Goal: Task Accomplishment & Management: Manage account settings

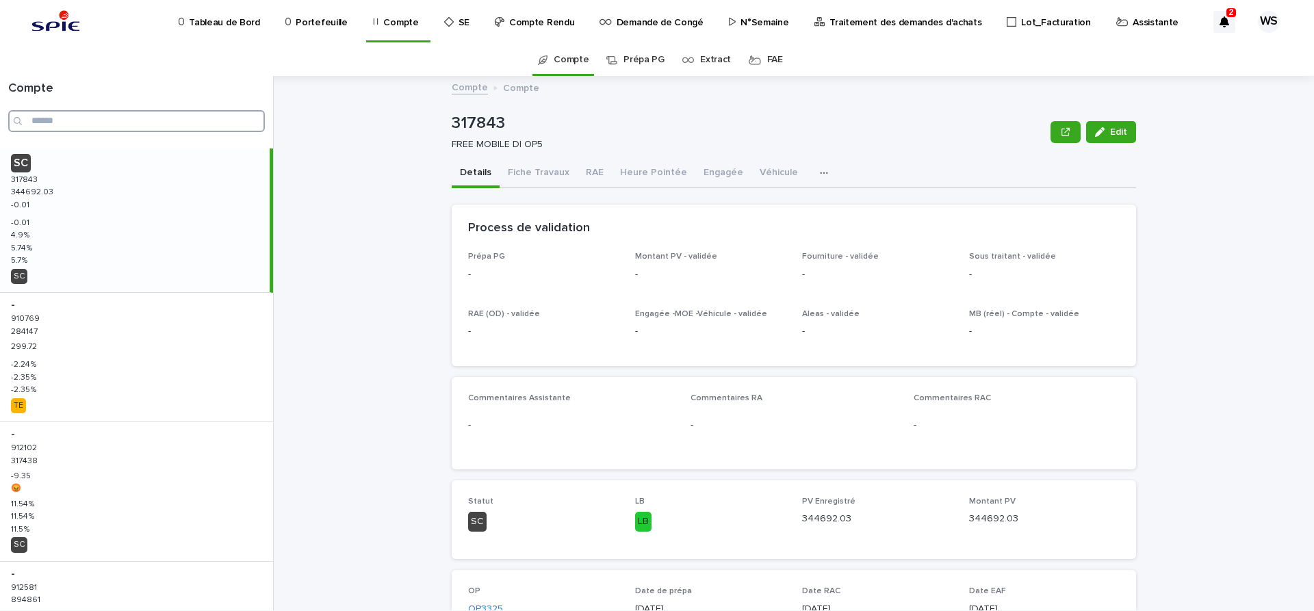
click at [90, 123] on input "Search" at bounding box center [136, 121] width 257 height 22
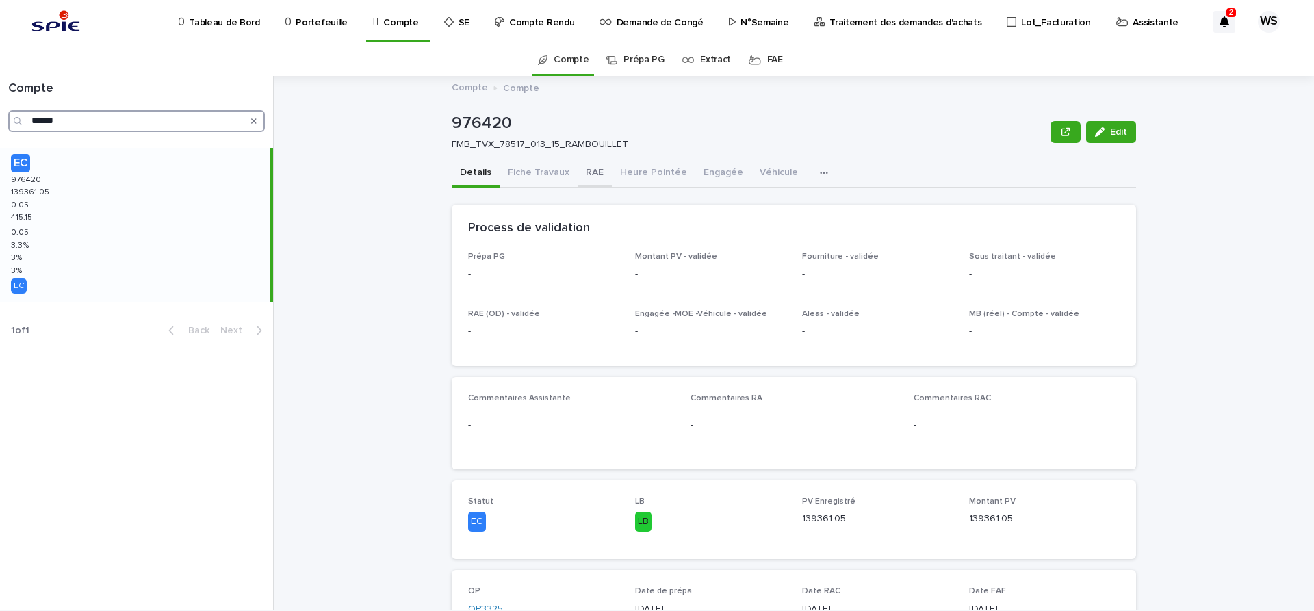
type input "******"
click at [590, 171] on button "RAE" at bounding box center [595, 173] width 34 height 29
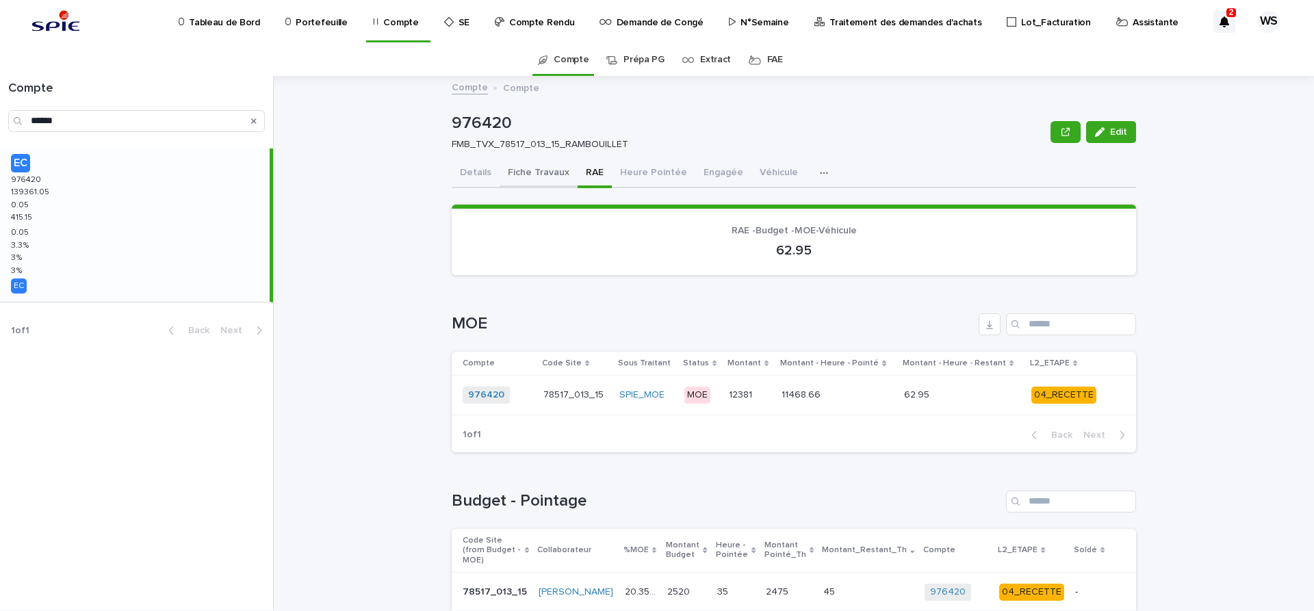
click at [534, 170] on button "Fiche Travaux" at bounding box center [539, 173] width 78 height 29
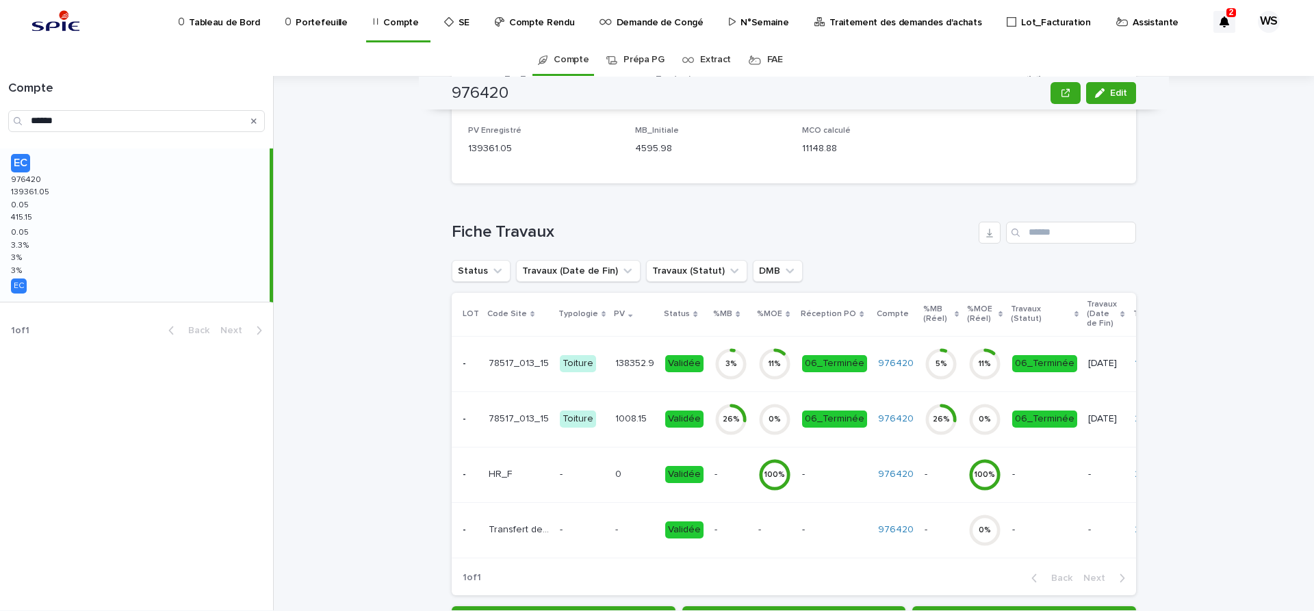
scroll to position [345, 0]
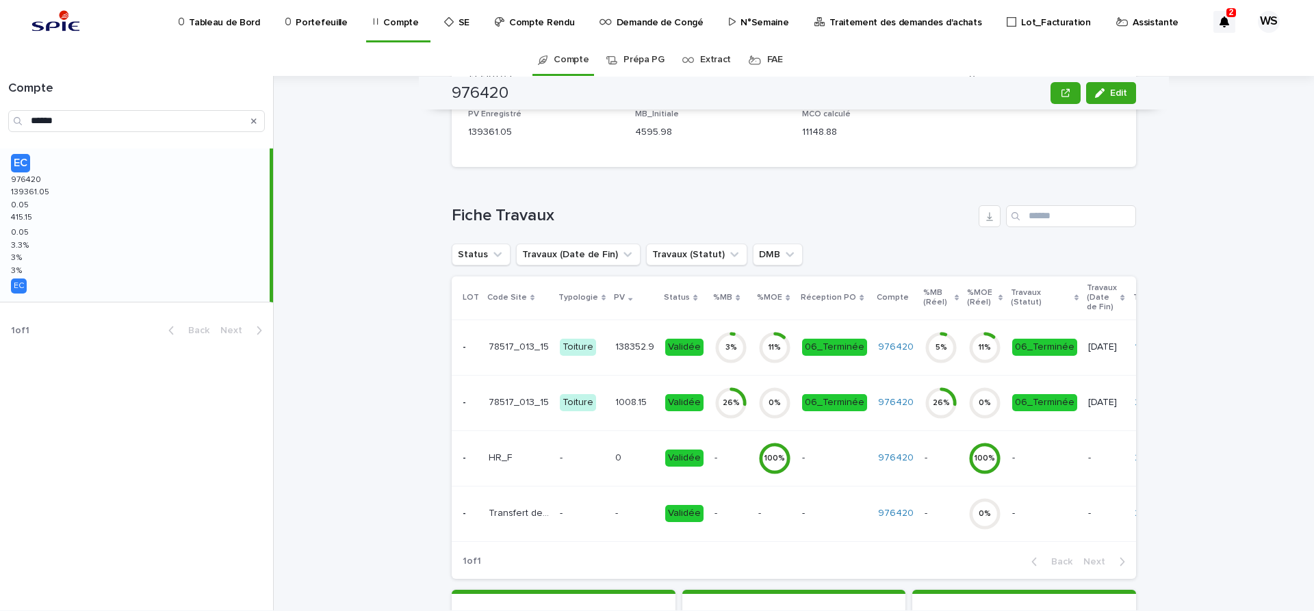
click at [639, 364] on td "138352.9 138352.9" at bounding box center [635, 347] width 50 height 55
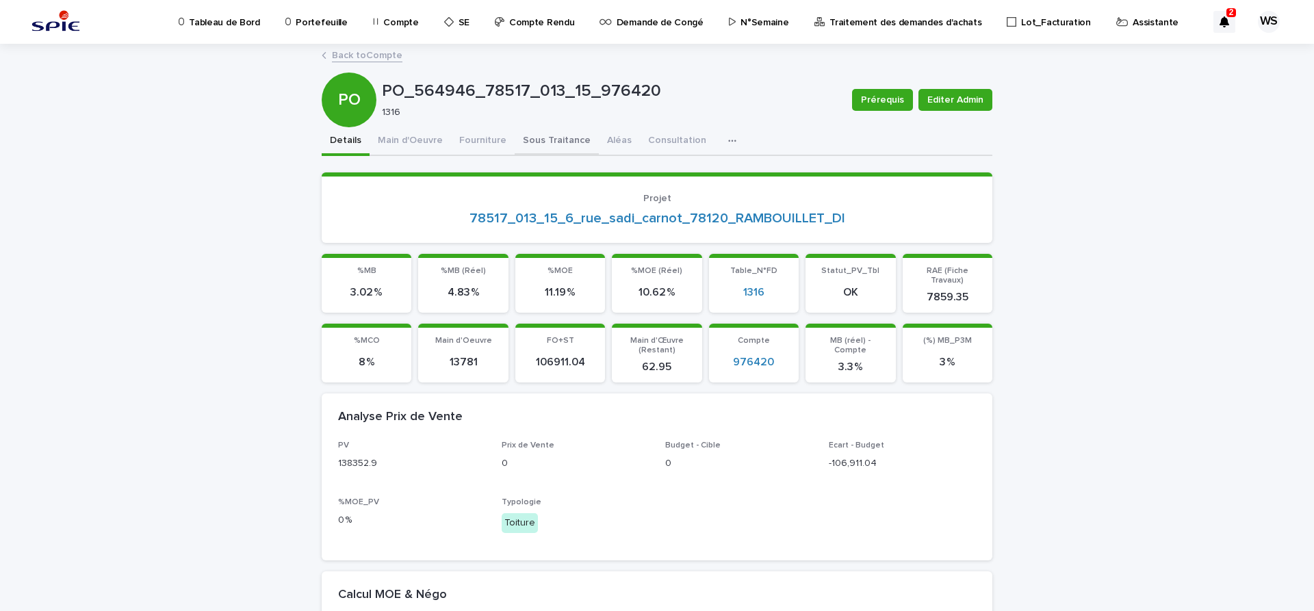
click at [558, 139] on button "Sous Traitance" at bounding box center [557, 141] width 84 height 29
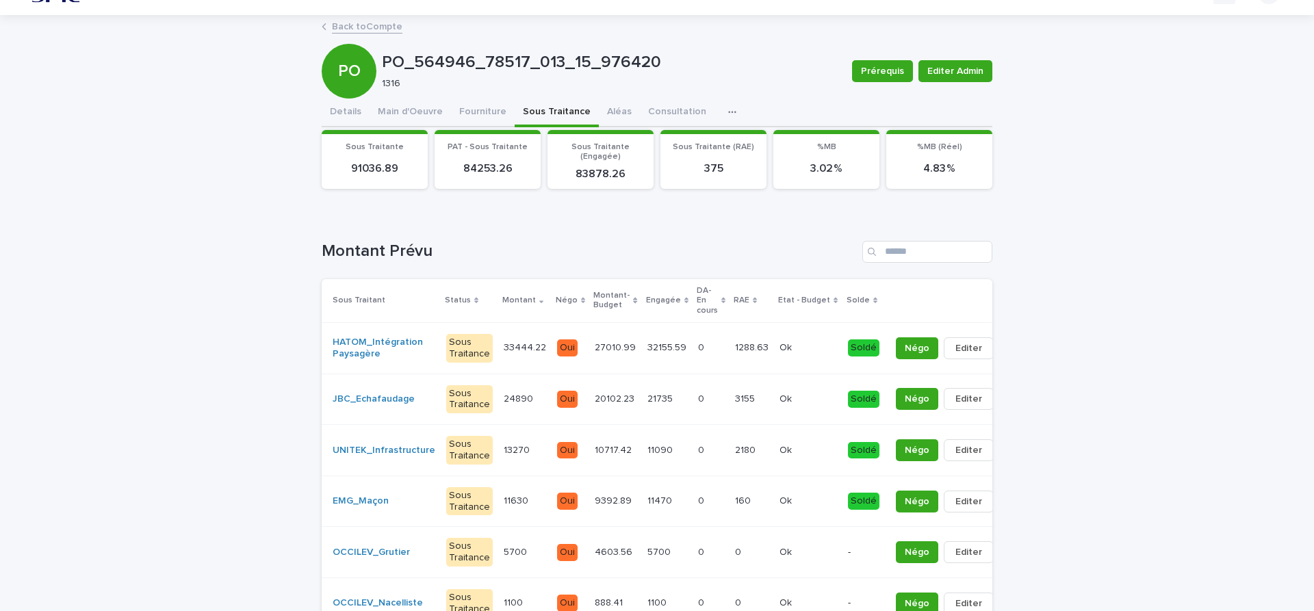
scroll to position [144, 0]
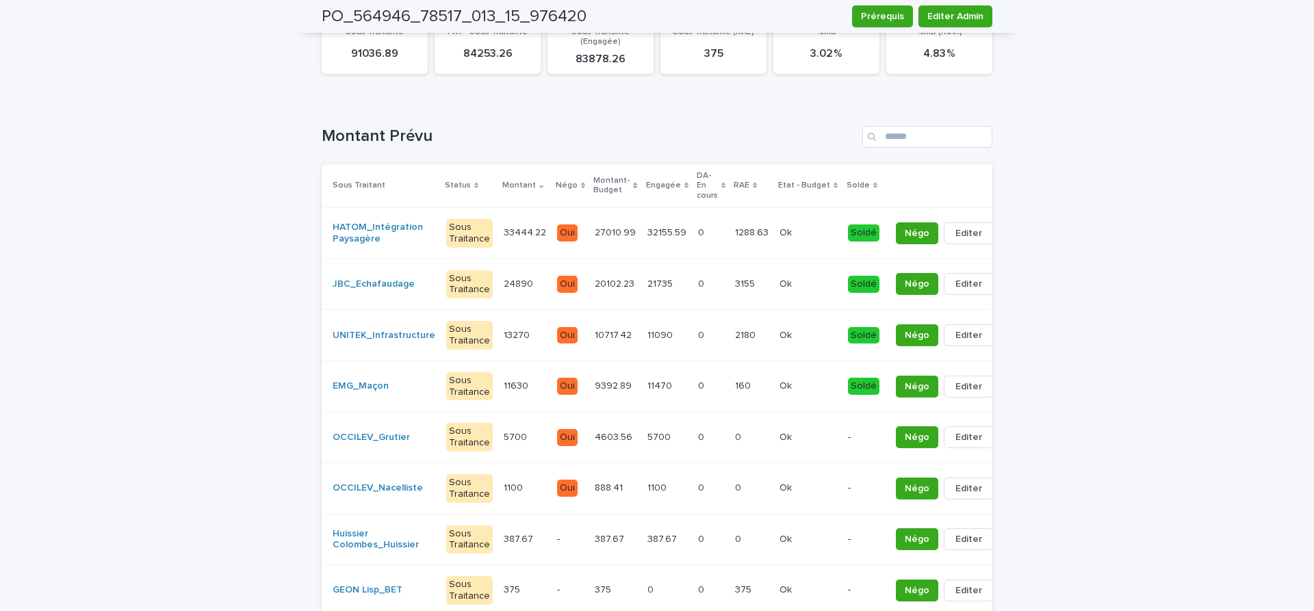
click at [848, 337] on div "Soldé" at bounding box center [863, 335] width 31 height 17
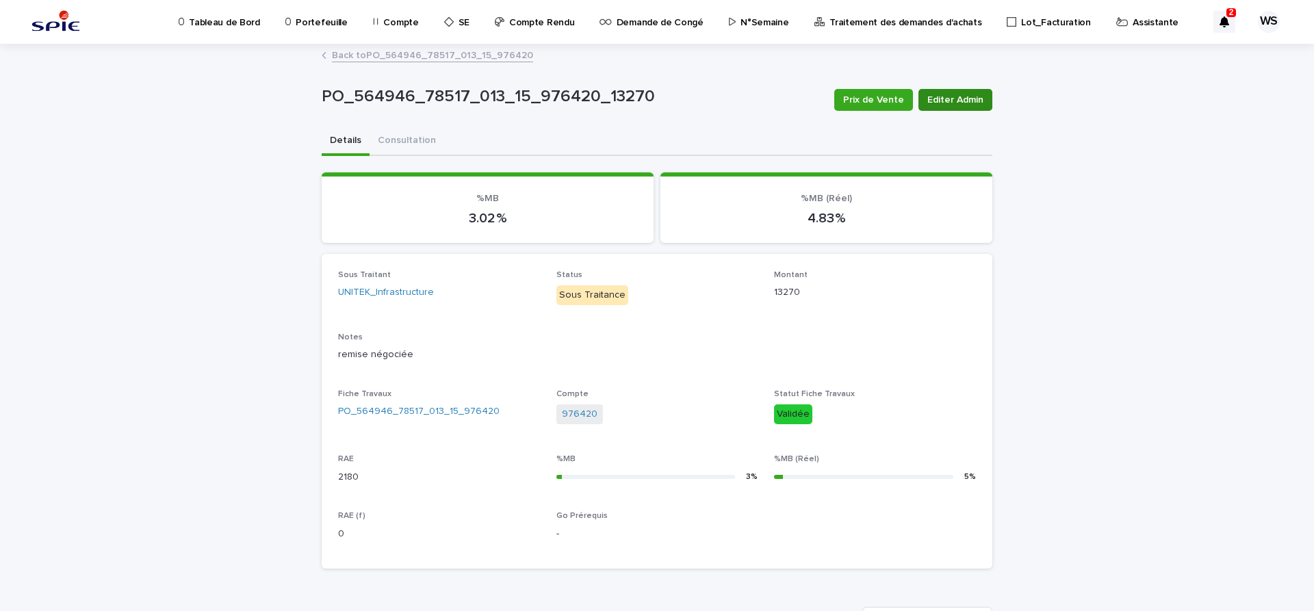
click at [957, 101] on span "Editer Admin" at bounding box center [955, 100] width 56 height 14
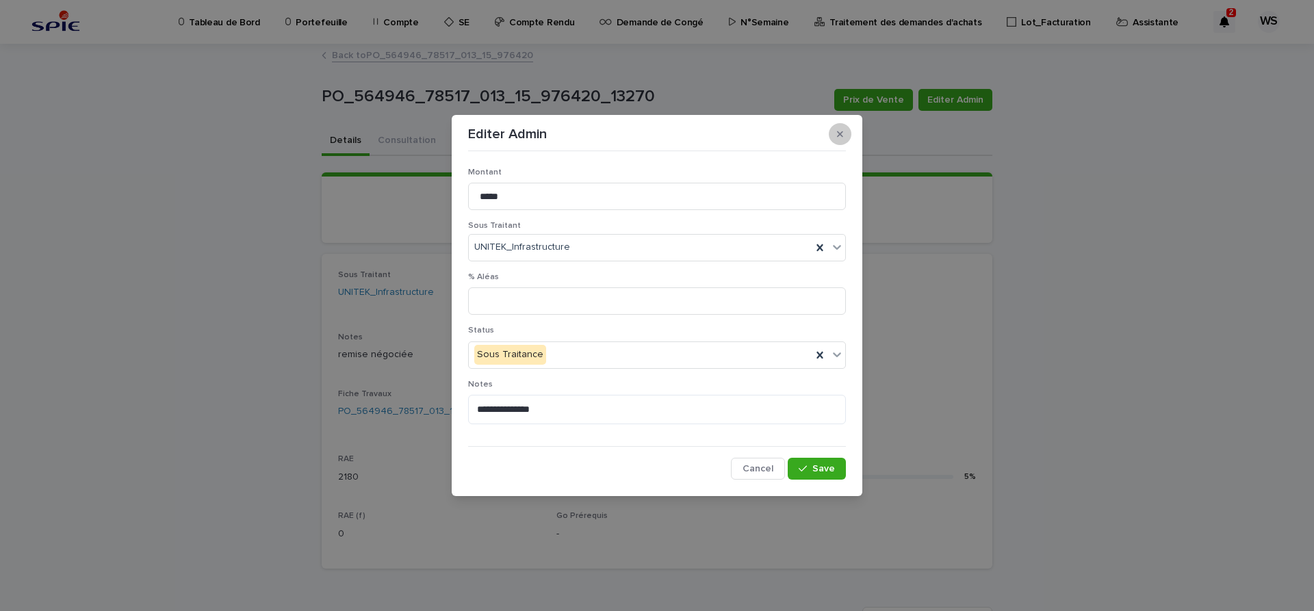
click at [836, 137] on button "button" at bounding box center [840, 134] width 23 height 22
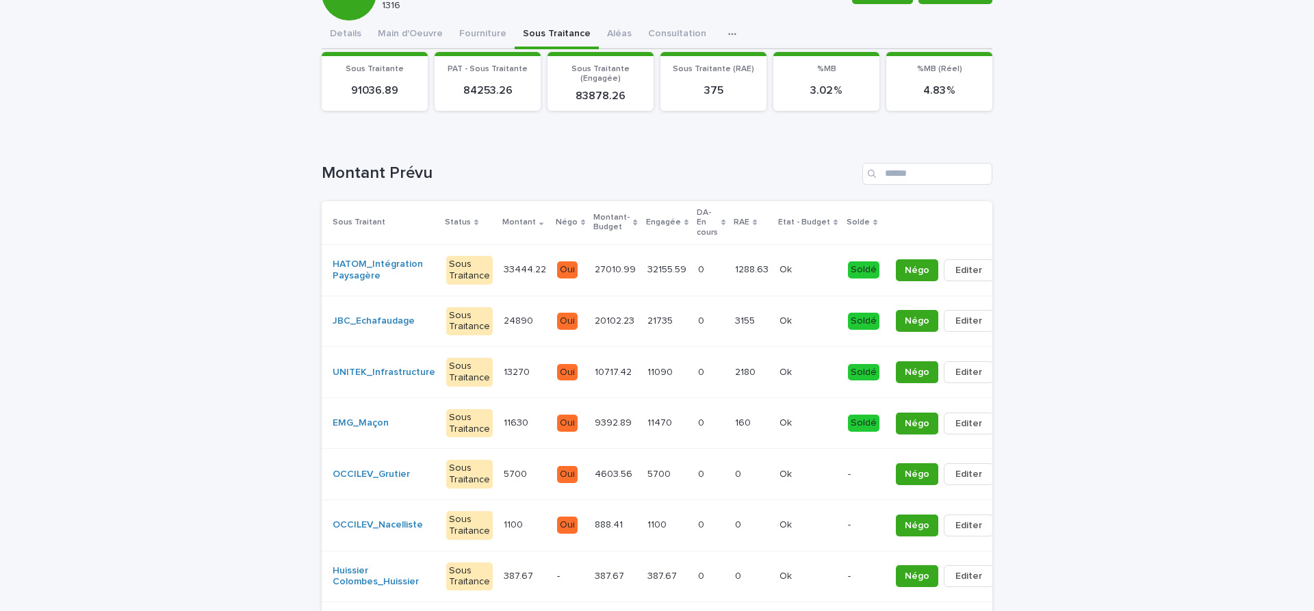
scroll to position [115, 0]
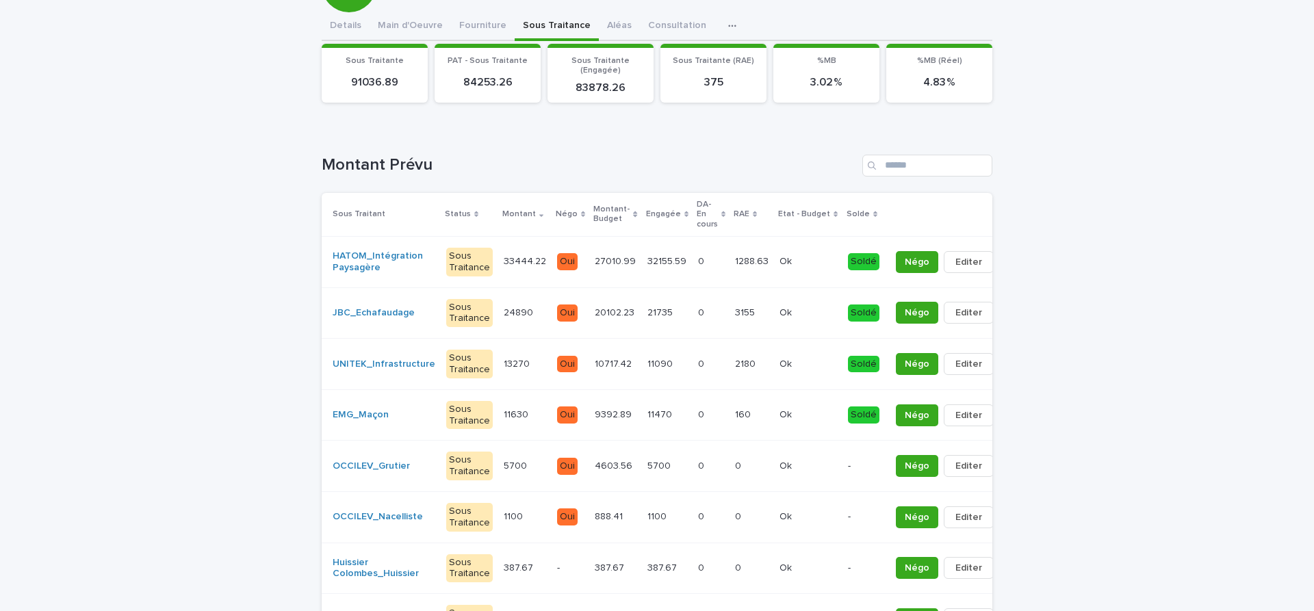
click at [1183, 363] on div "Loading... Saving… Loading... Saving… PO_564946_78517_013_15_976420 Prérequis E…" at bounding box center [657, 371] width 1314 height 882
click at [955, 364] on span "Editer" at bounding box center [968, 364] width 27 height 14
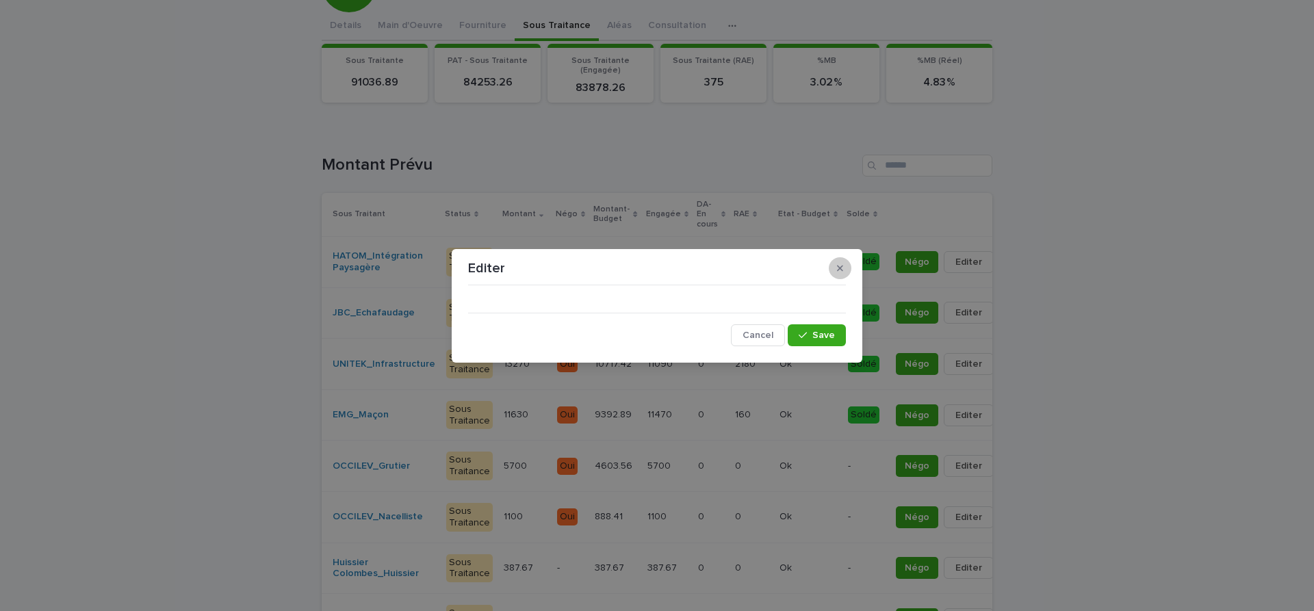
click at [842, 268] on icon "button" at bounding box center [840, 268] width 6 height 10
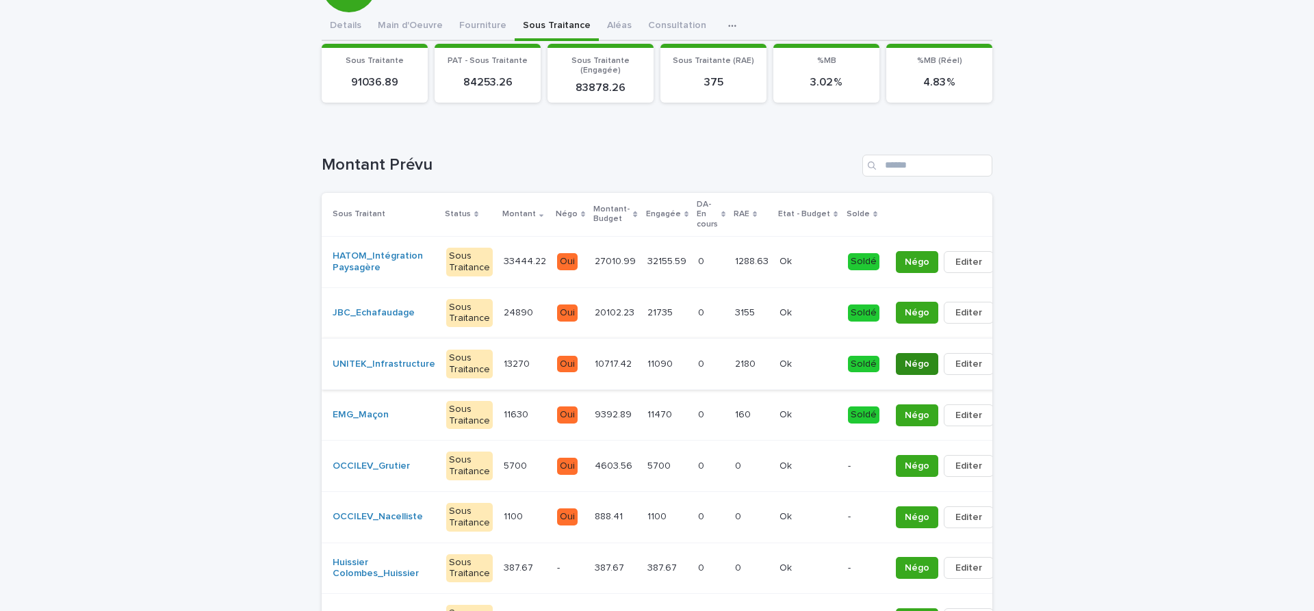
click at [905, 364] on span "Négo" at bounding box center [917, 364] width 25 height 14
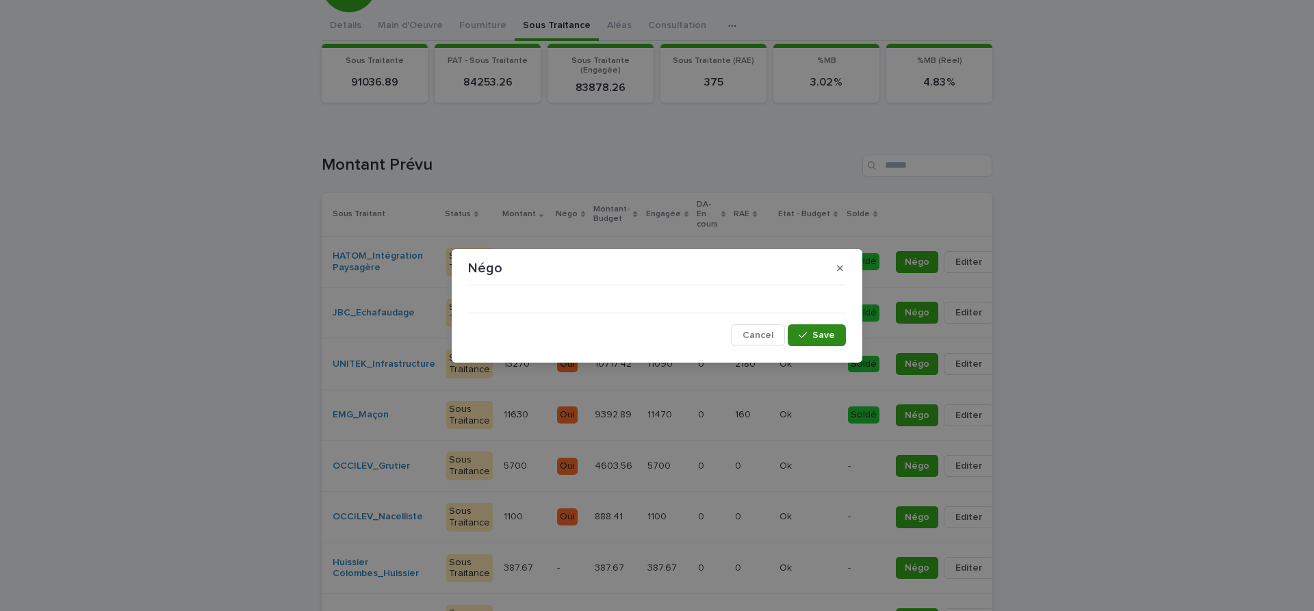
click at [818, 339] on span "Save" at bounding box center [823, 336] width 23 height 10
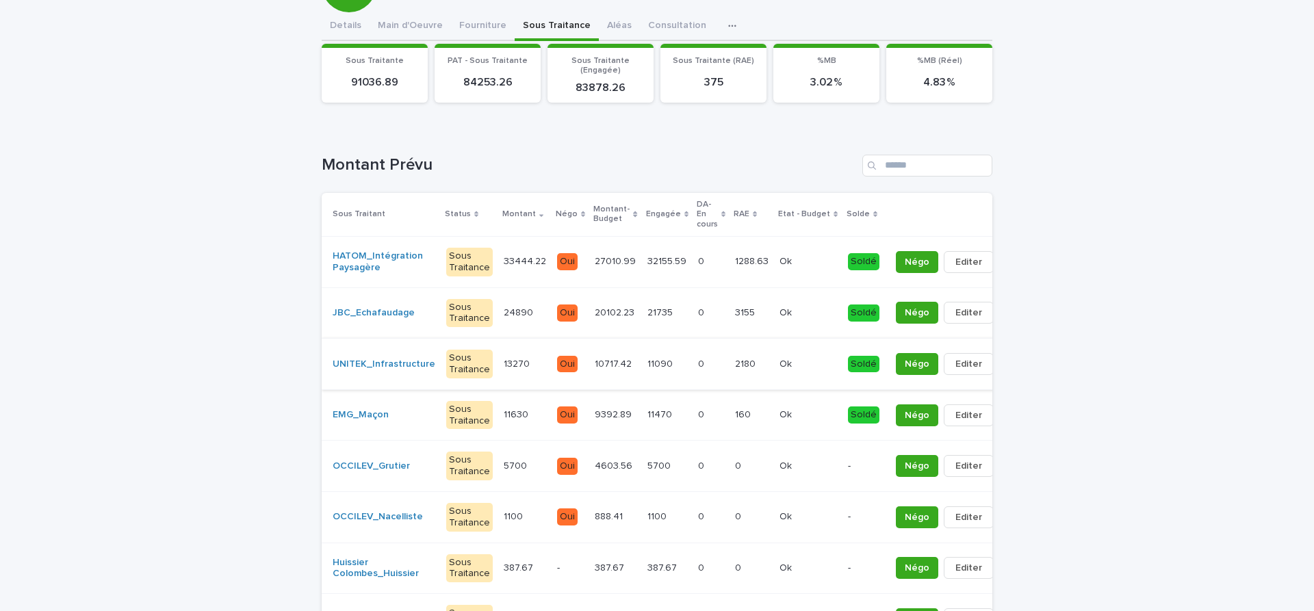
click at [955, 366] on span "Editer" at bounding box center [968, 364] width 27 height 14
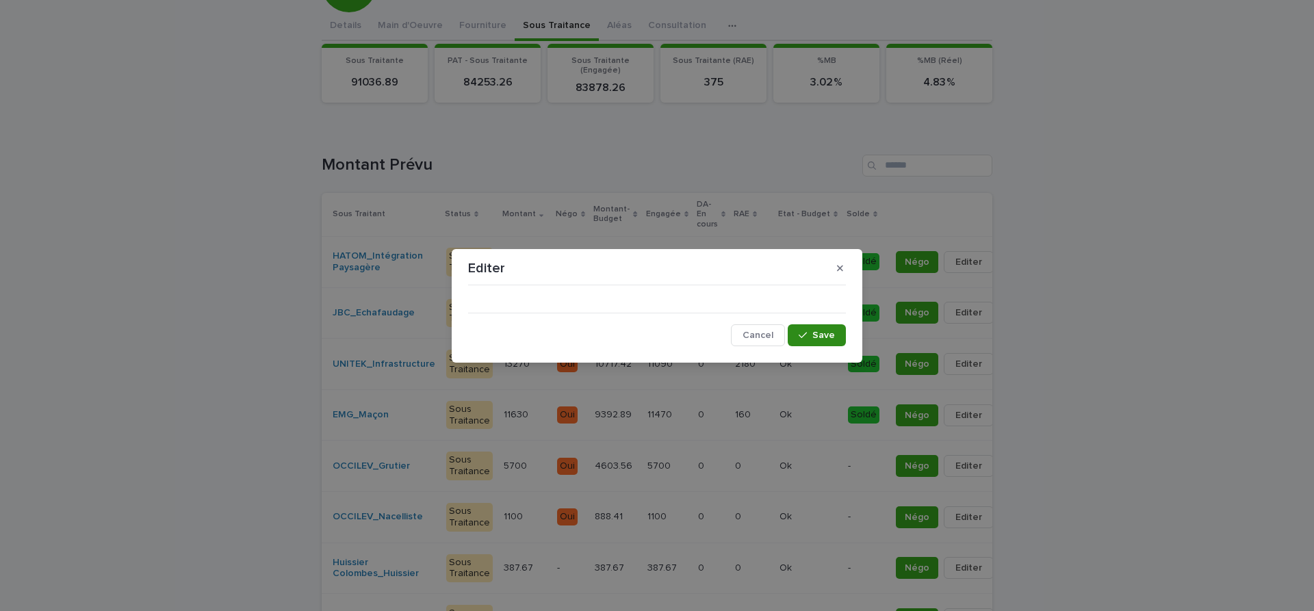
click at [833, 335] on span "Save" at bounding box center [823, 336] width 23 height 10
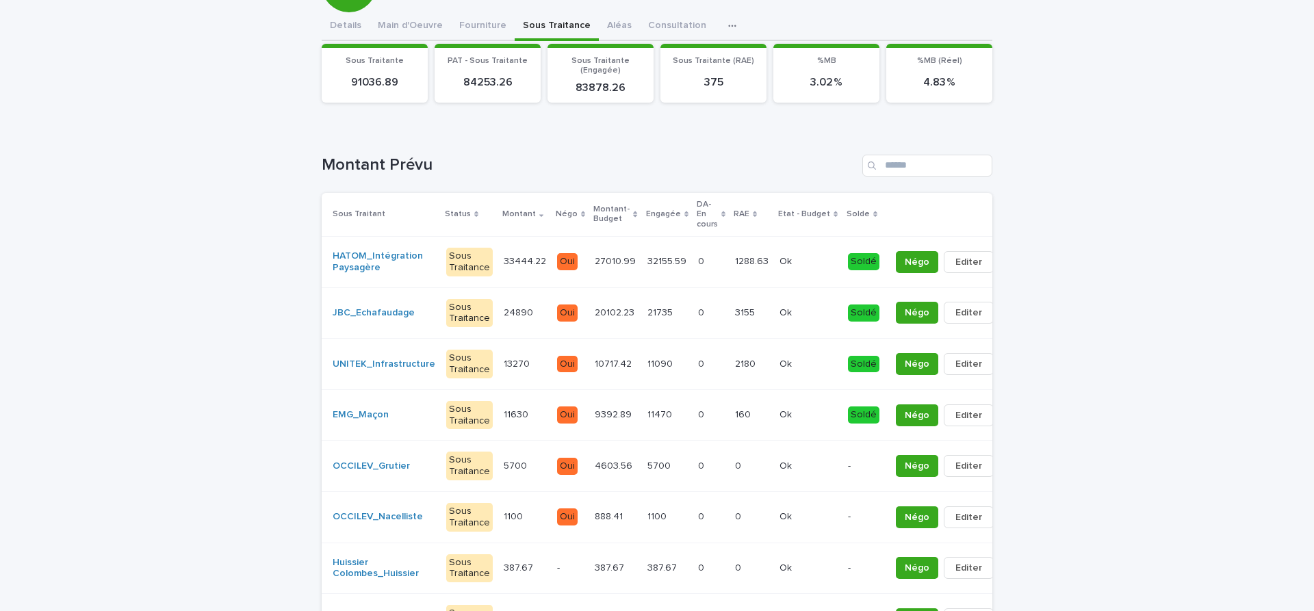
click at [853, 361] on div "Soldé" at bounding box center [863, 364] width 31 height 17
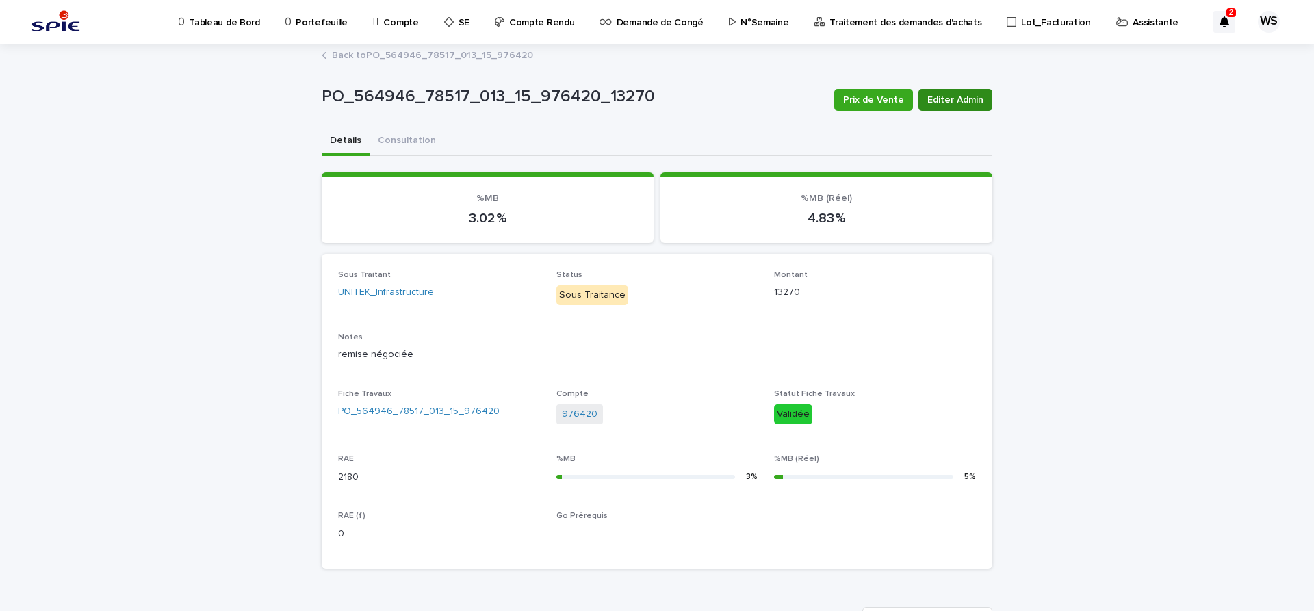
click at [968, 96] on span "Editer Admin" at bounding box center [955, 100] width 56 height 14
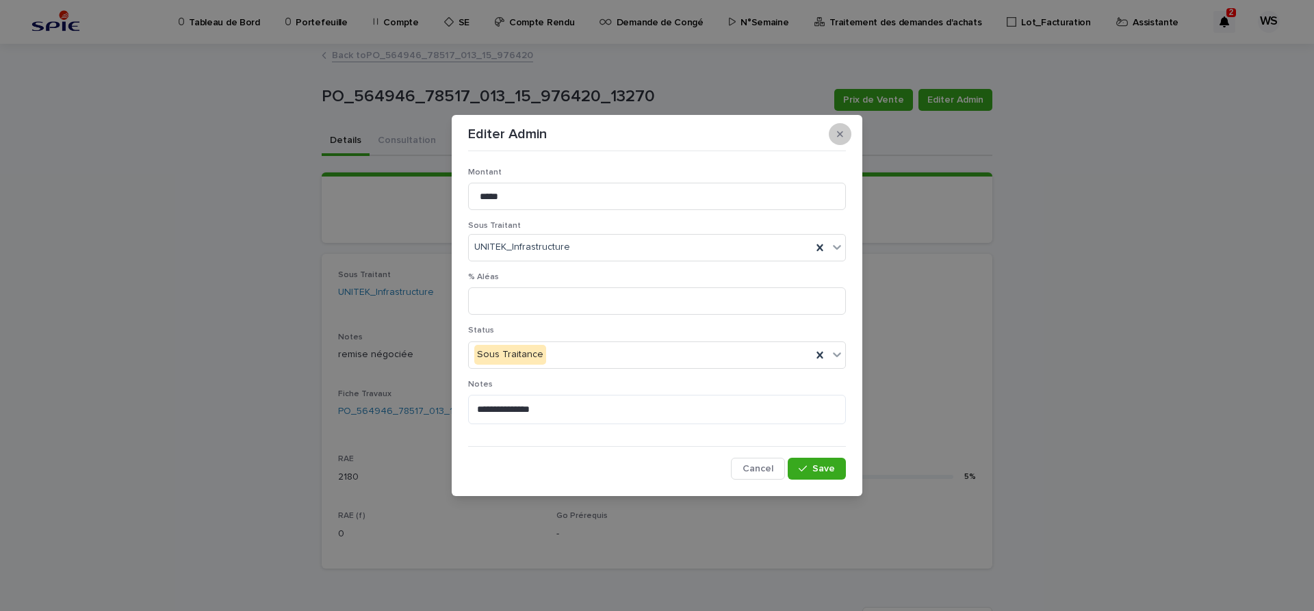
click at [844, 133] on button "button" at bounding box center [840, 134] width 23 height 22
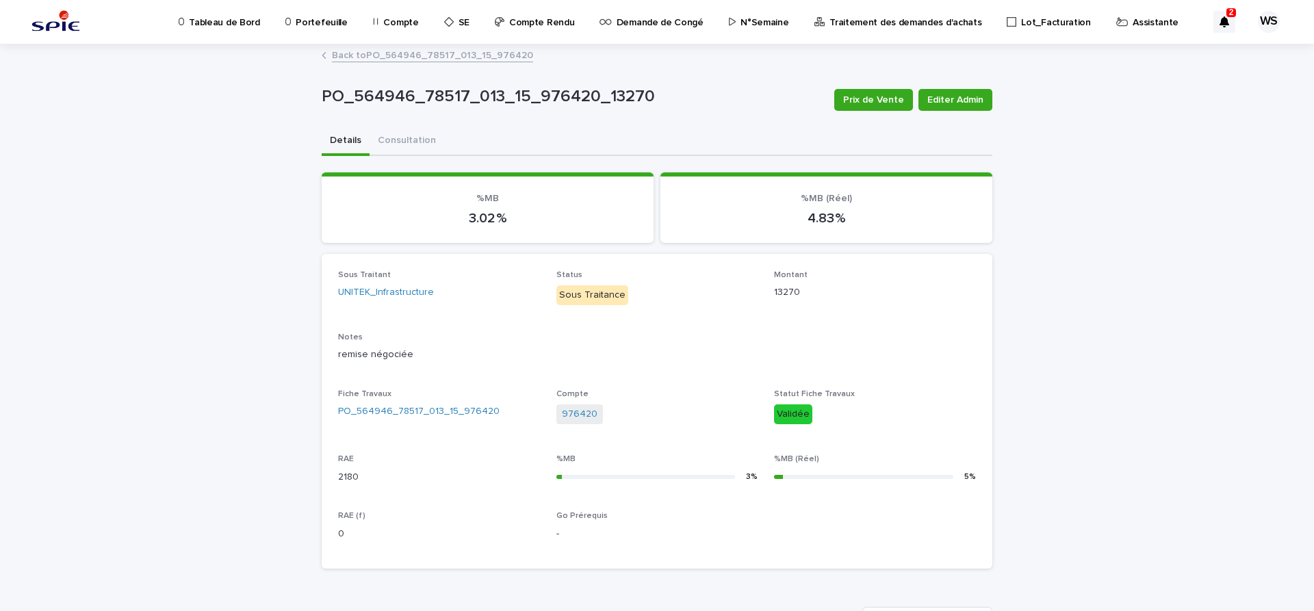
click at [459, 53] on link "Back to PO_564946_78517_013_15_976420" at bounding box center [432, 55] width 201 height 16
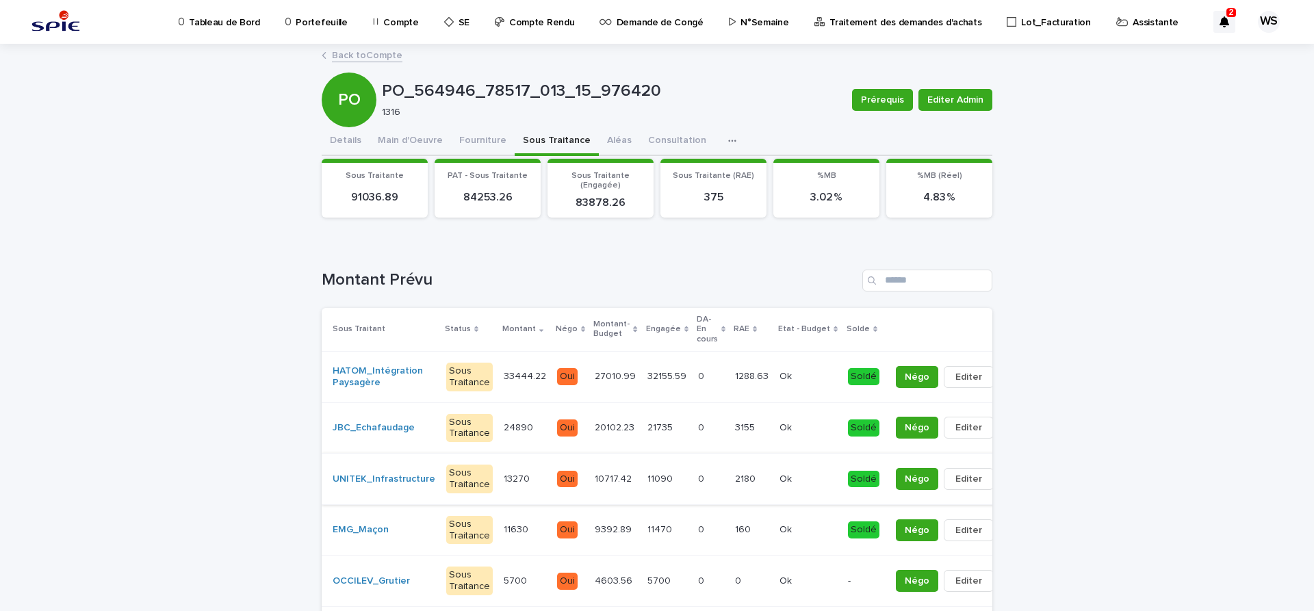
scroll to position [172, 0]
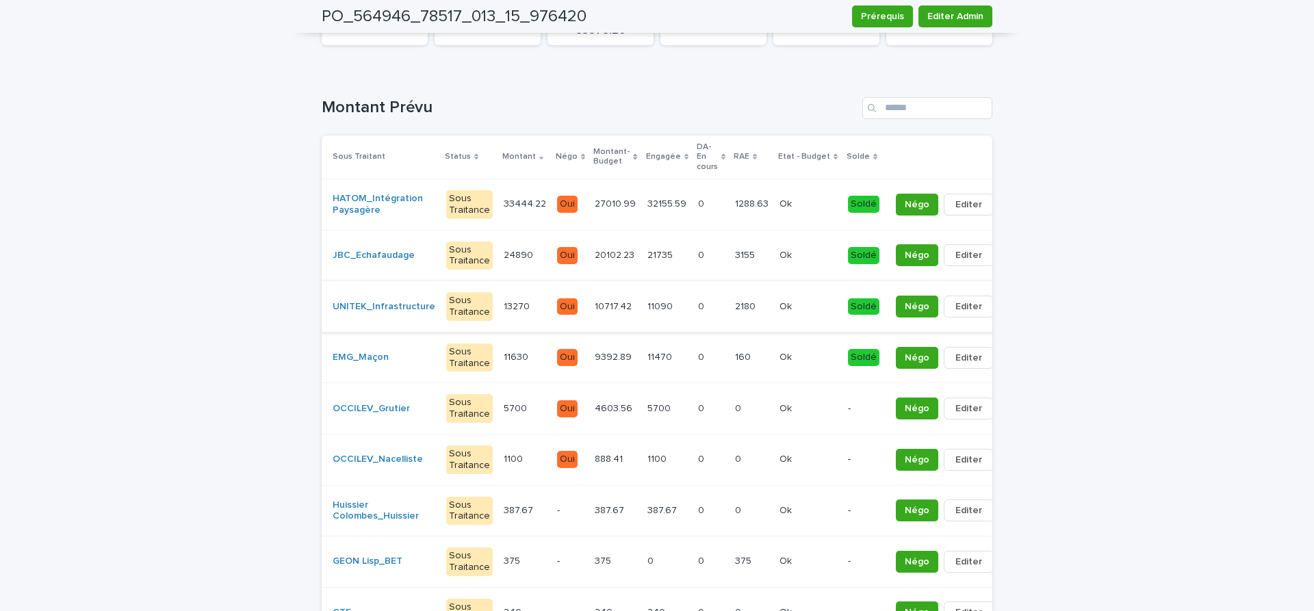
click at [955, 305] on span "Editer" at bounding box center [968, 307] width 27 height 14
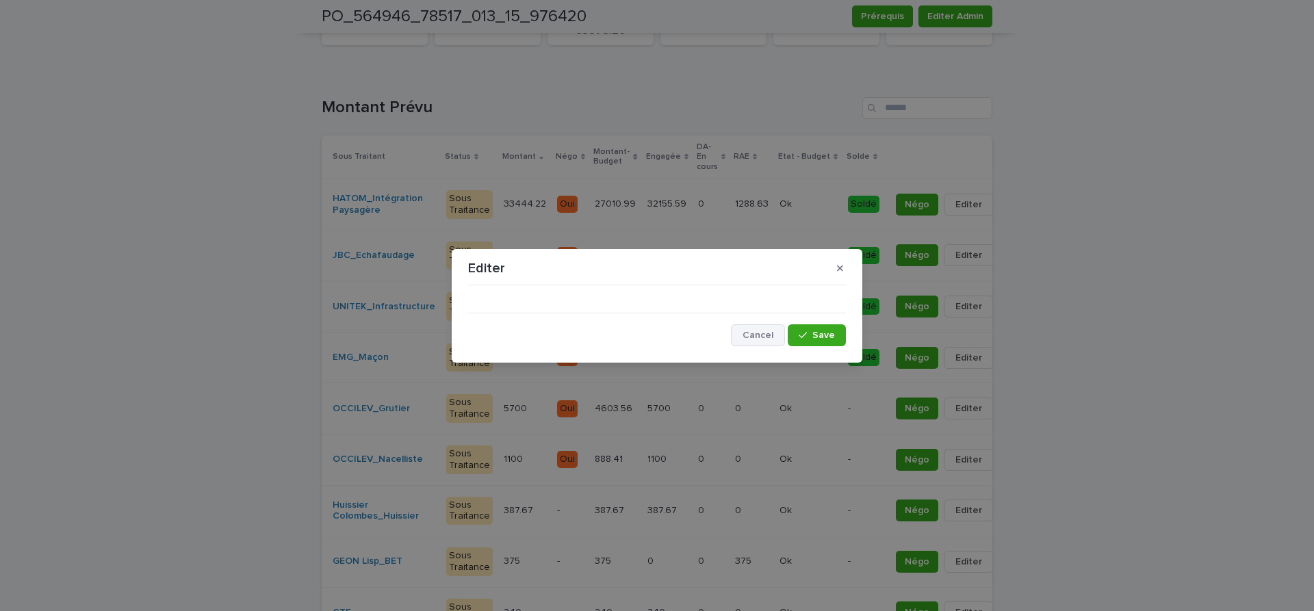
click at [767, 334] on span "Cancel" at bounding box center [758, 336] width 31 height 10
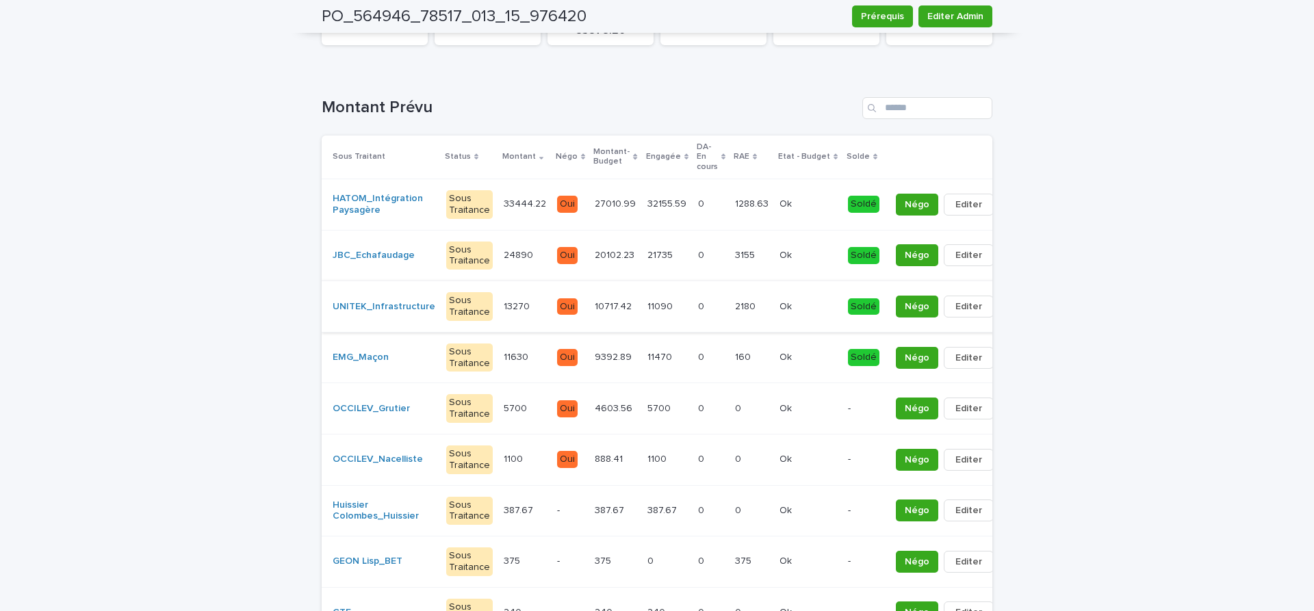
click at [959, 307] on span "Editer" at bounding box center [968, 307] width 27 height 14
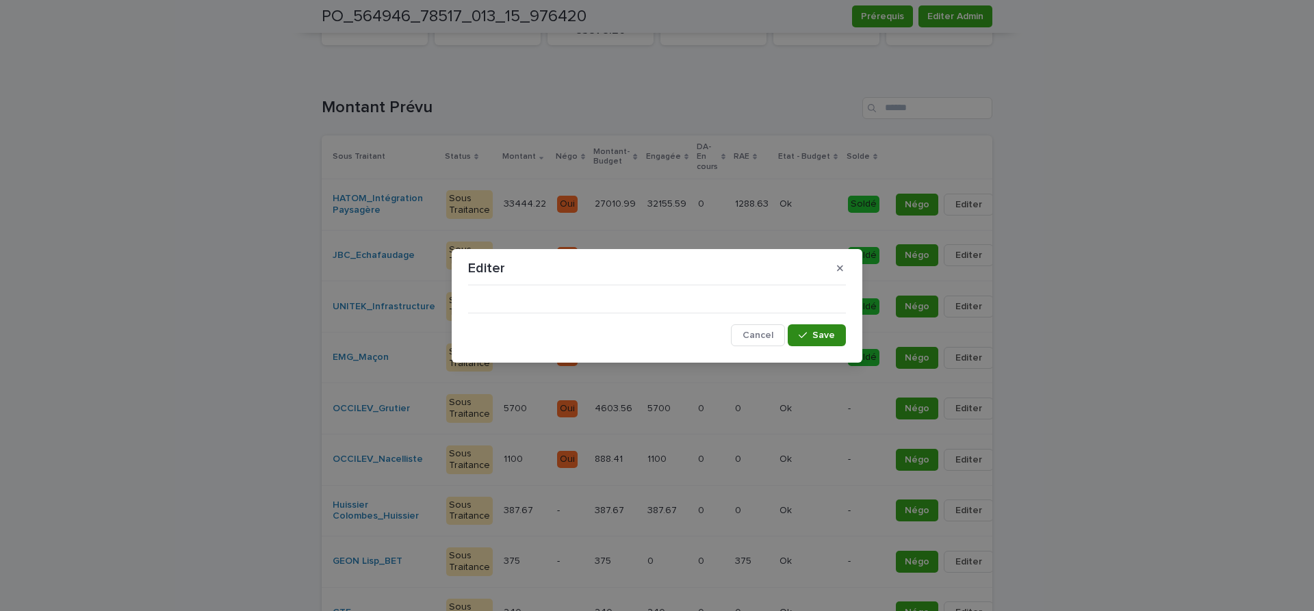
click at [834, 337] on span "Save" at bounding box center [823, 336] width 23 height 10
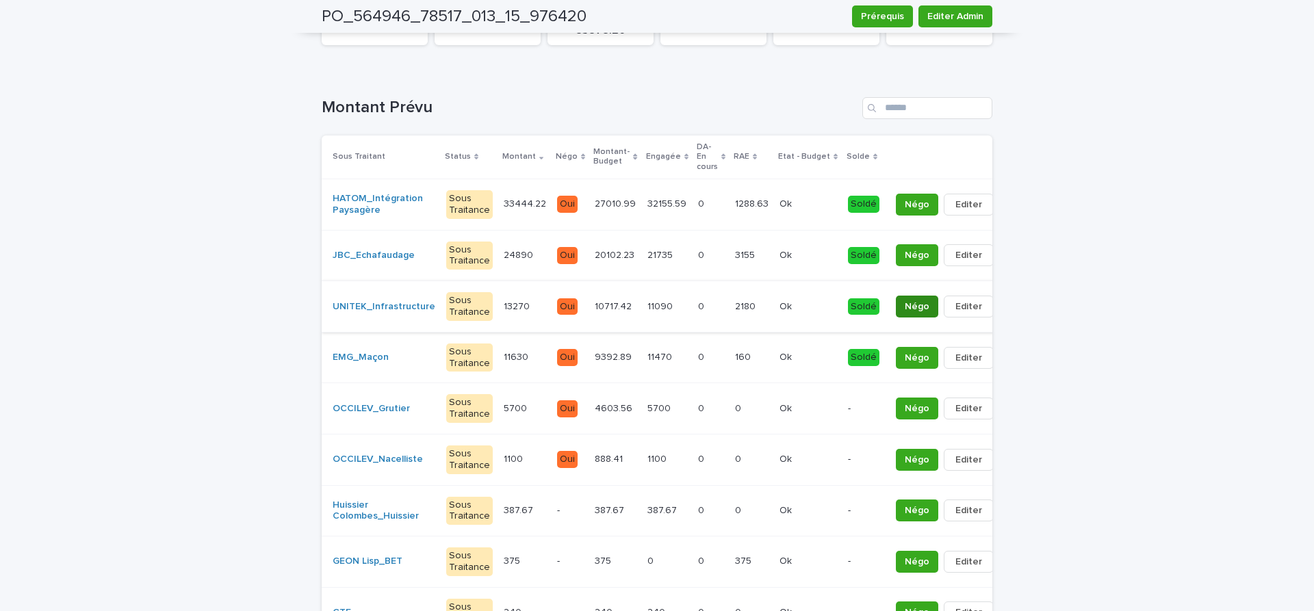
click at [905, 311] on span "Négo" at bounding box center [917, 307] width 25 height 14
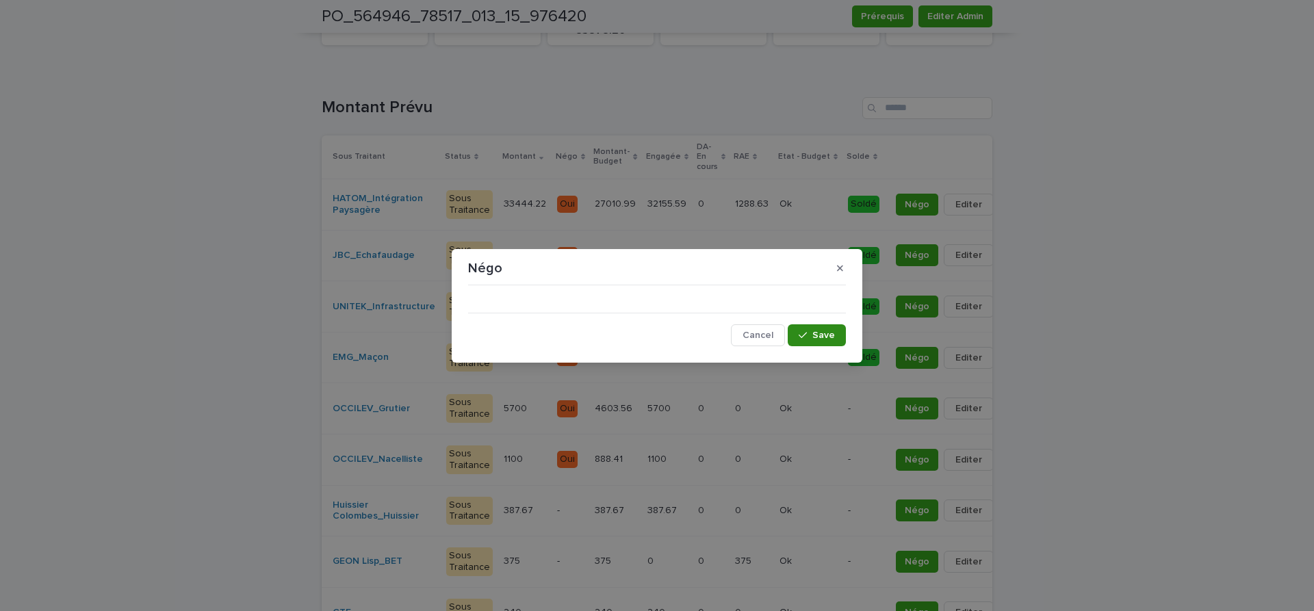
click at [821, 337] on span "Save" at bounding box center [823, 336] width 23 height 10
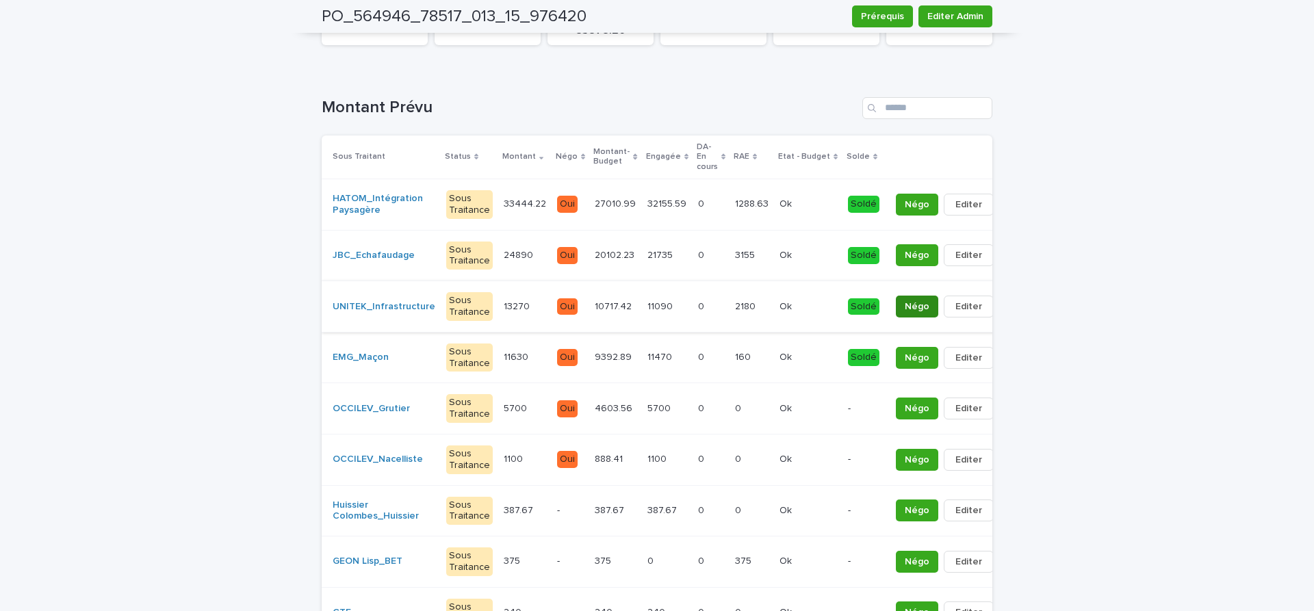
click at [905, 303] on span "Négo" at bounding box center [917, 307] width 25 height 14
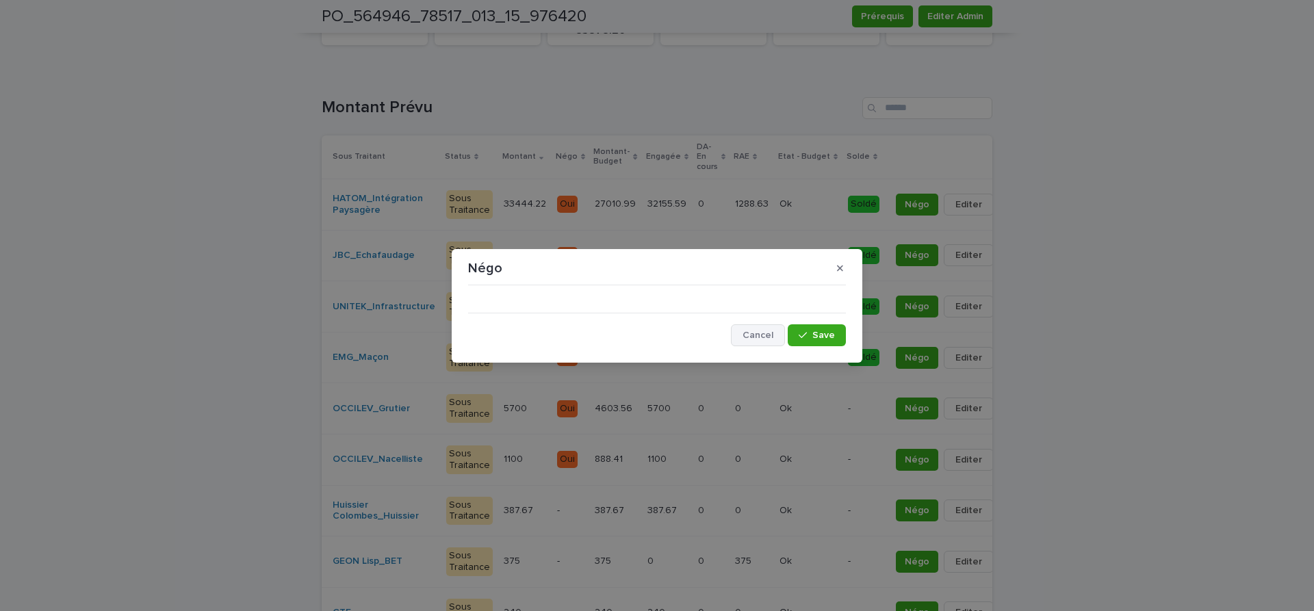
click at [758, 336] on span "Cancel" at bounding box center [758, 336] width 31 height 10
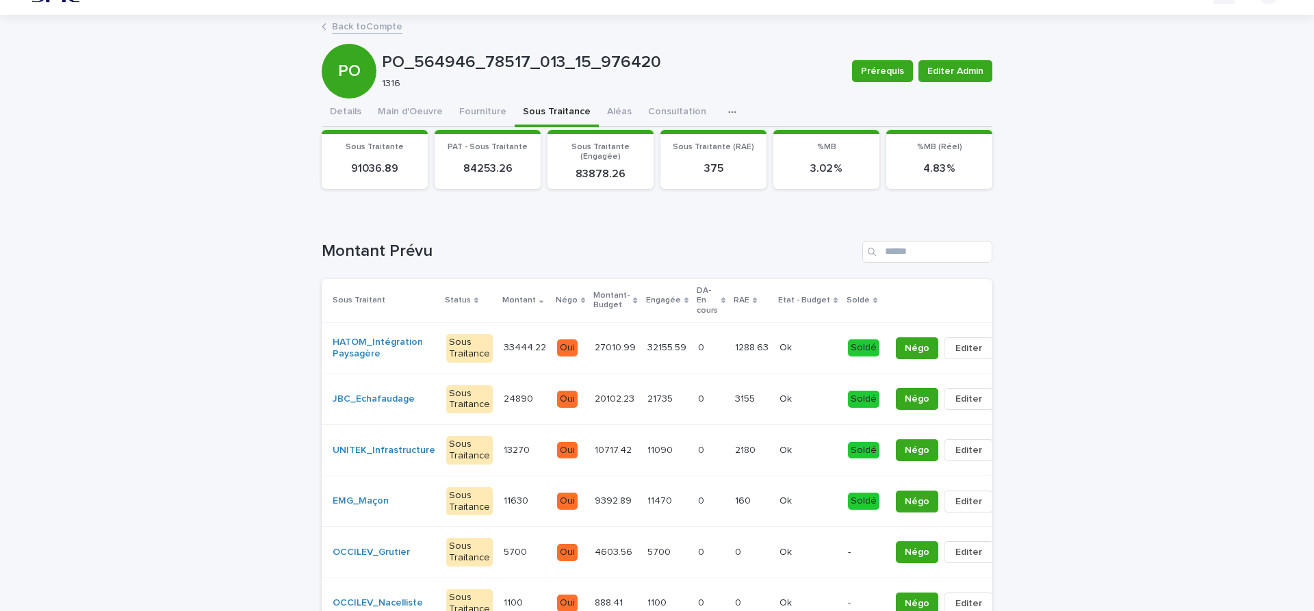
scroll to position [0, 0]
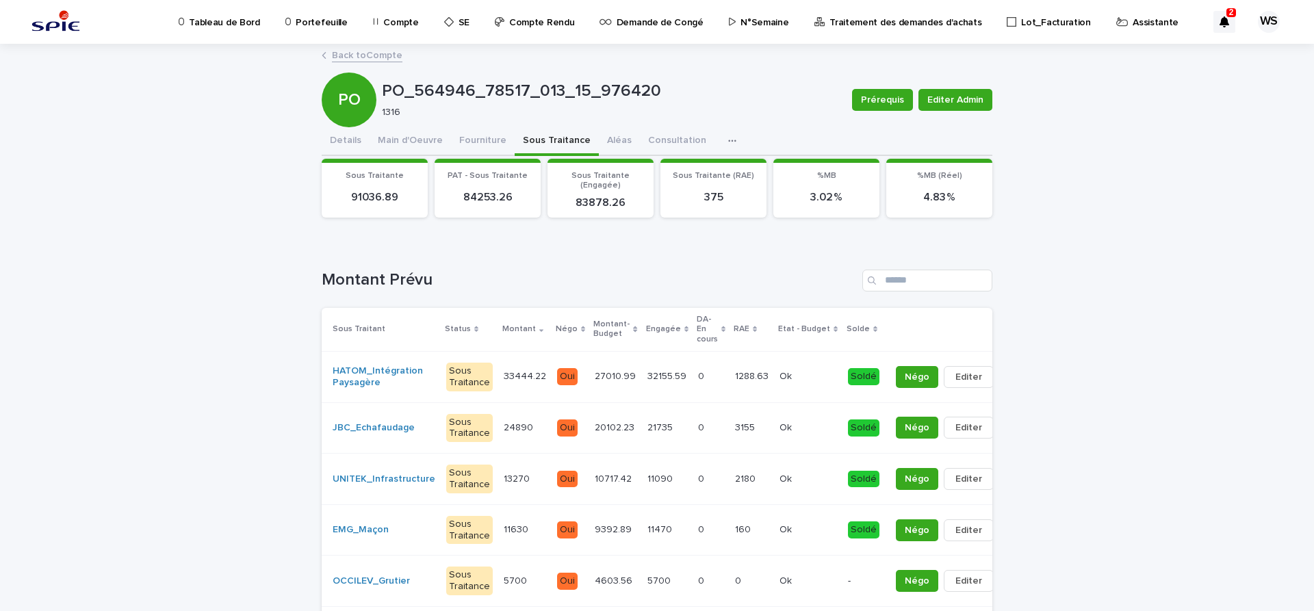
click at [393, 55] on link "Back to Compte" at bounding box center [367, 55] width 70 height 16
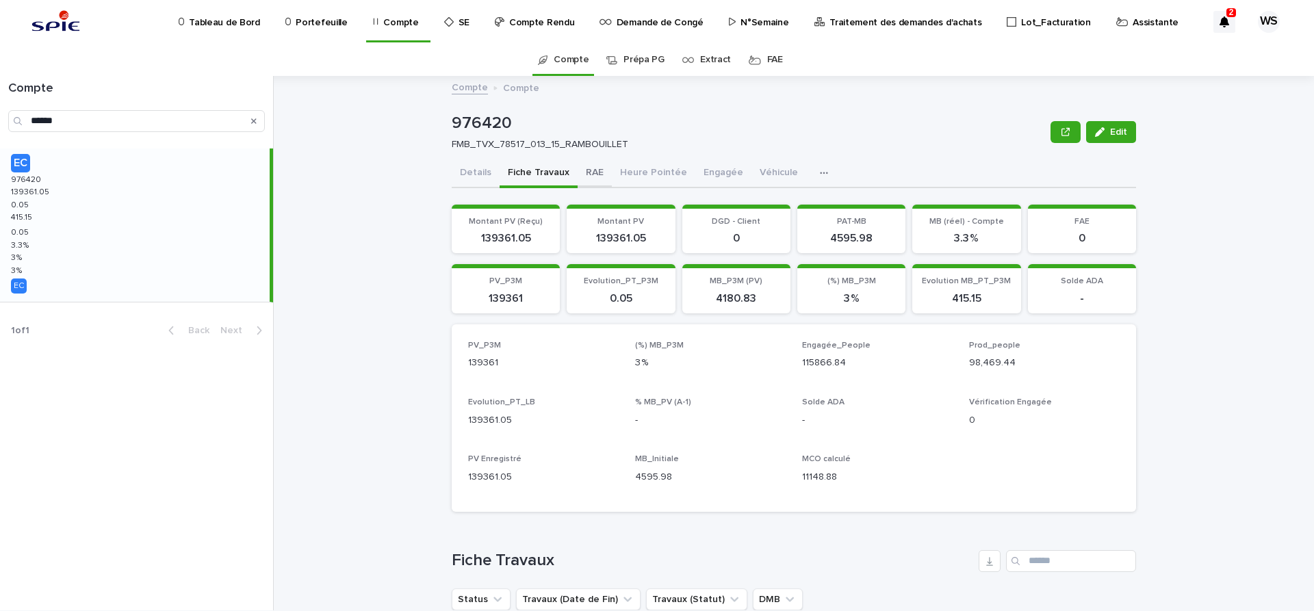
click at [592, 172] on button "RAE" at bounding box center [595, 173] width 34 height 29
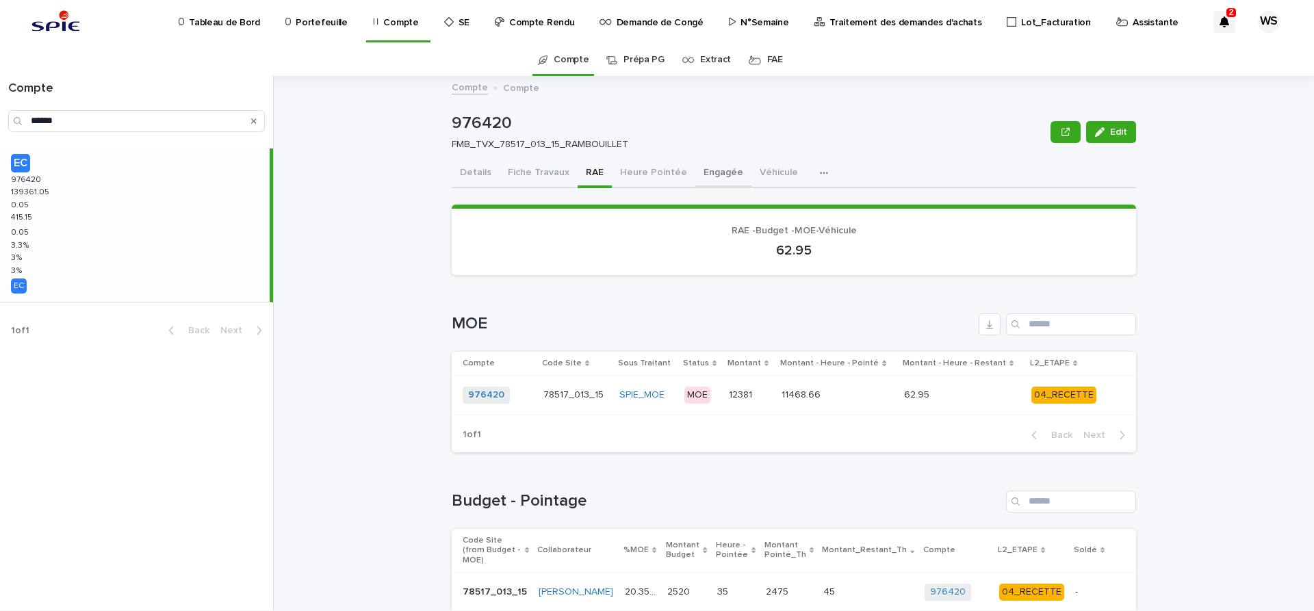
click at [714, 172] on button "Engagée" at bounding box center [723, 173] width 56 height 29
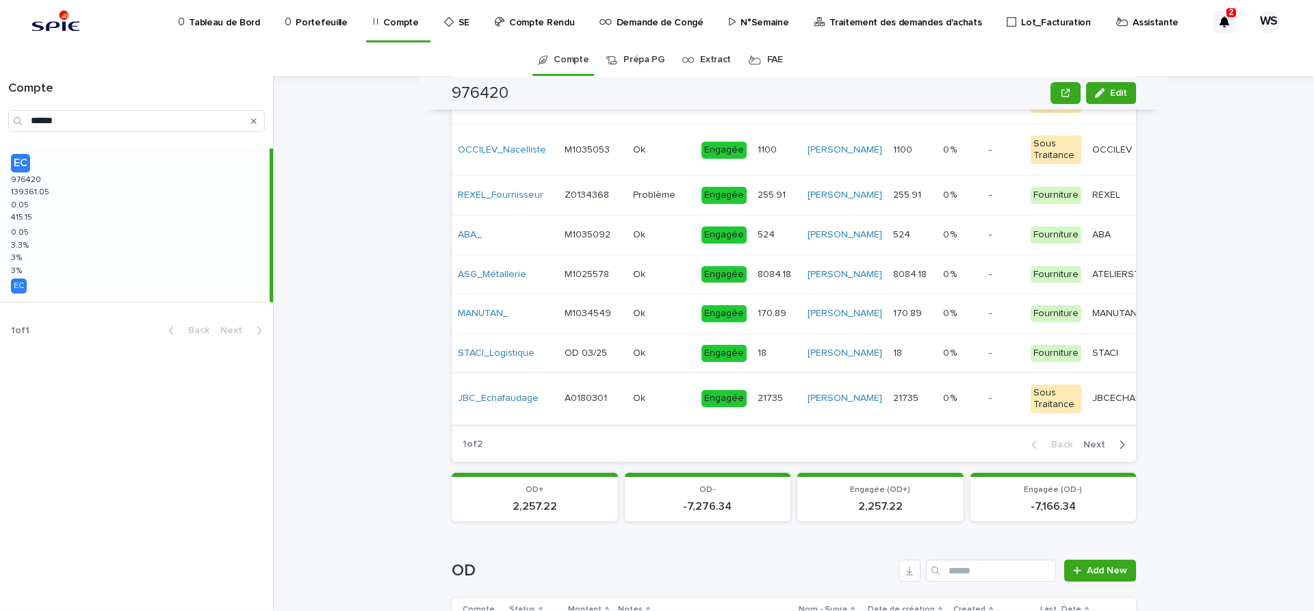
scroll to position [172, 0]
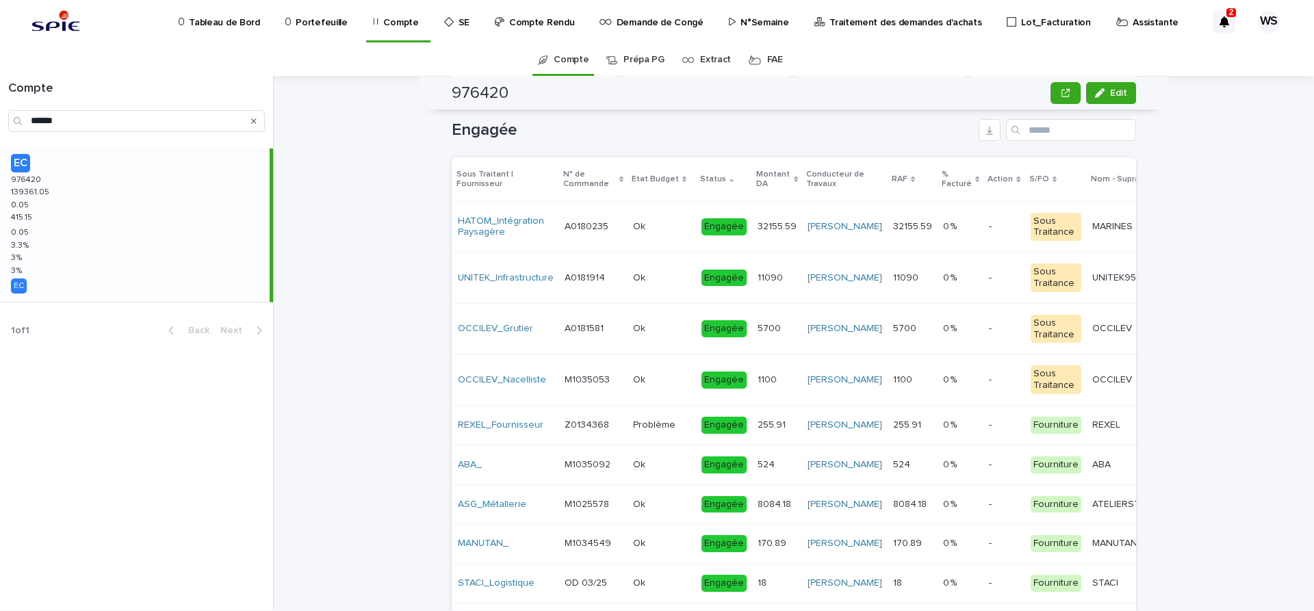
click at [943, 280] on p at bounding box center [960, 278] width 35 height 12
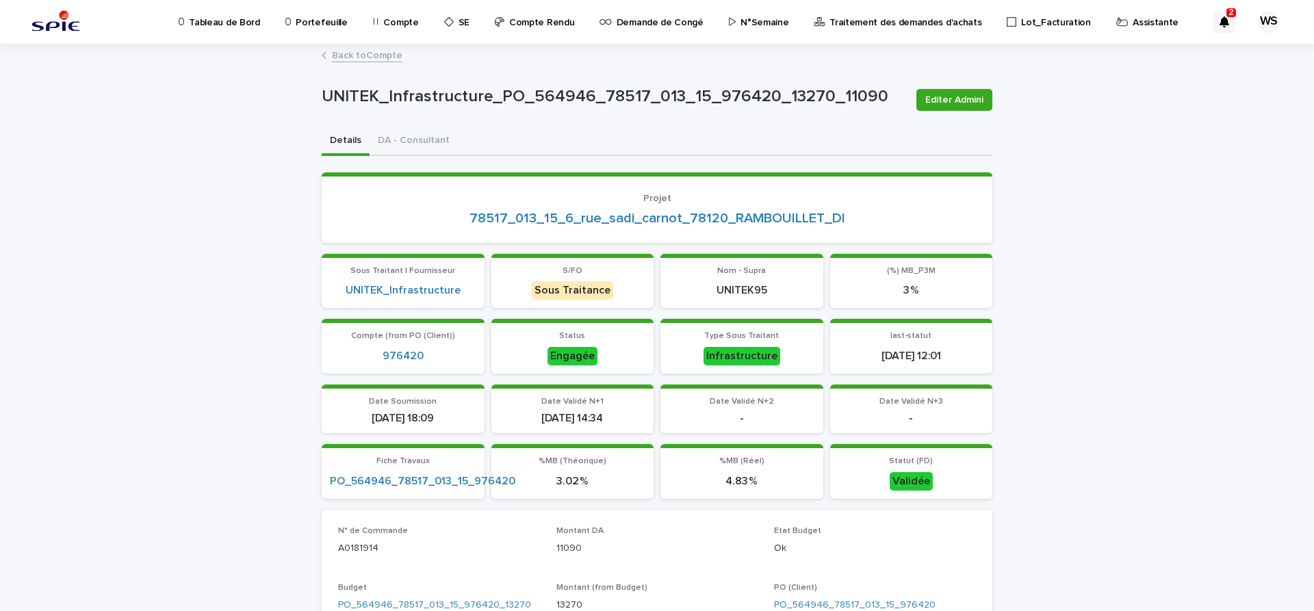
click at [381, 57] on link "Back to Compte" at bounding box center [367, 55] width 70 height 16
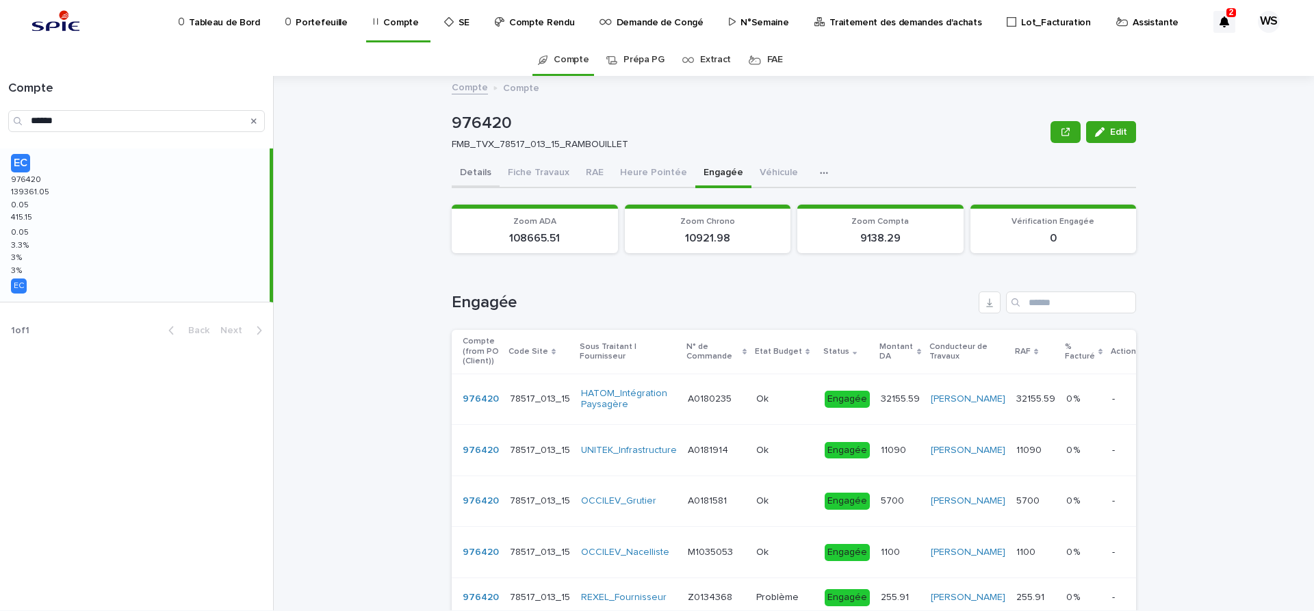
click at [467, 172] on button "Details" at bounding box center [476, 173] width 48 height 29
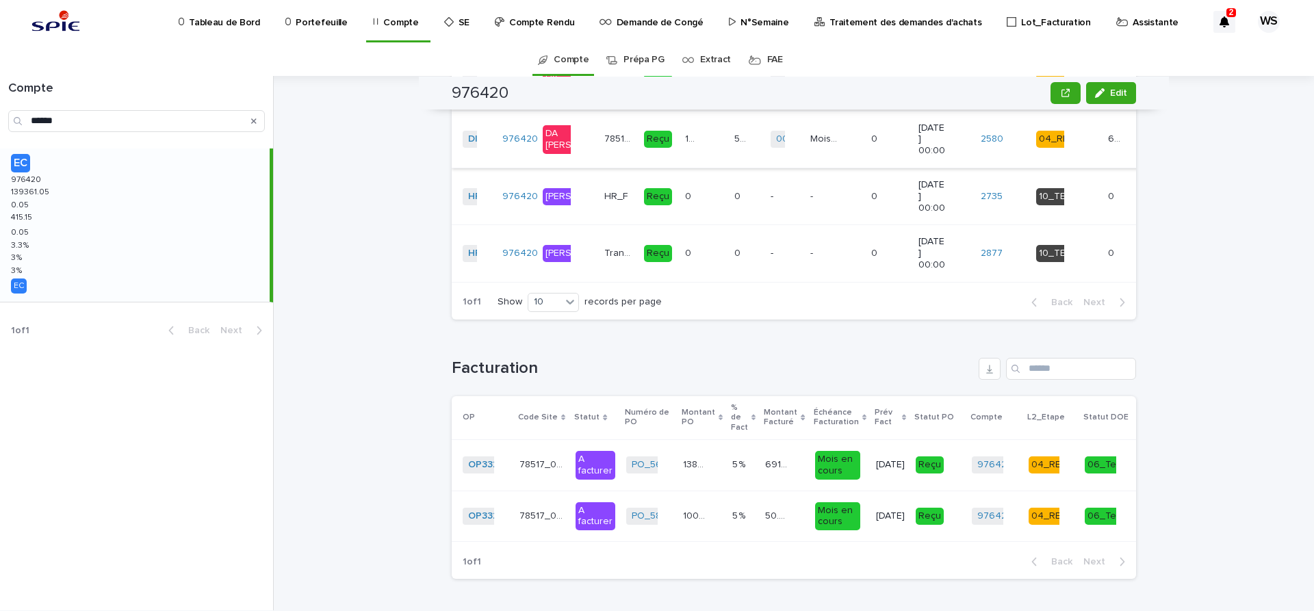
scroll to position [1365, 0]
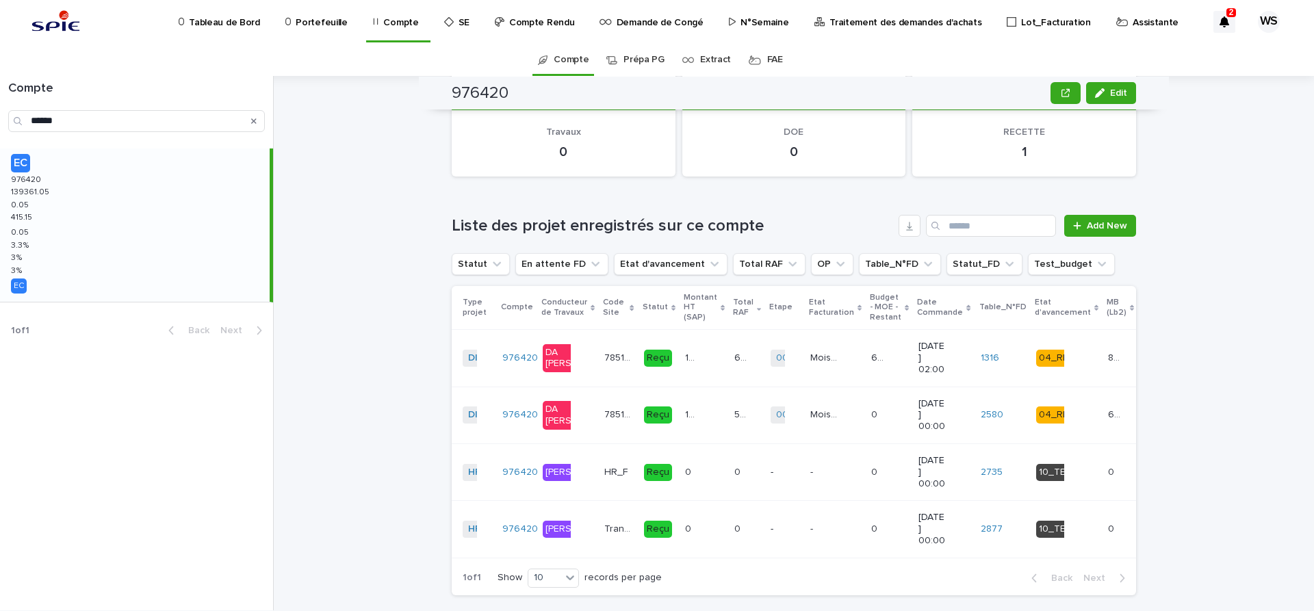
click at [706, 370] on div "138352.9 138352.9" at bounding box center [704, 358] width 38 height 23
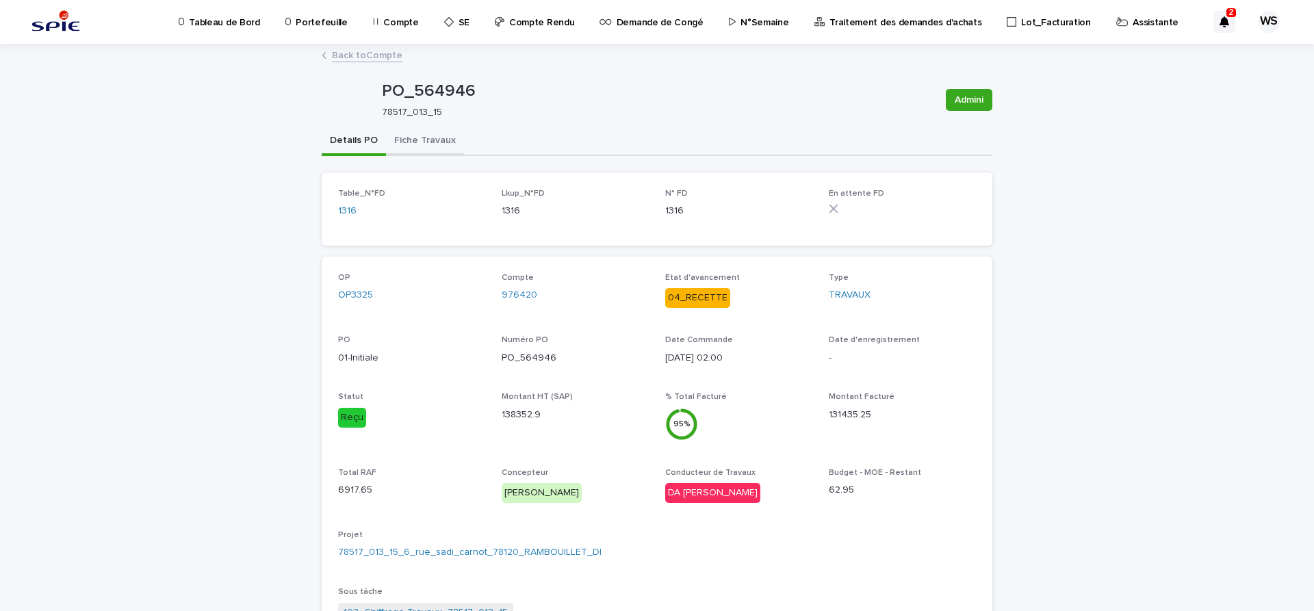
click at [432, 140] on button "Fiche Travaux" at bounding box center [425, 141] width 78 height 29
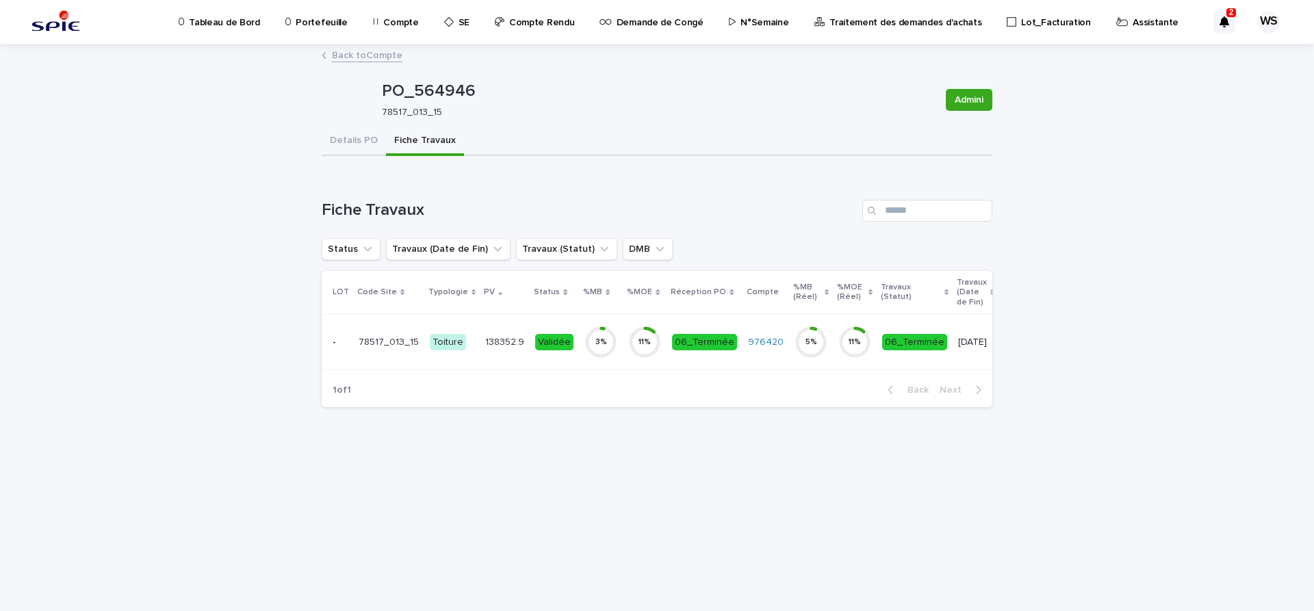
click at [485, 354] on td "138352.9 138352.9" at bounding box center [505, 341] width 50 height 55
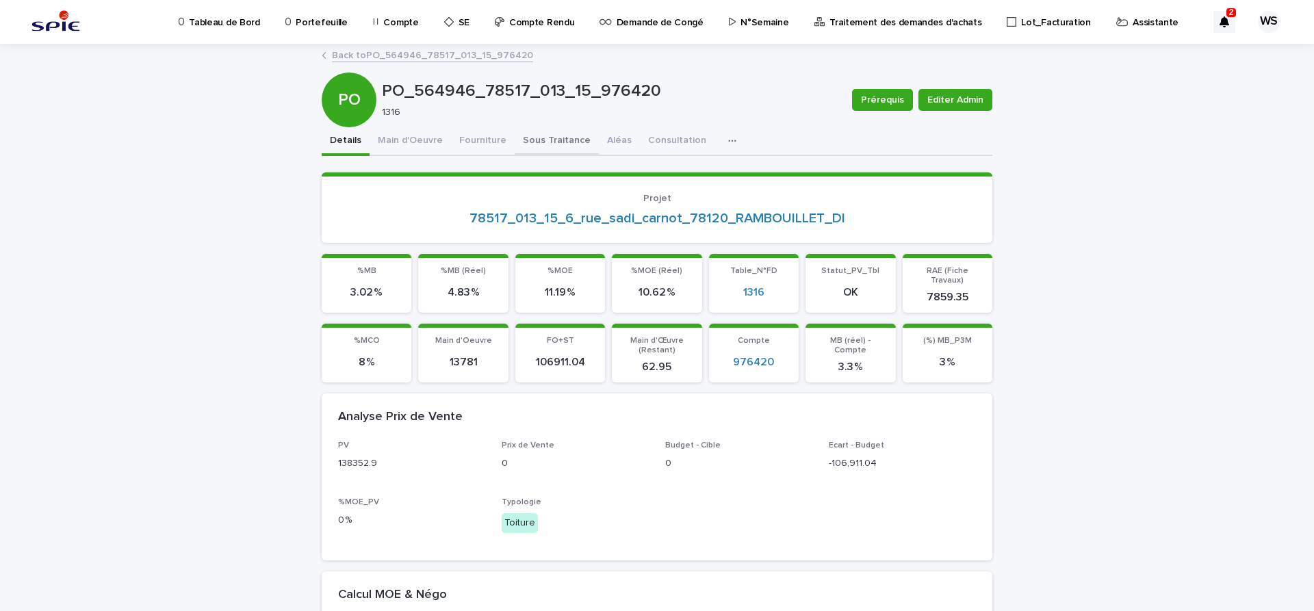
click at [558, 141] on button "Sous Traitance" at bounding box center [557, 141] width 84 height 29
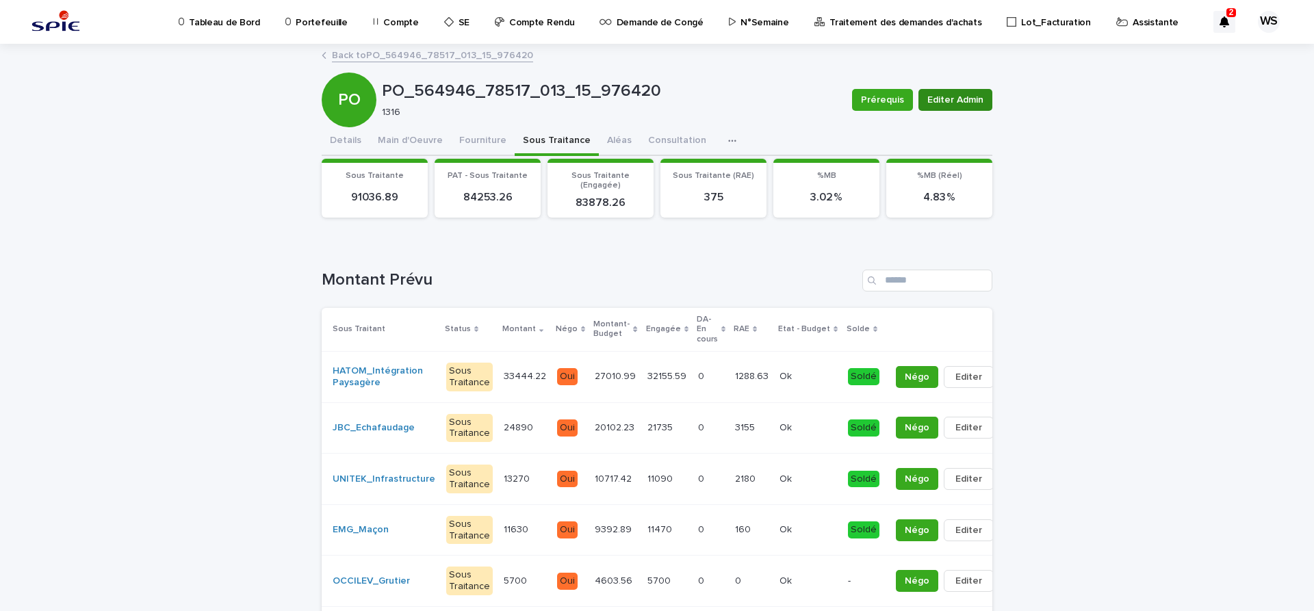
click at [970, 101] on span "Editer Admin" at bounding box center [955, 100] width 56 height 14
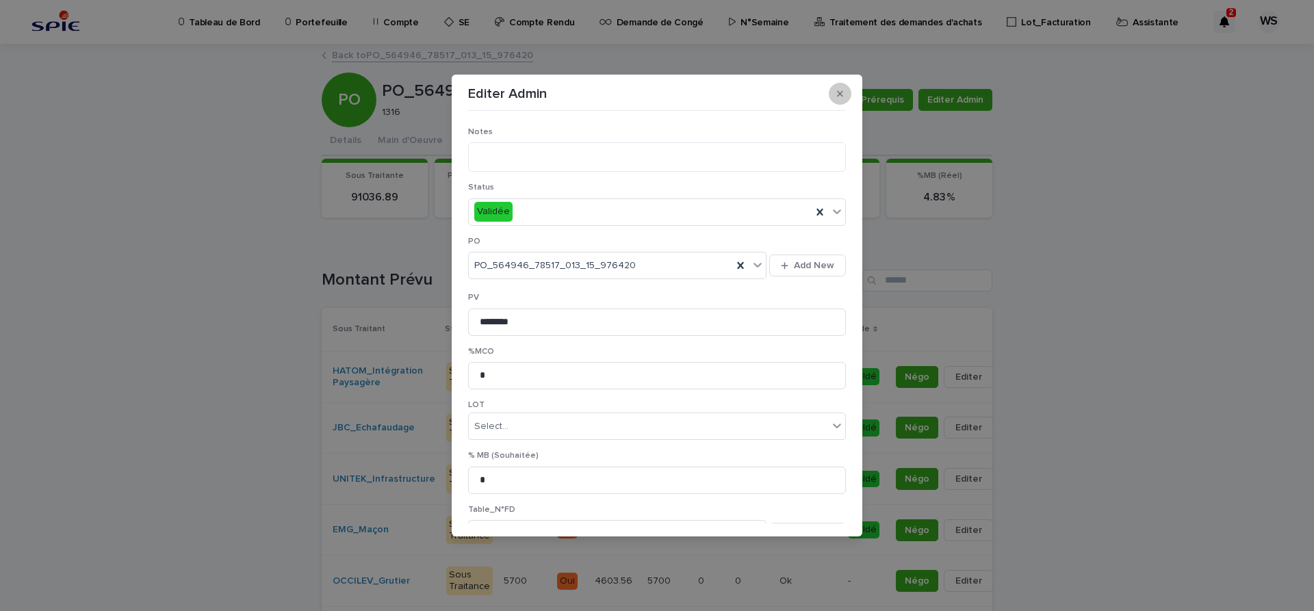
click at [842, 94] on icon "button" at bounding box center [840, 94] width 6 height 10
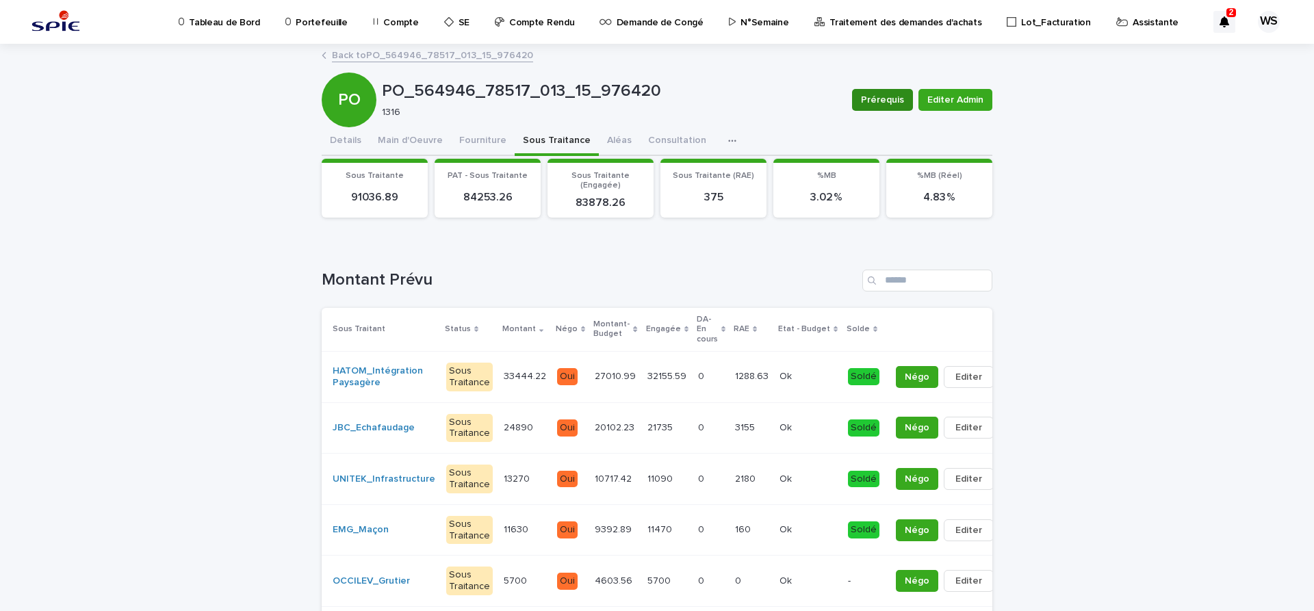
click at [886, 101] on span "Prérequis" at bounding box center [882, 100] width 43 height 14
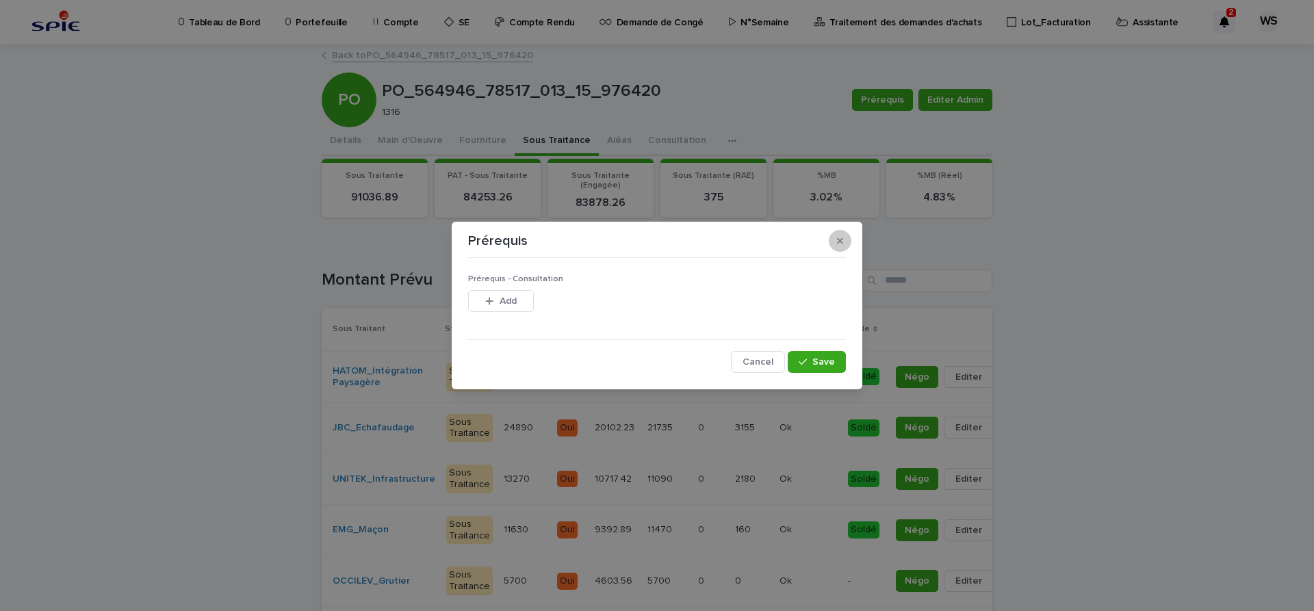
click at [841, 239] on icon "button" at bounding box center [840, 241] width 6 height 10
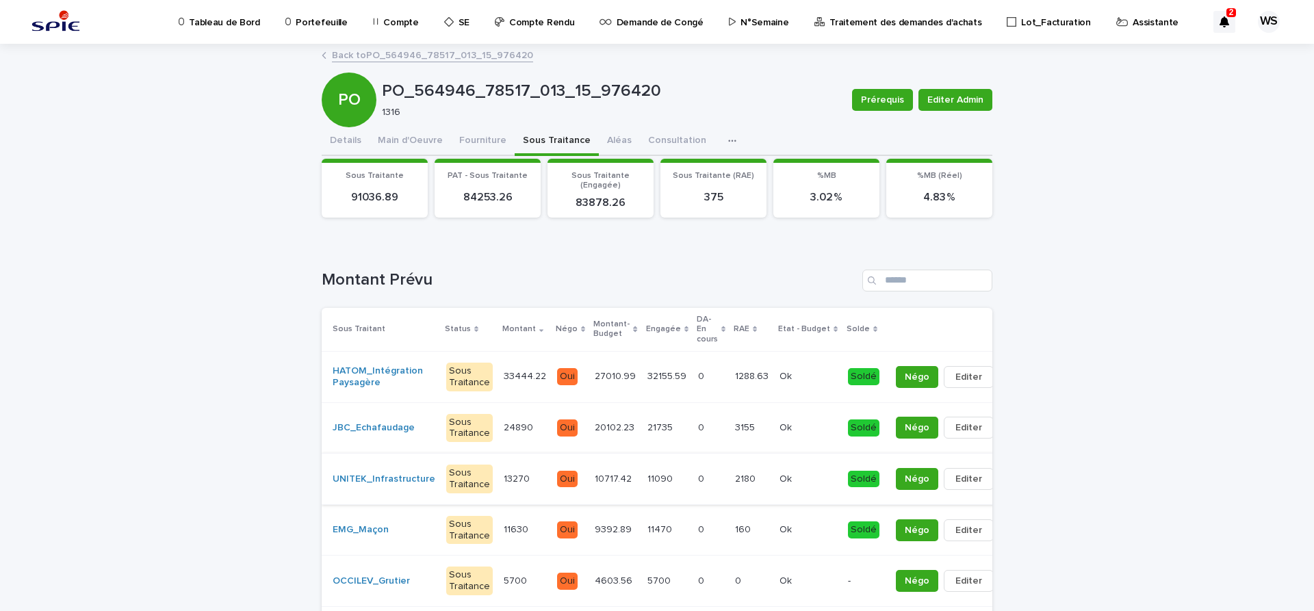
click at [955, 480] on span "Editer" at bounding box center [968, 479] width 27 height 14
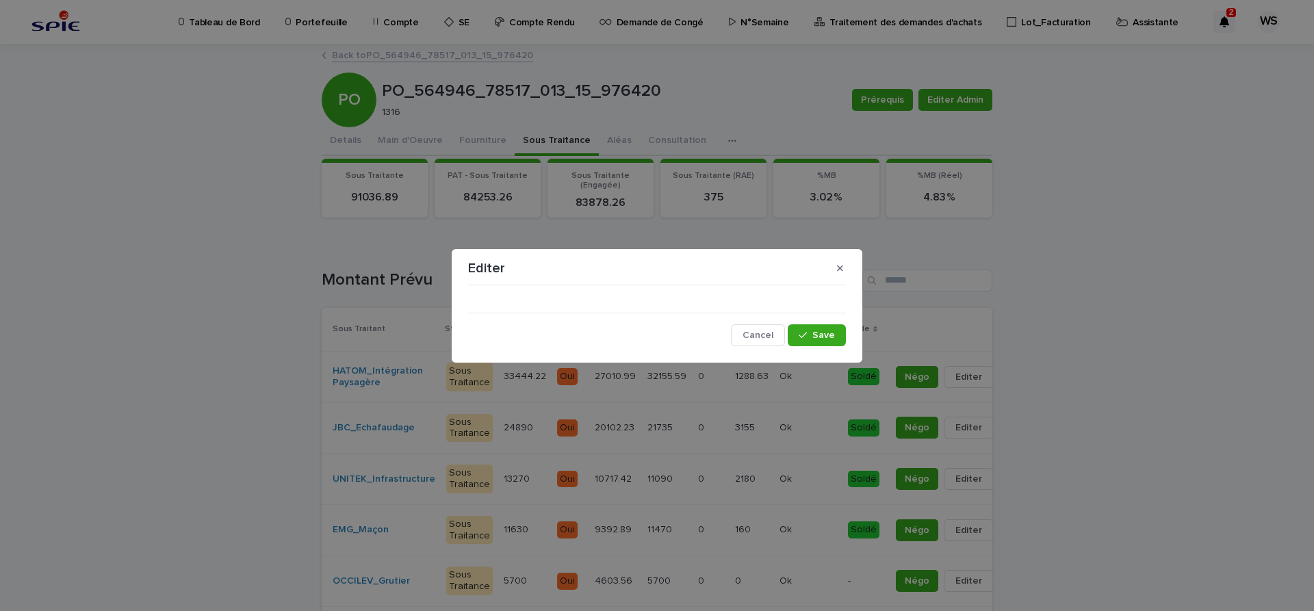
click at [604, 298] on div "Cancel Save" at bounding box center [657, 318] width 378 height 55
click at [819, 334] on span "Save" at bounding box center [823, 336] width 23 height 10
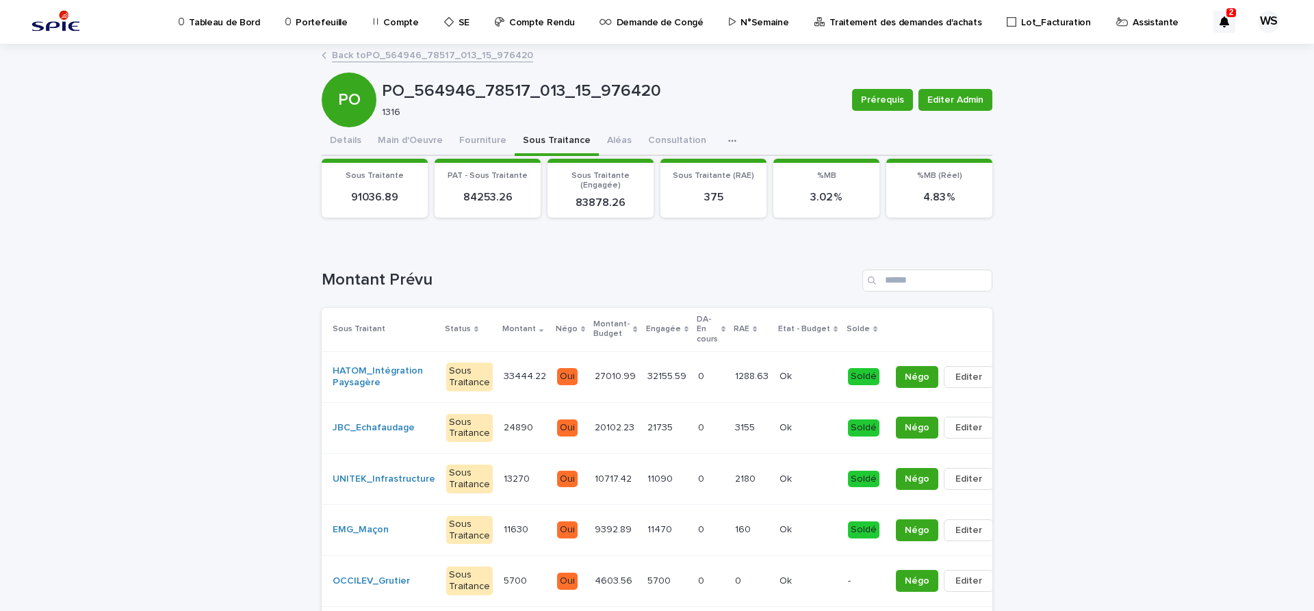
click at [848, 478] on div "Soldé" at bounding box center [863, 479] width 31 height 17
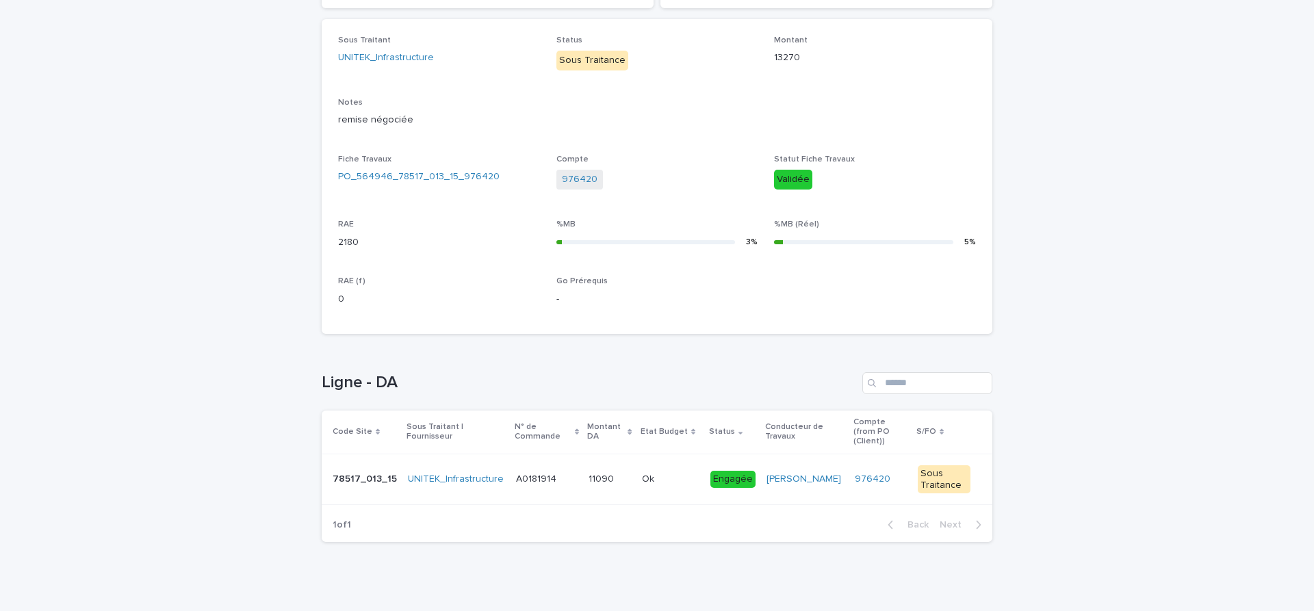
scroll to position [235, 0]
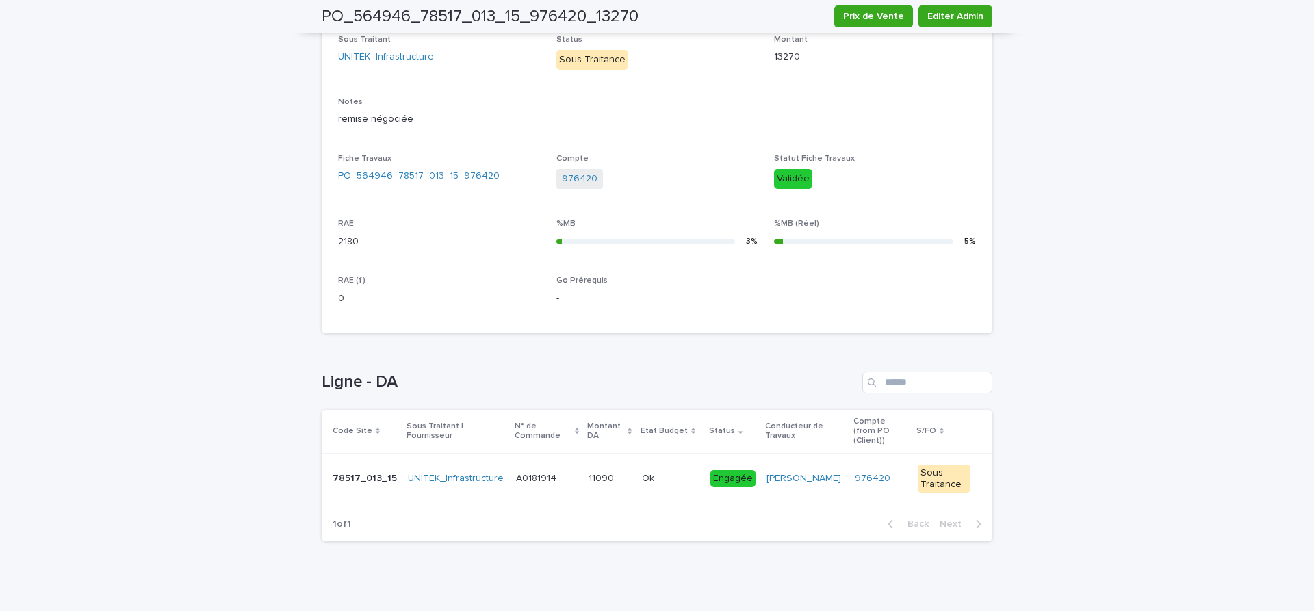
click at [816, 497] on div "Code Site Sous Traitant | Fournisseur N° de Commande Montant DA Etat Budget Sta…" at bounding box center [657, 459] width 671 height 98
drag, startPoint x: 818, startPoint y: 495, endPoint x: 947, endPoint y: 505, distance: 129.0
click at [947, 505] on div "Code Site Sous Traitant | Fournisseur N° de Commande Montant DA Etat Budget Sta…" at bounding box center [657, 459] width 671 height 98
drag, startPoint x: 515, startPoint y: 493, endPoint x: 654, endPoint y: 500, distance: 139.8
click at [654, 500] on div "Code Site Sous Traitant | Fournisseur N° de Commande Montant DA Etat Budget Sta…" at bounding box center [657, 459] width 671 height 98
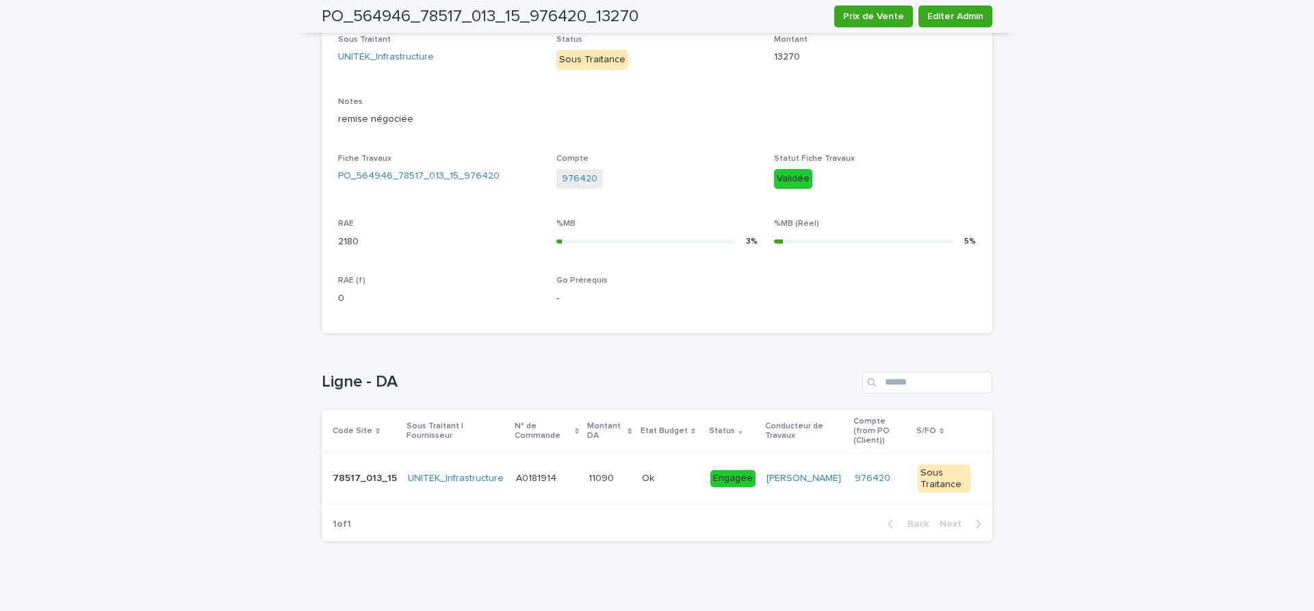
click at [523, 484] on td "A0181914 A0181914" at bounding box center [547, 478] width 73 height 51
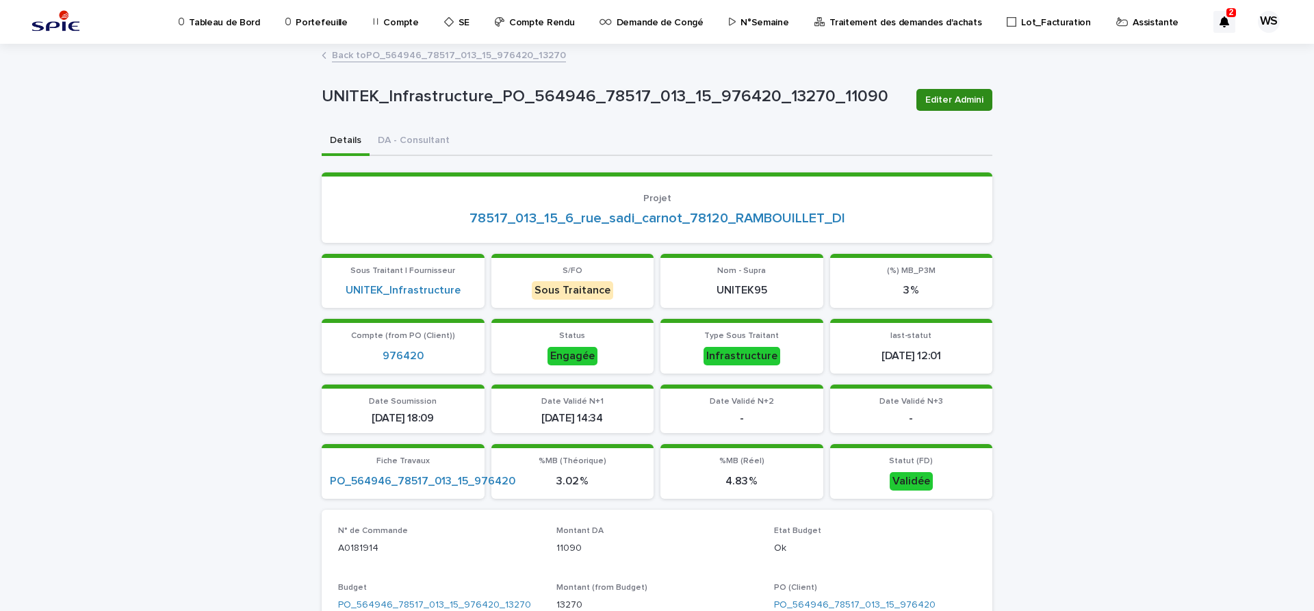
click at [966, 101] on span "Editer Admini" at bounding box center [954, 100] width 58 height 14
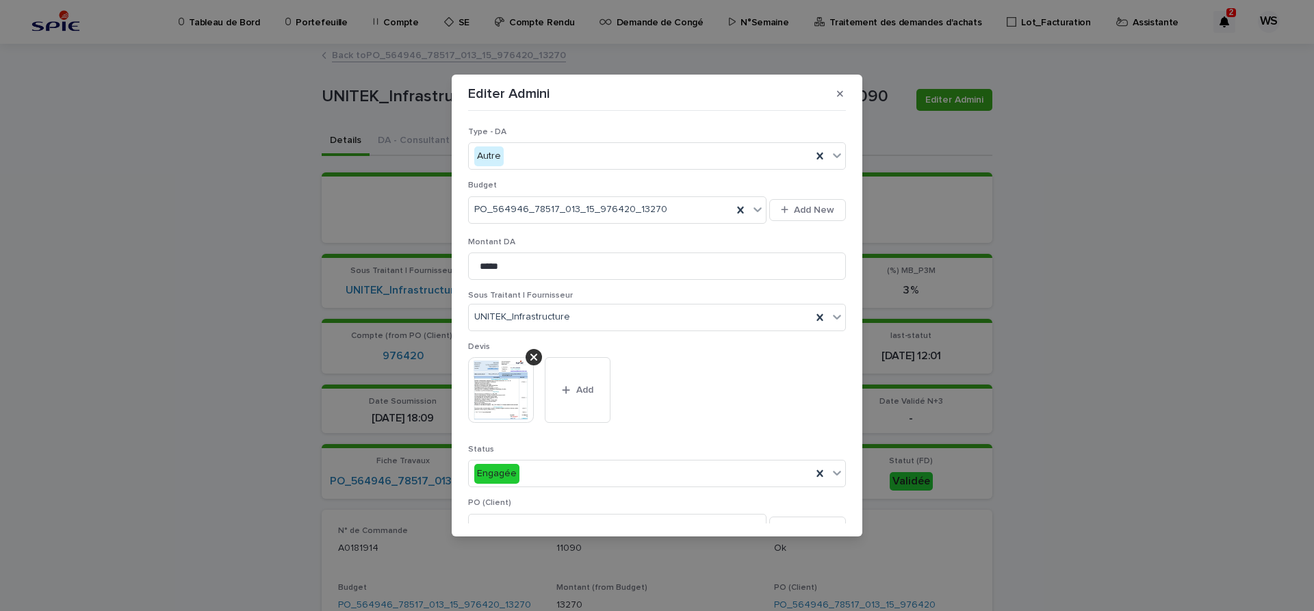
click at [842, 94] on icon "button" at bounding box center [840, 94] width 6 height 10
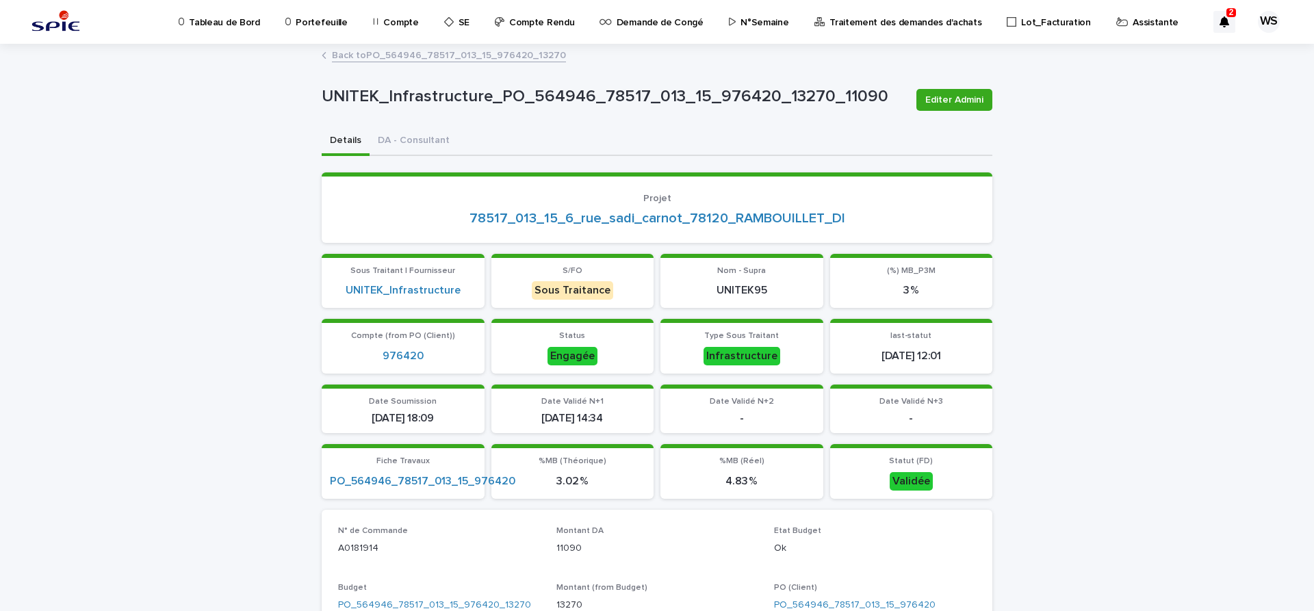
click at [396, 58] on link "Back to PO_564946_78517_013_15_976420_13270" at bounding box center [449, 55] width 234 height 16
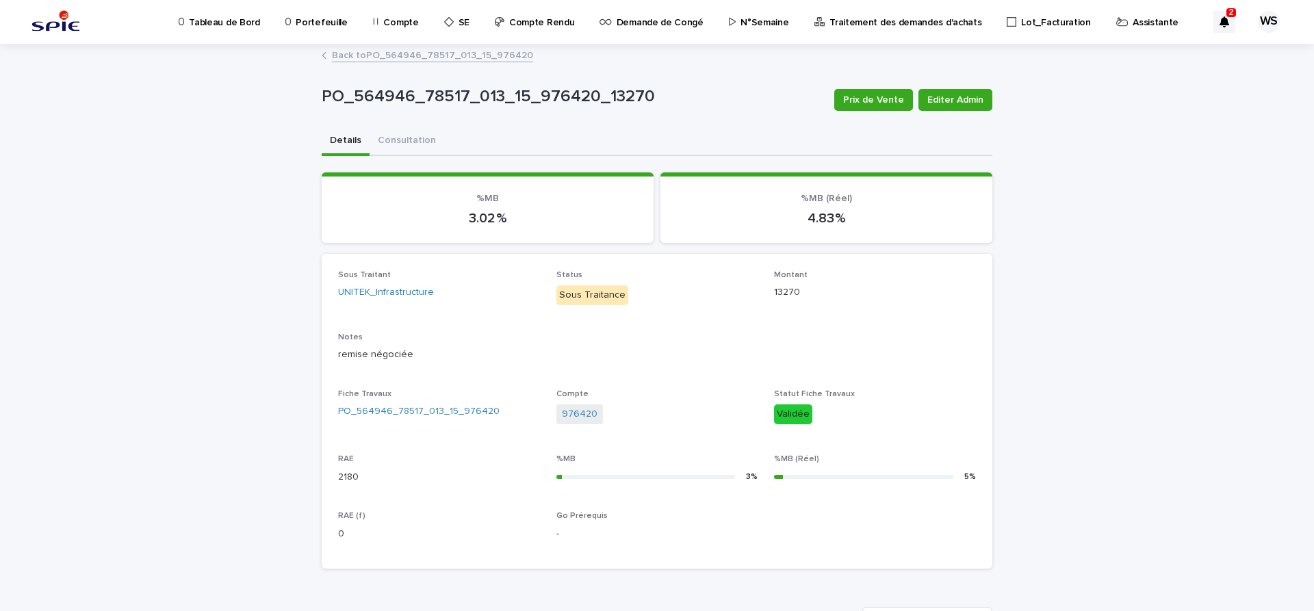
click at [493, 52] on link "Back to PO_564946_78517_013_15_976420" at bounding box center [432, 55] width 201 height 16
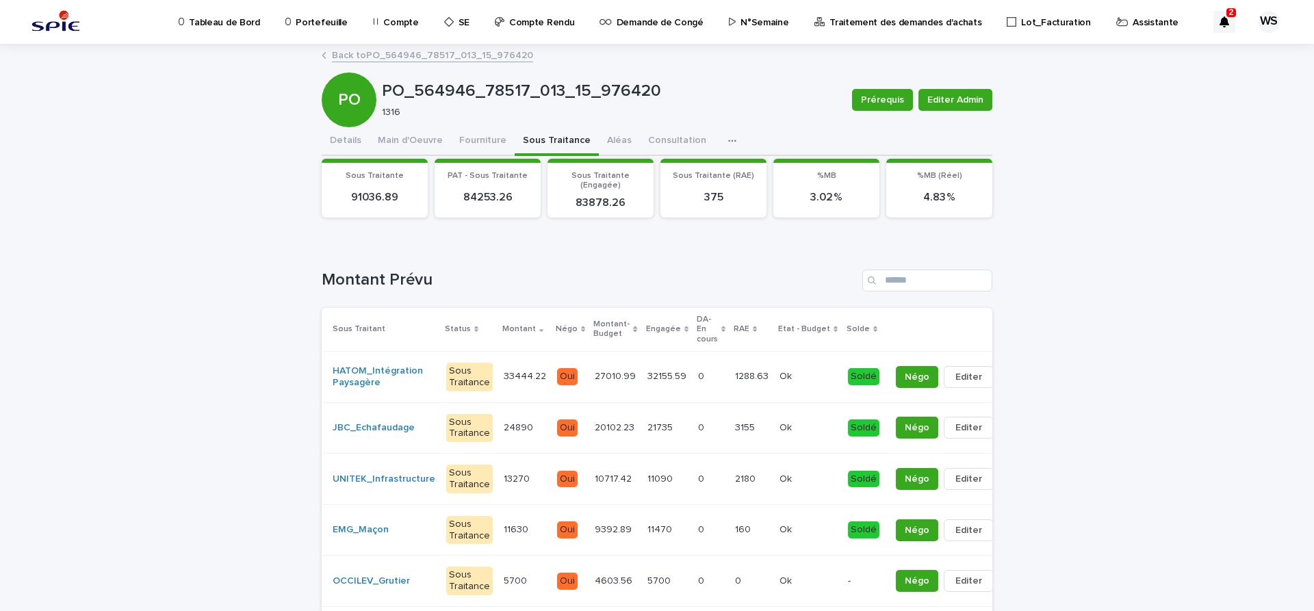
click at [848, 478] on div "Soldé" at bounding box center [863, 479] width 31 height 17
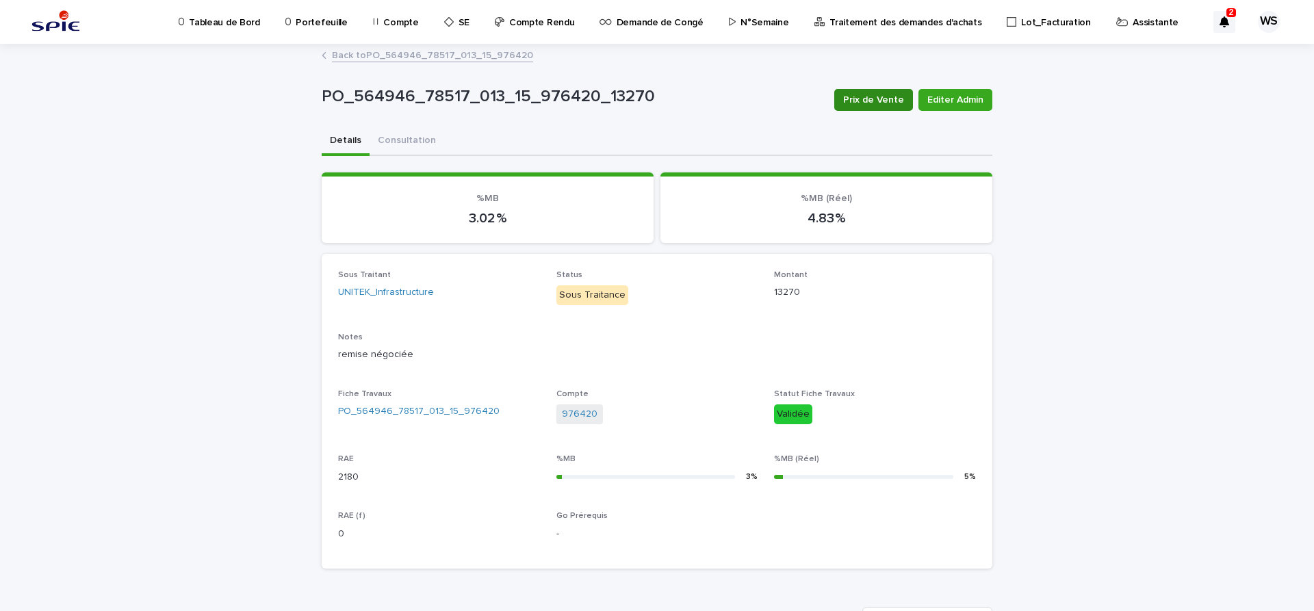
click at [877, 99] on span "Prix de Vente" at bounding box center [873, 100] width 61 height 14
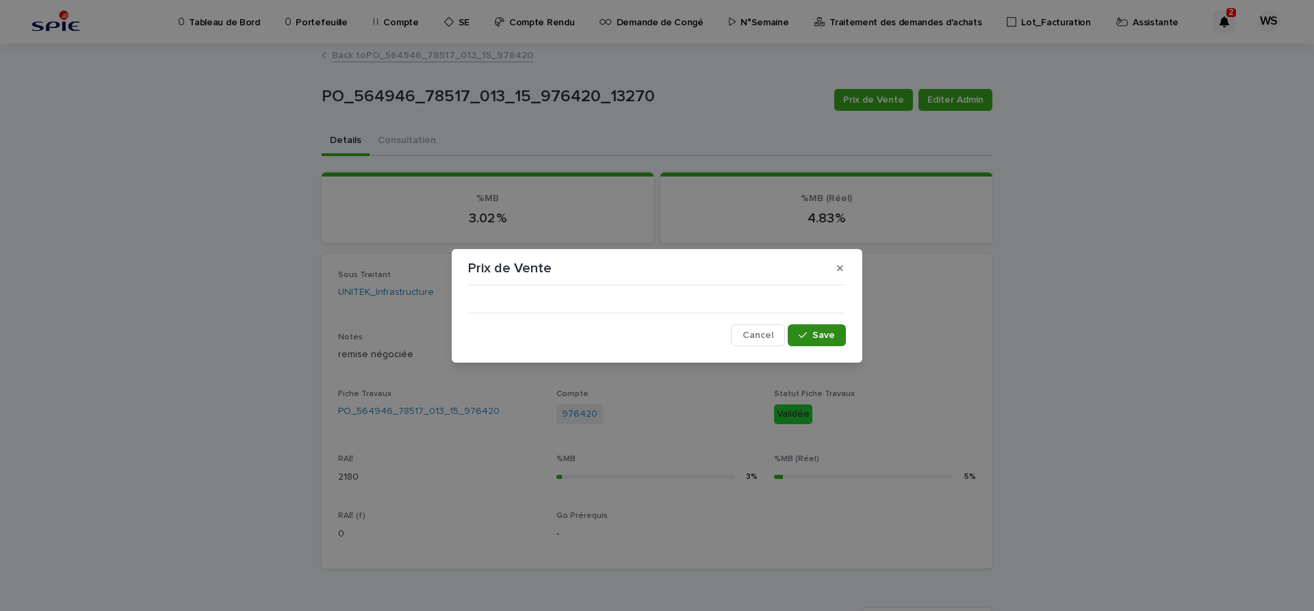
click at [826, 334] on span "Save" at bounding box center [823, 336] width 23 height 10
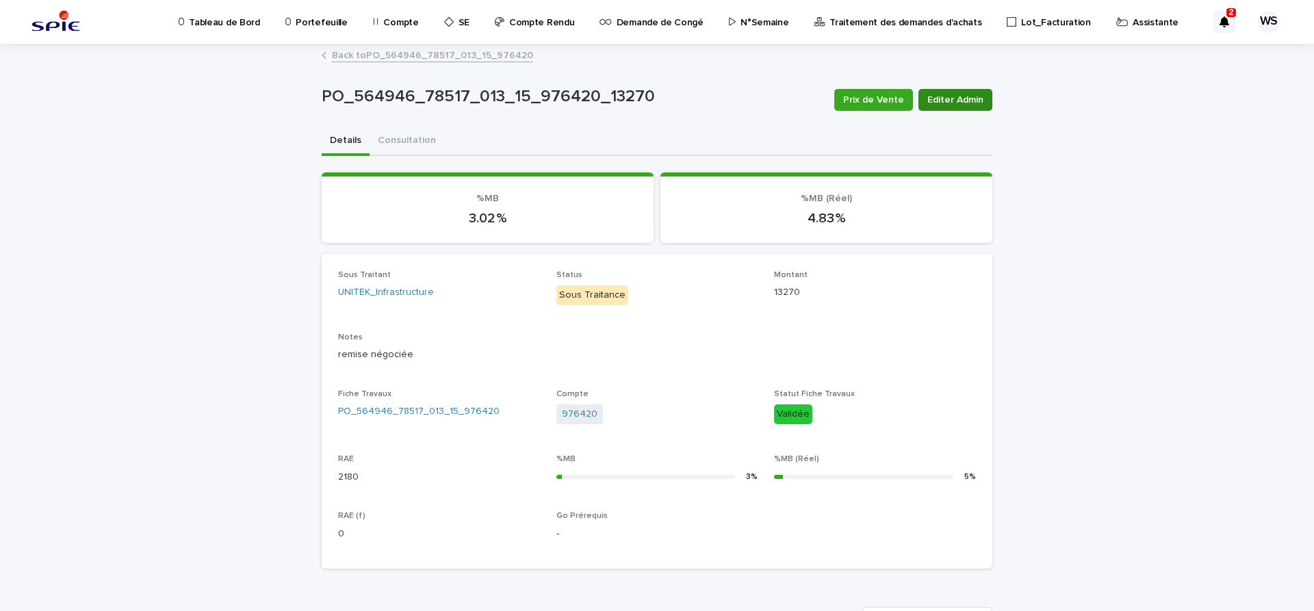
click at [970, 96] on span "Editer Admin" at bounding box center [955, 100] width 56 height 14
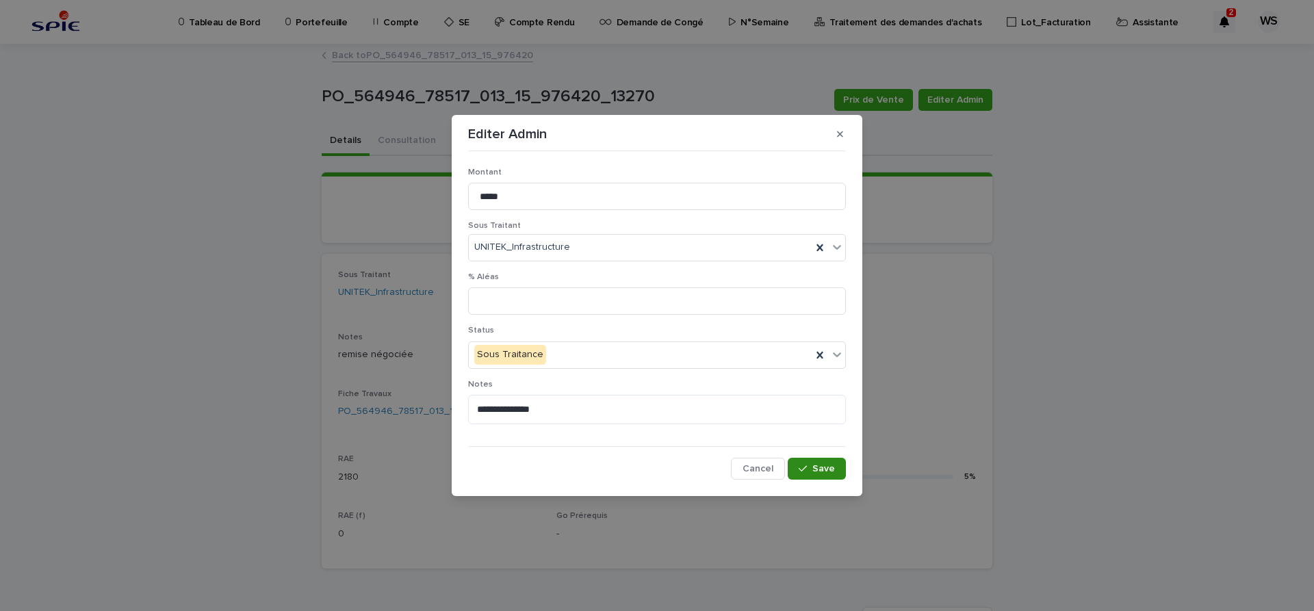
click at [824, 467] on span "Save" at bounding box center [823, 469] width 23 height 10
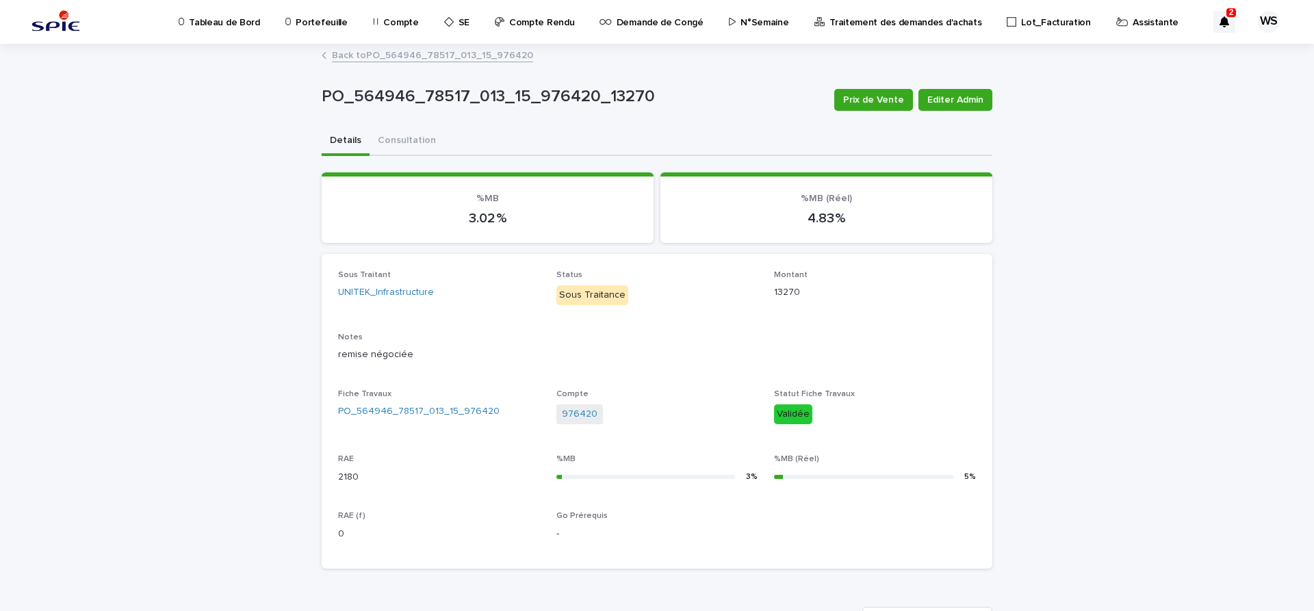
click at [465, 55] on link "Back to PO_564946_78517_013_15_976420" at bounding box center [432, 55] width 201 height 16
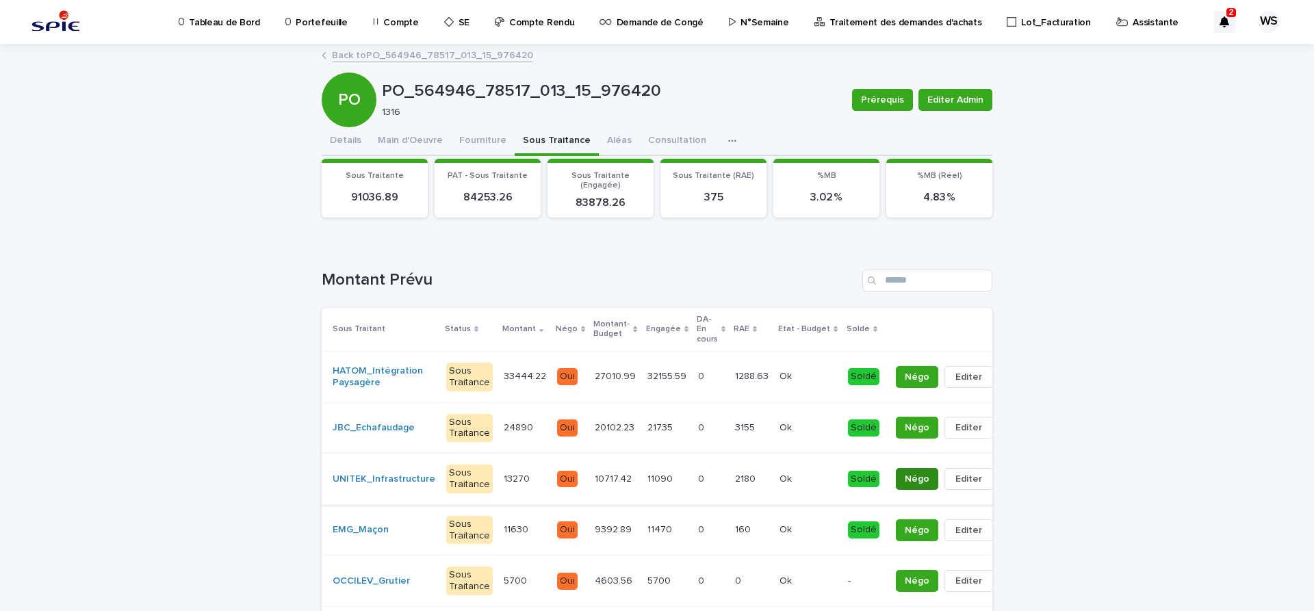
click at [905, 480] on span "Négo" at bounding box center [917, 479] width 25 height 14
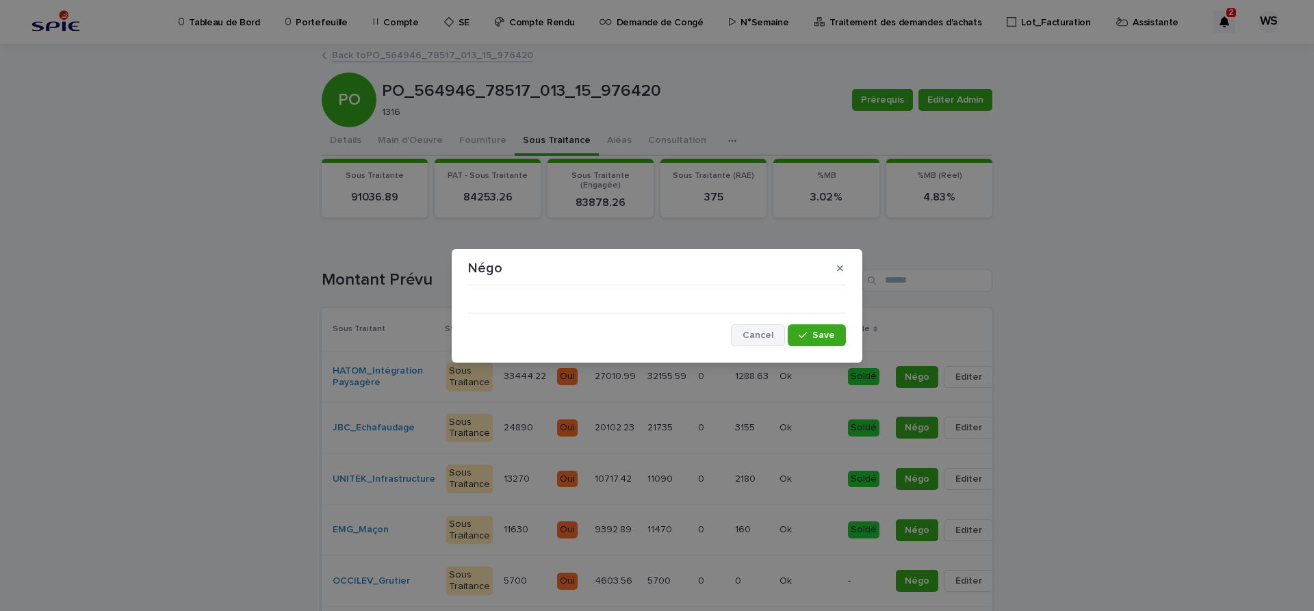
click at [760, 335] on span "Cancel" at bounding box center [758, 336] width 31 height 10
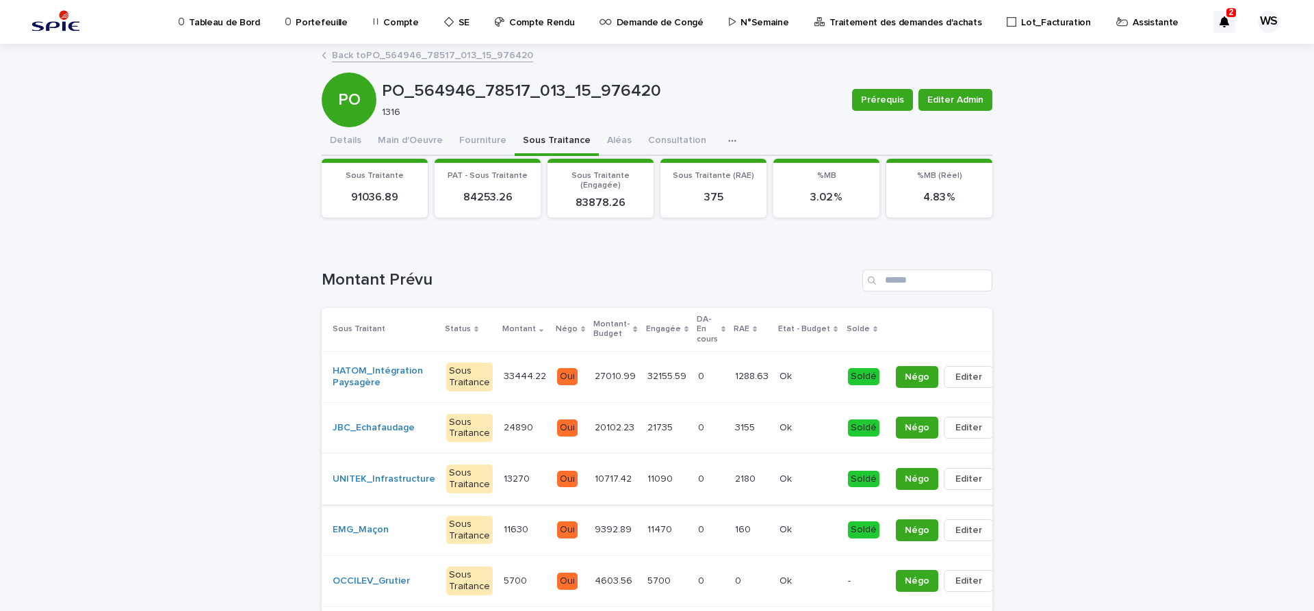
click at [955, 482] on span "Editer" at bounding box center [968, 479] width 27 height 14
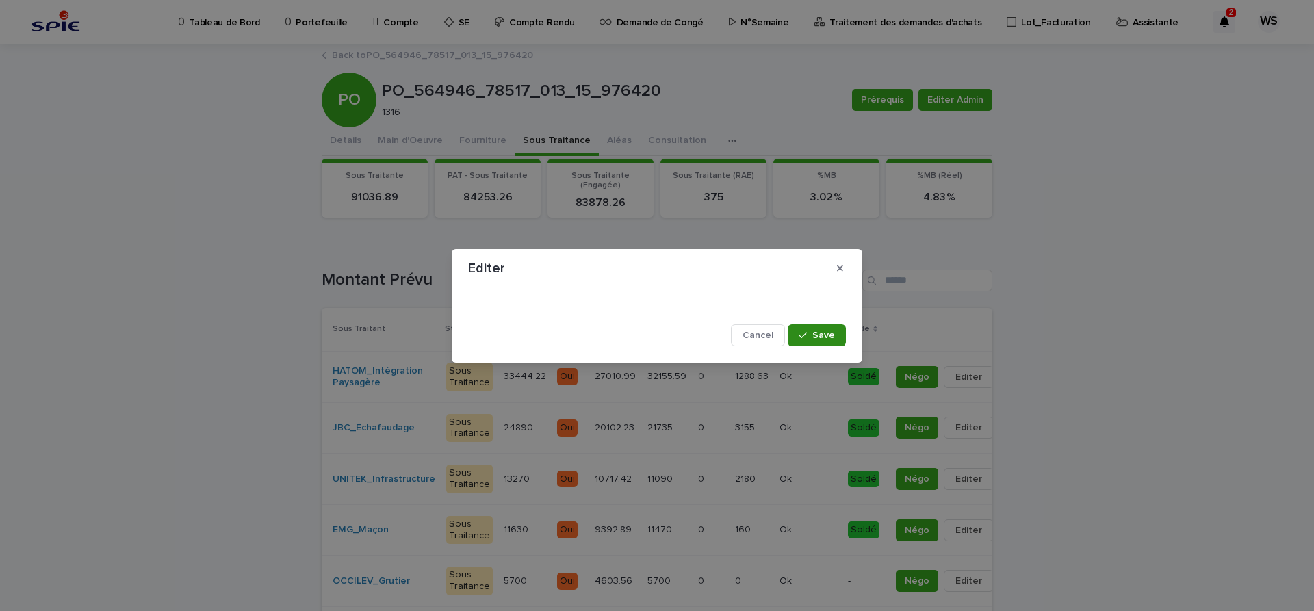
click at [826, 335] on span "Save" at bounding box center [823, 336] width 23 height 10
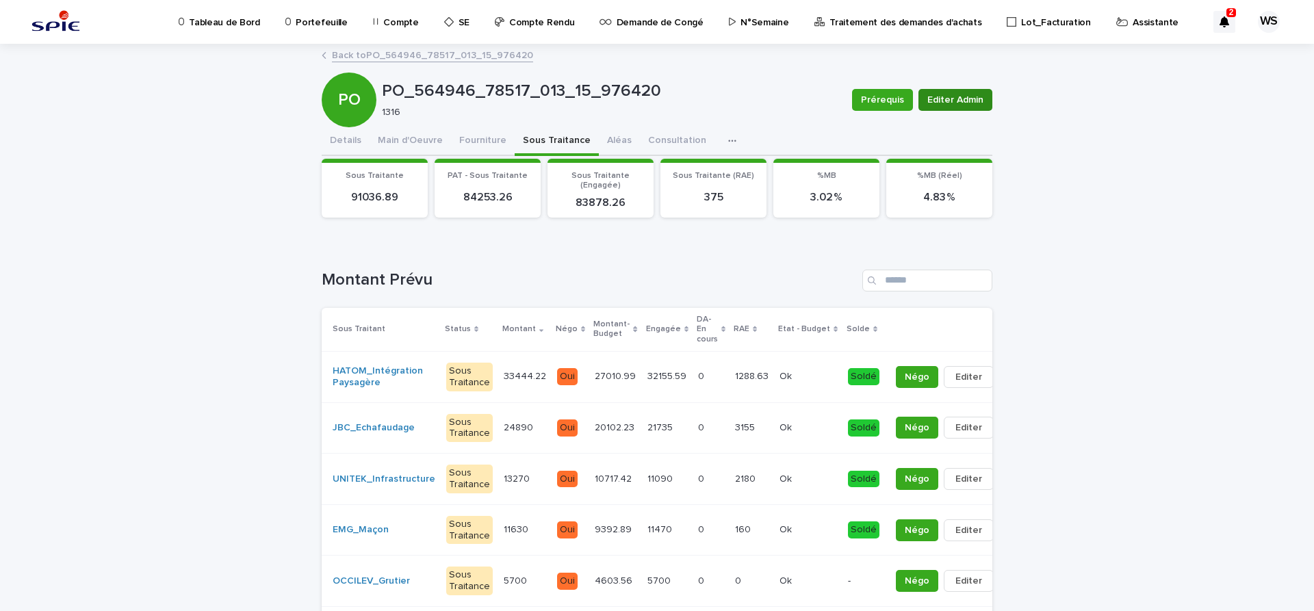
click at [958, 99] on span "Editer Admin" at bounding box center [955, 100] width 56 height 14
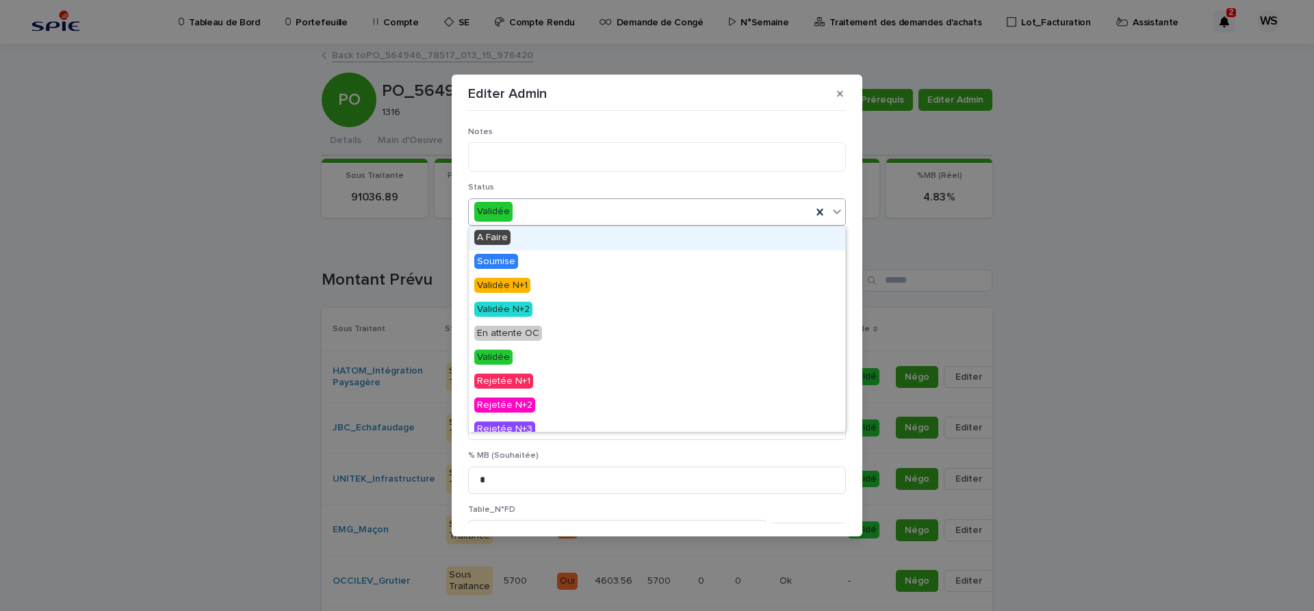
click at [836, 213] on icon at bounding box center [837, 211] width 8 height 5
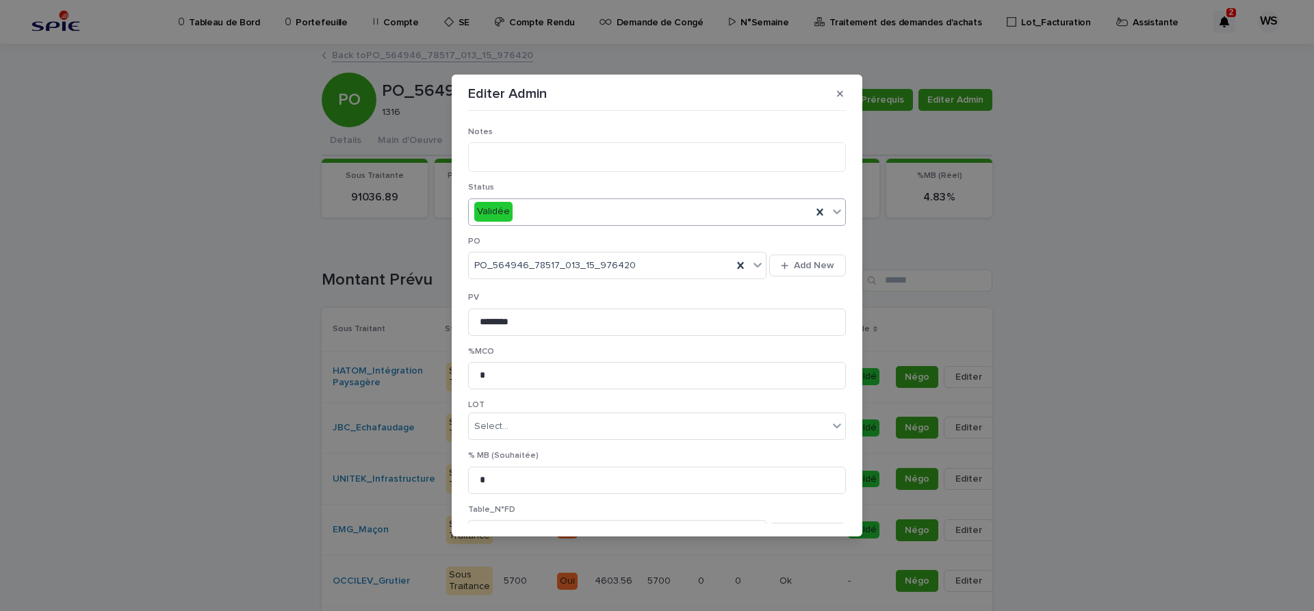
click at [834, 211] on icon at bounding box center [837, 211] width 8 height 5
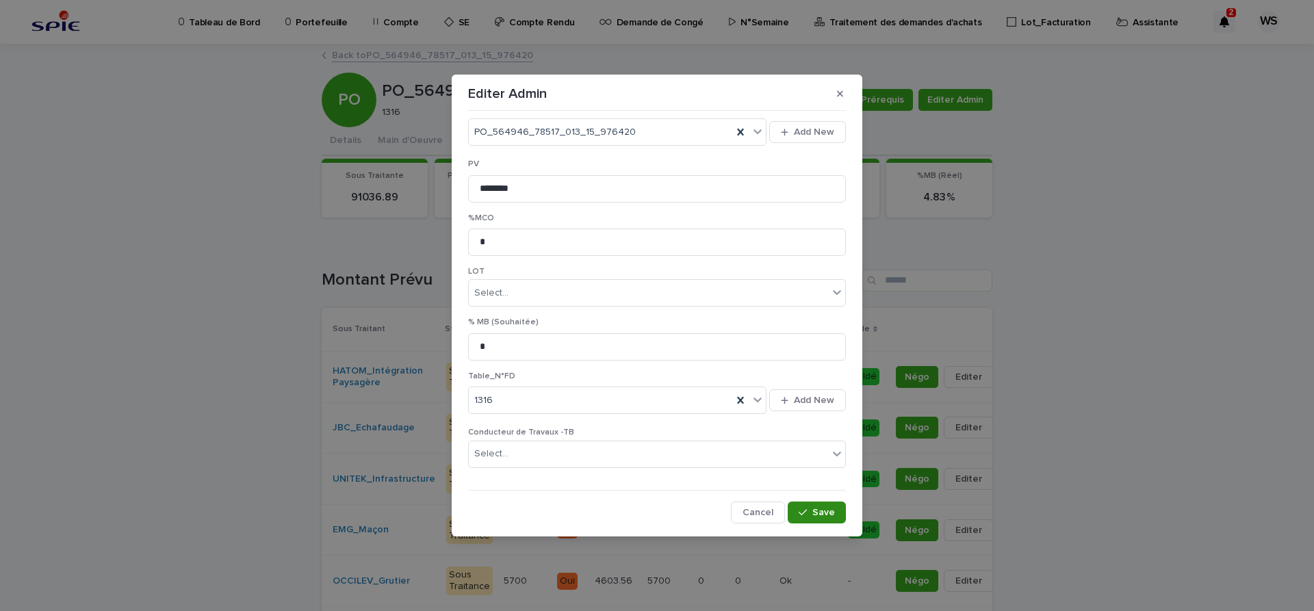
click at [823, 509] on span "Save" at bounding box center [823, 513] width 23 height 10
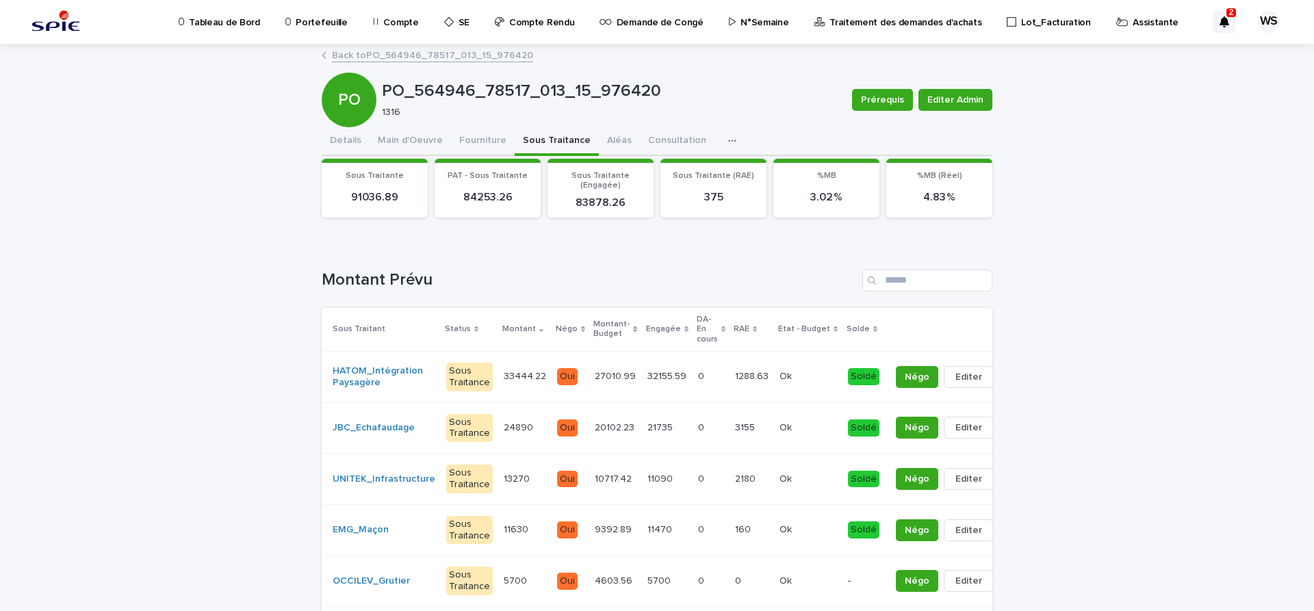
click at [387, 54] on link "Back to PO_564946_78517_013_15_976420" at bounding box center [432, 55] width 201 height 16
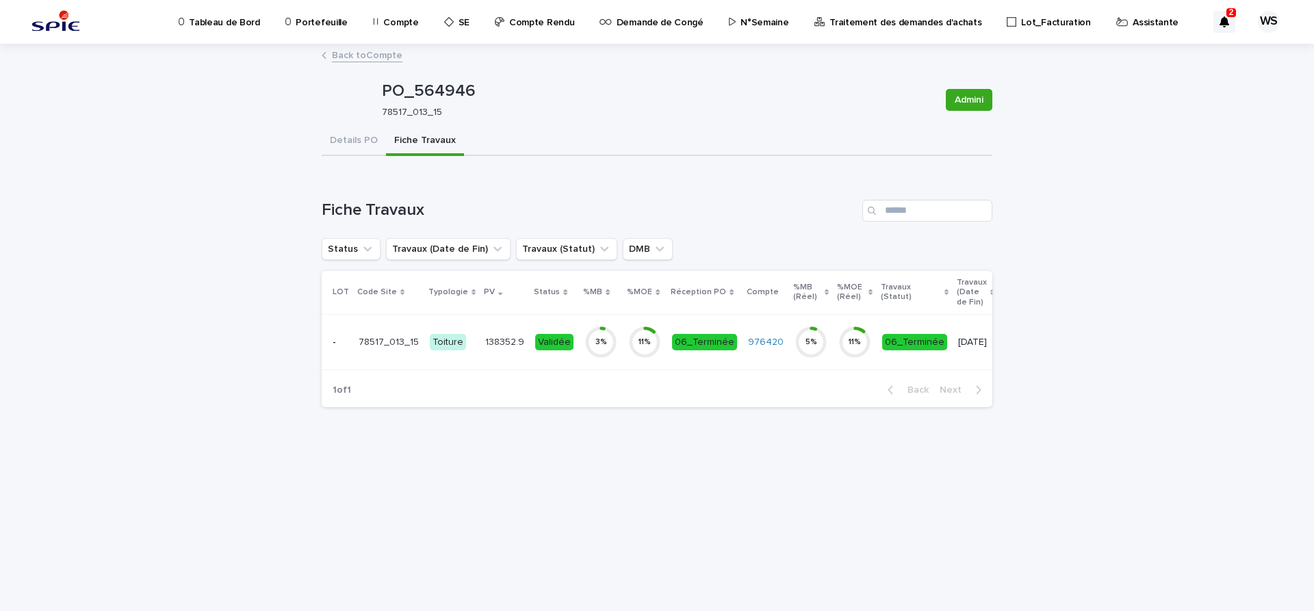
click at [387, 54] on link "Back to Compte" at bounding box center [367, 55] width 70 height 16
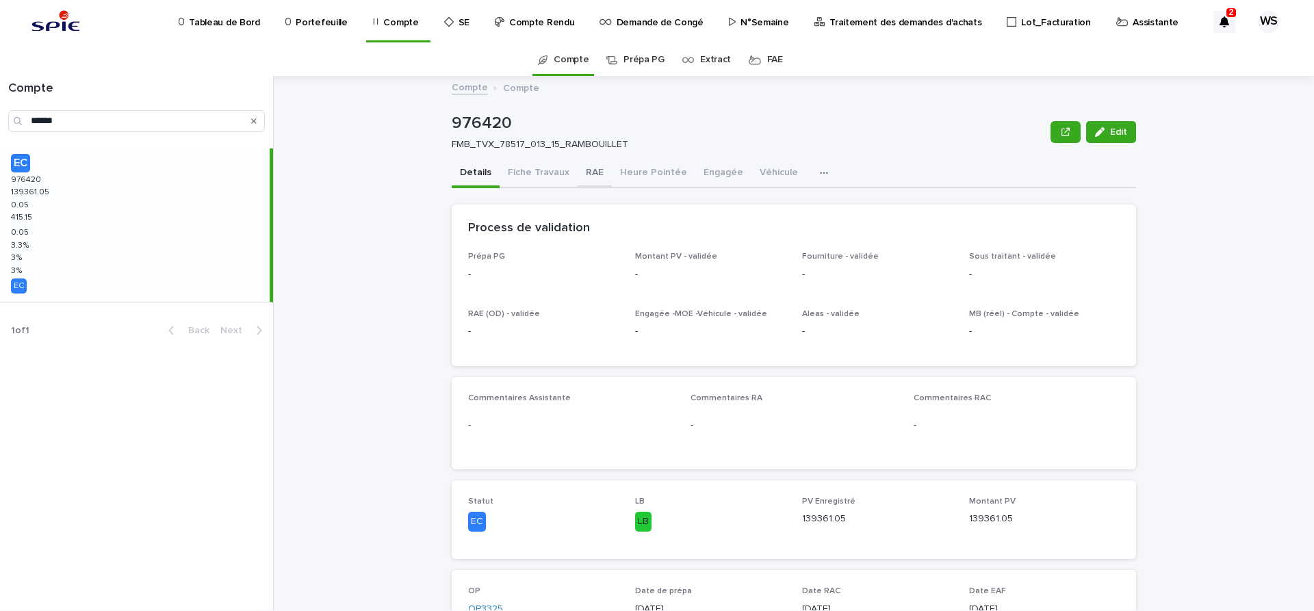
click at [591, 172] on button "RAE" at bounding box center [595, 173] width 34 height 29
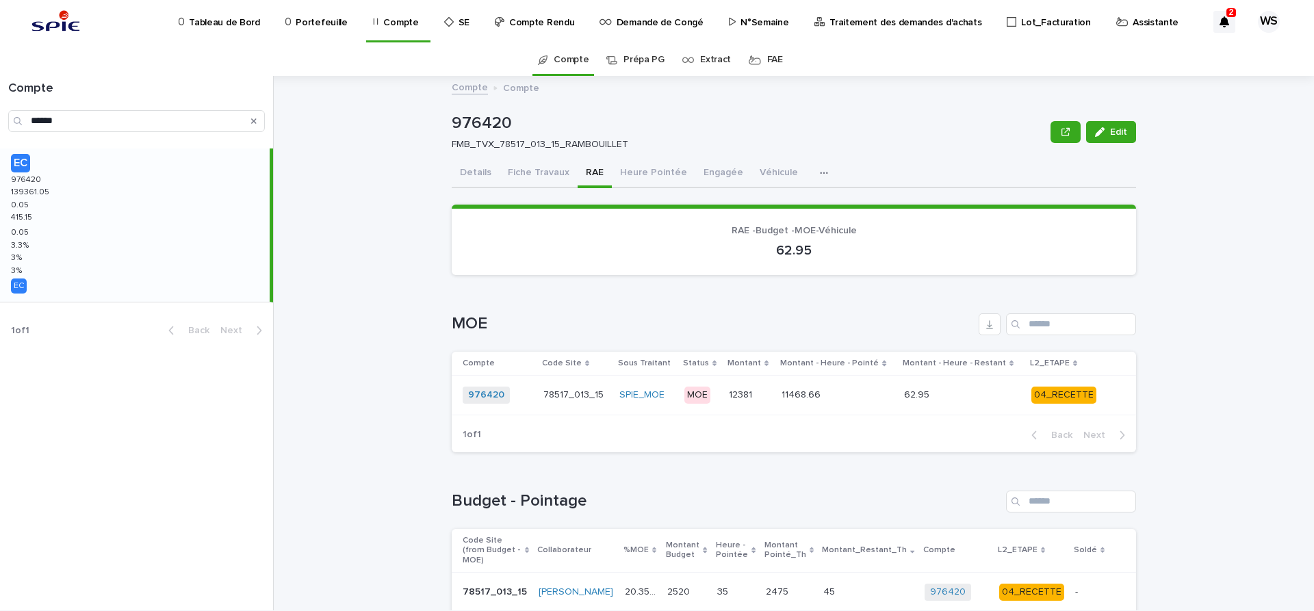
drag, startPoint x: 478, startPoint y: 168, endPoint x: 413, endPoint y: 282, distance: 131.2
click at [478, 168] on button "Details" at bounding box center [476, 173] width 48 height 29
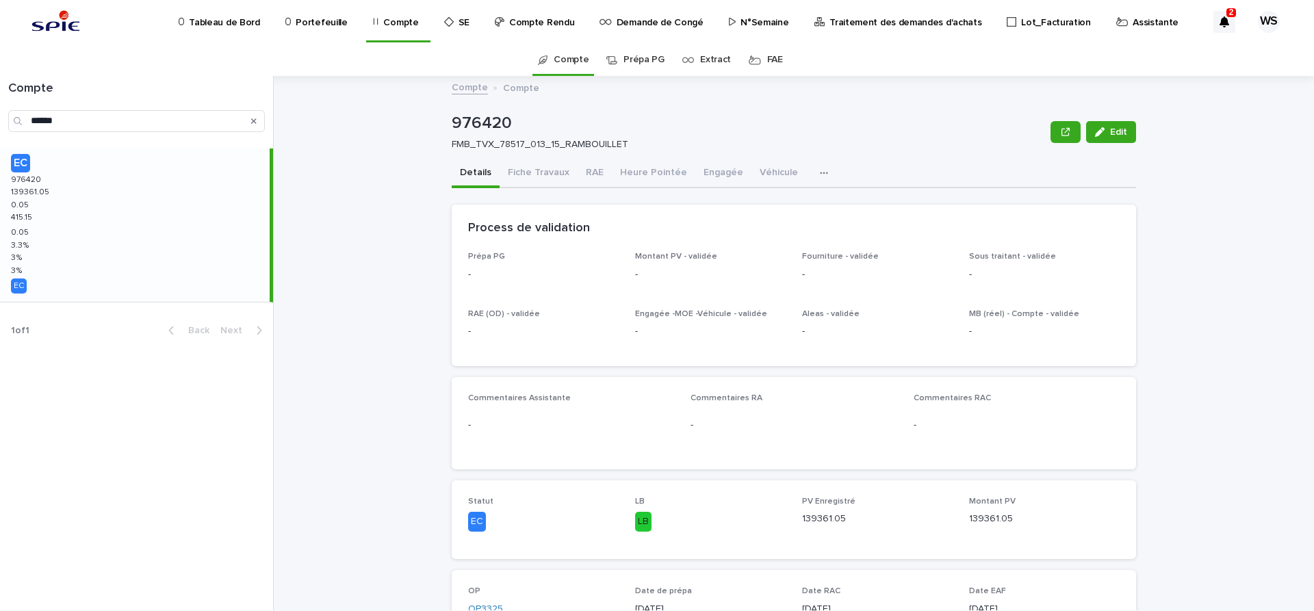
click at [904, 21] on p "Traitement des demandes d'achats" at bounding box center [905, 14] width 152 height 29
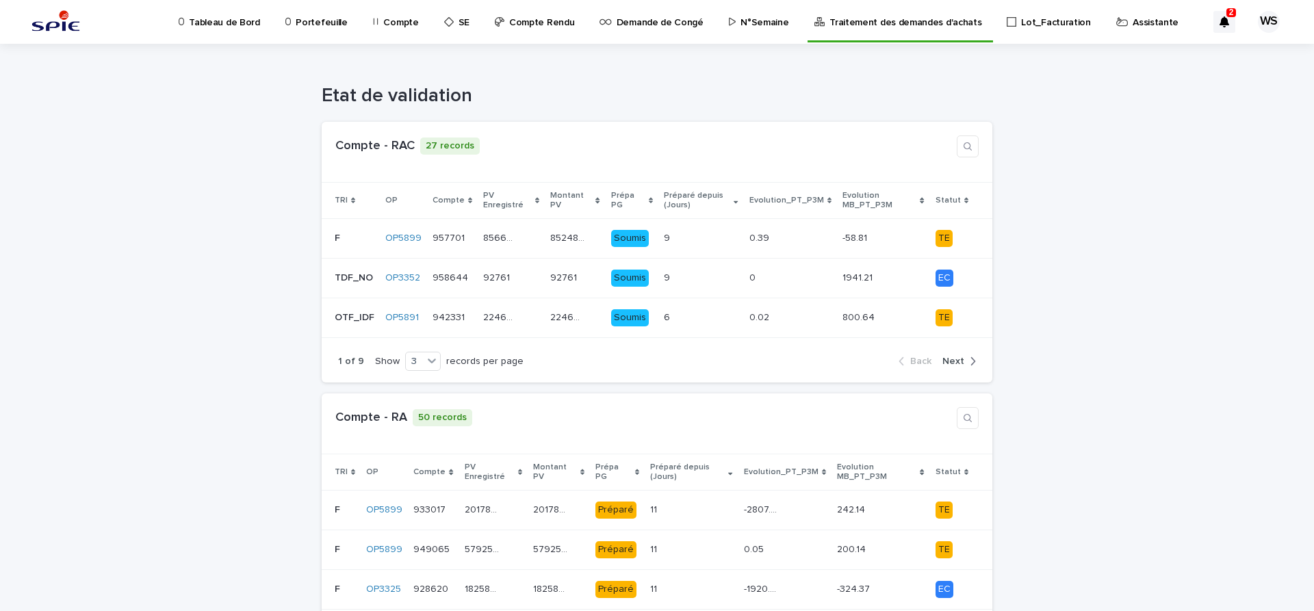
click at [396, 20] on p "Compte" at bounding box center [400, 14] width 35 height 29
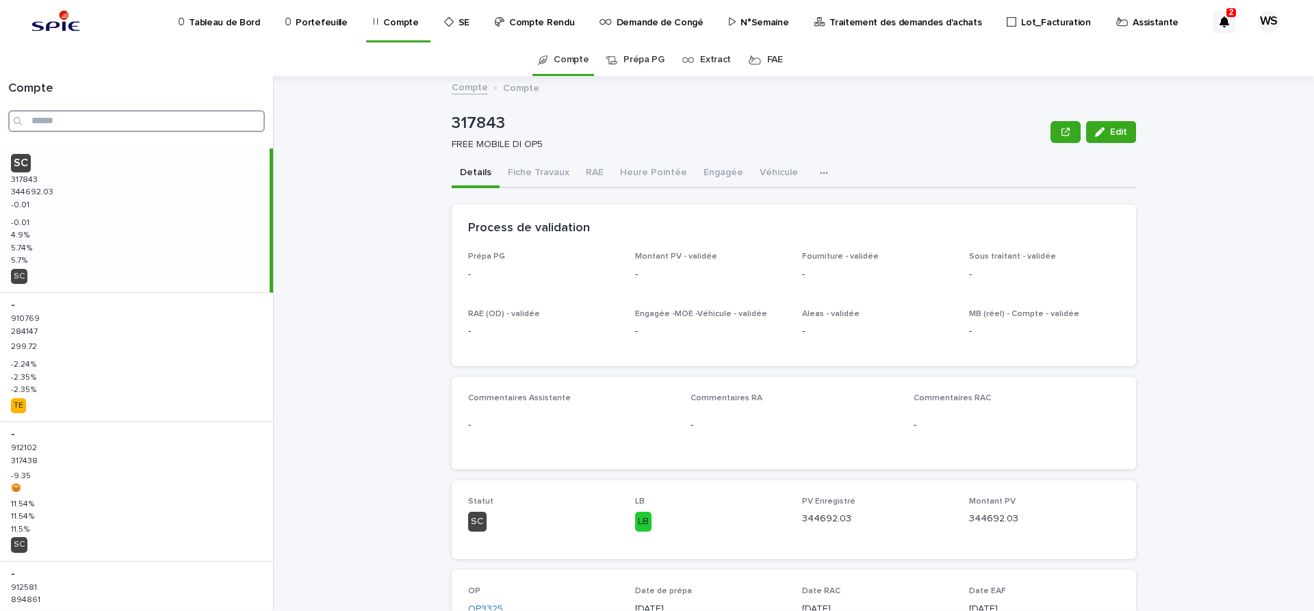
click at [85, 122] on input "Search" at bounding box center [136, 121] width 257 height 22
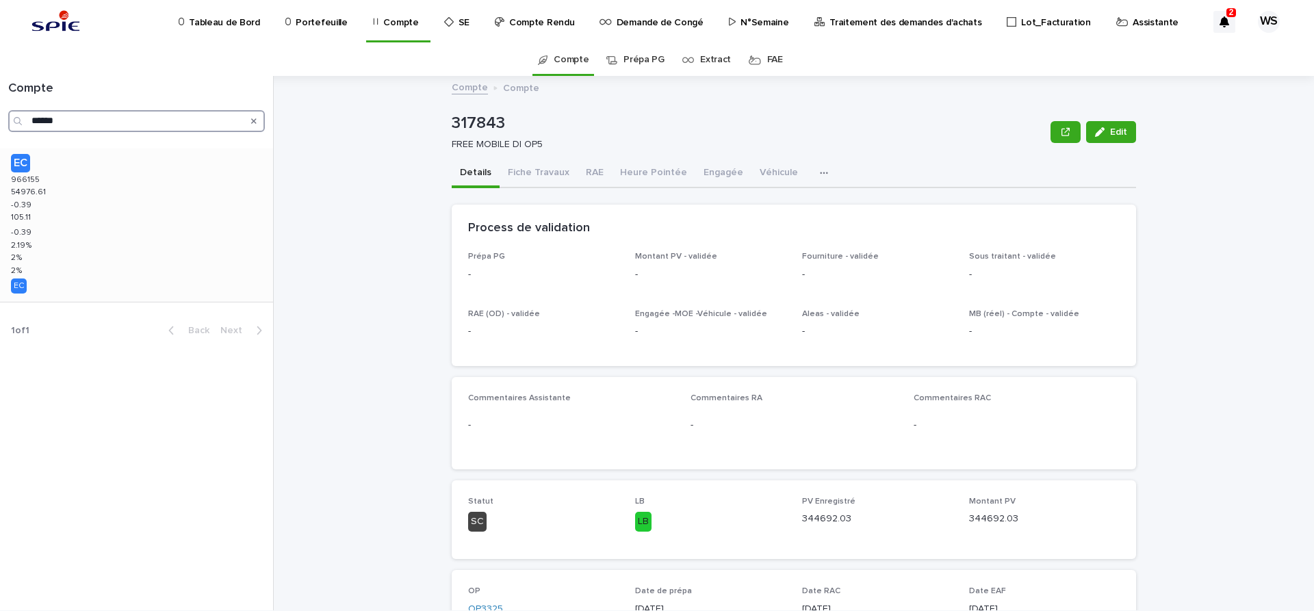
type input "******"
click at [144, 211] on div "EC 966155 966155 54976.61 54976.61 -0.39 -0.39 105.11 105.11 -0.39 -0.39 2.19 %…" at bounding box center [136, 226] width 273 height 154
click at [593, 173] on button "RAE" at bounding box center [595, 173] width 34 height 29
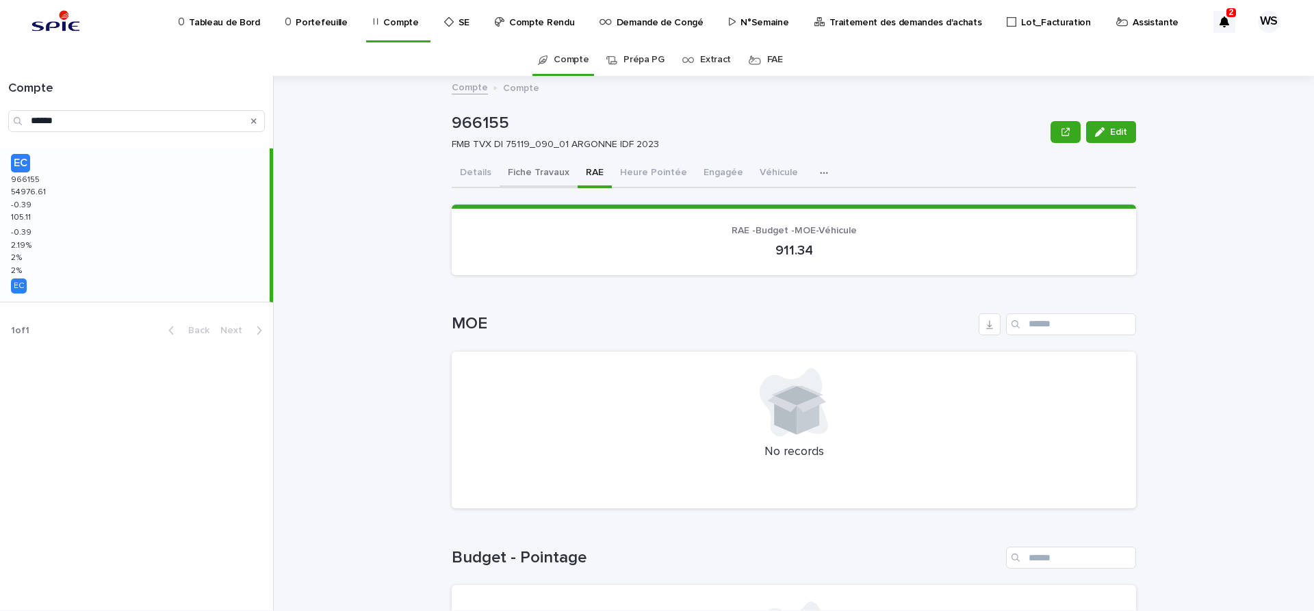
click at [553, 169] on button "Fiche Travaux" at bounding box center [539, 173] width 78 height 29
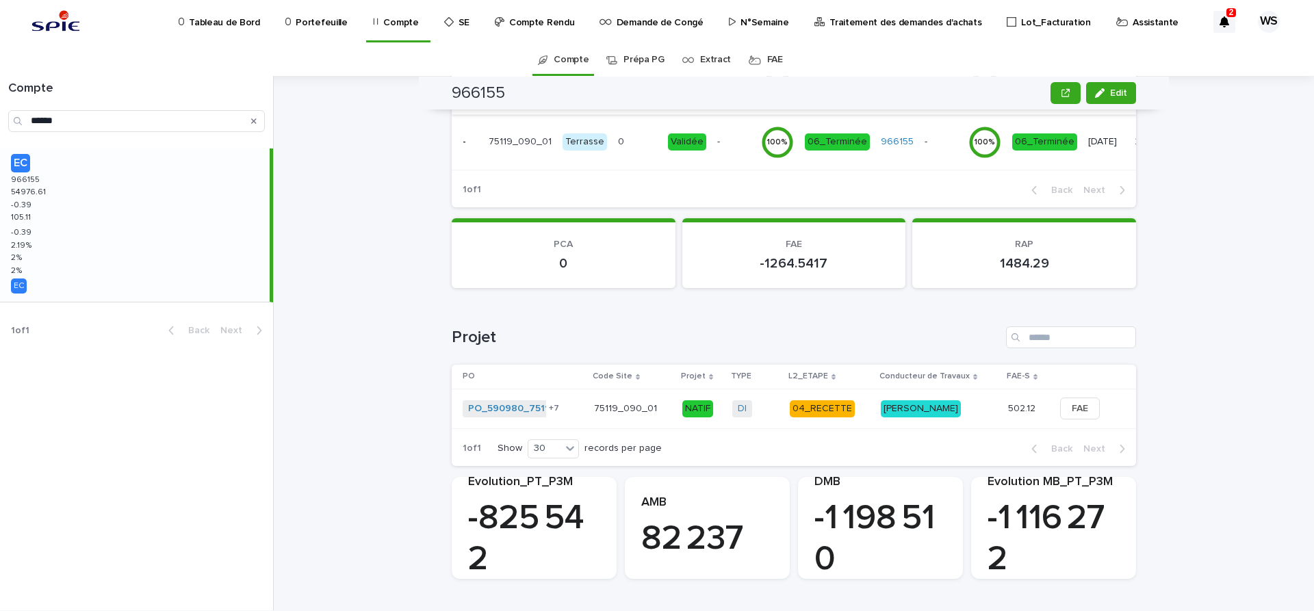
scroll to position [429, 0]
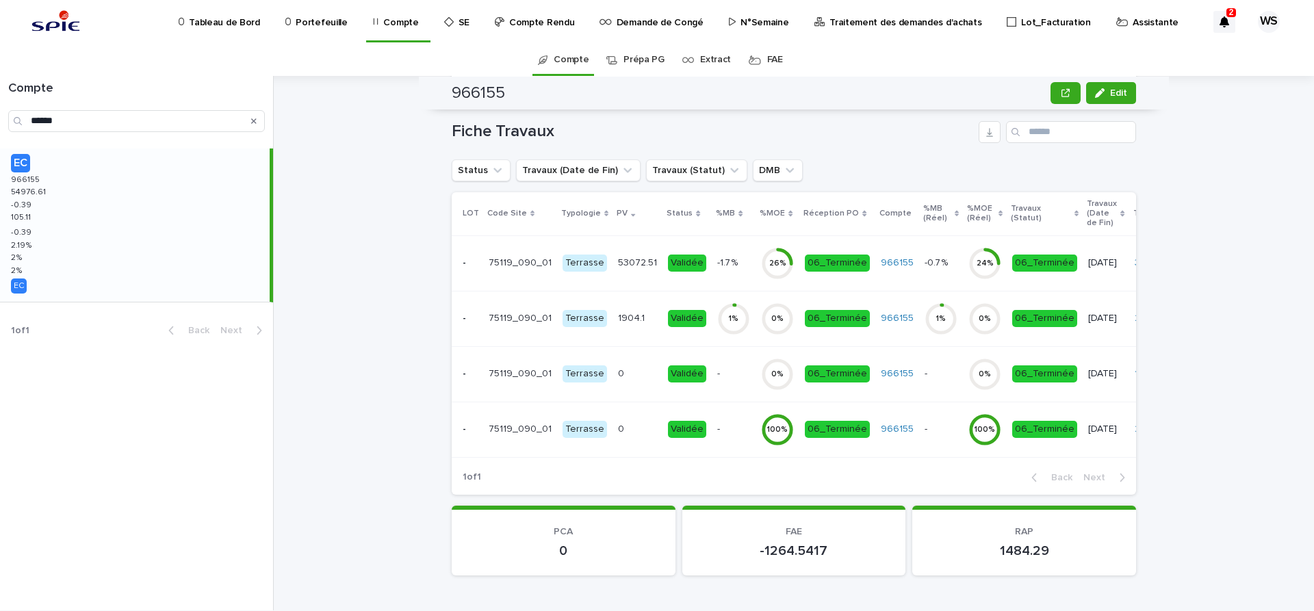
click at [630, 273] on div "53072.51 53072.51" at bounding box center [637, 263] width 39 height 23
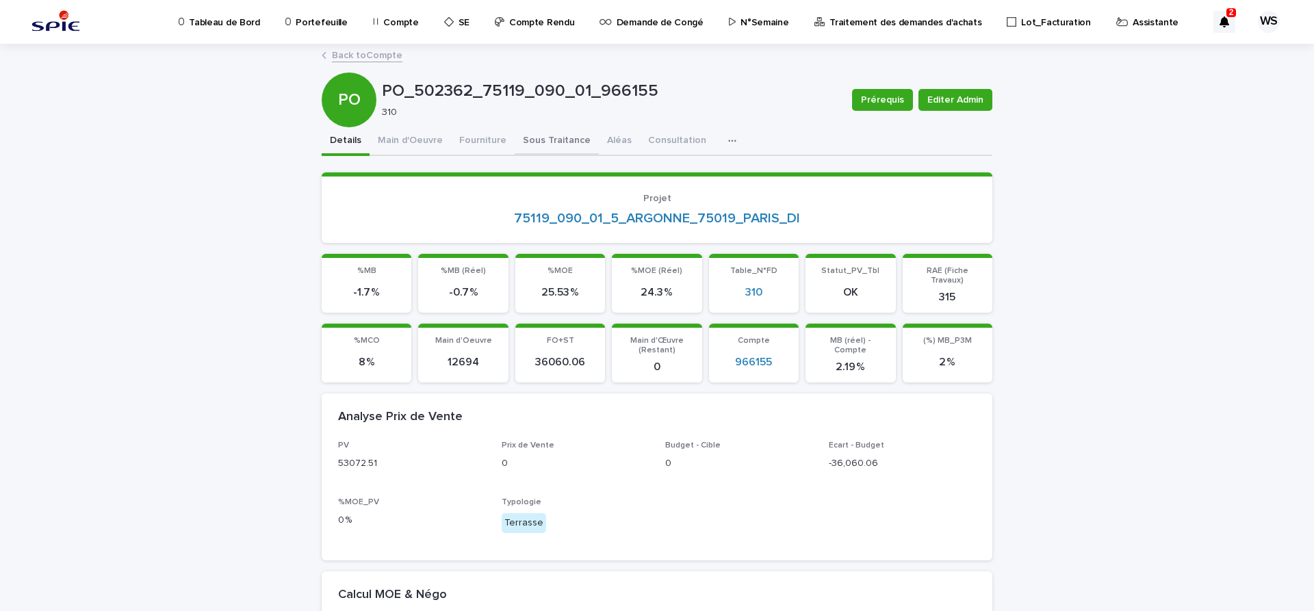
click at [534, 140] on button "Sous Traitance" at bounding box center [557, 141] width 84 height 29
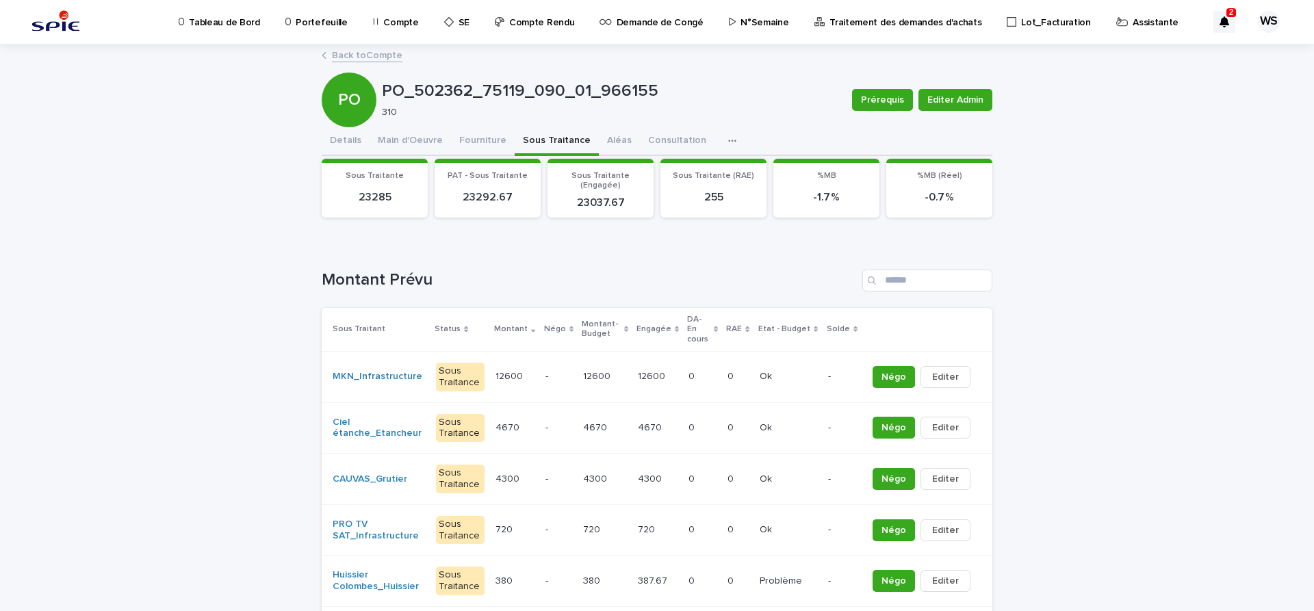
scroll to position [205, 0]
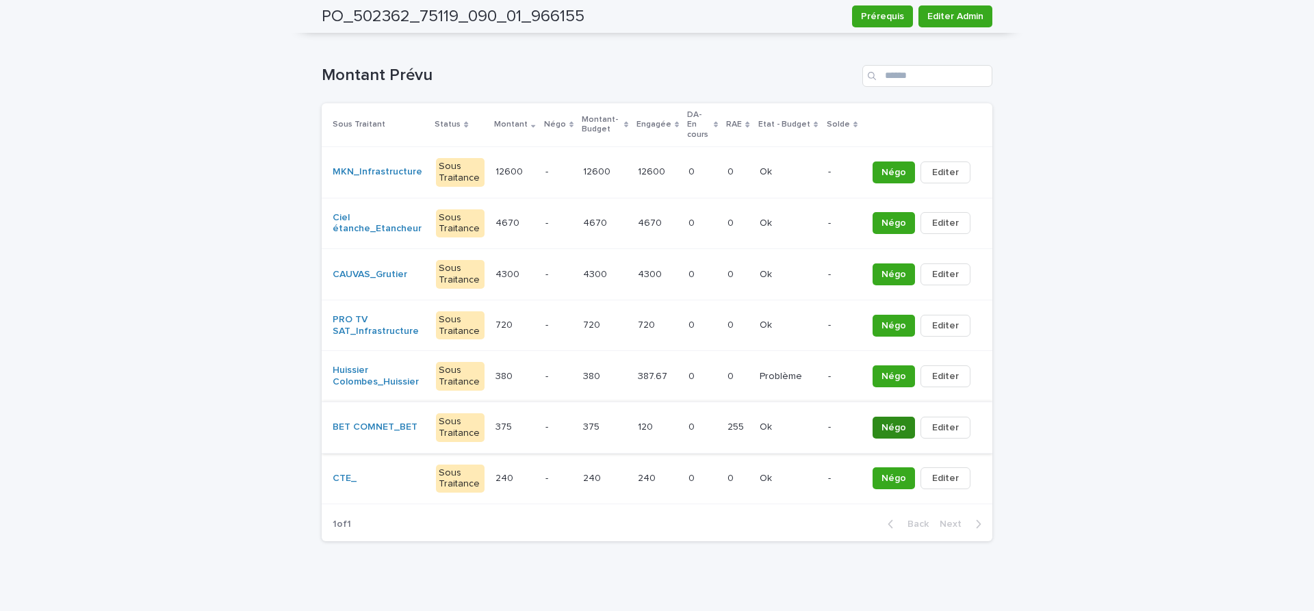
click at [905, 421] on span "Négo" at bounding box center [893, 428] width 25 height 14
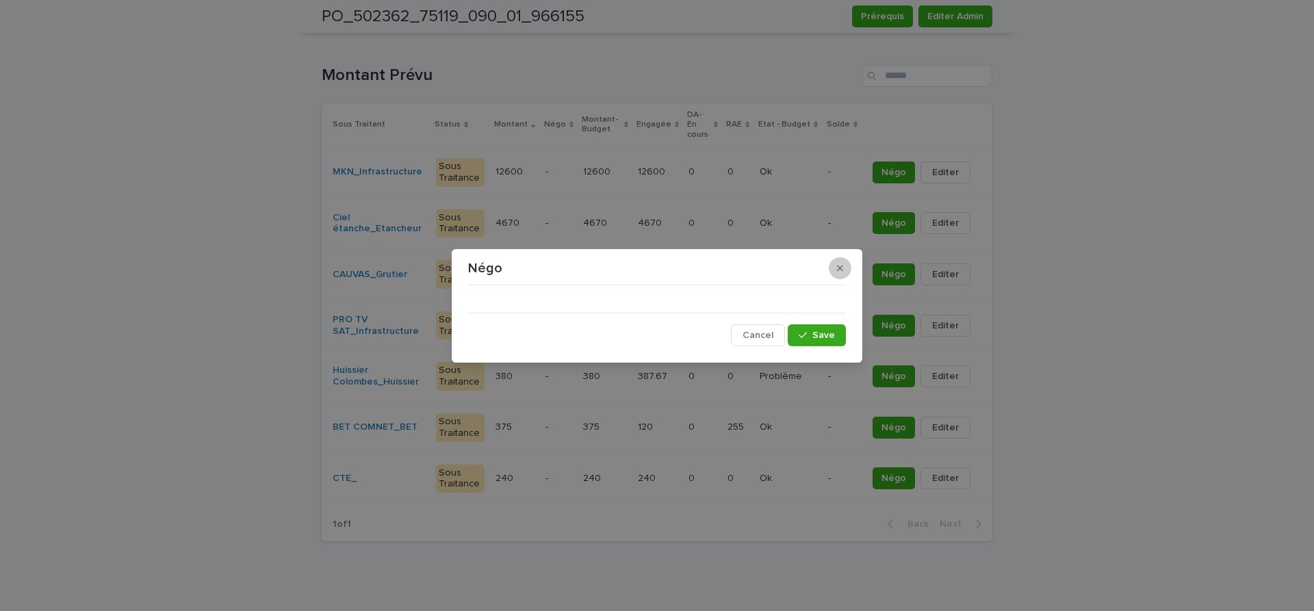
click at [837, 268] on button "button" at bounding box center [840, 268] width 23 height 22
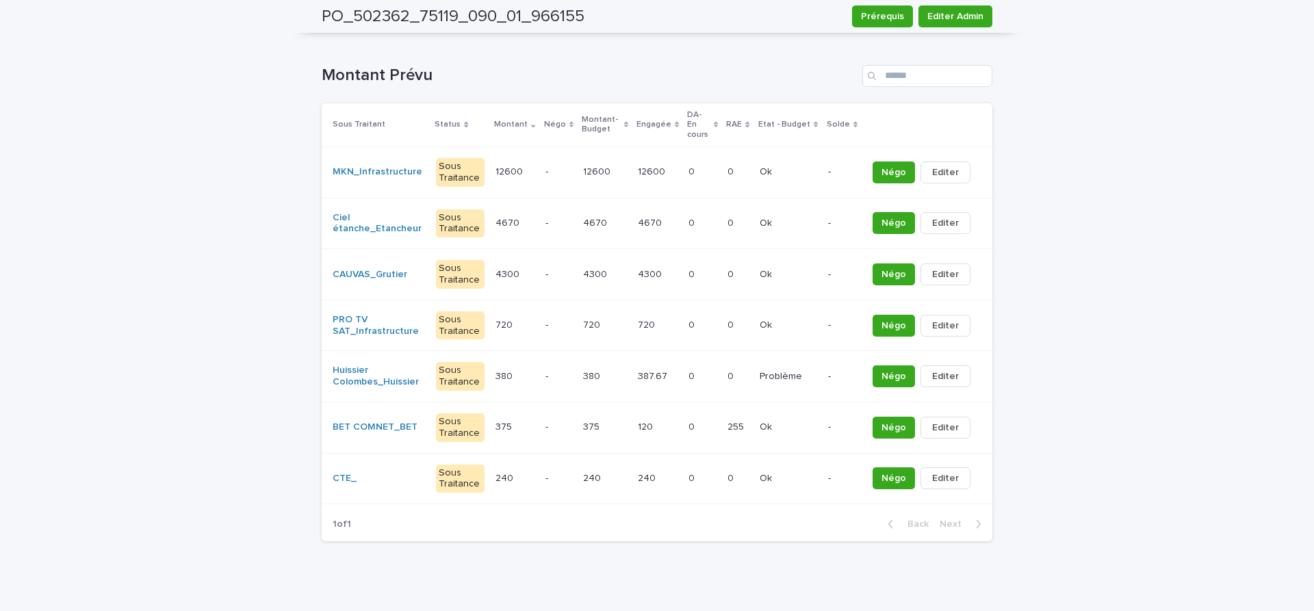
scroll to position [0, 0]
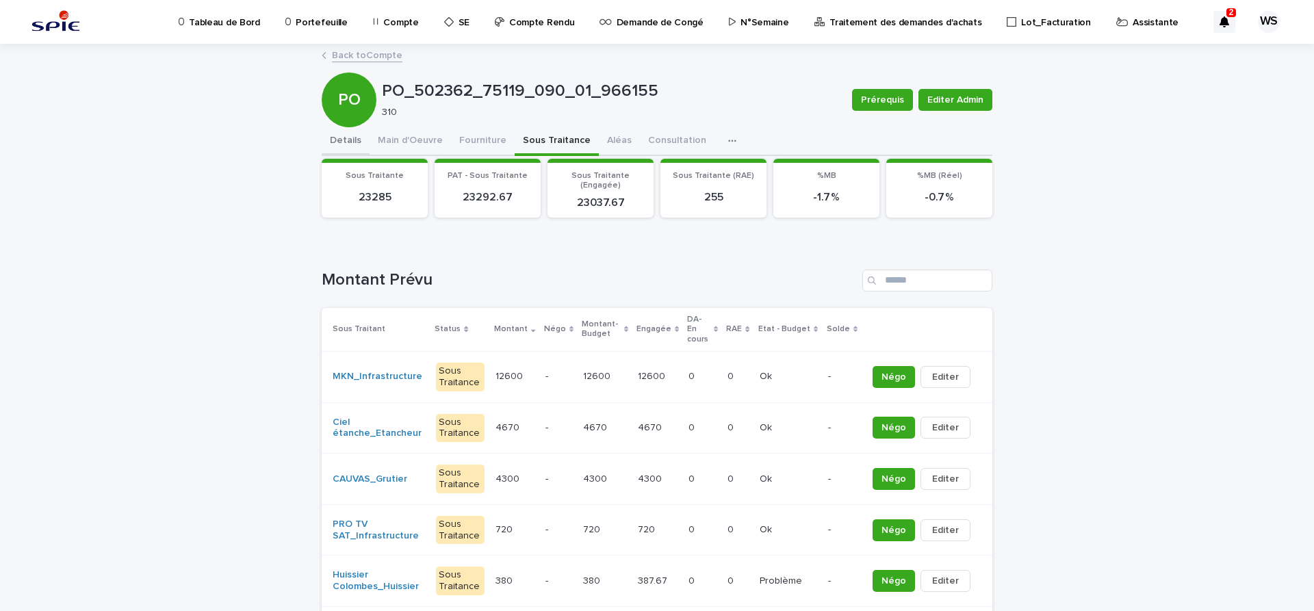
click at [348, 138] on button "Details" at bounding box center [346, 141] width 48 height 29
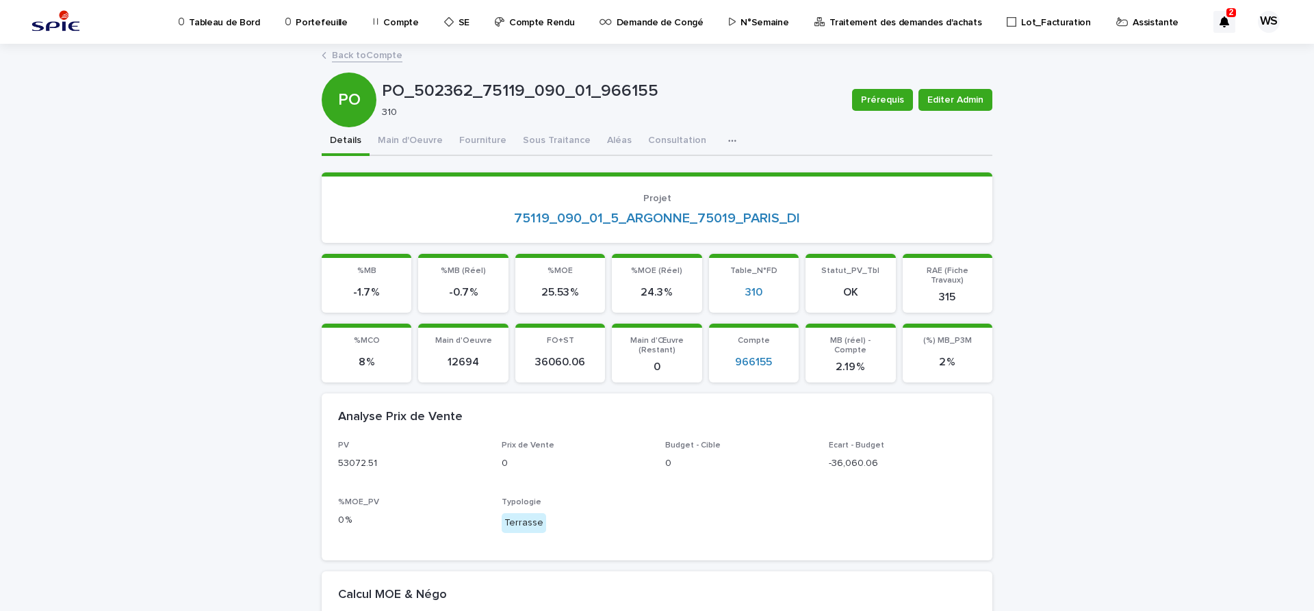
click at [876, 23] on p "Traitement des demandes d'achats" at bounding box center [905, 14] width 152 height 29
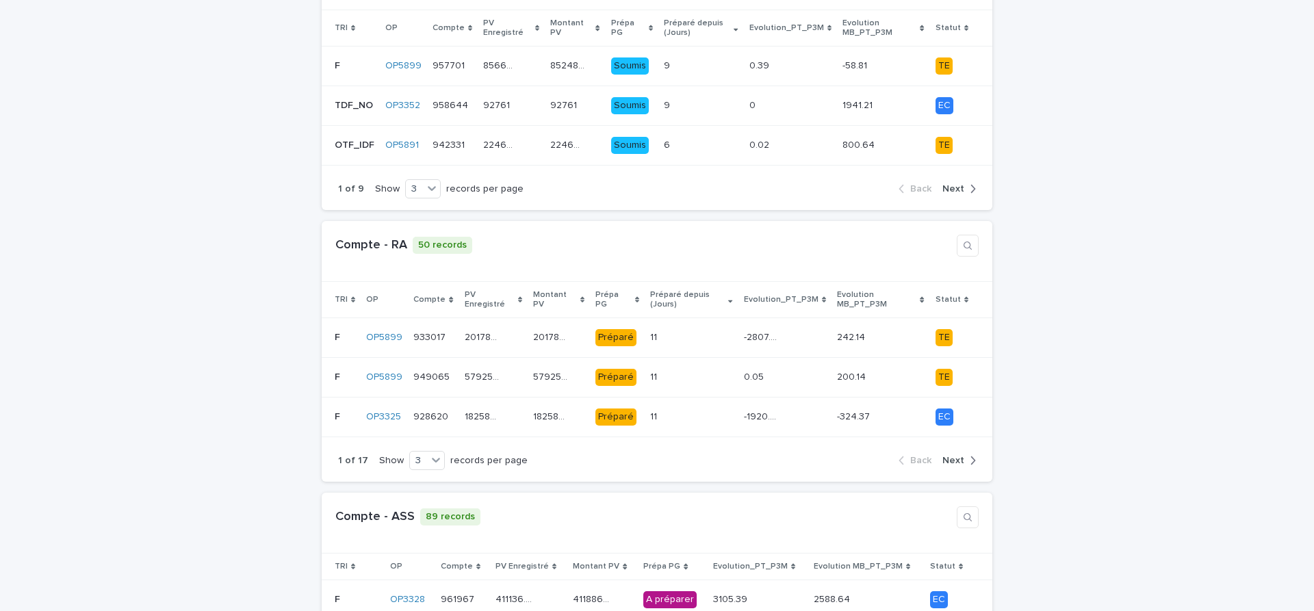
scroll to position [345, 0]
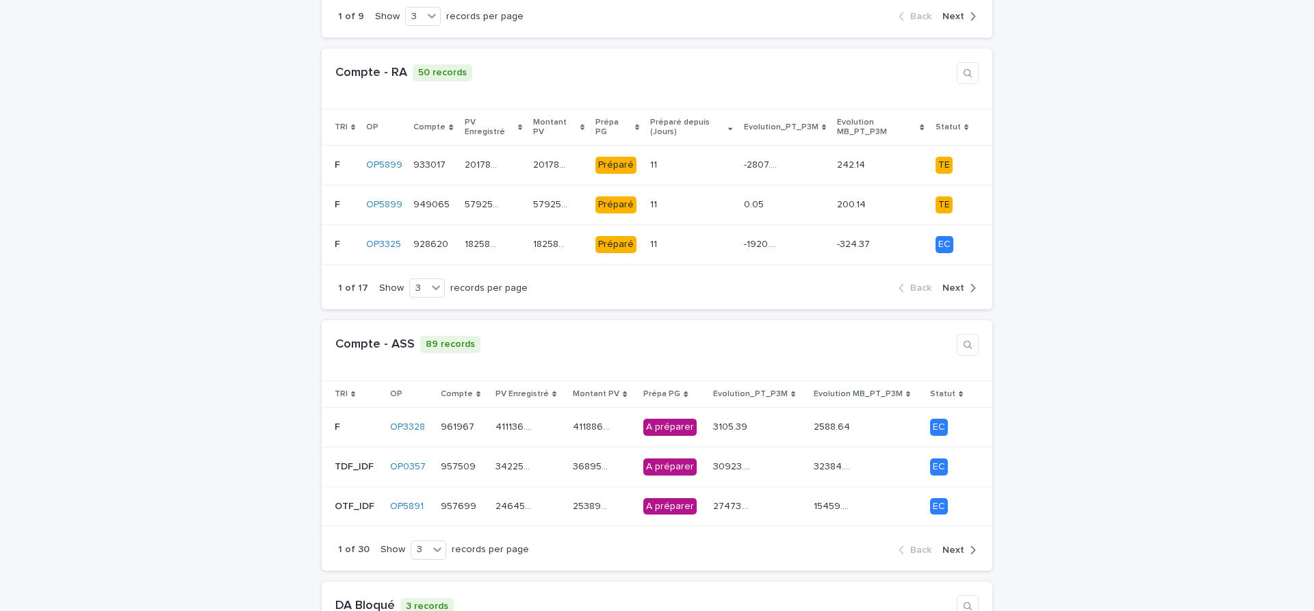
click at [957, 545] on span "Next" at bounding box center [953, 550] width 22 height 10
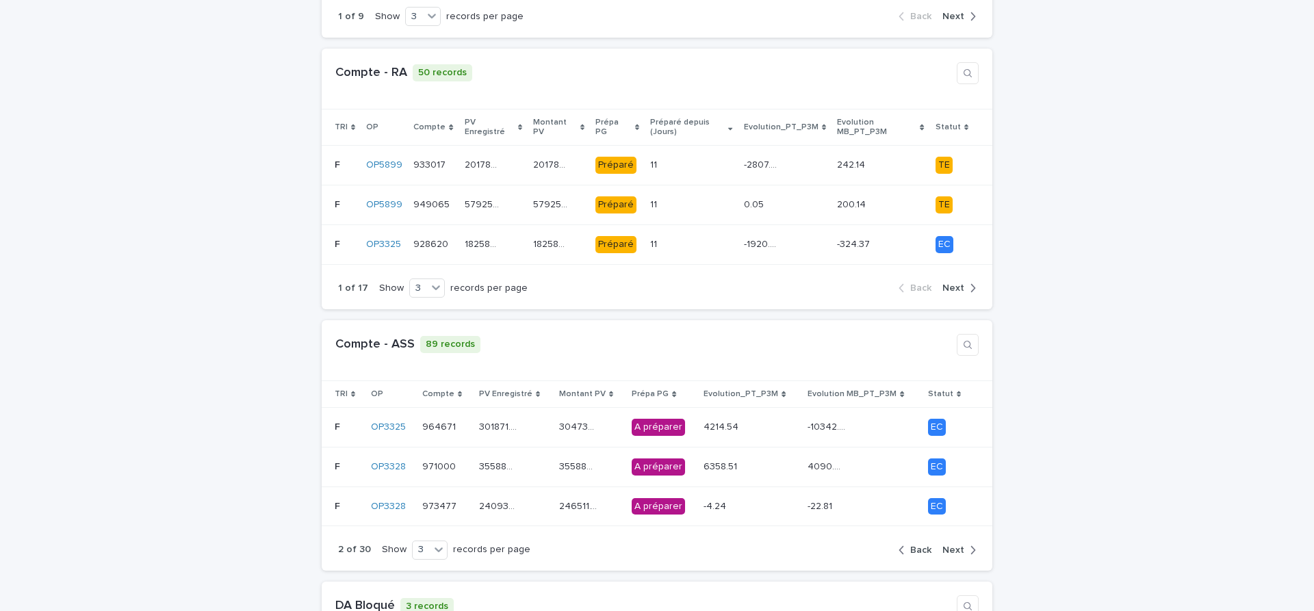
click at [957, 545] on span "Next" at bounding box center [953, 550] width 22 height 10
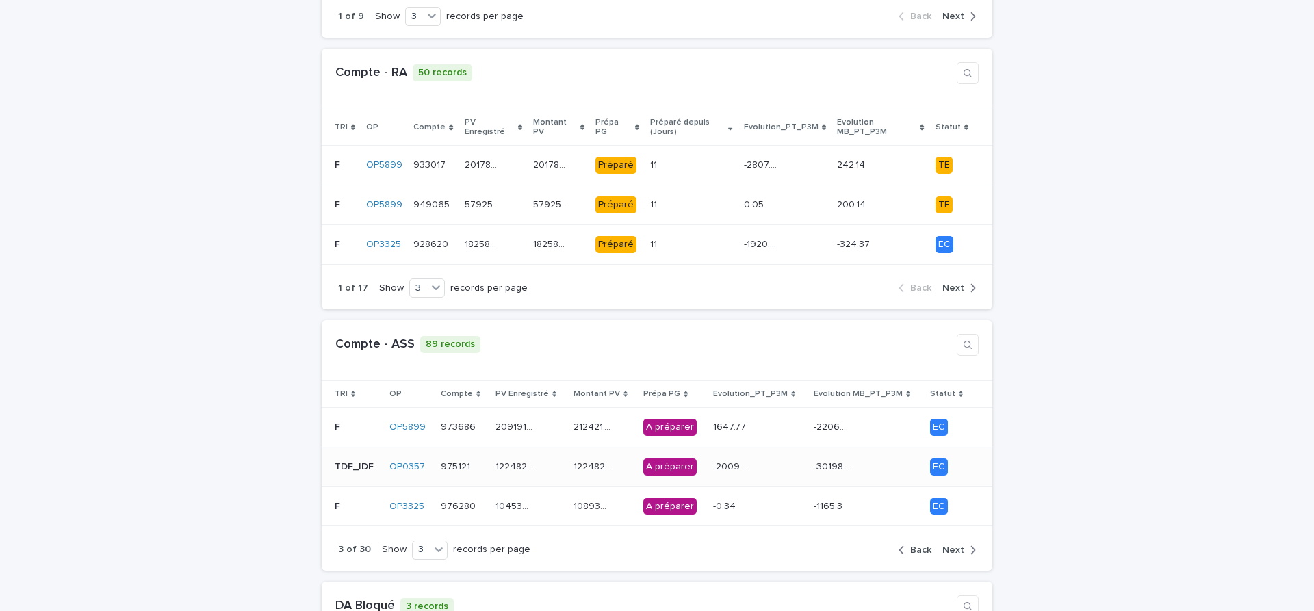
click at [485, 461] on p at bounding box center [463, 467] width 44 height 12
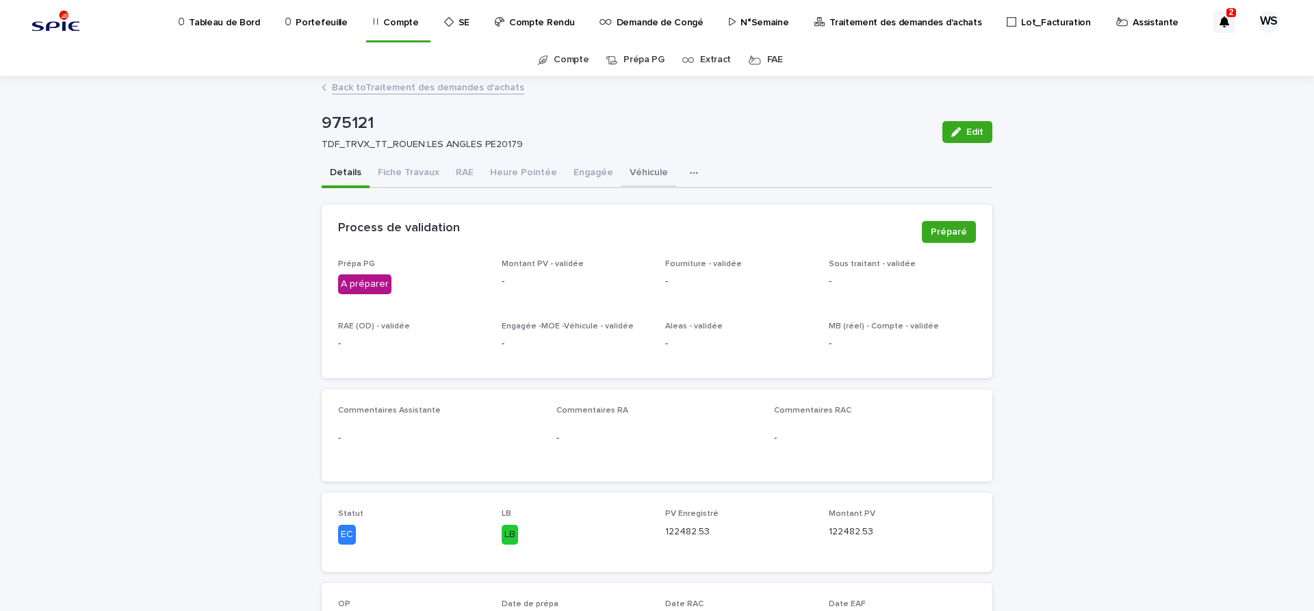
click at [633, 171] on button "Véhicule" at bounding box center [648, 173] width 55 height 29
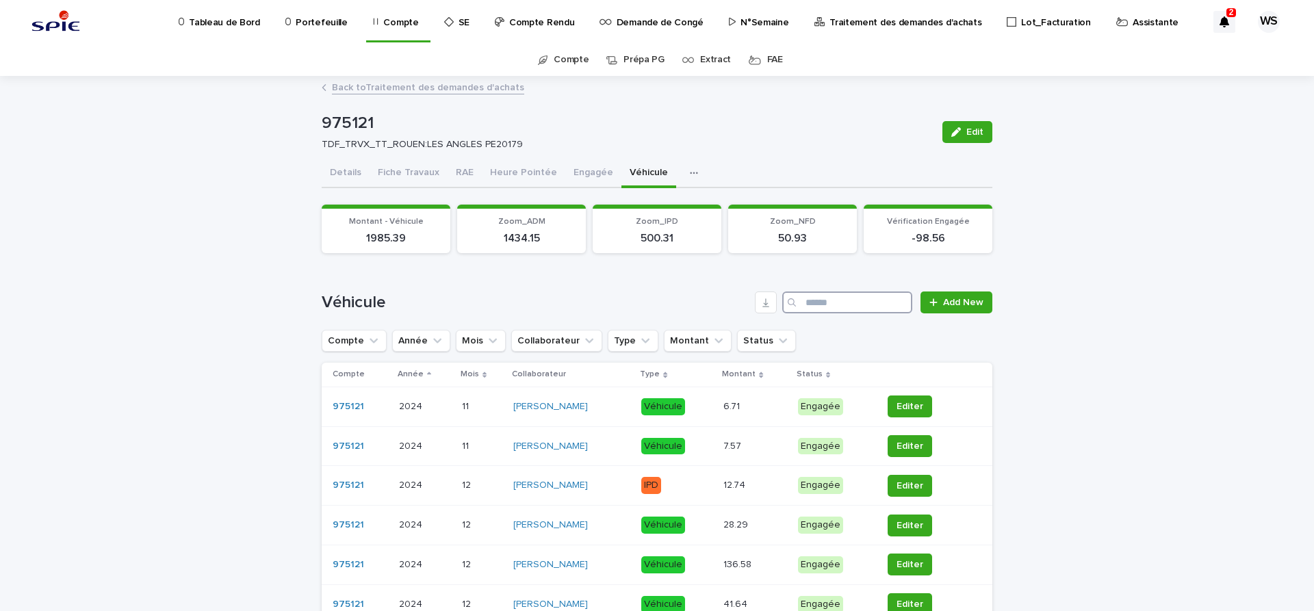
click at [834, 302] on input "Search" at bounding box center [847, 303] width 130 height 22
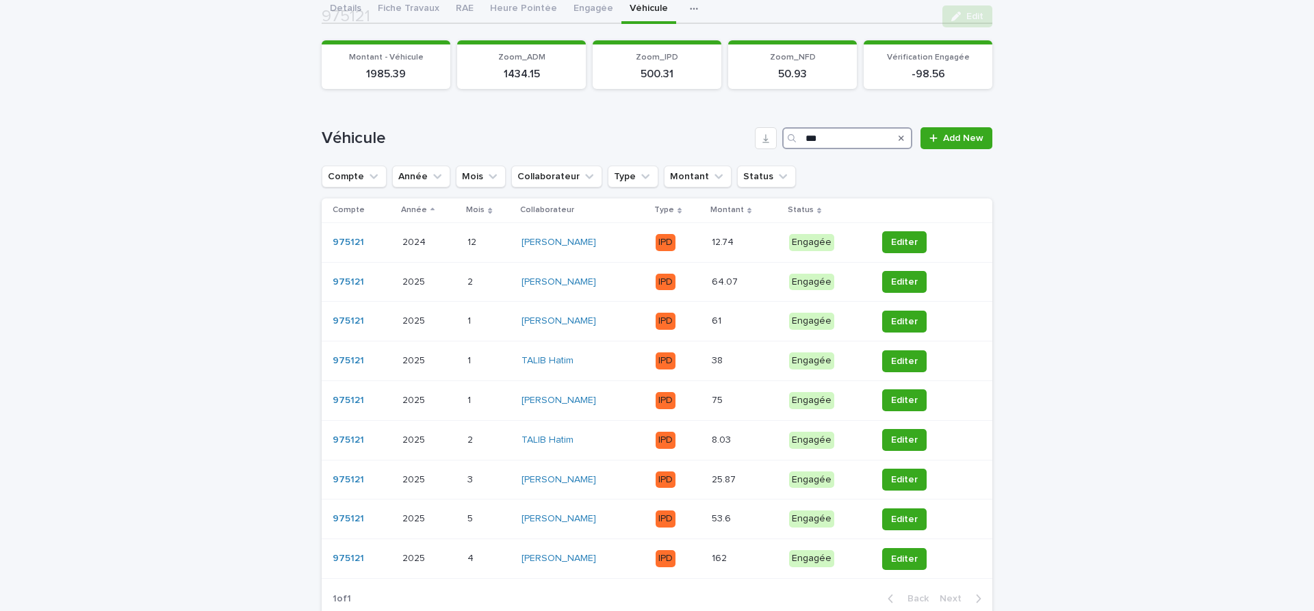
scroll to position [172, 0]
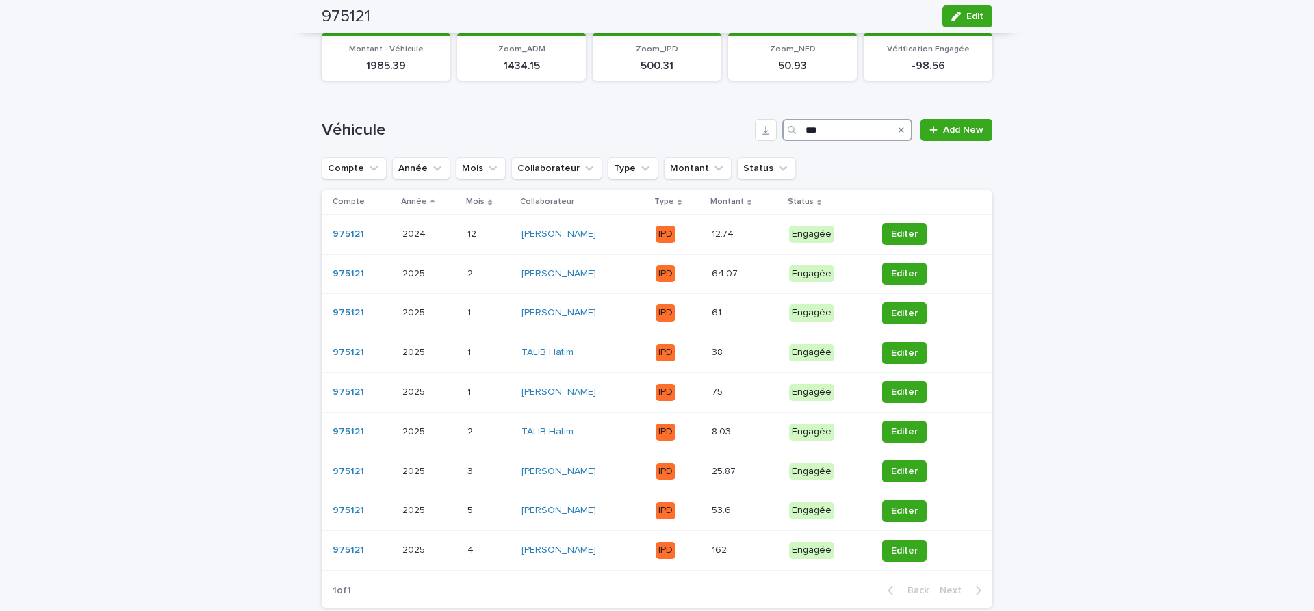
type input "***"
drag, startPoint x: 900, startPoint y: 129, endPoint x: 881, endPoint y: 131, distance: 18.6
click at [900, 129] on icon "Search" at bounding box center [901, 130] width 5 height 8
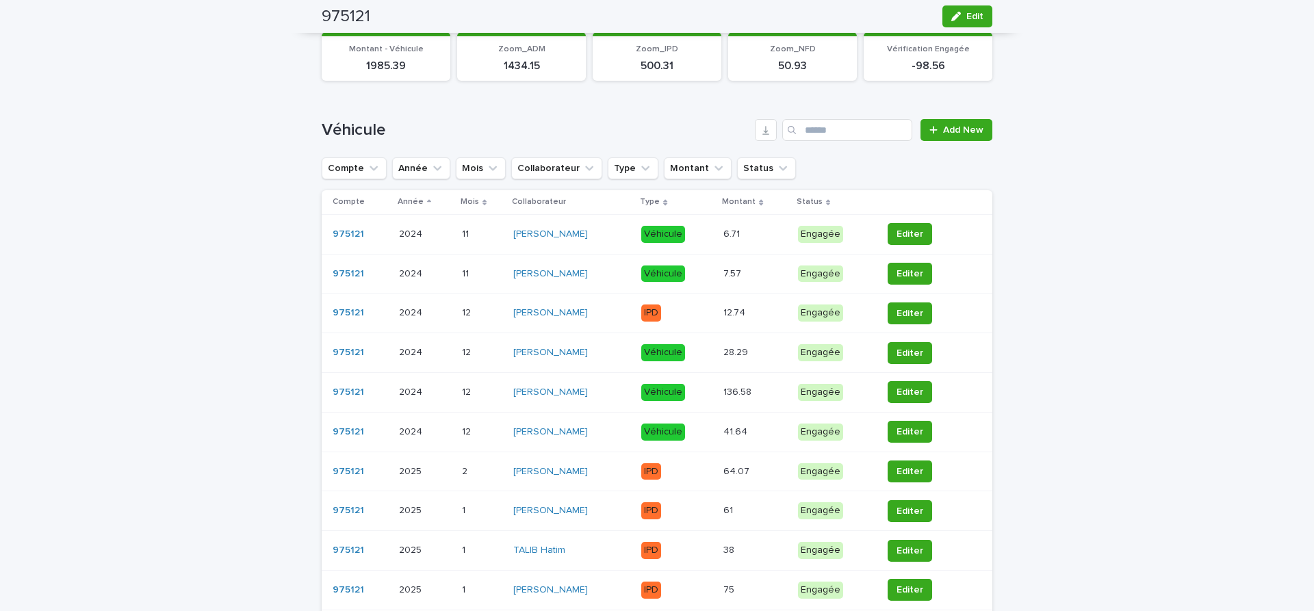
scroll to position [192, 0]
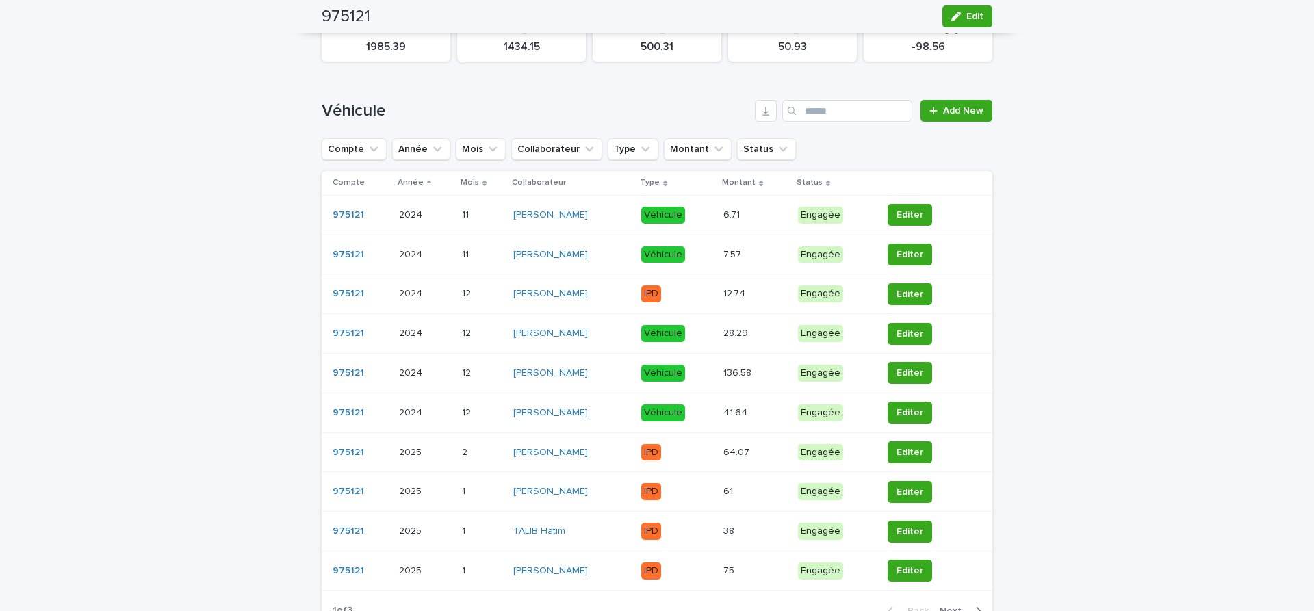
click at [842, 131] on div "Véhicule Add New Compte Année Mois Collaborateur Type Montant Status Compte Ann…" at bounding box center [657, 364] width 671 height 528
click at [836, 108] on input "Search" at bounding box center [847, 111] width 130 height 22
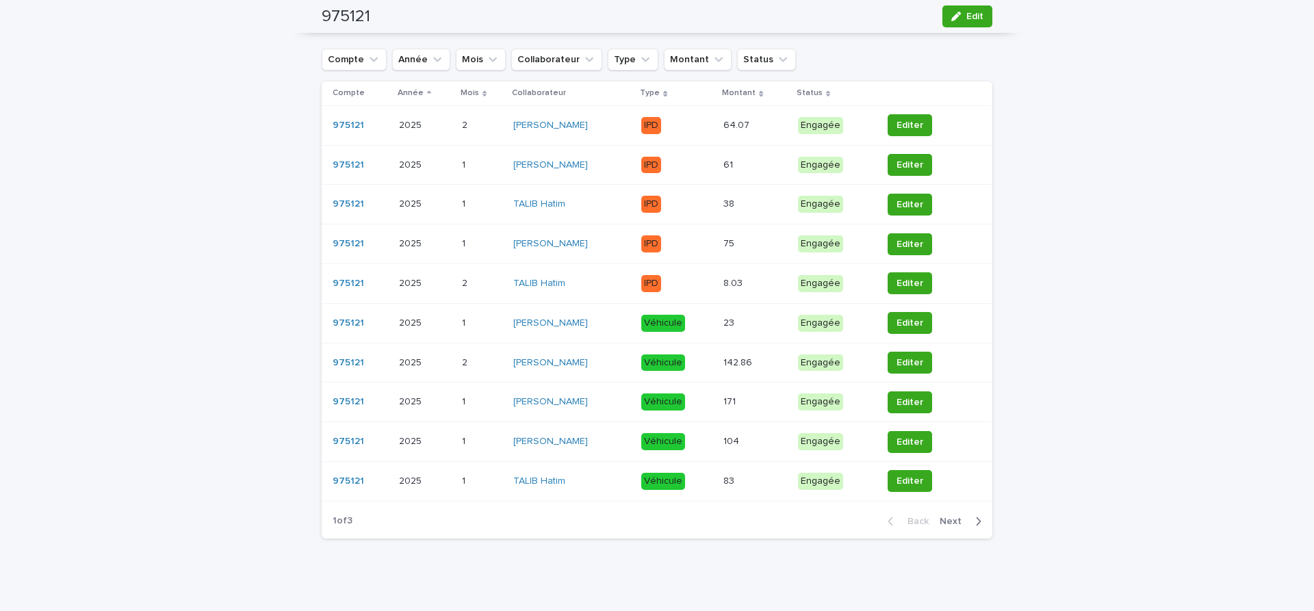
scroll to position [284, 0]
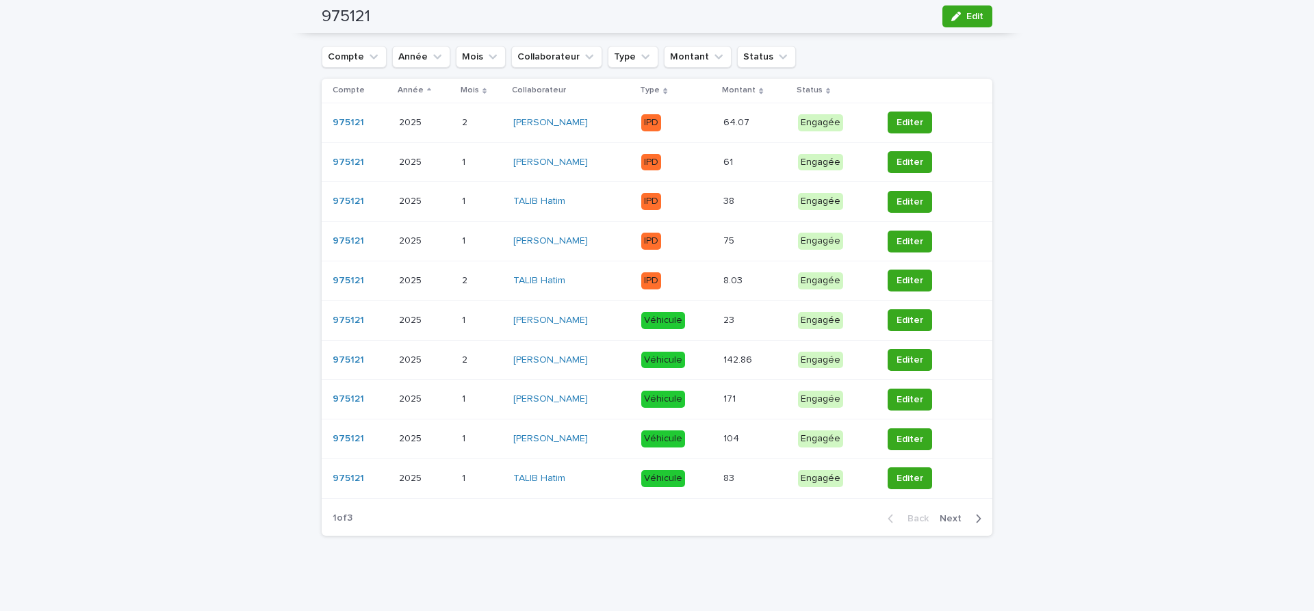
type input "****"
click at [956, 519] on span "Next" at bounding box center [955, 519] width 30 height 10
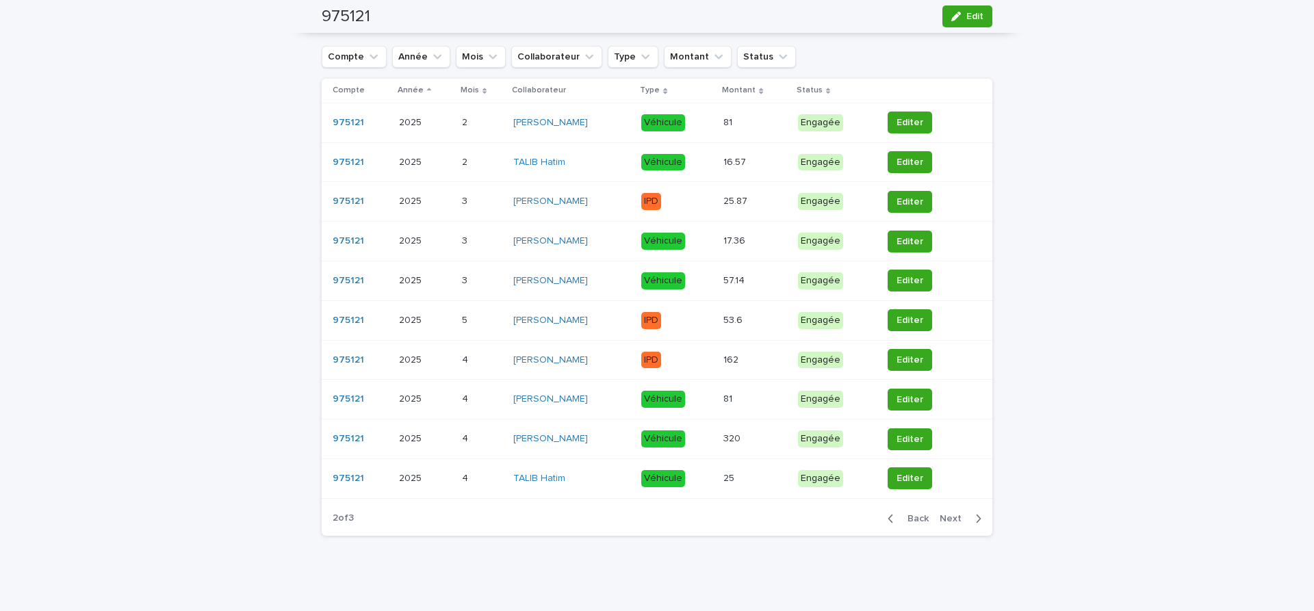
click at [953, 518] on span "Next" at bounding box center [955, 519] width 30 height 10
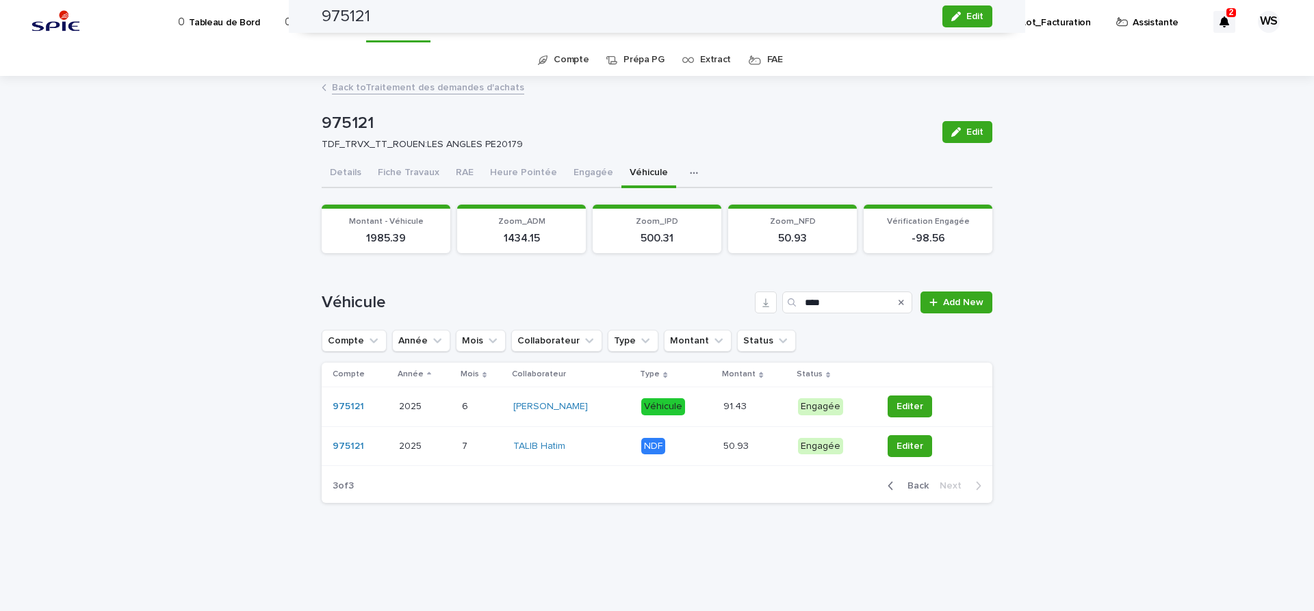
scroll to position [0, 0]
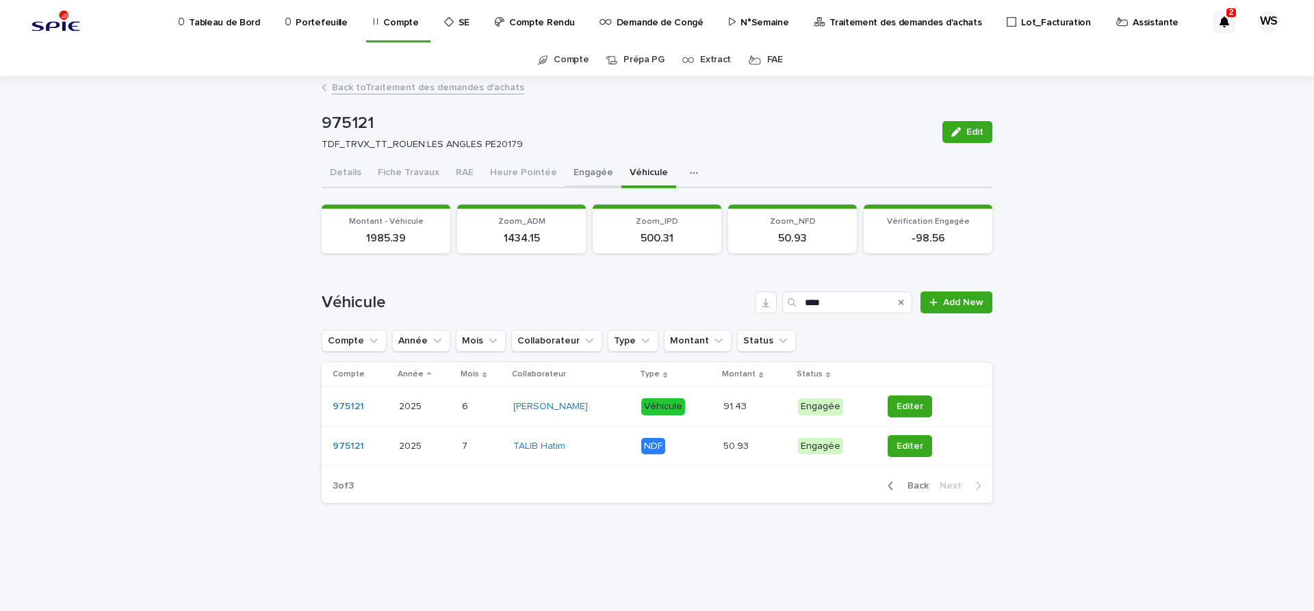
click at [586, 175] on button "Engagée" at bounding box center [593, 173] width 56 height 29
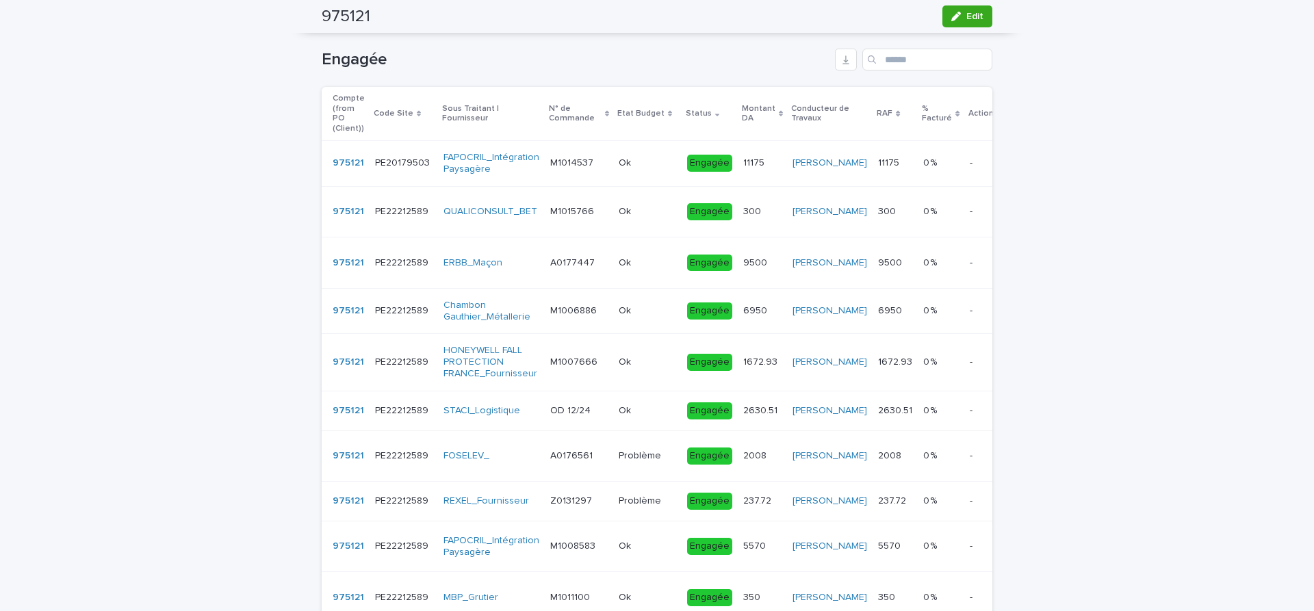
scroll to position [13, 0]
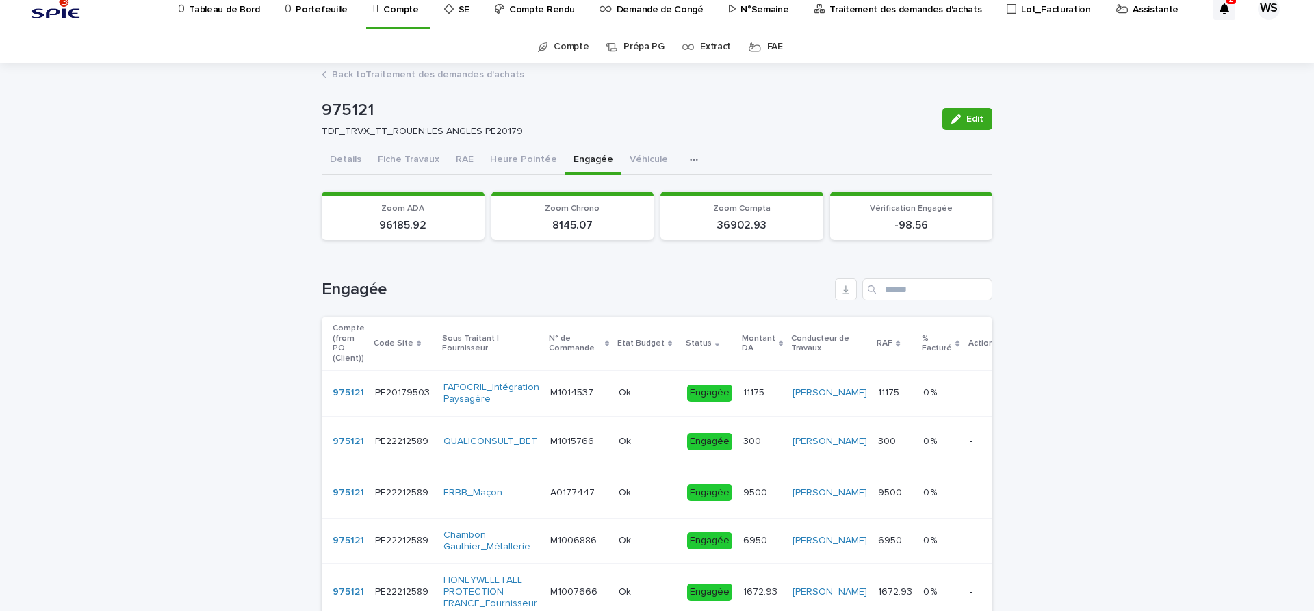
click at [341, 160] on button "Details" at bounding box center [346, 160] width 48 height 29
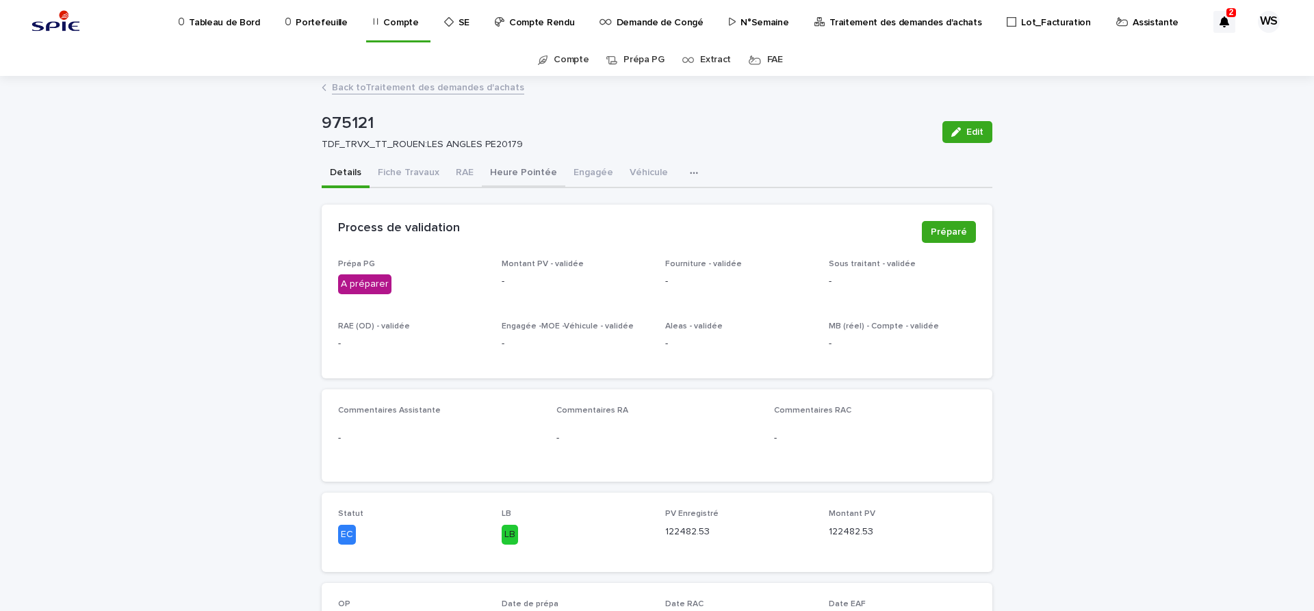
click at [517, 170] on button "Heure Pointée" at bounding box center [523, 173] width 83 height 29
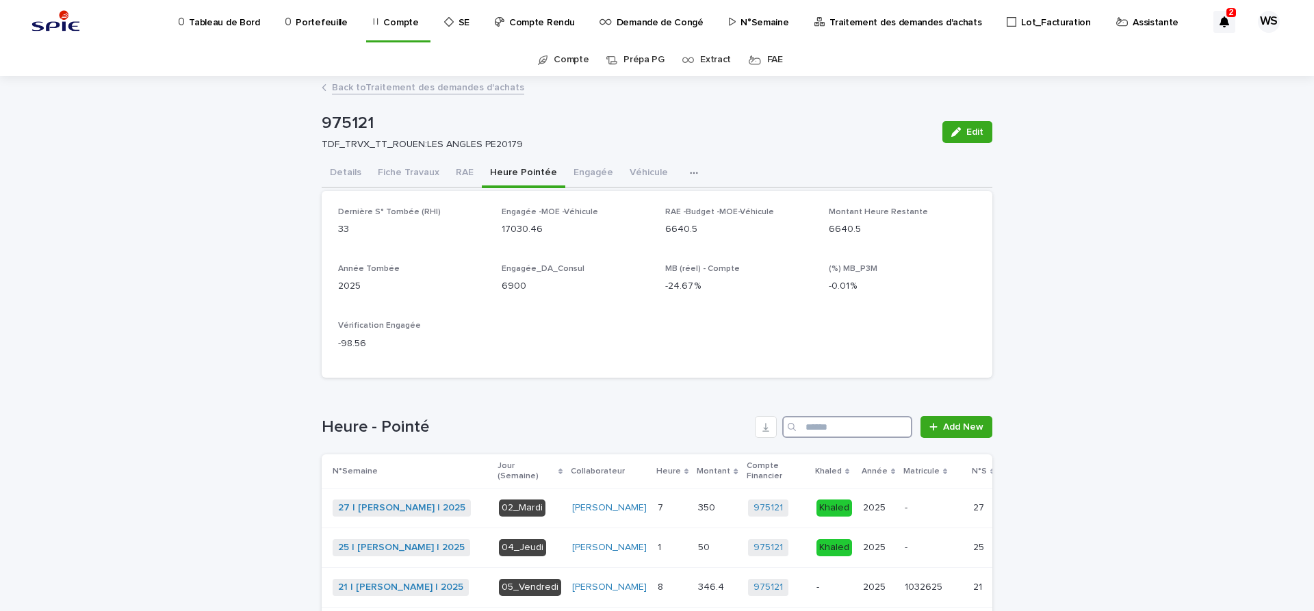
click at [816, 425] on input "Search" at bounding box center [847, 427] width 130 height 22
type input "*****"
click at [902, 424] on icon "Search" at bounding box center [901, 427] width 5 height 8
click at [641, 170] on button "Véhicule" at bounding box center [648, 173] width 55 height 29
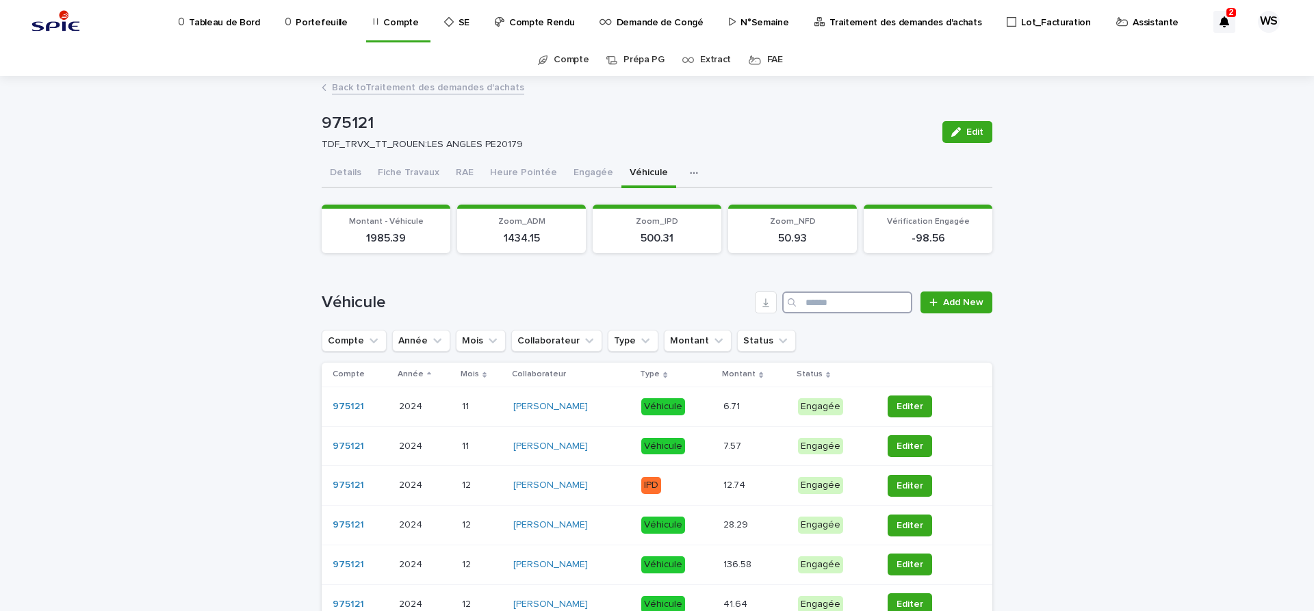
click at [820, 304] on input "Search" at bounding box center [847, 303] width 130 height 22
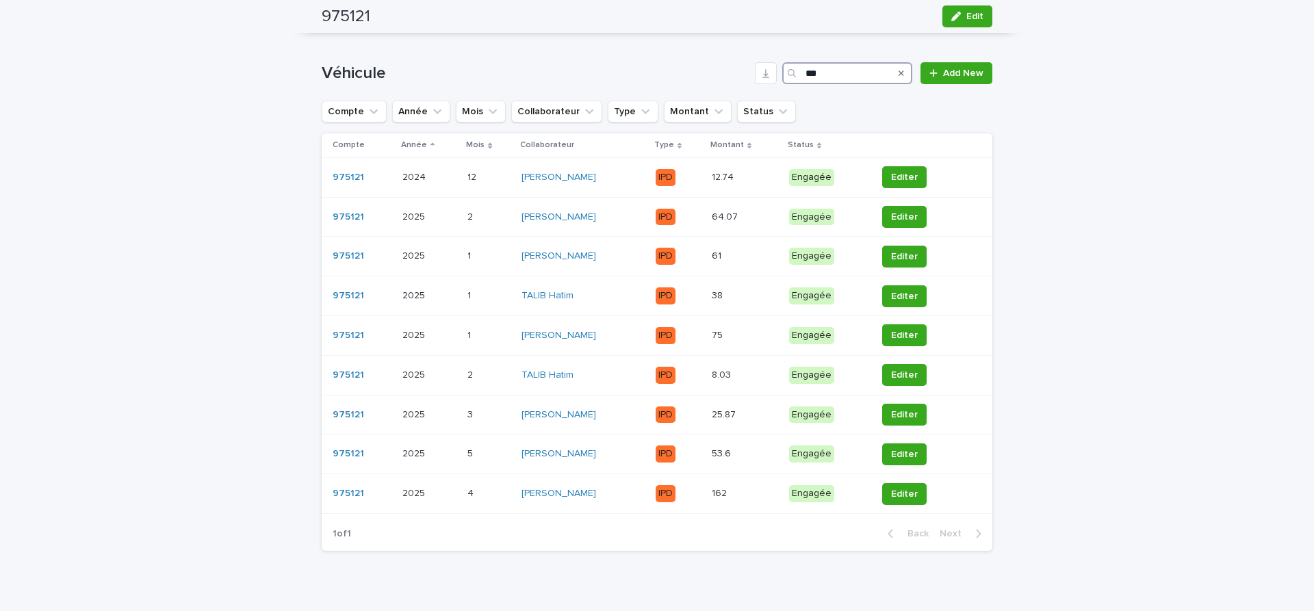
scroll to position [230, 0]
type input "***"
click at [730, 256] on p at bounding box center [736, 256] width 49 height 12
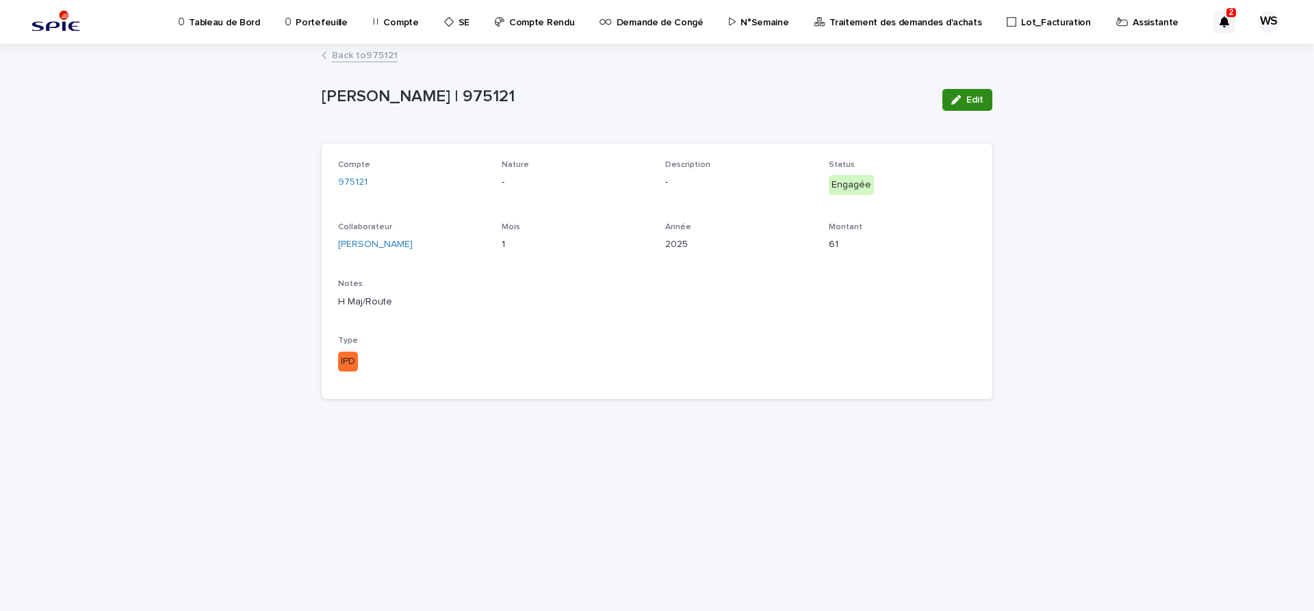
click at [980, 102] on span "Edit" at bounding box center [974, 100] width 17 height 10
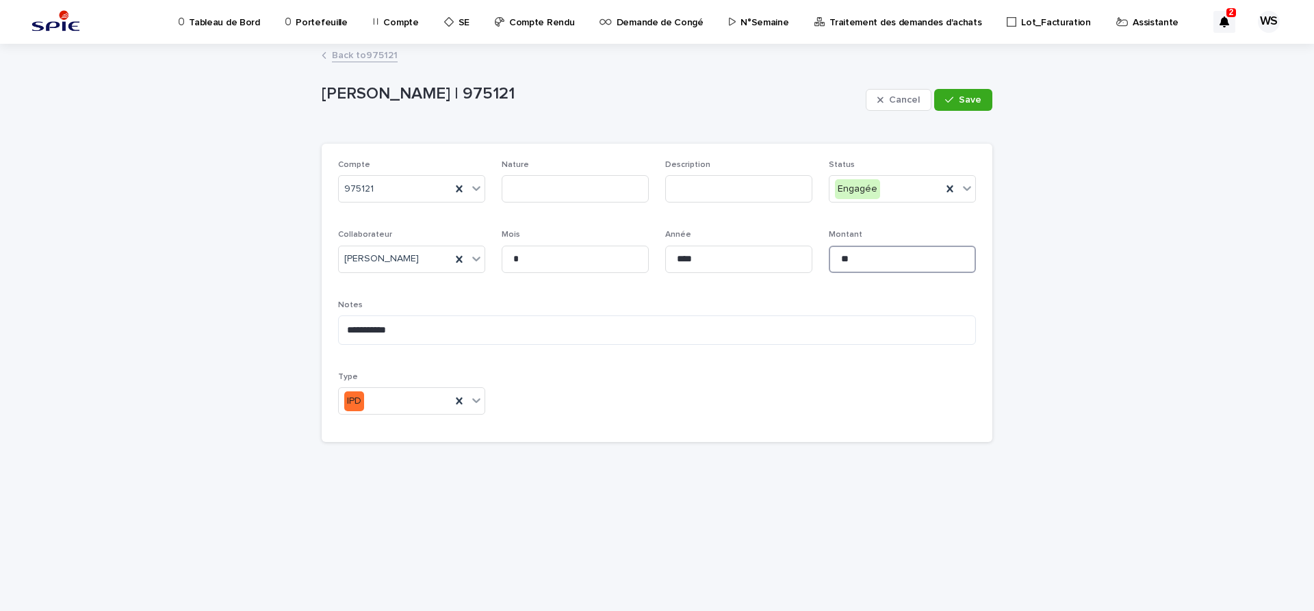
click at [881, 257] on input "**" at bounding box center [902, 259] width 147 height 27
type input "*****"
click at [978, 101] on span "Save" at bounding box center [970, 100] width 23 height 10
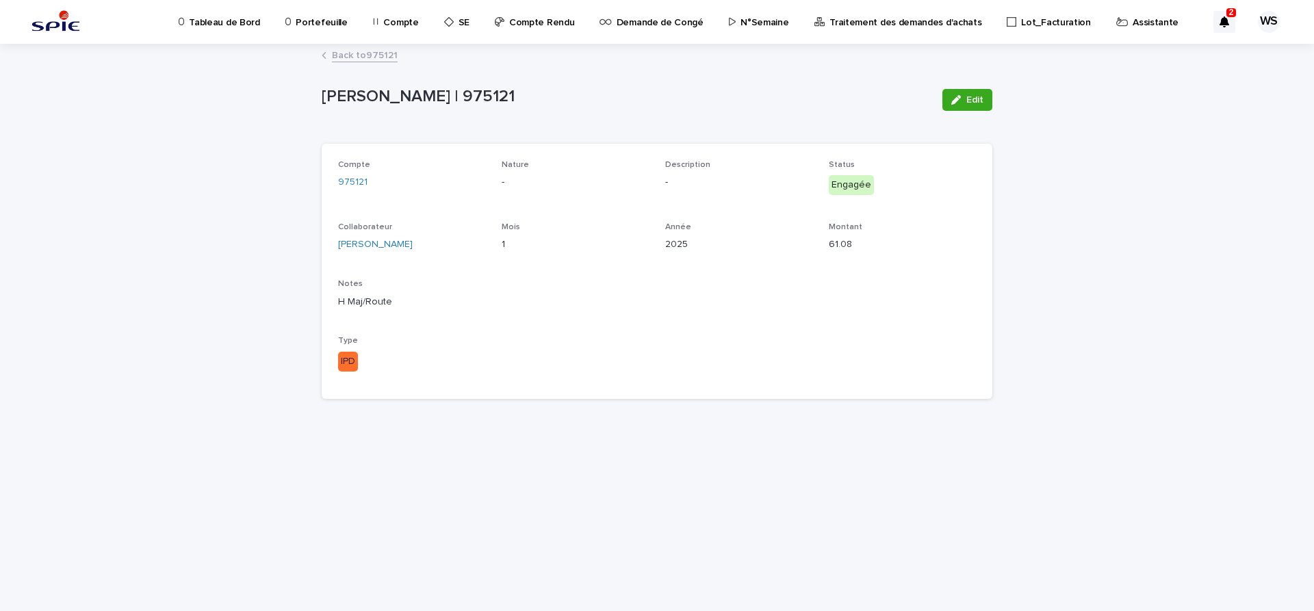
click at [376, 53] on link "Back to 975121" at bounding box center [365, 55] width 66 height 16
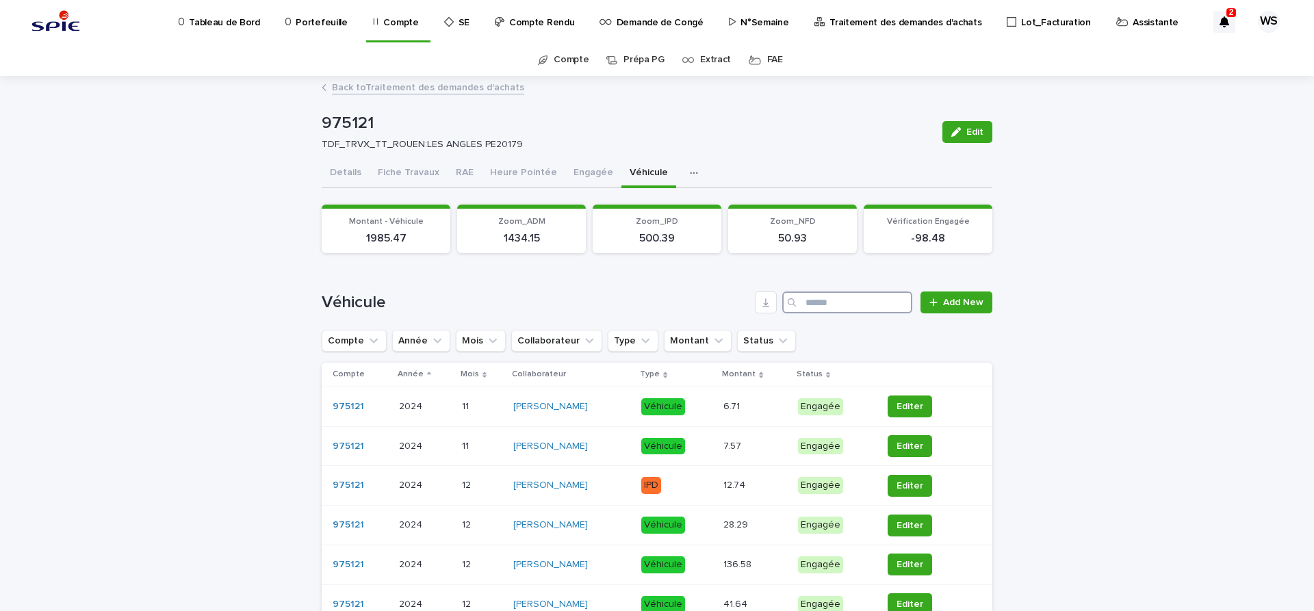
click at [843, 303] on input "Search" at bounding box center [847, 303] width 130 height 22
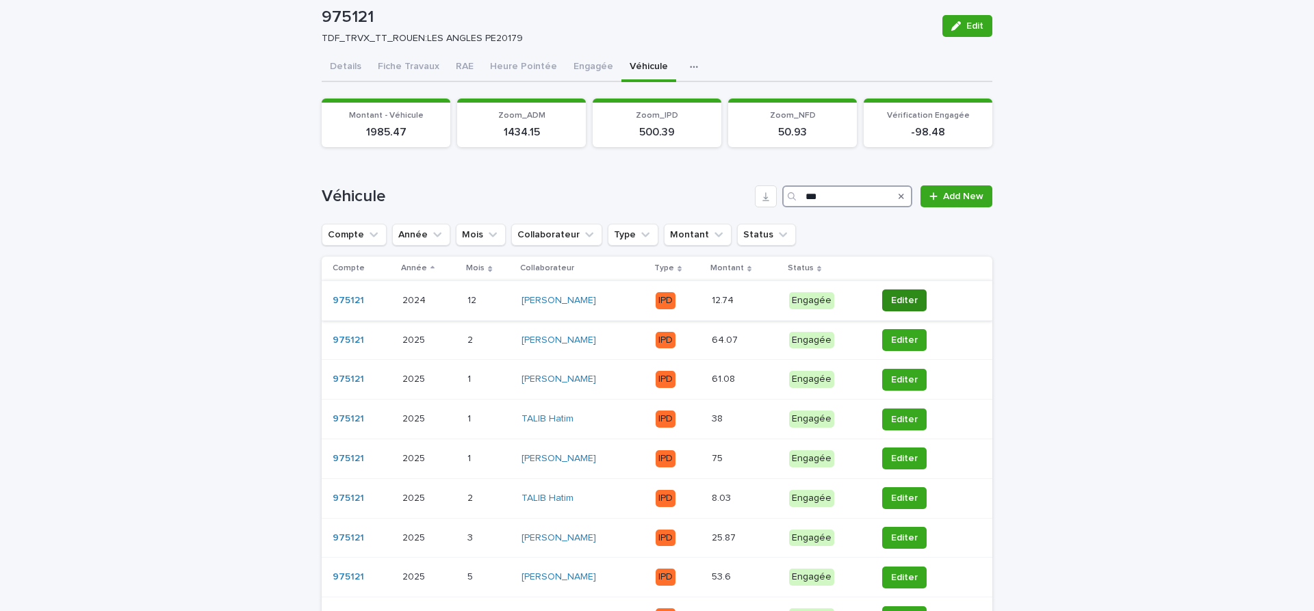
scroll to position [230, 0]
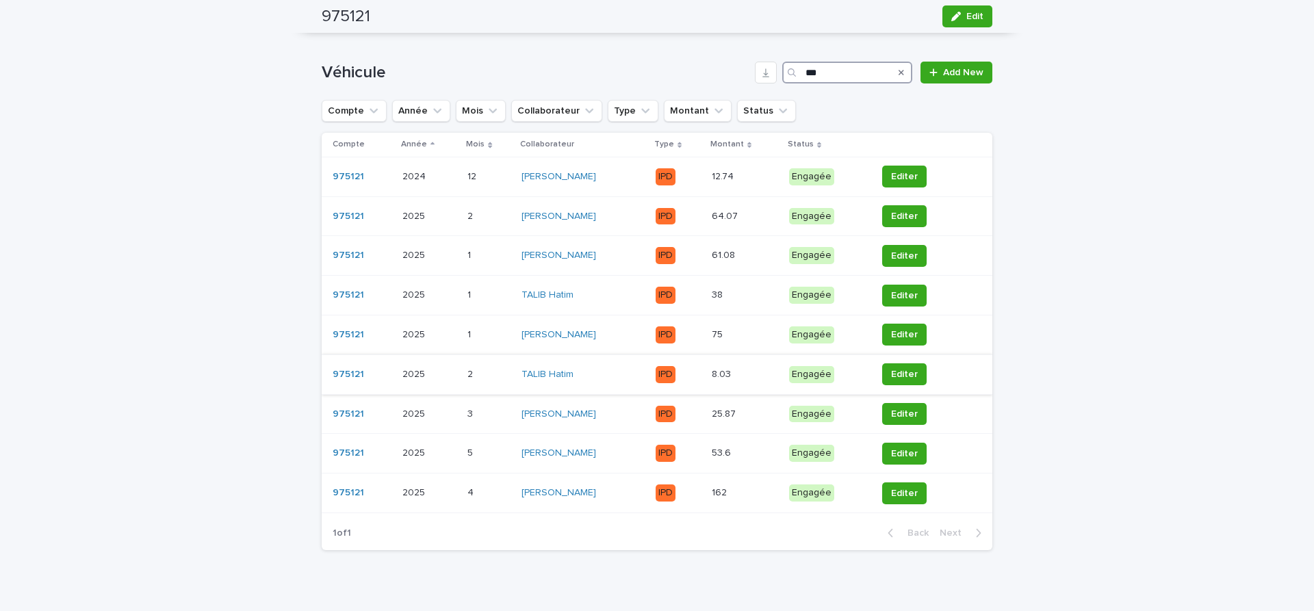
type input "***"
click at [740, 380] on p at bounding box center [736, 375] width 49 height 12
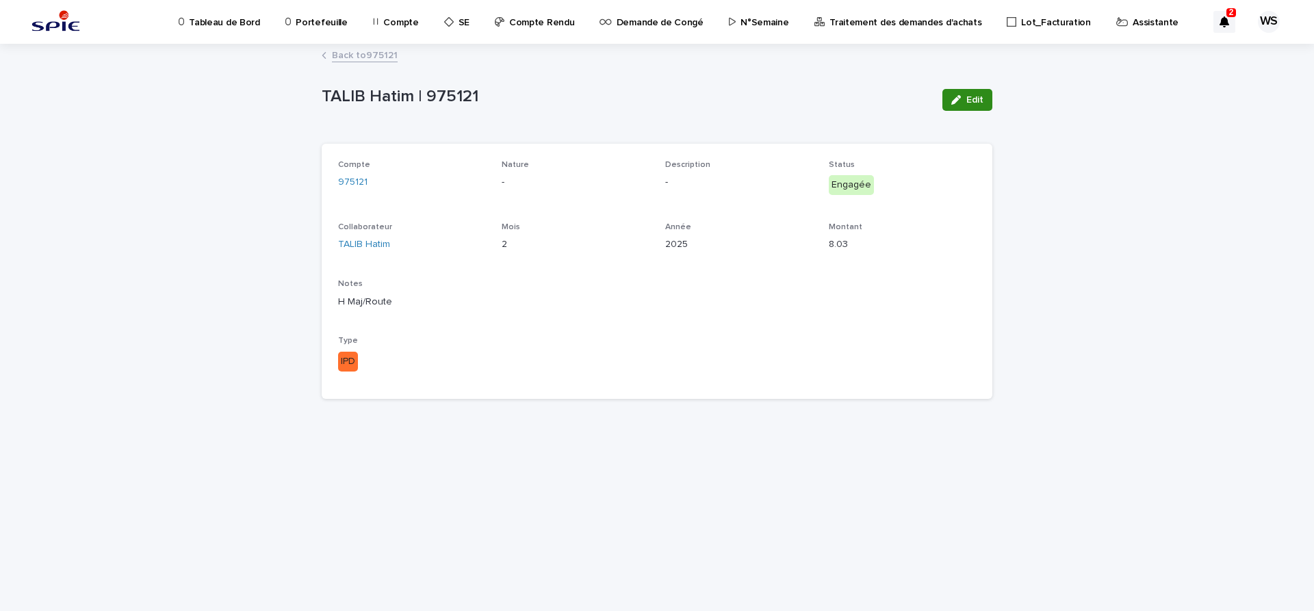
click at [981, 101] on span "Edit" at bounding box center [974, 100] width 17 height 10
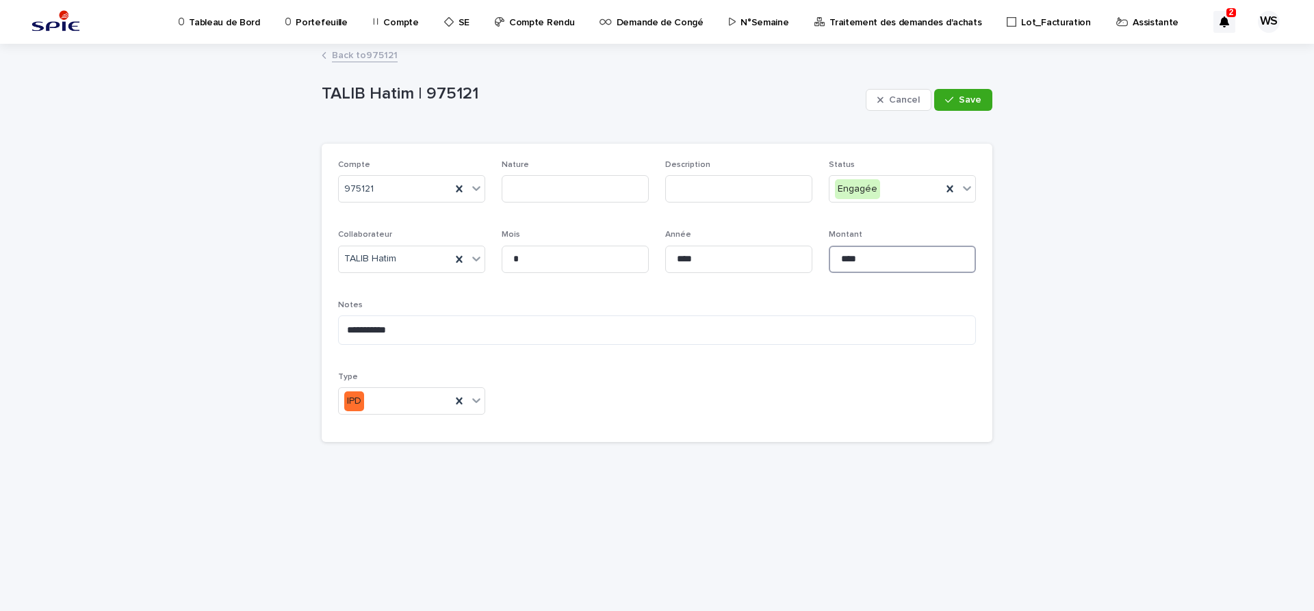
drag, startPoint x: 875, startPoint y: 267, endPoint x: 688, endPoint y: 242, distance: 189.1
click at [829, 246] on input "****" at bounding box center [902, 259] width 147 height 27
type input "*****"
click at [972, 101] on span "Save" at bounding box center [970, 100] width 23 height 10
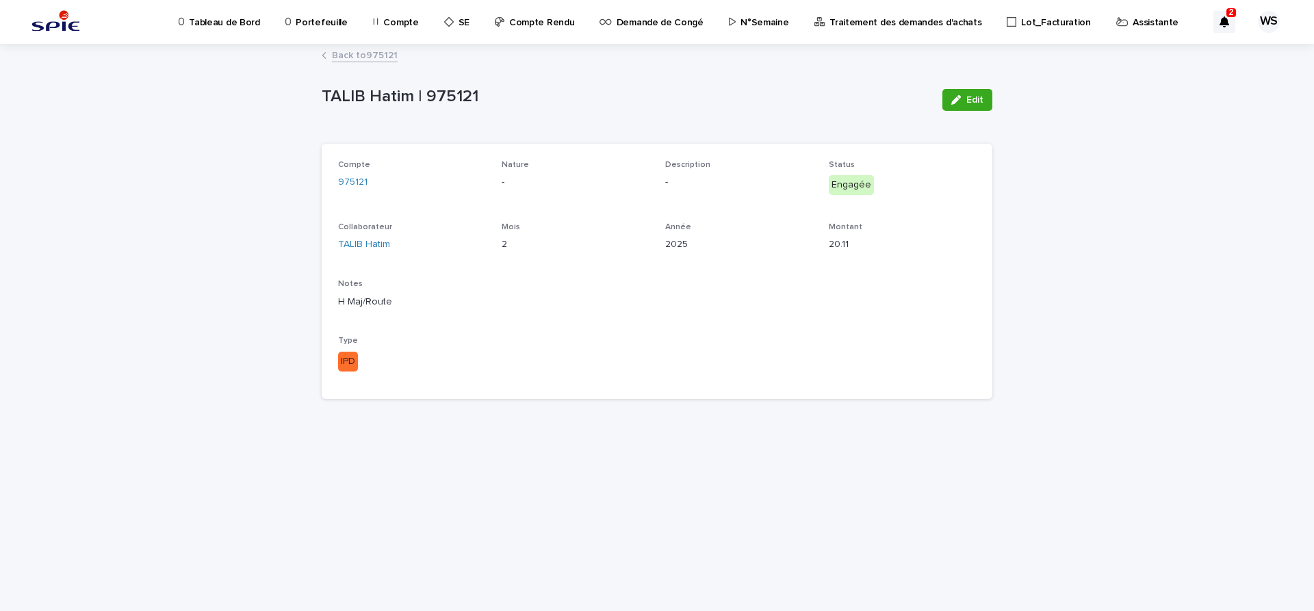
click at [377, 54] on link "Back to 975121" at bounding box center [365, 55] width 66 height 16
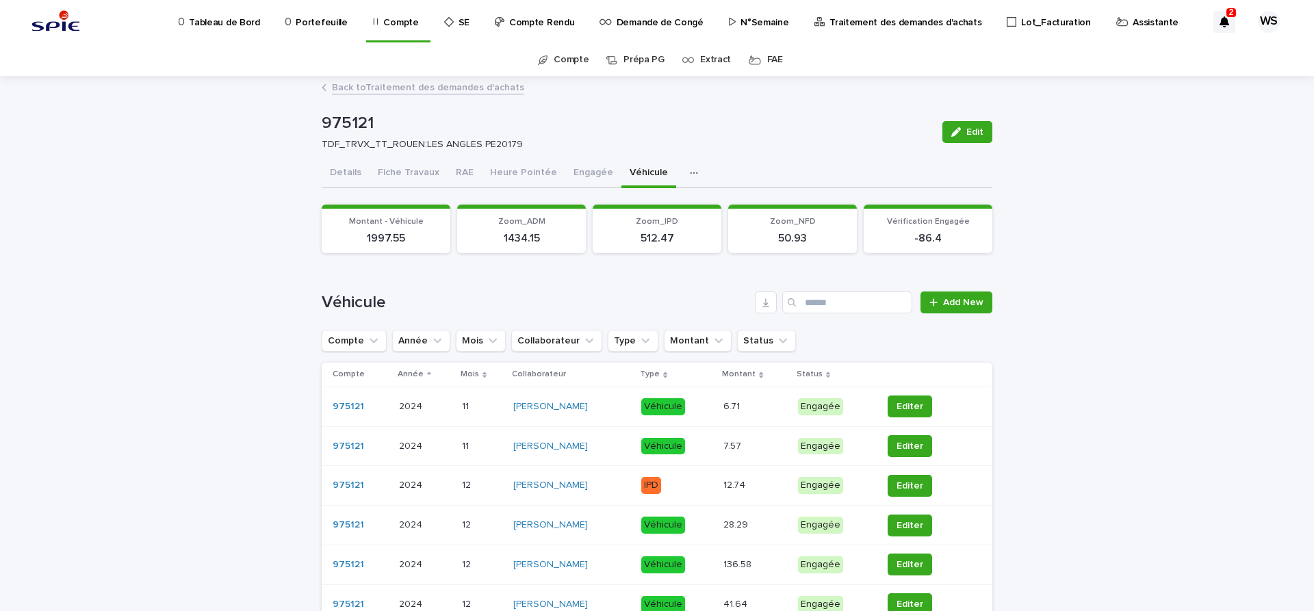
click at [525, 171] on button "Heure Pointée" at bounding box center [523, 173] width 83 height 29
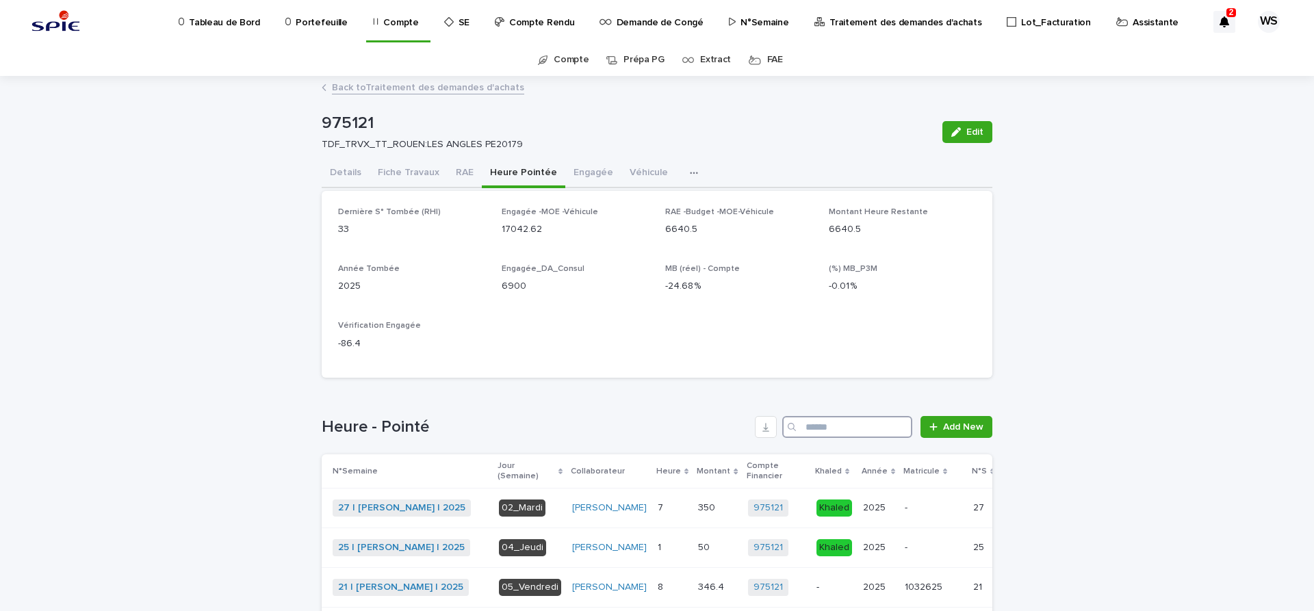
click at [844, 428] on input "Search" at bounding box center [847, 427] width 130 height 22
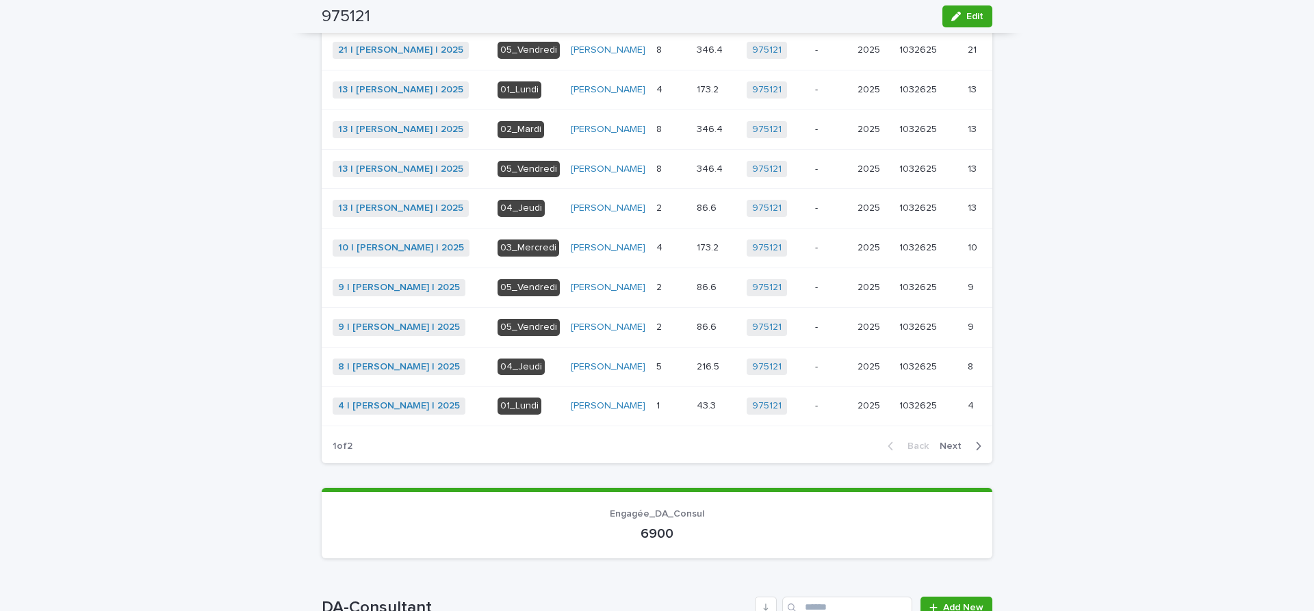
scroll to position [460, 0]
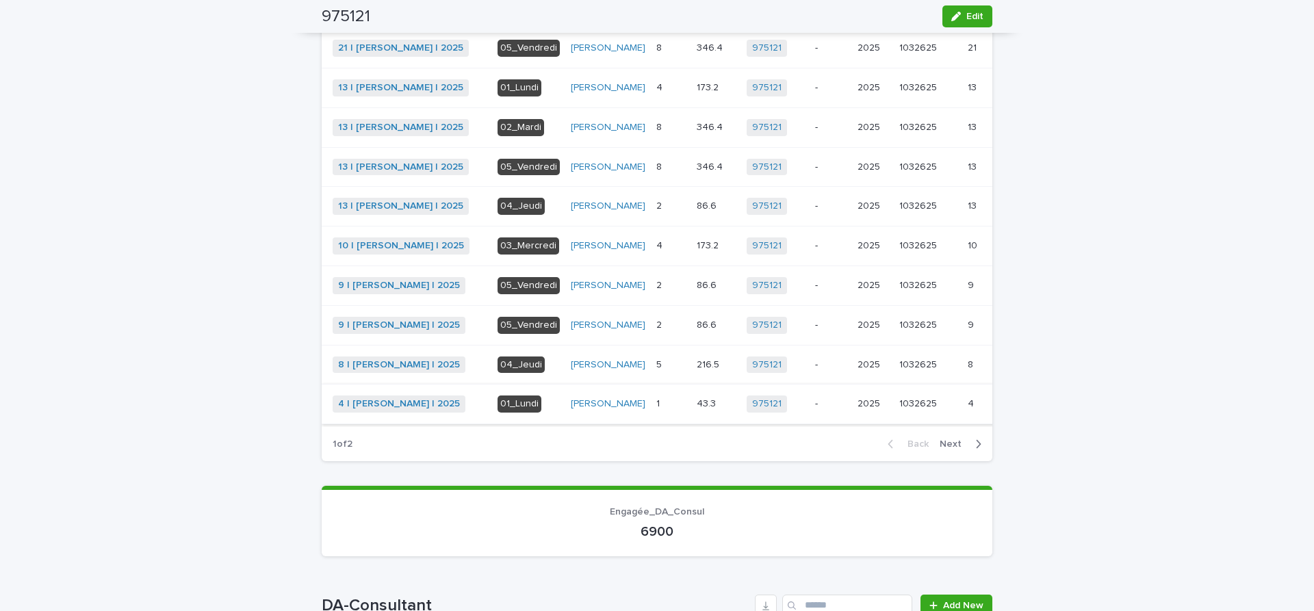
type input "*****"
click at [1013, 411] on span "Khaled" at bounding box center [1028, 405] width 31 height 14
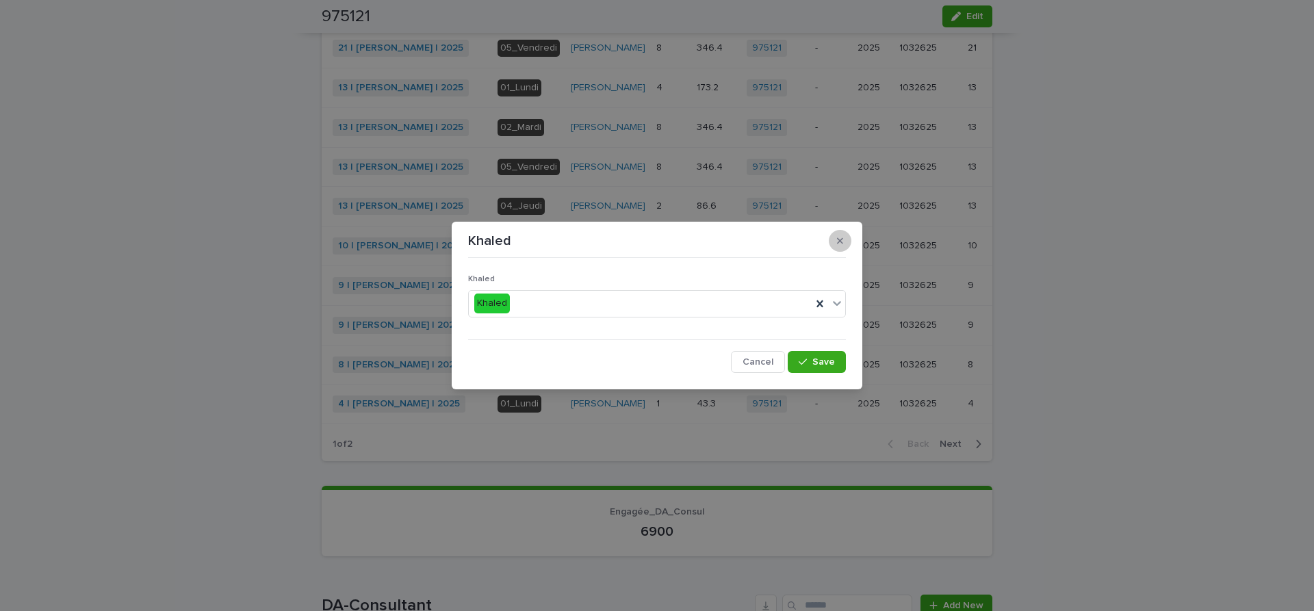
click at [842, 242] on icon "button" at bounding box center [840, 241] width 6 height 10
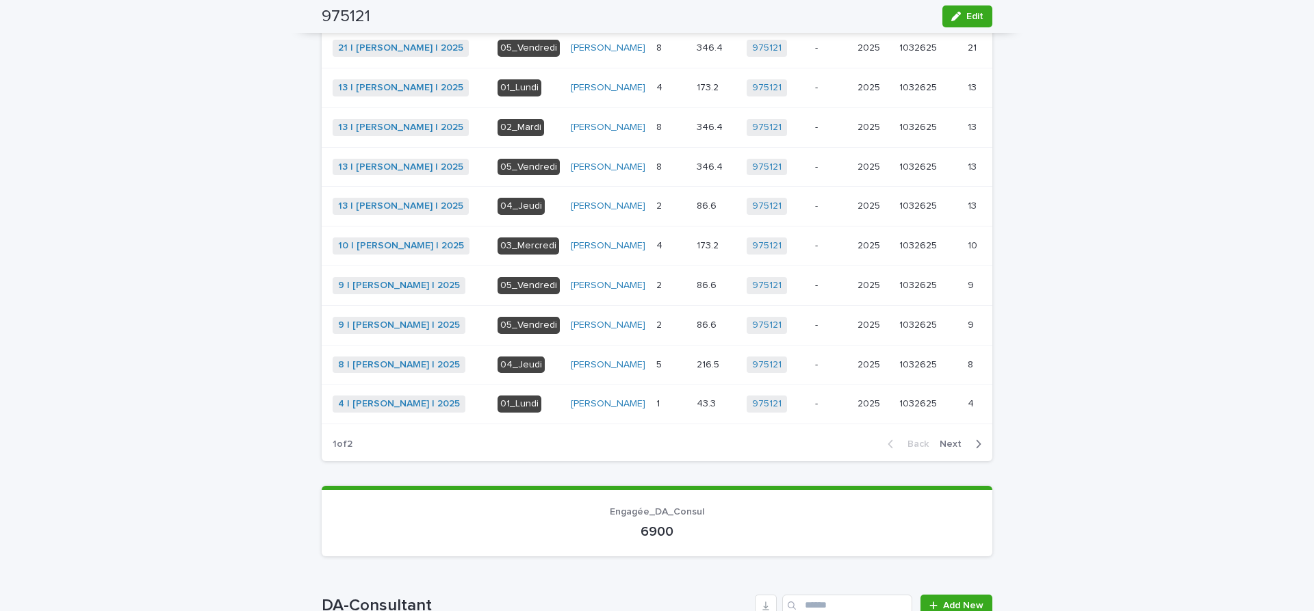
click at [955, 449] on span "Next" at bounding box center [955, 444] width 30 height 10
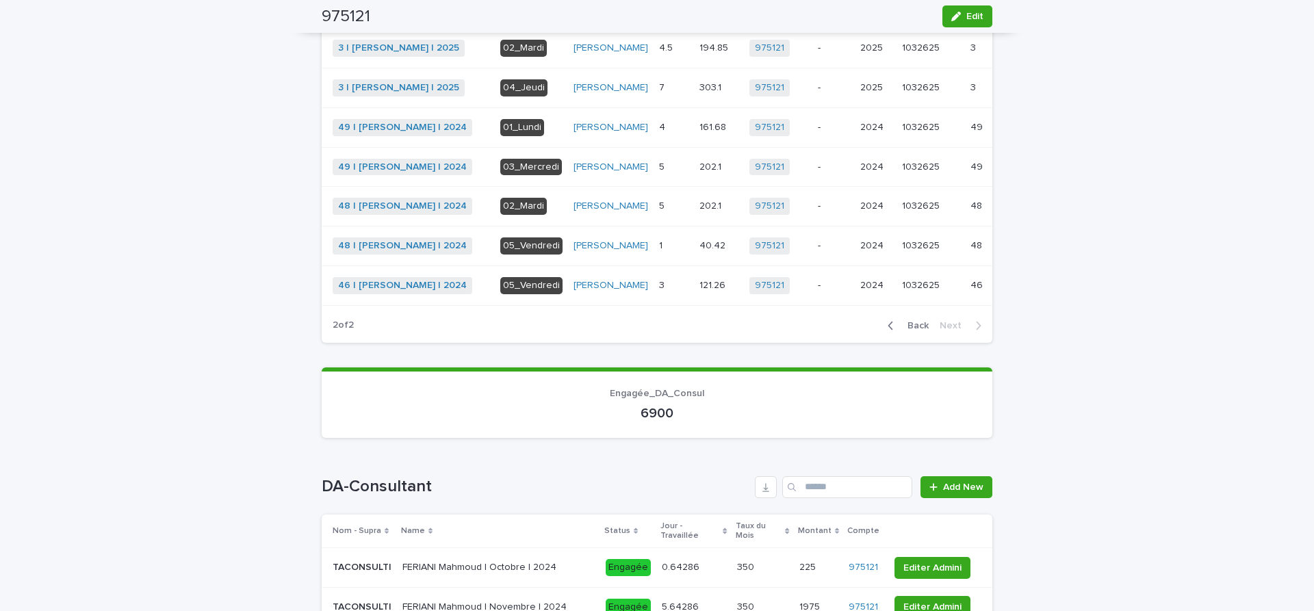
scroll to position [391, 0]
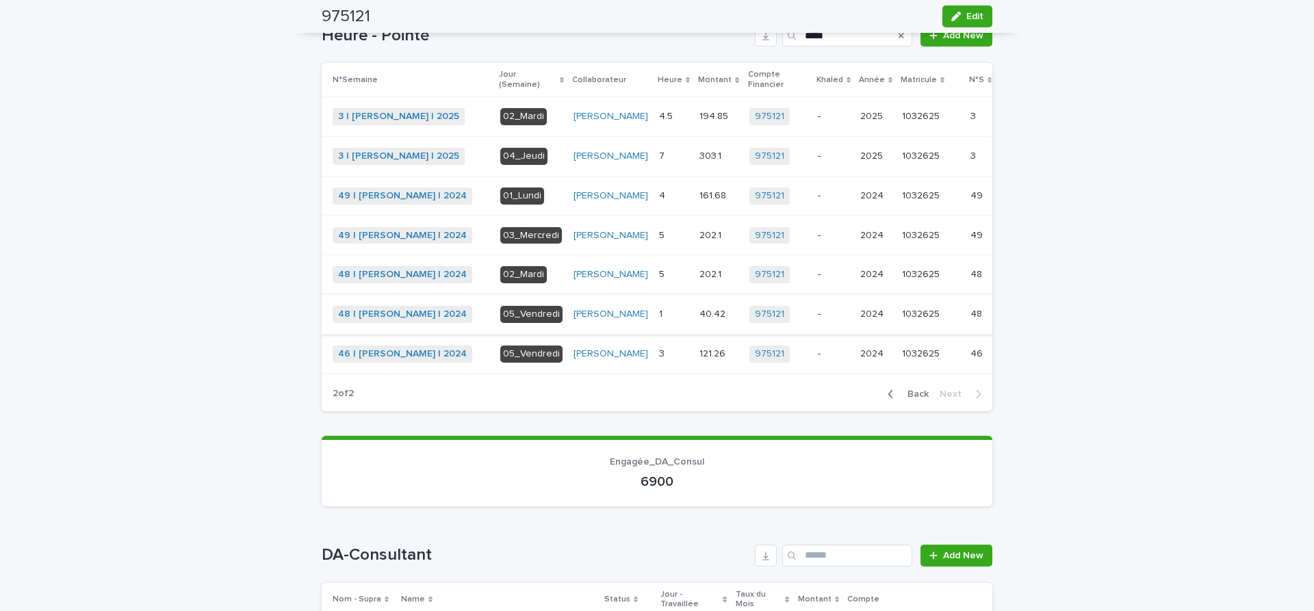
click at [1016, 322] on span "Khaled" at bounding box center [1031, 315] width 31 height 14
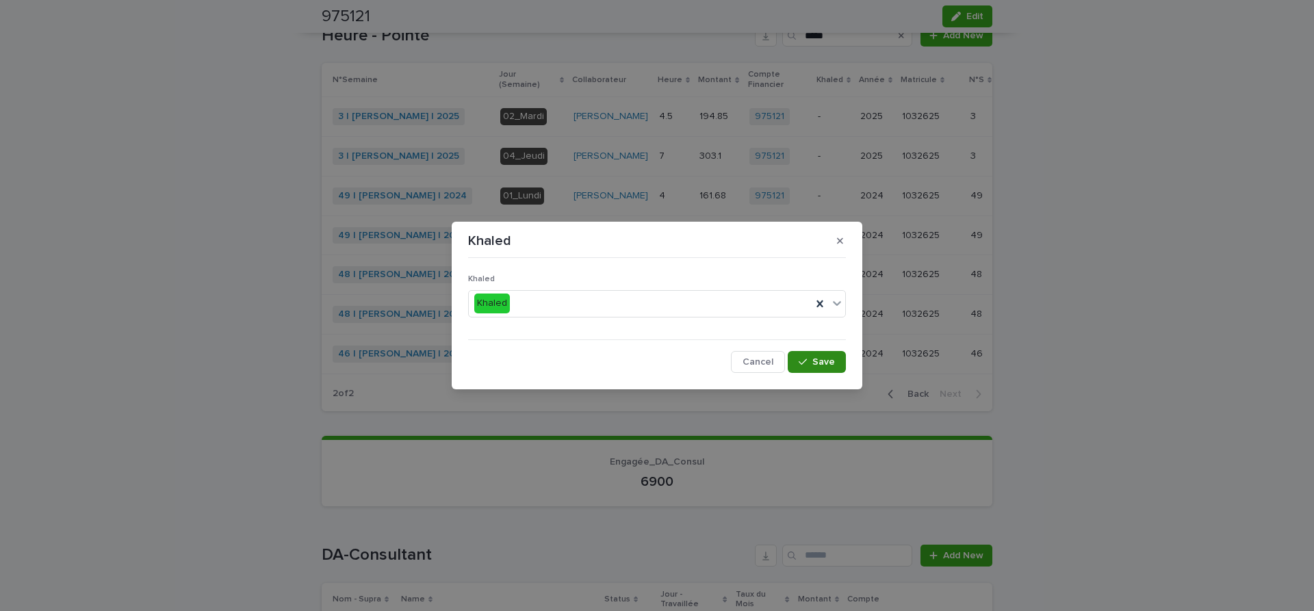
click at [834, 362] on span "Save" at bounding box center [823, 362] width 23 height 10
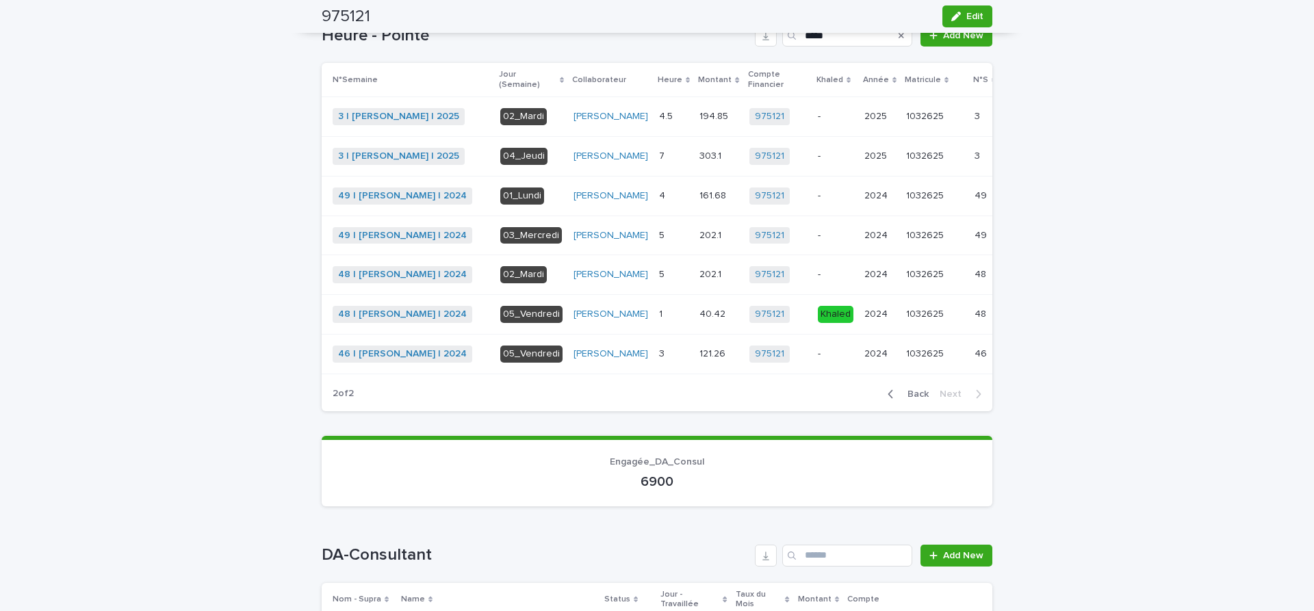
click at [1020, 361] on span "Khaled" at bounding box center [1035, 354] width 31 height 14
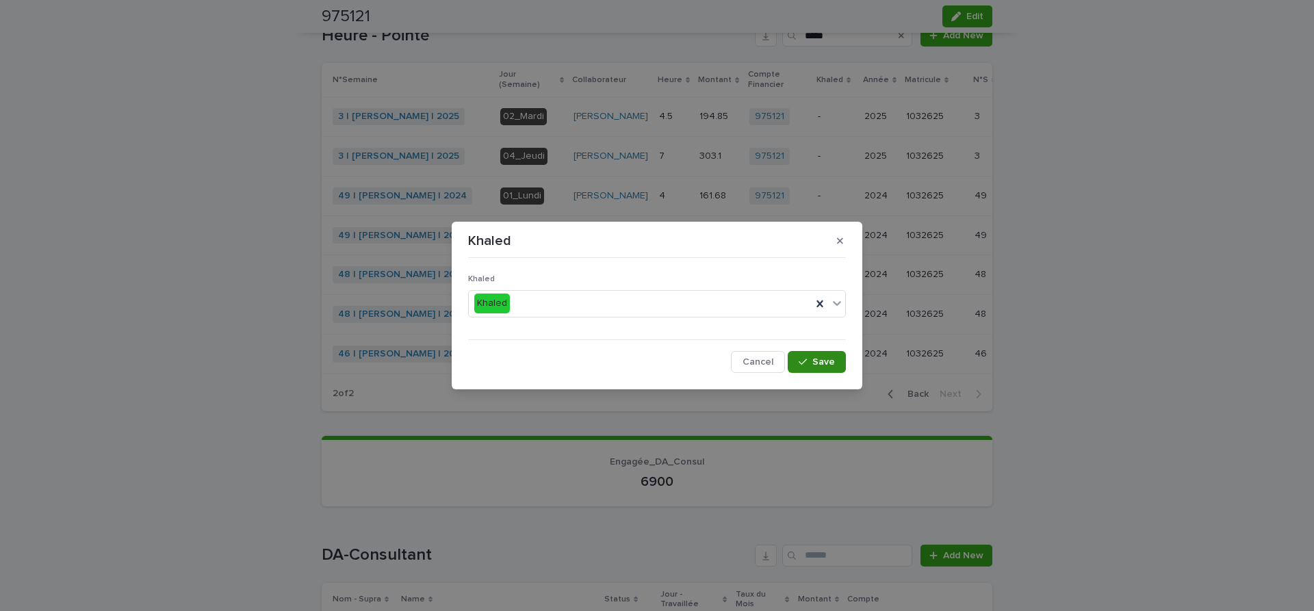
click at [831, 359] on span "Save" at bounding box center [823, 362] width 23 height 10
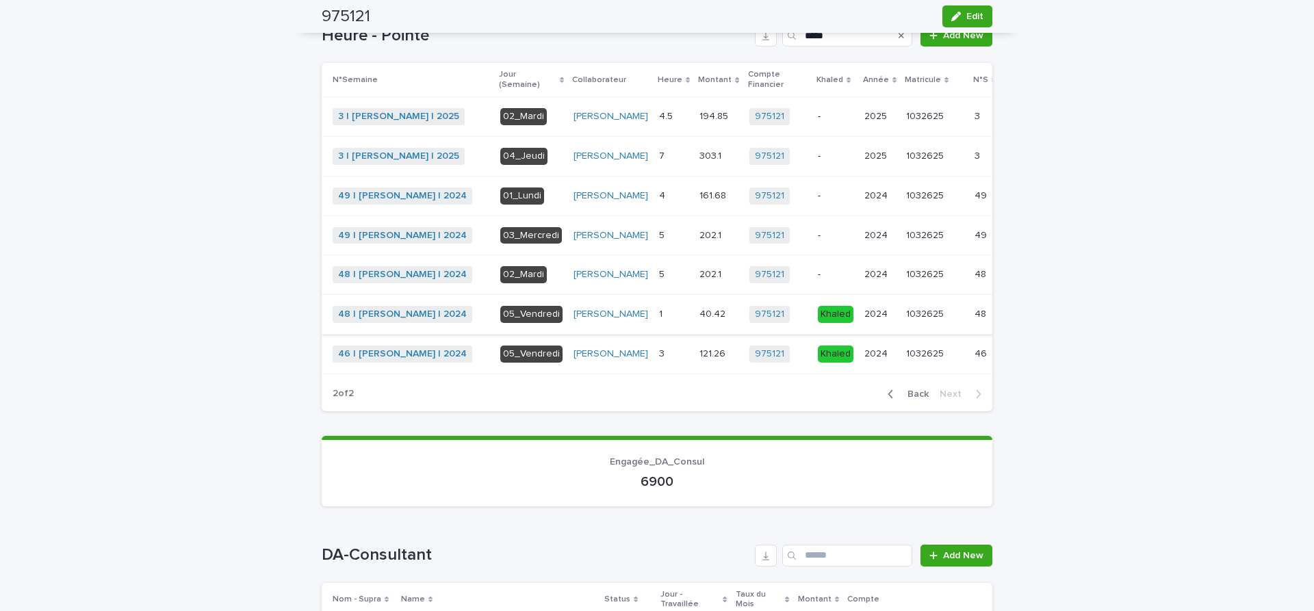
click at [1020, 322] on span "Khaled" at bounding box center [1035, 315] width 31 height 14
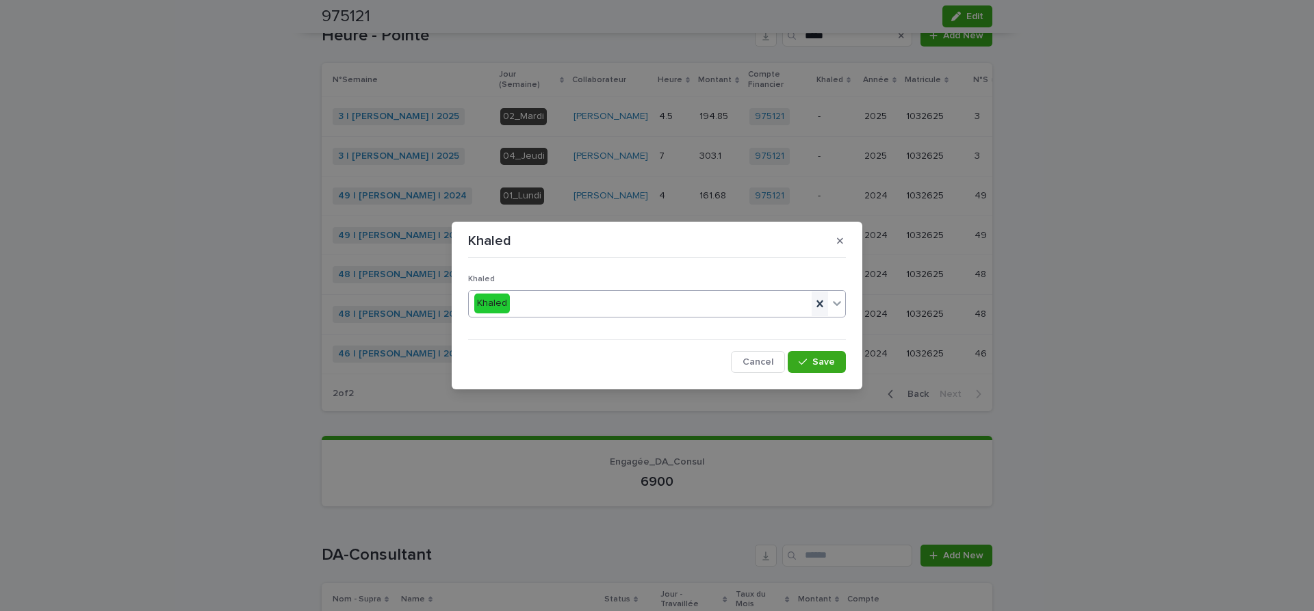
click at [821, 300] on icon at bounding box center [820, 304] width 14 height 14
click at [824, 362] on span "Save" at bounding box center [823, 362] width 23 height 10
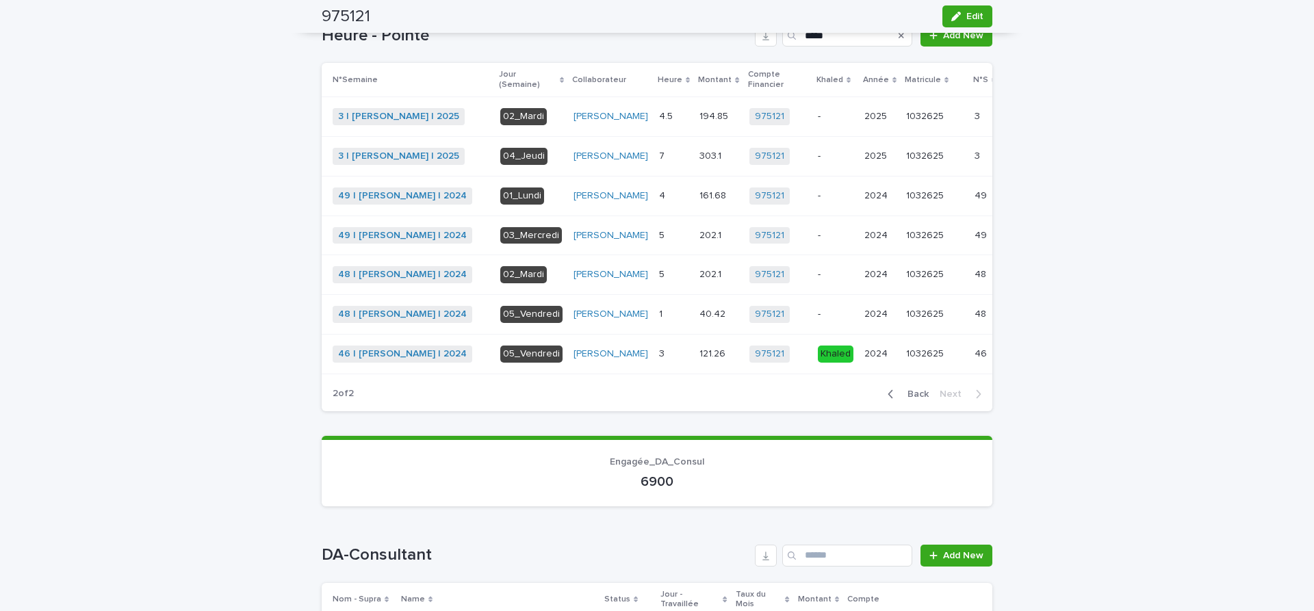
click at [1020, 361] on span "Khaled" at bounding box center [1035, 354] width 31 height 14
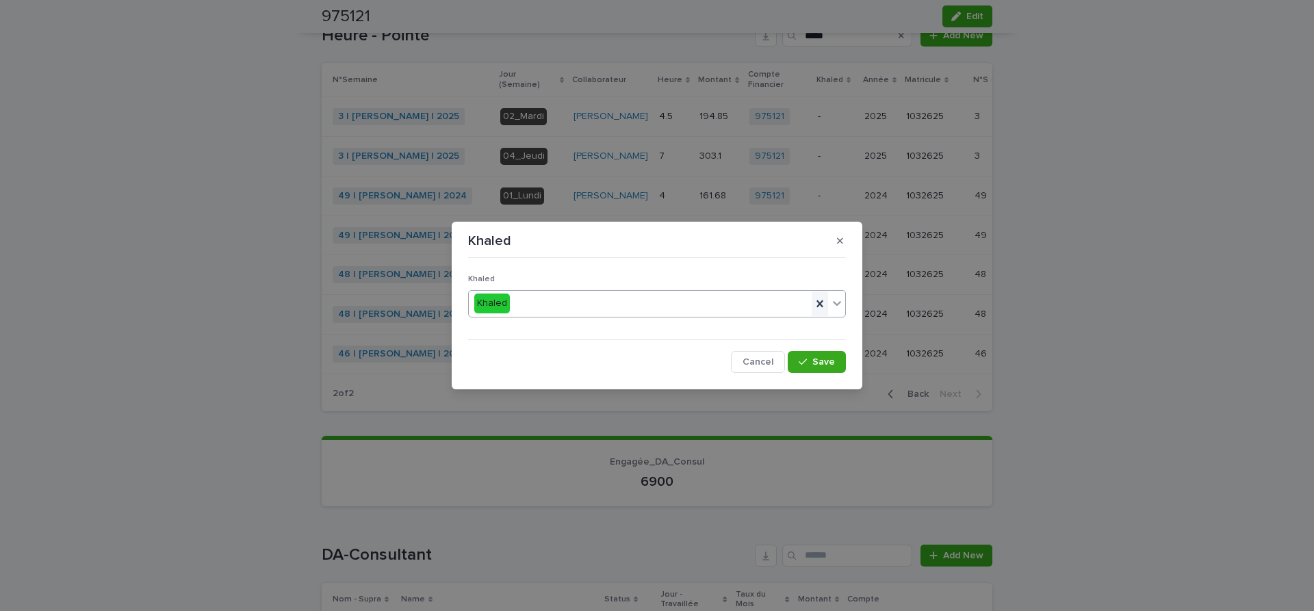
click at [819, 304] on icon at bounding box center [819, 303] width 6 height 7
click at [826, 362] on span "Save" at bounding box center [823, 362] width 23 height 10
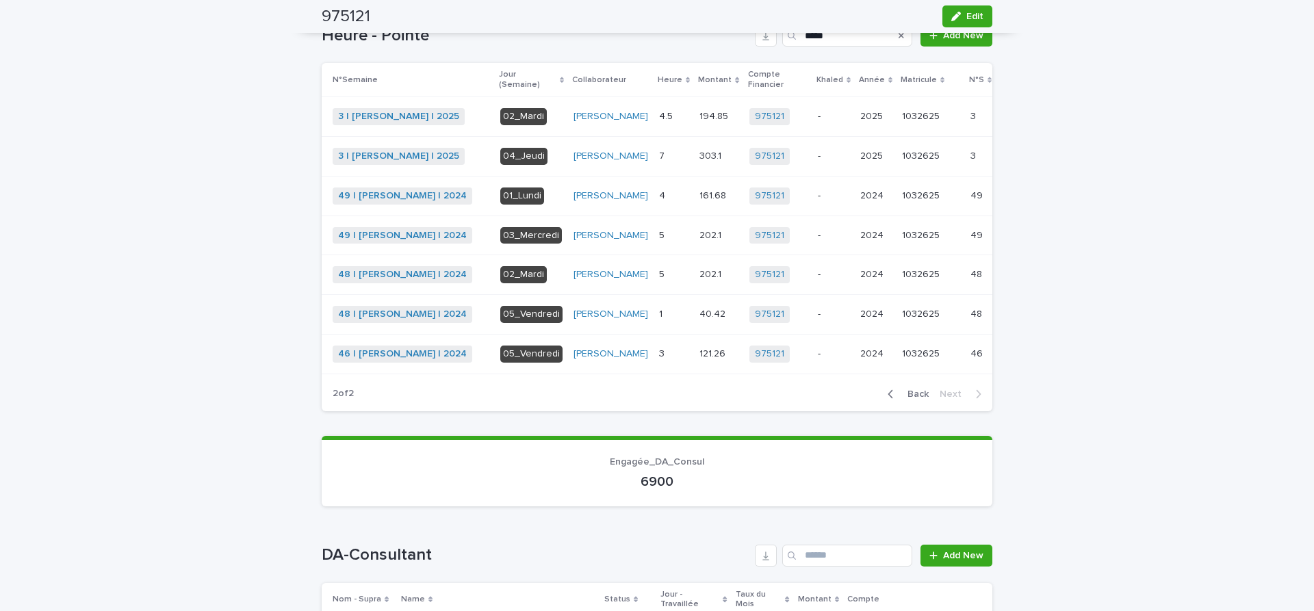
click at [918, 399] on span "Back" at bounding box center [913, 394] width 29 height 10
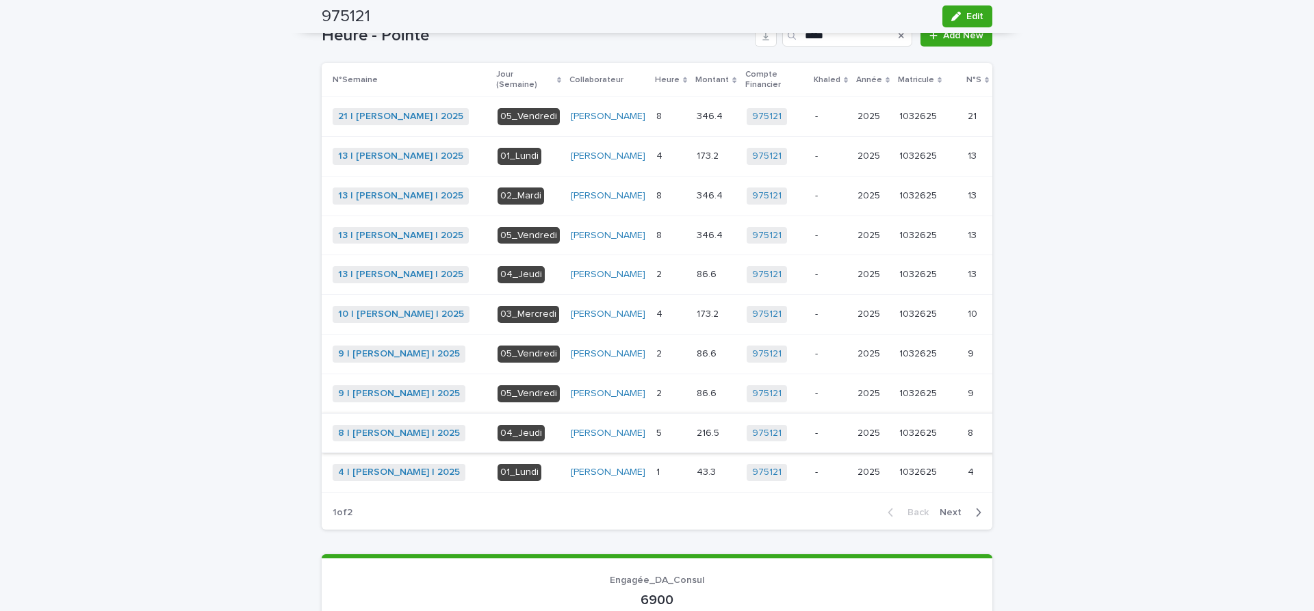
scroll to position [460, 0]
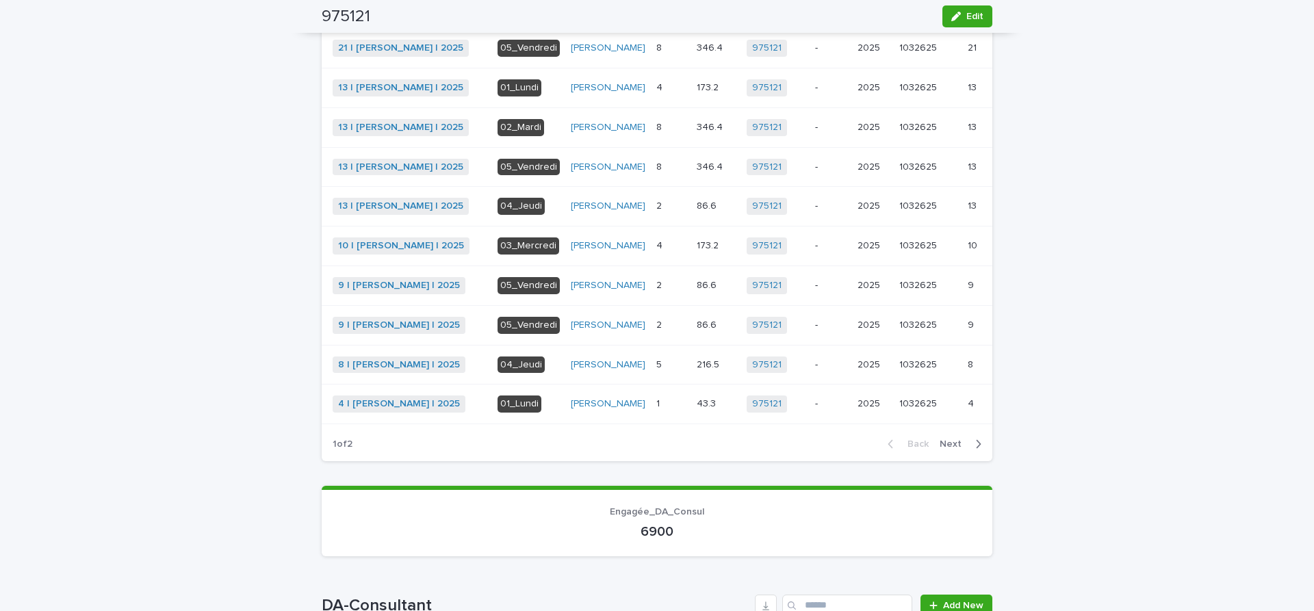
click at [656, 410] on p at bounding box center [670, 404] width 29 height 12
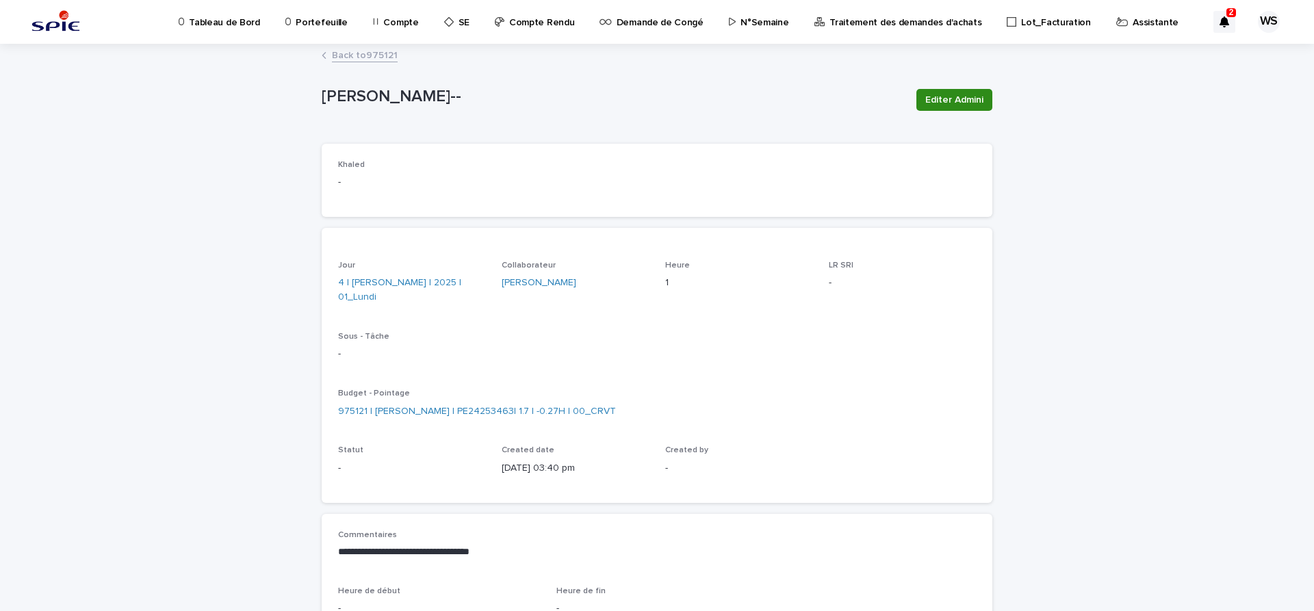
click at [970, 95] on span "Editer Admini" at bounding box center [954, 100] width 58 height 14
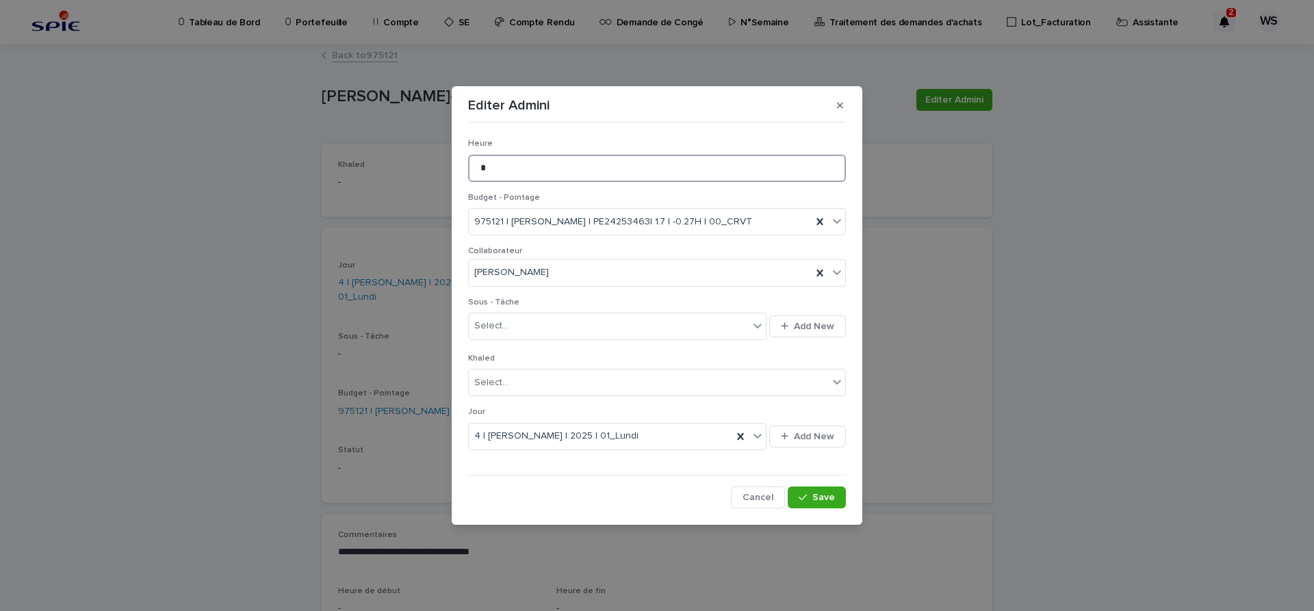
drag, startPoint x: 504, startPoint y: 169, endPoint x: 343, endPoint y: 149, distance: 162.1
click at [468, 155] on input "*" at bounding box center [657, 168] width 378 height 27
type input "*"
click at [821, 495] on span "Save" at bounding box center [823, 498] width 23 height 10
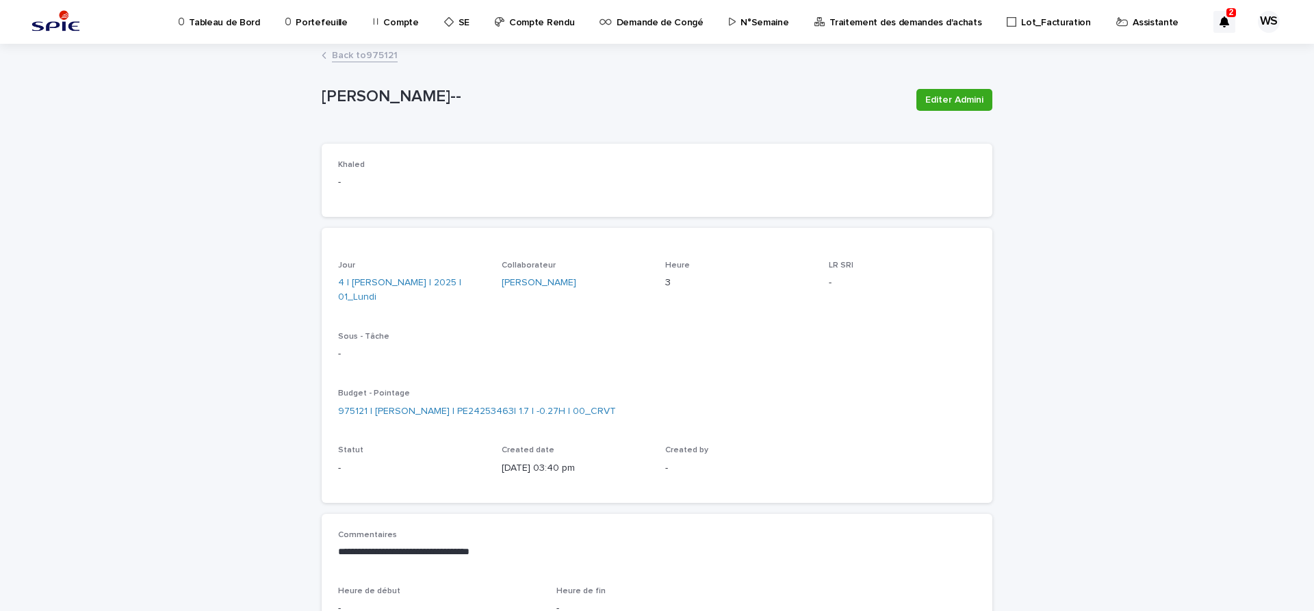
click at [387, 53] on link "Back to 975121" at bounding box center [365, 55] width 66 height 16
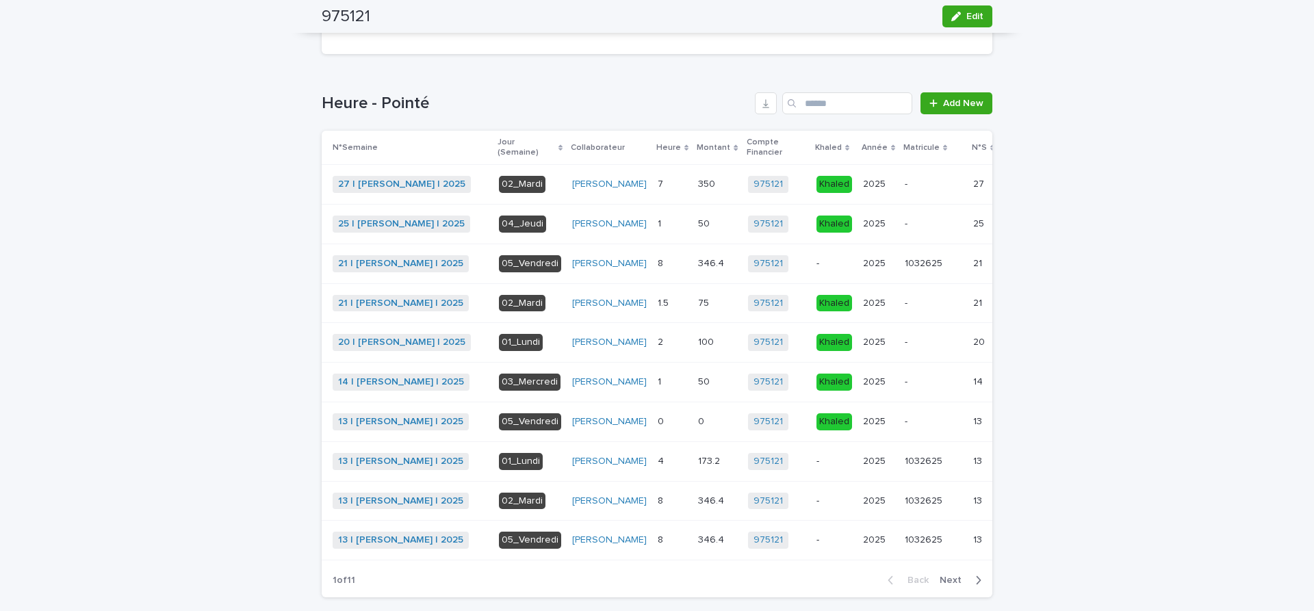
scroll to position [460, 0]
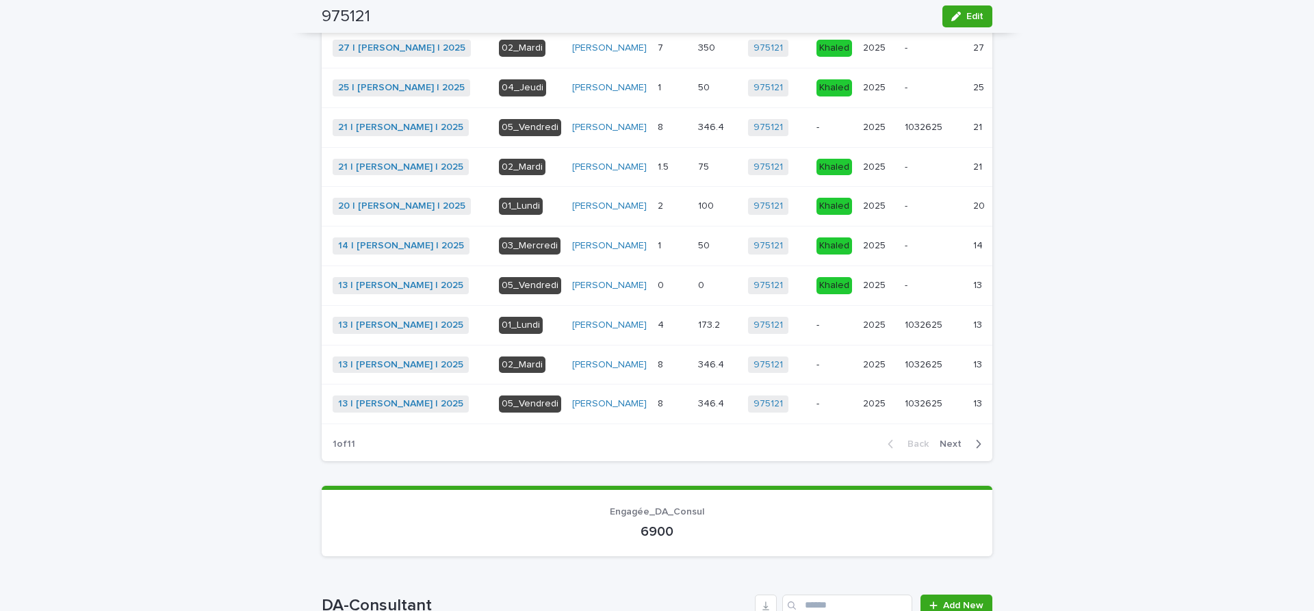
click at [957, 449] on span "Next" at bounding box center [955, 444] width 30 height 10
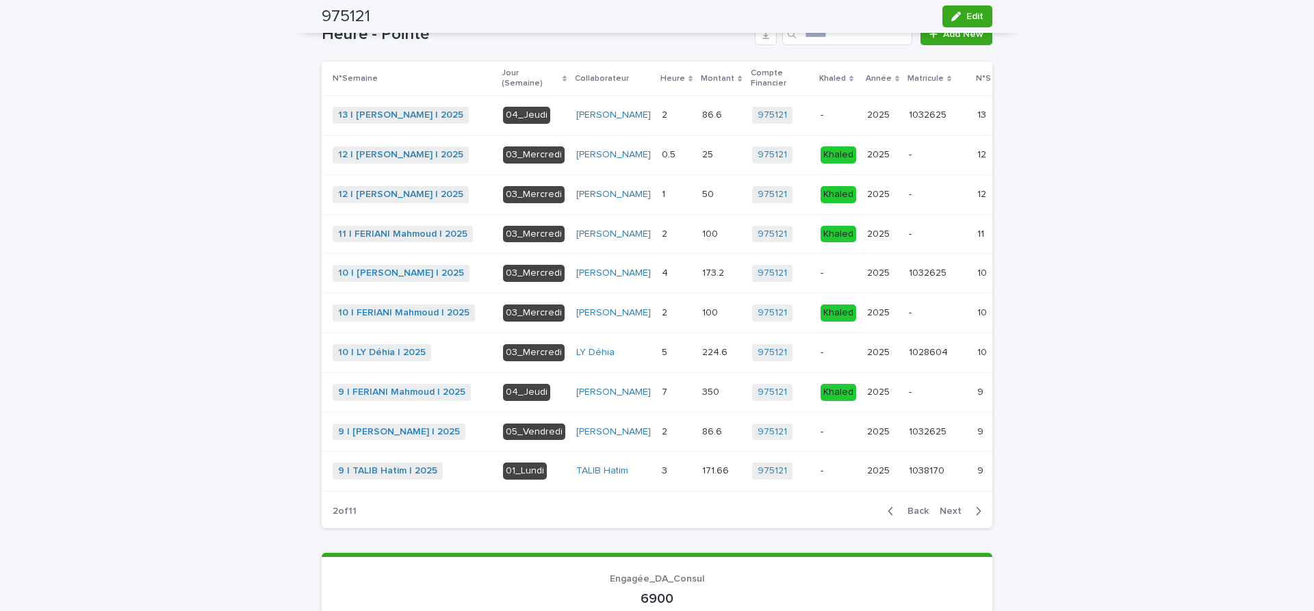
scroll to position [456, 0]
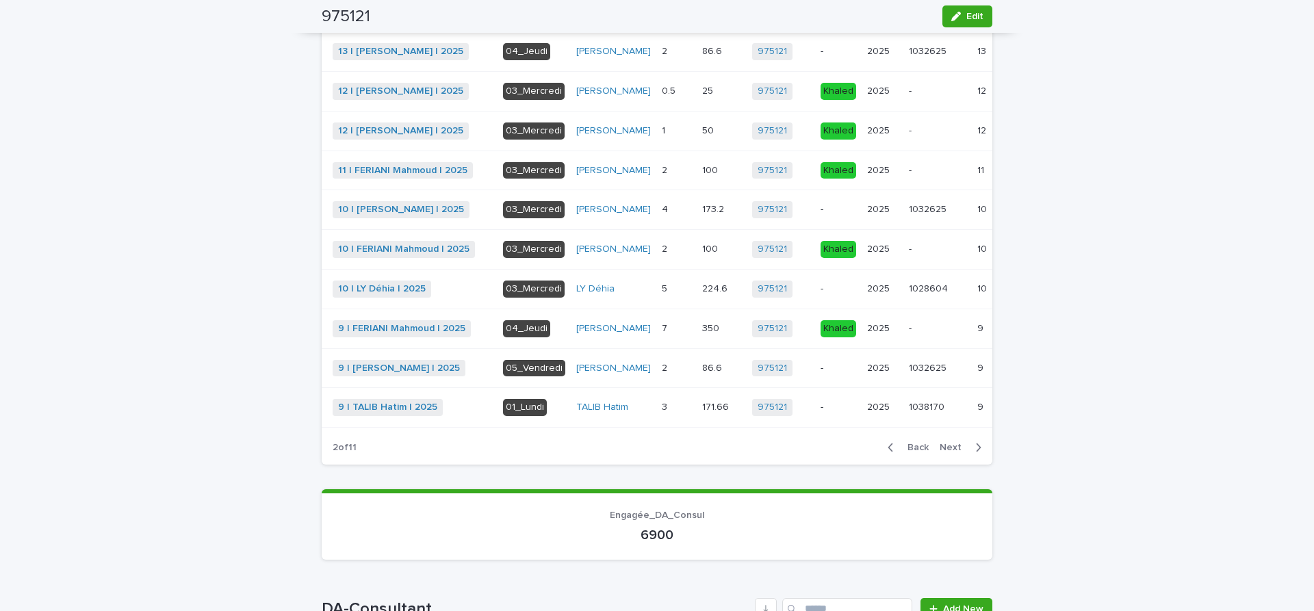
click at [948, 452] on span "Next" at bounding box center [955, 448] width 30 height 10
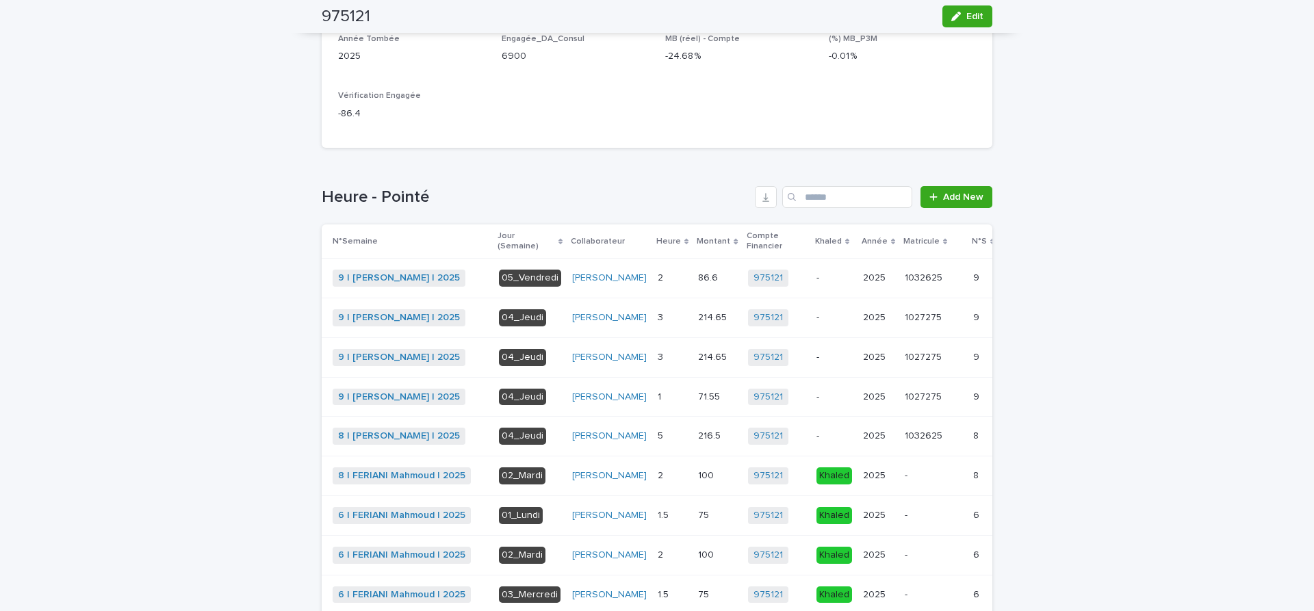
scroll to position [460, 0]
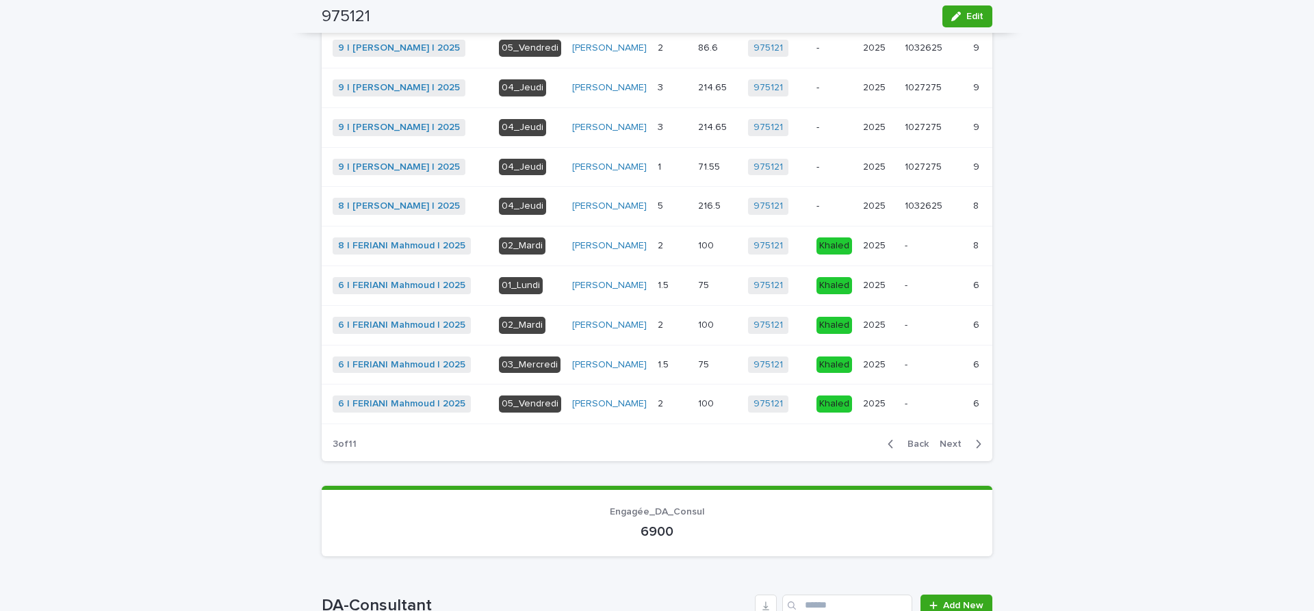
click at [944, 449] on span "Next" at bounding box center [955, 444] width 30 height 10
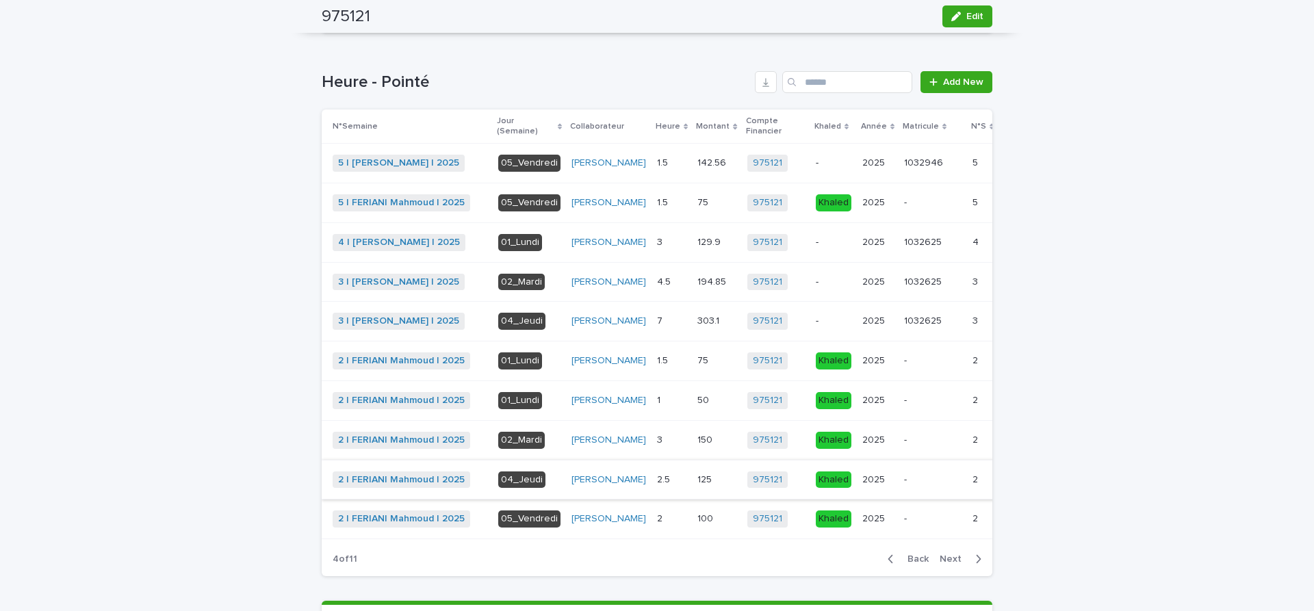
scroll to position [517, 0]
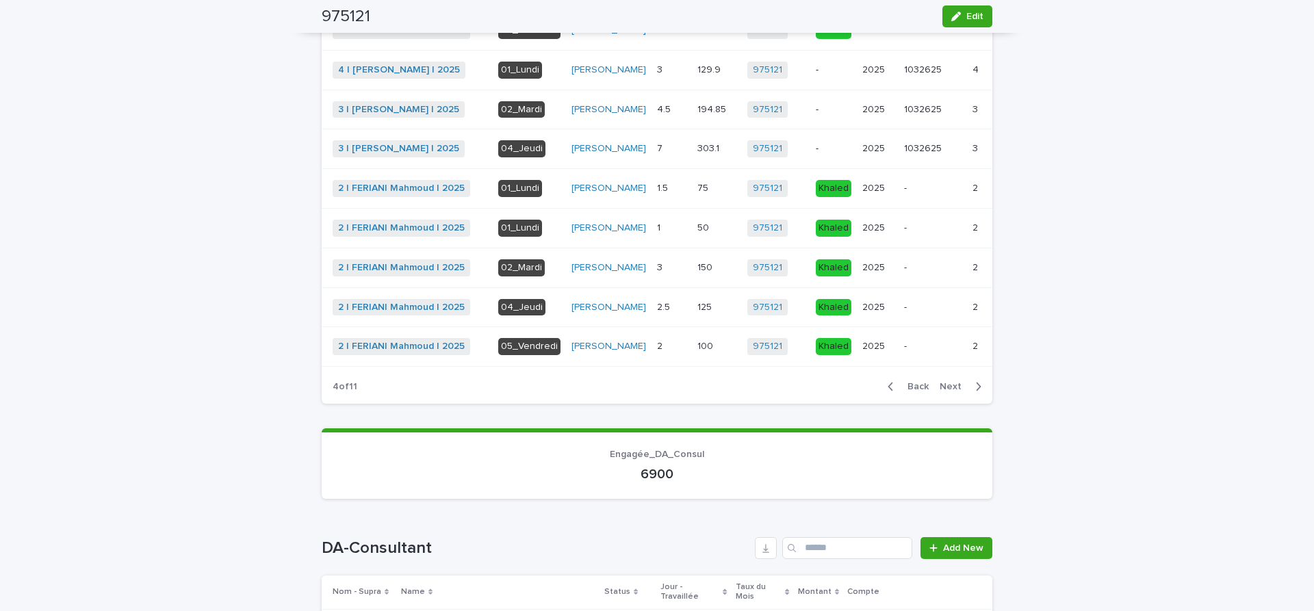
click at [951, 391] on span "Next" at bounding box center [955, 387] width 30 height 10
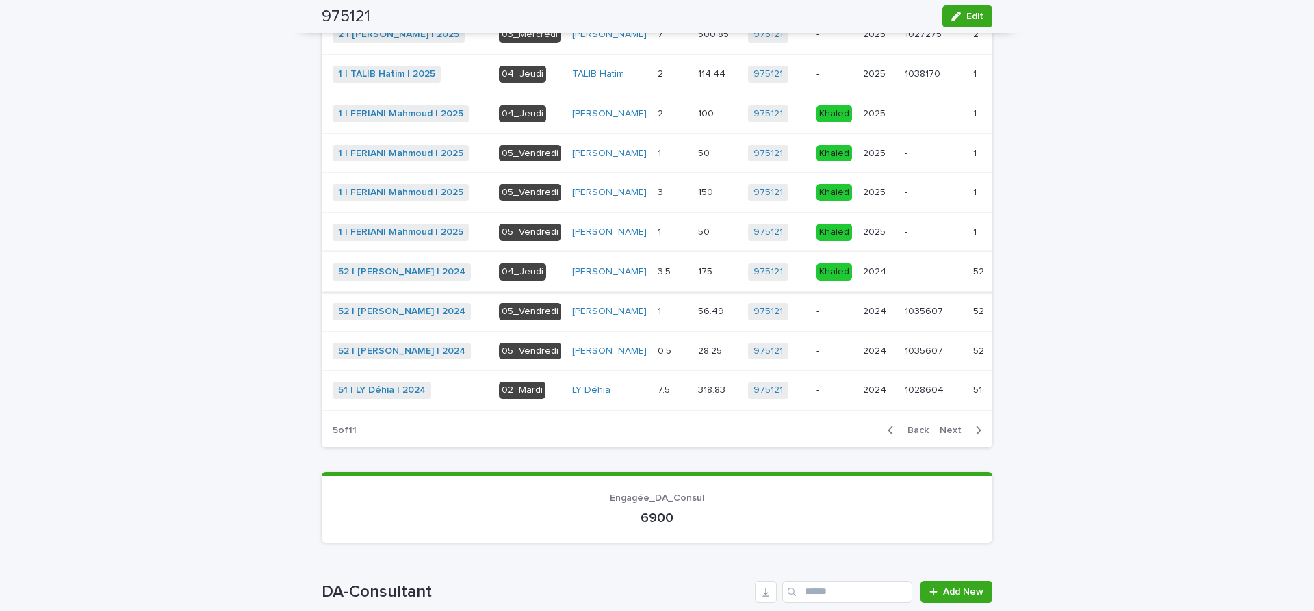
scroll to position [514, 0]
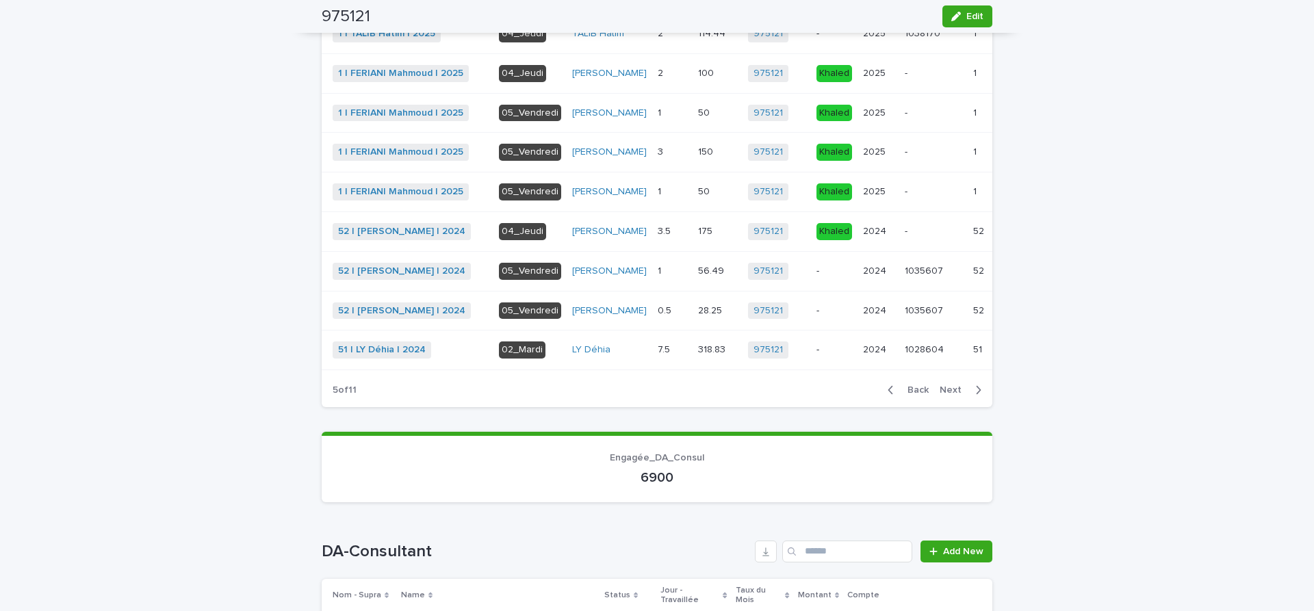
click at [953, 395] on span "Next" at bounding box center [955, 390] width 30 height 10
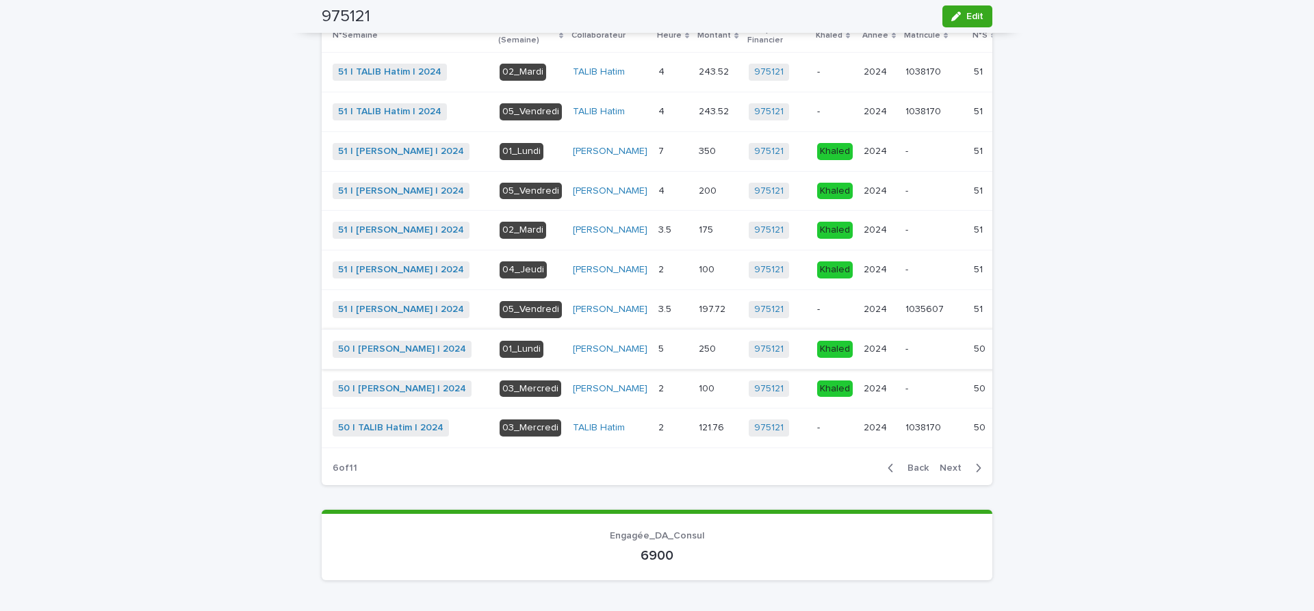
scroll to position [460, 0]
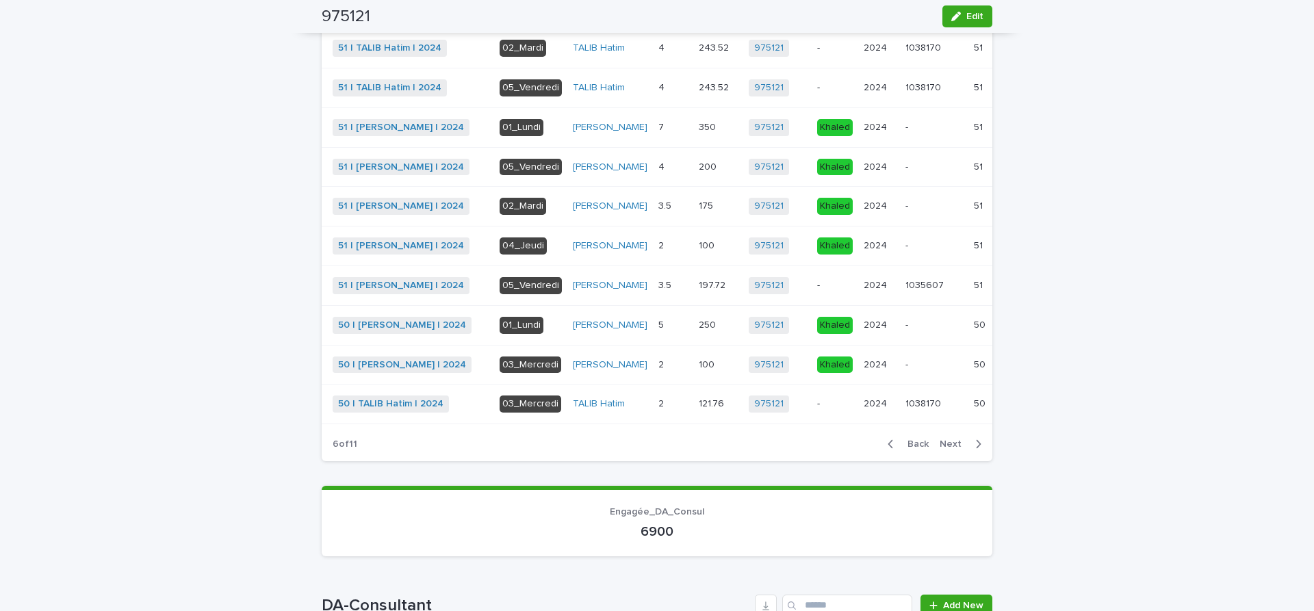
click at [953, 449] on span "Next" at bounding box center [955, 444] width 30 height 10
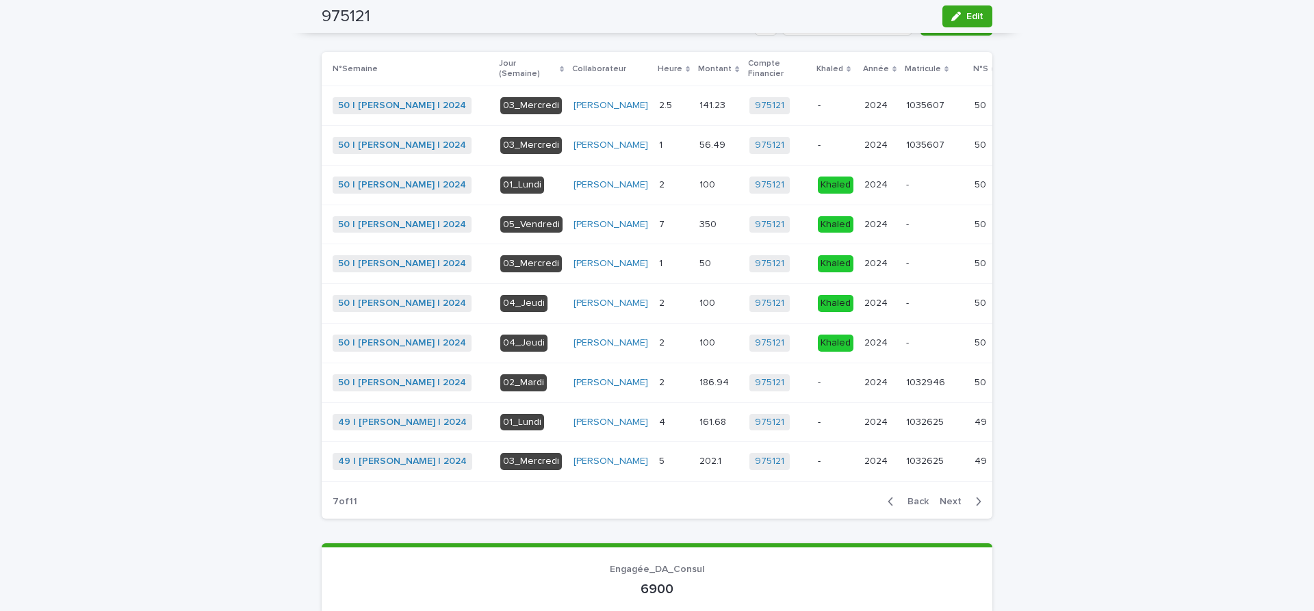
scroll to position [172, 0]
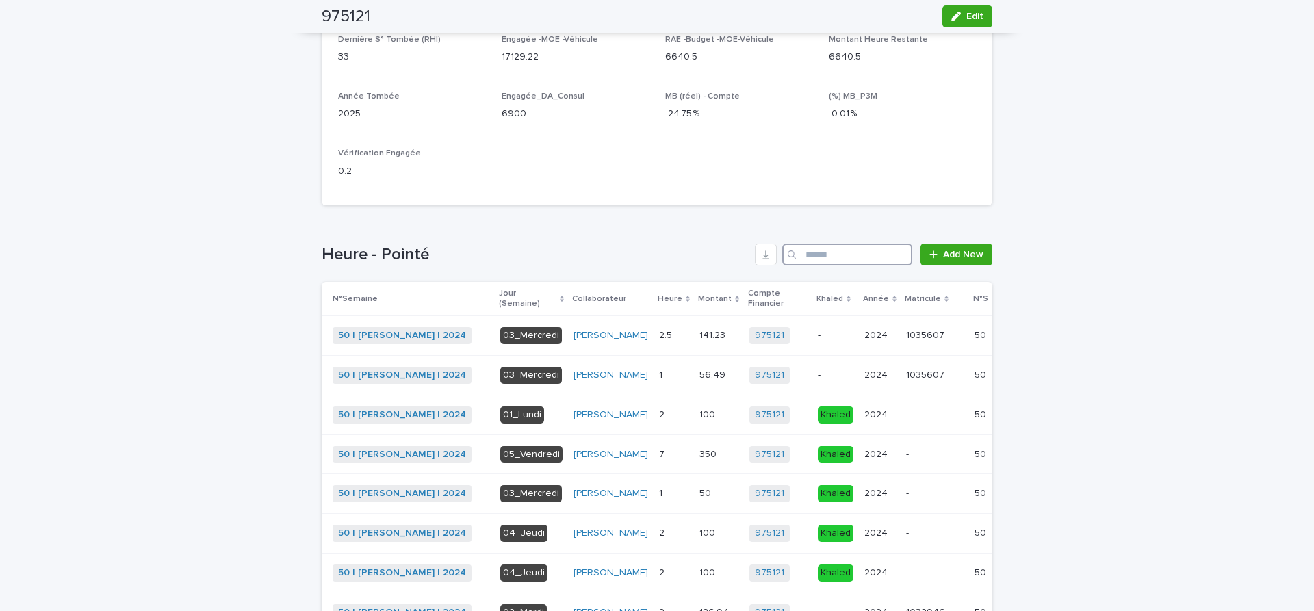
click at [805, 253] on input "Search" at bounding box center [847, 255] width 130 height 22
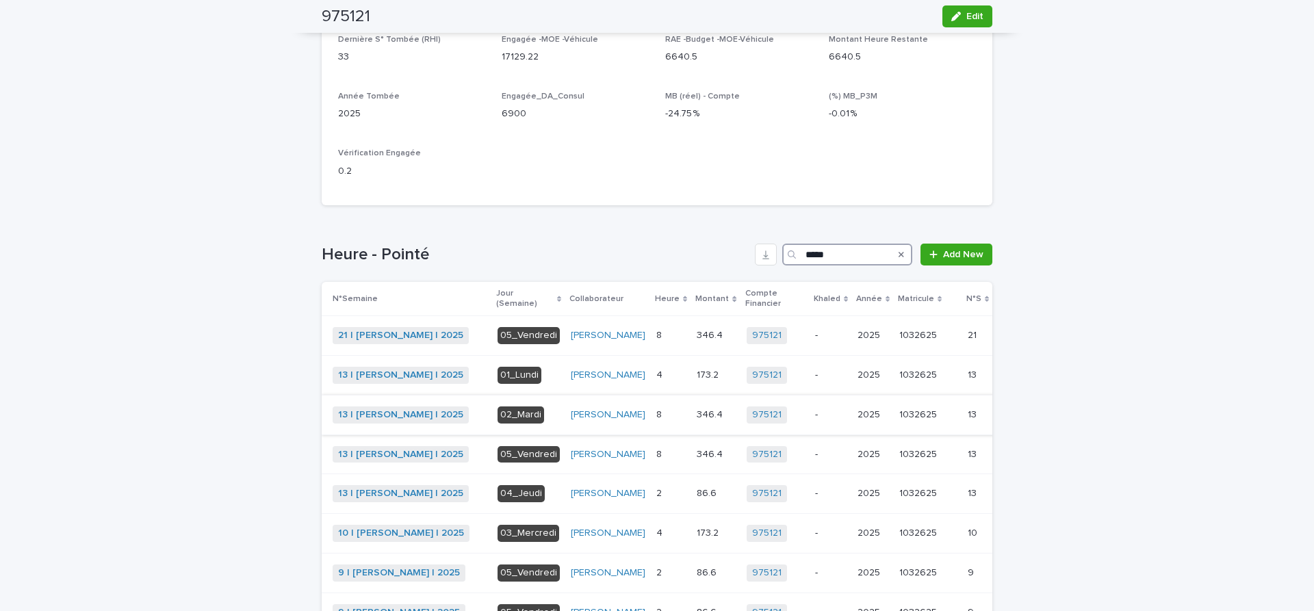
scroll to position [402, 0]
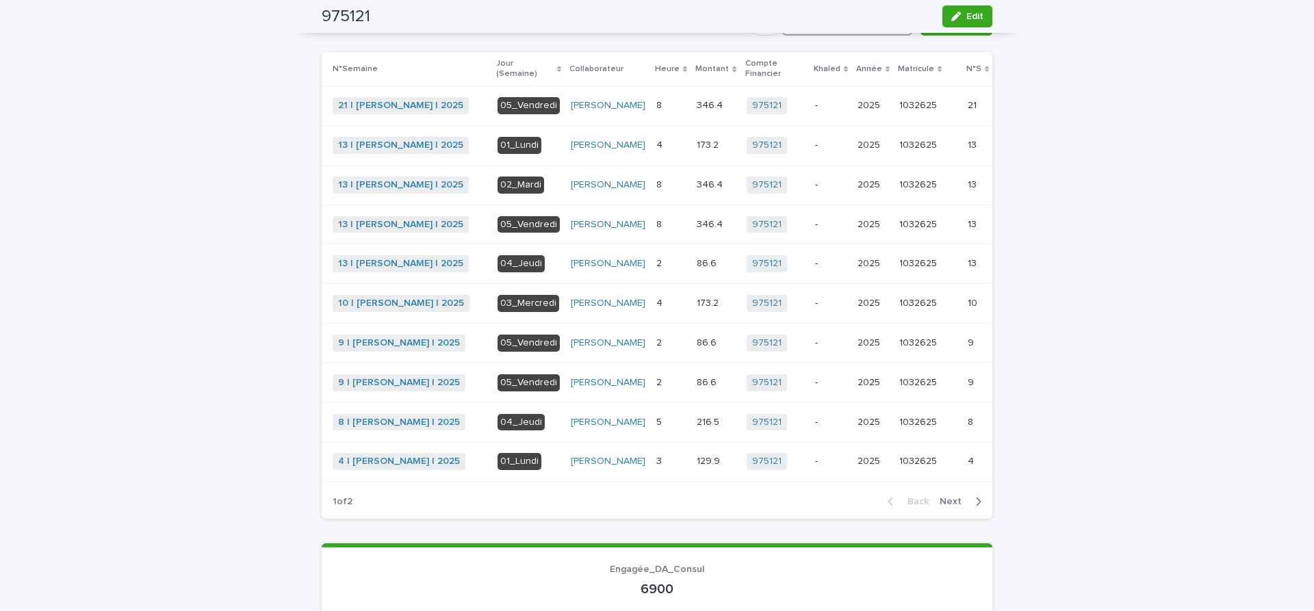
type input "*****"
click at [952, 506] on span "Next" at bounding box center [955, 502] width 30 height 10
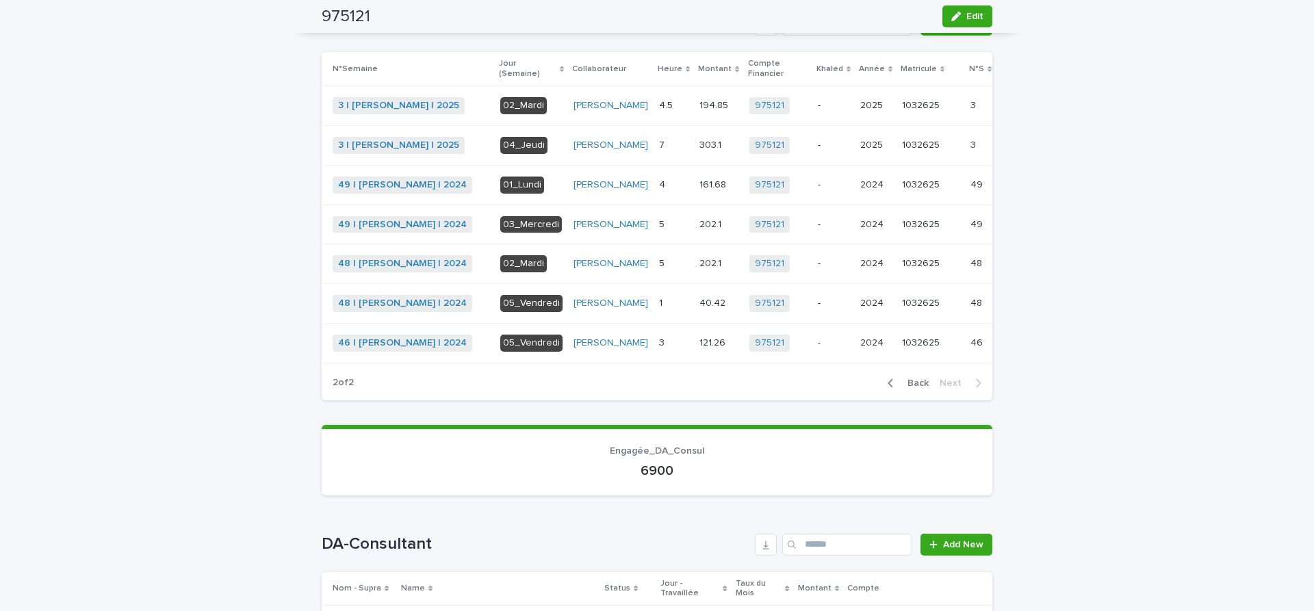
scroll to position [334, 0]
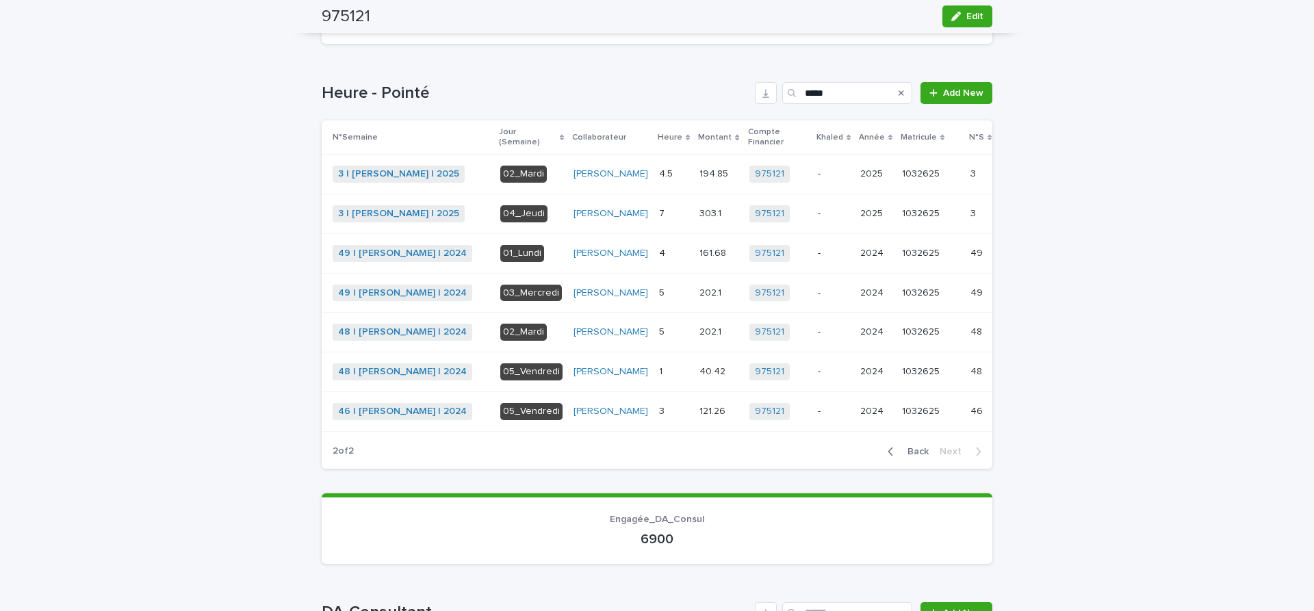
click at [659, 378] on p at bounding box center [673, 372] width 29 height 12
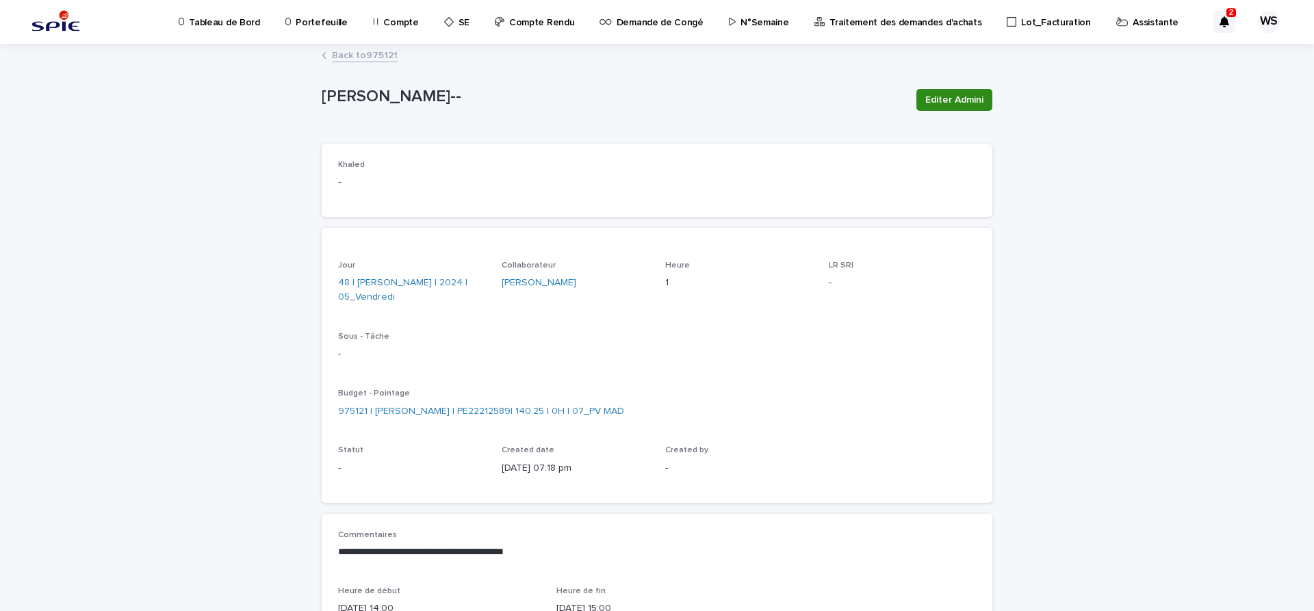
click at [976, 101] on span "Editer Admini" at bounding box center [954, 100] width 58 height 14
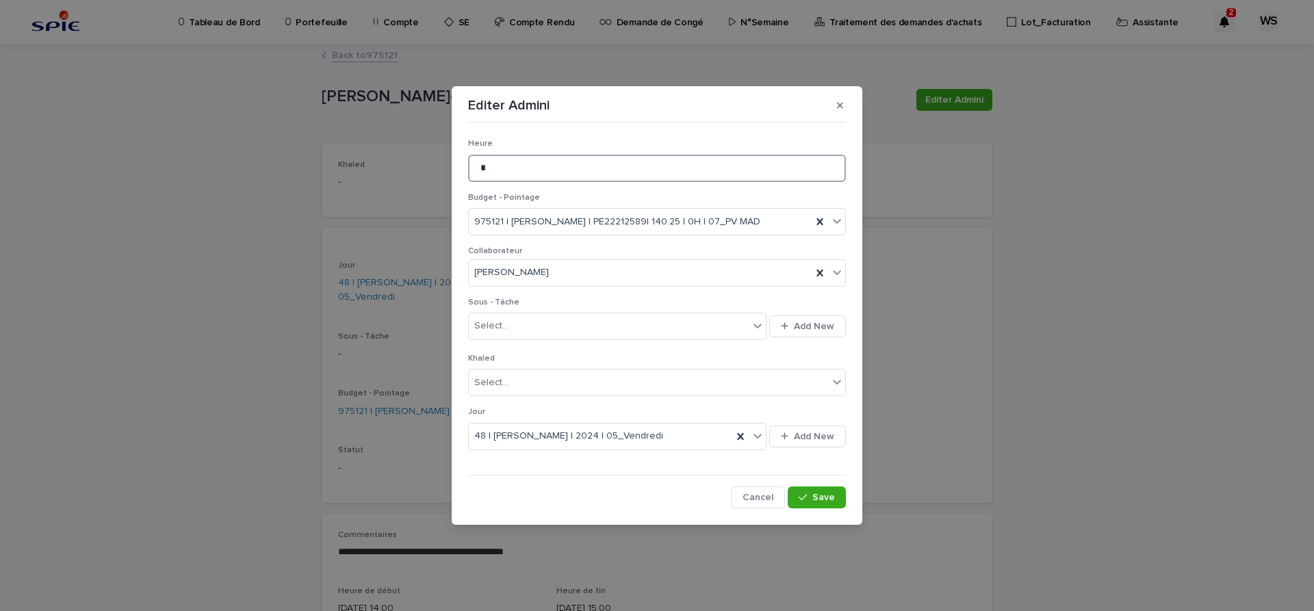
drag, startPoint x: 505, startPoint y: 164, endPoint x: 411, endPoint y: 156, distance: 94.1
click at [468, 156] on input "*" at bounding box center [657, 168] width 378 height 27
type input "*"
click at [827, 502] on span "Save" at bounding box center [823, 498] width 23 height 10
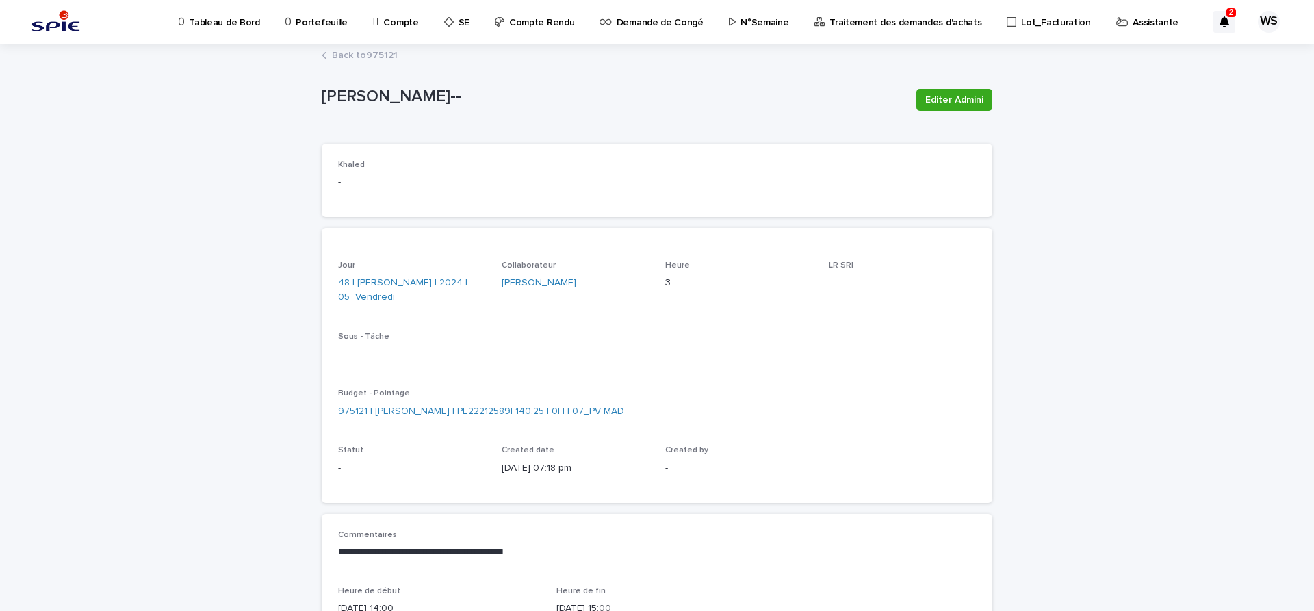
click at [385, 56] on link "Back to 975121" at bounding box center [365, 55] width 66 height 16
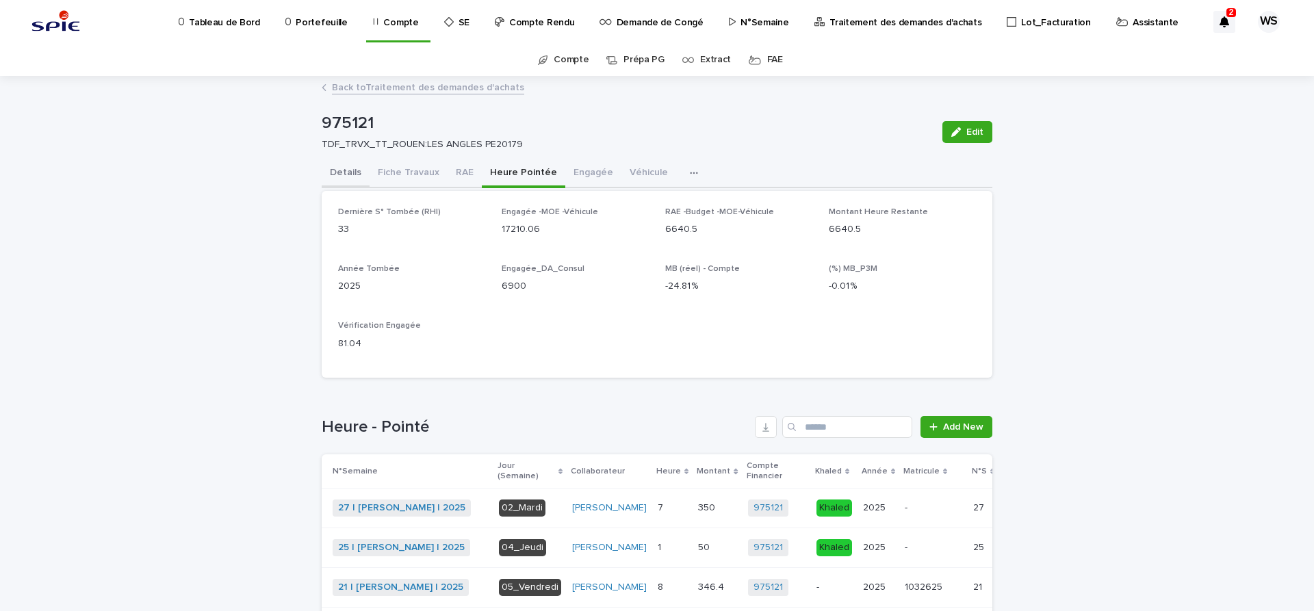
click at [353, 172] on button "Details" at bounding box center [346, 173] width 48 height 29
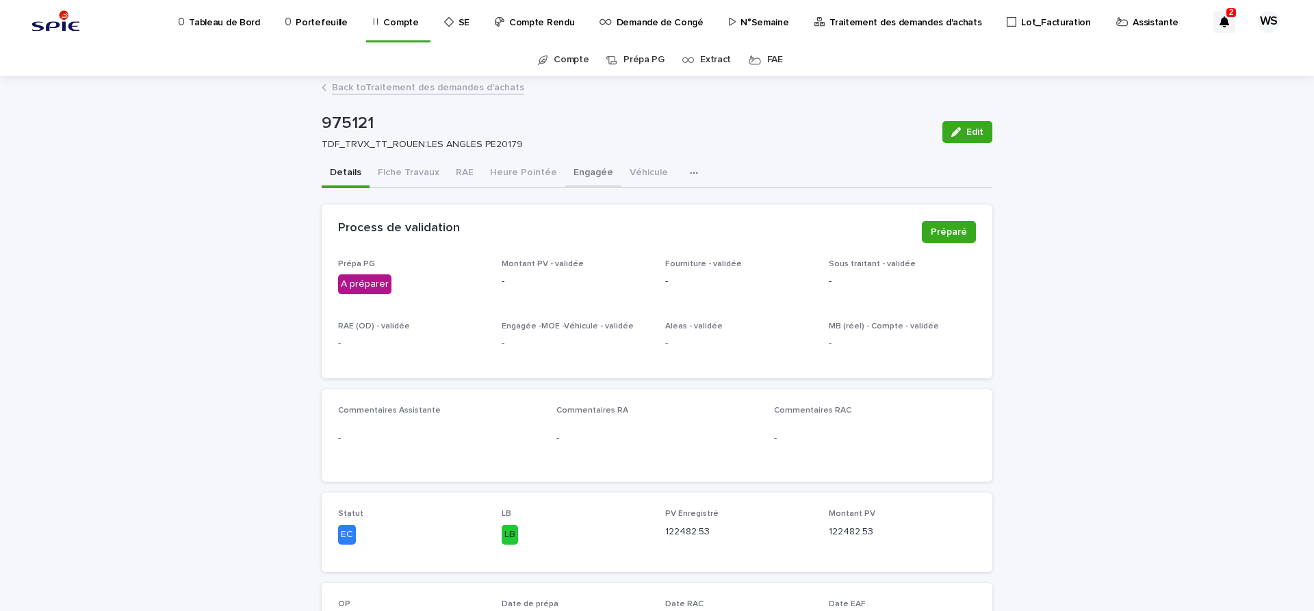
click at [585, 172] on button "Engagée" at bounding box center [593, 173] width 56 height 29
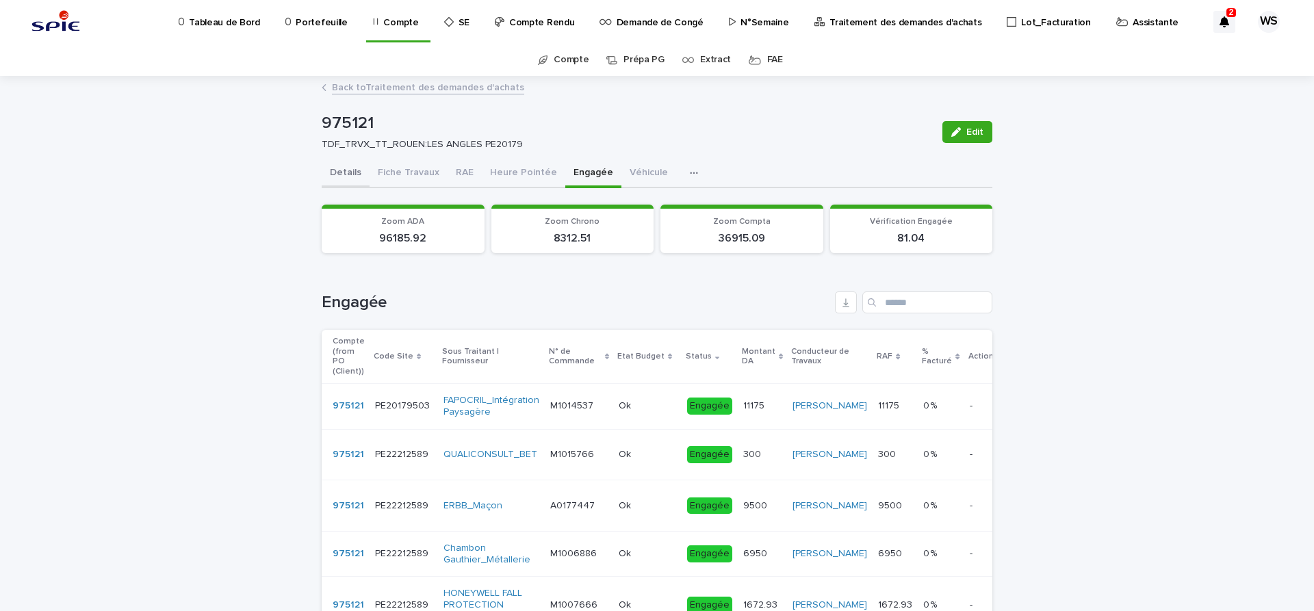
click at [346, 172] on button "Details" at bounding box center [346, 173] width 48 height 29
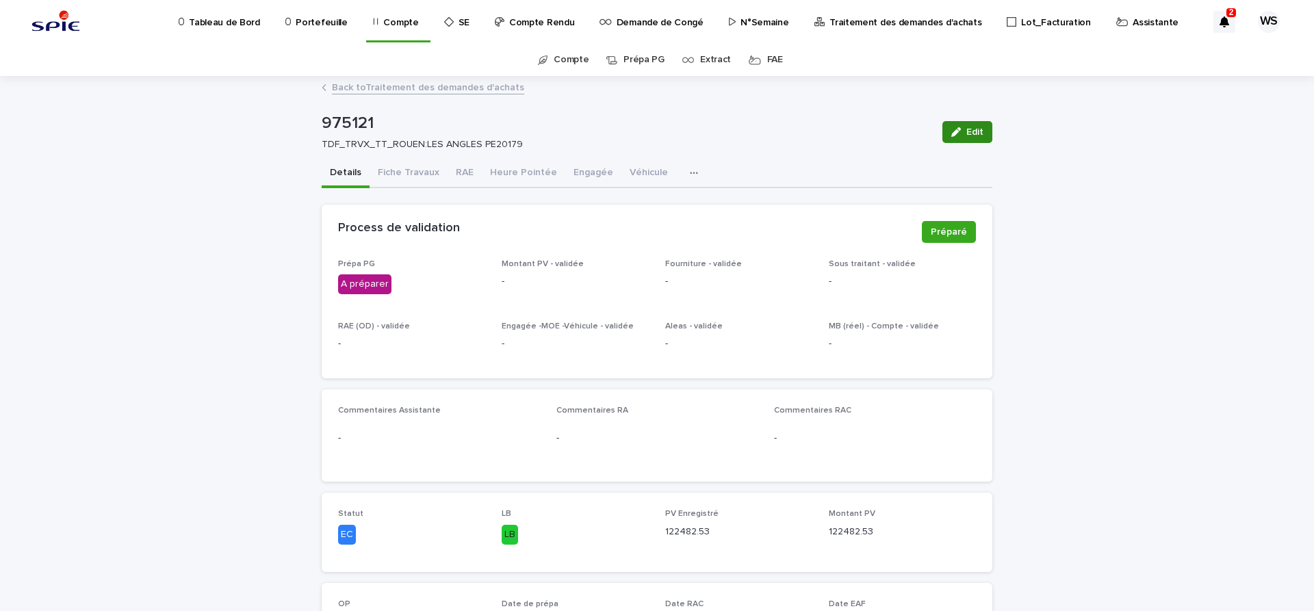
click at [979, 131] on span "Edit" at bounding box center [974, 132] width 17 height 10
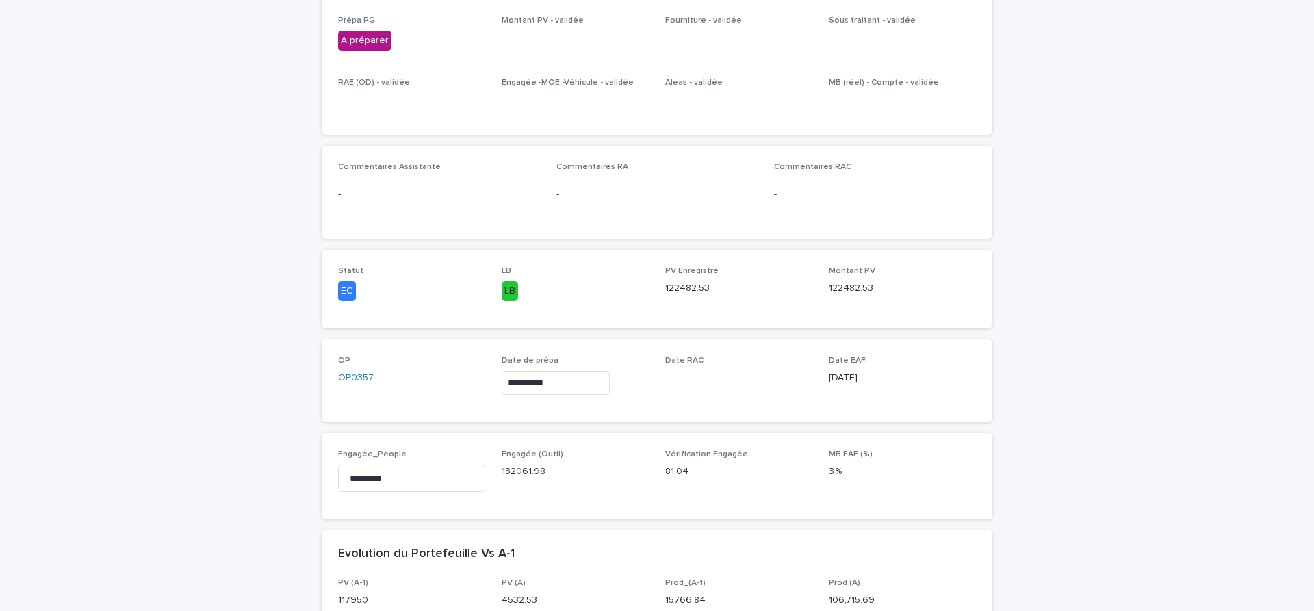
scroll to position [287, 0]
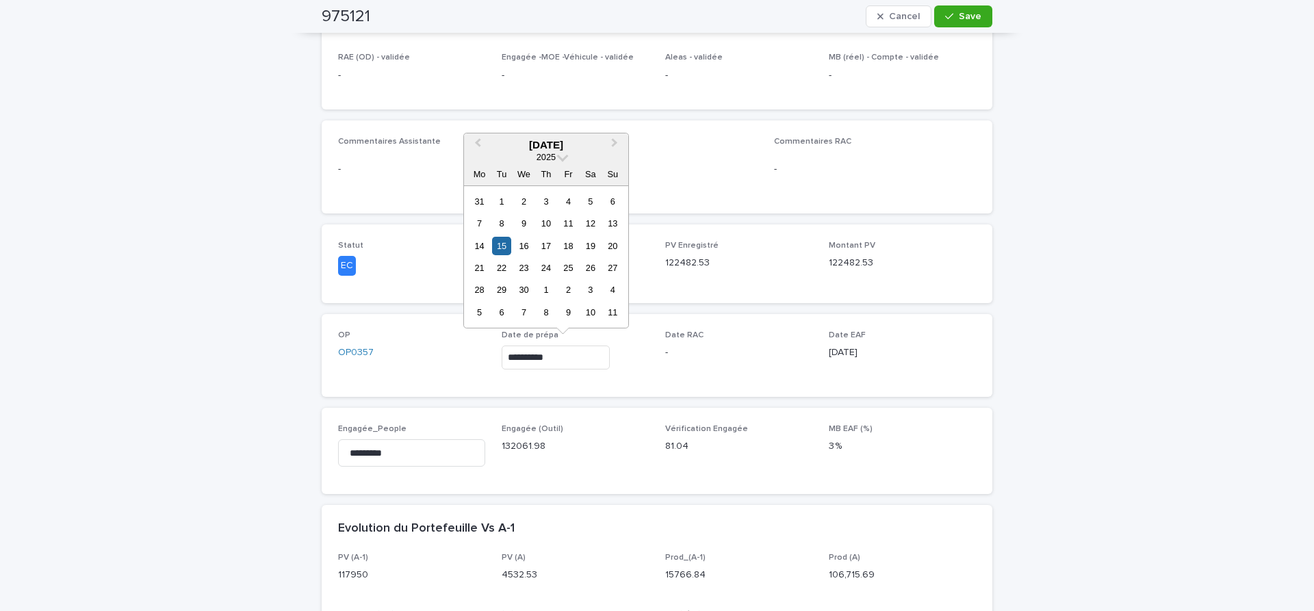
click at [601, 352] on input "**********" at bounding box center [556, 358] width 108 height 24
click at [617, 141] on button "Next Month" at bounding box center [616, 146] width 22 height 22
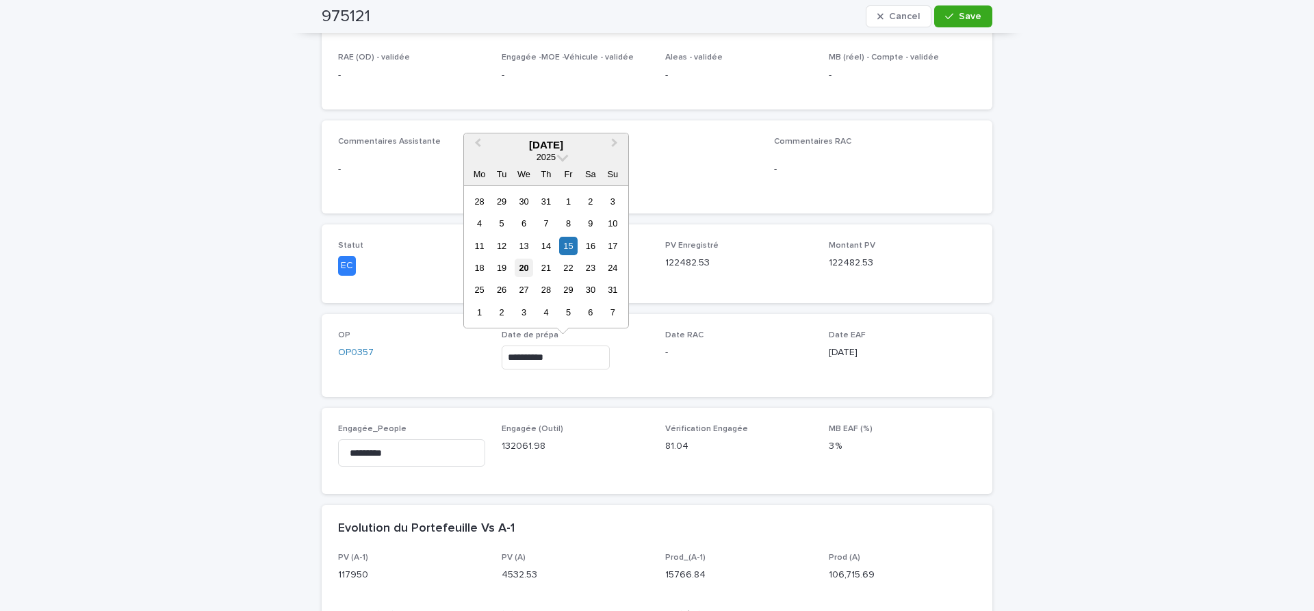
click at [524, 268] on div "20" at bounding box center [524, 268] width 18 height 18
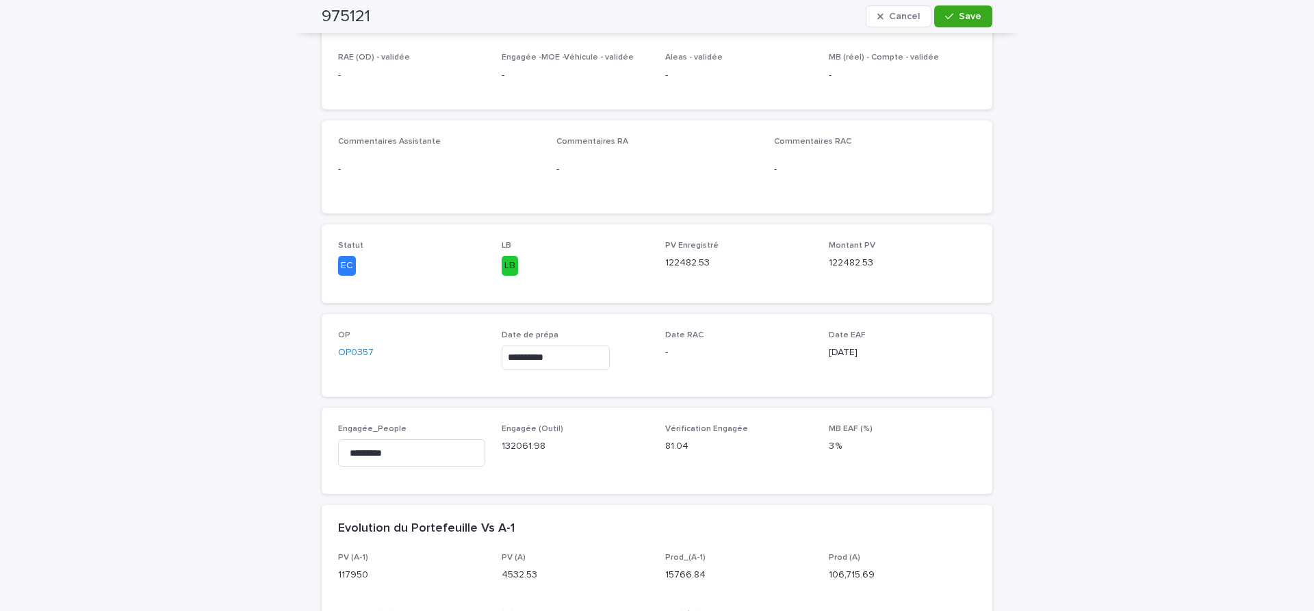
type input "**********"
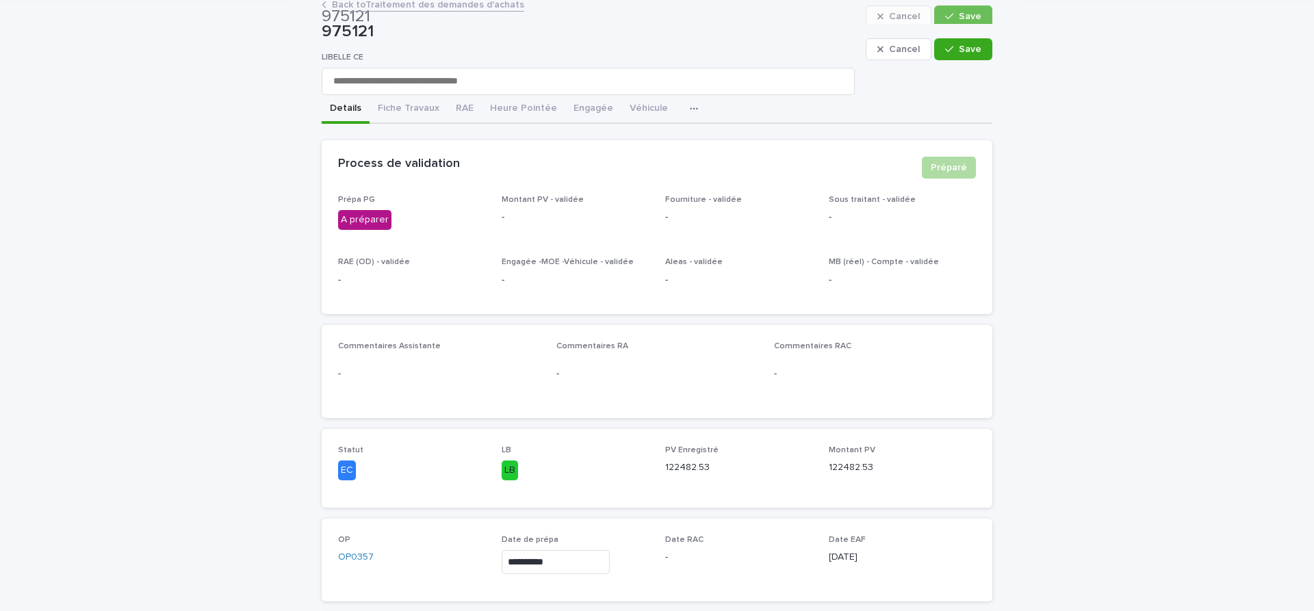
scroll to position [0, 0]
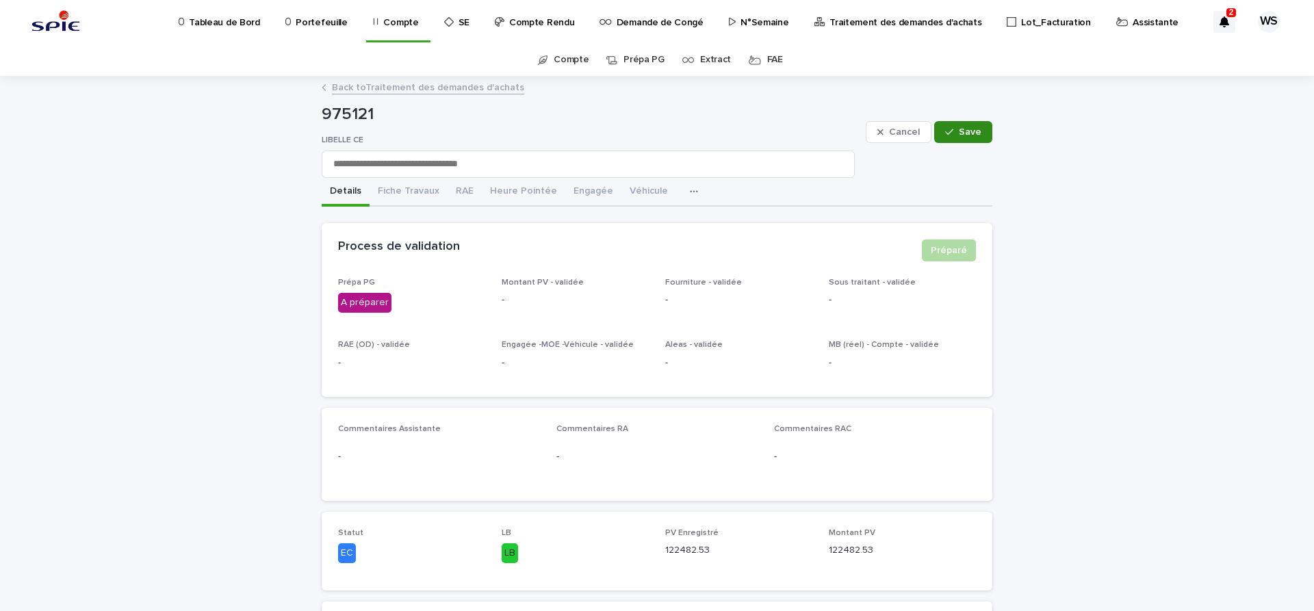
click at [977, 129] on span "Save" at bounding box center [970, 132] width 23 height 10
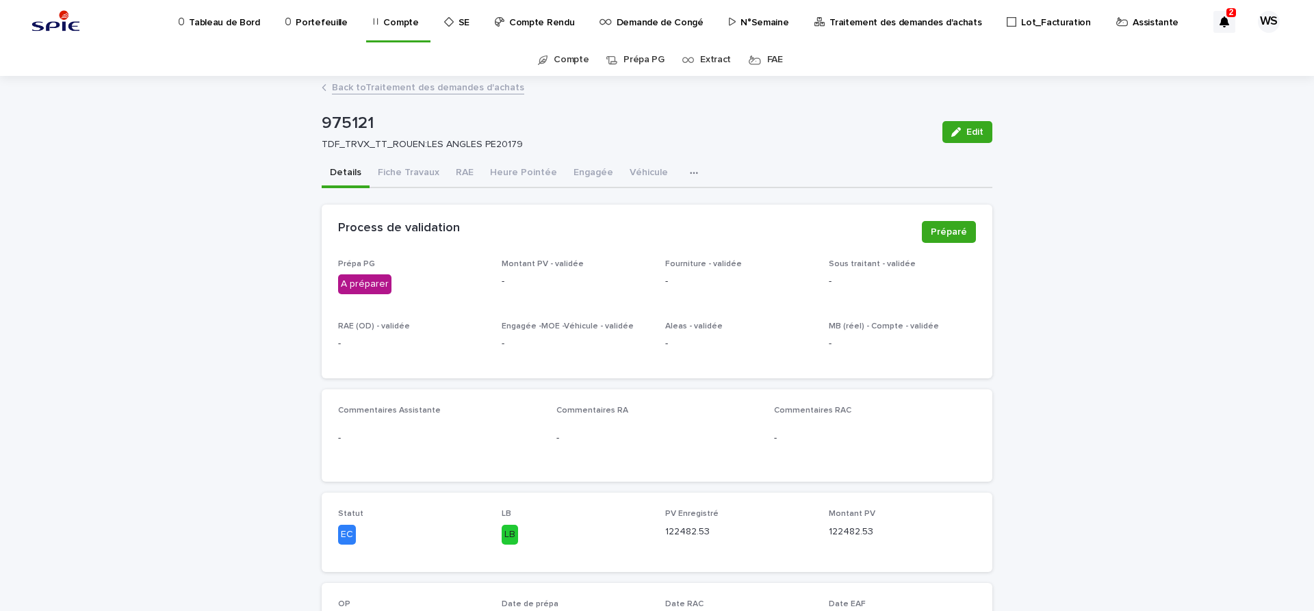
scroll to position [57, 0]
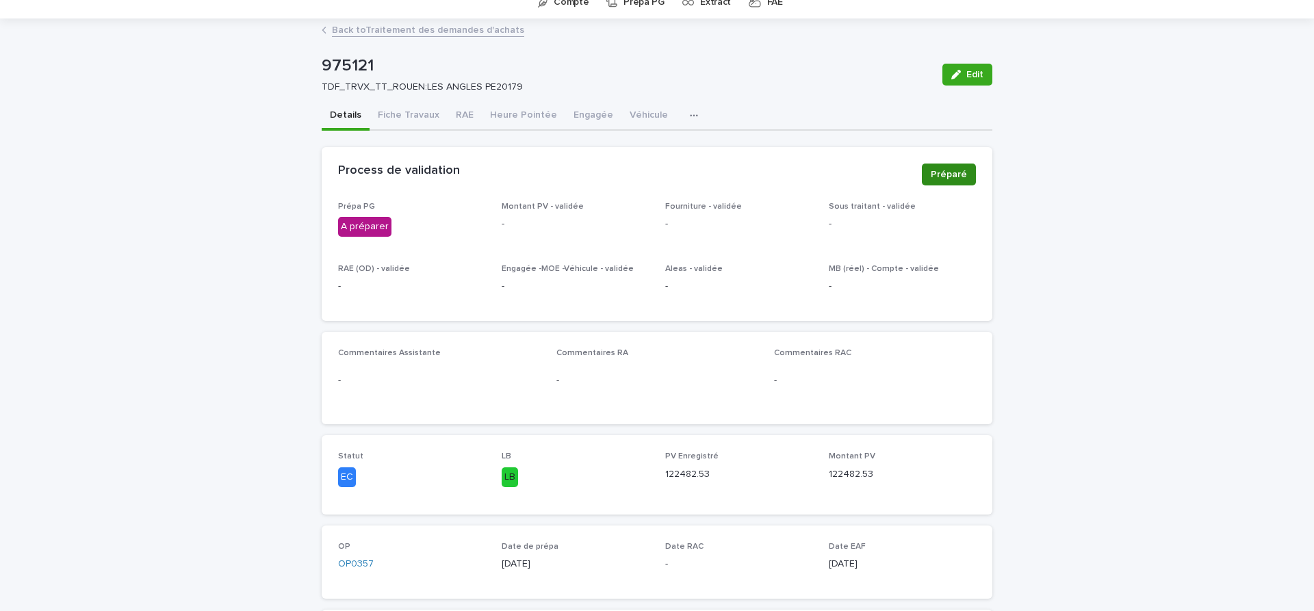
click at [957, 175] on span "Préparé" at bounding box center [949, 175] width 36 height 14
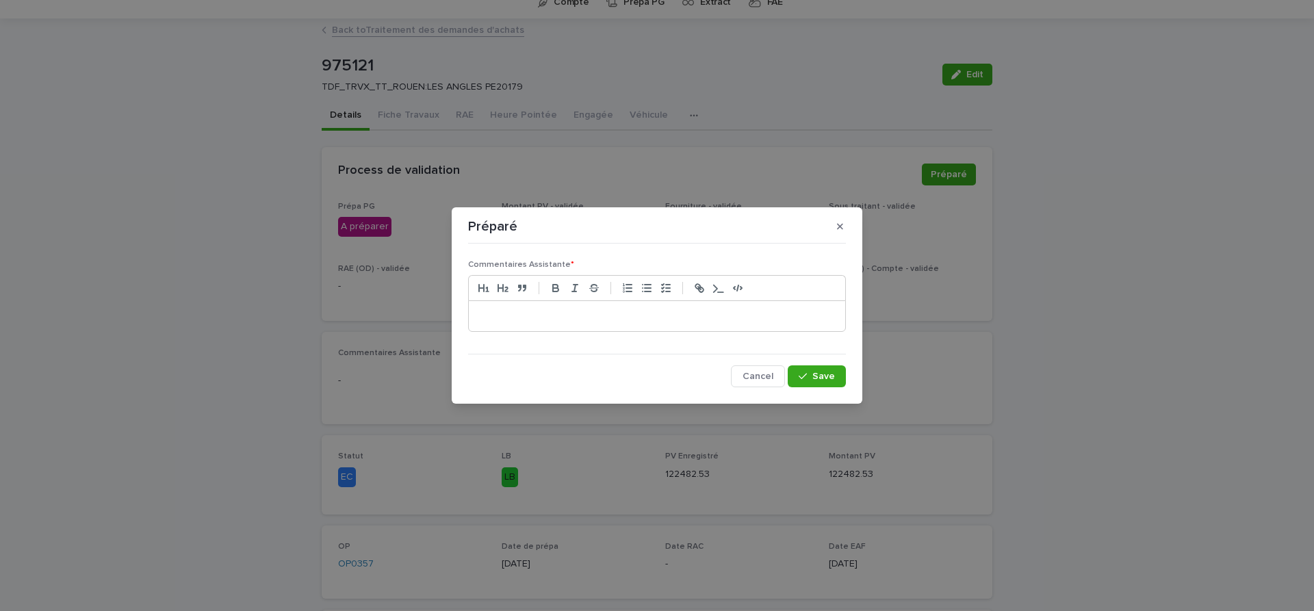
click at [520, 318] on p at bounding box center [657, 316] width 356 height 14
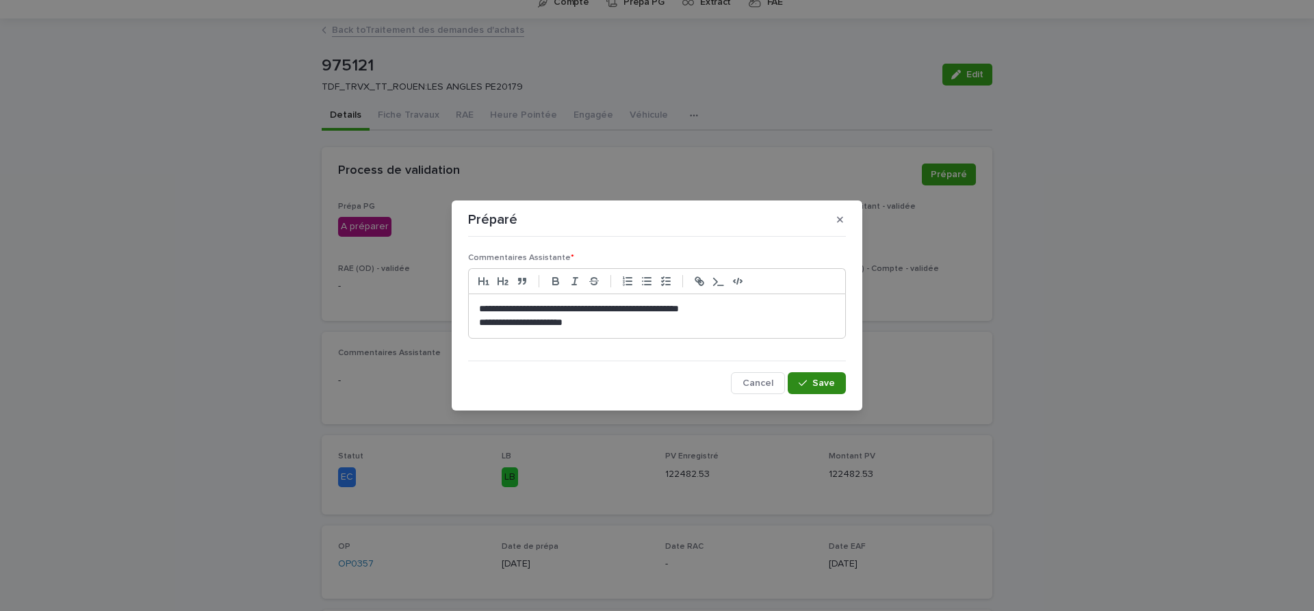
click at [831, 387] on span "Save" at bounding box center [823, 383] width 23 height 10
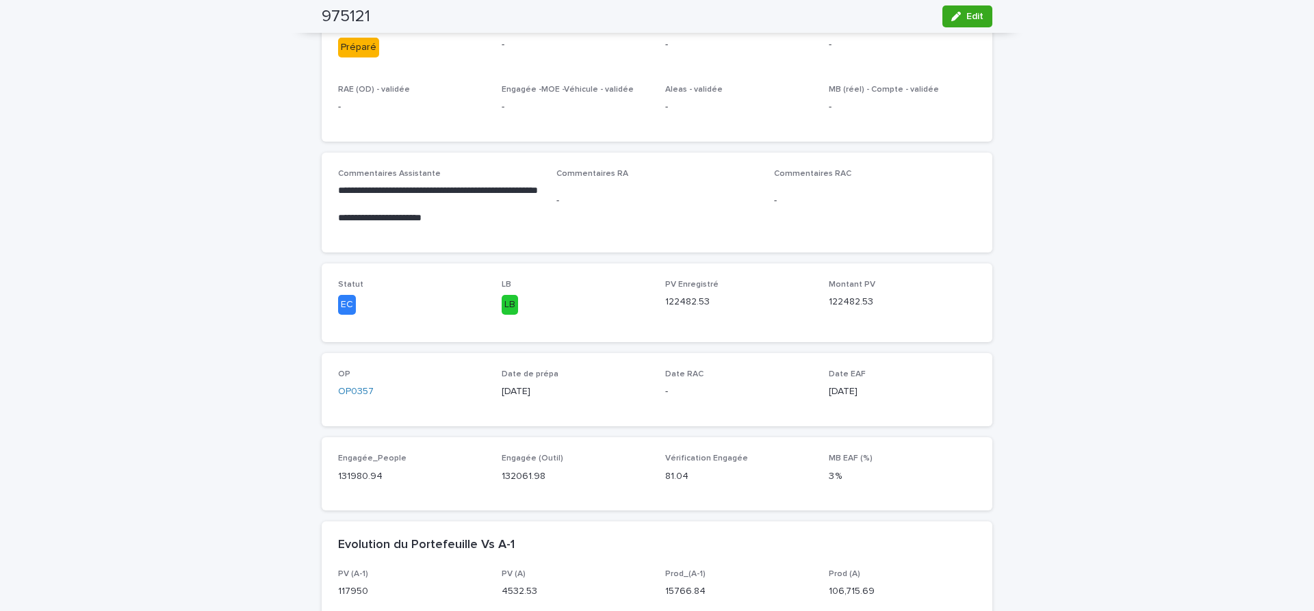
scroll to position [0, 0]
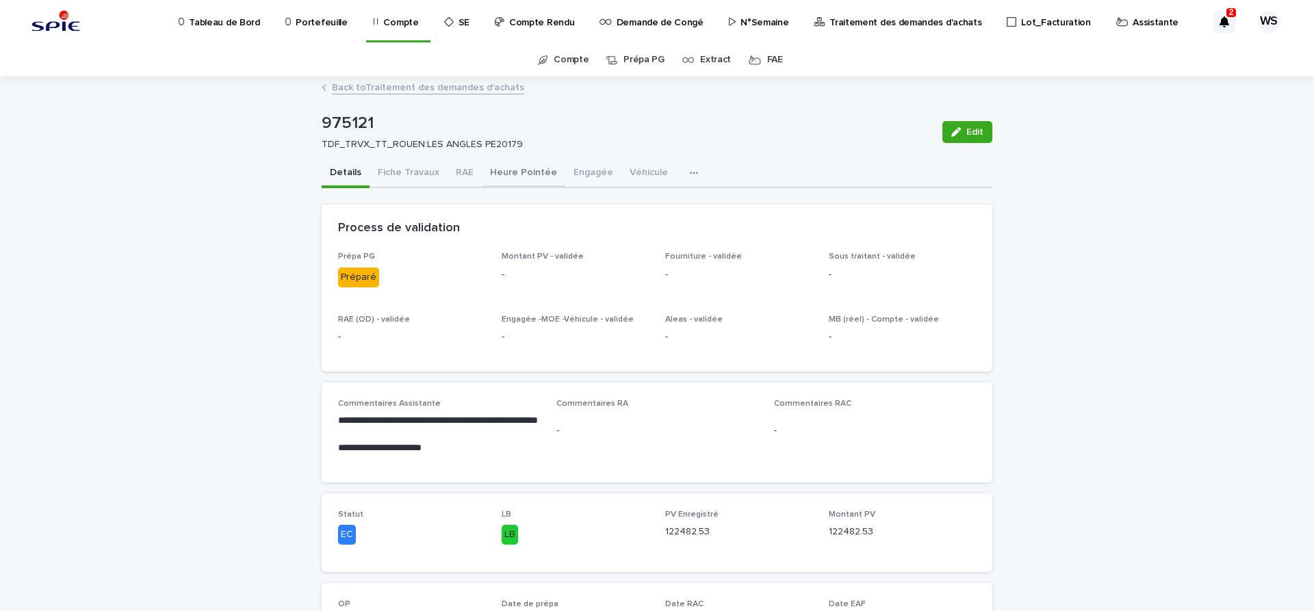
click at [539, 172] on button "Heure Pointée" at bounding box center [523, 173] width 83 height 29
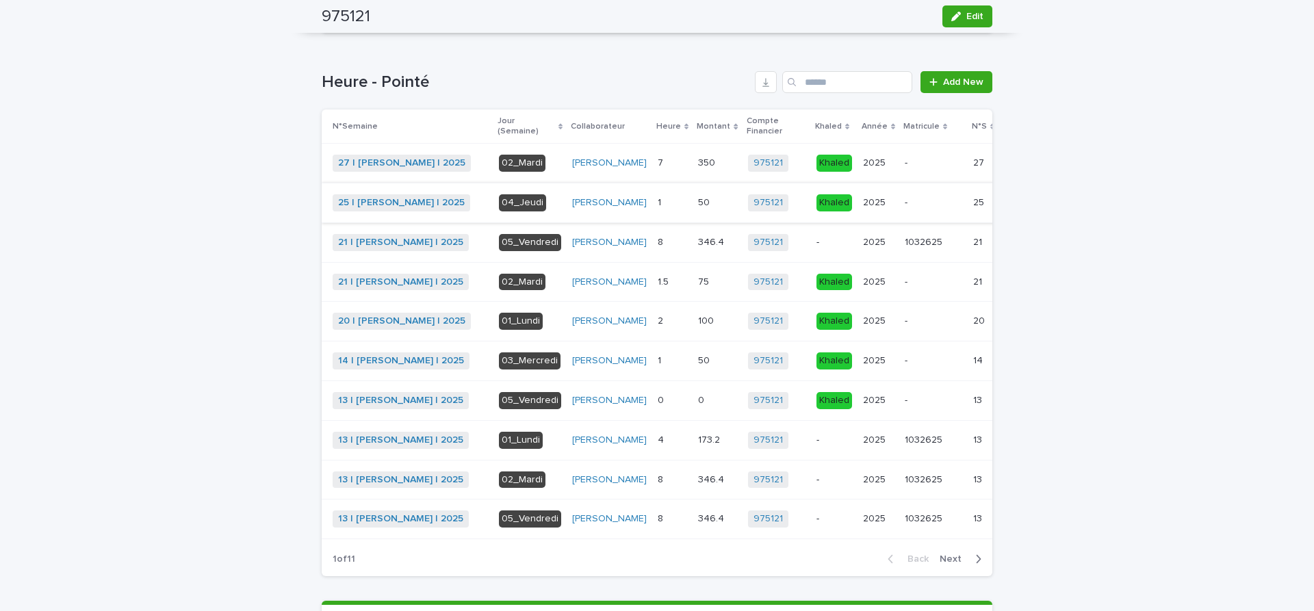
scroll to position [402, 0]
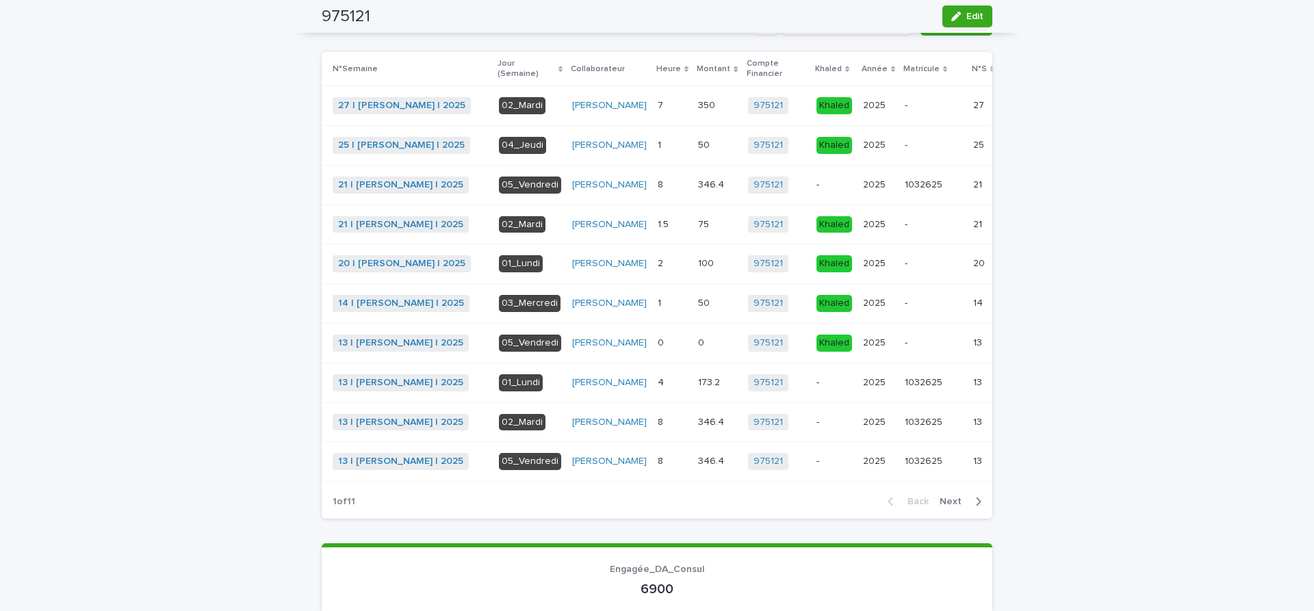
click at [956, 506] on span "Next" at bounding box center [955, 502] width 30 height 10
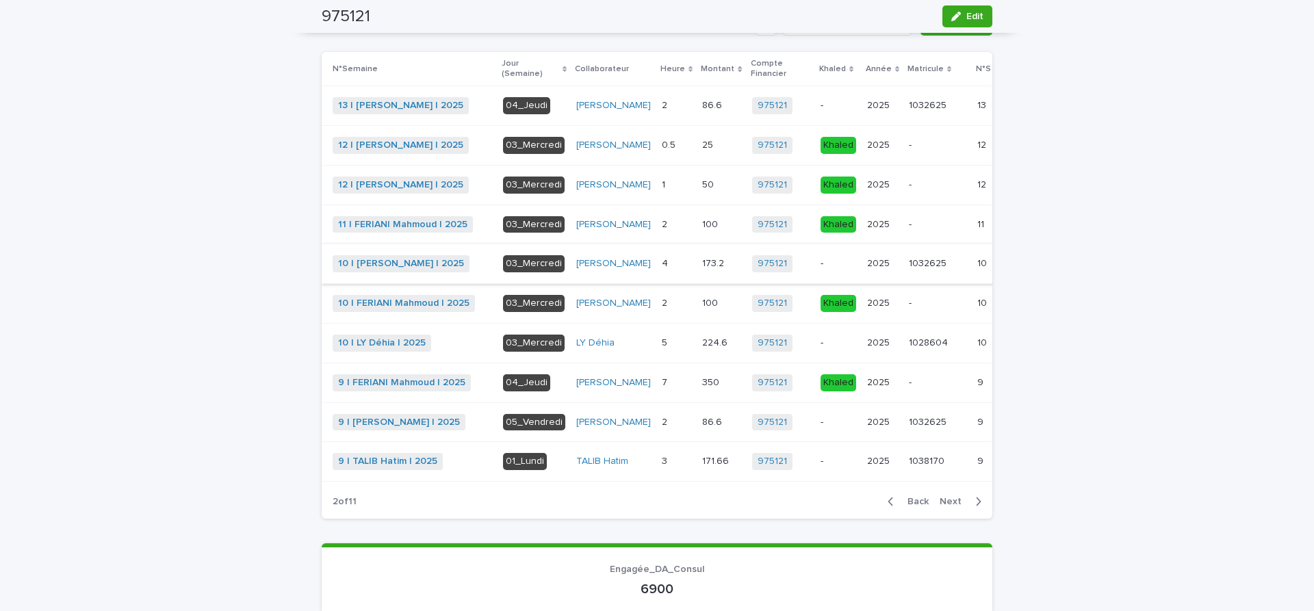
scroll to position [172, 0]
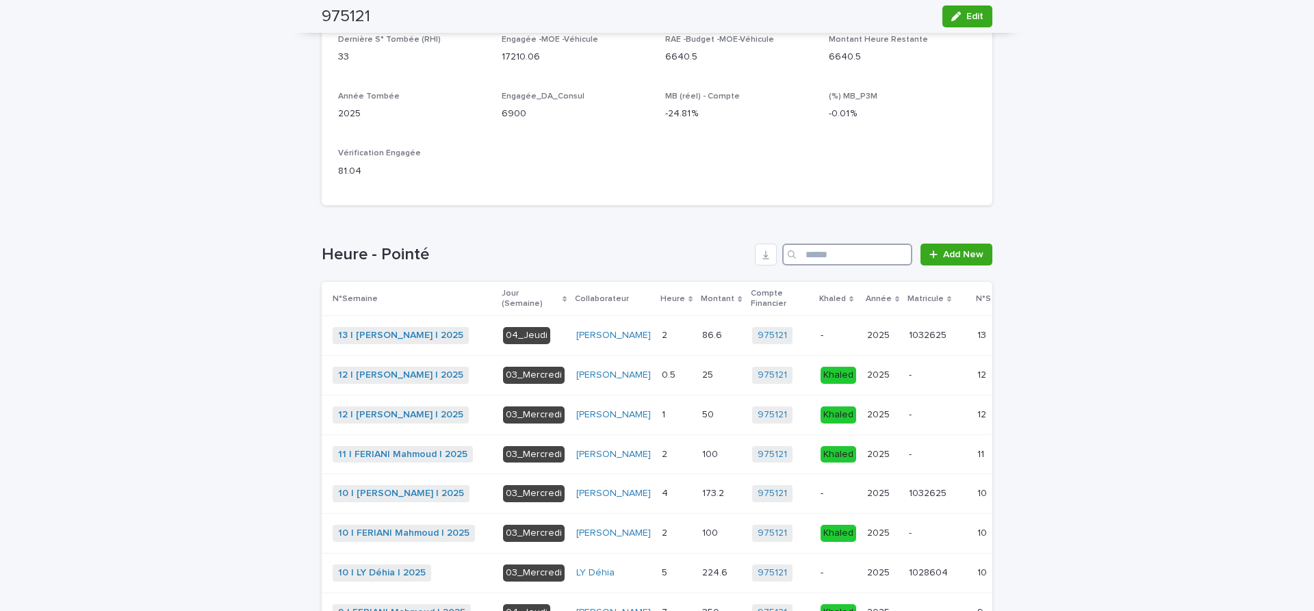
click at [823, 252] on input "Search" at bounding box center [847, 255] width 130 height 22
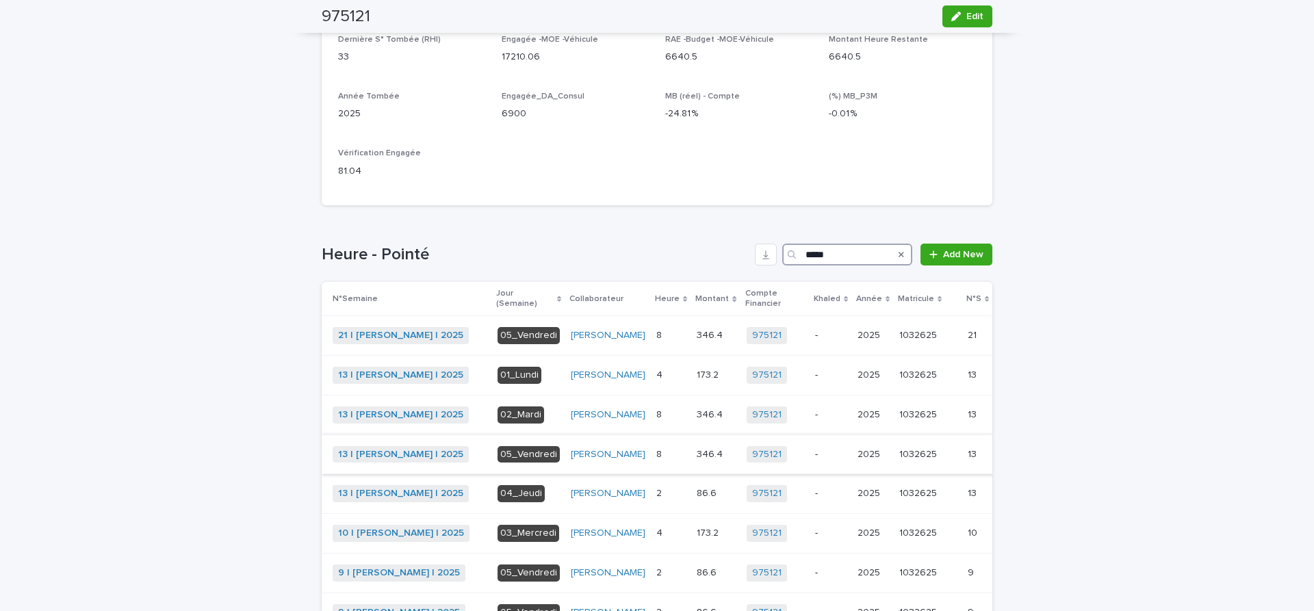
scroll to position [402, 0]
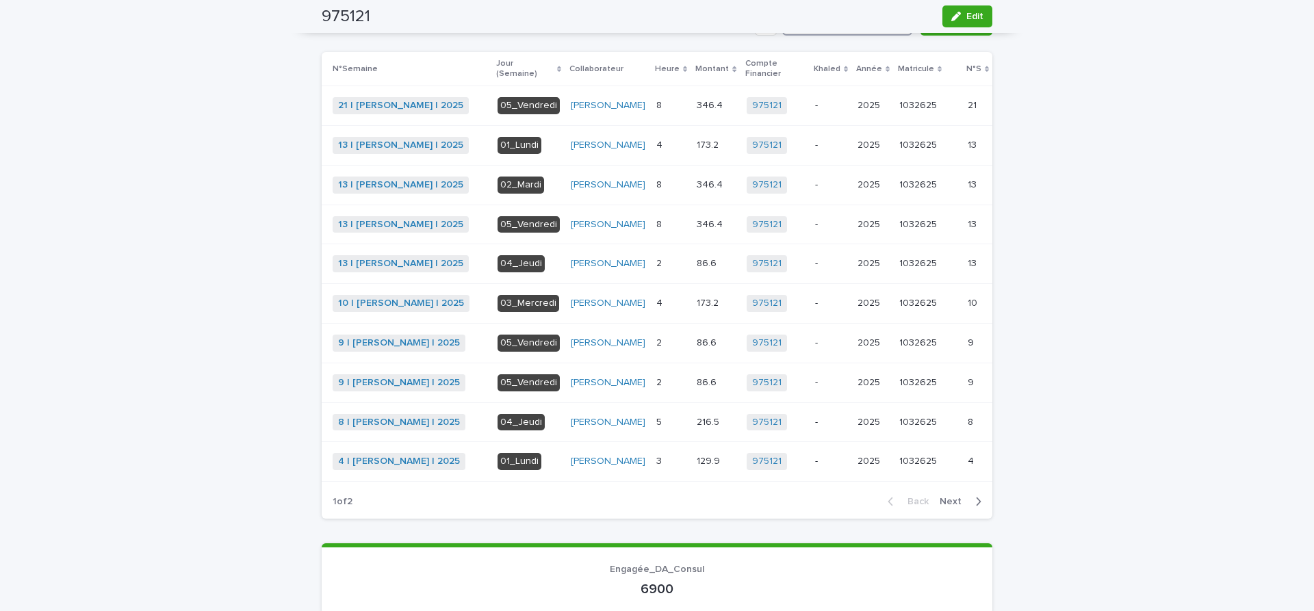
type input "*****"
click at [953, 506] on span "Next" at bounding box center [955, 502] width 30 height 10
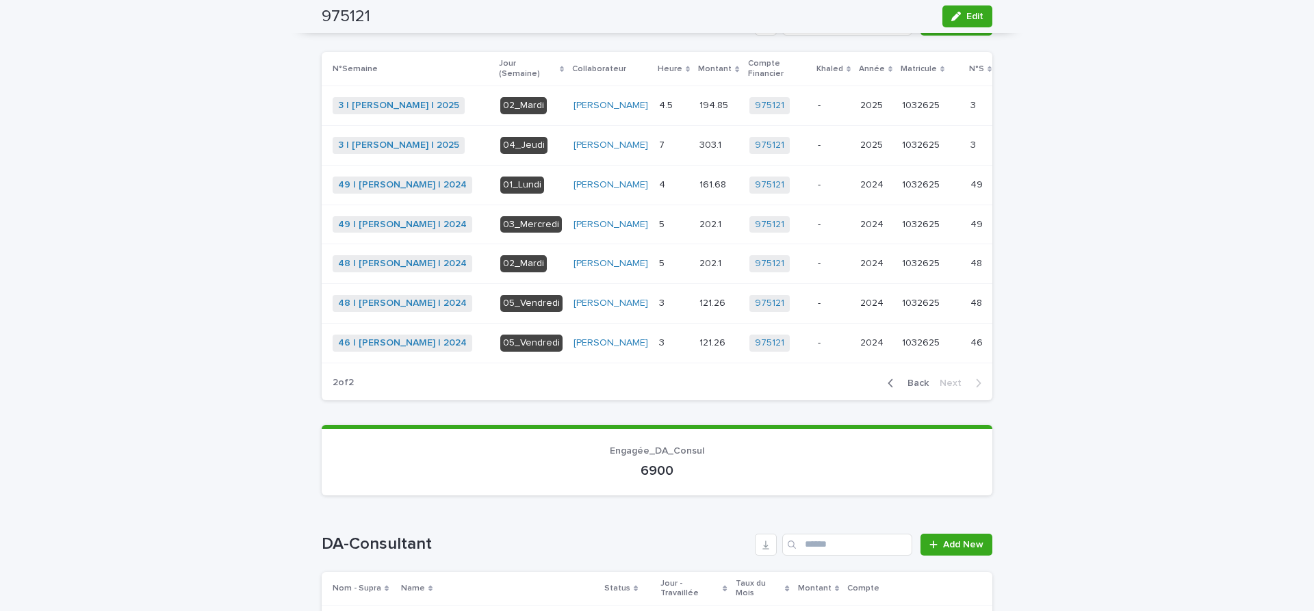
scroll to position [334, 0]
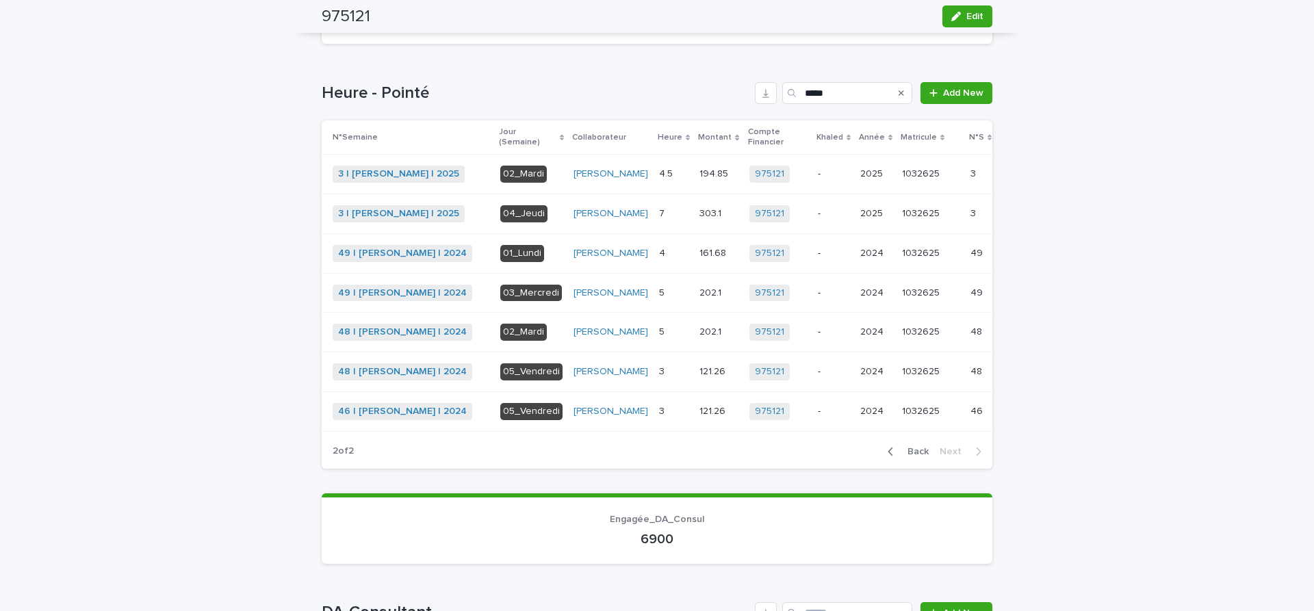
click at [818, 378] on p "-" at bounding box center [833, 372] width 31 height 12
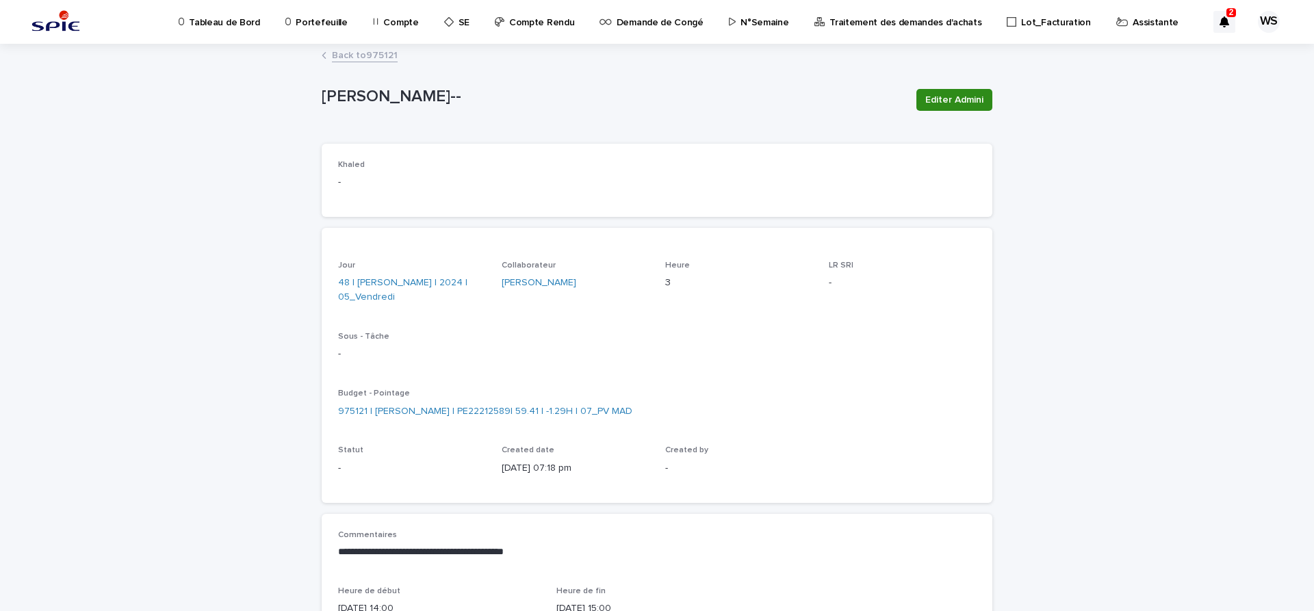
click at [959, 101] on span "Editer Admini" at bounding box center [954, 100] width 58 height 14
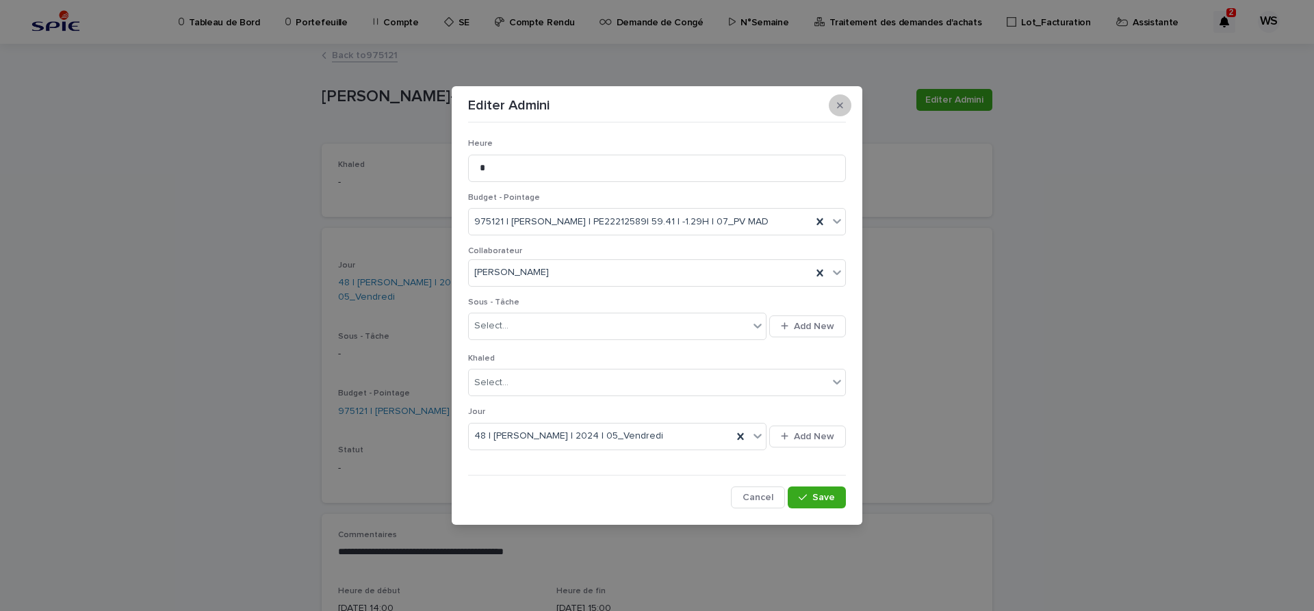
click at [843, 102] on button "button" at bounding box center [840, 105] width 23 height 22
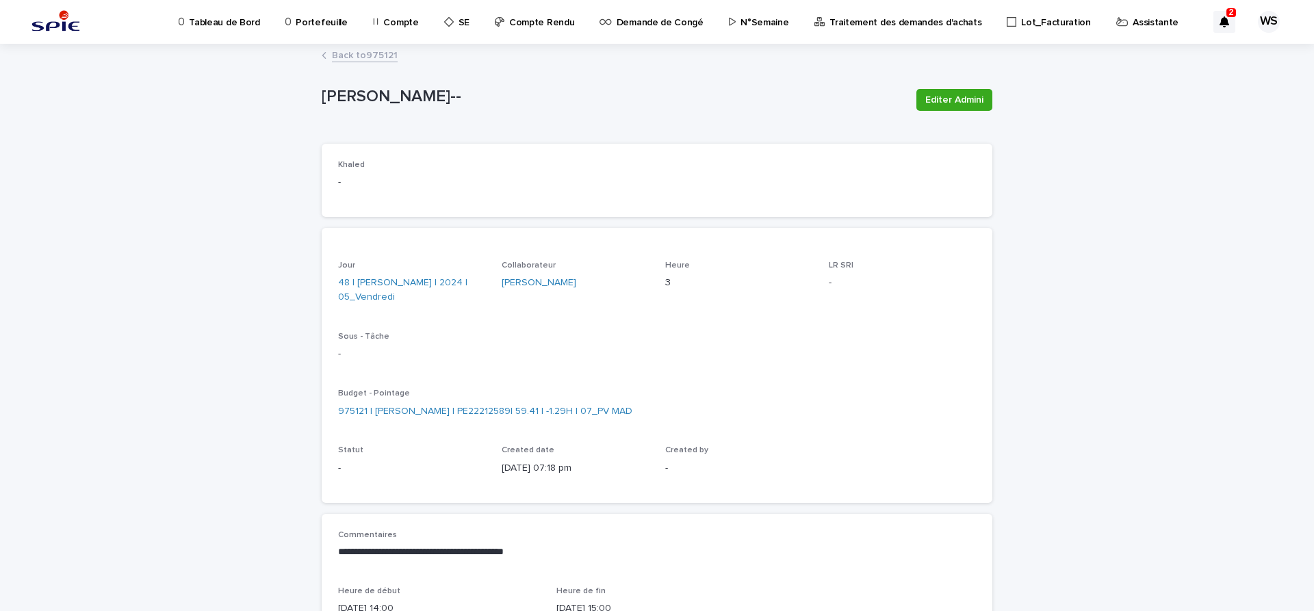
click at [383, 56] on link "Back to 975121" at bounding box center [365, 55] width 66 height 16
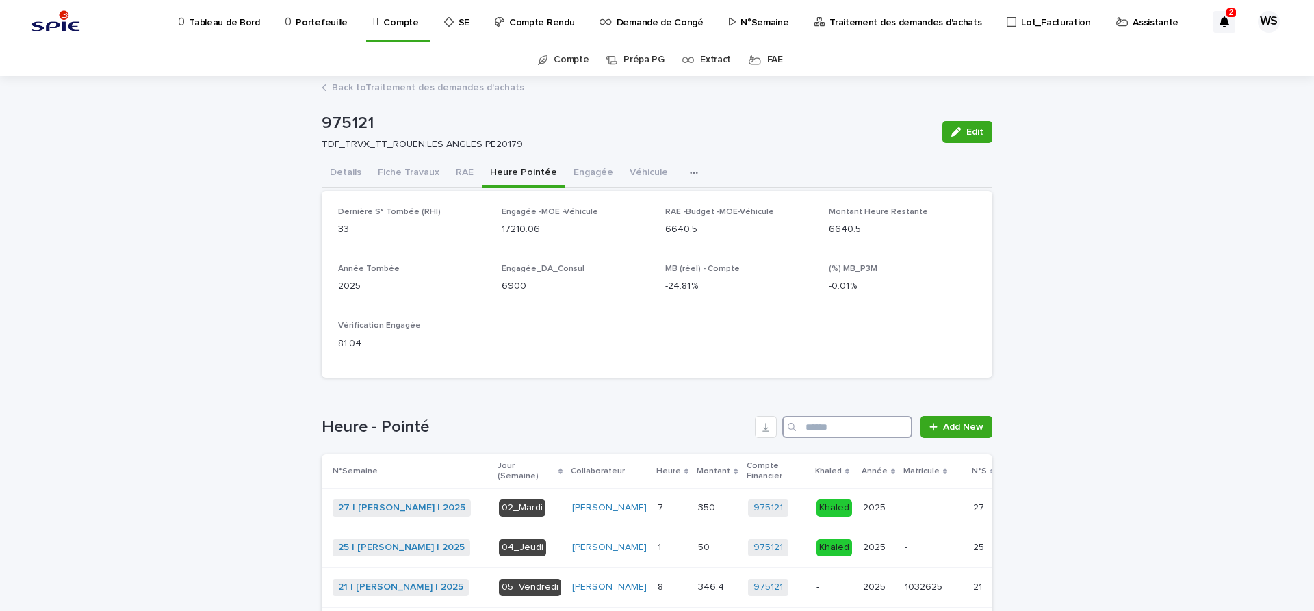
click at [836, 426] on input "Search" at bounding box center [847, 427] width 130 height 22
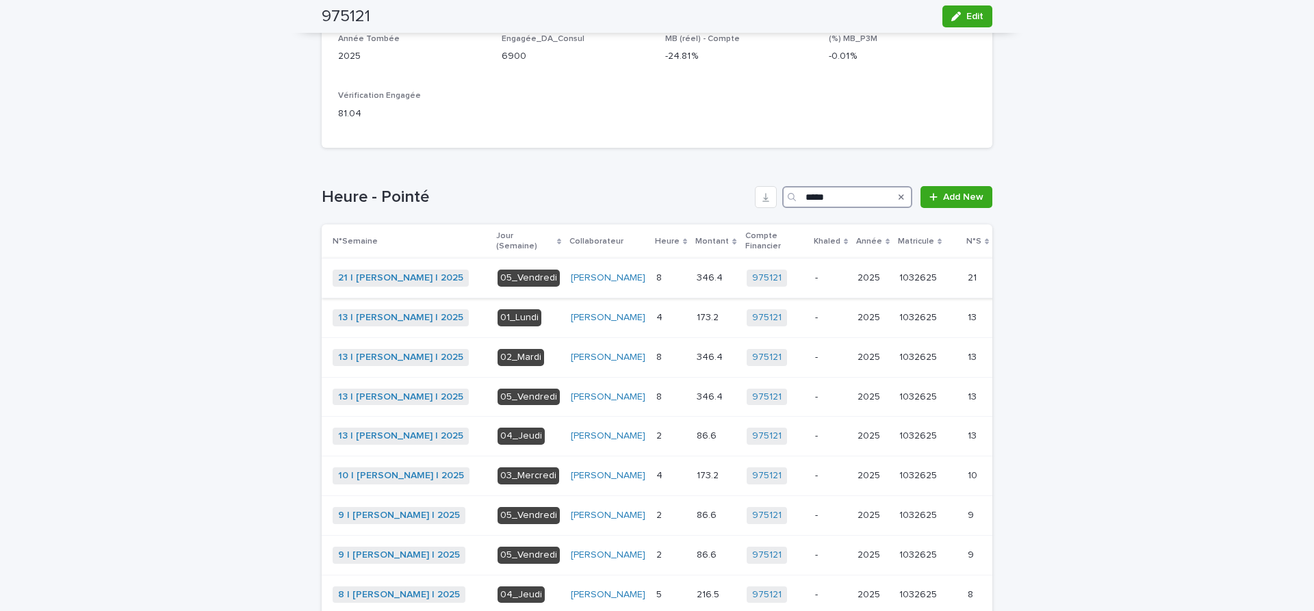
scroll to position [366, 0]
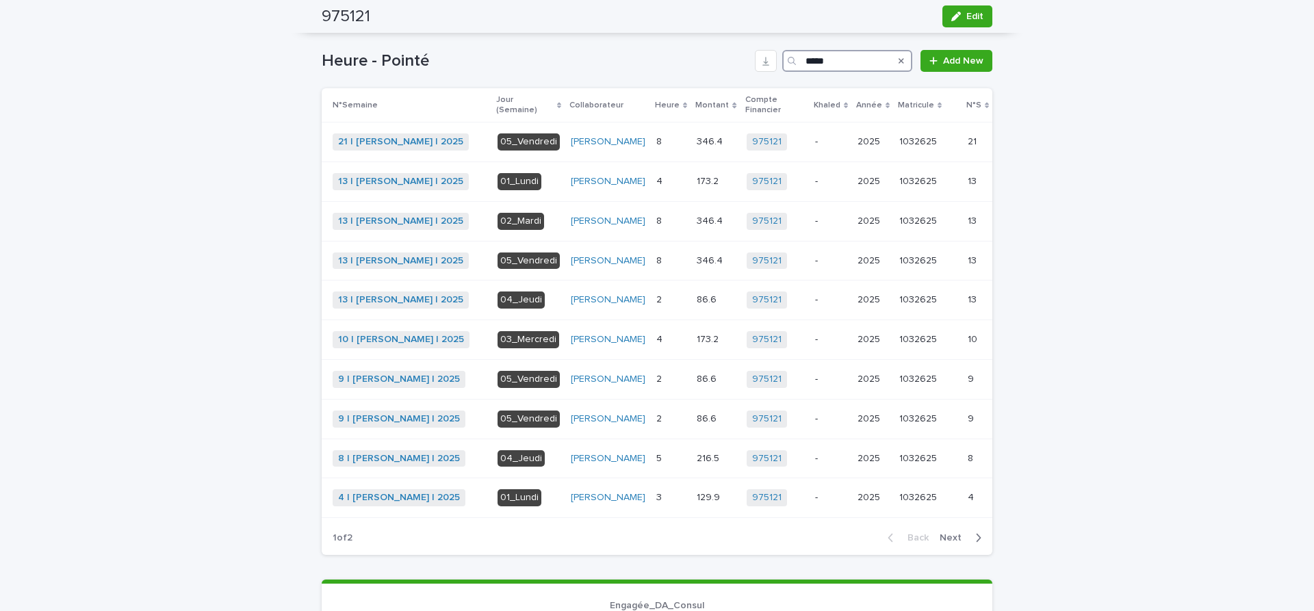
type input "*****"
click at [951, 543] on span "Next" at bounding box center [955, 538] width 30 height 10
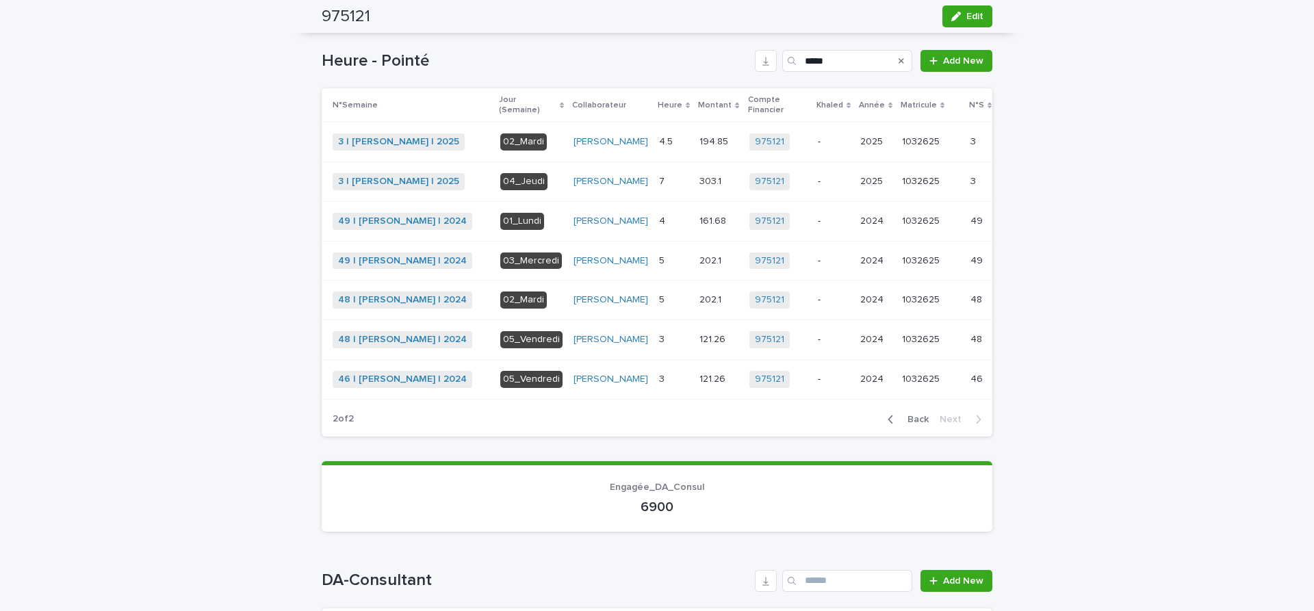
scroll to position [298, 0]
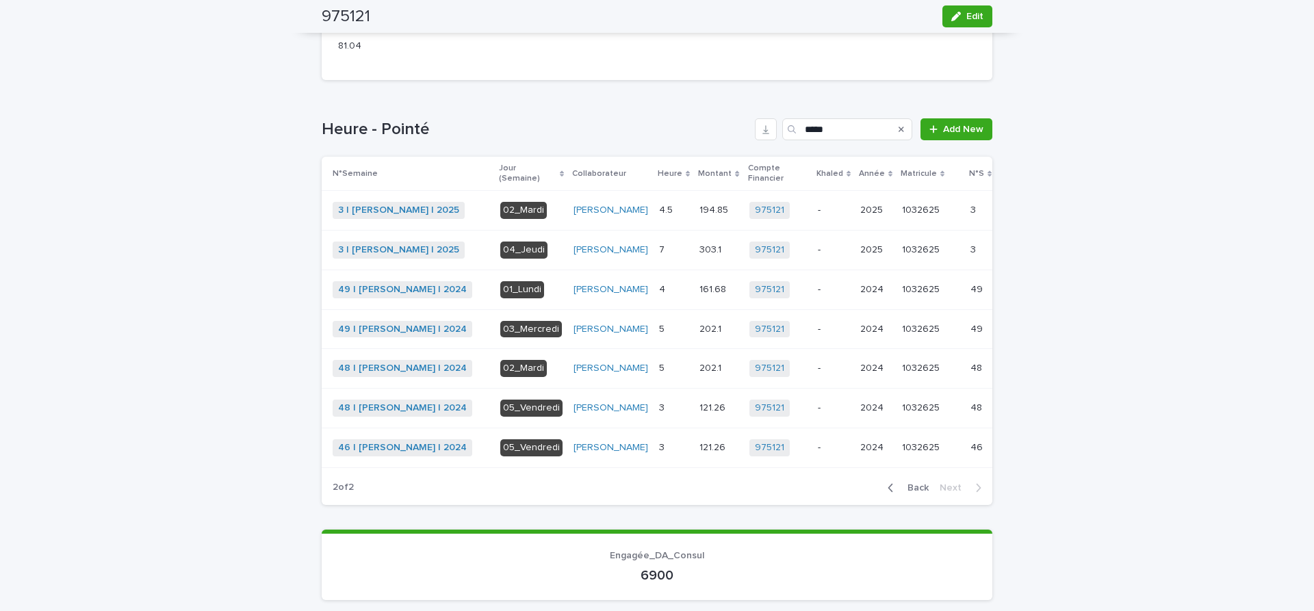
click at [659, 414] on p at bounding box center [673, 408] width 29 height 12
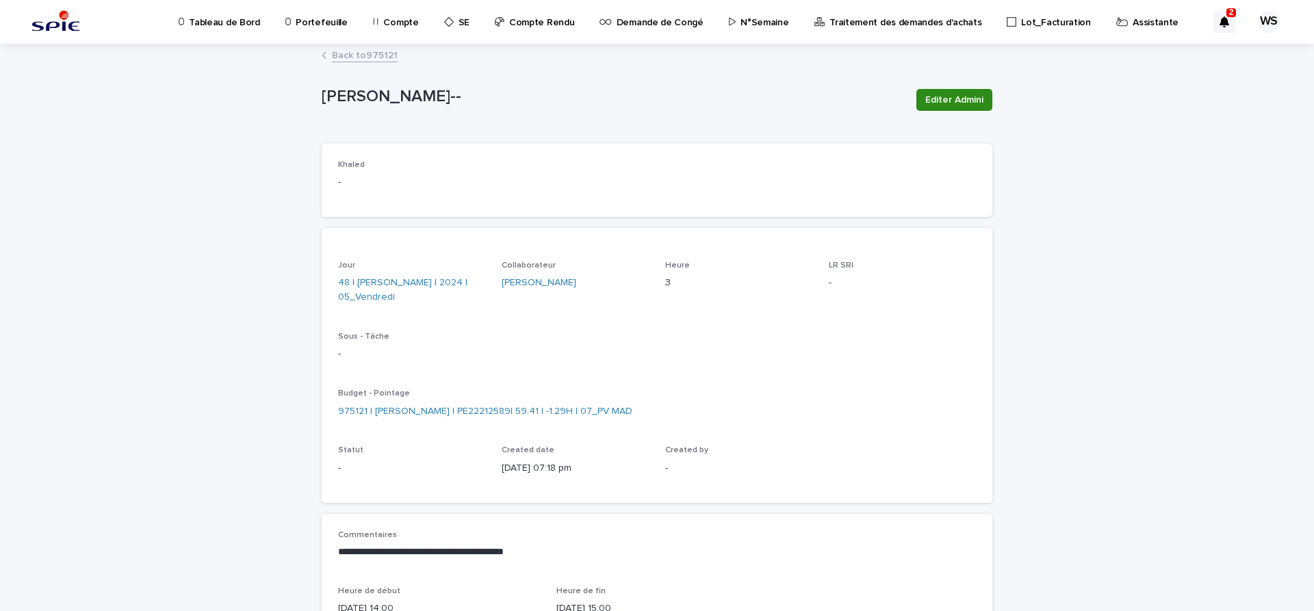
click at [968, 103] on span "Editer Admini" at bounding box center [954, 100] width 58 height 14
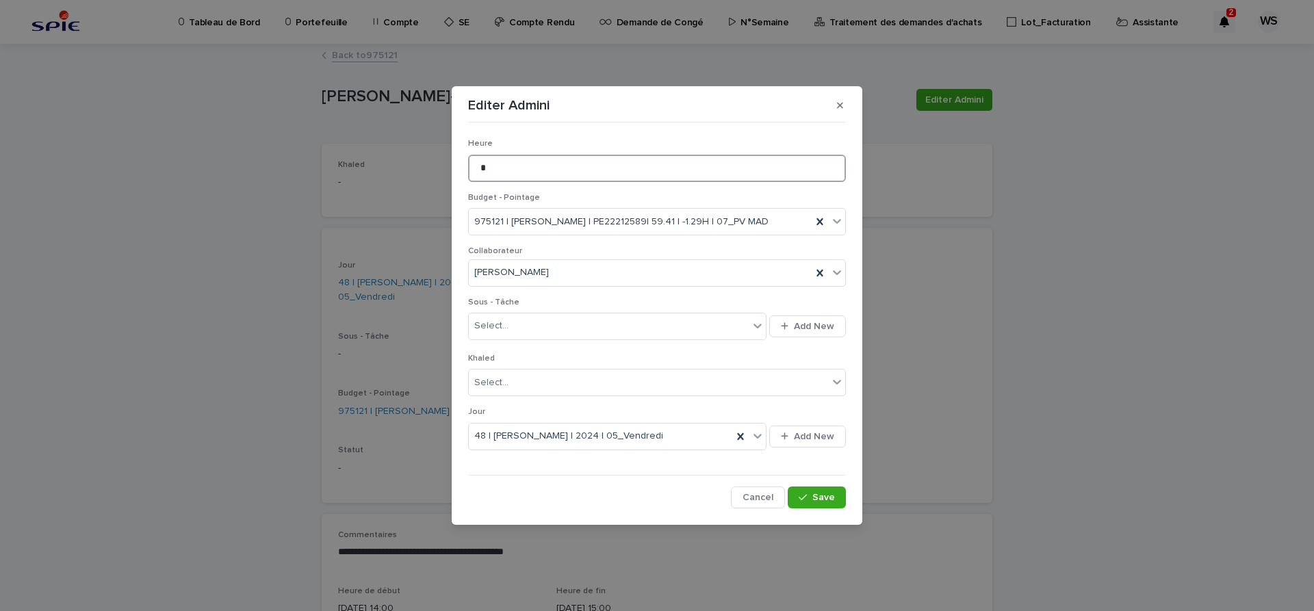
drag, startPoint x: 504, startPoint y: 172, endPoint x: 290, endPoint y: 136, distance: 217.3
click at [468, 155] on input "*" at bounding box center [657, 168] width 378 height 27
type input "*"
click at [832, 495] on span "Save" at bounding box center [823, 498] width 23 height 10
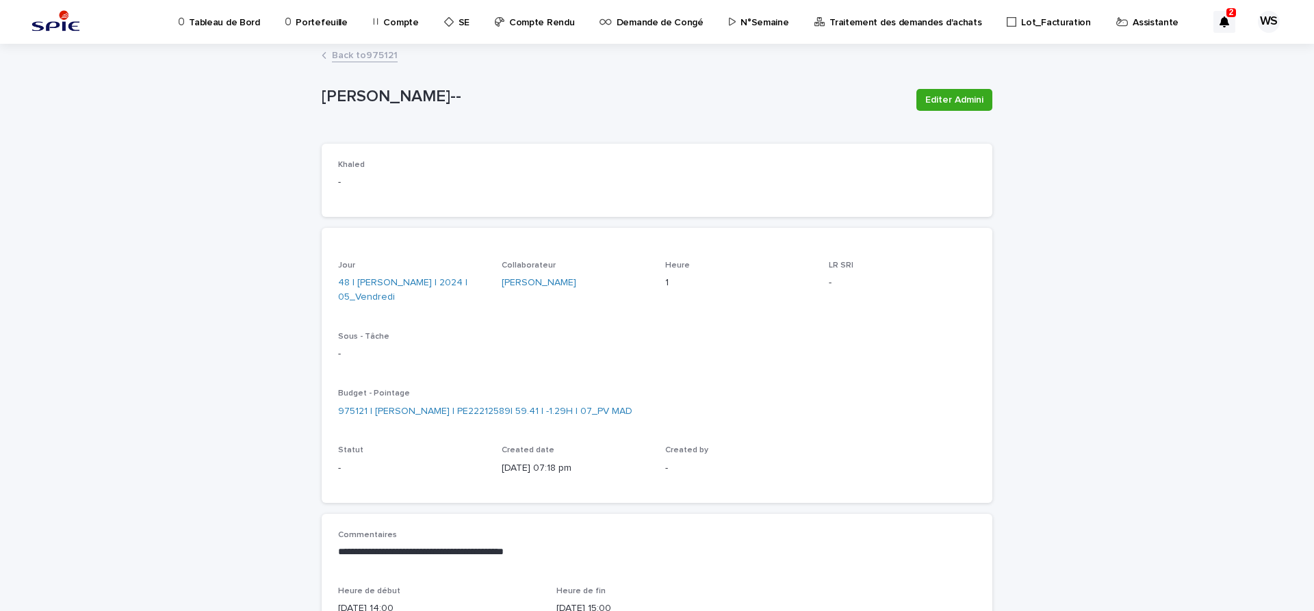
click at [389, 53] on link "Back to 975121" at bounding box center [365, 55] width 66 height 16
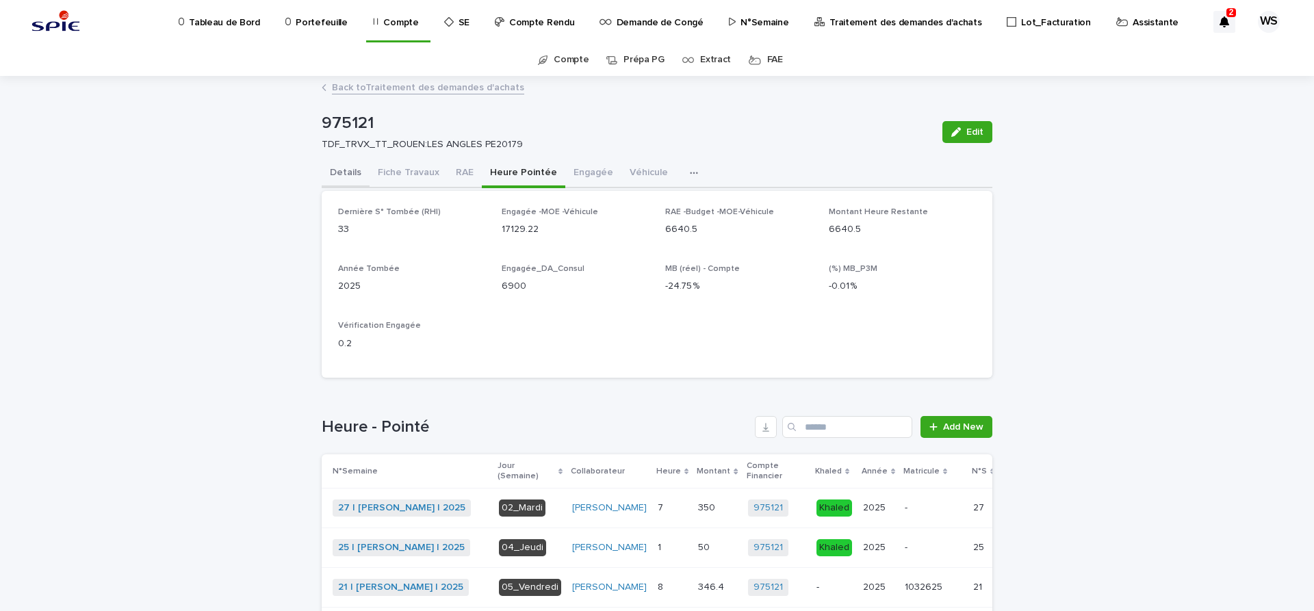
click at [338, 173] on button "Details" at bounding box center [346, 173] width 48 height 29
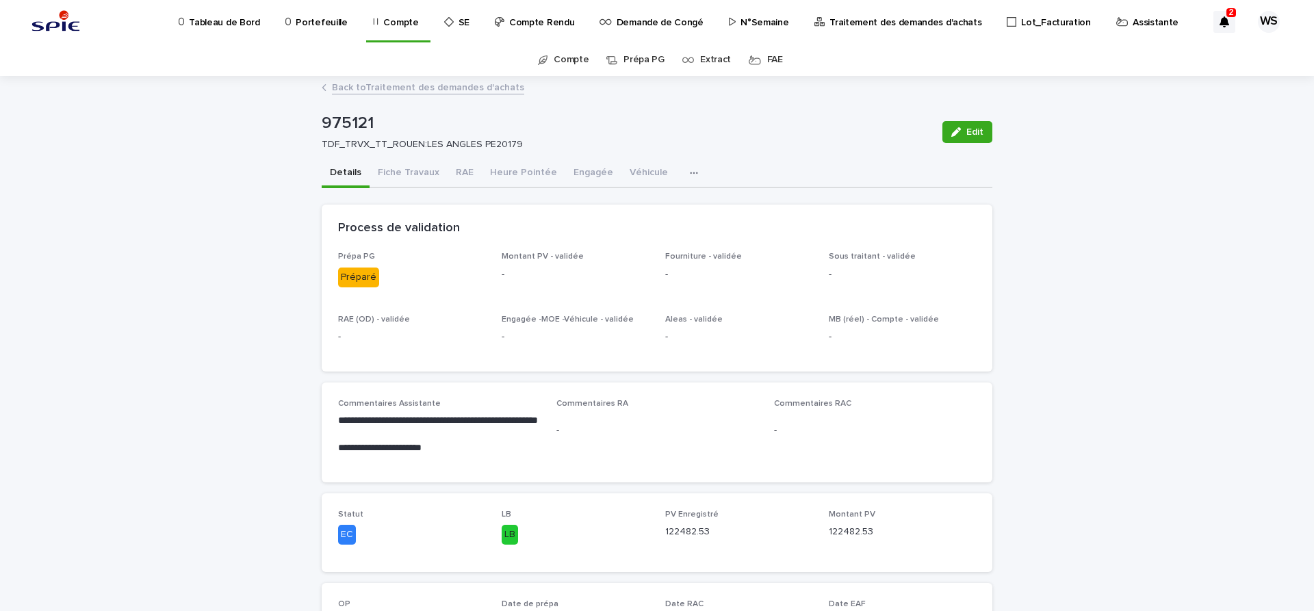
click at [890, 21] on p "Traitement des demandes d'achats" at bounding box center [905, 14] width 152 height 29
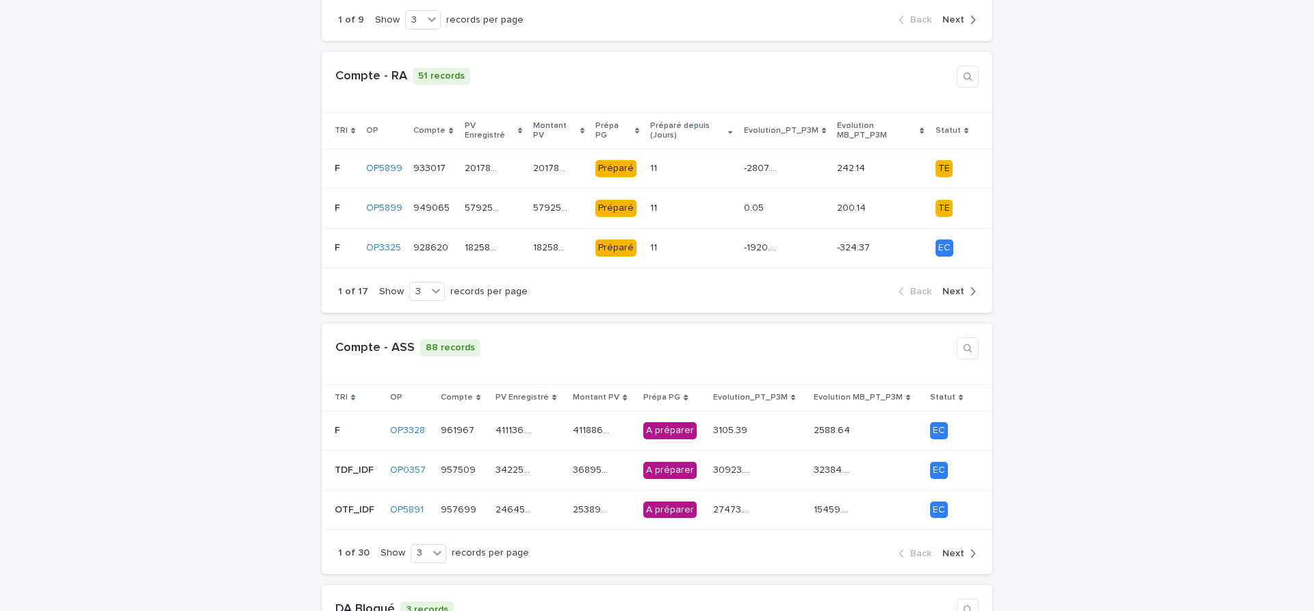
scroll to position [345, 0]
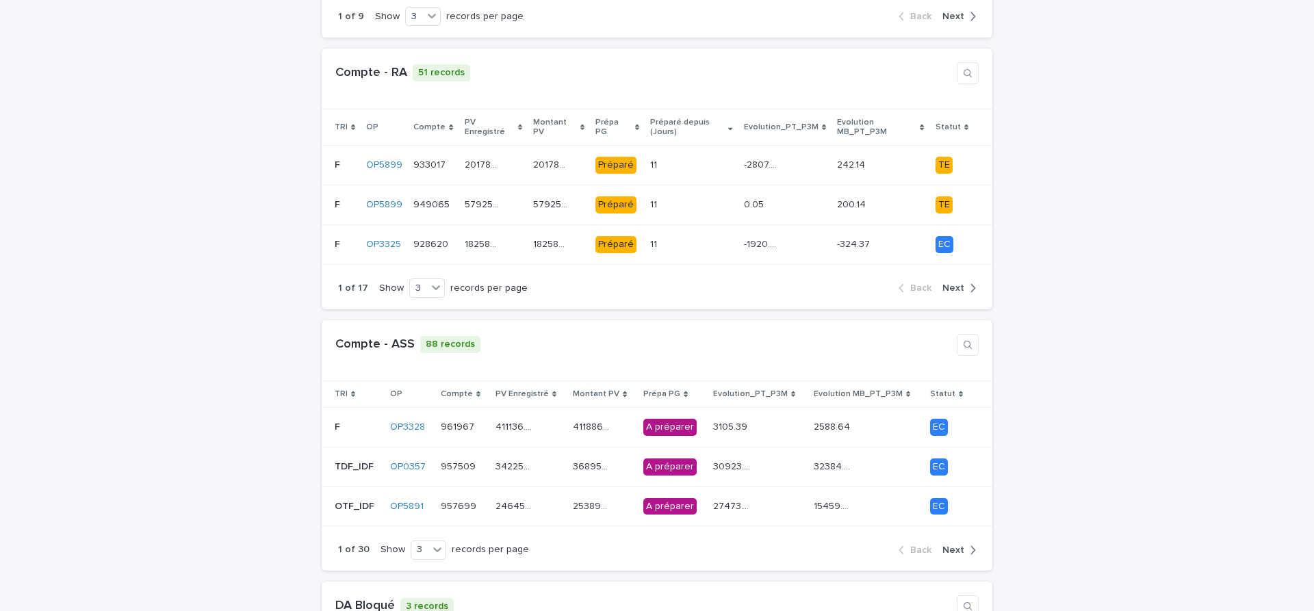
click at [955, 545] on span "Next" at bounding box center [953, 550] width 22 height 10
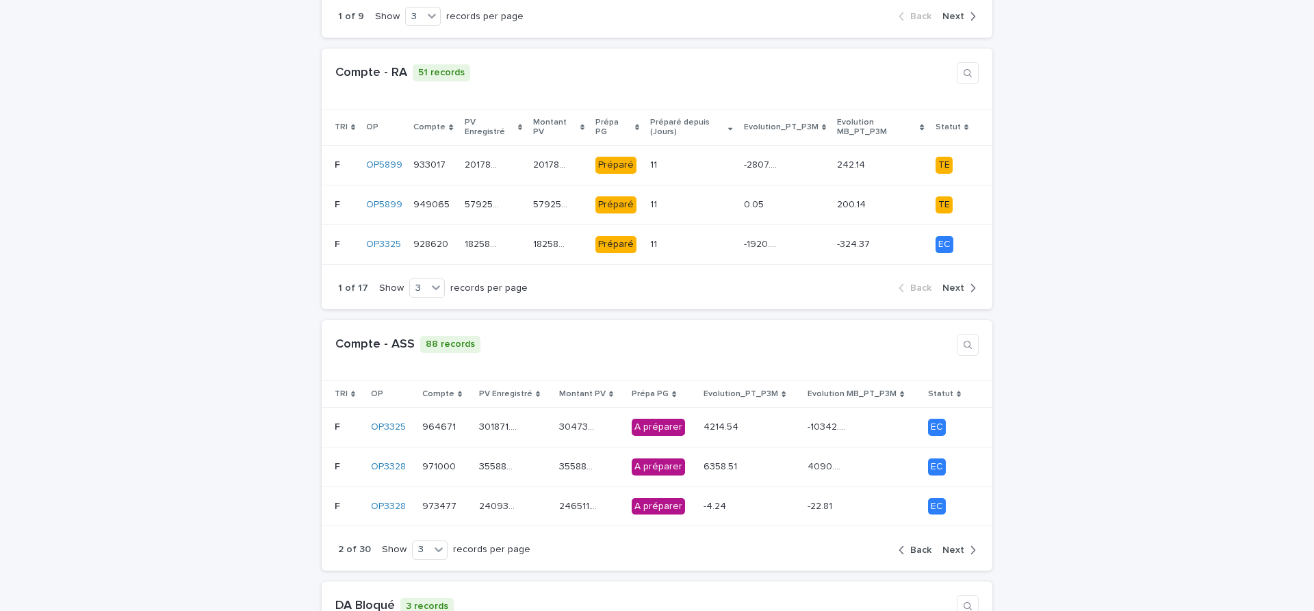
click at [955, 545] on span "Next" at bounding box center [953, 550] width 22 height 10
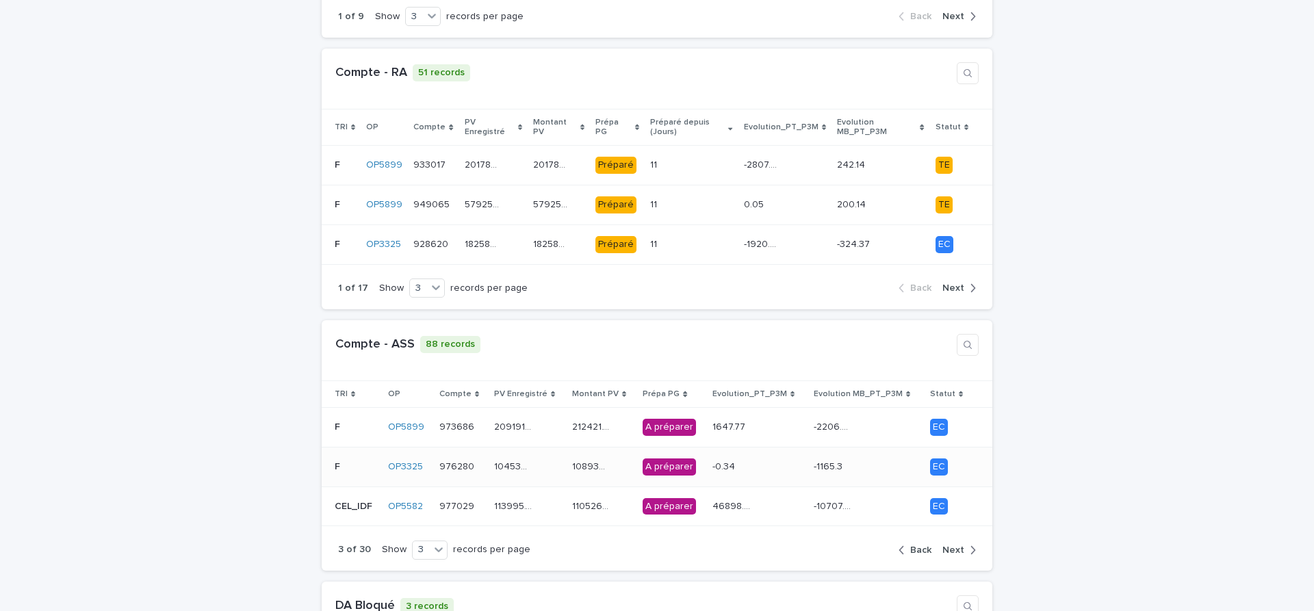
click at [487, 460] on td "976280 976280" at bounding box center [461, 467] width 55 height 40
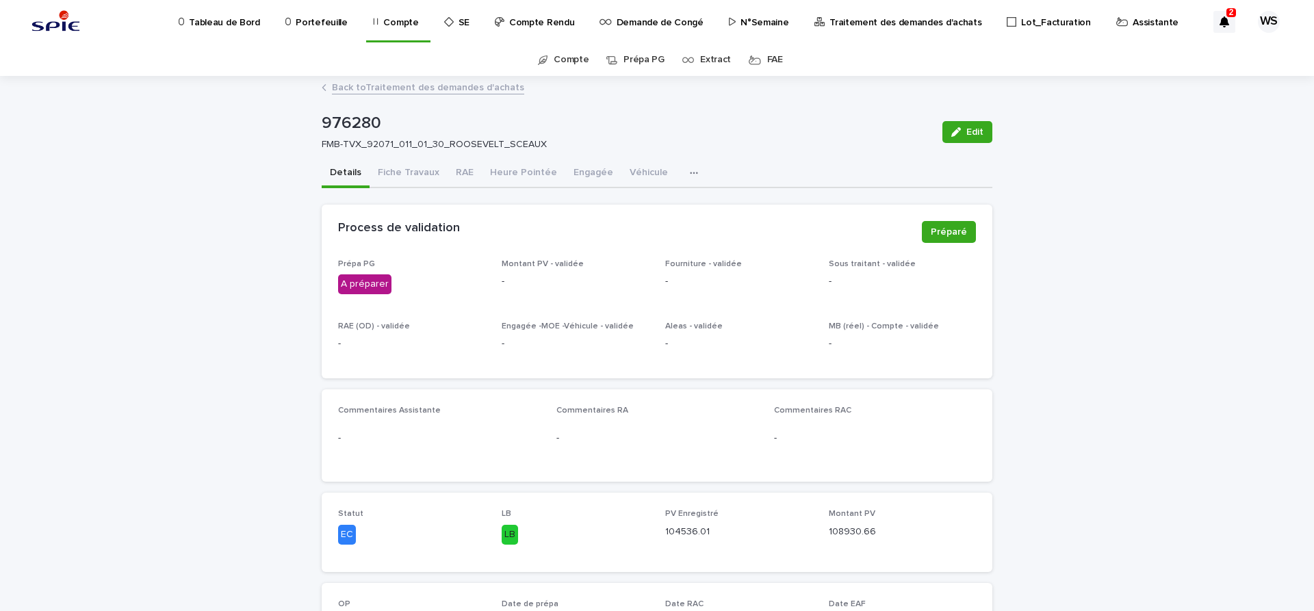
drag, startPoint x: 977, startPoint y: 129, endPoint x: 507, endPoint y: 530, distance: 617.5
click at [976, 130] on span "Edit" at bounding box center [974, 132] width 17 height 10
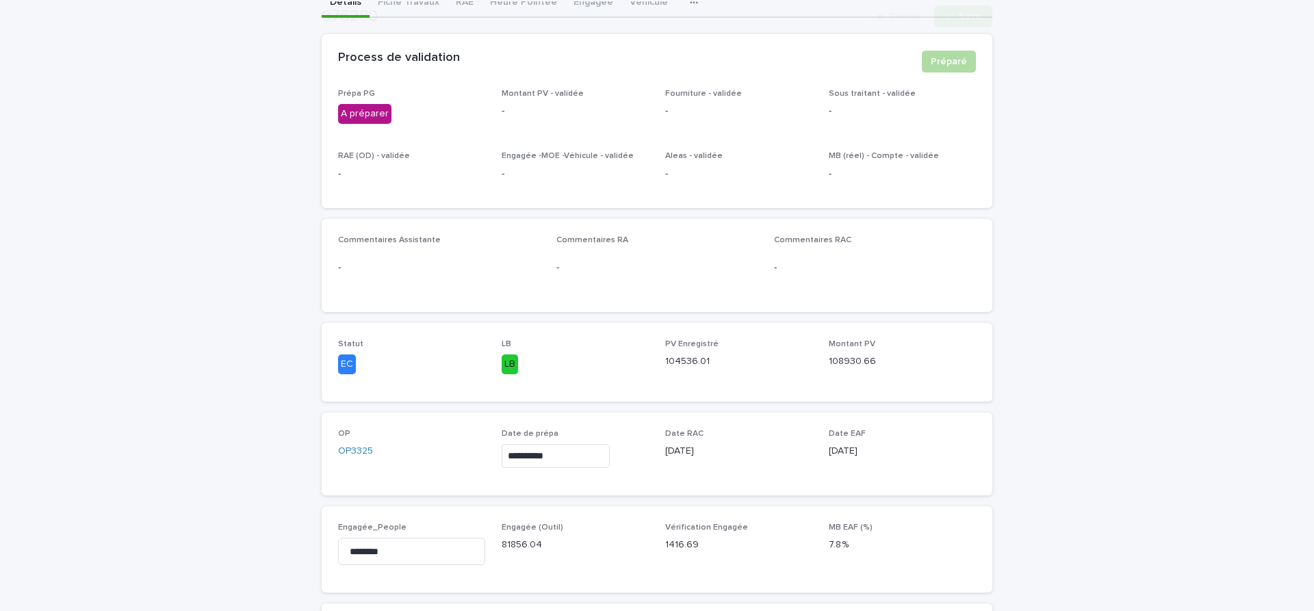
scroll to position [230, 0]
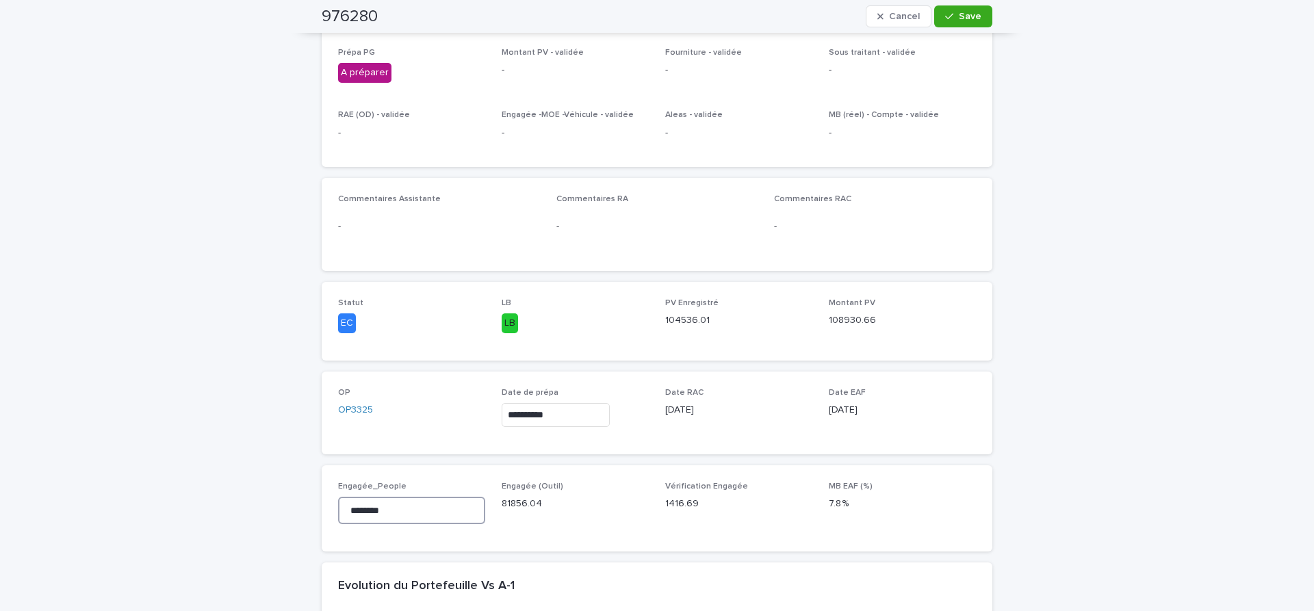
drag, startPoint x: 415, startPoint y: 508, endPoint x: -73, endPoint y: 448, distance: 491.0
click at [338, 497] on input "********" at bounding box center [411, 510] width 147 height 27
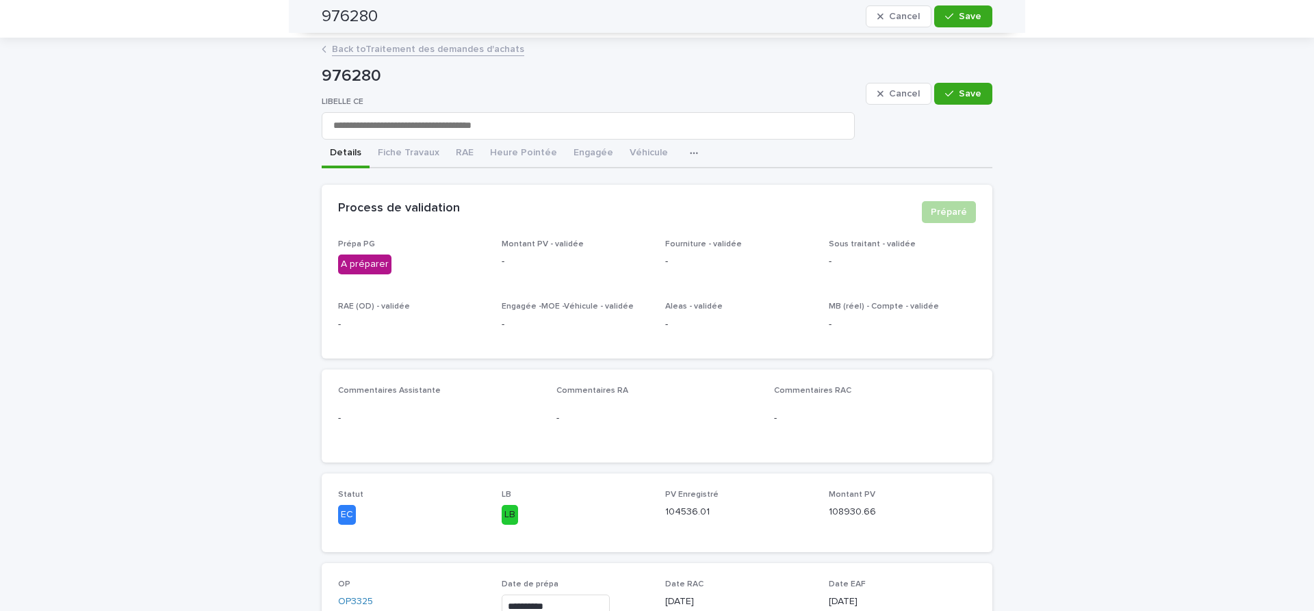
scroll to position [0, 0]
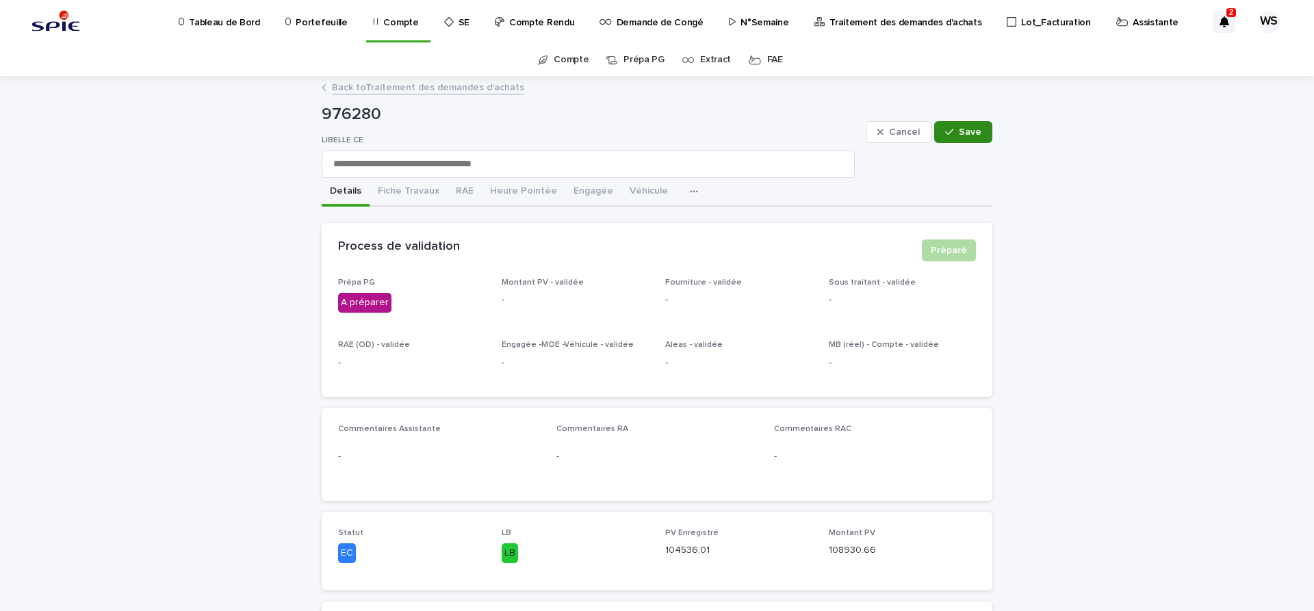
type input "********"
click at [977, 134] on span "Save" at bounding box center [970, 132] width 23 height 10
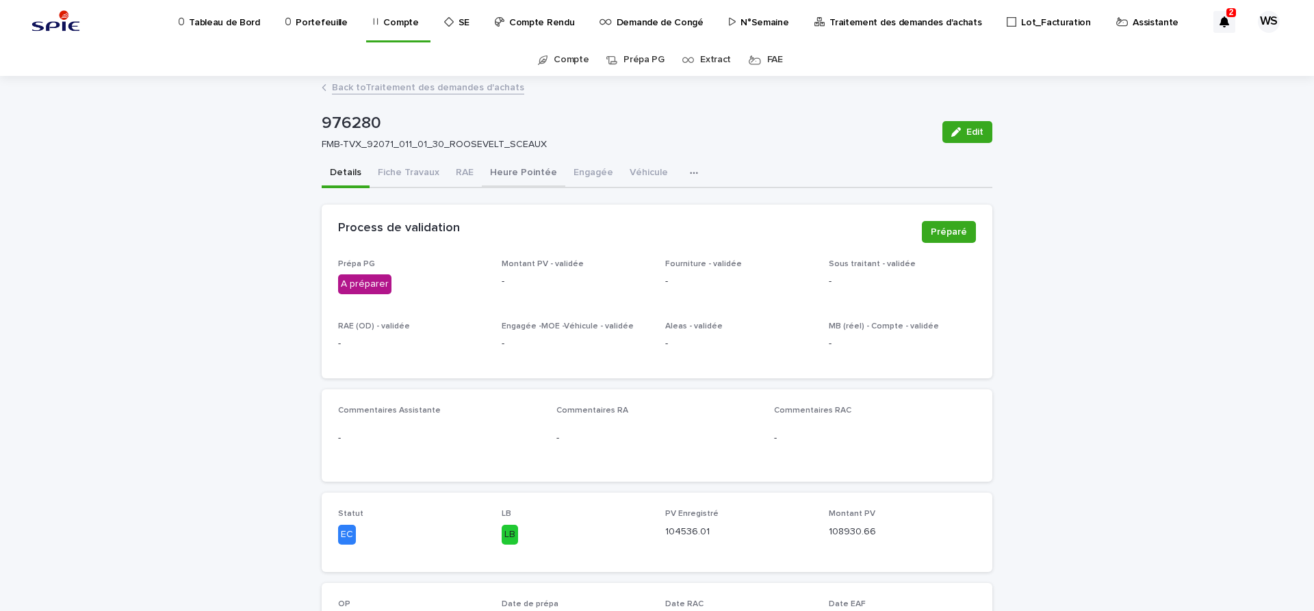
click at [518, 172] on button "Heure Pointée" at bounding box center [523, 173] width 83 height 29
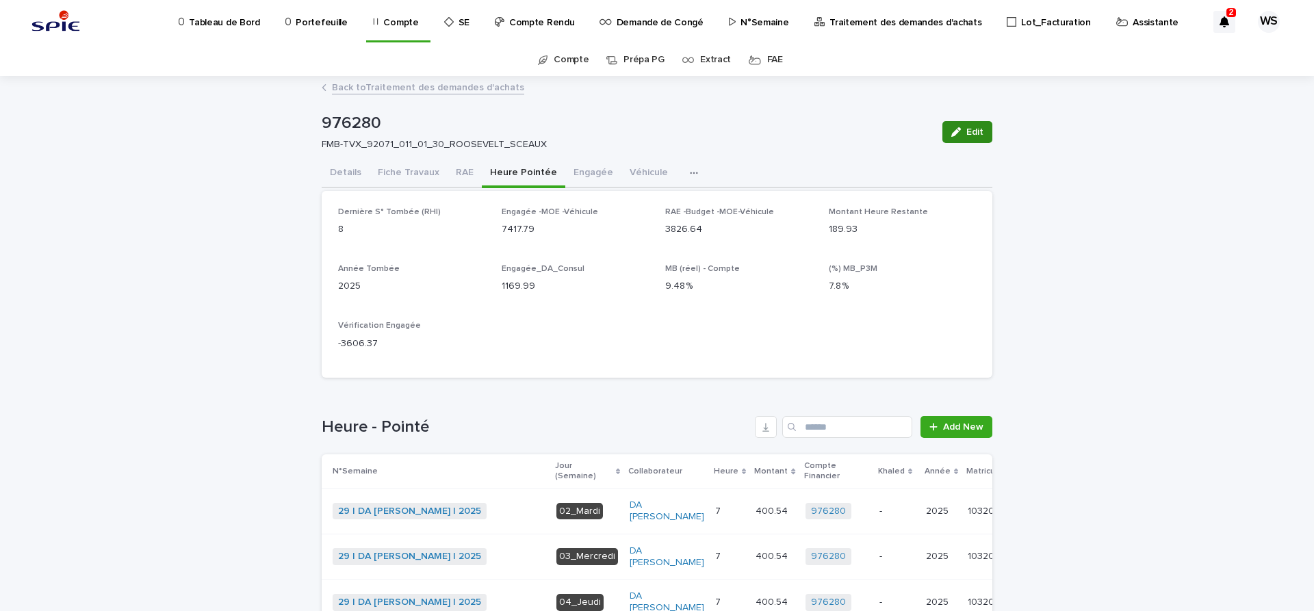
click at [983, 129] on button "Edit" at bounding box center [967, 132] width 50 height 22
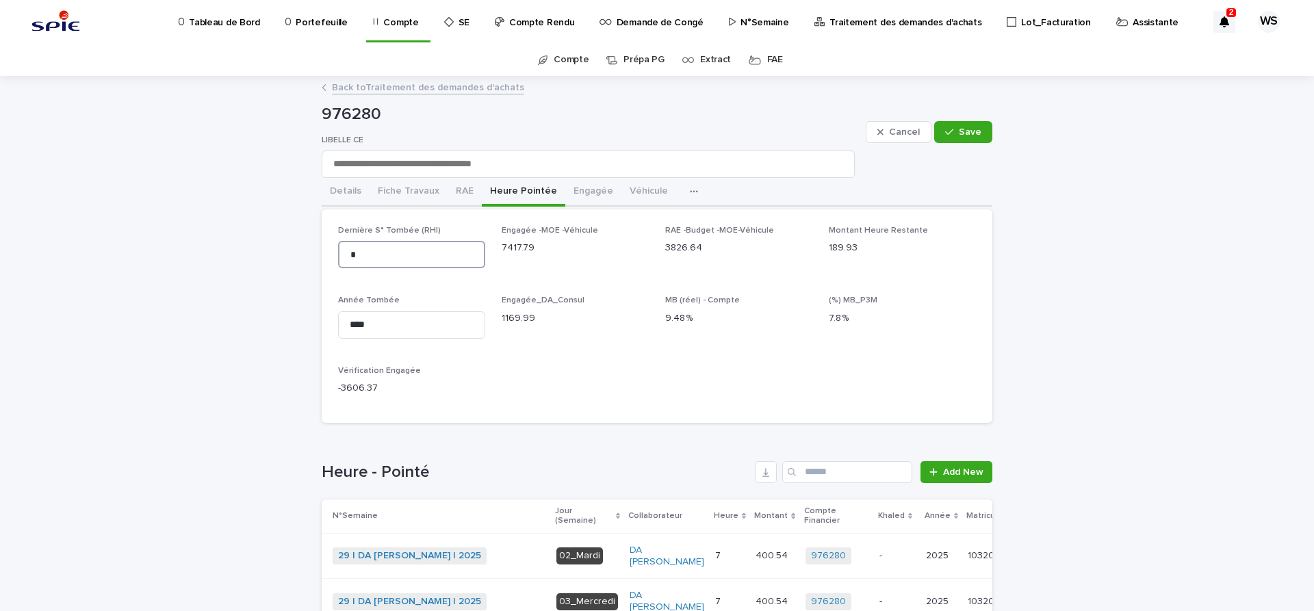
drag, startPoint x: 350, startPoint y: 256, endPoint x: 180, endPoint y: 227, distance: 172.3
click at [338, 241] on input "*" at bounding box center [411, 254] width 147 height 27
type input "**"
click at [983, 131] on button "Save" at bounding box center [963, 132] width 58 height 22
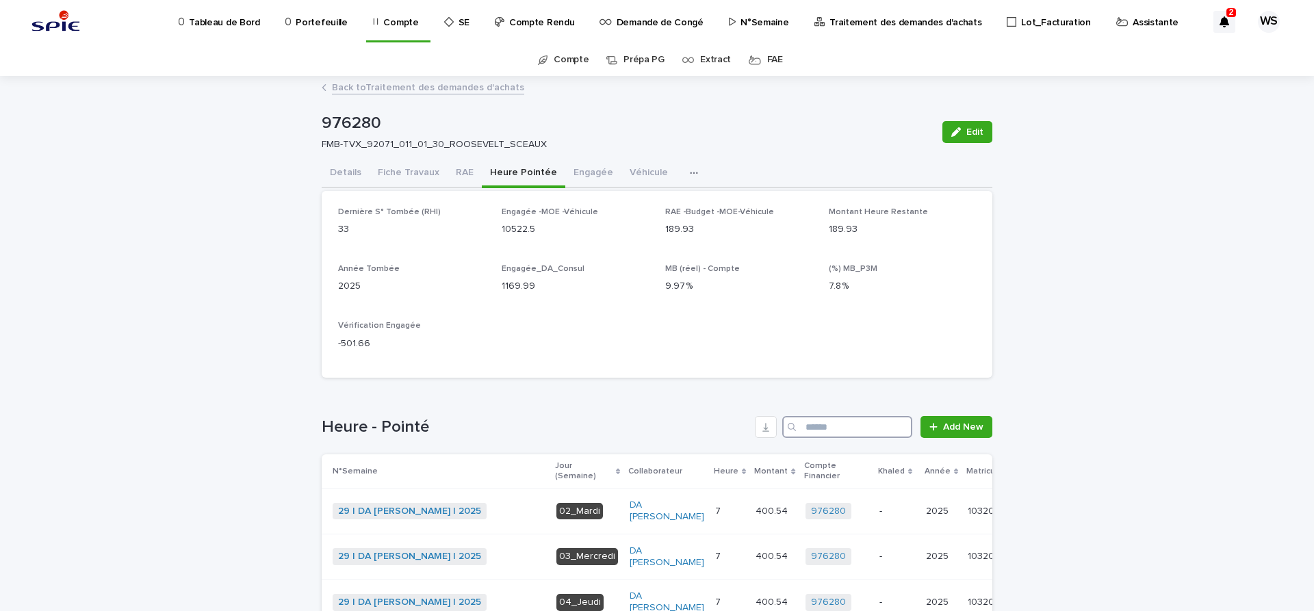
click at [834, 428] on input "Search" at bounding box center [847, 427] width 130 height 22
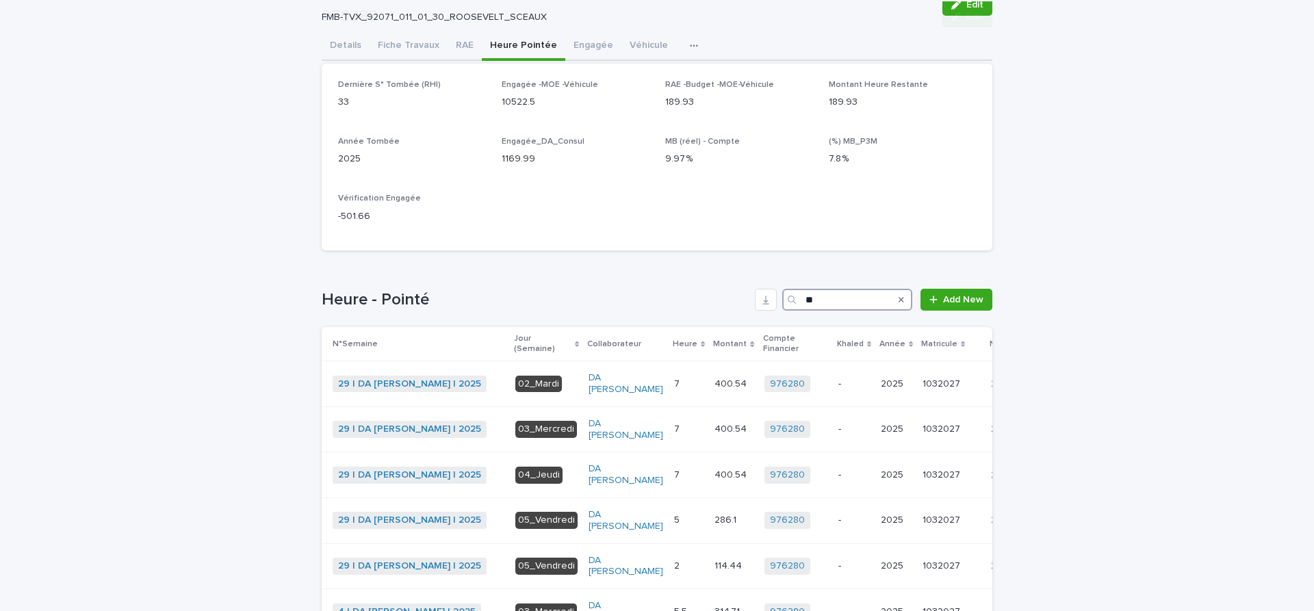
scroll to position [230, 0]
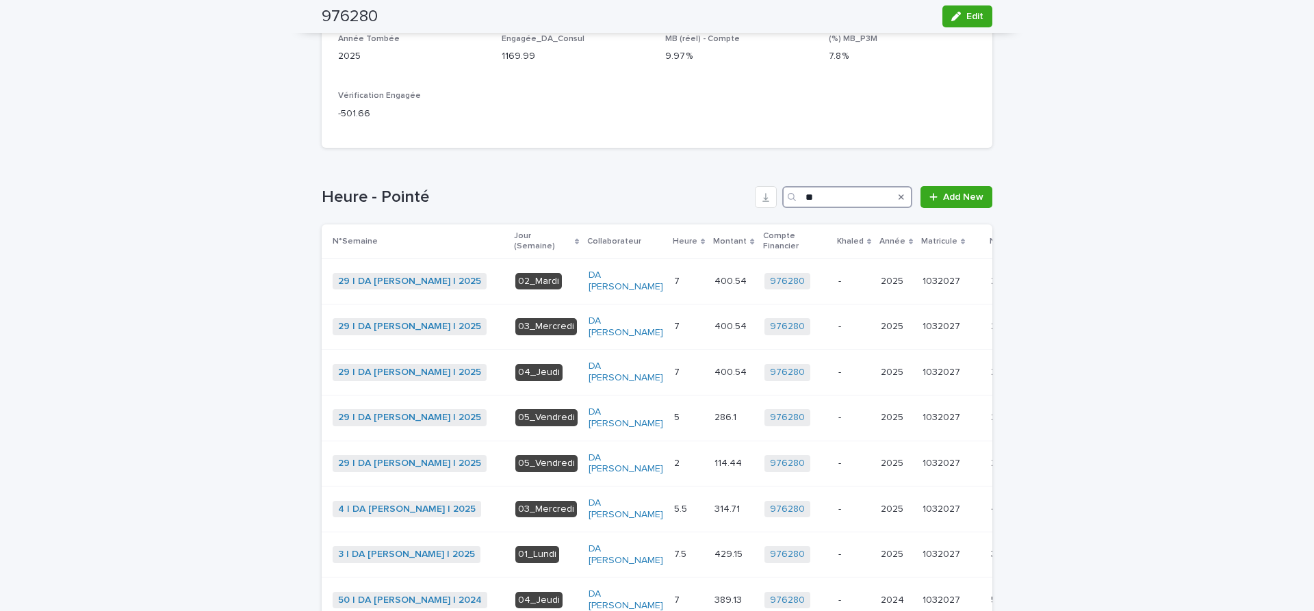
drag, startPoint x: 839, startPoint y: 196, endPoint x: 617, endPoint y: 177, distance: 223.2
click at [782, 186] on input "**" at bounding box center [847, 197] width 130 height 22
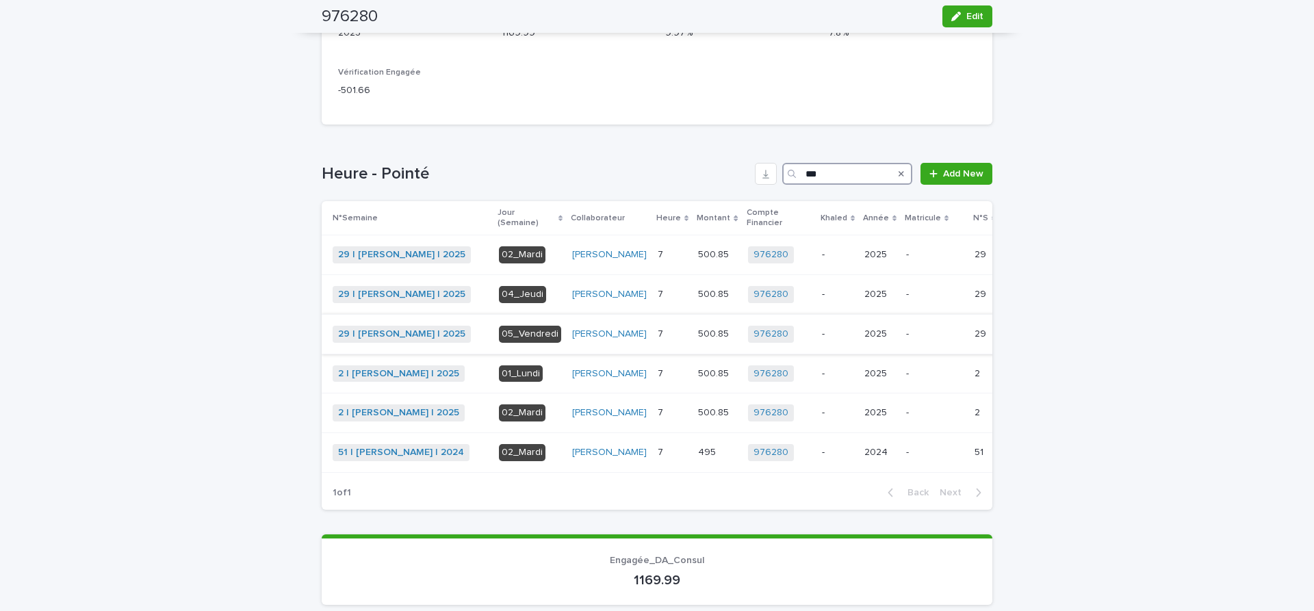
scroll to position [196, 0]
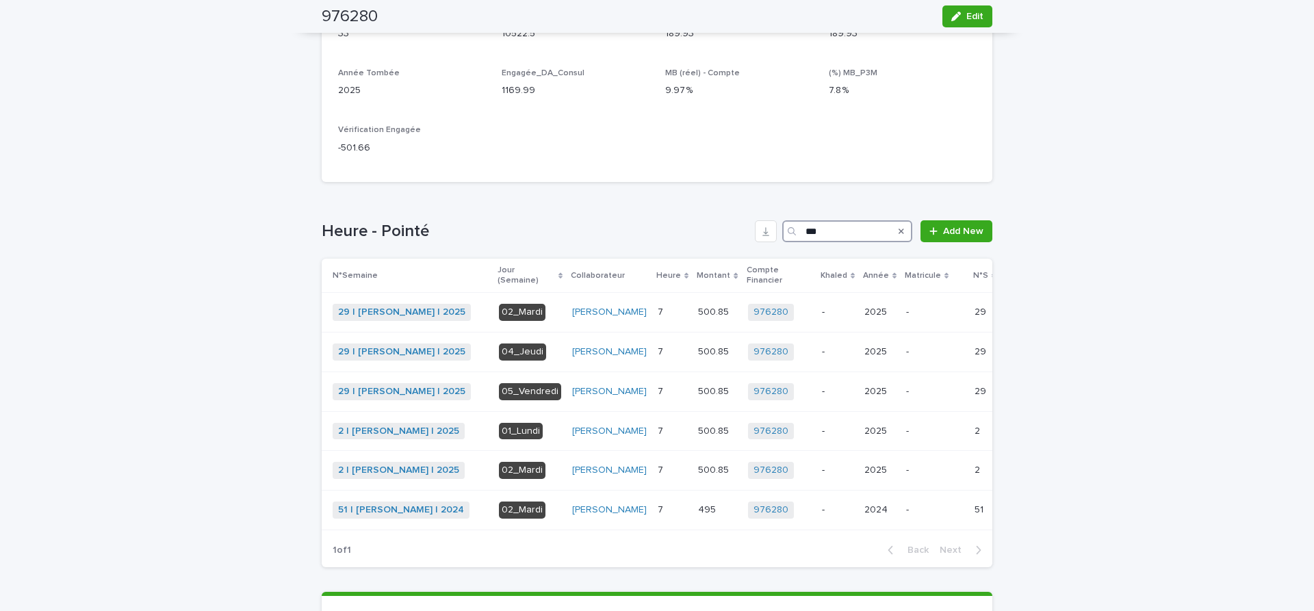
type input "***"
click at [903, 231] on icon "Search" at bounding box center [901, 231] width 5 height 8
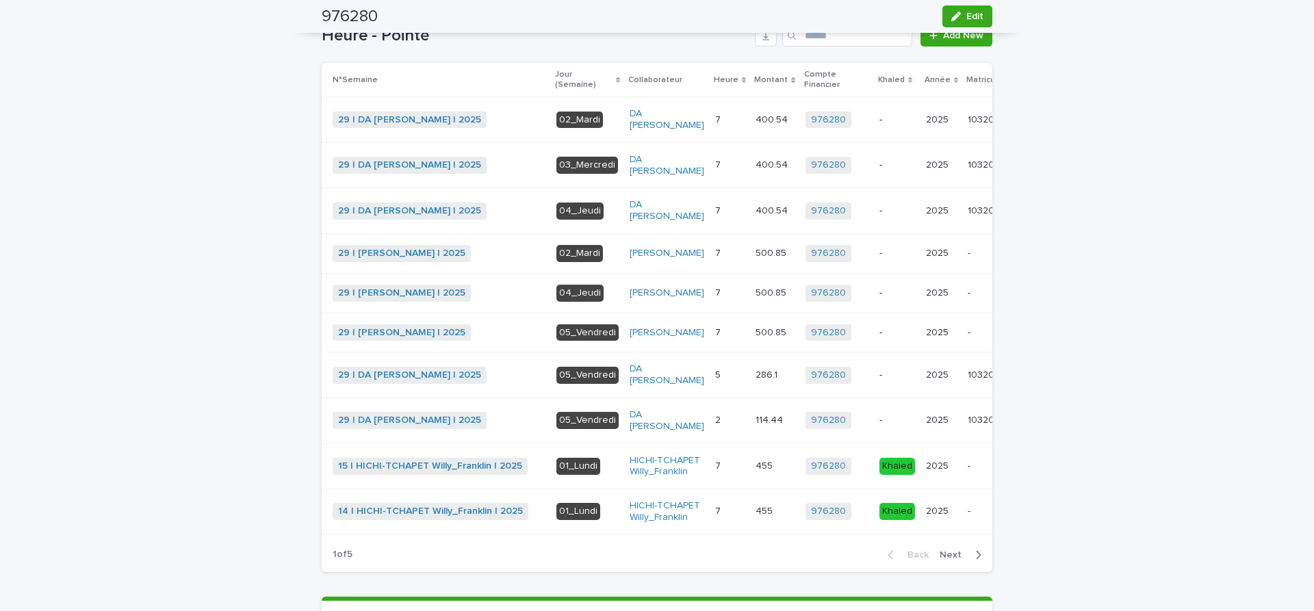
scroll to position [413, 0]
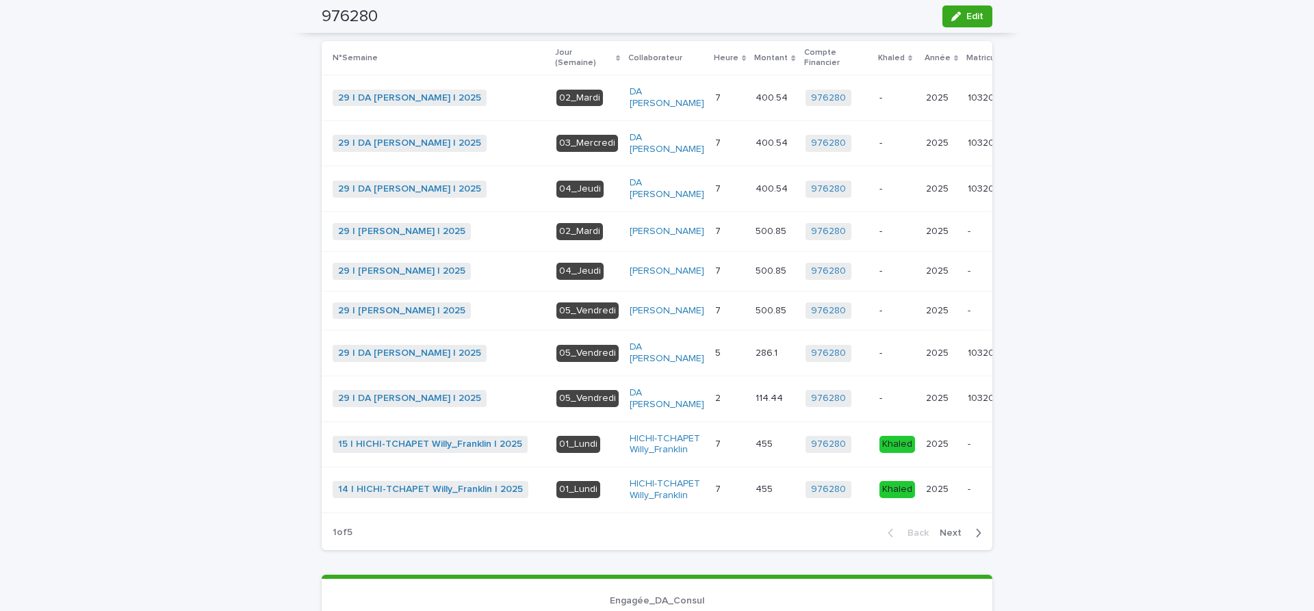
click at [953, 538] on span "Next" at bounding box center [955, 533] width 30 height 10
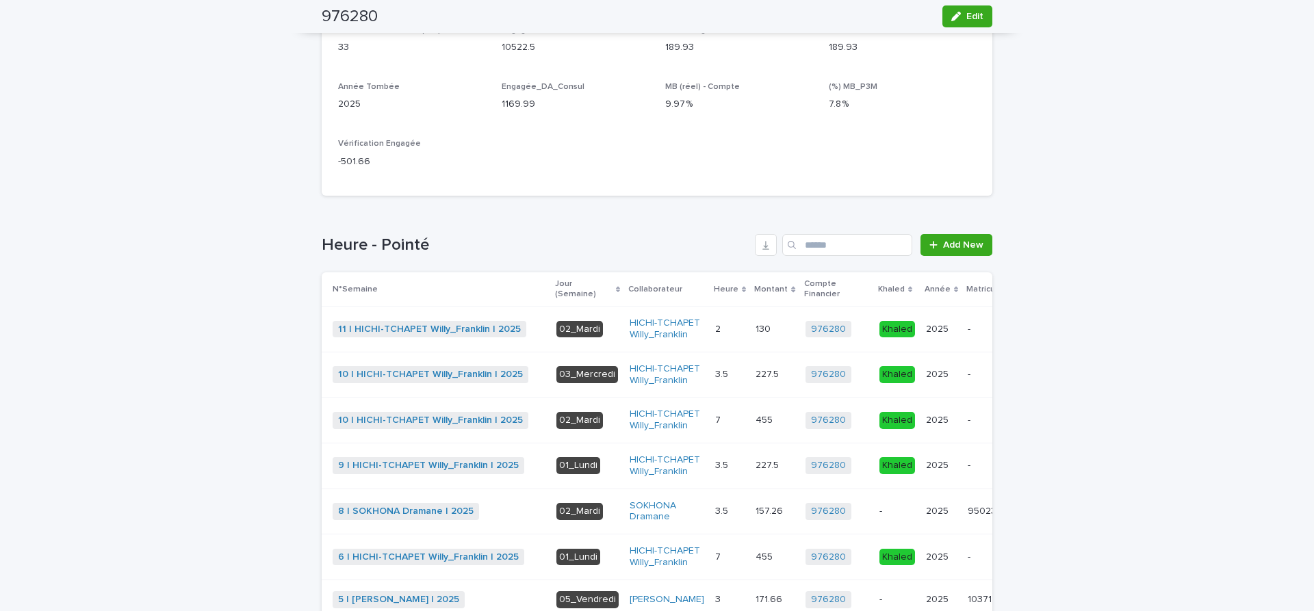
scroll to position [40, 0]
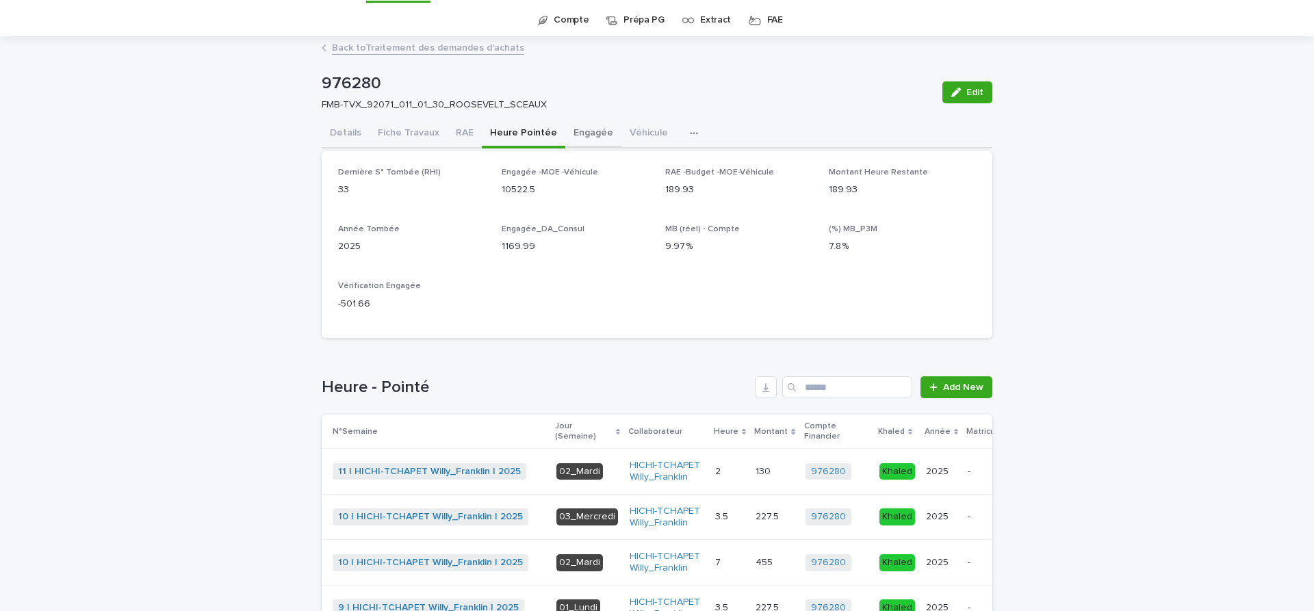
click at [590, 133] on button "Engagée" at bounding box center [593, 134] width 56 height 29
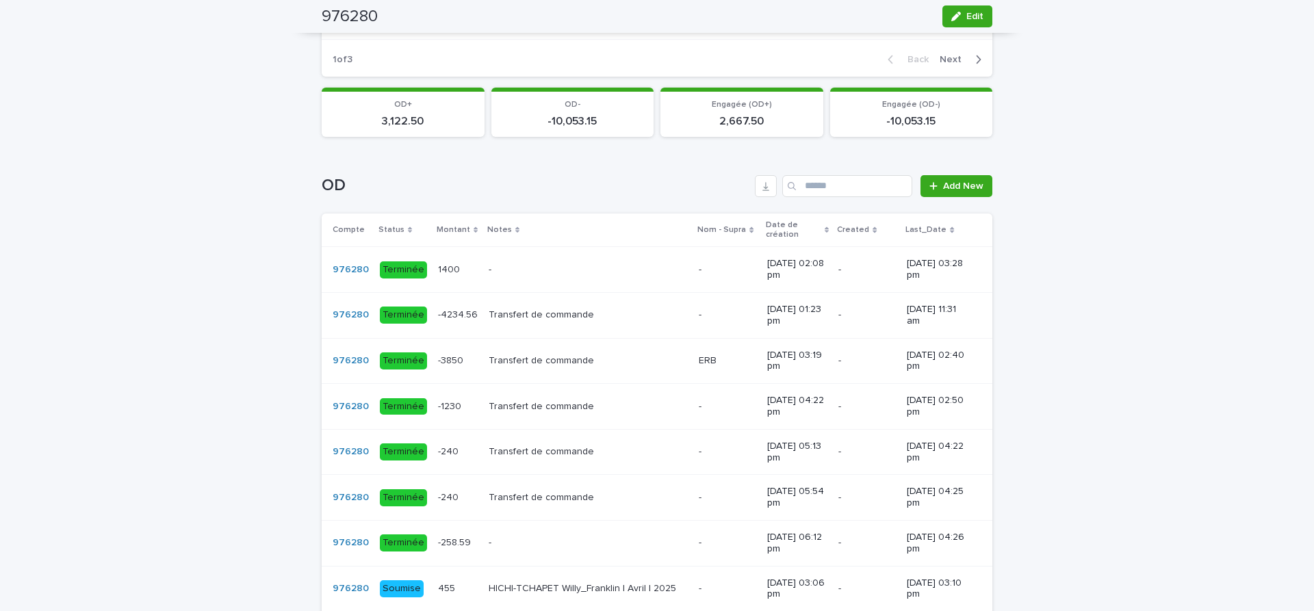
scroll to position [730, 0]
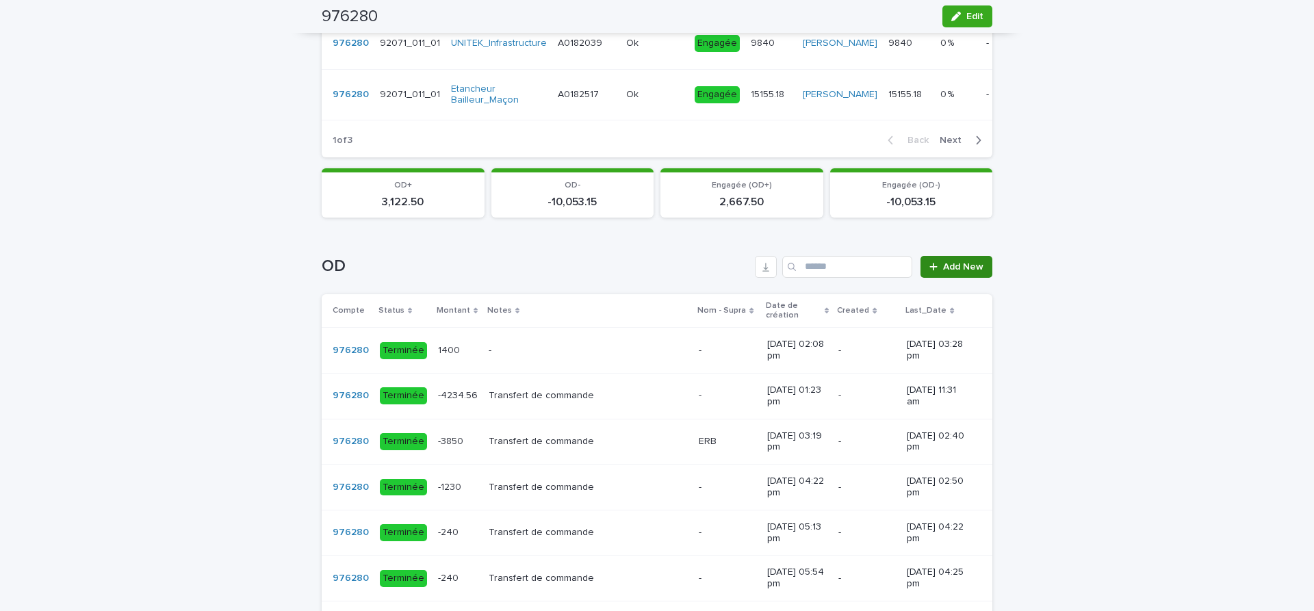
click at [965, 272] on span "Add New" at bounding box center [963, 267] width 40 height 10
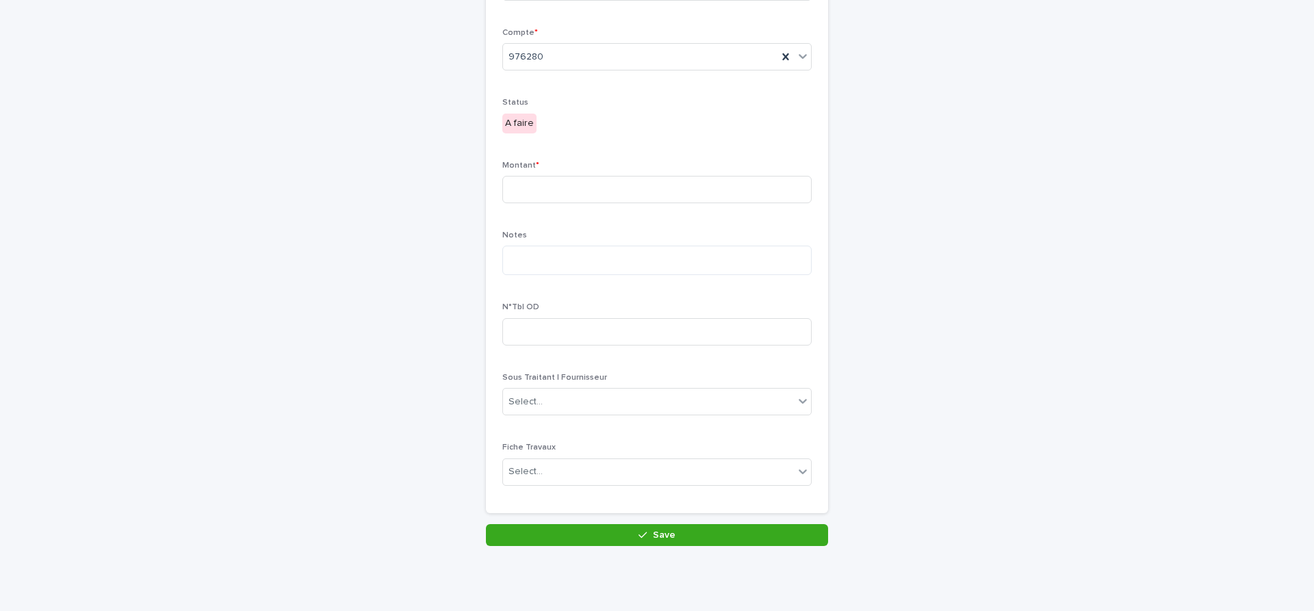
scroll to position [8, 0]
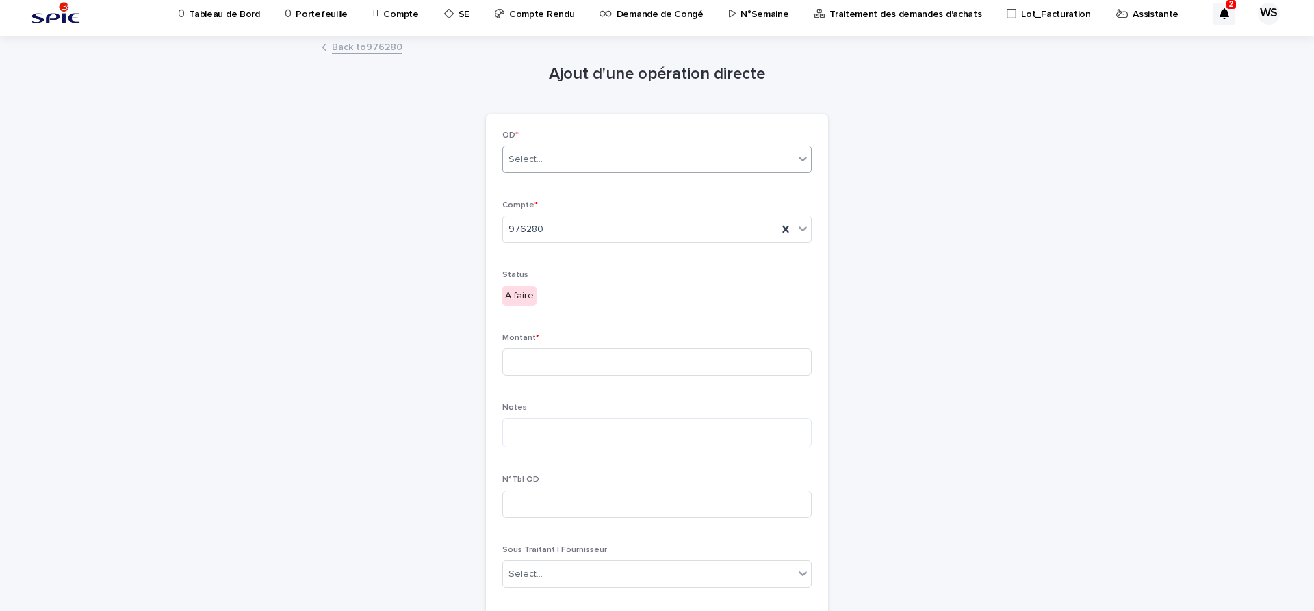
click at [534, 155] on div "Select..." at bounding box center [525, 160] width 34 height 14
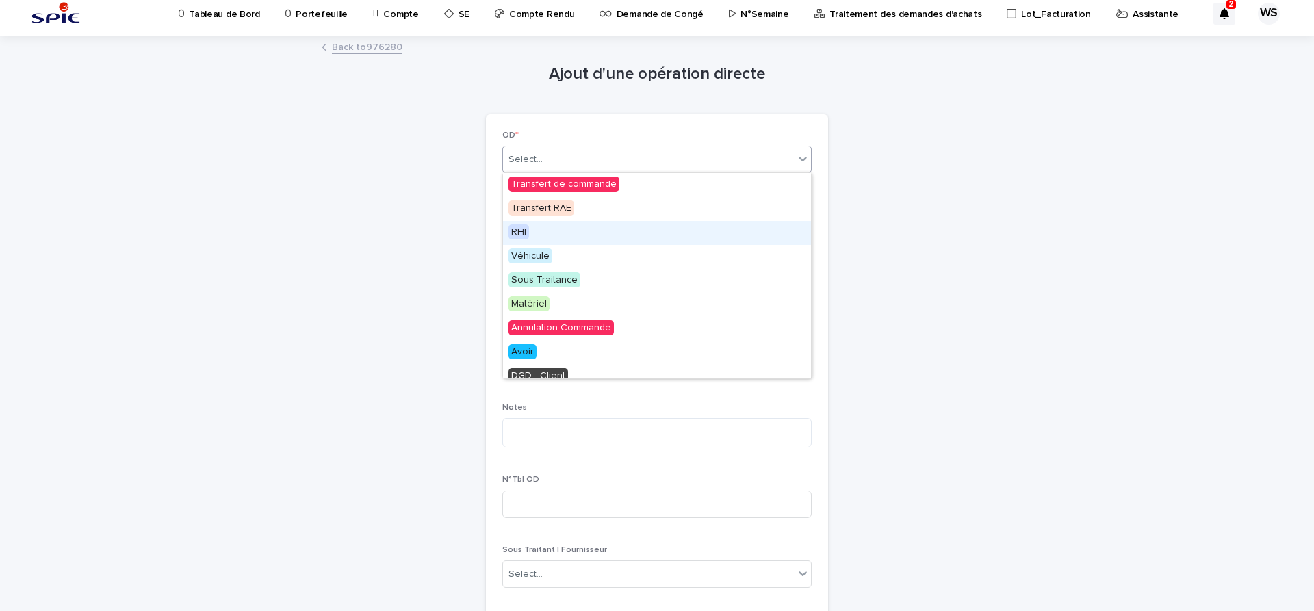
click at [521, 232] on span "RHI" at bounding box center [518, 231] width 21 height 15
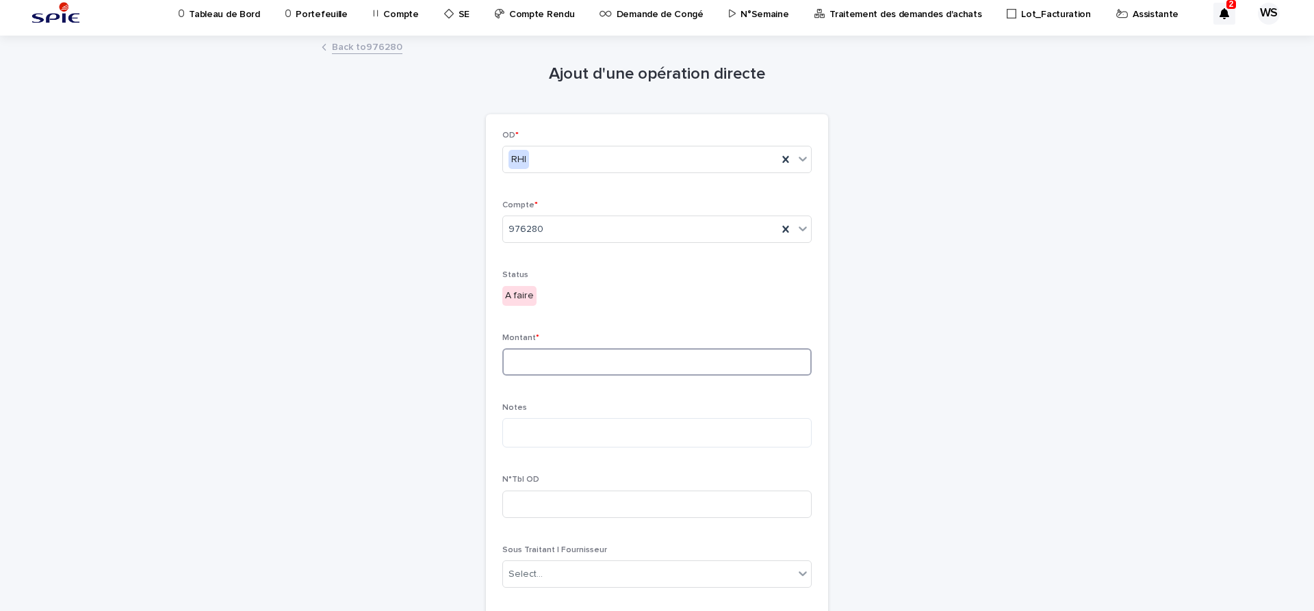
click at [547, 357] on input at bounding box center [656, 361] width 309 height 27
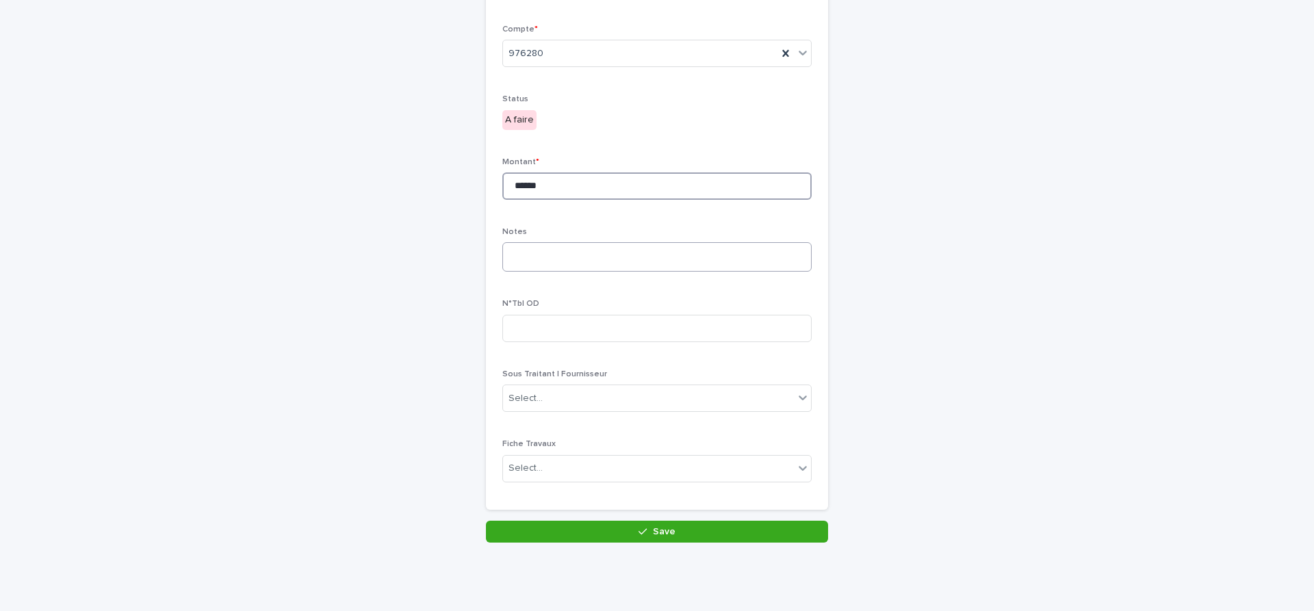
type input "******"
click at [552, 257] on textarea at bounding box center [656, 256] width 309 height 29
type textarea "*"
type textarea "**********"
click at [717, 534] on button "Save" at bounding box center [657, 532] width 342 height 22
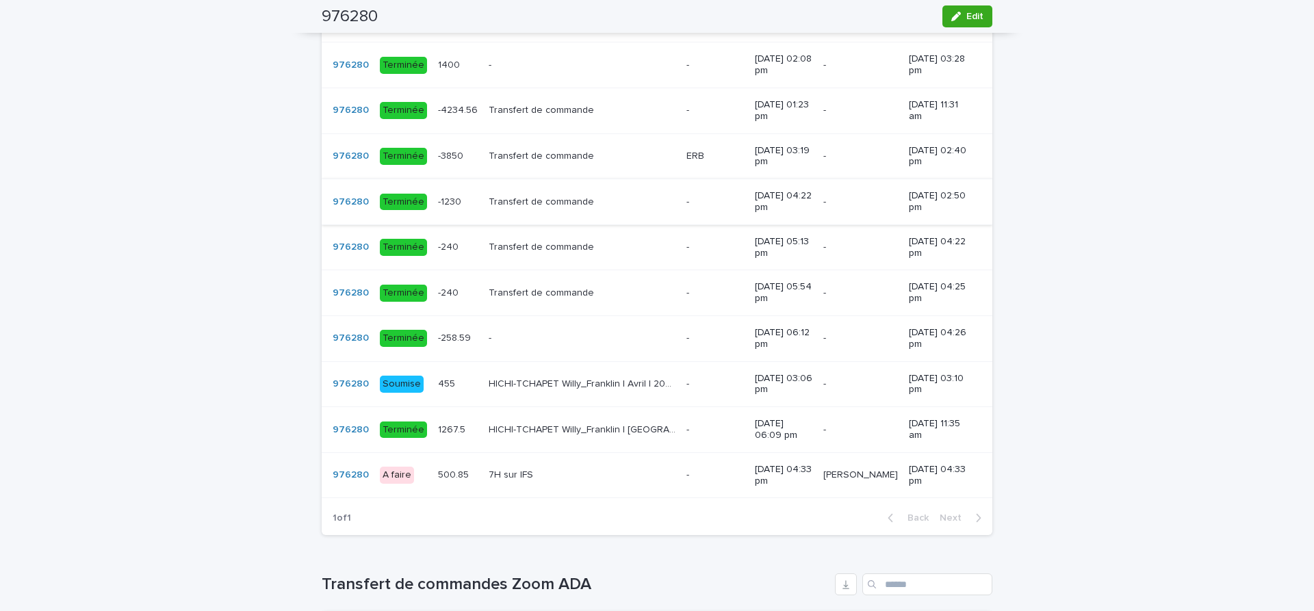
scroll to position [1207, 0]
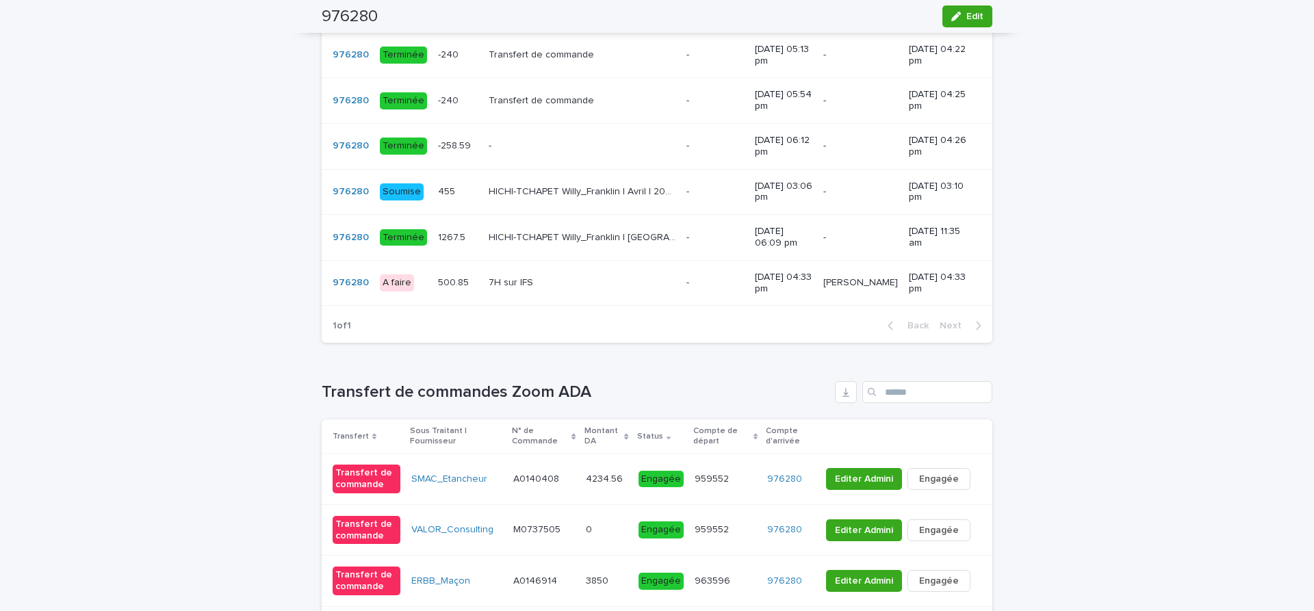
click at [587, 285] on div "7H sur IFS 7H sur IFS" at bounding box center [582, 283] width 187 height 23
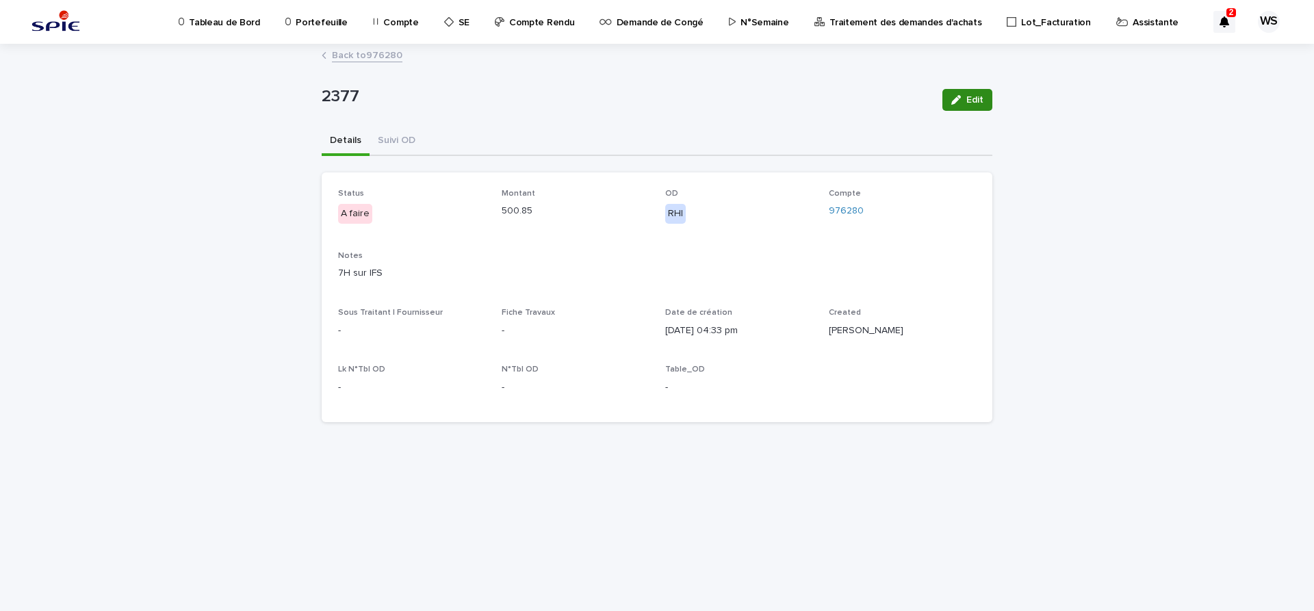
click at [985, 96] on button "Edit" at bounding box center [967, 100] width 50 height 22
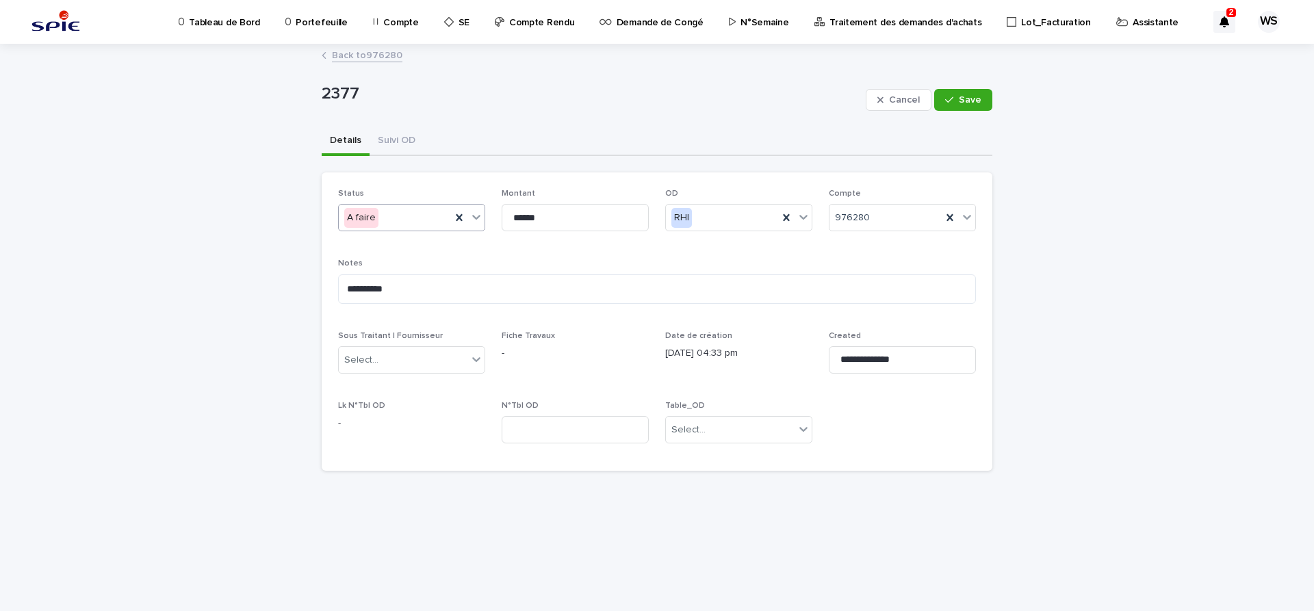
click at [479, 218] on icon at bounding box center [476, 217] width 14 height 14
click at [366, 315] on span "Terminée" at bounding box center [367, 314] width 47 height 15
click at [979, 99] on span "Save" at bounding box center [970, 100] width 23 height 10
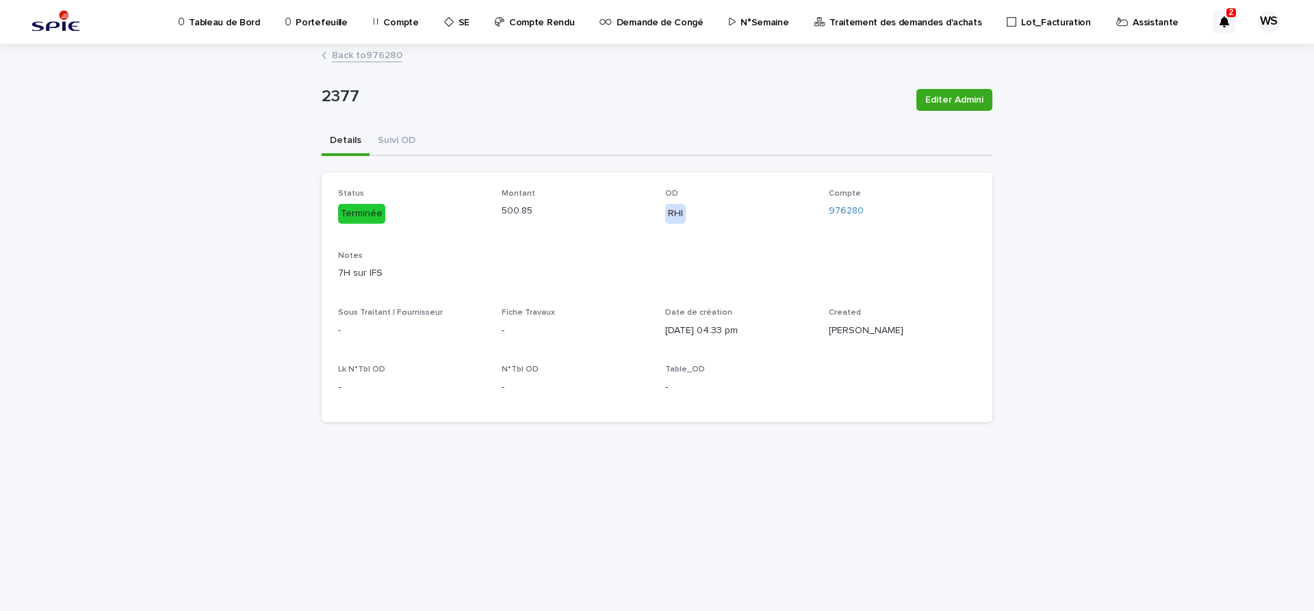
click at [378, 54] on link "Back to 976280" at bounding box center [367, 55] width 70 height 16
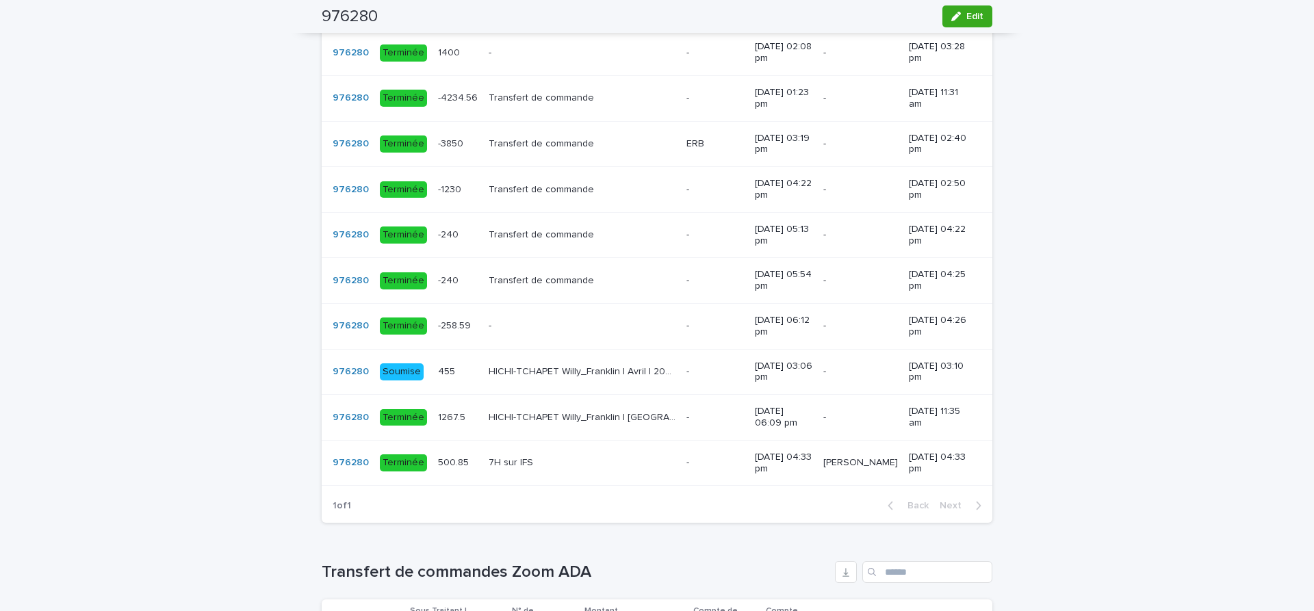
scroll to position [1035, 0]
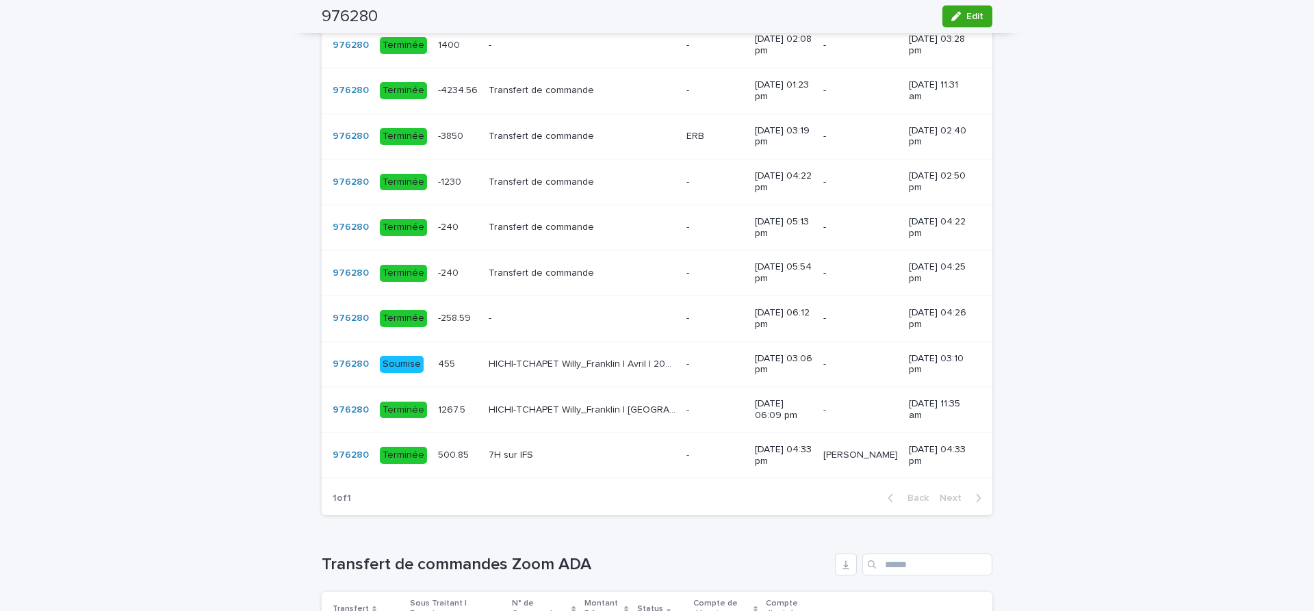
click at [563, 461] on p at bounding box center [582, 456] width 187 height 12
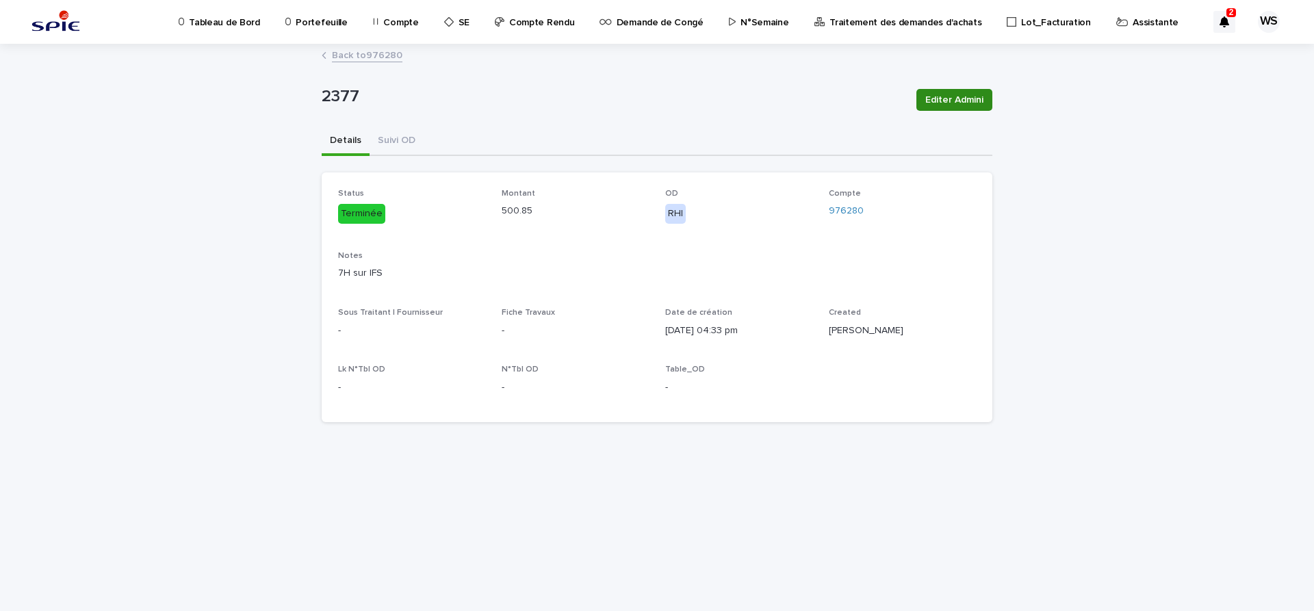
click at [964, 99] on span "Editer Admini" at bounding box center [954, 100] width 58 height 14
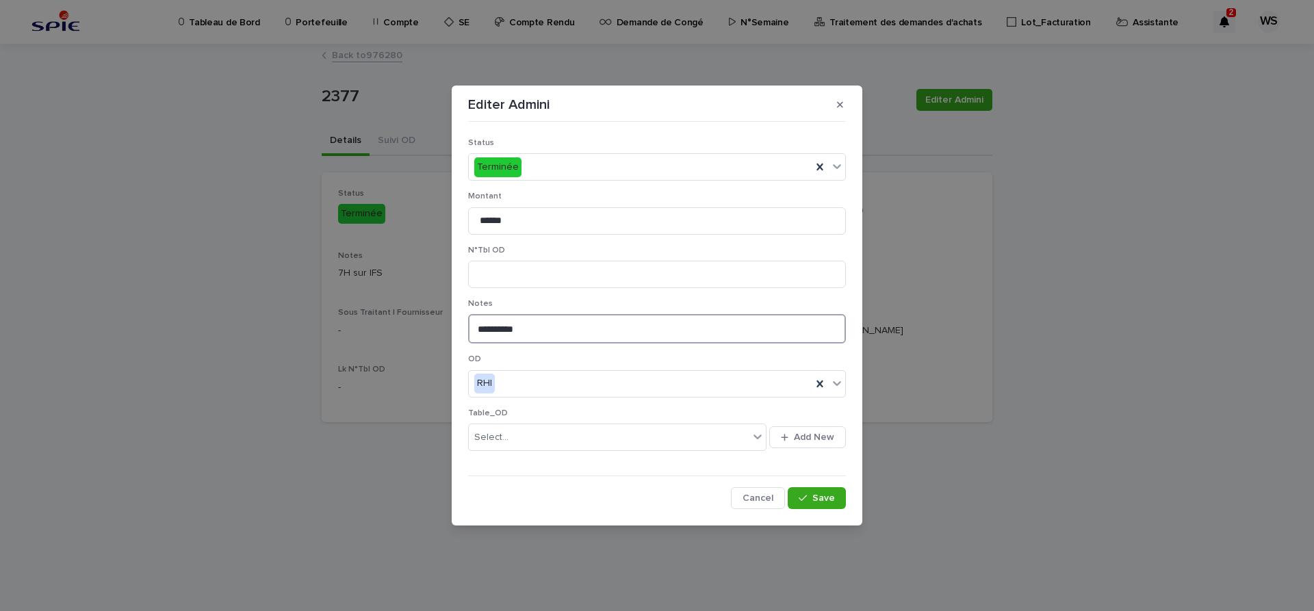
click at [491, 328] on textarea "**********" at bounding box center [657, 328] width 378 height 29
type textarea "**********"
click at [830, 498] on span "Save" at bounding box center [823, 498] width 23 height 10
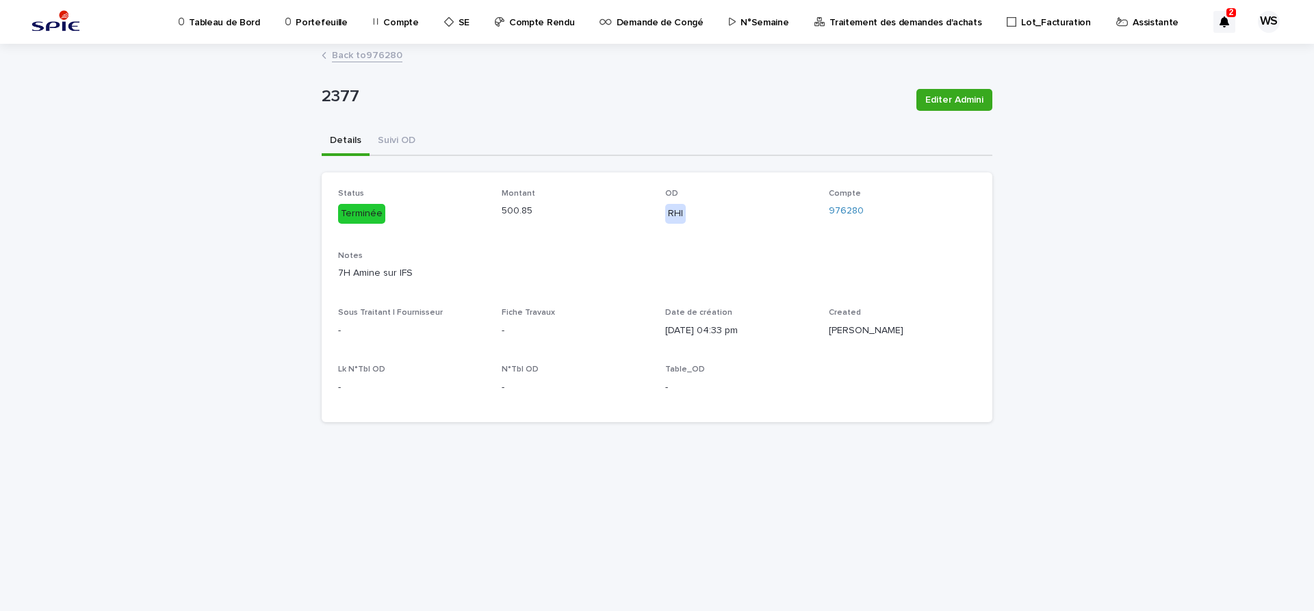
click at [391, 57] on link "Back to 976280" at bounding box center [367, 55] width 70 height 16
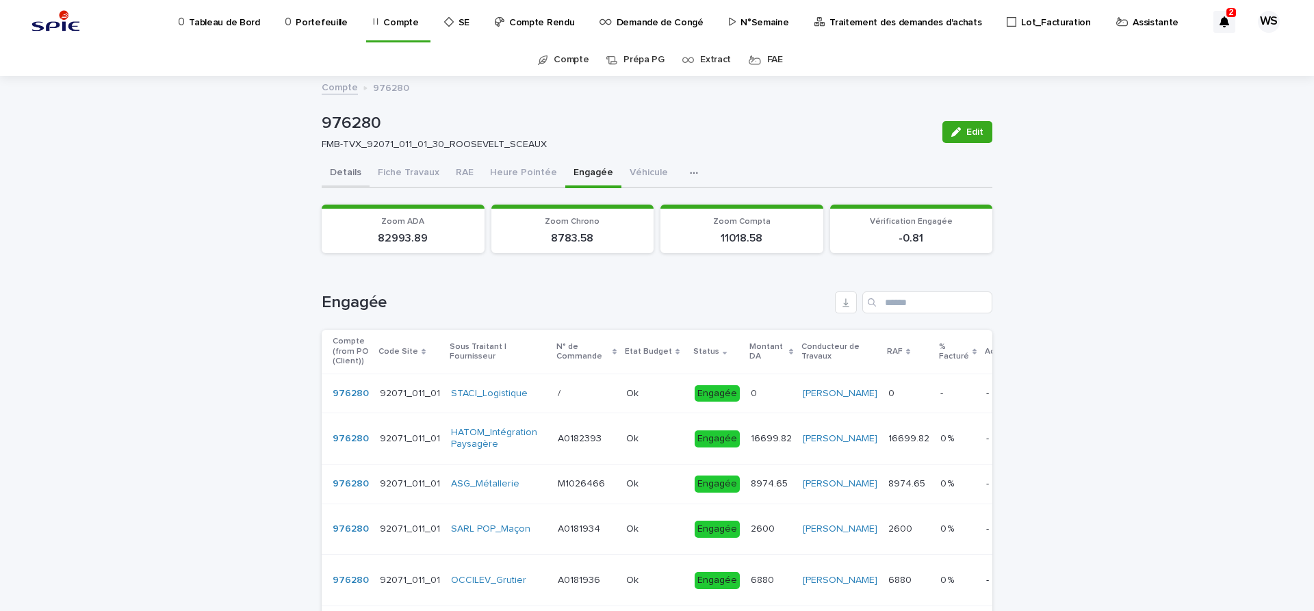
click at [345, 172] on button "Details" at bounding box center [346, 173] width 48 height 29
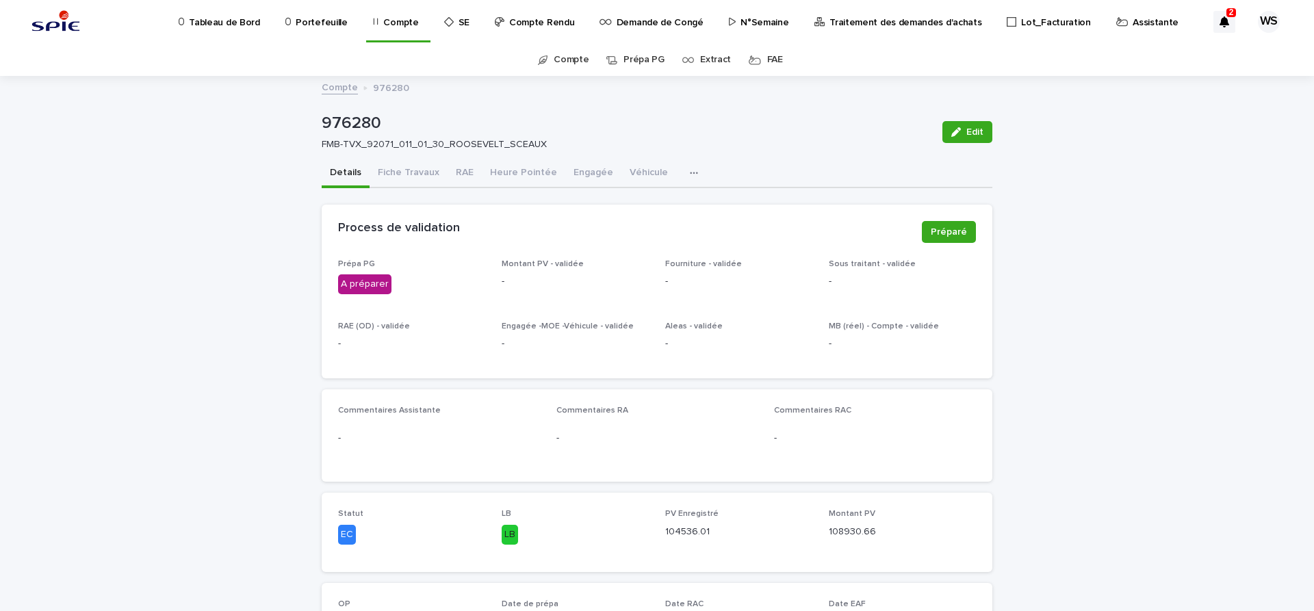
click at [983, 132] on button "Edit" at bounding box center [967, 132] width 50 height 22
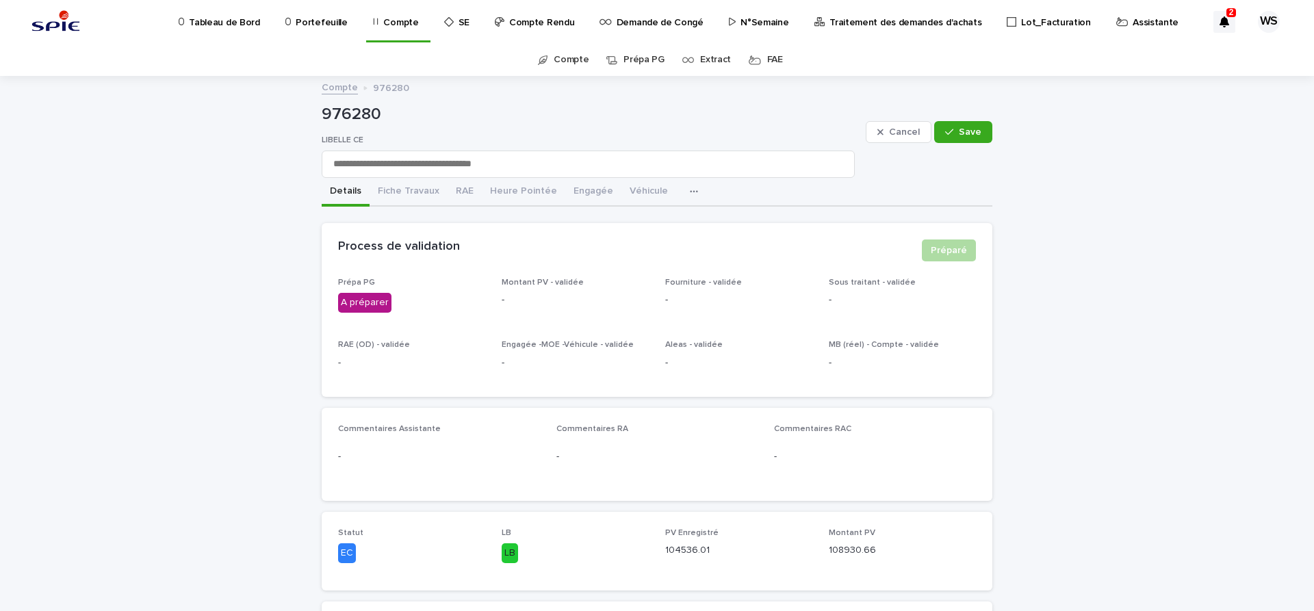
scroll to position [230, 0]
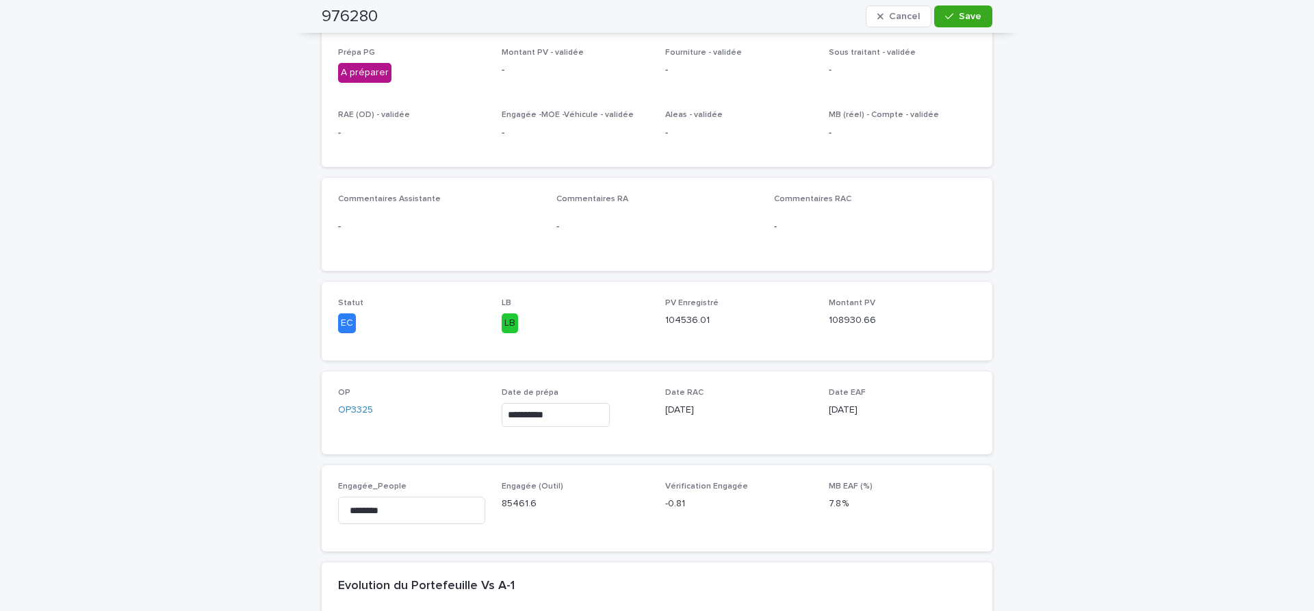
click at [593, 420] on input "**********" at bounding box center [556, 415] width 108 height 24
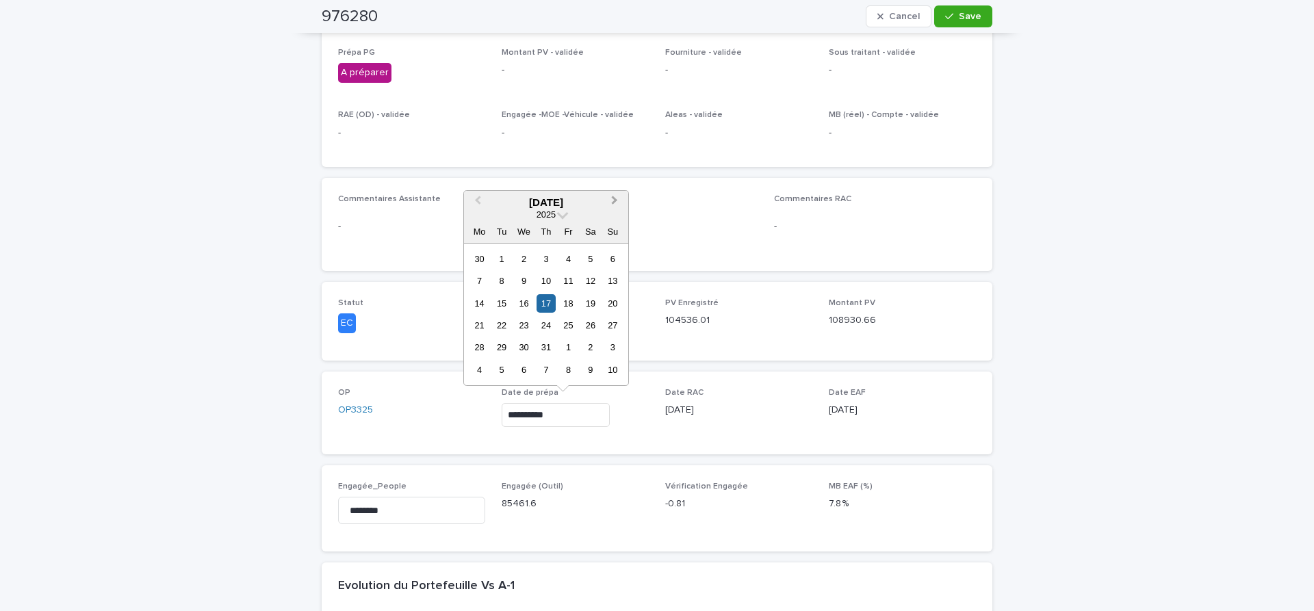
click at [615, 201] on span "Next Month" at bounding box center [615, 202] width 0 height 18
click at [526, 324] on div "20" at bounding box center [524, 325] width 18 height 18
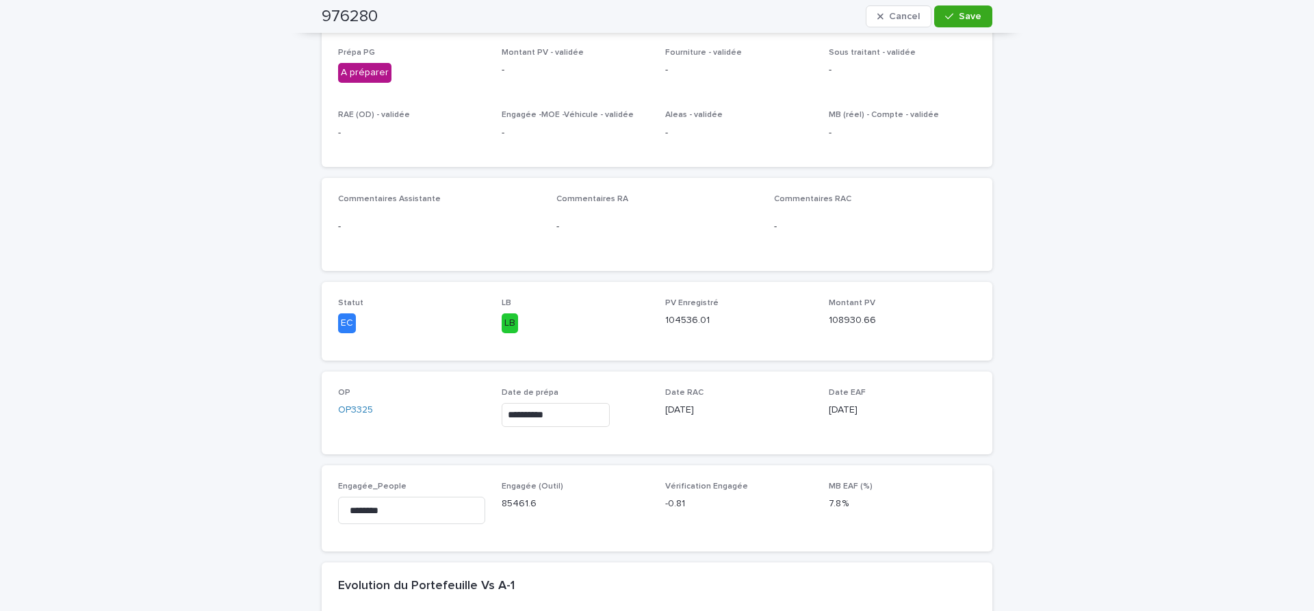
type input "**********"
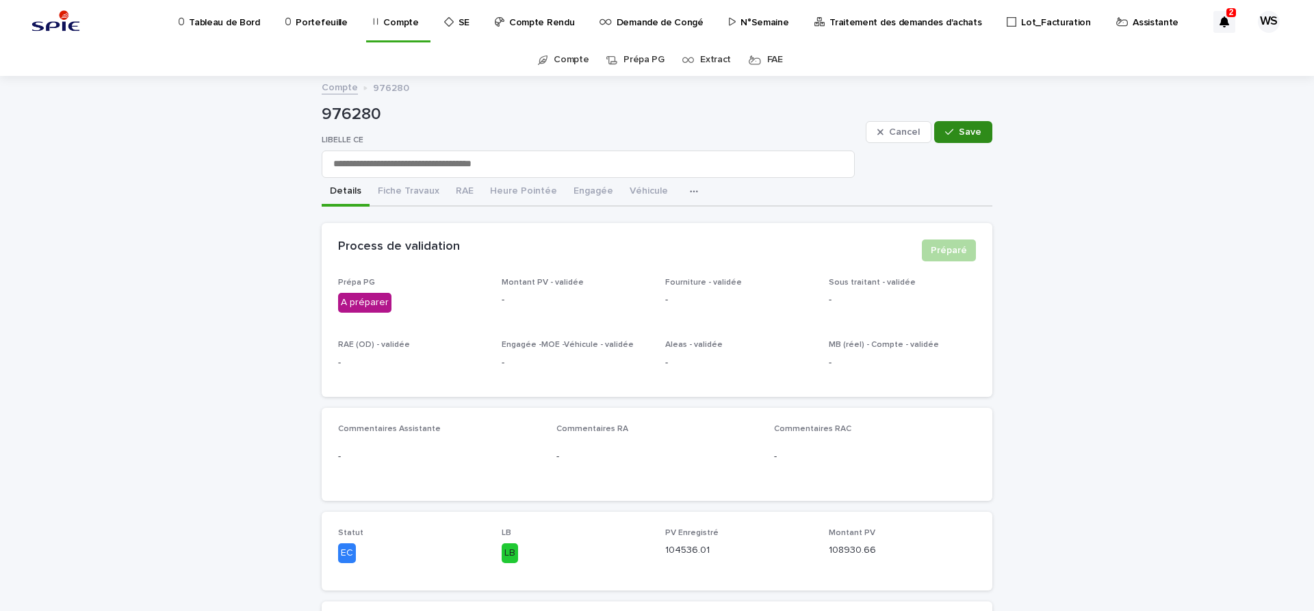
click at [972, 135] on span "Save" at bounding box center [970, 132] width 23 height 10
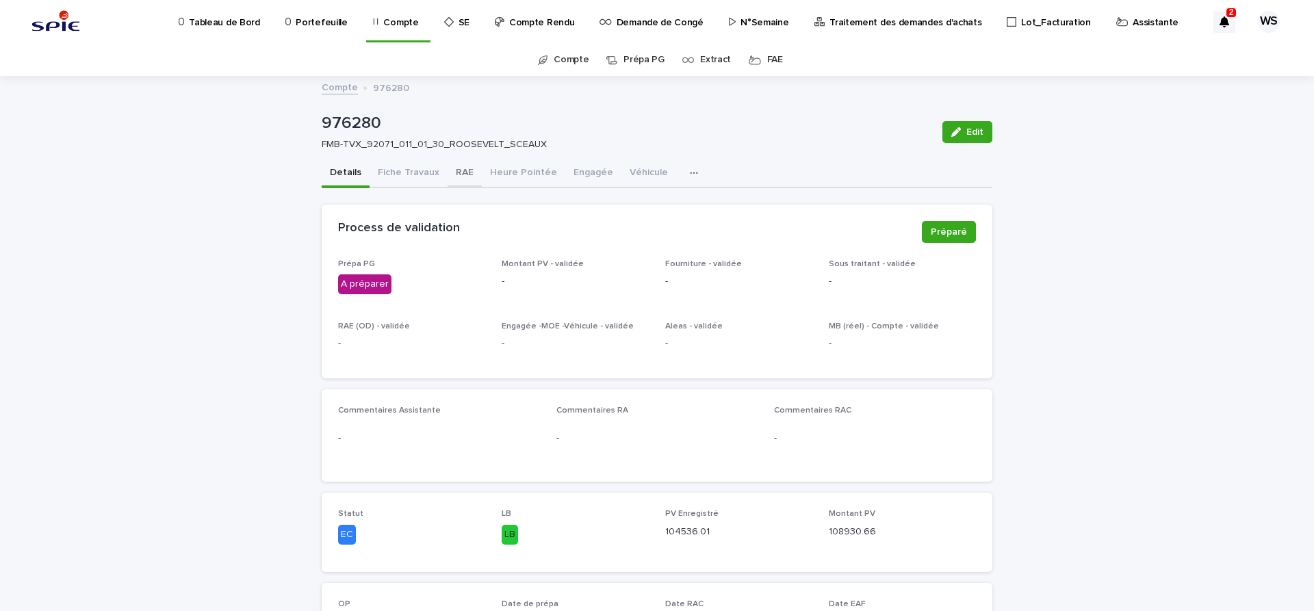
click at [464, 173] on button "RAE" at bounding box center [465, 173] width 34 height 29
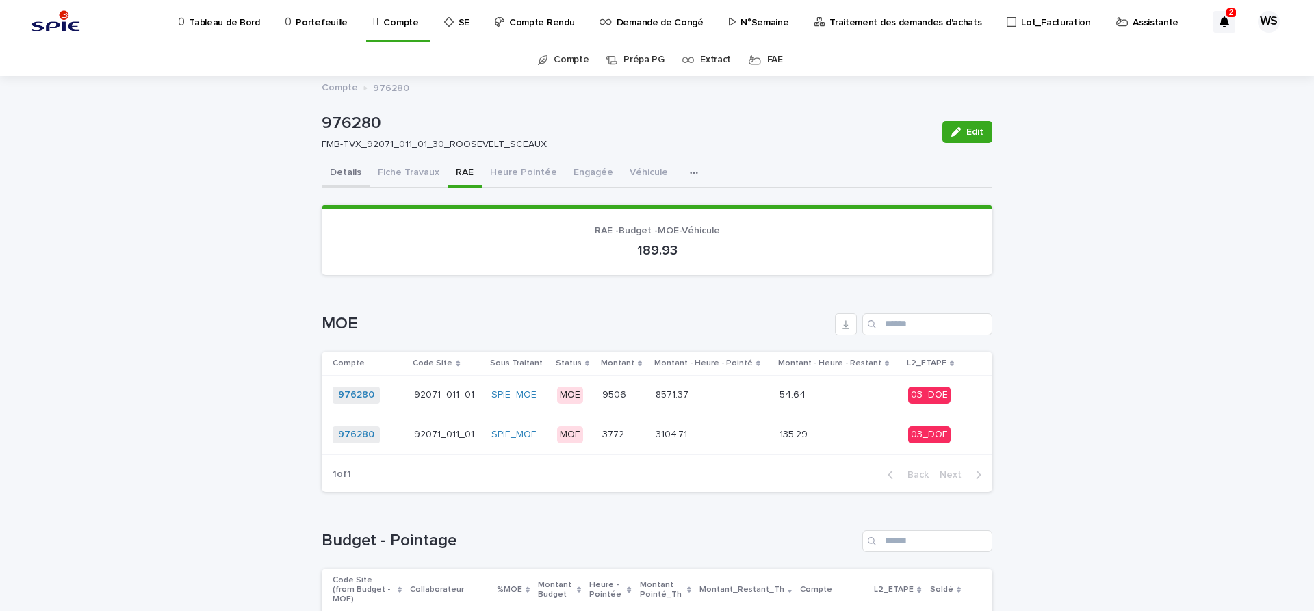
click at [345, 172] on button "Details" at bounding box center [346, 173] width 48 height 29
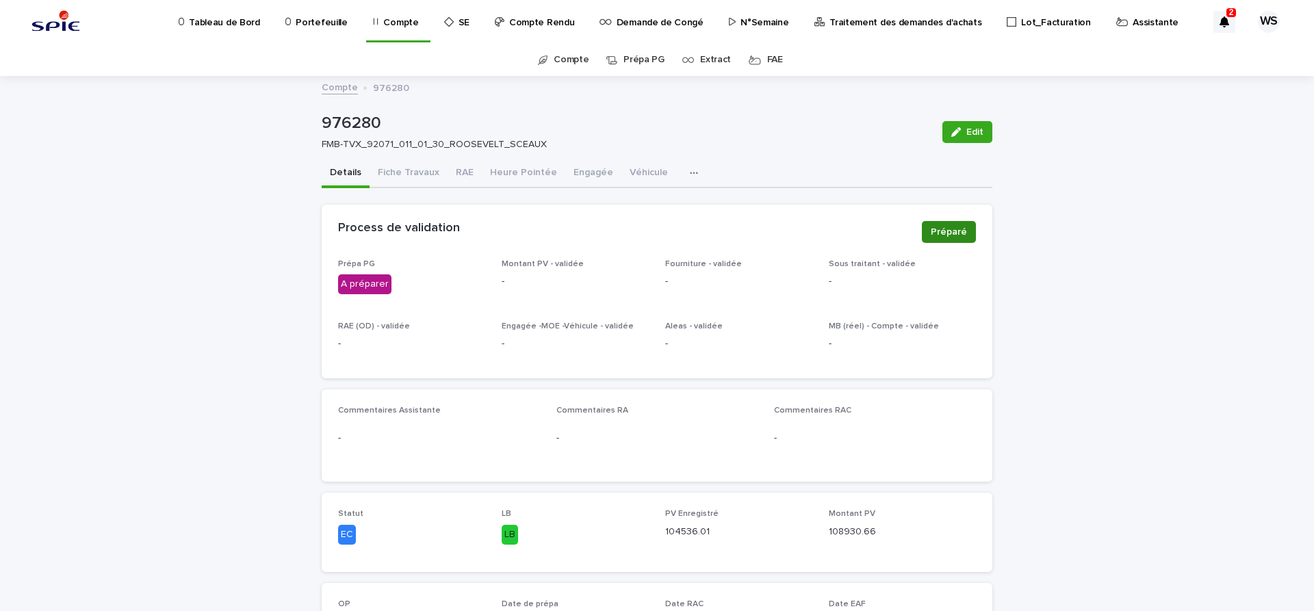
click at [966, 235] on span "Préparé" at bounding box center [949, 232] width 36 height 14
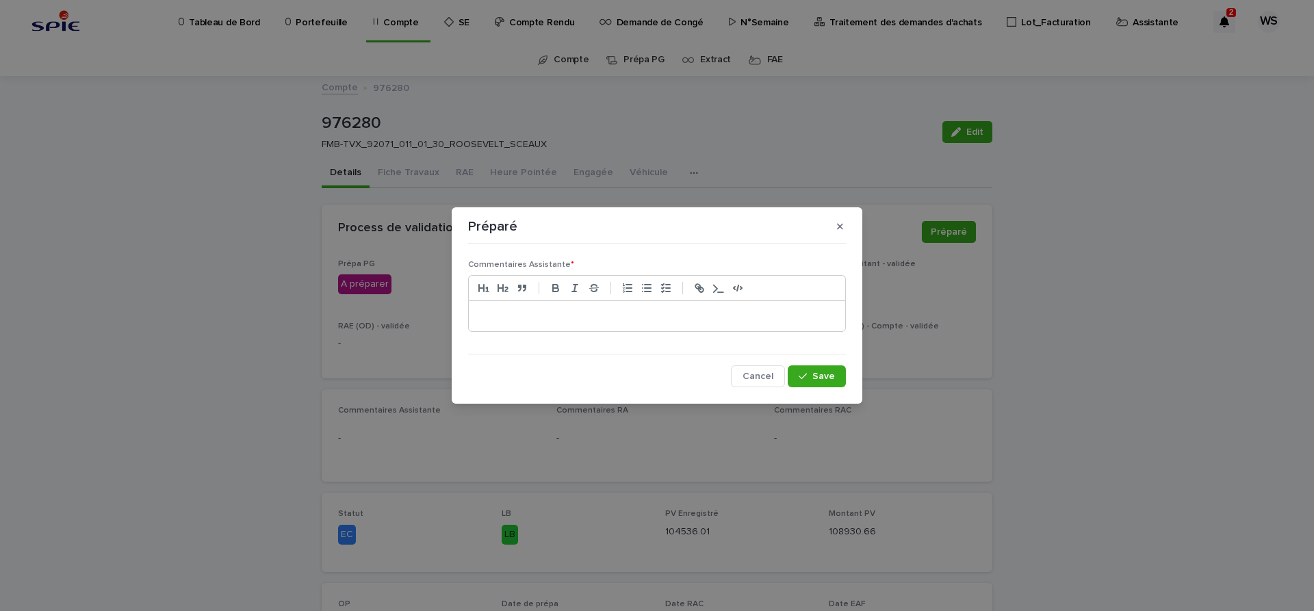
click at [523, 317] on p at bounding box center [657, 316] width 356 height 14
click at [829, 375] on span "Save" at bounding box center [823, 377] width 23 height 10
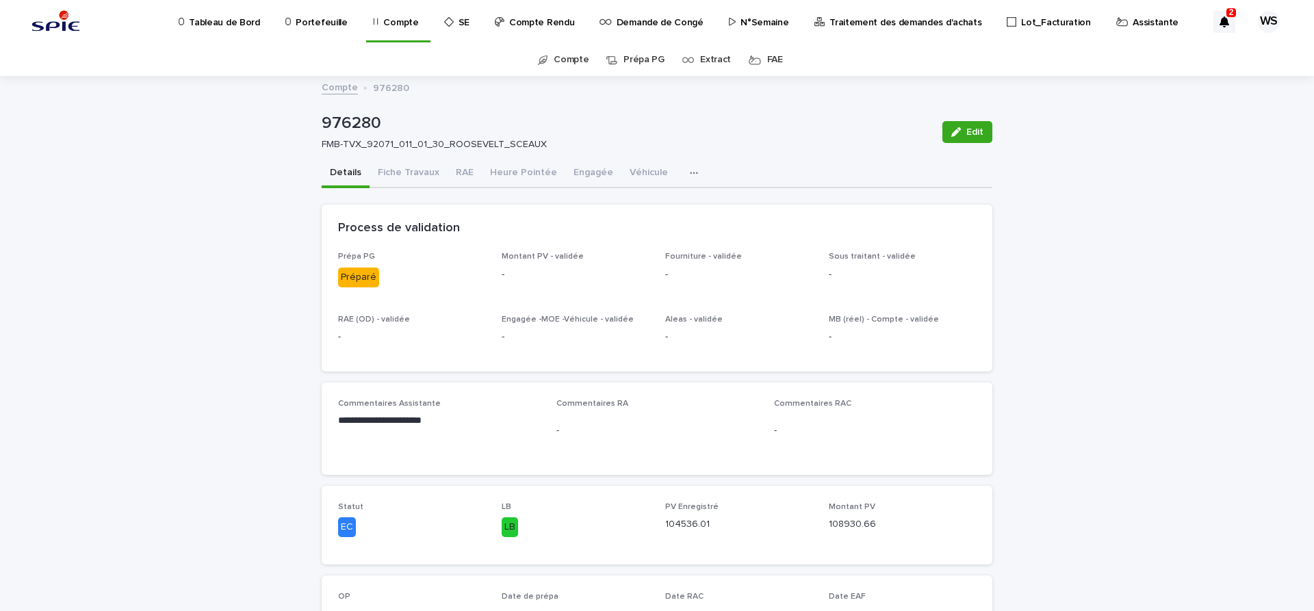
click at [884, 23] on p "Traitement des demandes d'achats" at bounding box center [905, 14] width 152 height 29
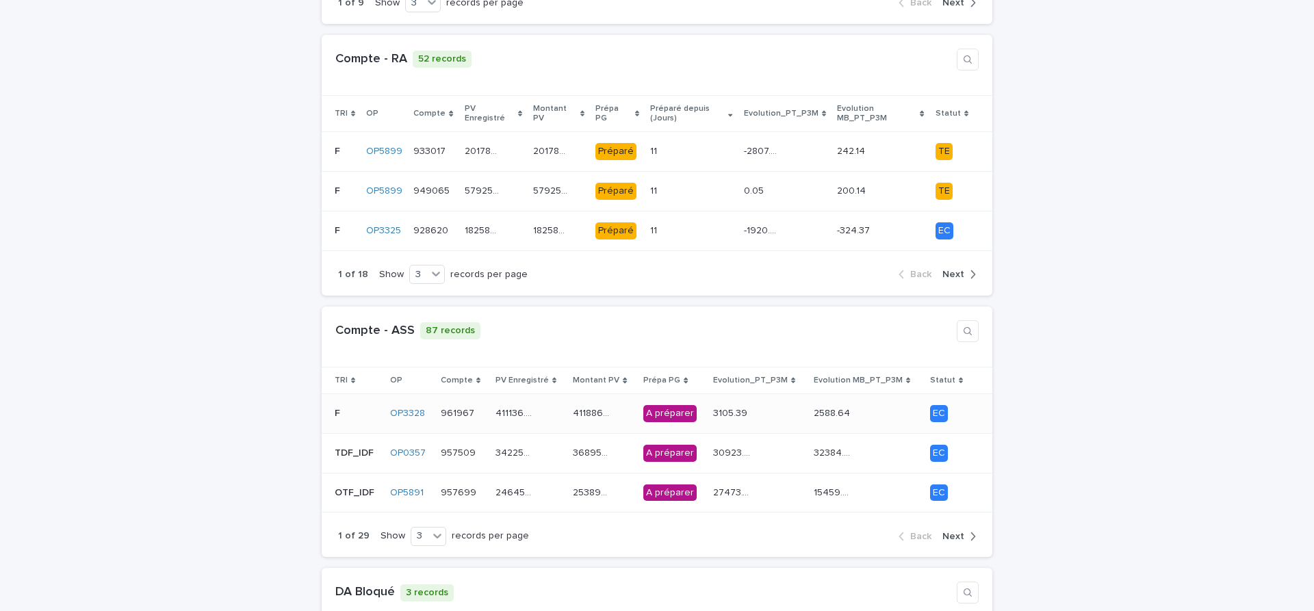
scroll to position [402, 0]
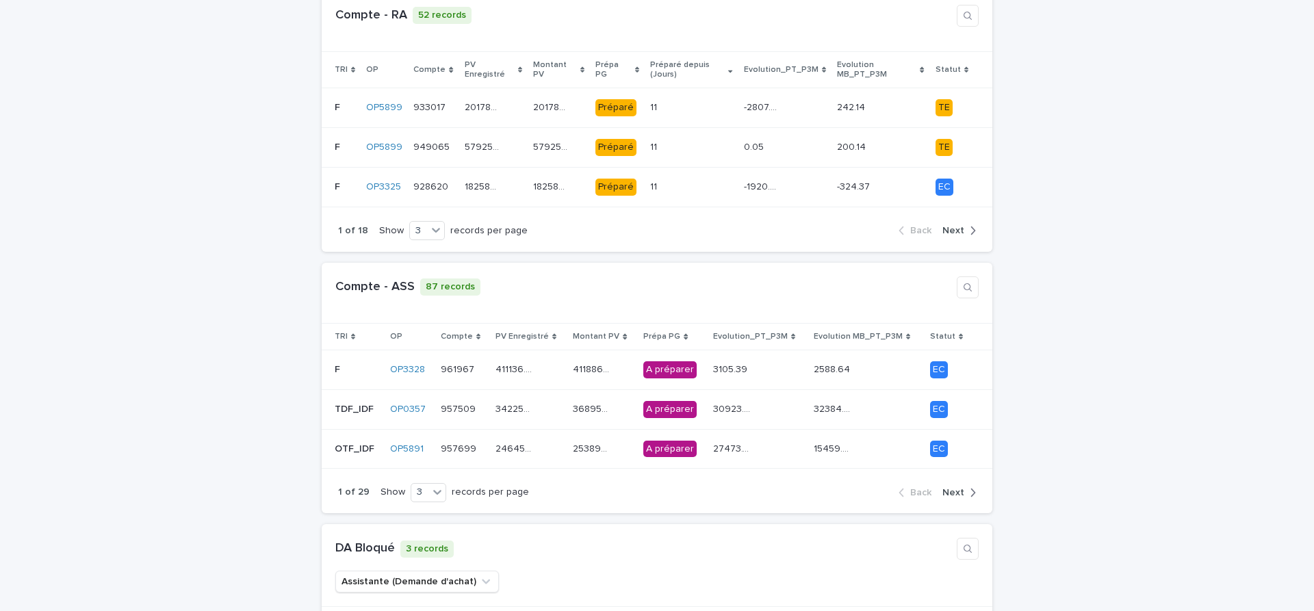
click at [958, 488] on span "Next" at bounding box center [953, 493] width 22 height 10
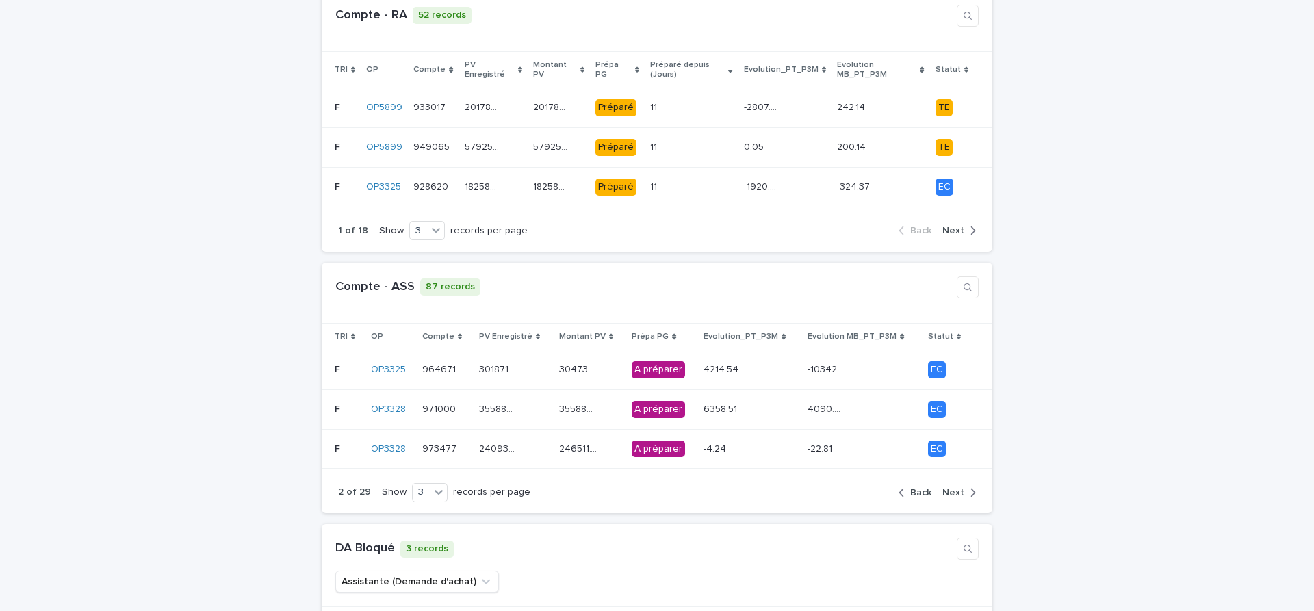
click at [958, 488] on span "Next" at bounding box center [953, 493] width 22 height 10
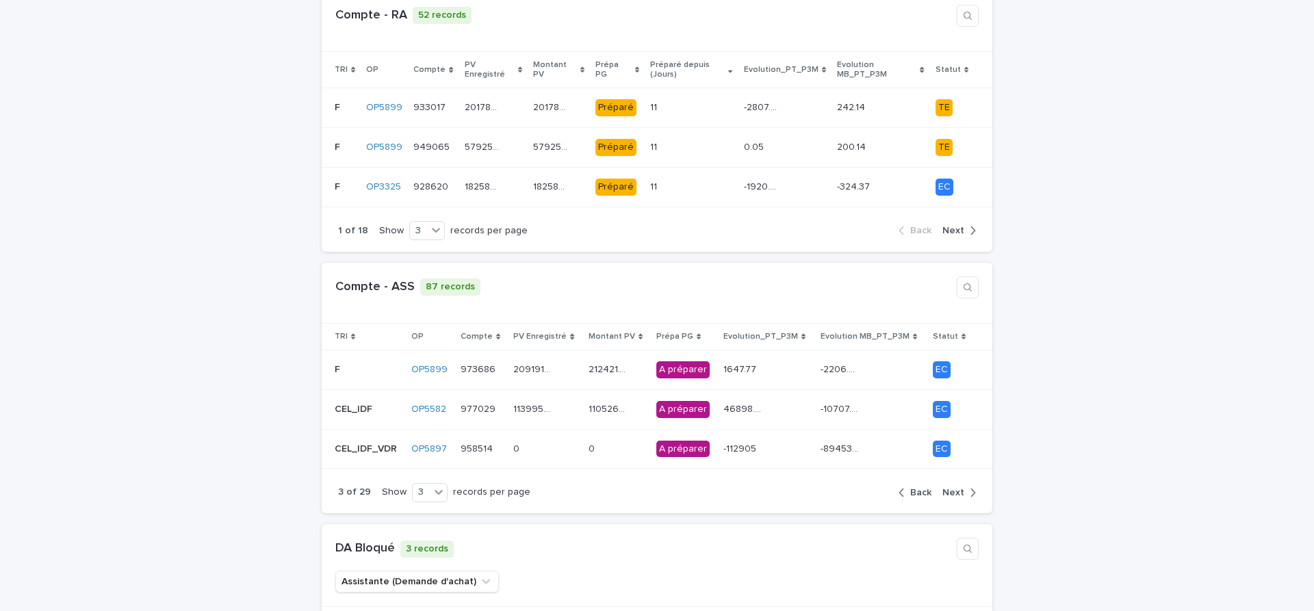
click at [958, 488] on span "Next" at bounding box center [953, 493] width 22 height 10
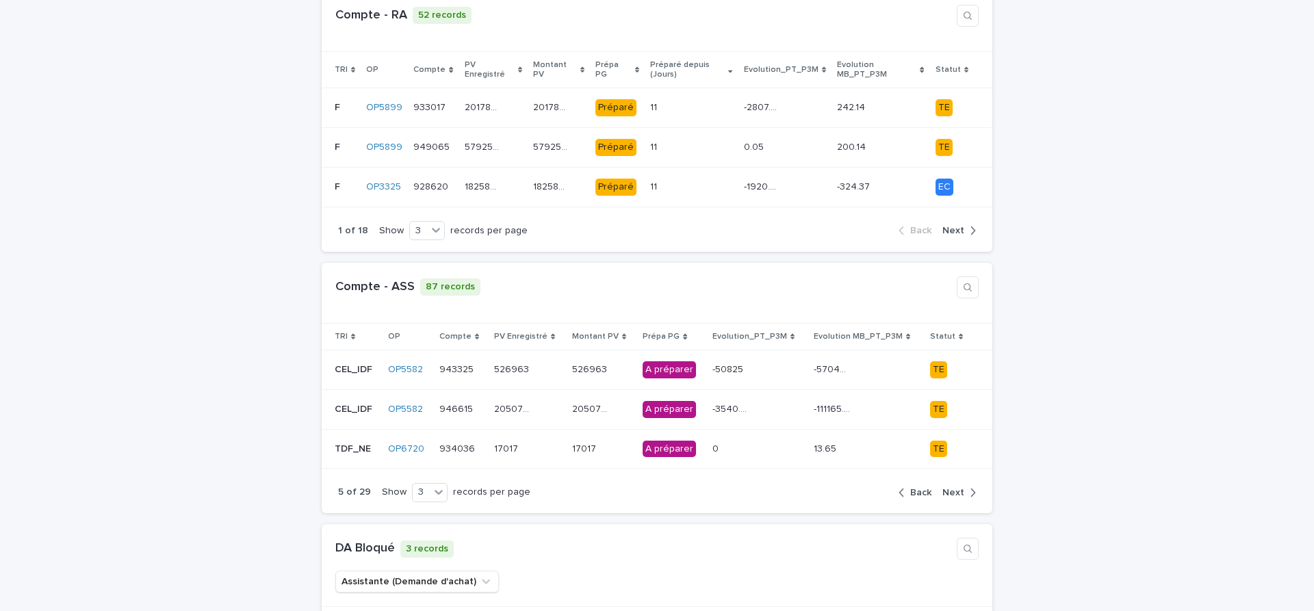
click at [958, 488] on span "Next" at bounding box center [953, 493] width 22 height 10
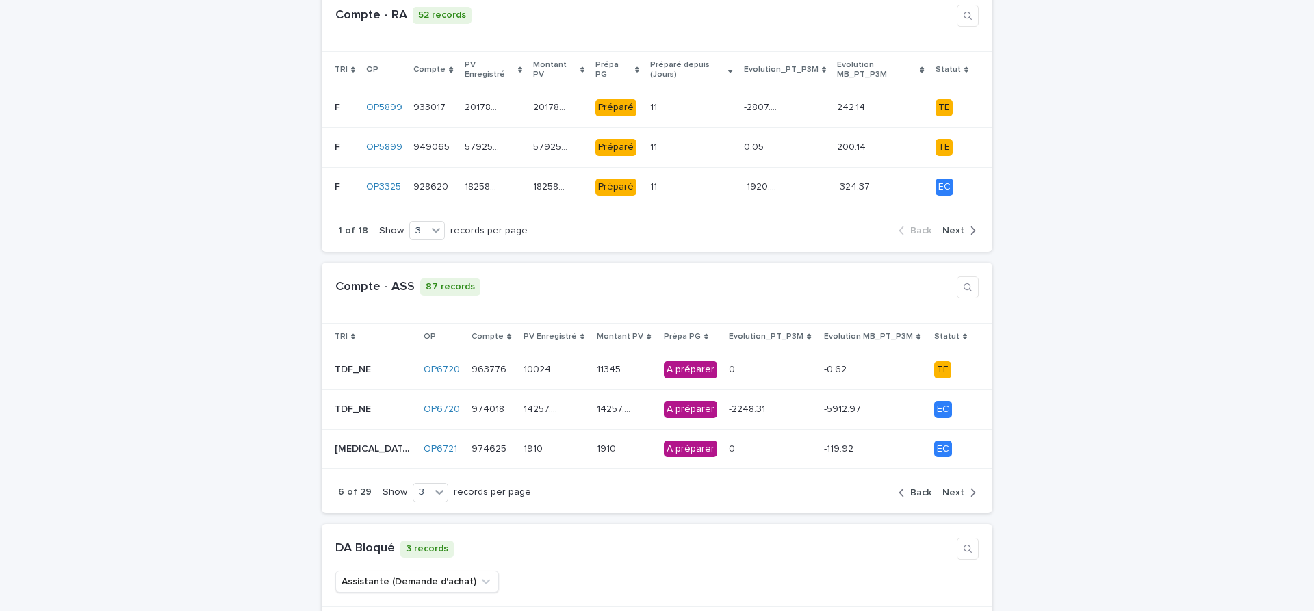
click at [958, 488] on span "Next" at bounding box center [953, 493] width 22 height 10
click at [968, 282] on icon "button" at bounding box center [967, 287] width 11 height 11
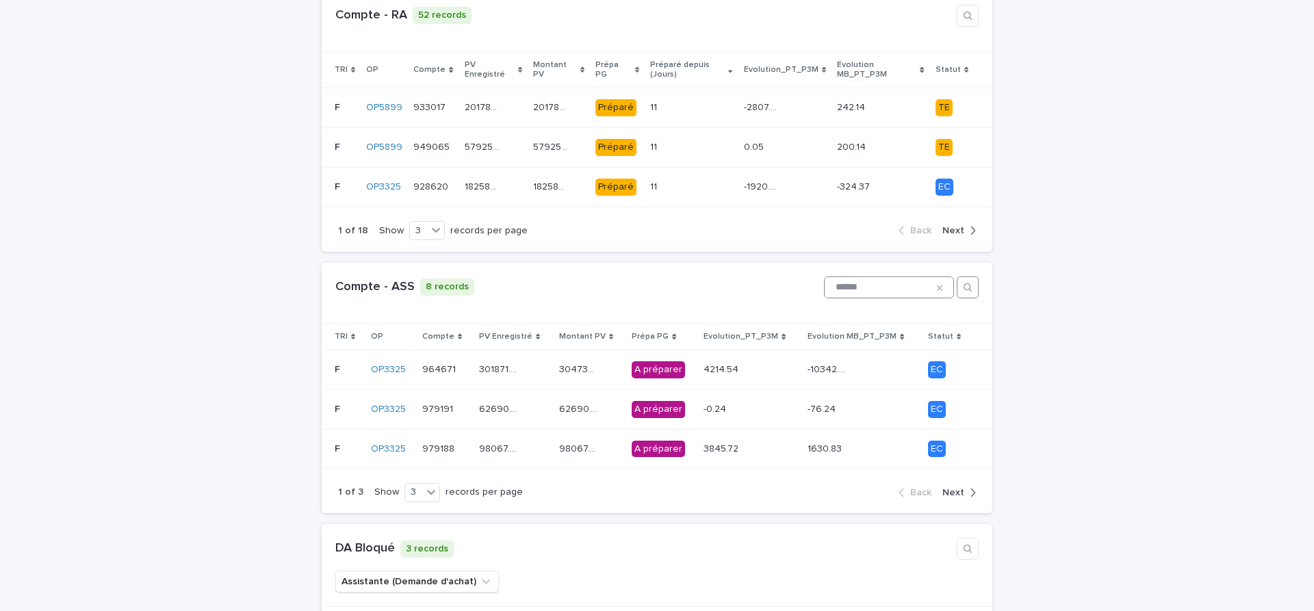
type input "******"
click at [543, 398] on div "62690.76 62690.76" at bounding box center [513, 409] width 69 height 23
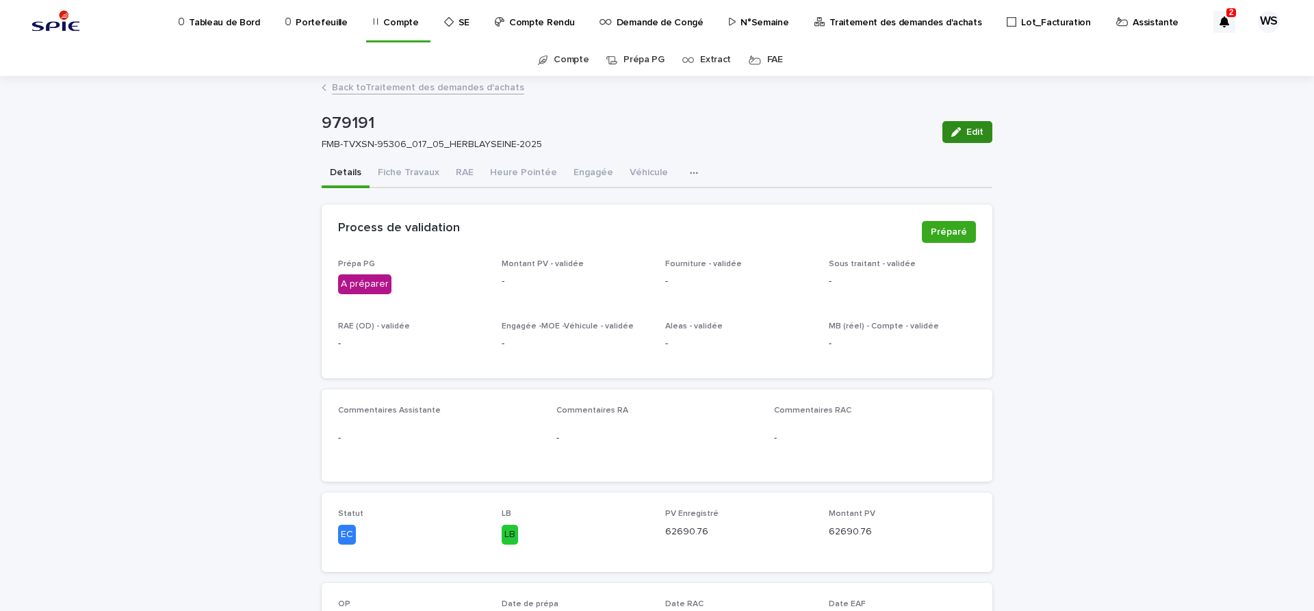
click at [975, 131] on span "Edit" at bounding box center [974, 132] width 17 height 10
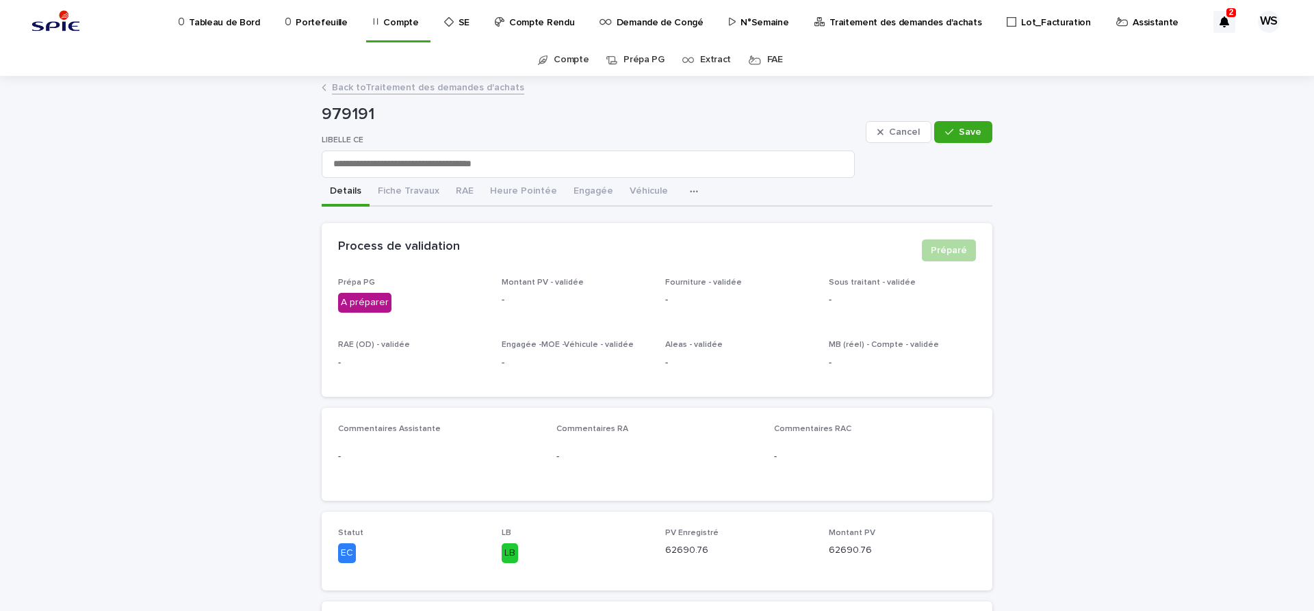
scroll to position [230, 0]
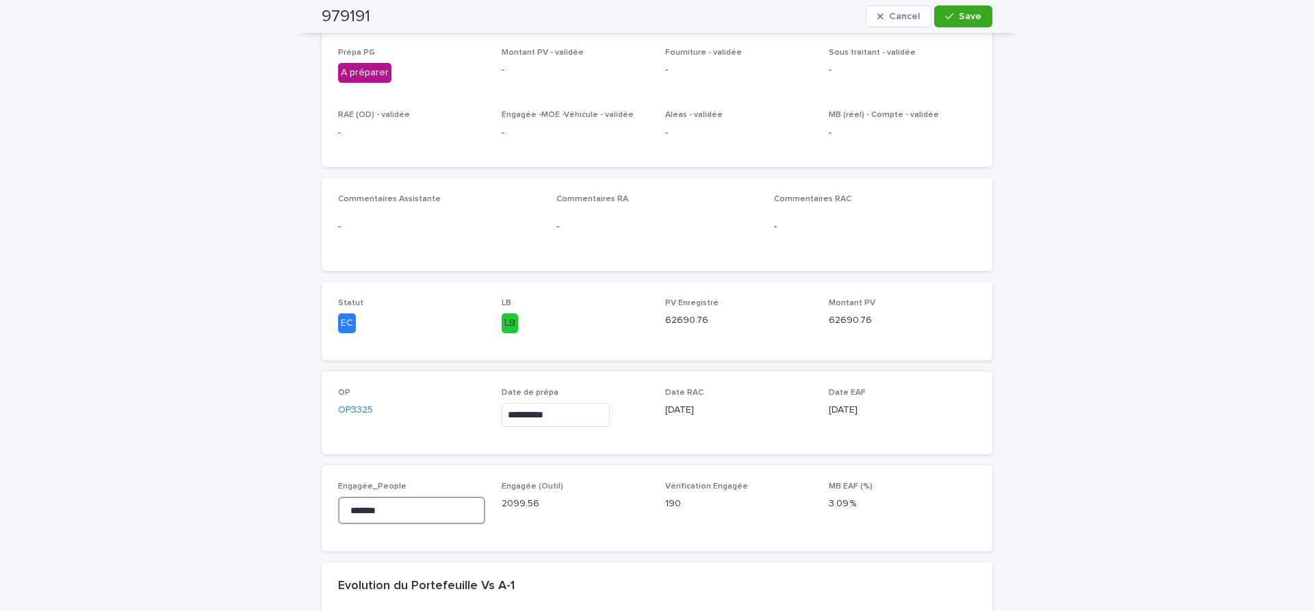
drag, startPoint x: 397, startPoint y: 511, endPoint x: 42, endPoint y: 493, distance: 354.9
click at [338, 497] on input "*******" at bounding box center [411, 510] width 147 height 27
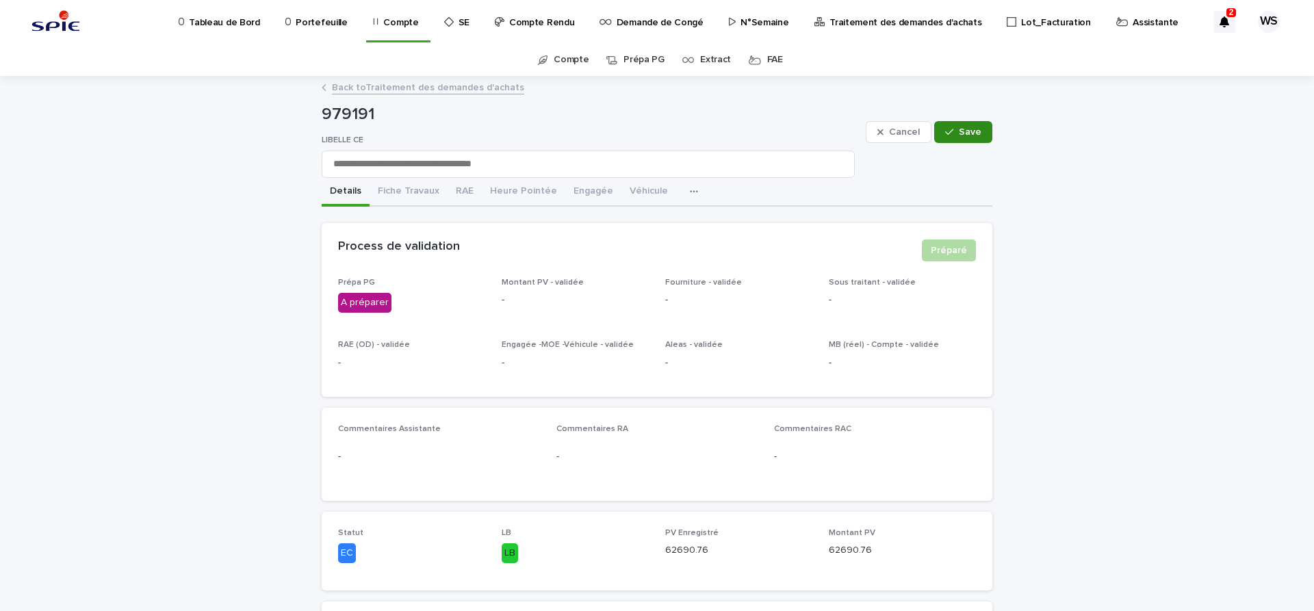
type input "*******"
click at [975, 140] on button "Save" at bounding box center [963, 132] width 58 height 22
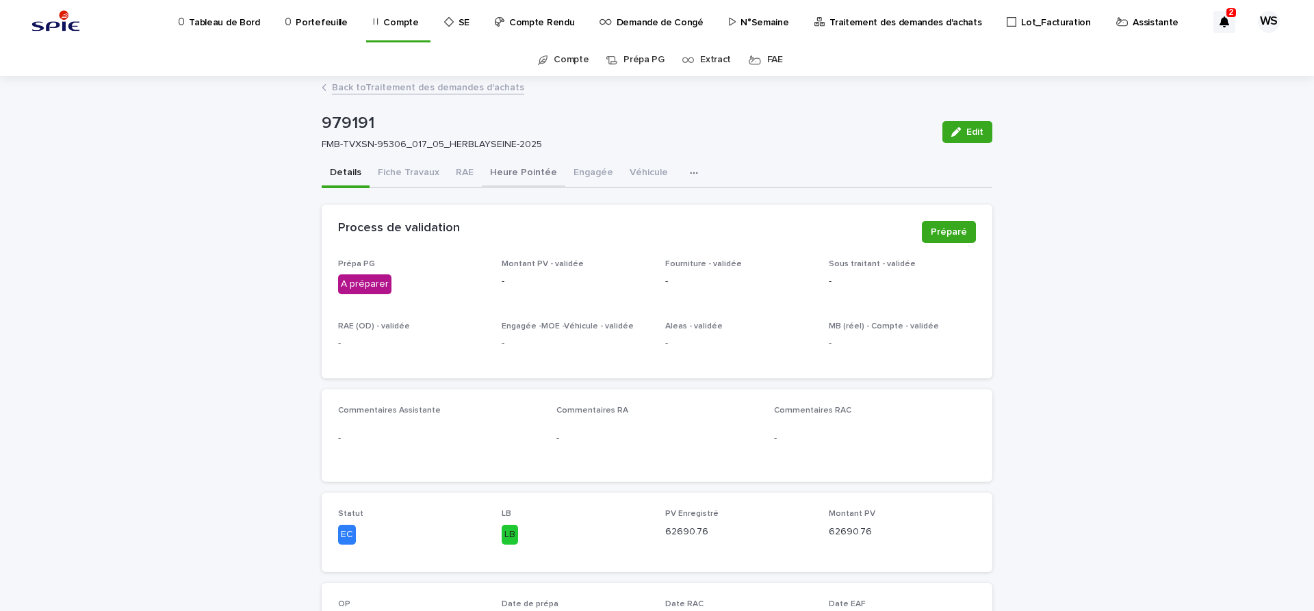
click at [519, 175] on button "Heure Pointée" at bounding box center [523, 173] width 83 height 29
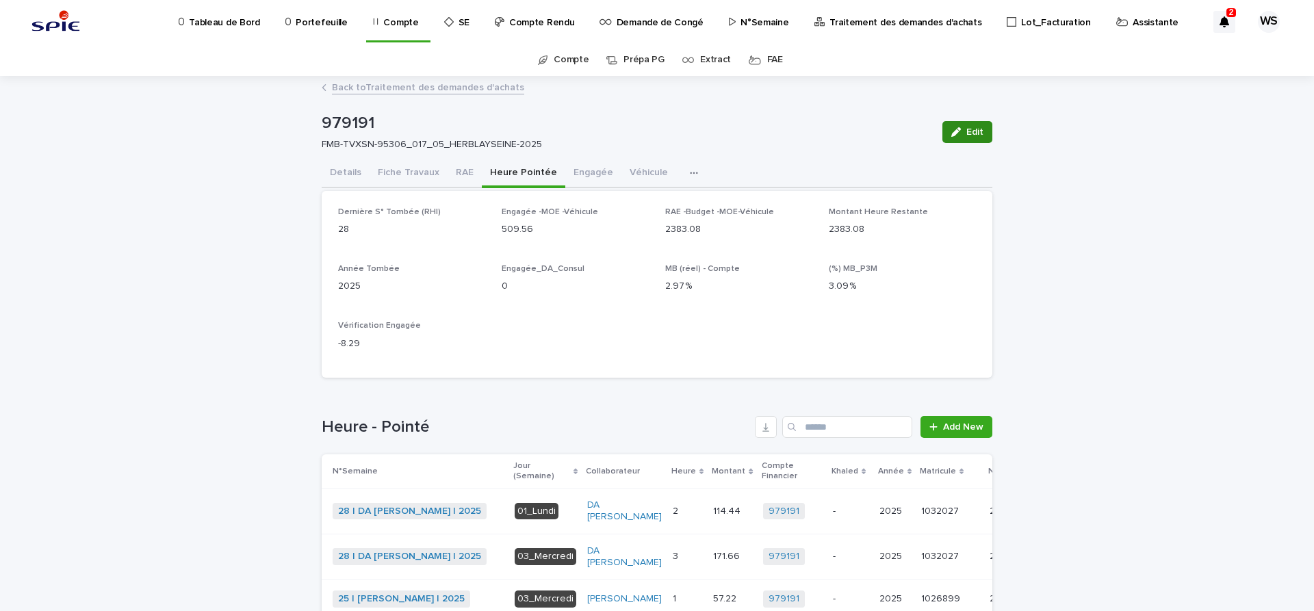
click at [977, 134] on span "Edit" at bounding box center [974, 132] width 17 height 10
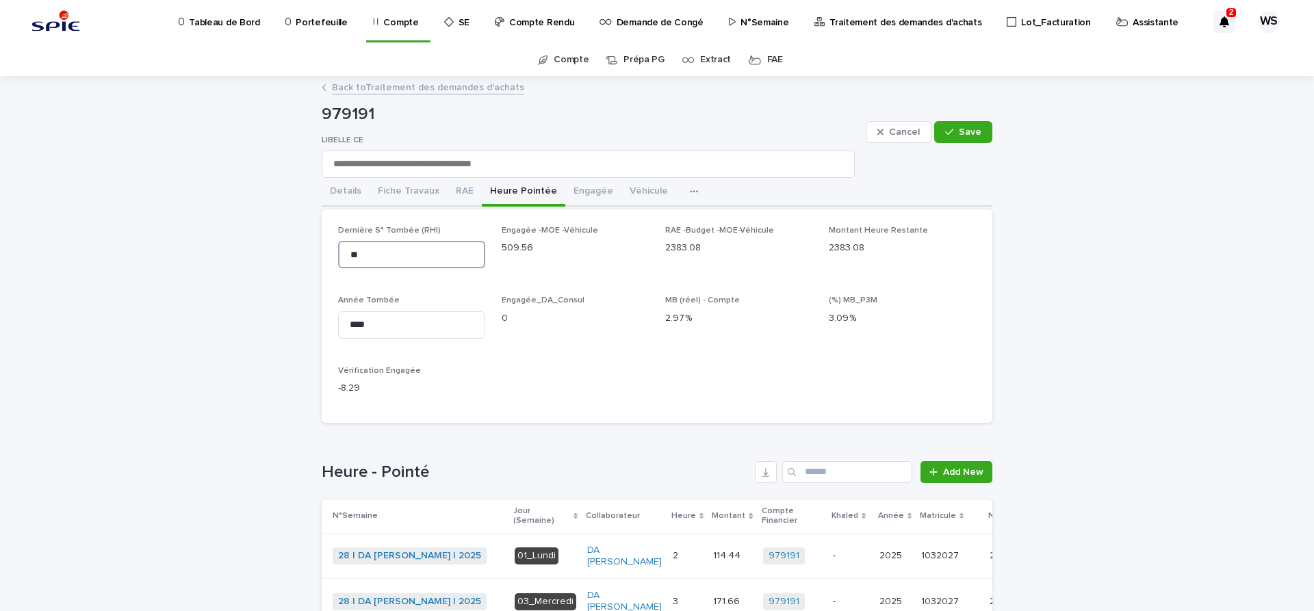
drag, startPoint x: 370, startPoint y: 256, endPoint x: 99, endPoint y: 227, distance: 272.5
click at [338, 241] on input "**" at bounding box center [411, 254] width 147 height 27
type input "**"
click at [973, 131] on span "Save" at bounding box center [970, 132] width 23 height 10
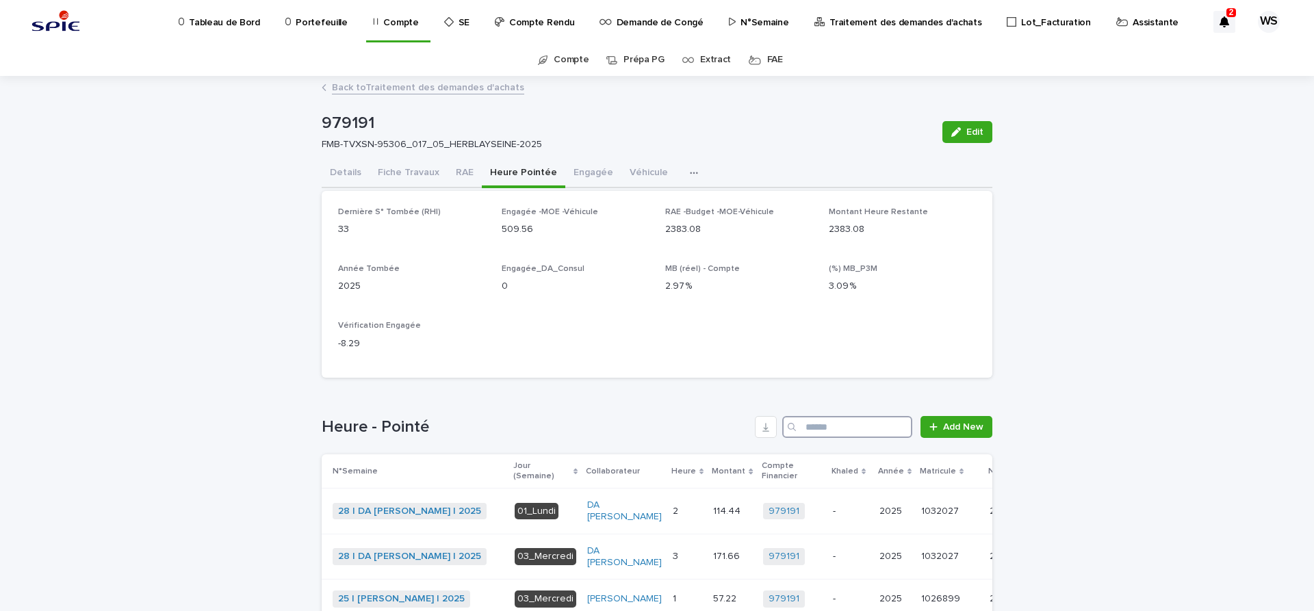
click at [836, 424] on input "Search" at bounding box center [847, 427] width 130 height 22
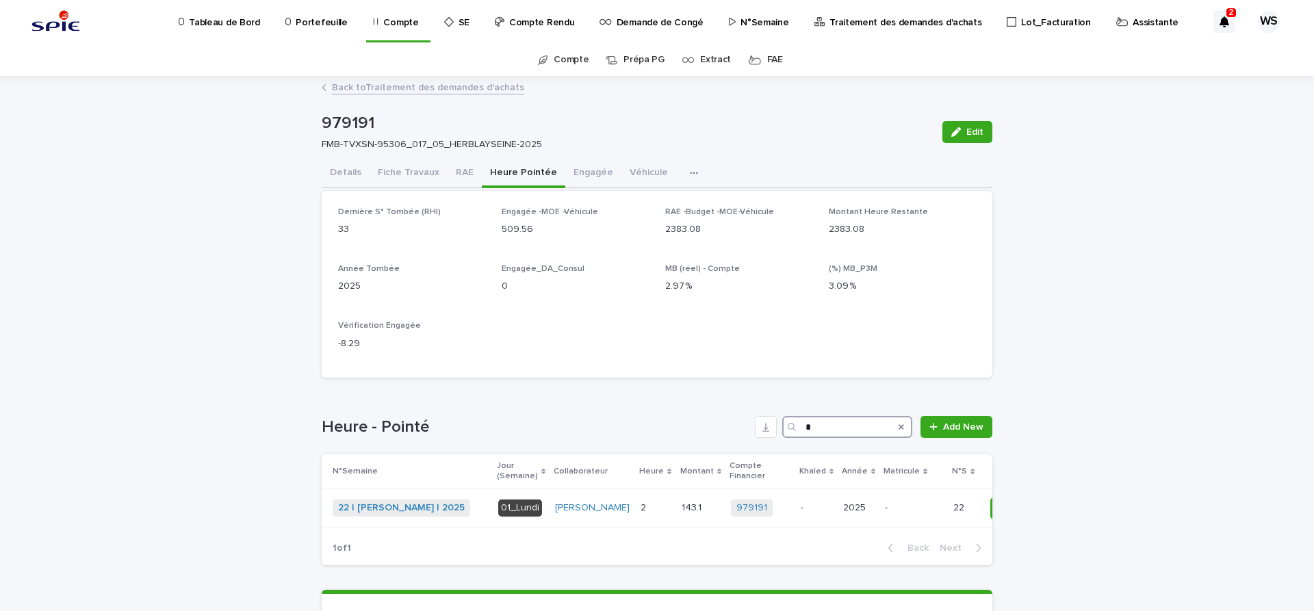
drag, startPoint x: 860, startPoint y: 431, endPoint x: 608, endPoint y: 402, distance: 253.6
click at [782, 416] on input "*" at bounding box center [847, 427] width 130 height 22
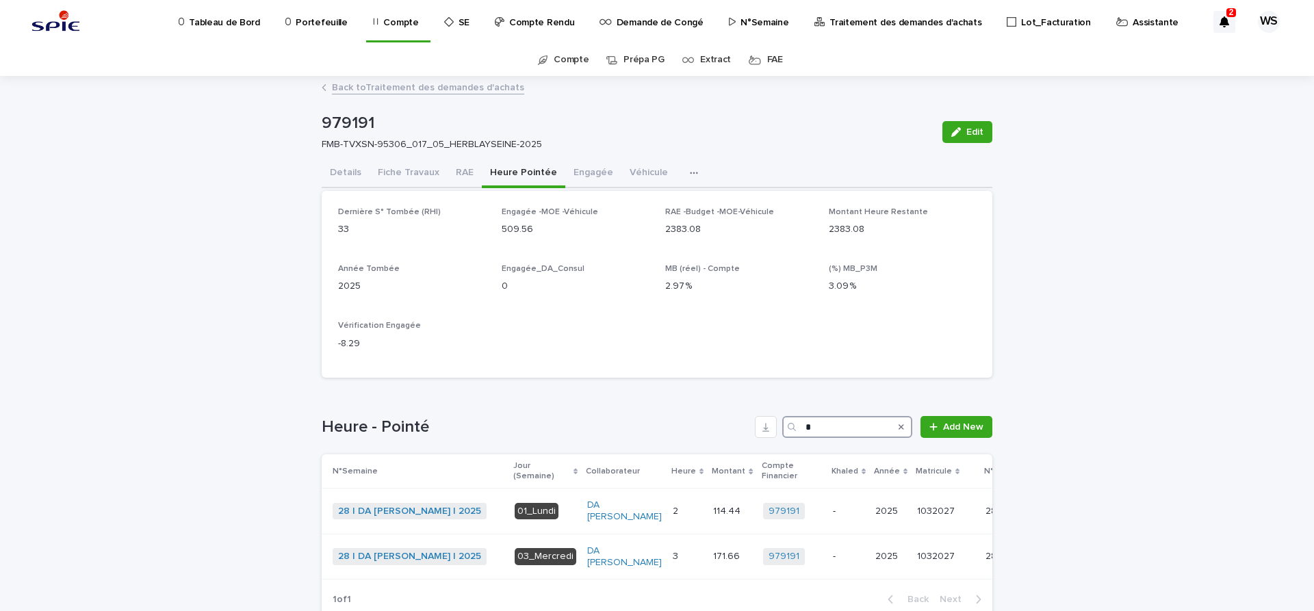
drag, startPoint x: 853, startPoint y: 433, endPoint x: 637, endPoint y: 404, distance: 218.2
click at [782, 416] on input "*" at bounding box center [847, 427] width 130 height 22
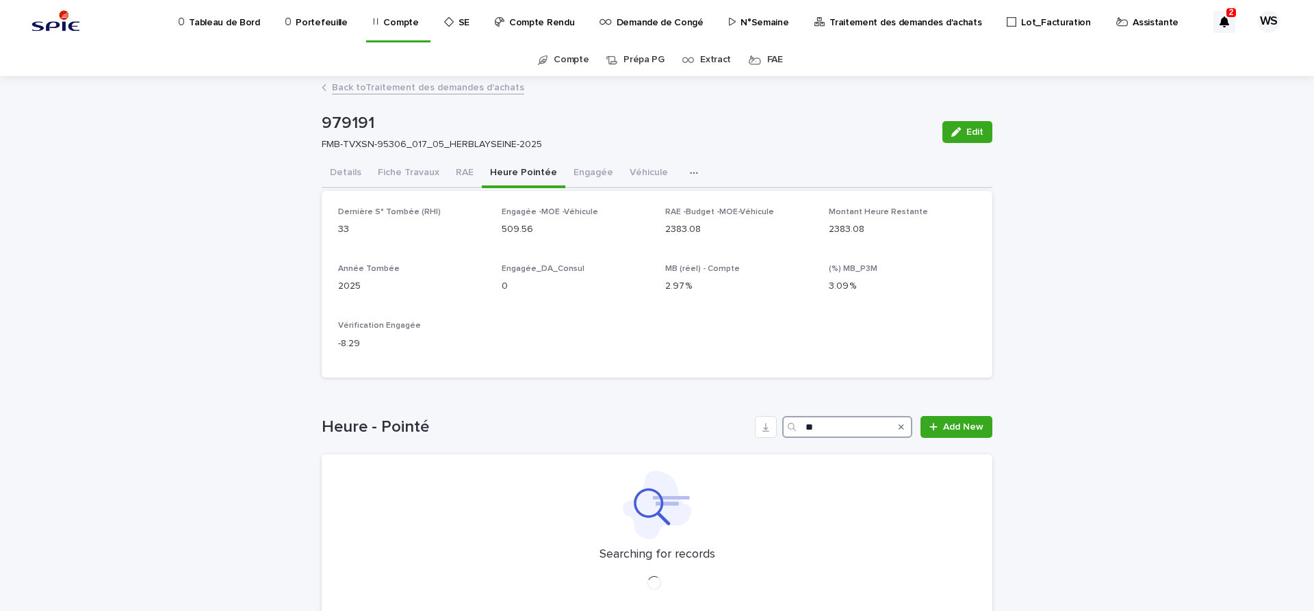
type input "*"
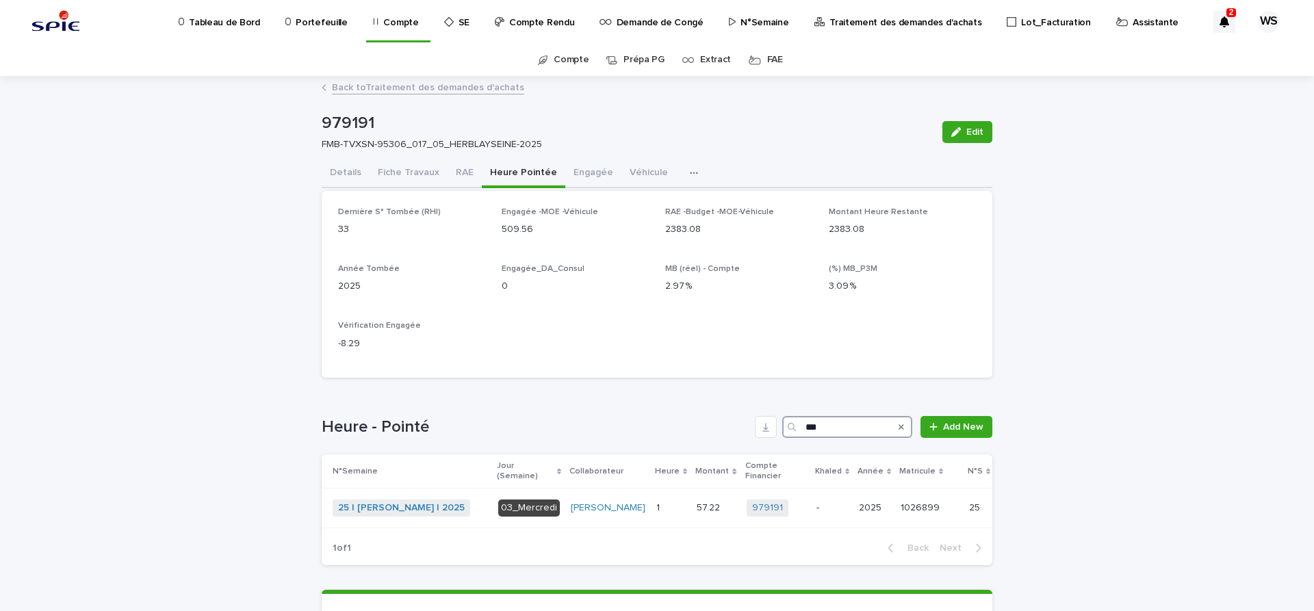
type input "***"
click at [639, 173] on button "Véhicule" at bounding box center [648, 173] width 55 height 29
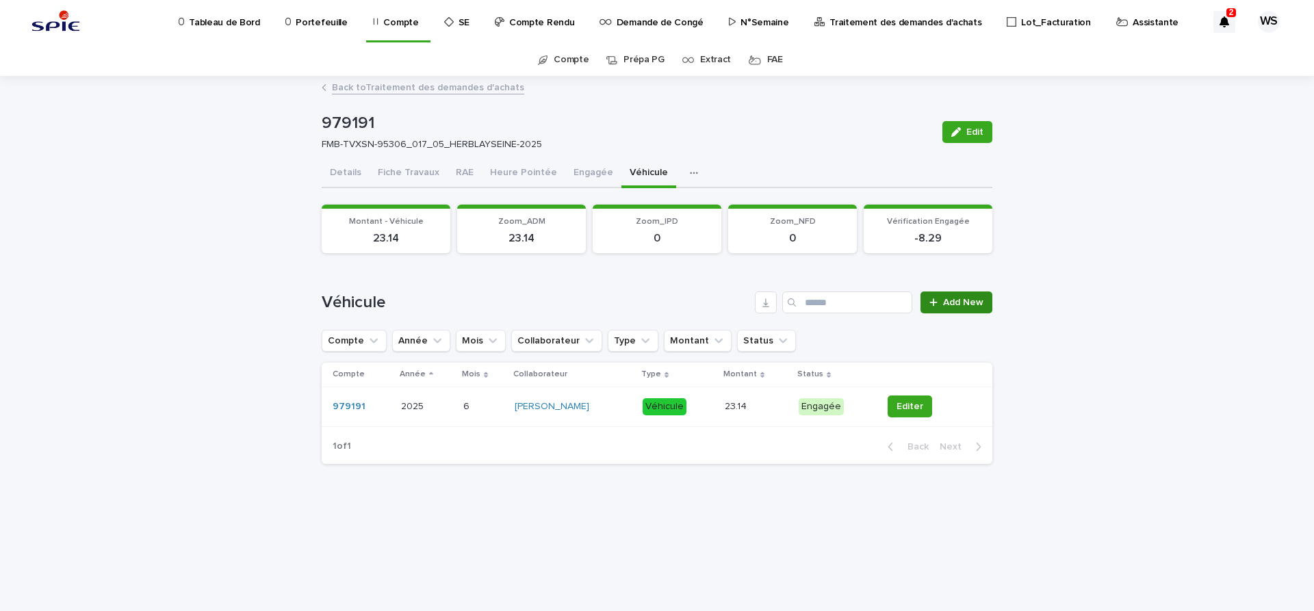
click at [966, 303] on span "Add New" at bounding box center [963, 303] width 40 height 10
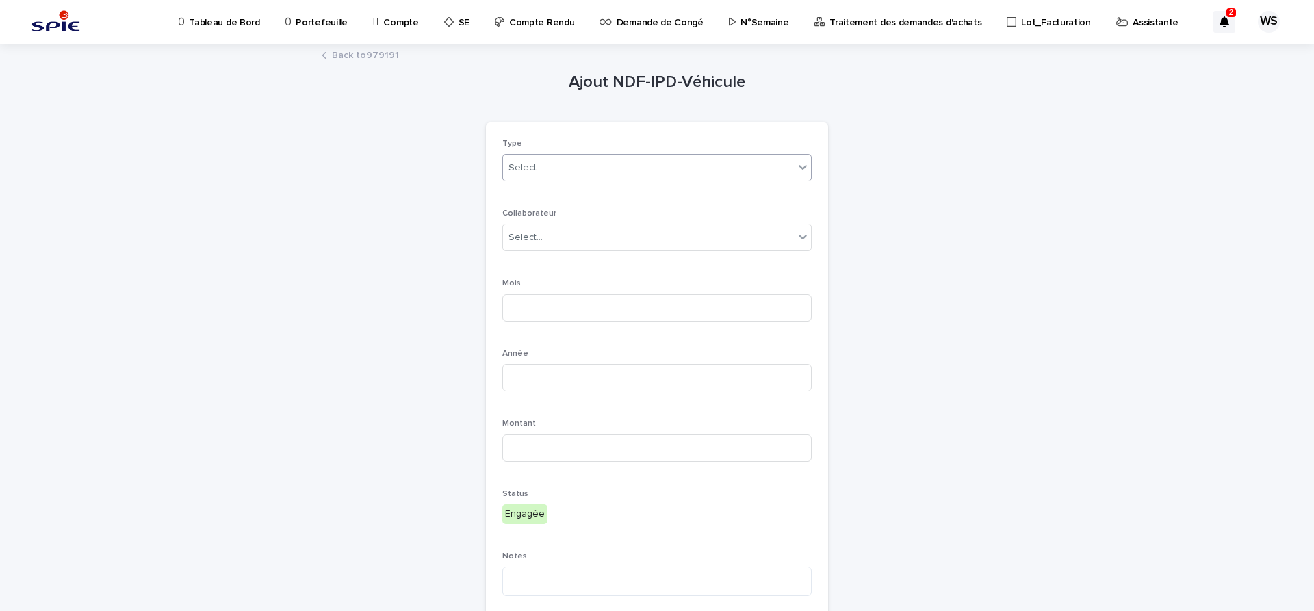
click at [538, 173] on div "Select..." at bounding box center [525, 168] width 34 height 14
click at [532, 190] on span "Véhicule" at bounding box center [530, 192] width 44 height 15
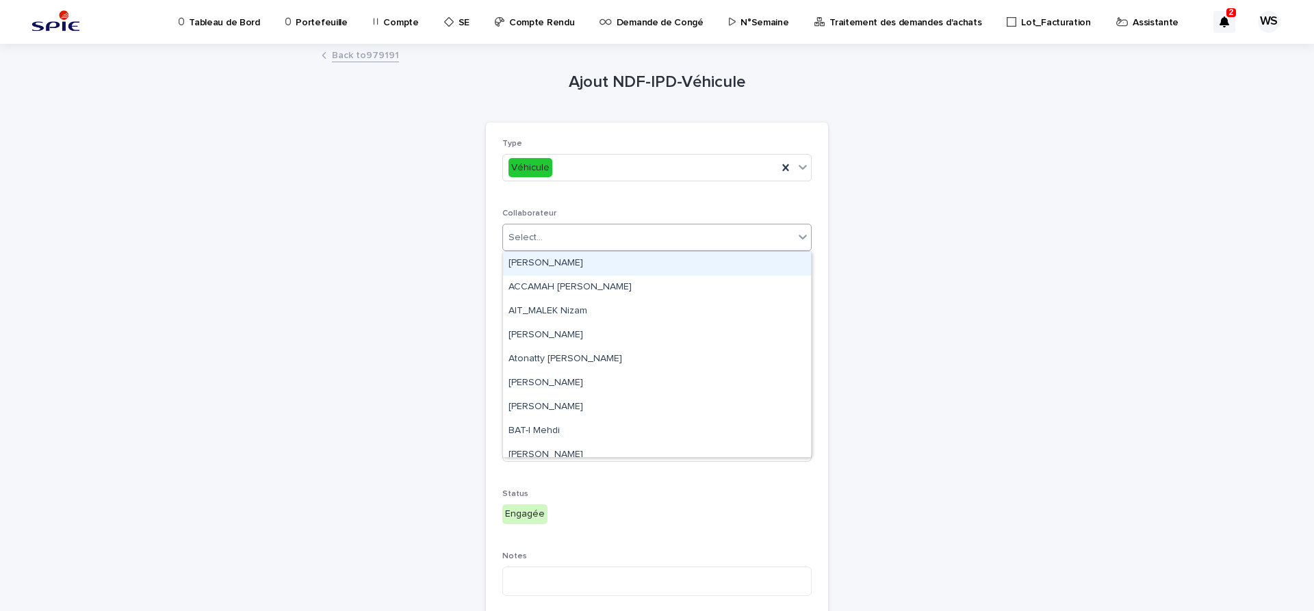
click at [550, 235] on div "Select..." at bounding box center [648, 238] width 291 height 23
type input "***"
click at [534, 261] on div "[PERSON_NAME]" at bounding box center [657, 264] width 308 height 24
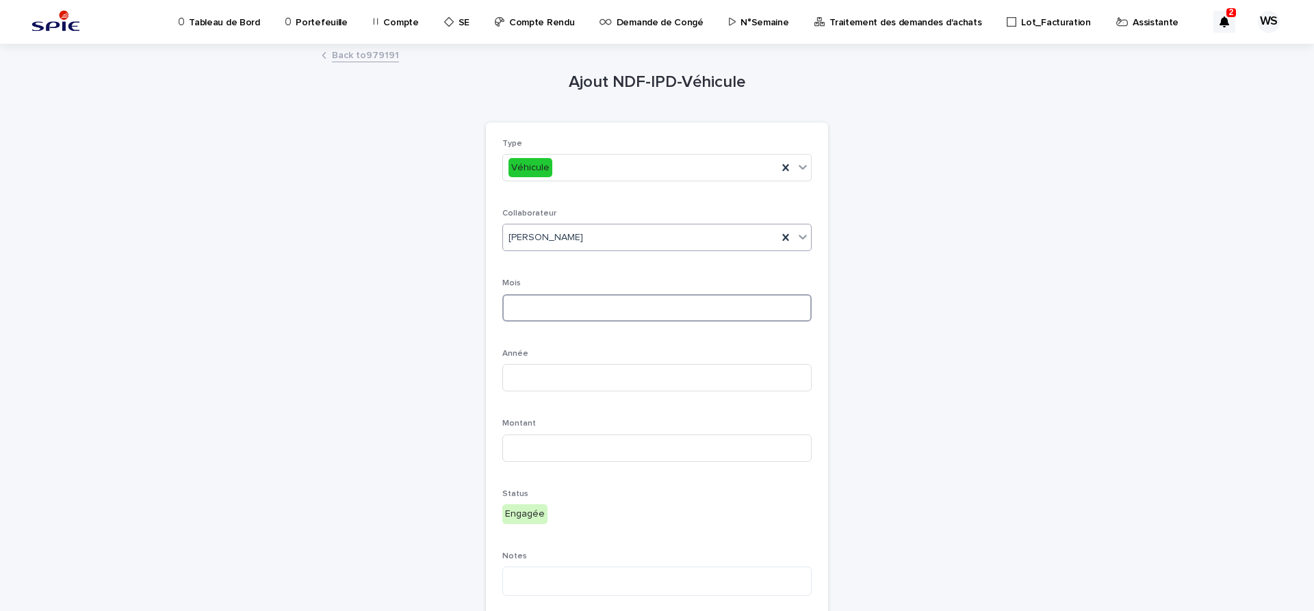
click at [534, 305] on input at bounding box center [656, 307] width 309 height 27
type input "*"
type input "****"
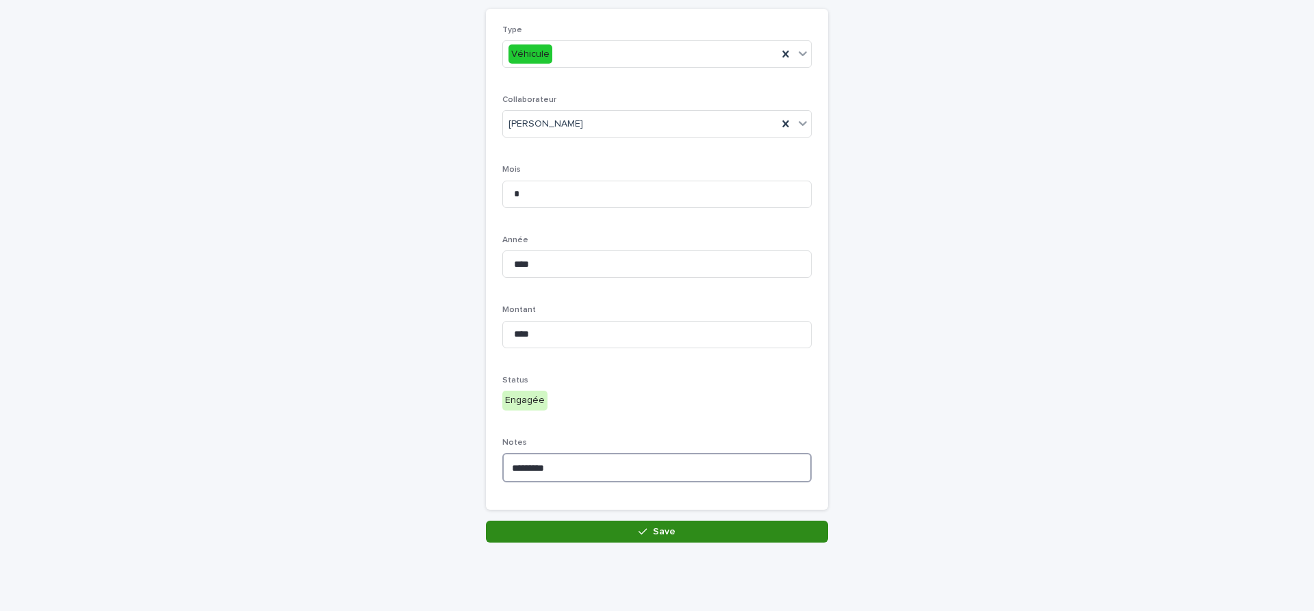
type textarea "*********"
click at [676, 534] on button "Save" at bounding box center [657, 532] width 342 height 22
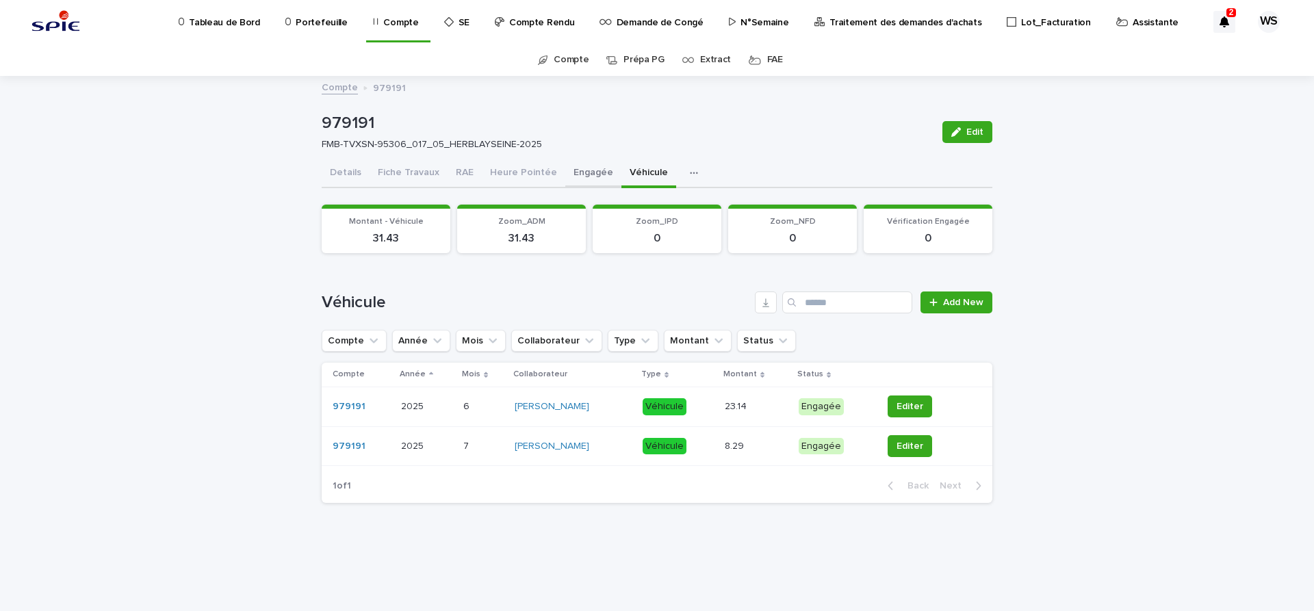
click at [594, 172] on button "Engagée" at bounding box center [593, 173] width 56 height 29
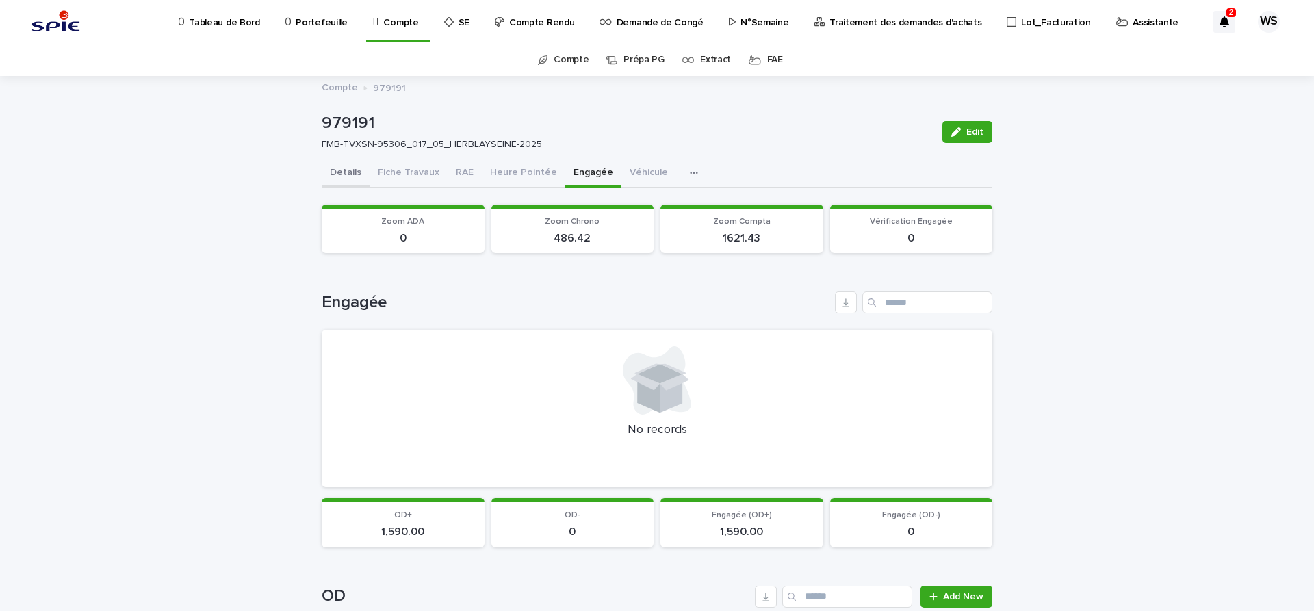
click at [349, 172] on button "Details" at bounding box center [346, 173] width 48 height 29
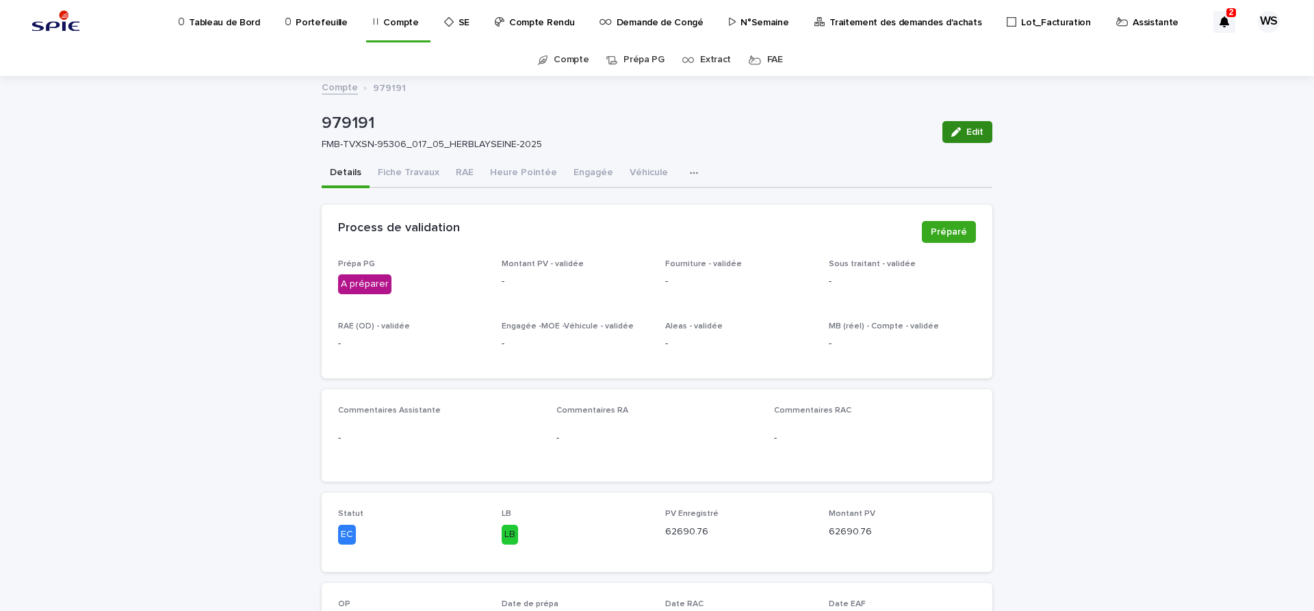
click at [979, 131] on span "Edit" at bounding box center [974, 132] width 17 height 10
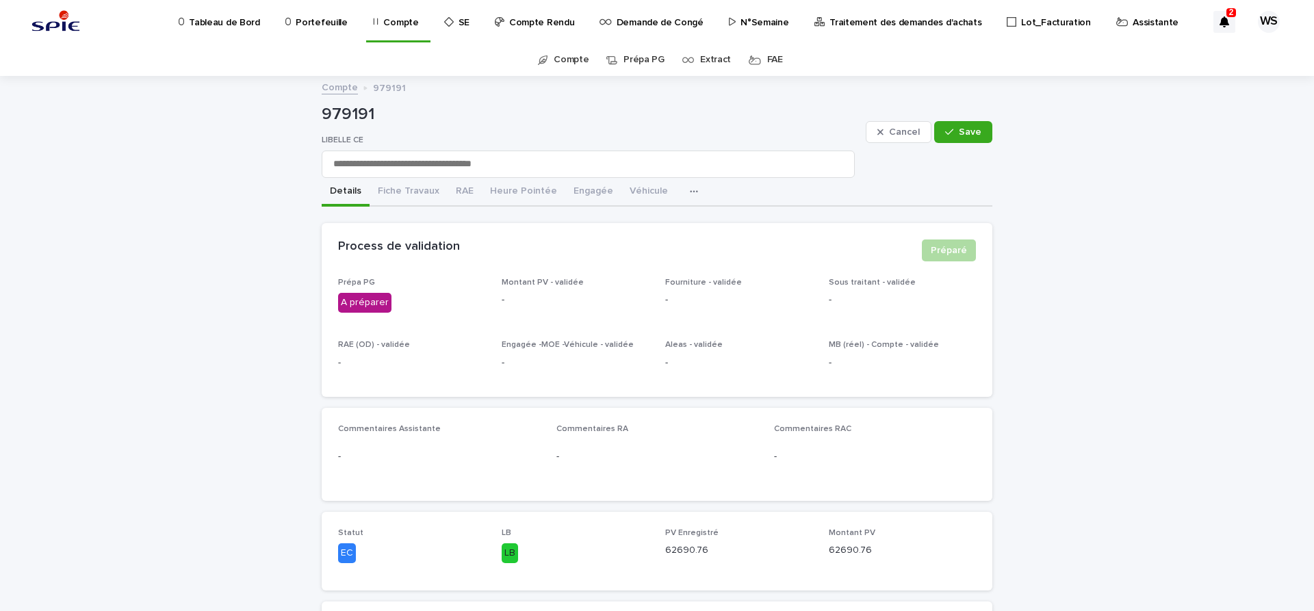
scroll to position [230, 0]
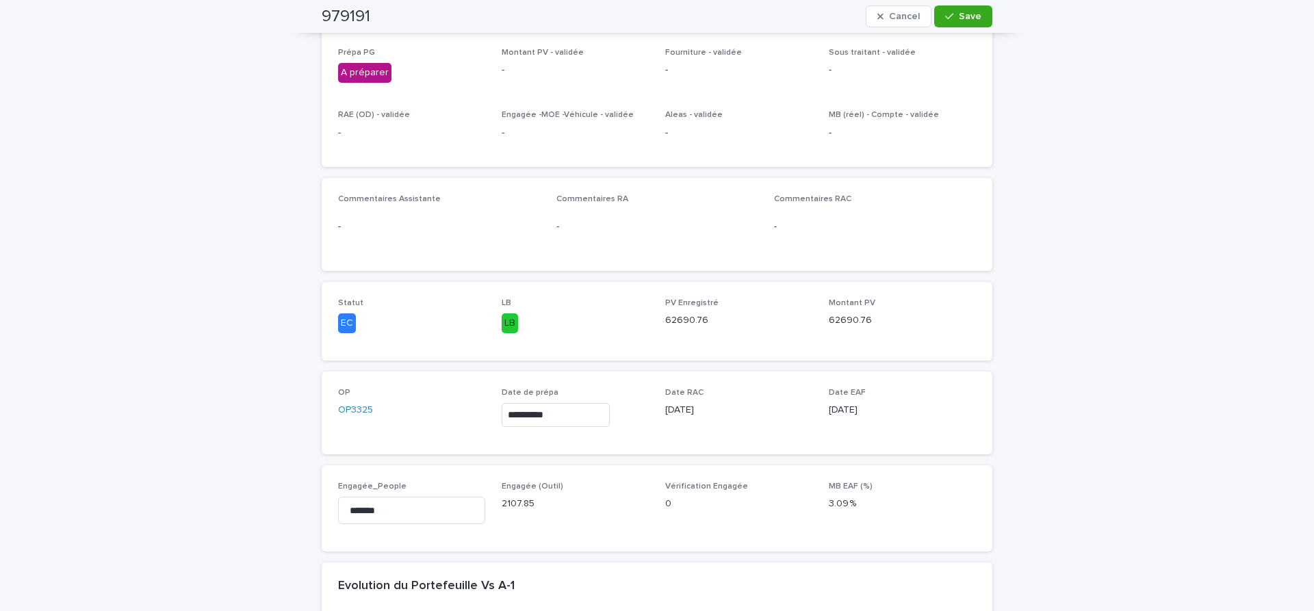
click at [582, 411] on input "**********" at bounding box center [556, 415] width 108 height 24
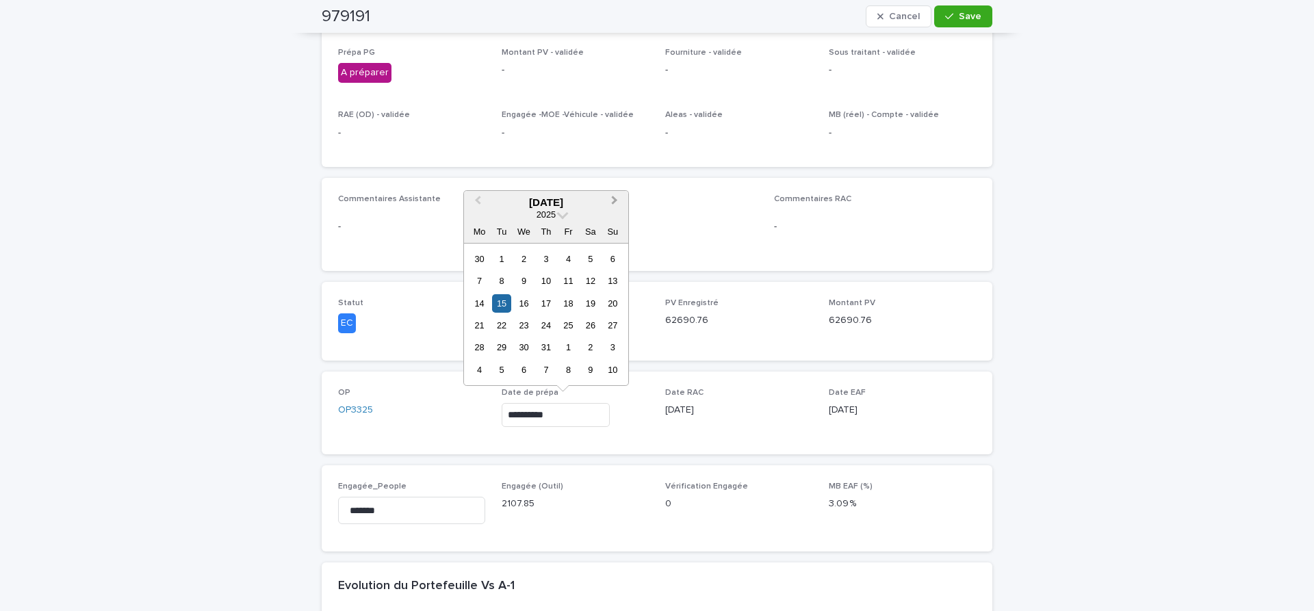
click at [616, 203] on button "Next Month" at bounding box center [616, 203] width 22 height 22
click at [524, 331] on div "20" at bounding box center [524, 325] width 18 height 18
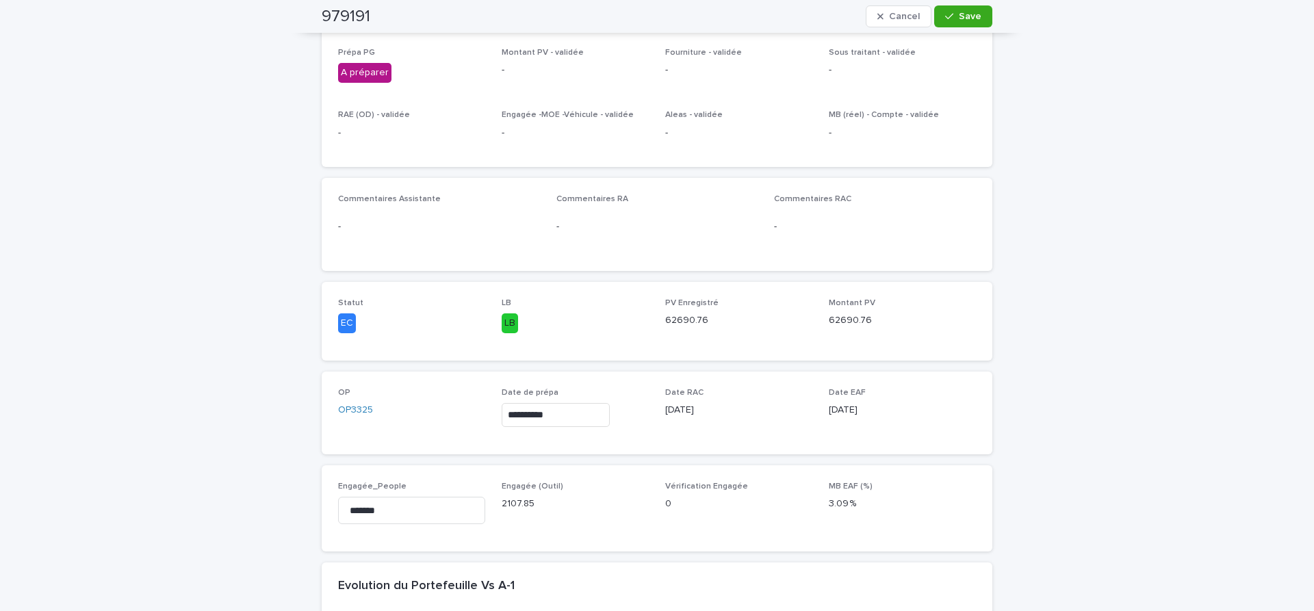
type input "**********"
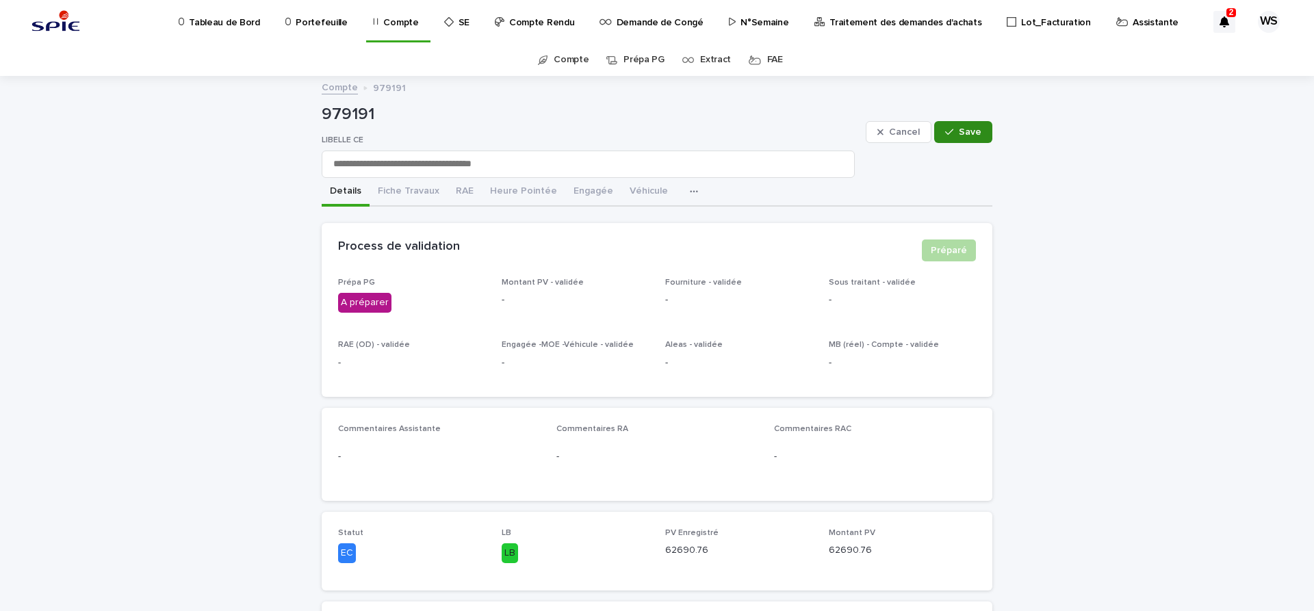
click at [976, 133] on span "Save" at bounding box center [970, 132] width 23 height 10
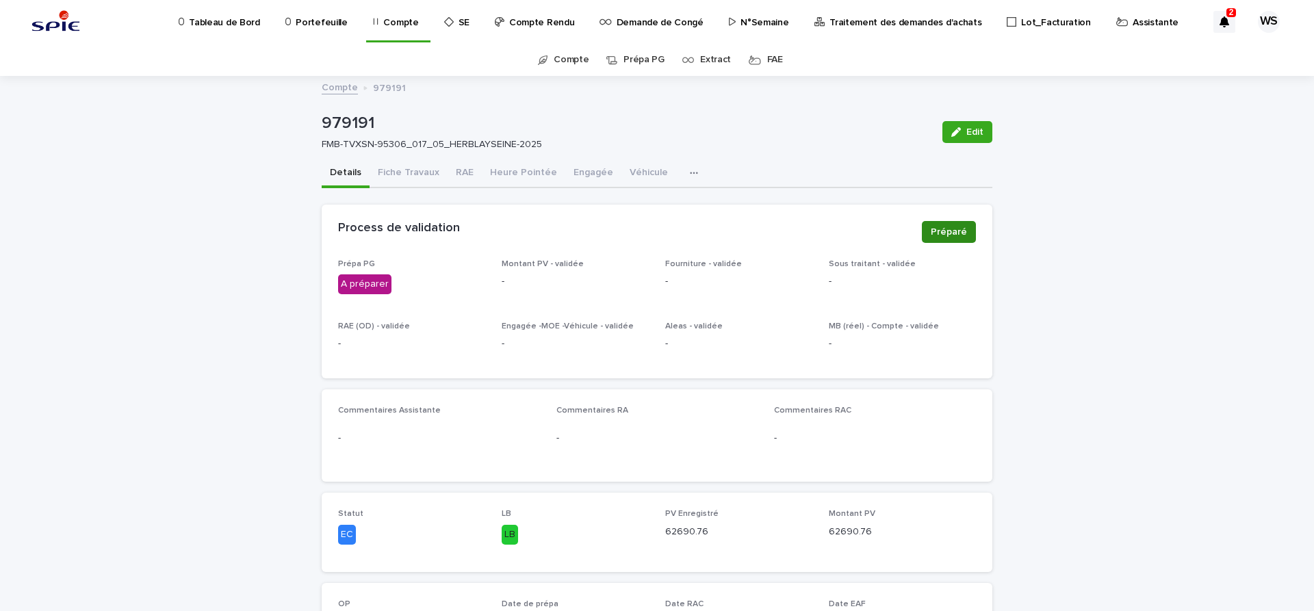
click at [946, 228] on span "Préparé" at bounding box center [949, 232] width 36 height 14
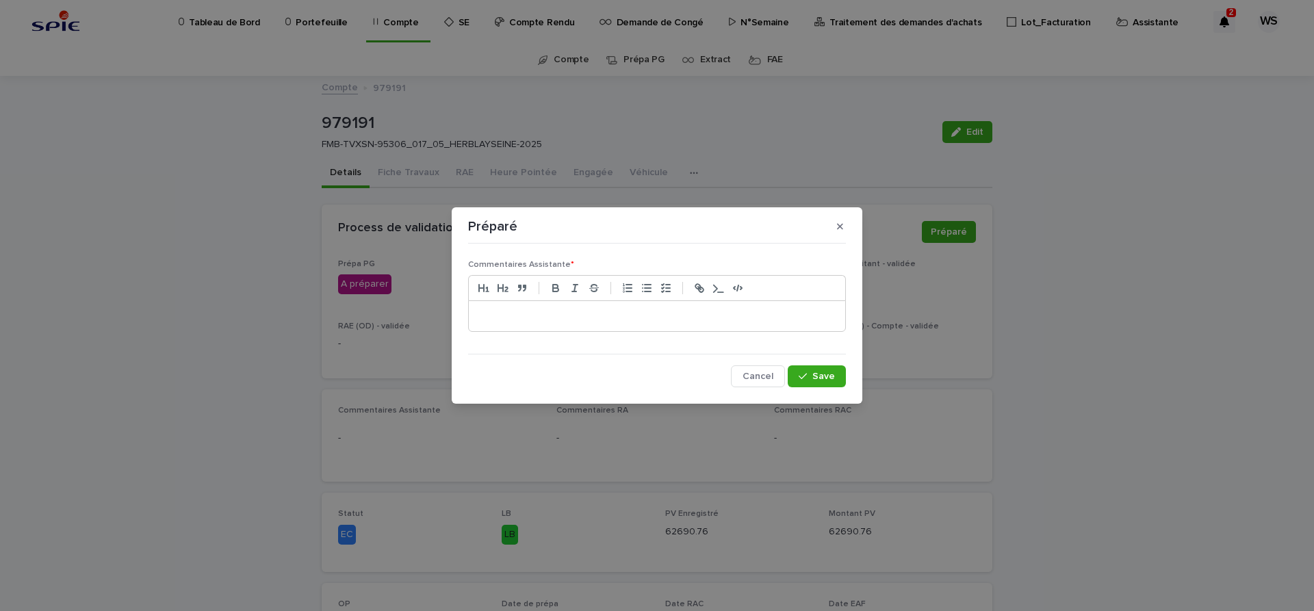
click at [560, 322] on p at bounding box center [657, 316] width 356 height 14
click at [829, 380] on span "Save" at bounding box center [823, 377] width 23 height 10
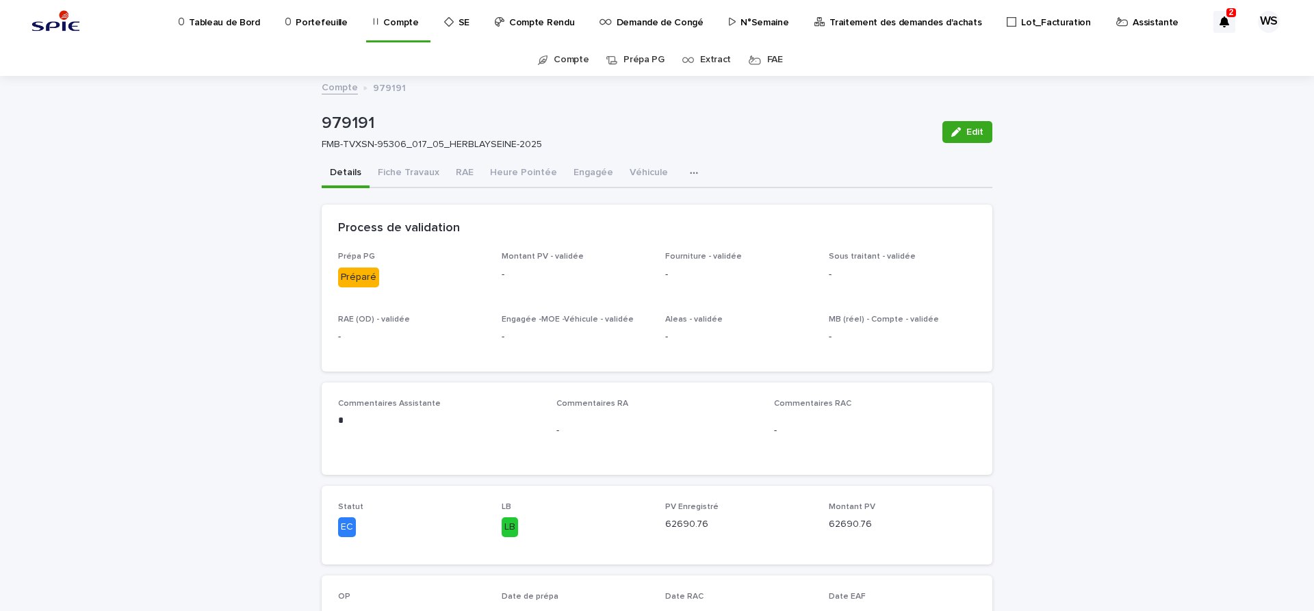
click at [914, 22] on p "Traitement des demandes d'achats" at bounding box center [905, 14] width 152 height 29
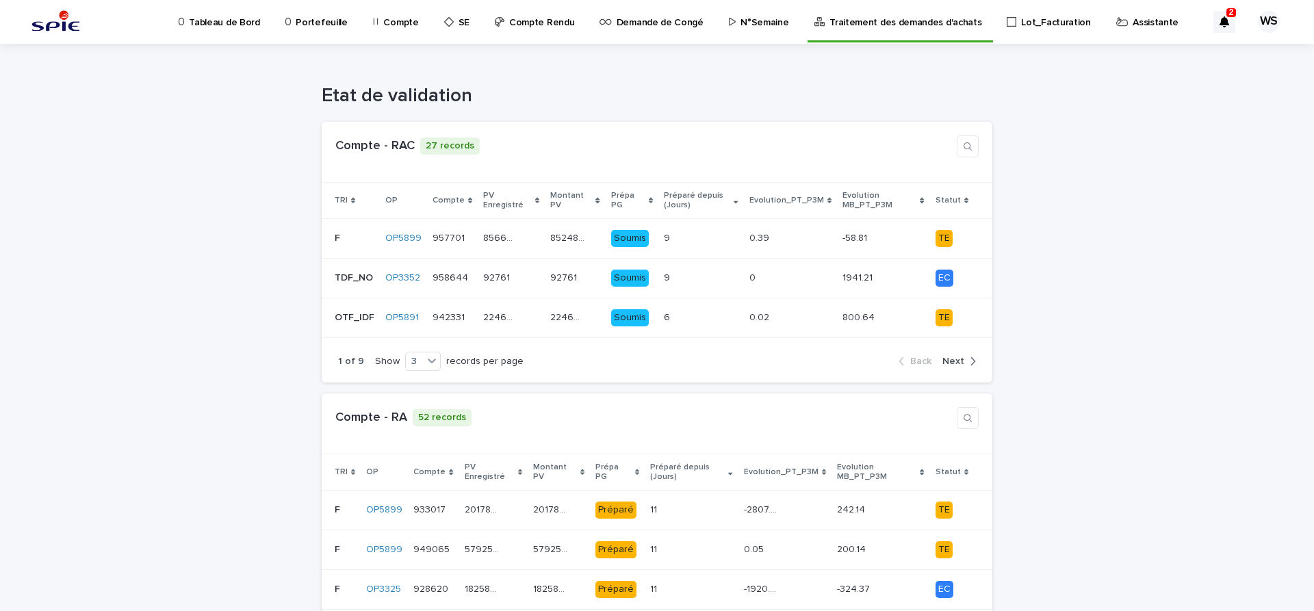
click at [970, 394] on div "Compte - RA 52 records" at bounding box center [657, 424] width 671 height 61
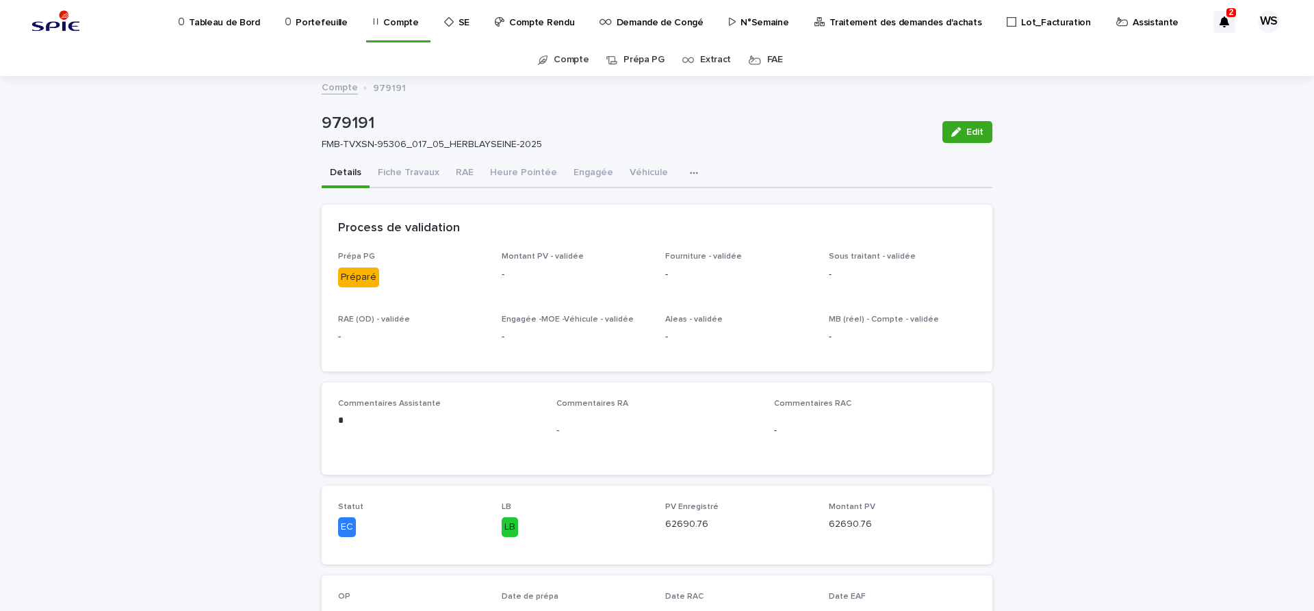
click at [868, 23] on p "Traitement des demandes d'achats" at bounding box center [905, 14] width 152 height 29
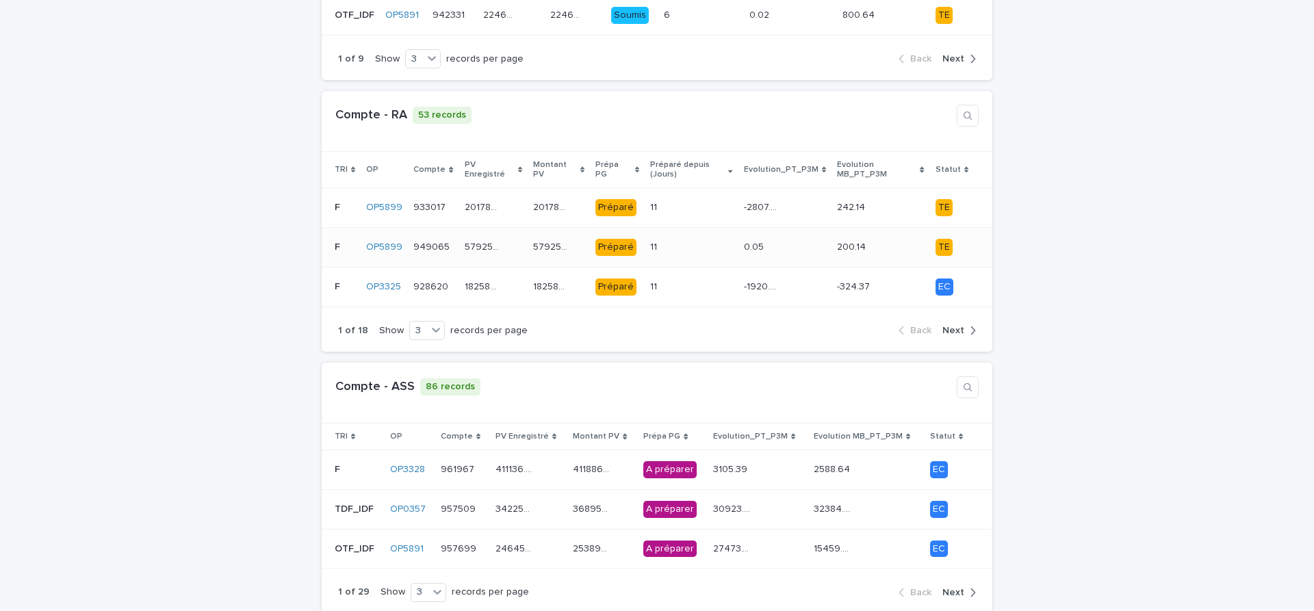
scroll to position [402, 0]
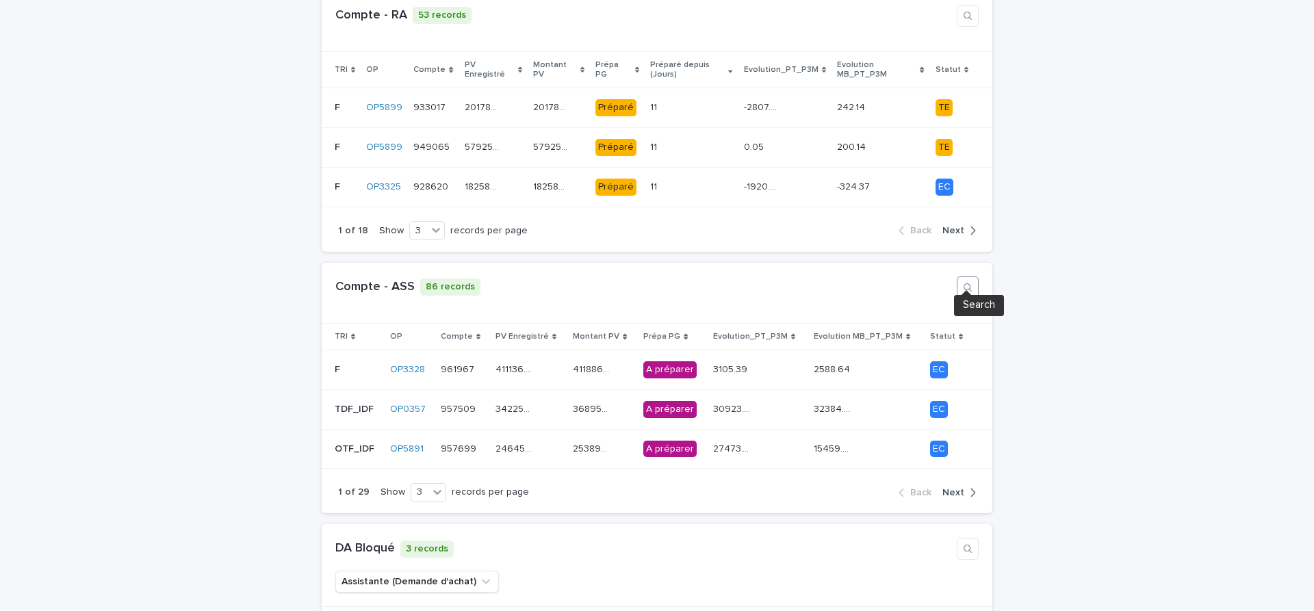
click at [968, 282] on icon "button" at bounding box center [967, 287] width 11 height 11
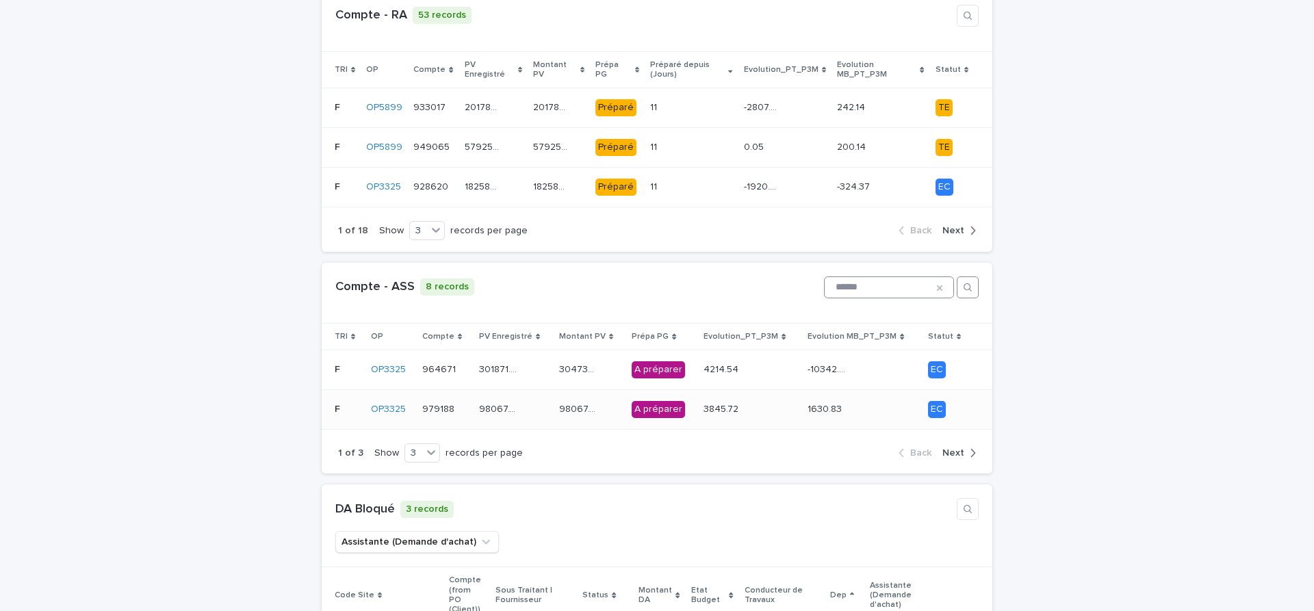
type input "******"
click at [535, 402] on div "98067.72 98067.72" at bounding box center [513, 409] width 69 height 23
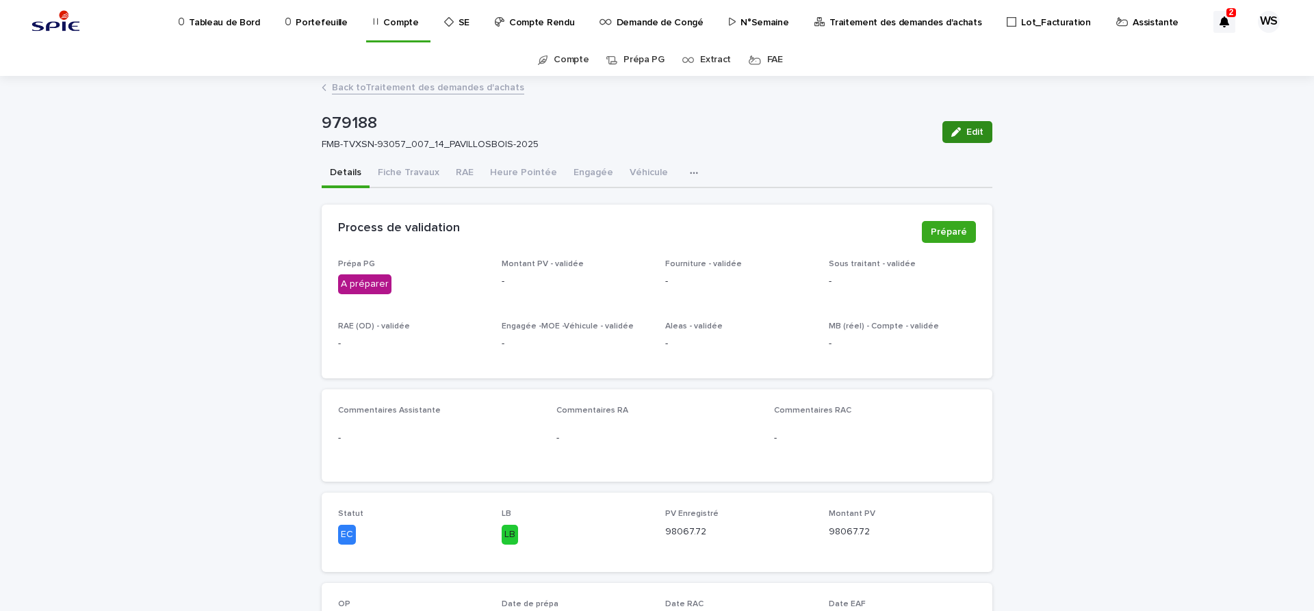
click at [973, 131] on span "Edit" at bounding box center [974, 132] width 17 height 10
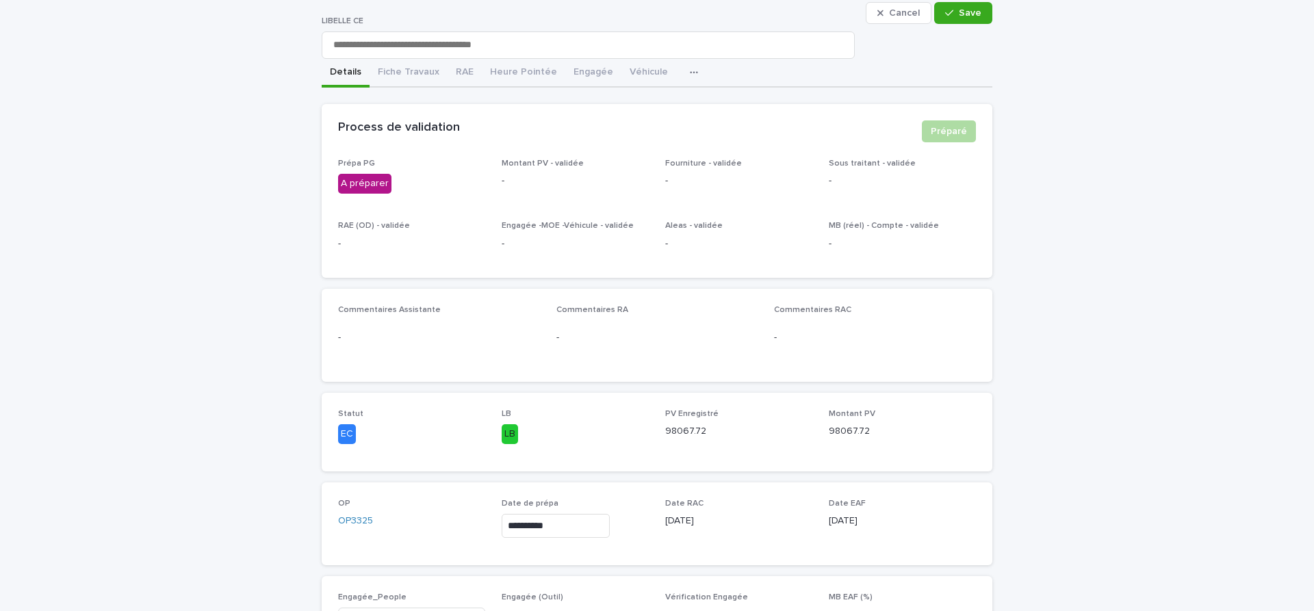
scroll to position [230, 0]
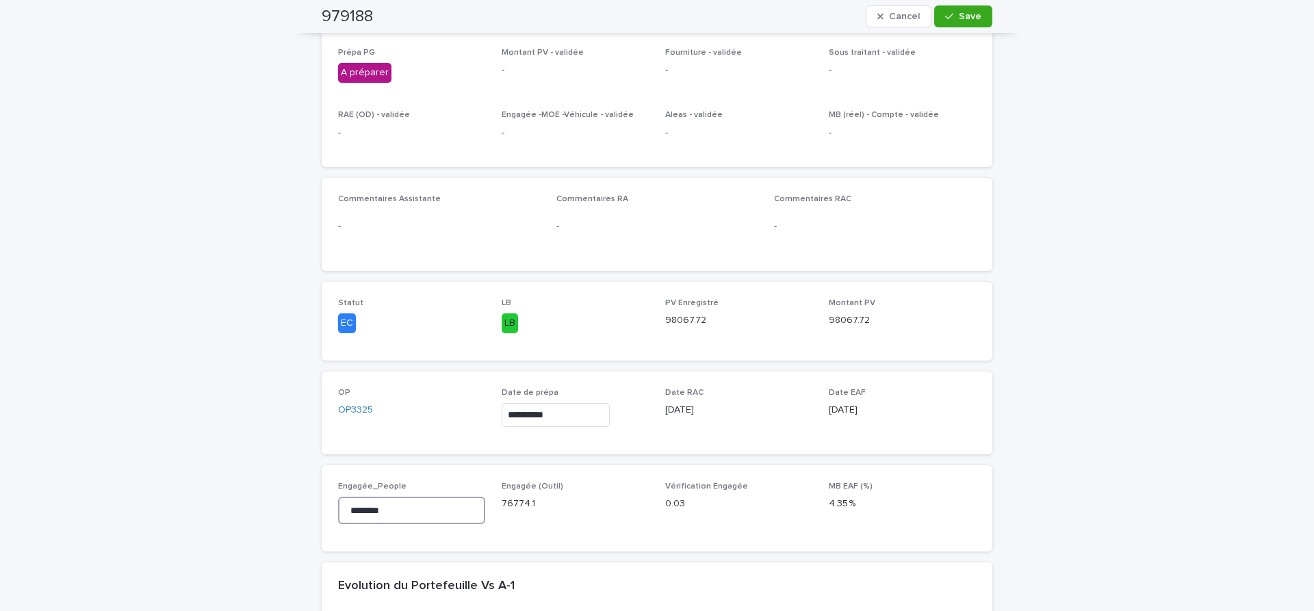
drag, startPoint x: 400, startPoint y: 509, endPoint x: 177, endPoint y: 493, distance: 224.3
click at [338, 497] on input "********" at bounding box center [411, 510] width 147 height 27
drag, startPoint x: 412, startPoint y: 515, endPoint x: 201, endPoint y: 491, distance: 212.1
click at [338, 497] on input "********" at bounding box center [411, 510] width 147 height 27
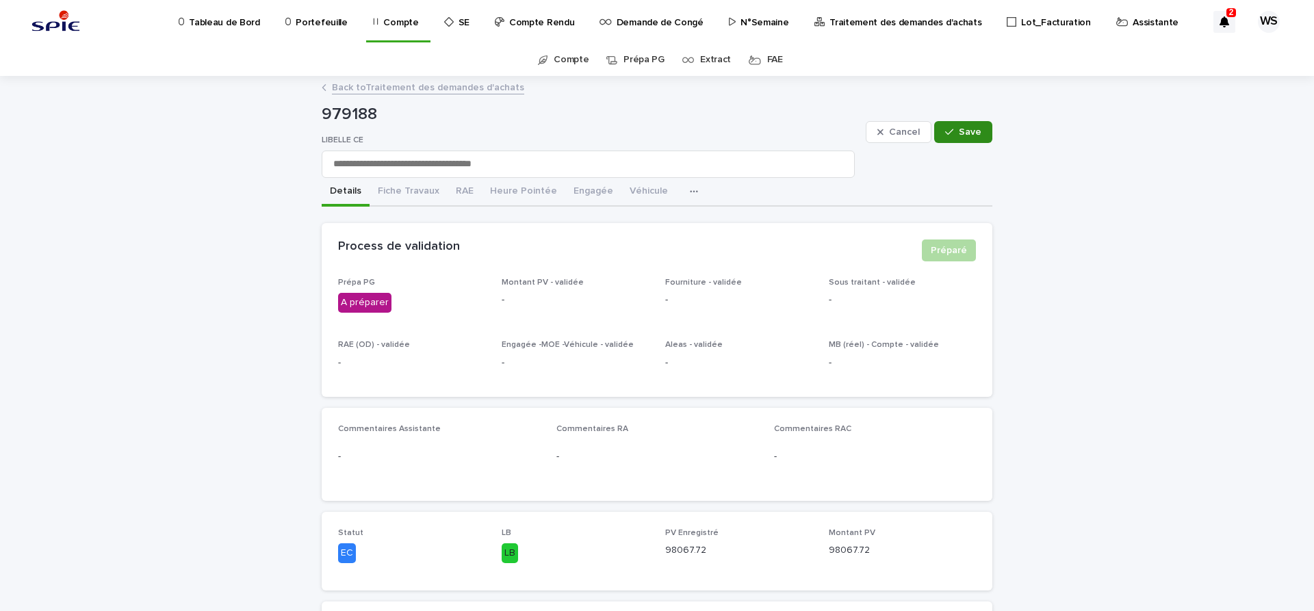
type input "********"
click at [969, 131] on span "Save" at bounding box center [970, 132] width 23 height 10
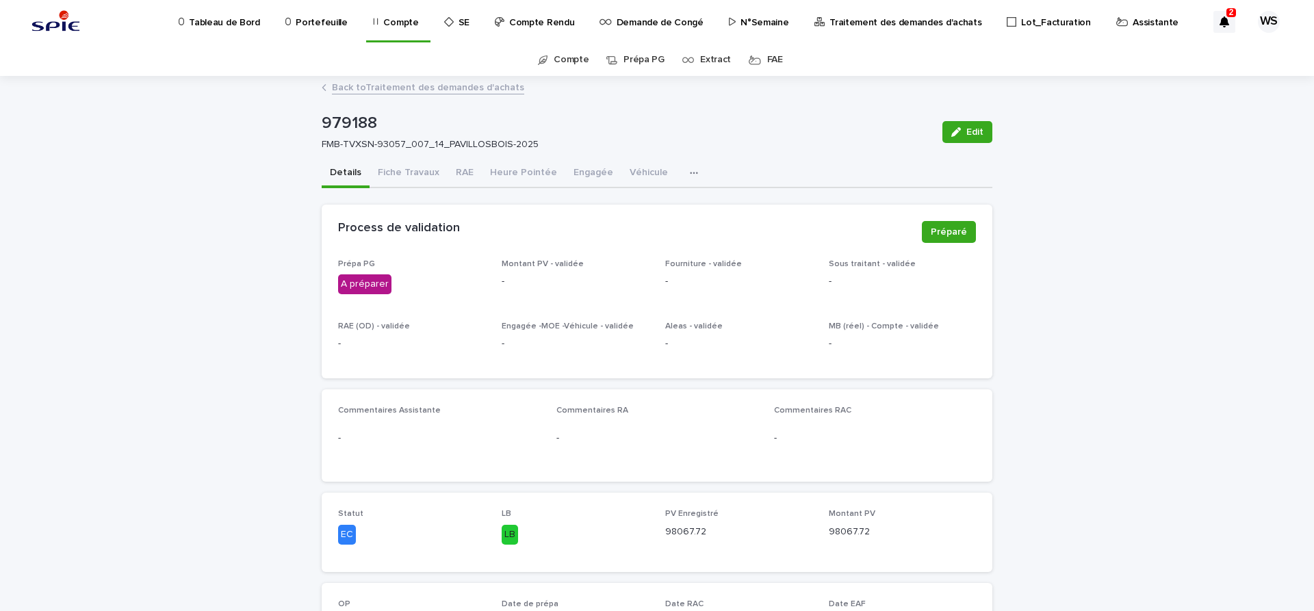
click at [529, 173] on button "Heure Pointée" at bounding box center [523, 173] width 83 height 29
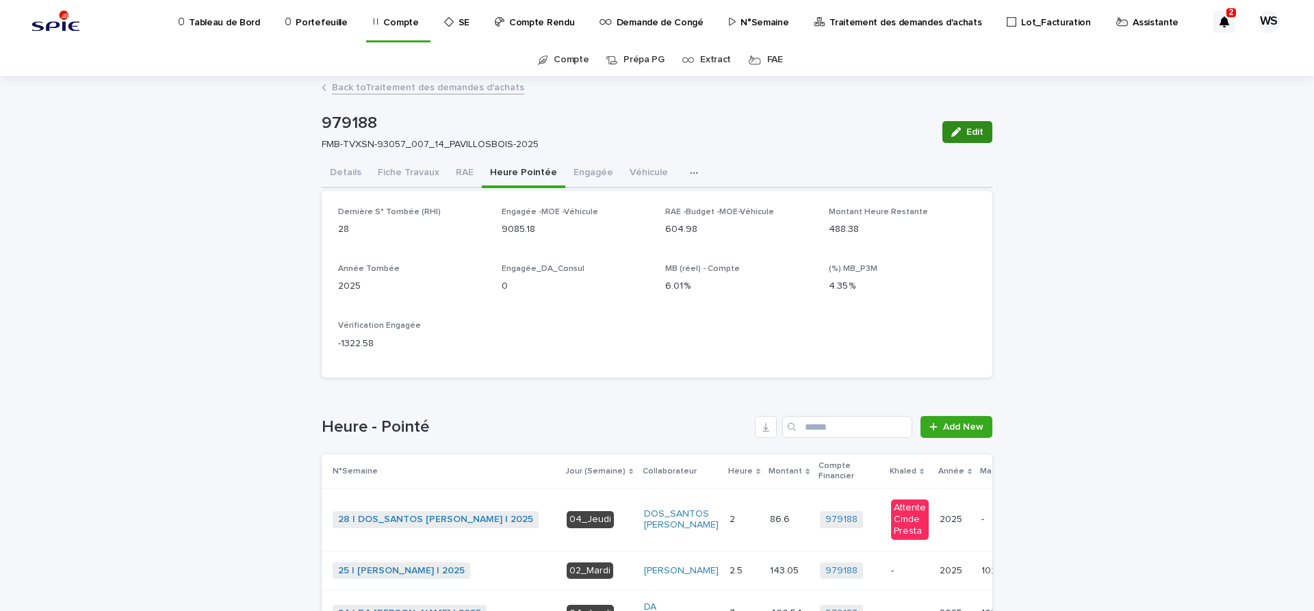
click at [979, 130] on span "Edit" at bounding box center [974, 132] width 17 height 10
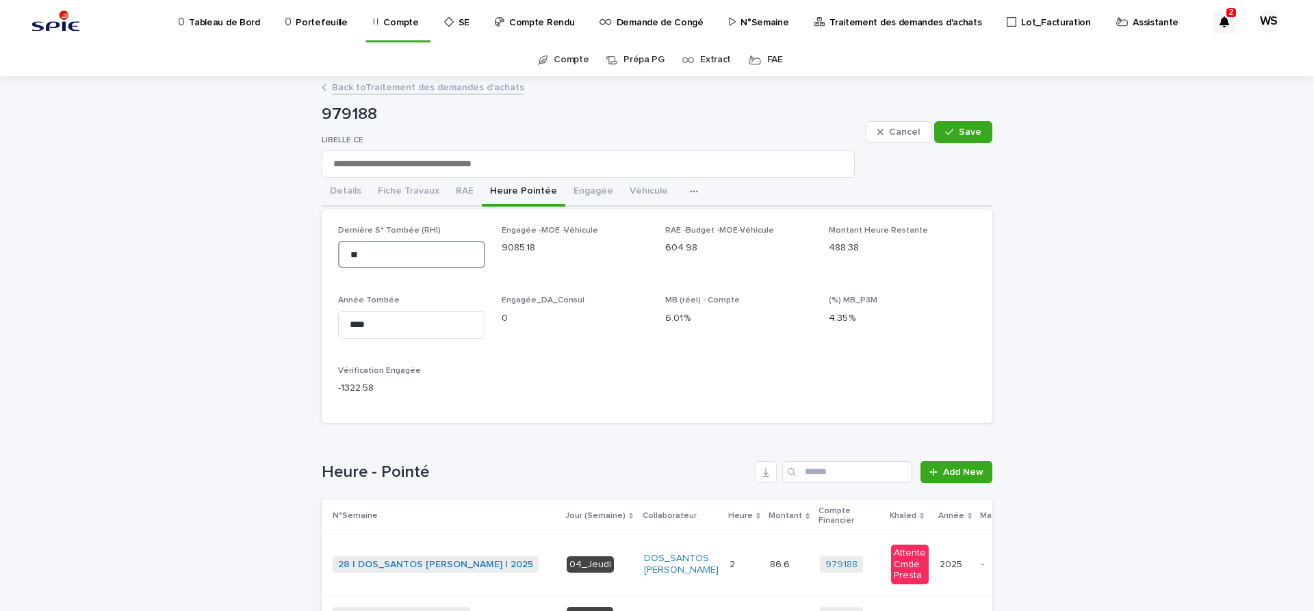
click at [338, 241] on input "**" at bounding box center [411, 254] width 147 height 27
type input "**"
click at [977, 131] on span "Save" at bounding box center [970, 132] width 23 height 10
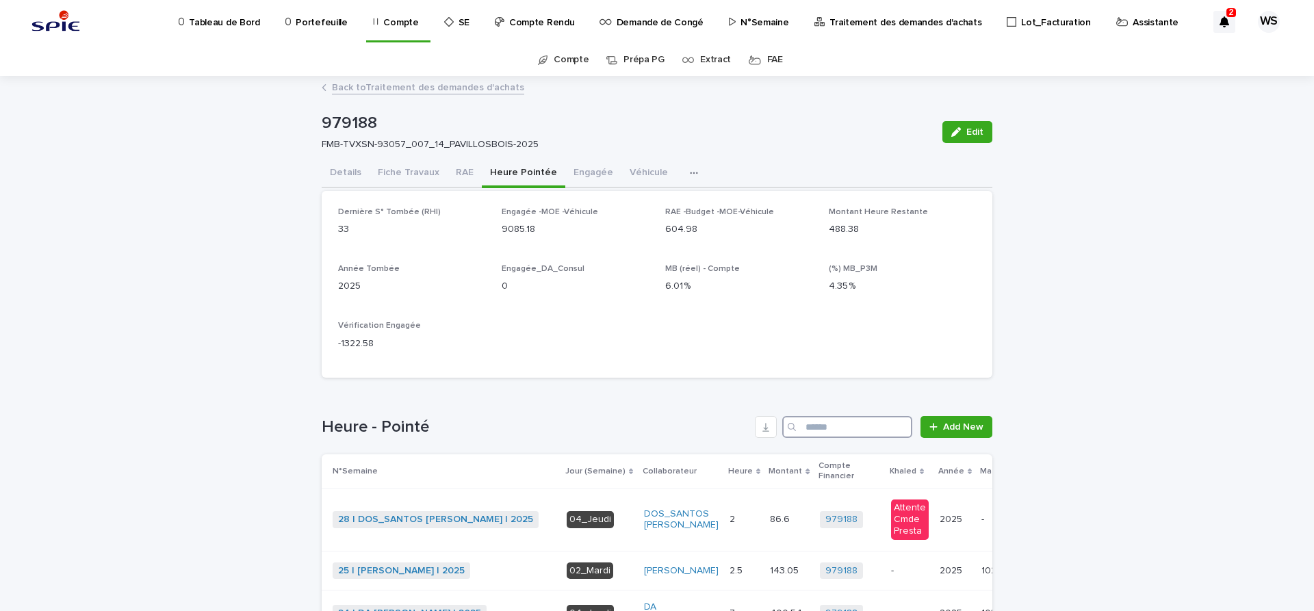
click at [840, 428] on input "Search" at bounding box center [847, 427] width 130 height 22
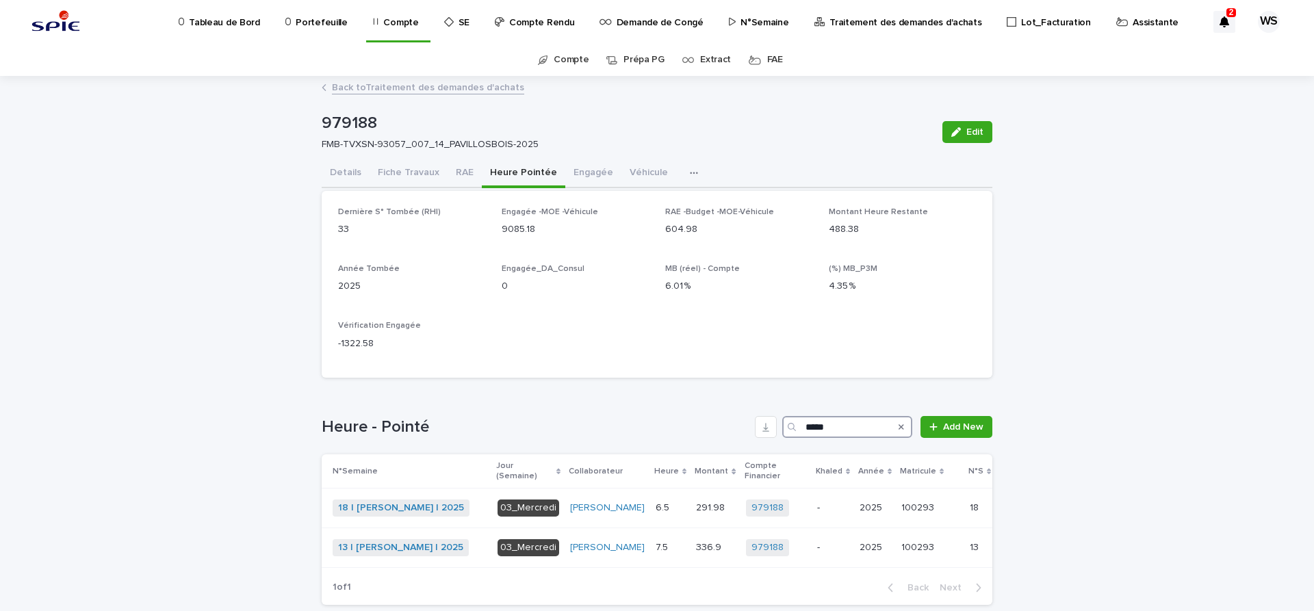
drag, startPoint x: 847, startPoint y: 428, endPoint x: 656, endPoint y: 396, distance: 192.8
click at [782, 416] on input "*****" at bounding box center [847, 427] width 130 height 22
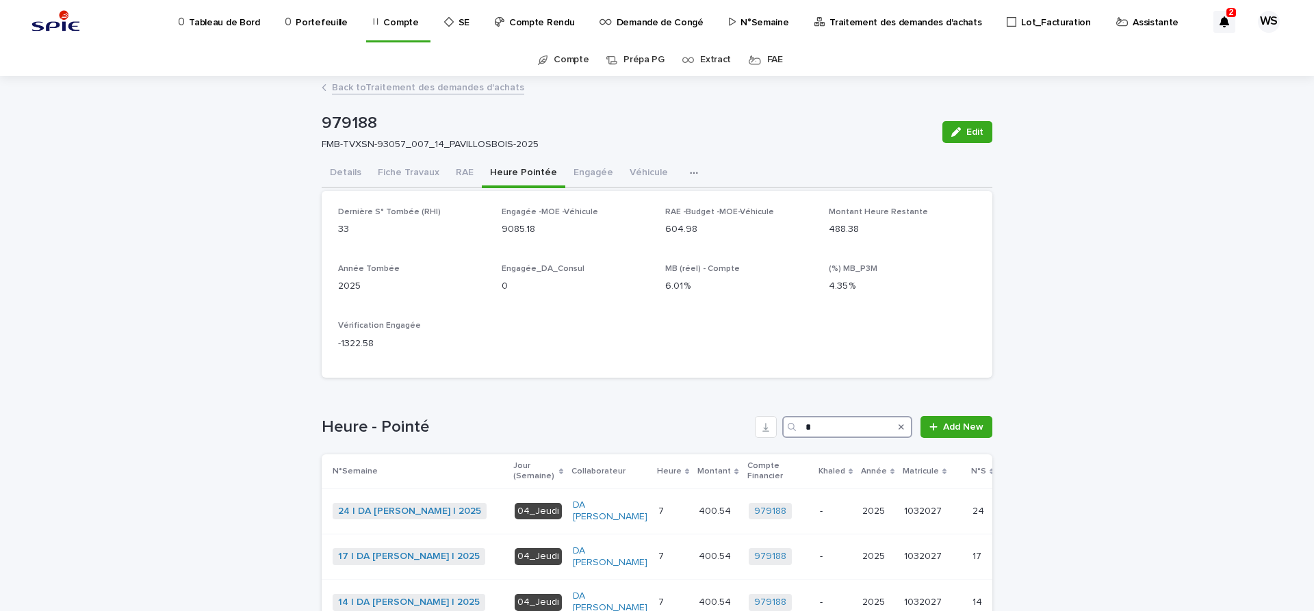
drag, startPoint x: 842, startPoint y: 426, endPoint x: 652, endPoint y: 412, distance: 190.1
click at [782, 416] on input "*" at bounding box center [847, 427] width 130 height 22
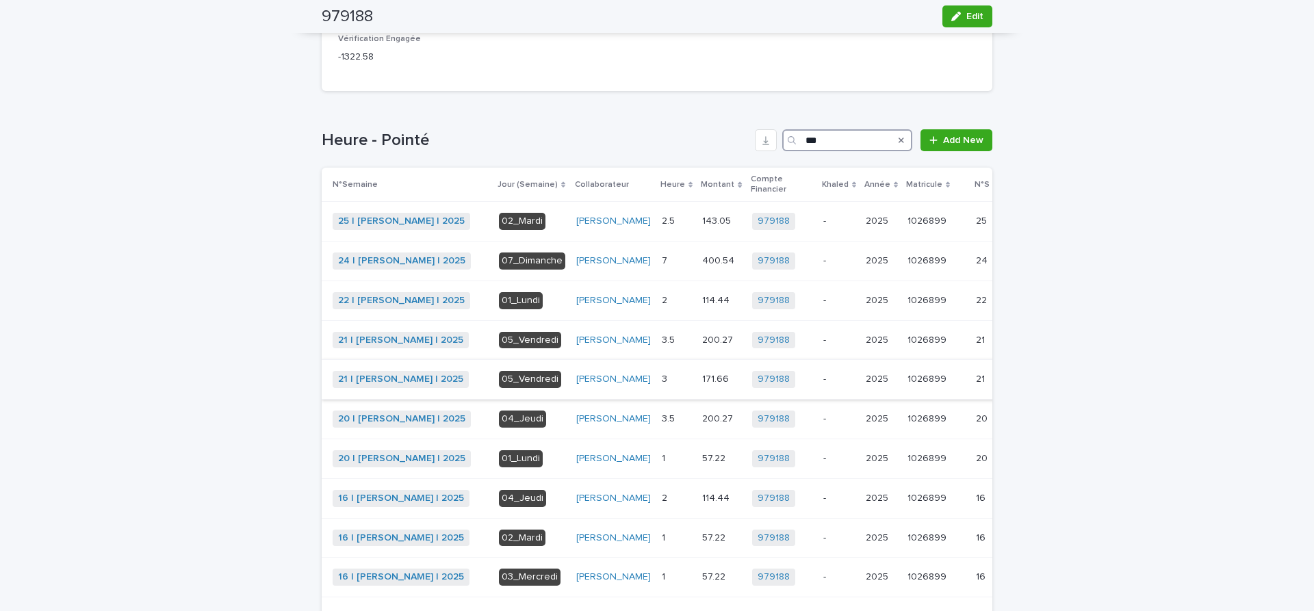
scroll to position [287, 0]
drag, startPoint x: 842, startPoint y: 136, endPoint x: 684, endPoint y: 136, distance: 158.1
click at [782, 136] on input "***" at bounding box center [847, 140] width 130 height 22
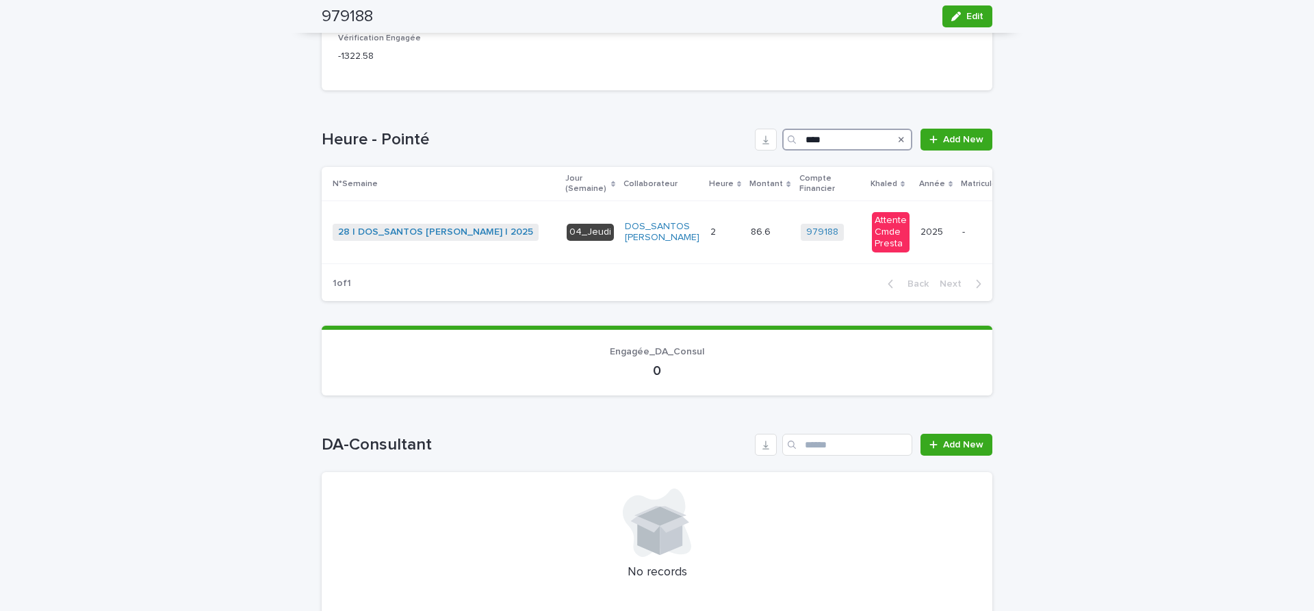
type input "****"
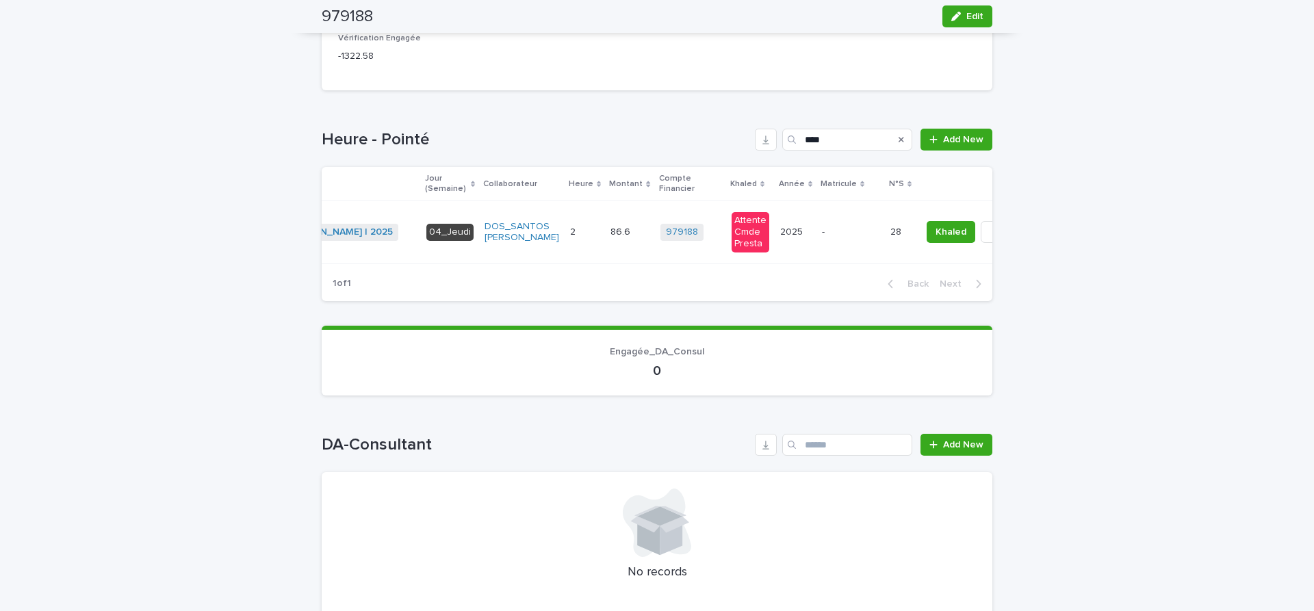
scroll to position [0, 155]
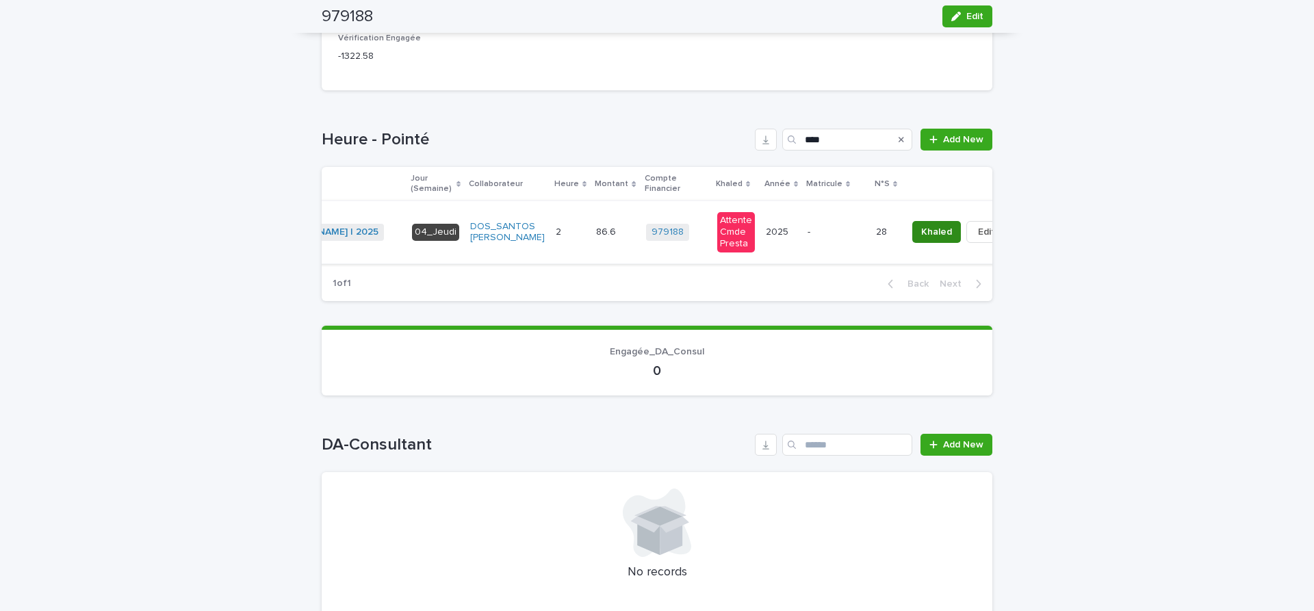
click at [921, 233] on span "Khaled" at bounding box center [936, 232] width 31 height 14
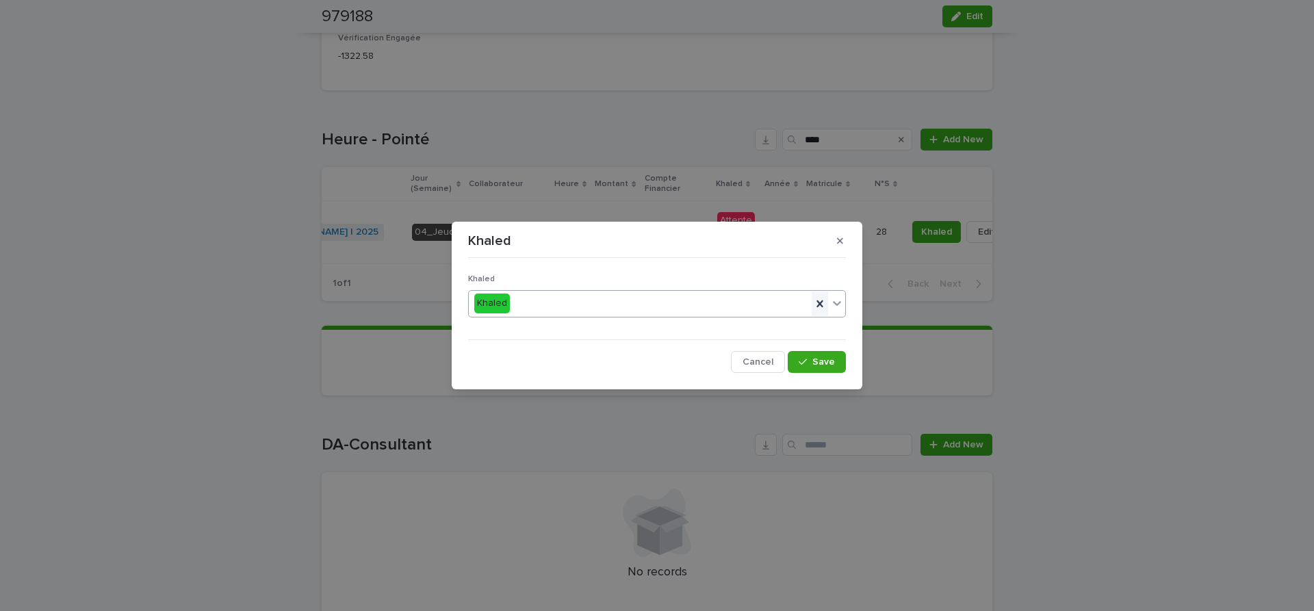
click at [818, 302] on icon at bounding box center [819, 303] width 6 height 7
click at [827, 362] on span "Save" at bounding box center [823, 362] width 23 height 10
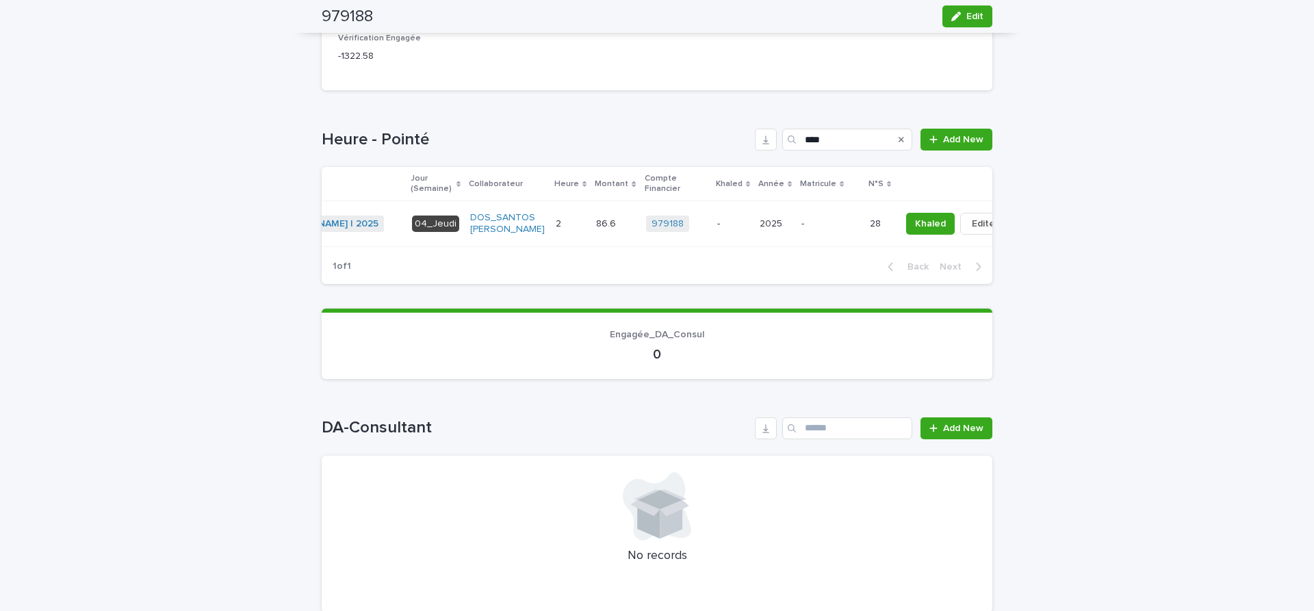
scroll to position [0, 149]
click at [920, 224] on span "Khaled" at bounding box center [935, 224] width 31 height 14
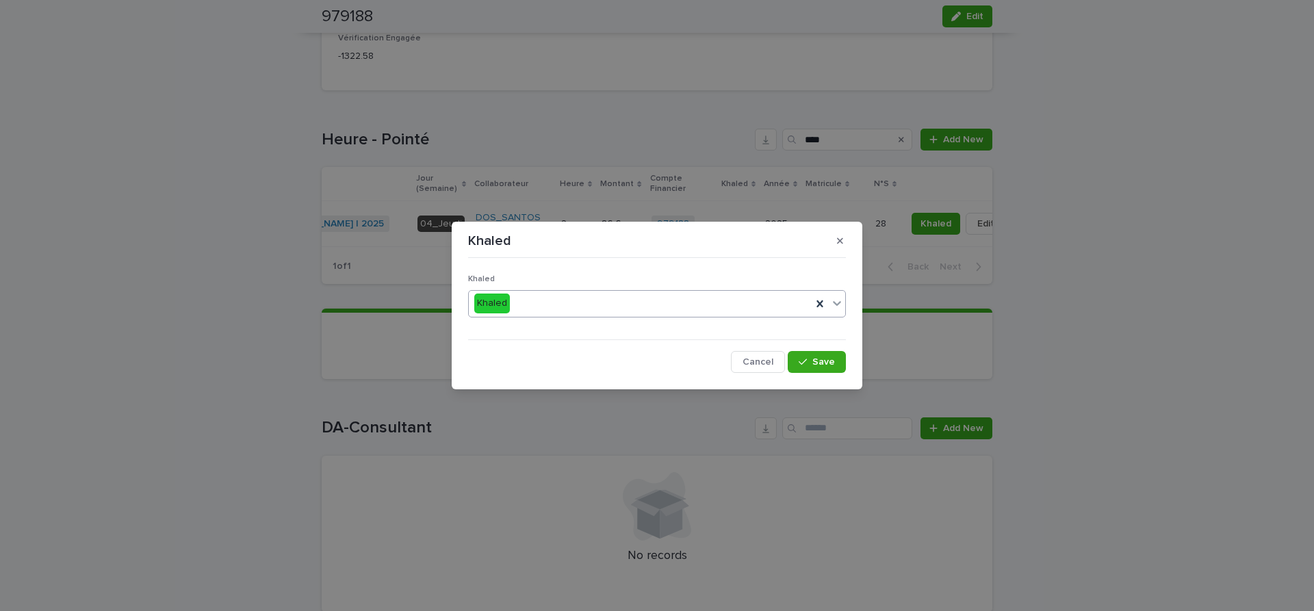
click at [837, 301] on icon at bounding box center [837, 303] width 14 height 14
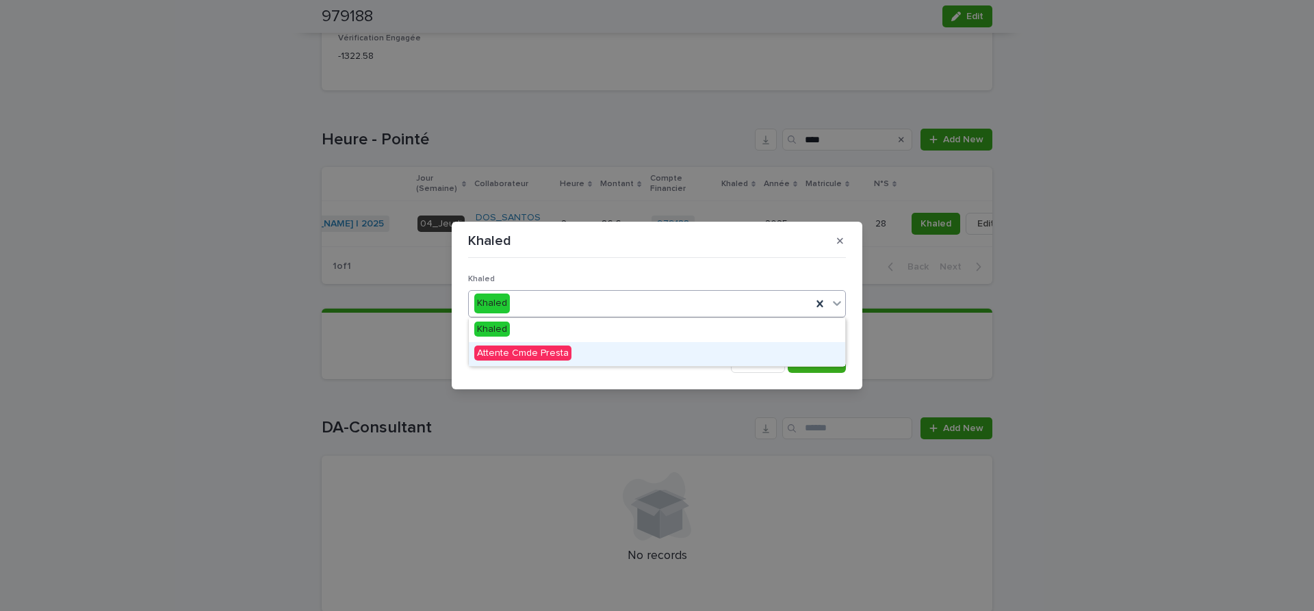
click at [536, 352] on span "Attente Cmde Presta" at bounding box center [522, 353] width 97 height 15
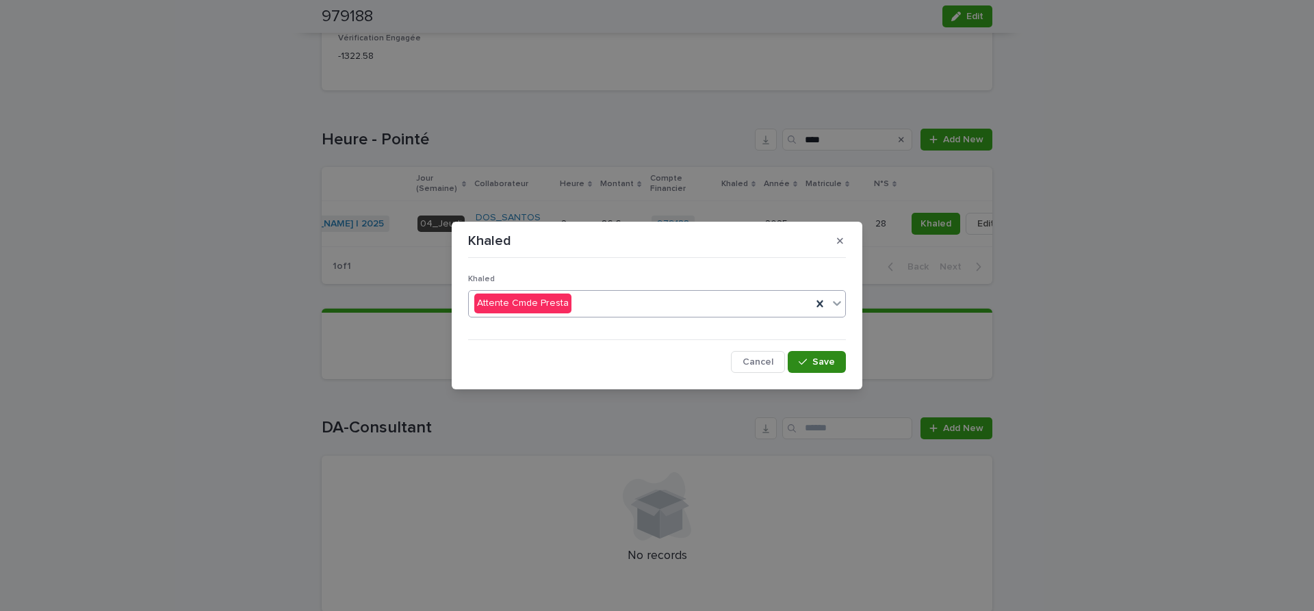
click at [820, 361] on span "Save" at bounding box center [823, 362] width 23 height 10
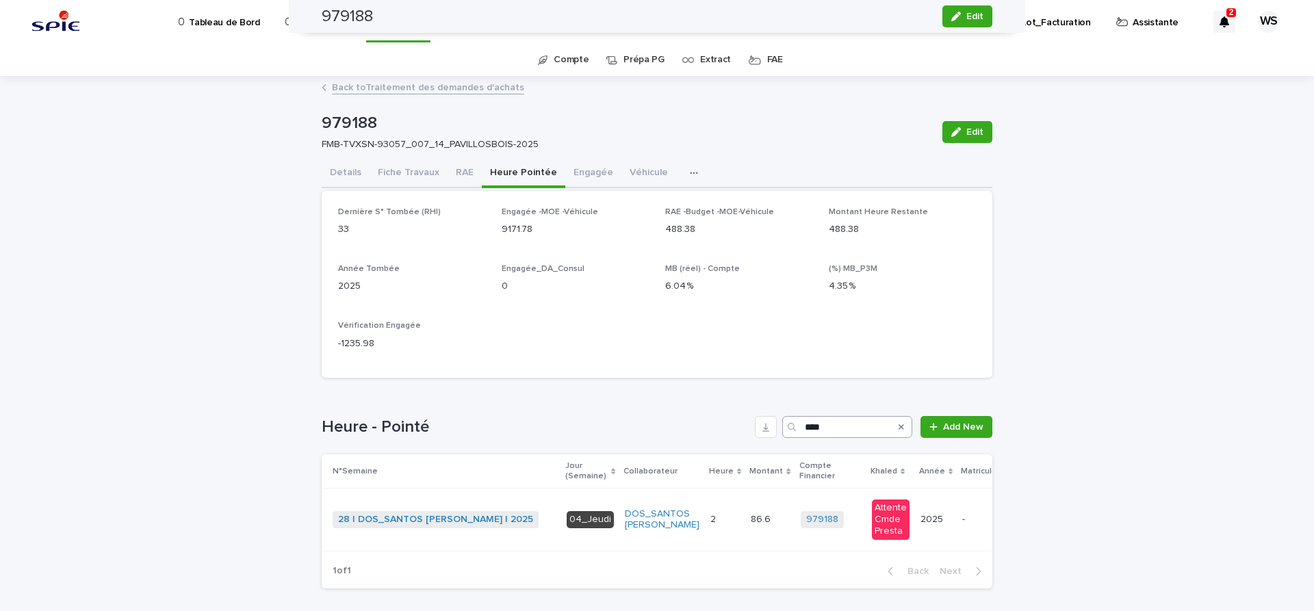
scroll to position [0, 149]
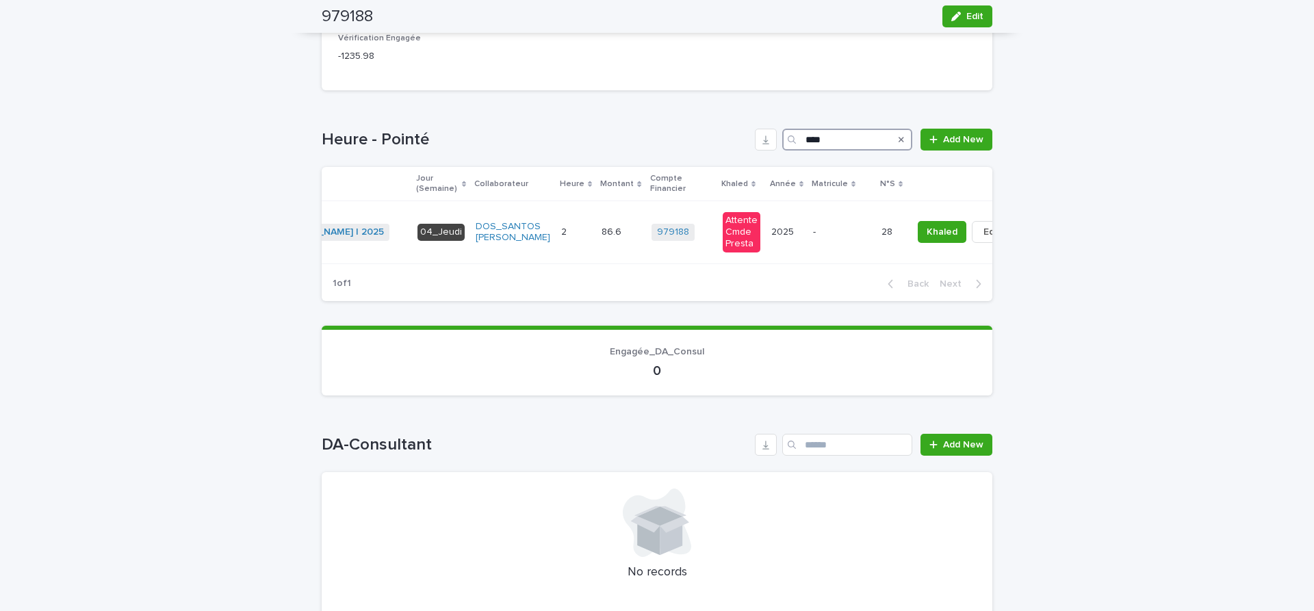
drag, startPoint x: 842, startPoint y: 136, endPoint x: 704, endPoint y: 131, distance: 138.3
click at [782, 131] on input "****" at bounding box center [847, 140] width 130 height 22
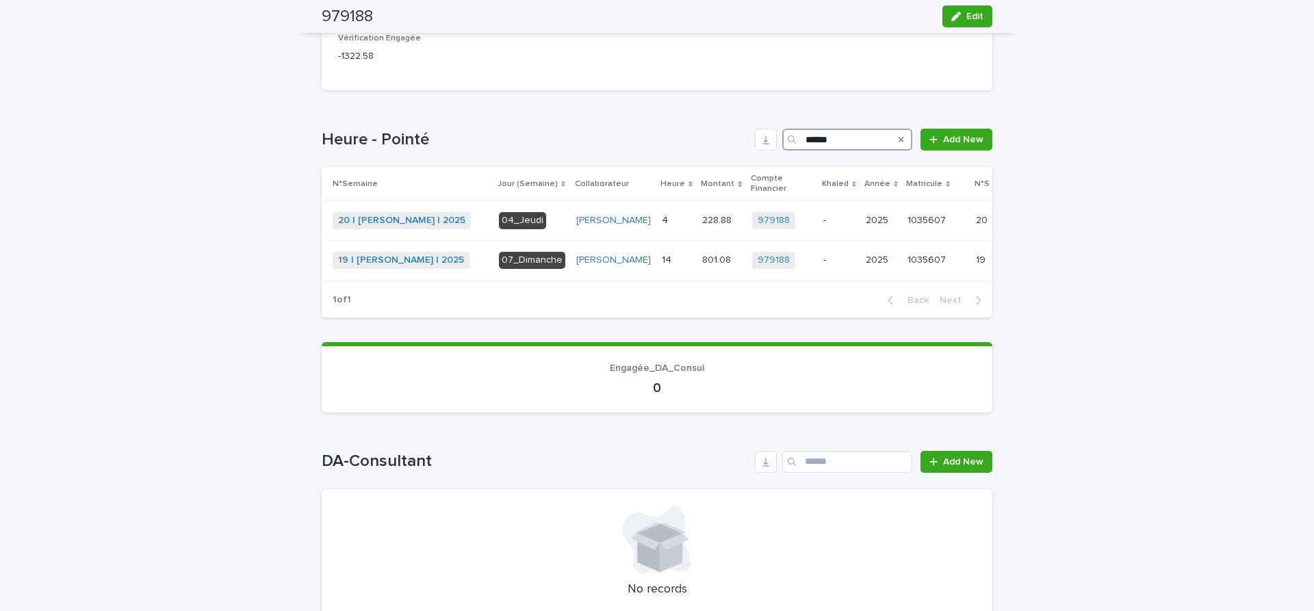
drag, startPoint x: 869, startPoint y: 135, endPoint x: 632, endPoint y: 137, distance: 236.8
click at [782, 137] on input "******" at bounding box center [847, 140] width 130 height 22
type input "****"
click at [901, 138] on icon "Search" at bounding box center [901, 140] width 5 height 8
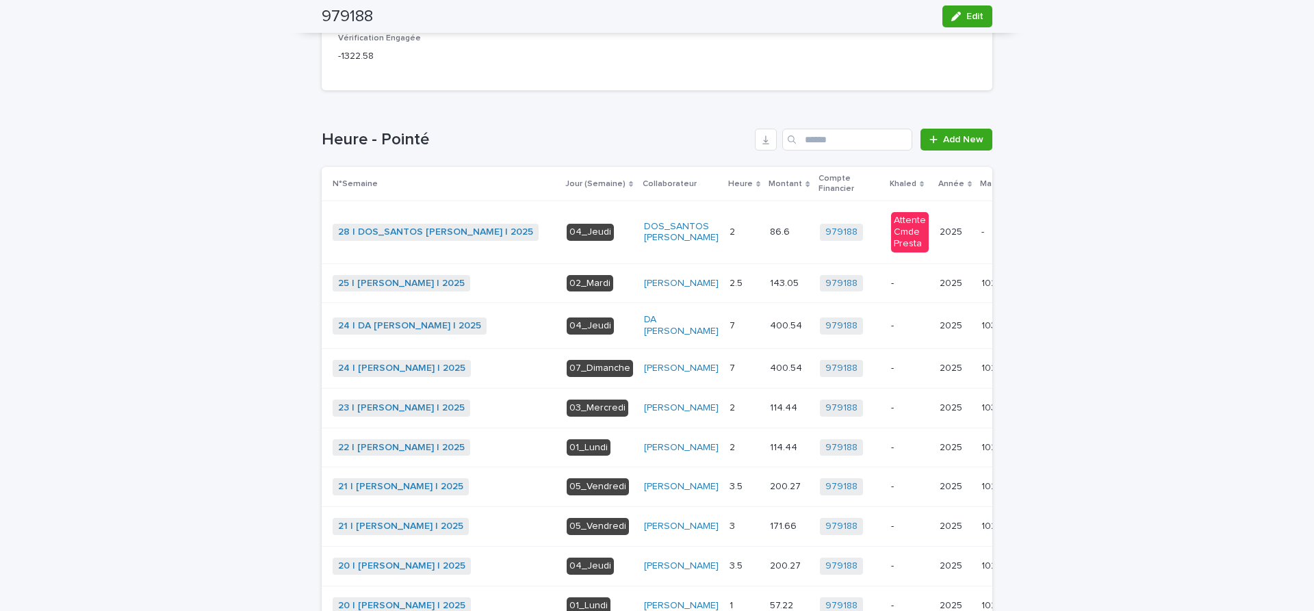
scroll to position [0, 0]
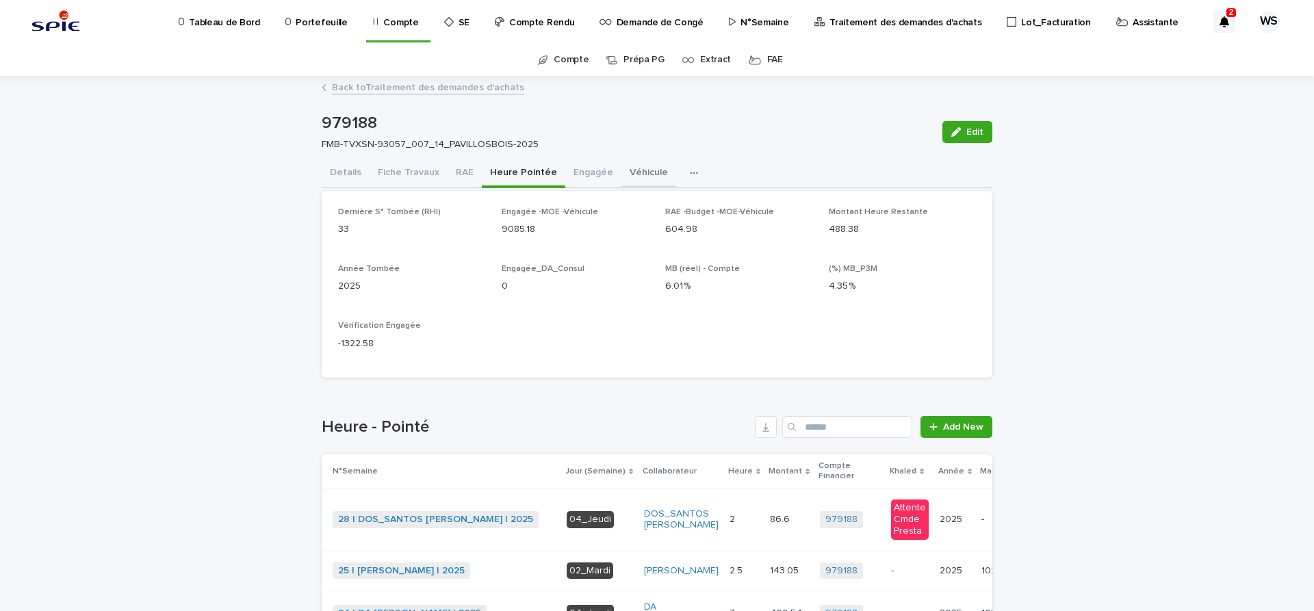
click at [636, 172] on button "Véhicule" at bounding box center [648, 173] width 55 height 29
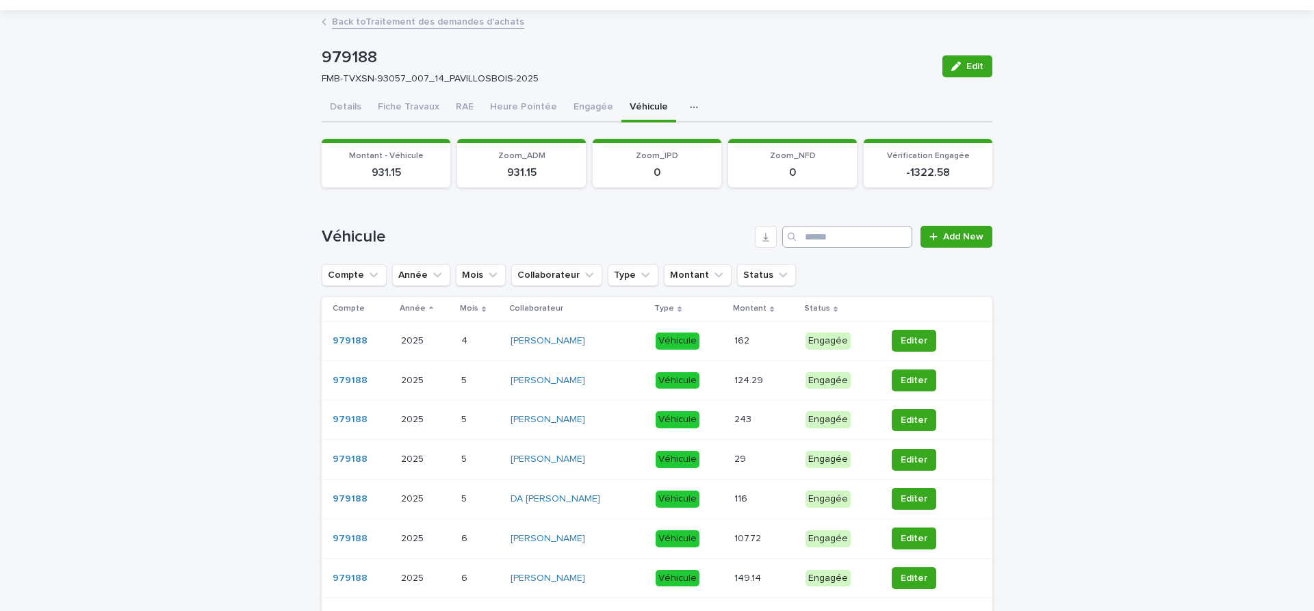
scroll to position [115, 0]
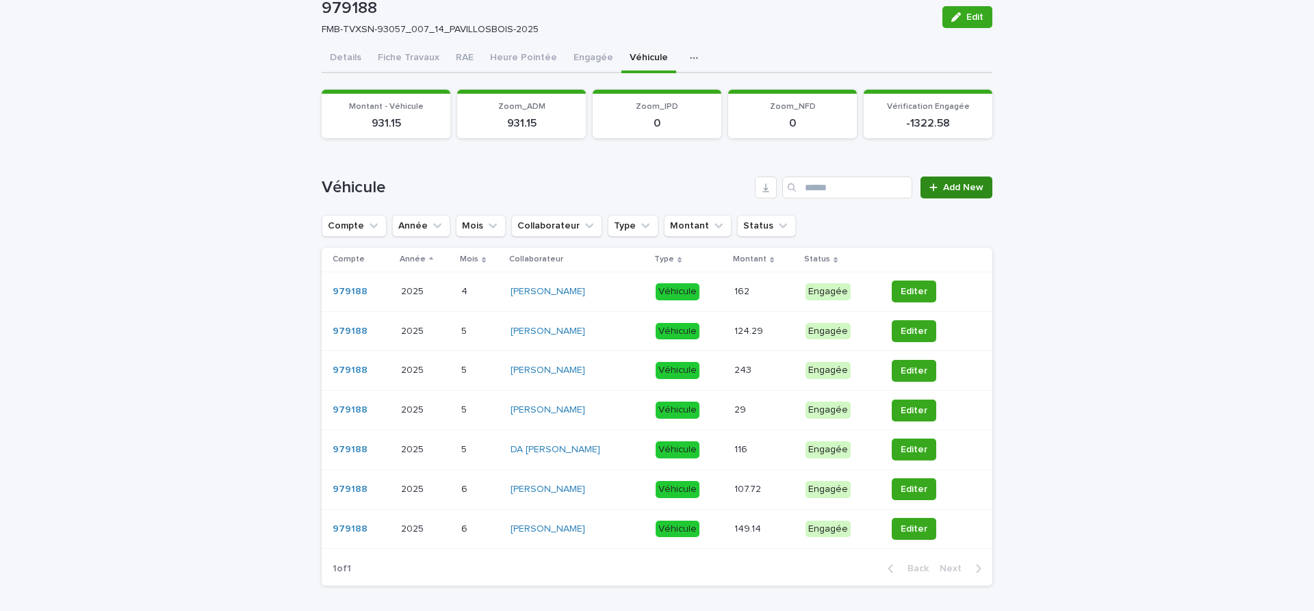
click at [967, 185] on span "Add New" at bounding box center [963, 188] width 40 height 10
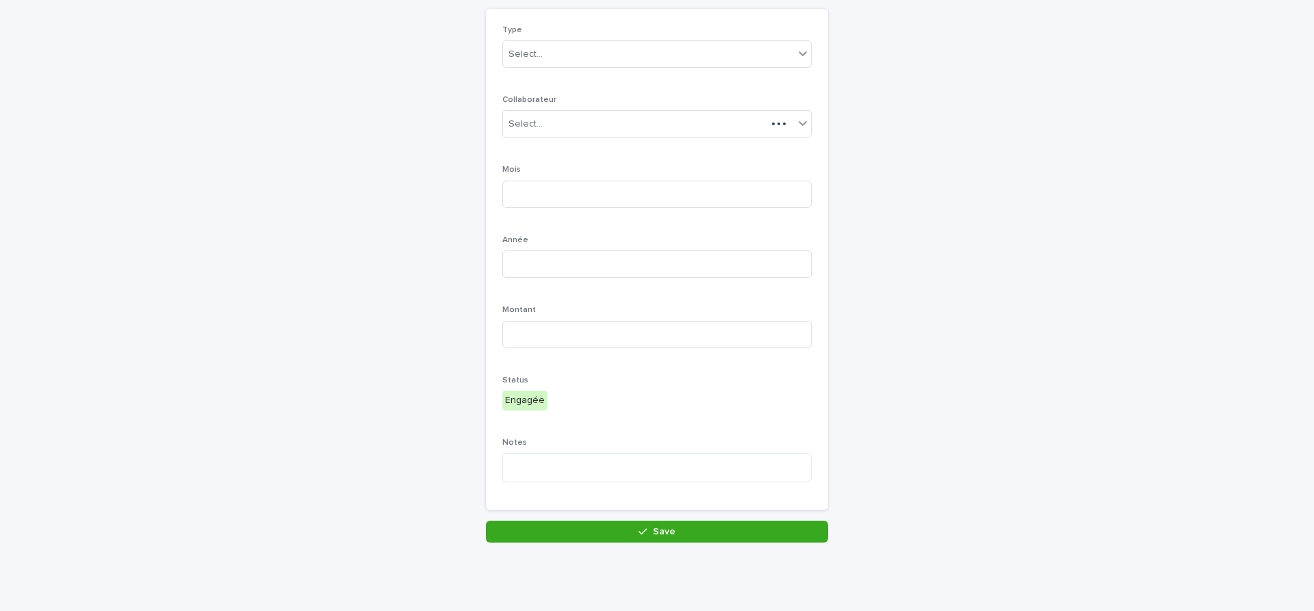
scroll to position [107, 0]
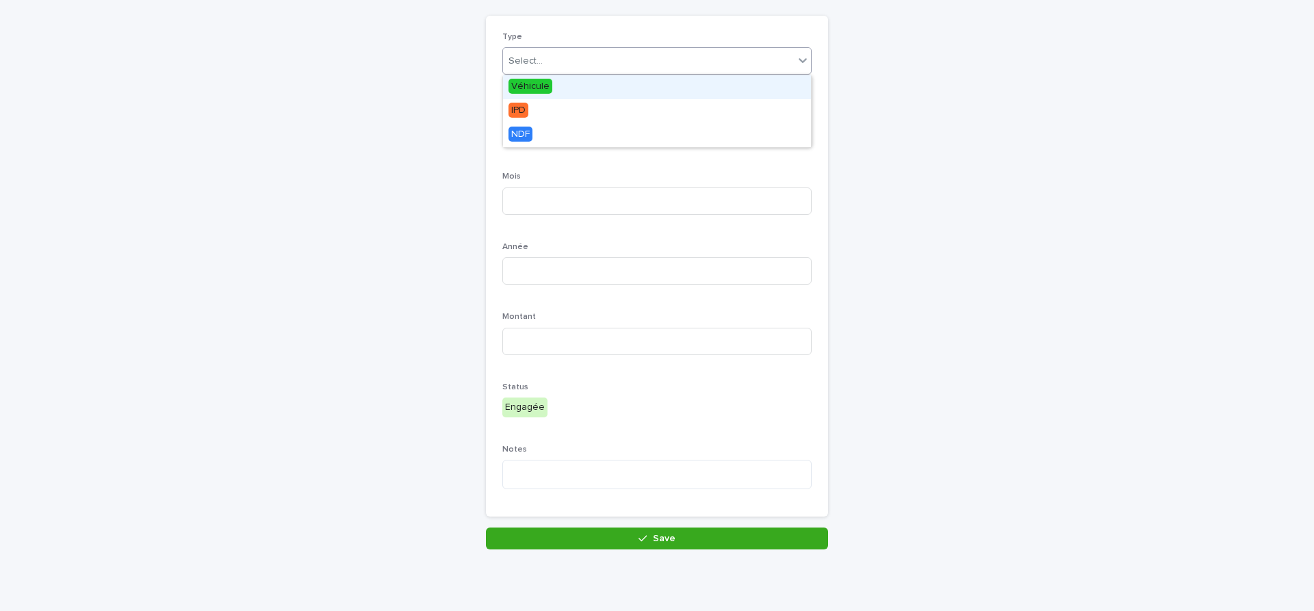
click at [528, 59] on div "Select..." at bounding box center [525, 61] width 34 height 14
click at [515, 109] on span "IPD" at bounding box center [518, 110] width 20 height 15
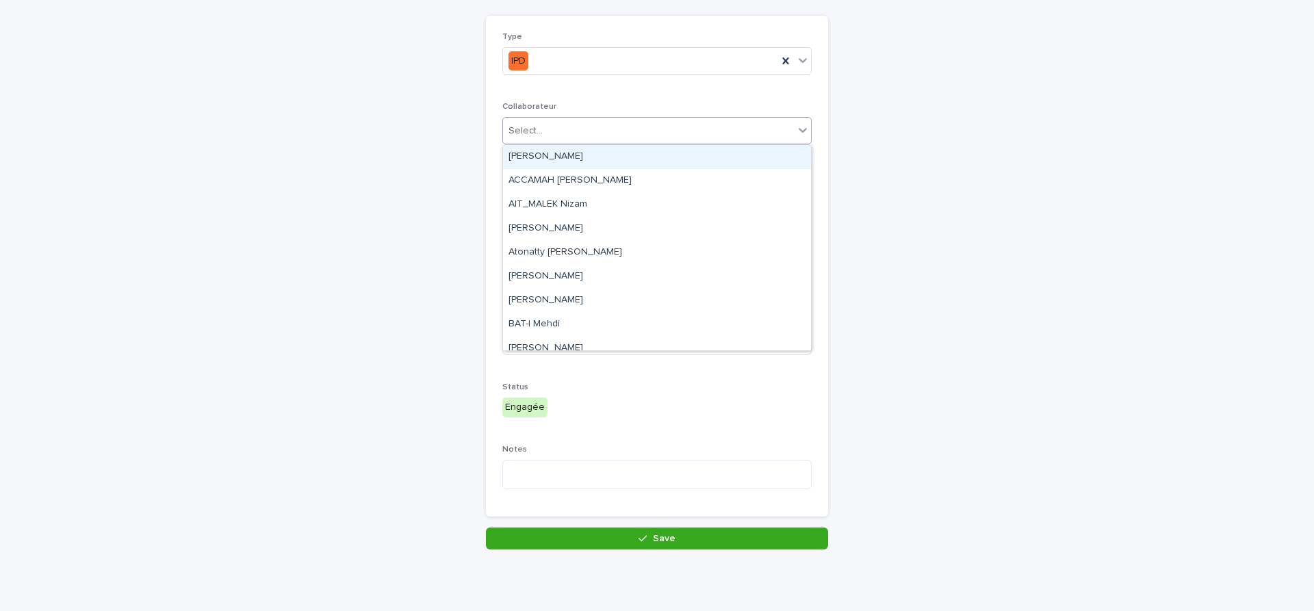
click at [556, 136] on div "Select..." at bounding box center [648, 131] width 291 height 23
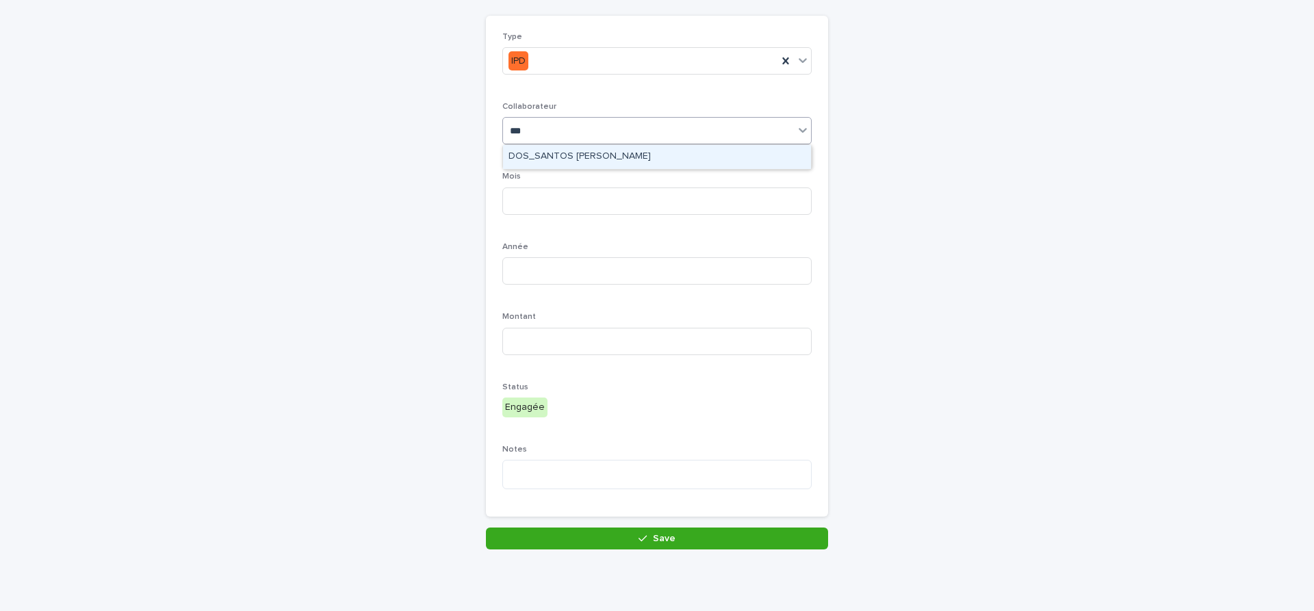
type input "****"
click at [534, 154] on div "DOS_SANTOS [PERSON_NAME]" at bounding box center [657, 157] width 308 height 24
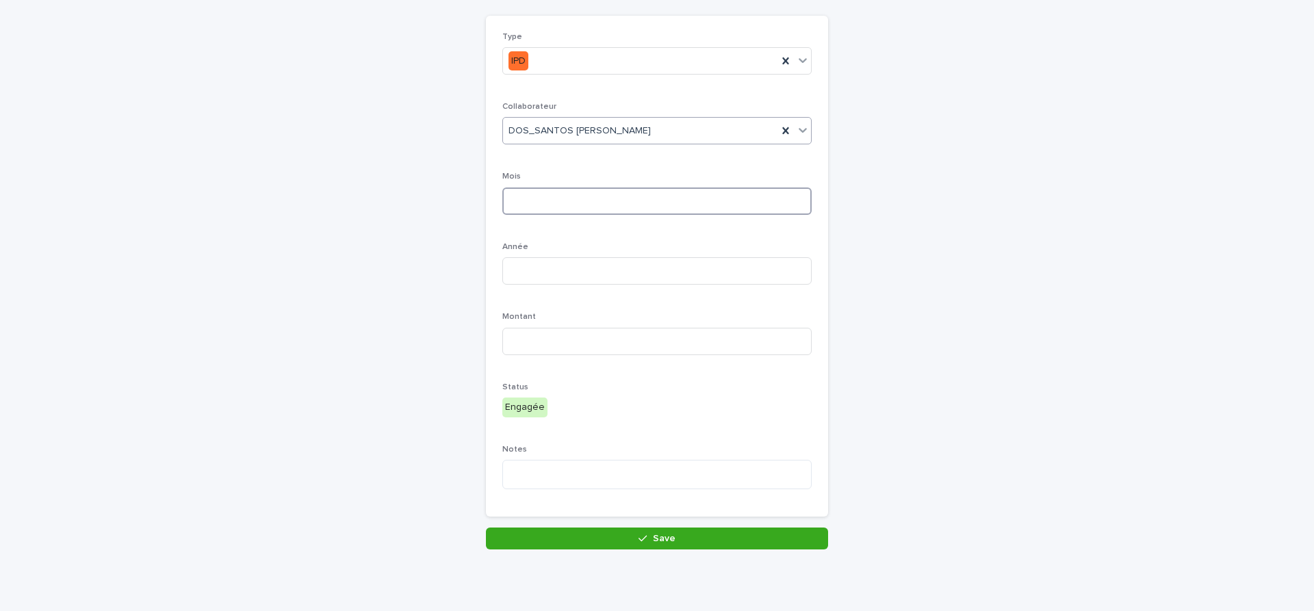
click at [576, 199] on input at bounding box center [656, 201] width 309 height 27
click at [521, 198] on input at bounding box center [656, 201] width 309 height 27
type input "*"
type input "****"
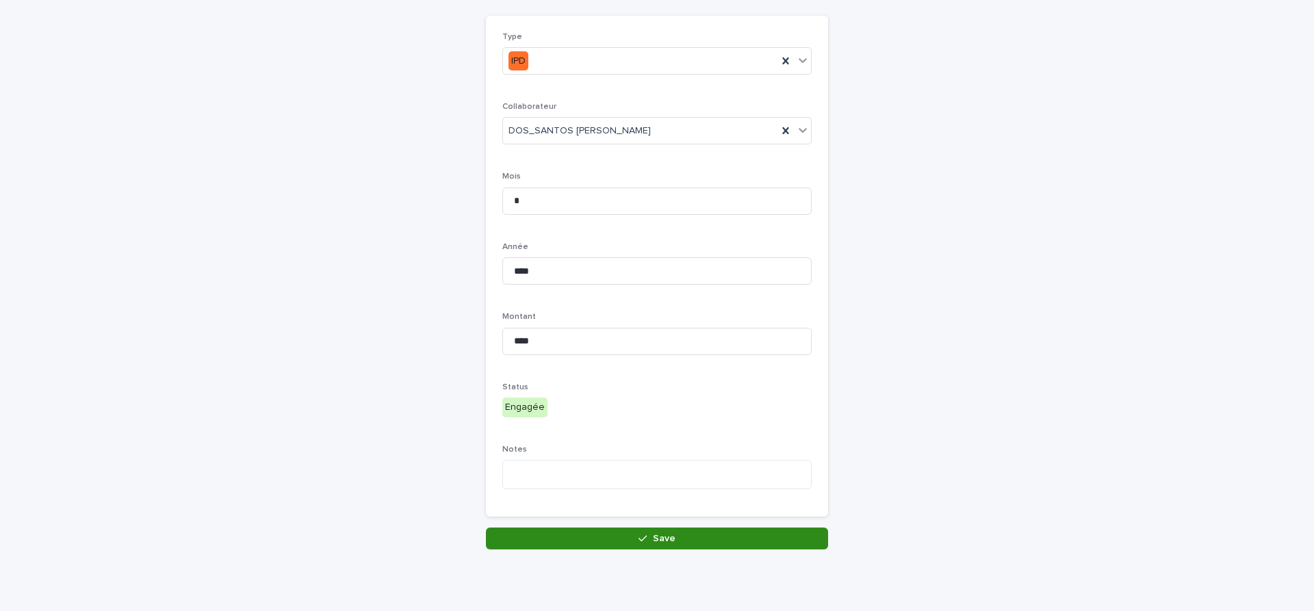
click at [691, 538] on button "Save" at bounding box center [657, 539] width 342 height 22
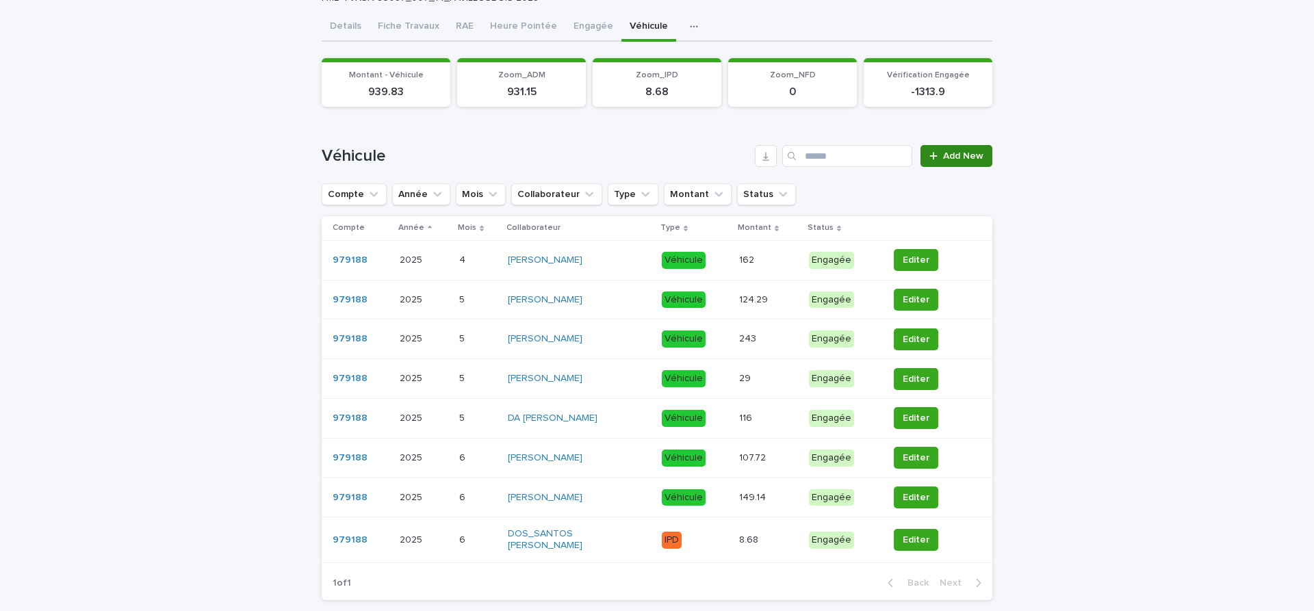
scroll to position [172, 0]
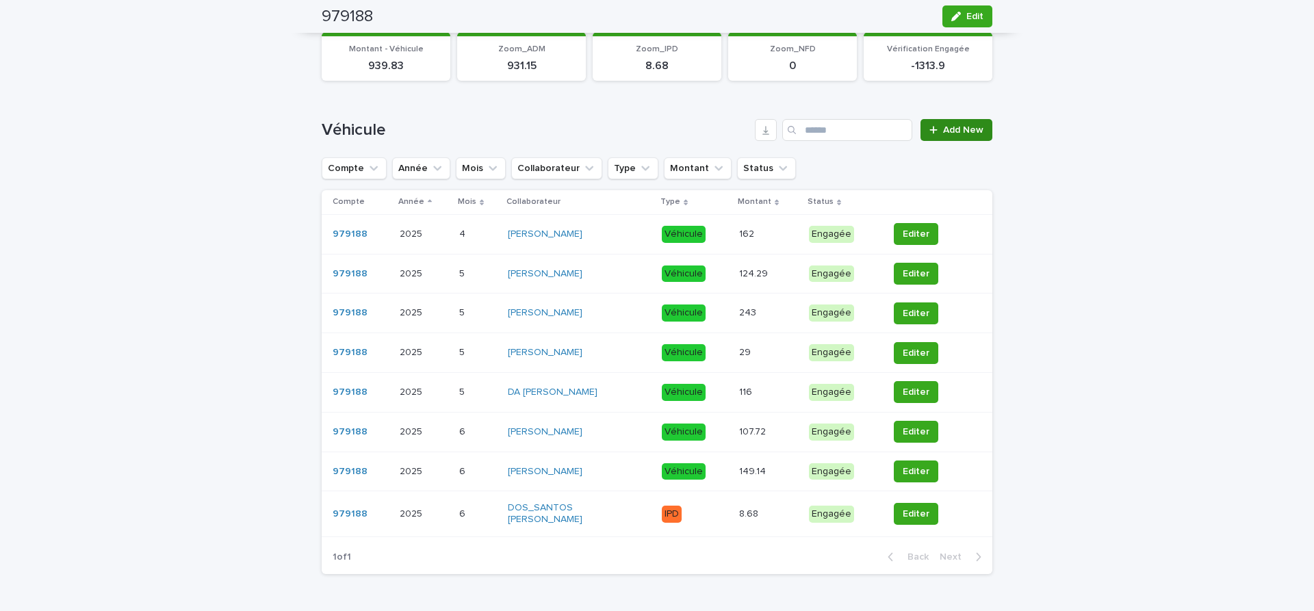
click at [964, 125] on link "Add New" at bounding box center [956, 130] width 72 height 22
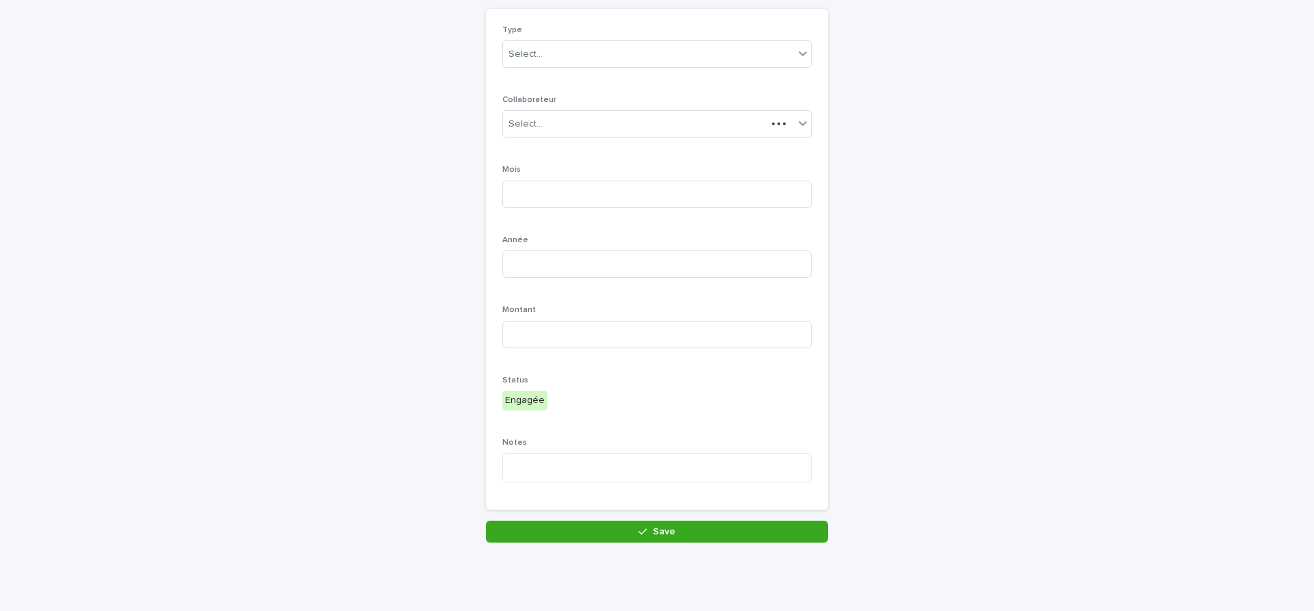
scroll to position [107, 0]
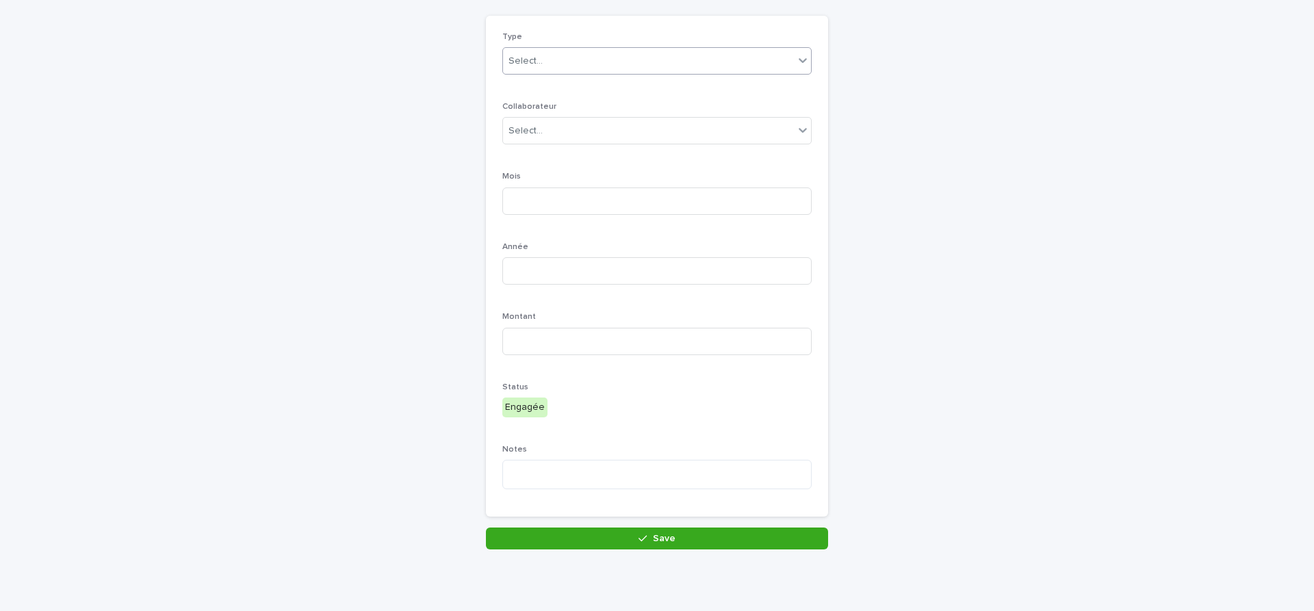
click at [545, 64] on div "Select..." at bounding box center [648, 61] width 291 height 23
click at [533, 85] on span "Véhicule" at bounding box center [530, 86] width 44 height 15
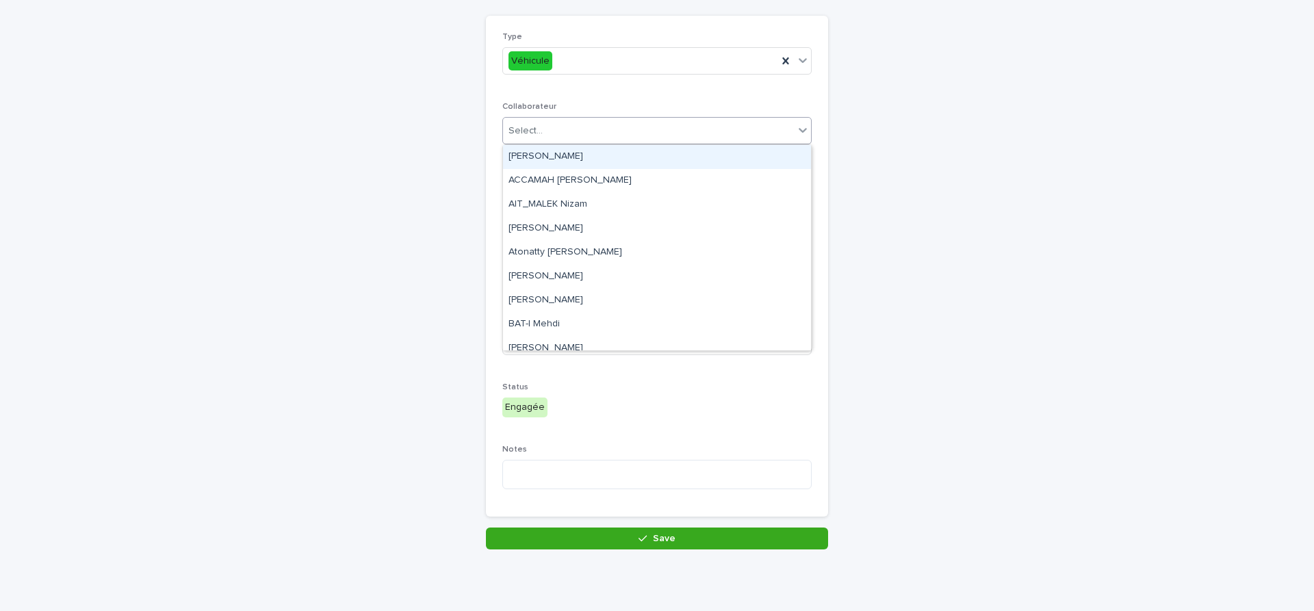
click at [541, 134] on div "Select..." at bounding box center [525, 131] width 34 height 14
type input "***"
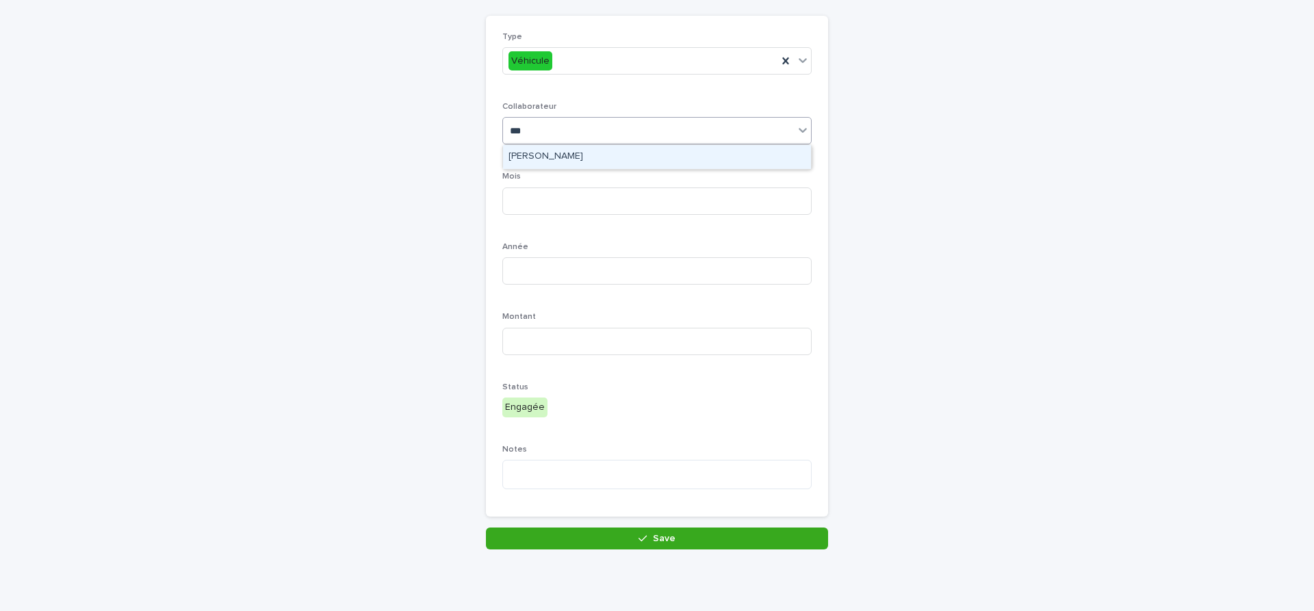
click at [547, 157] on div "[PERSON_NAME]" at bounding box center [657, 157] width 308 height 24
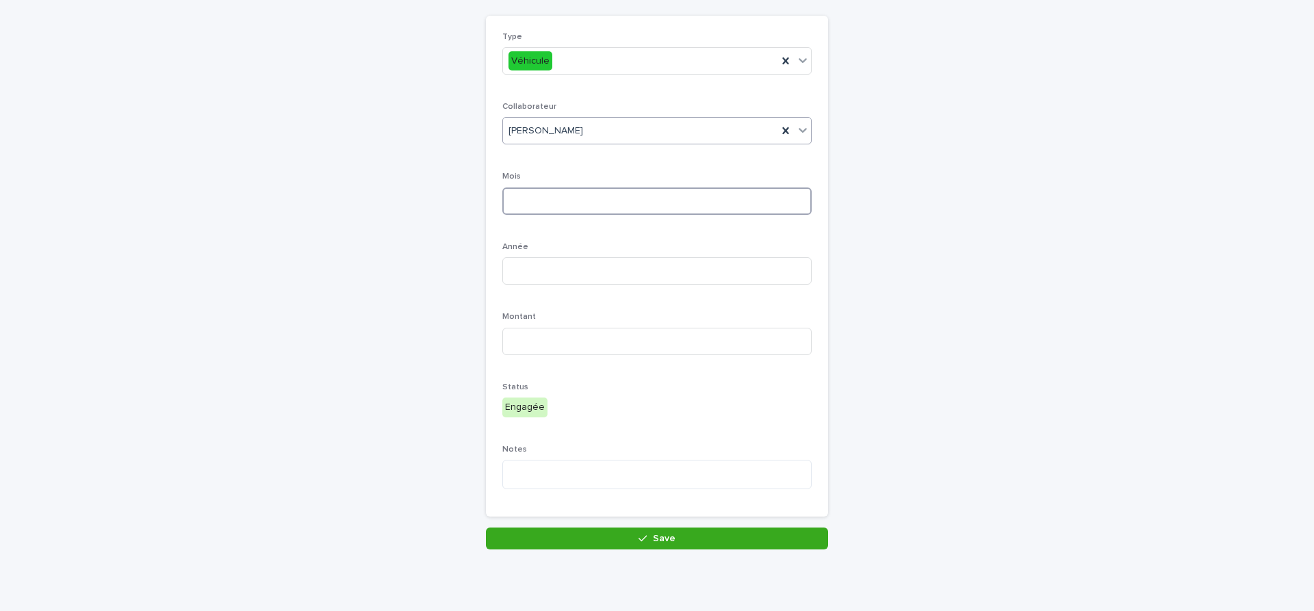
click at [530, 195] on input at bounding box center [656, 201] width 309 height 27
type input "*"
type input "****"
type input "*****"
click at [697, 539] on button "Save" at bounding box center [657, 539] width 342 height 22
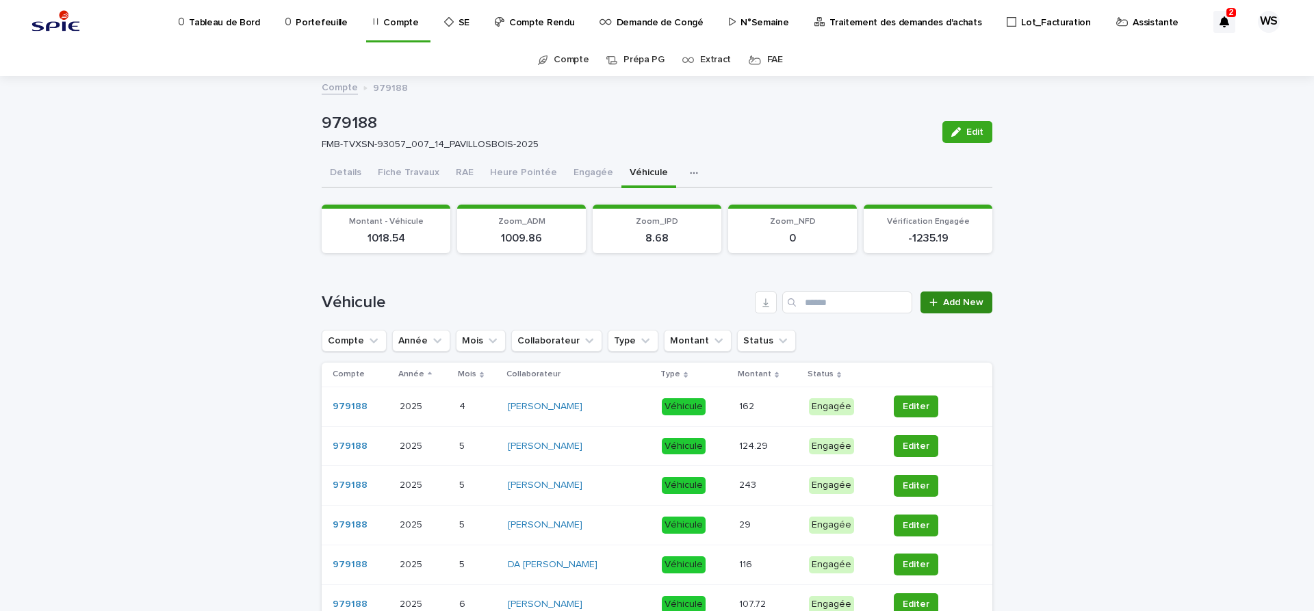
click at [960, 302] on span "Add New" at bounding box center [963, 303] width 40 height 10
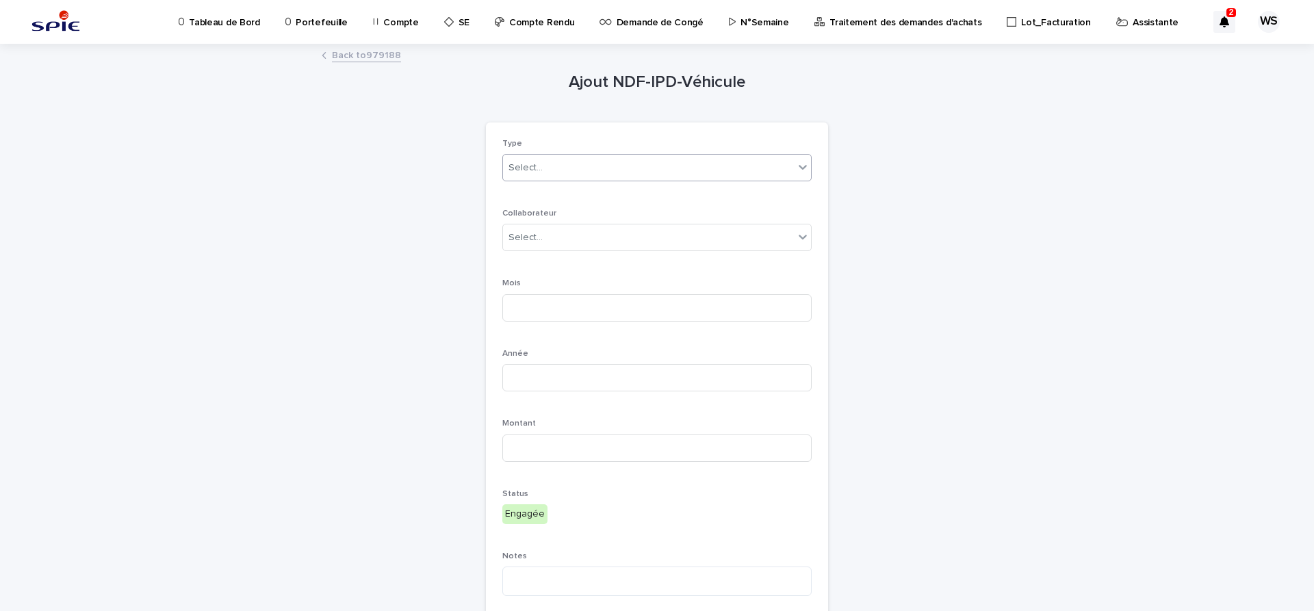
click at [529, 170] on div "Select..." at bounding box center [525, 168] width 34 height 14
click at [521, 194] on span "Véhicule" at bounding box center [530, 192] width 44 height 15
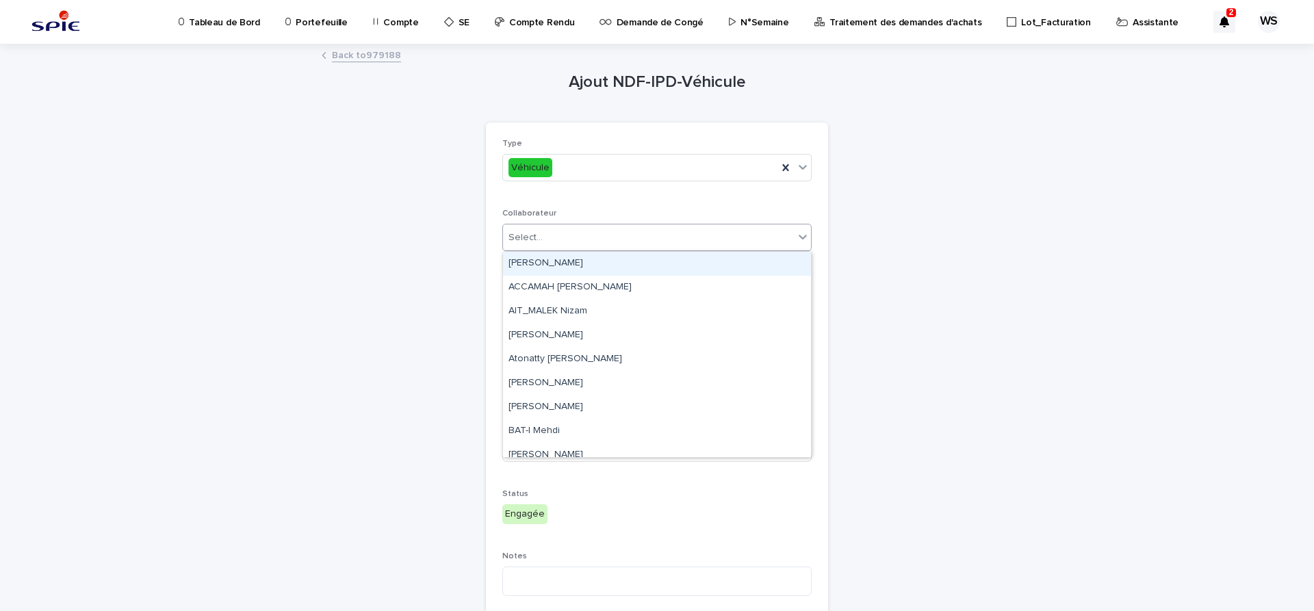
click at [552, 237] on div "Select..." at bounding box center [648, 238] width 291 height 23
type input "***"
click at [546, 261] on div "[PERSON_NAME]" at bounding box center [657, 264] width 308 height 24
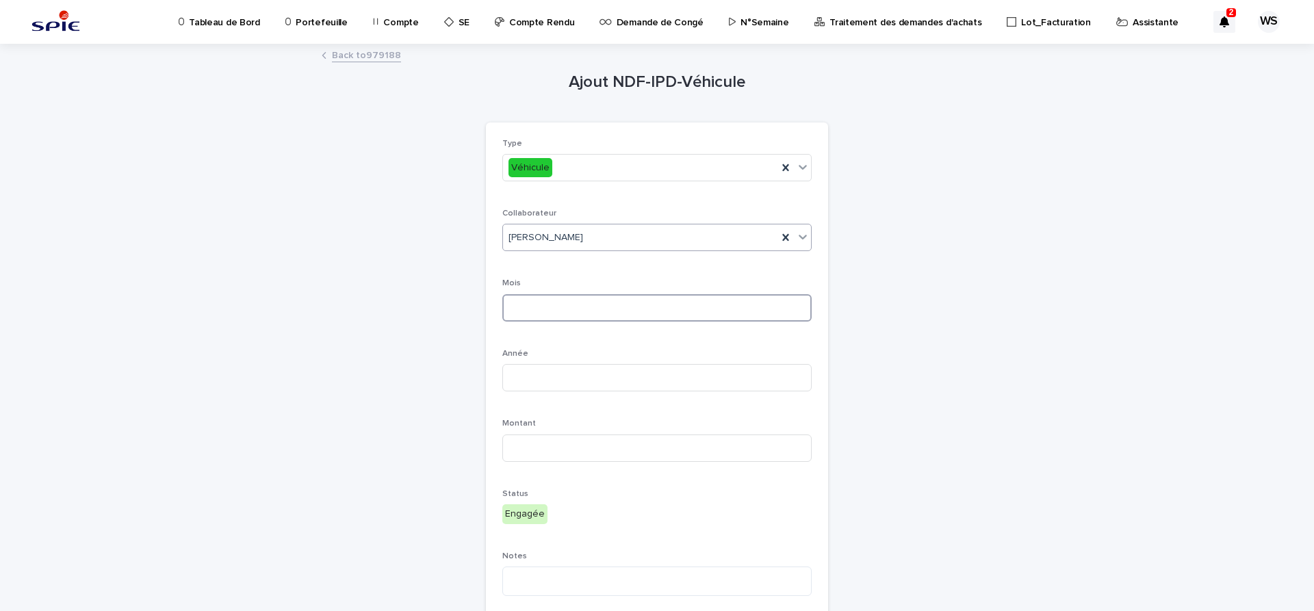
click at [562, 304] on input at bounding box center [656, 307] width 309 height 27
type input "*"
type input "****"
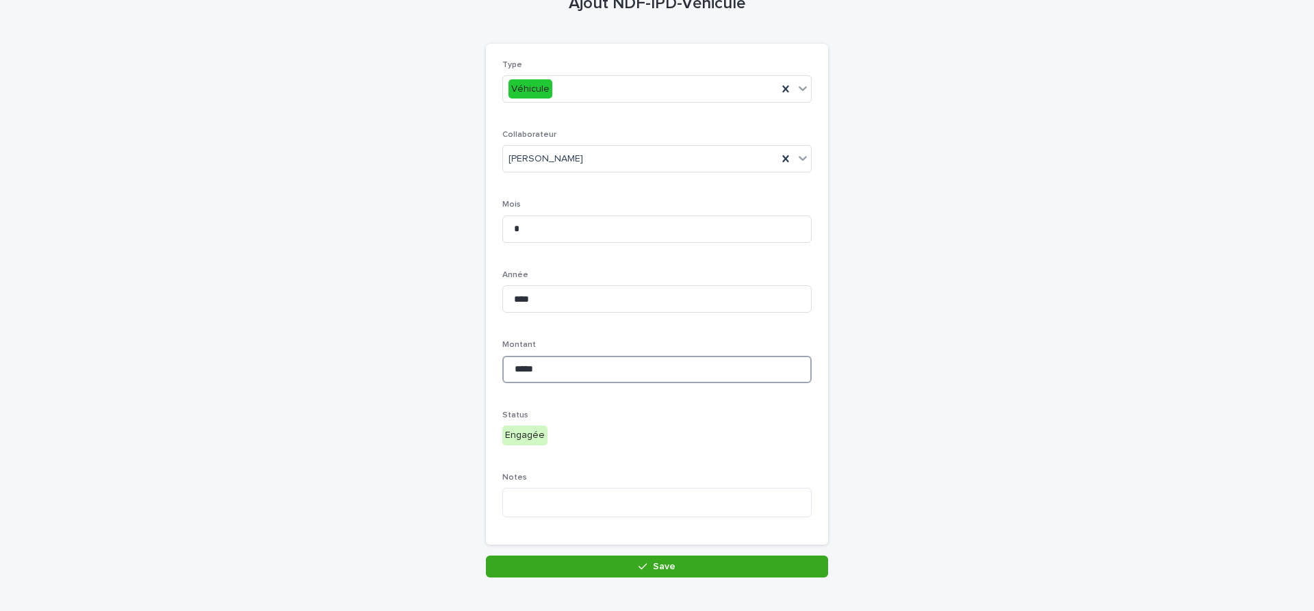
scroll to position [114, 0]
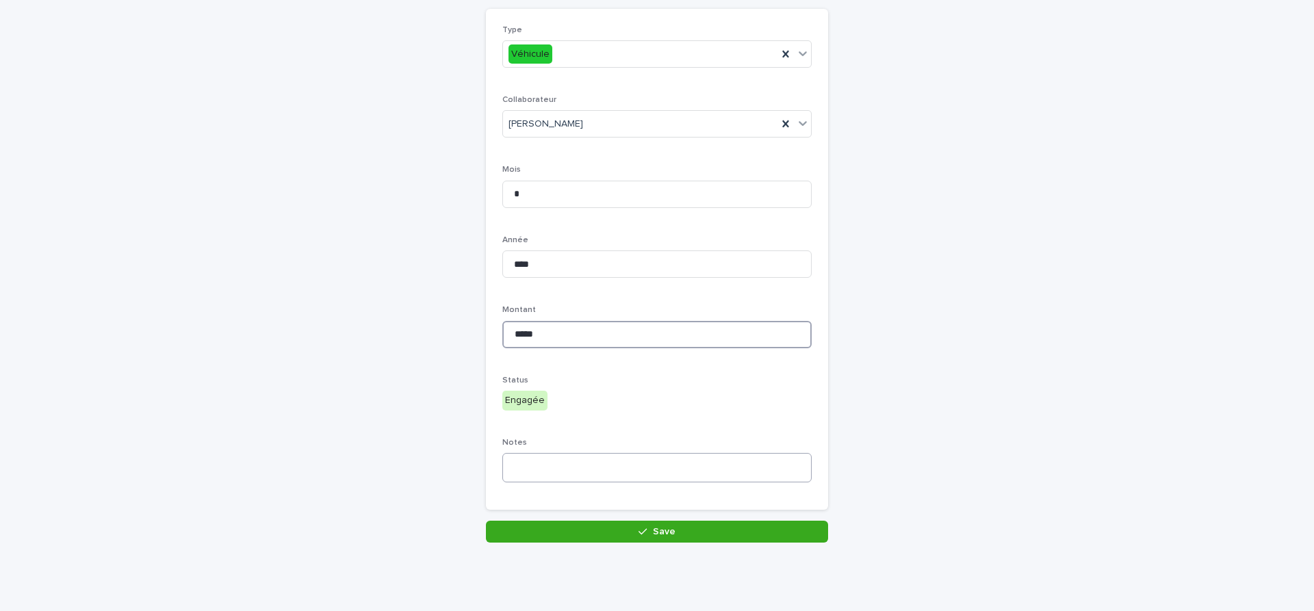
type input "*****"
click at [675, 462] on textarea at bounding box center [656, 467] width 309 height 29
type textarea "*********"
click at [680, 528] on button "Save" at bounding box center [657, 532] width 342 height 22
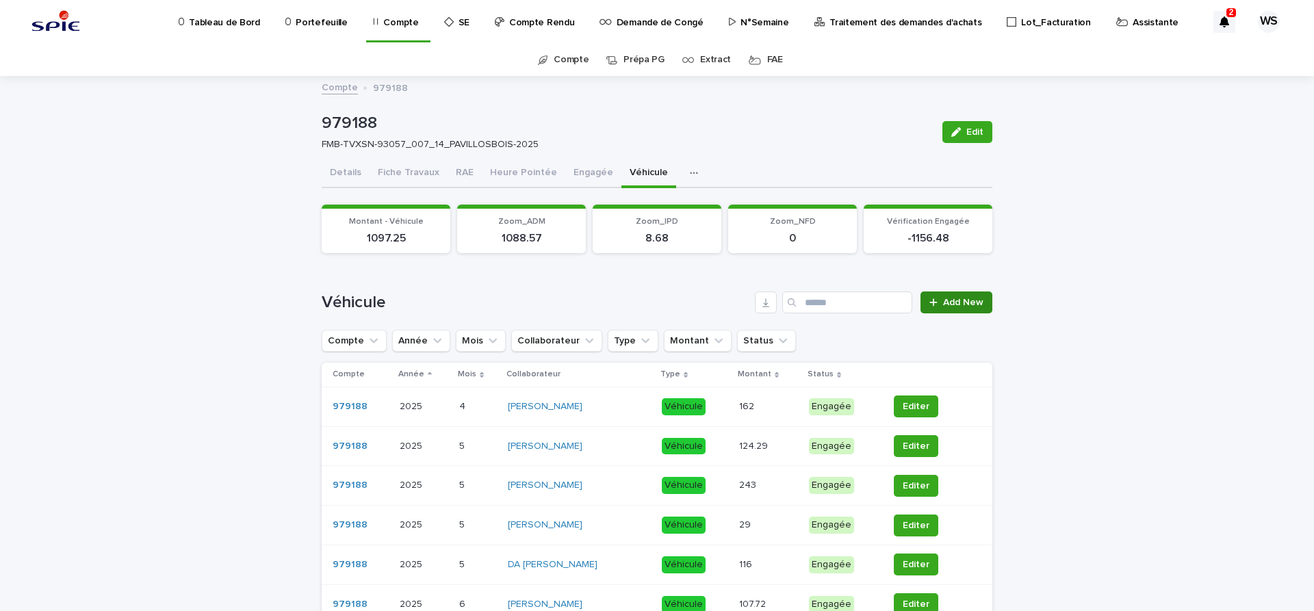
click at [974, 302] on span "Add New" at bounding box center [963, 303] width 40 height 10
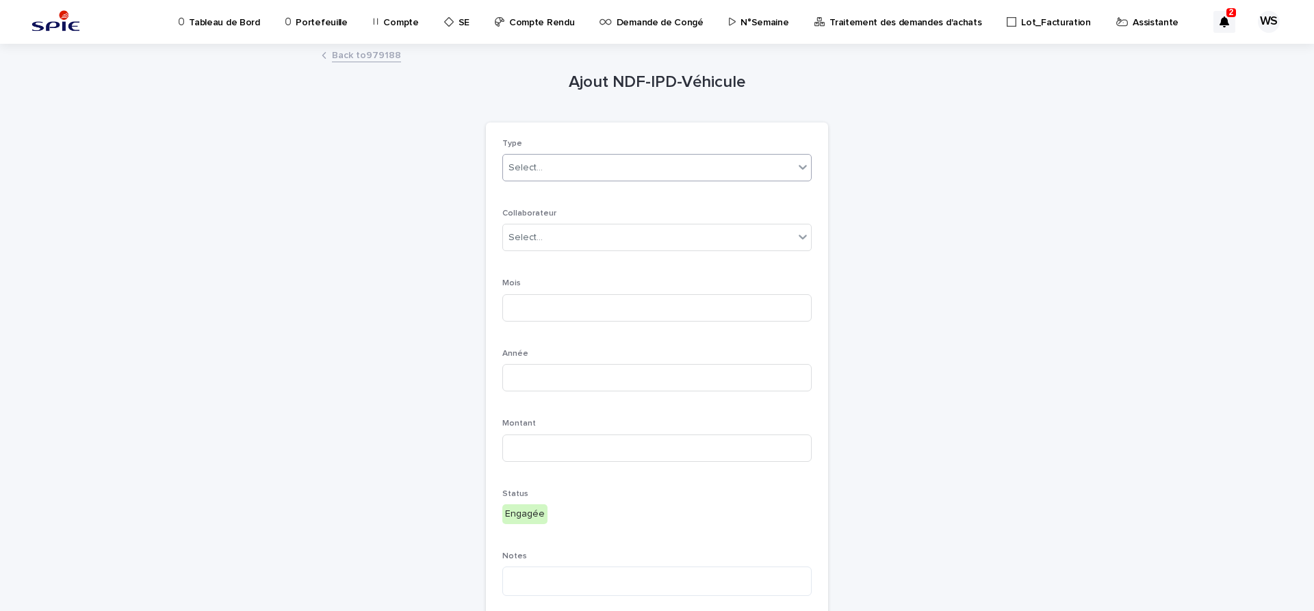
click at [541, 164] on div "Select..." at bounding box center [648, 168] width 291 height 23
click at [532, 188] on span "Véhicule" at bounding box center [530, 192] width 44 height 15
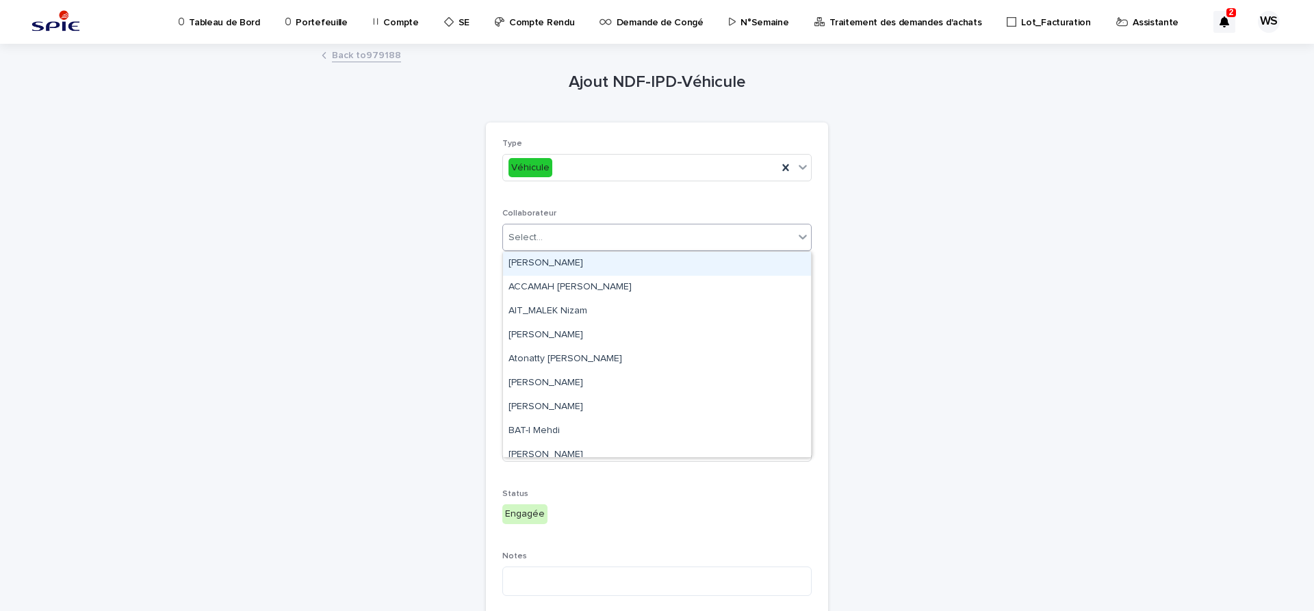
click at [541, 238] on div "Select..." at bounding box center [525, 238] width 34 height 14
type input "**"
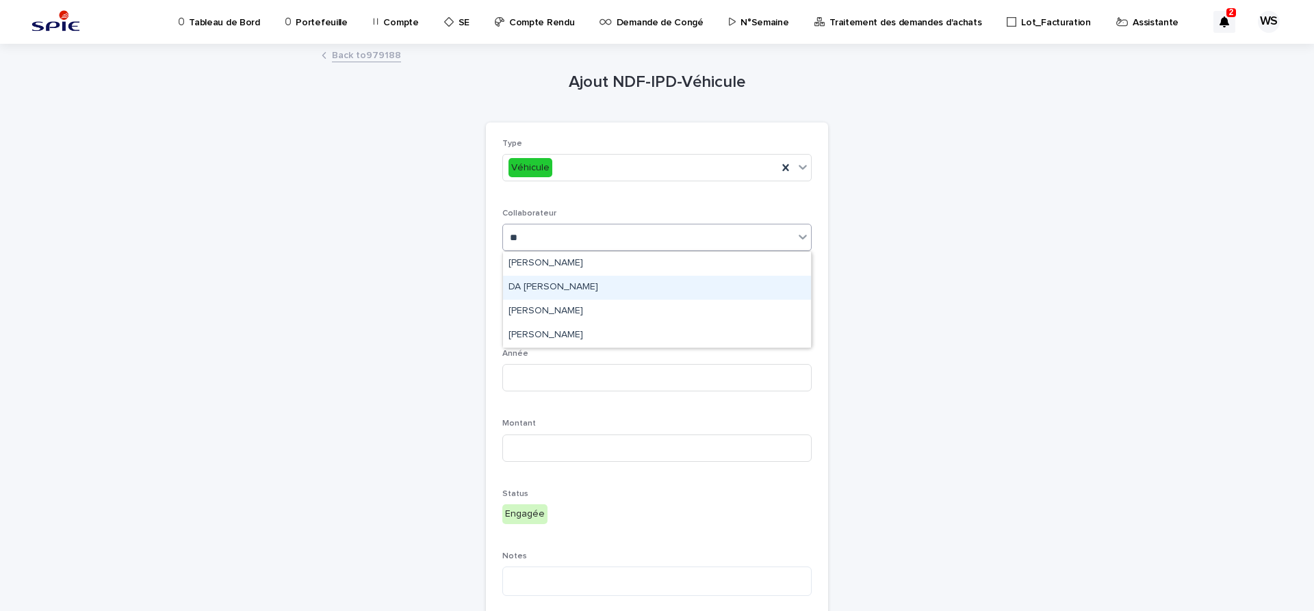
click at [532, 284] on div "DA [PERSON_NAME]" at bounding box center [657, 288] width 308 height 24
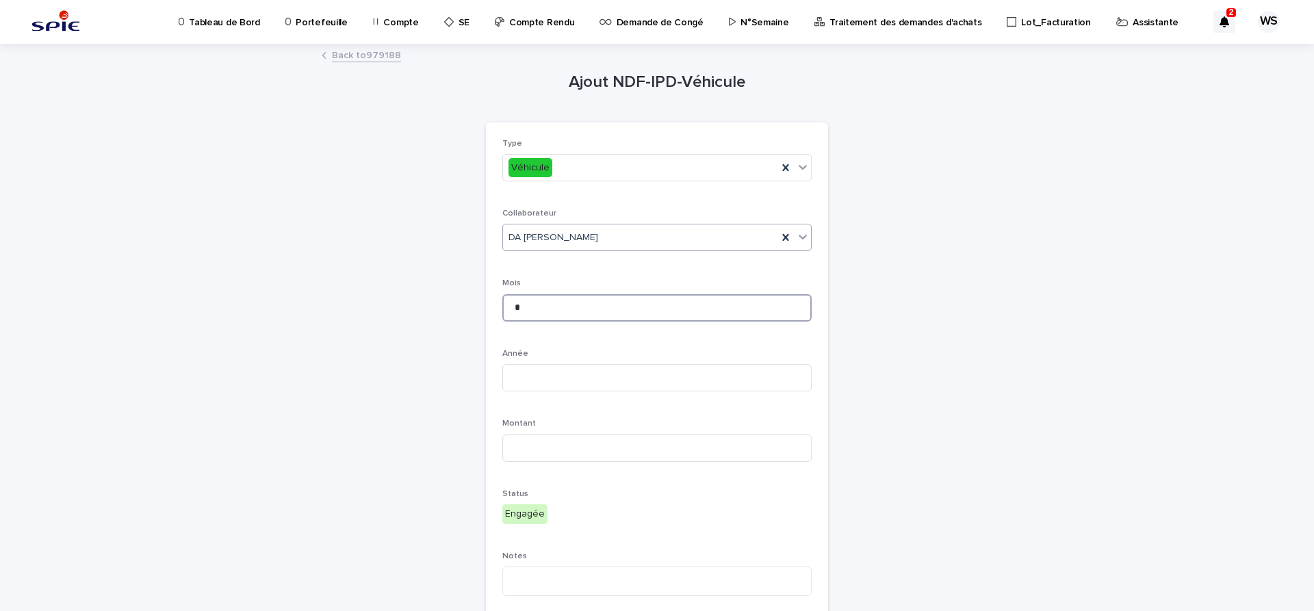
type input "*"
type input "****"
type input "**"
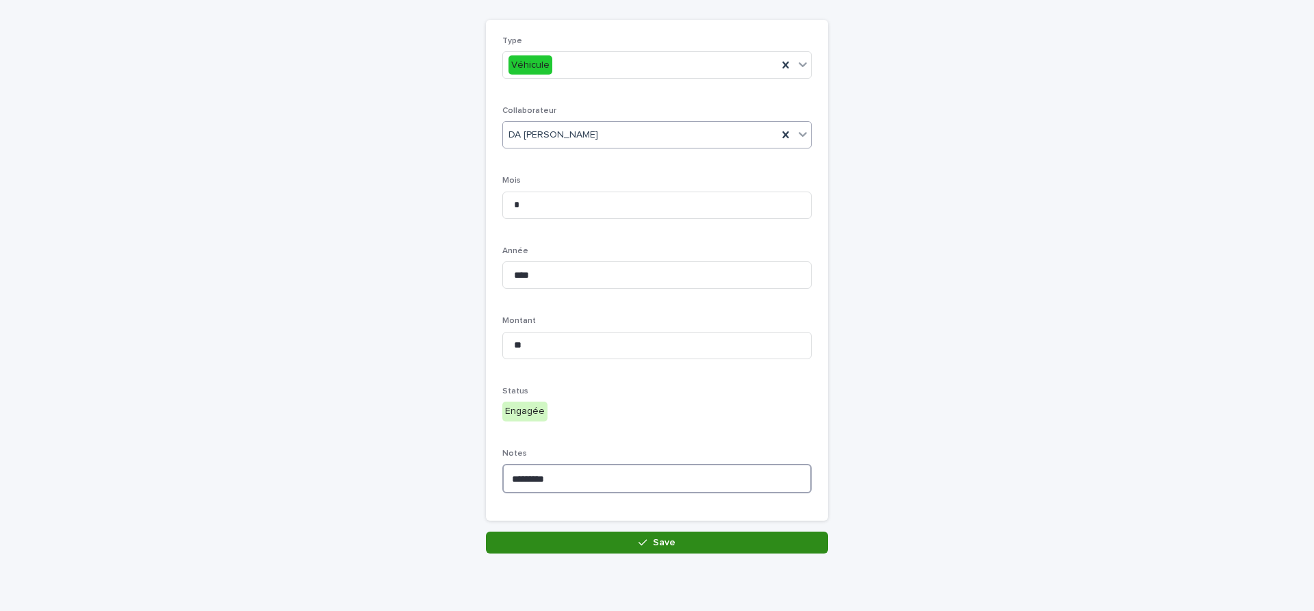
scroll to position [114, 0]
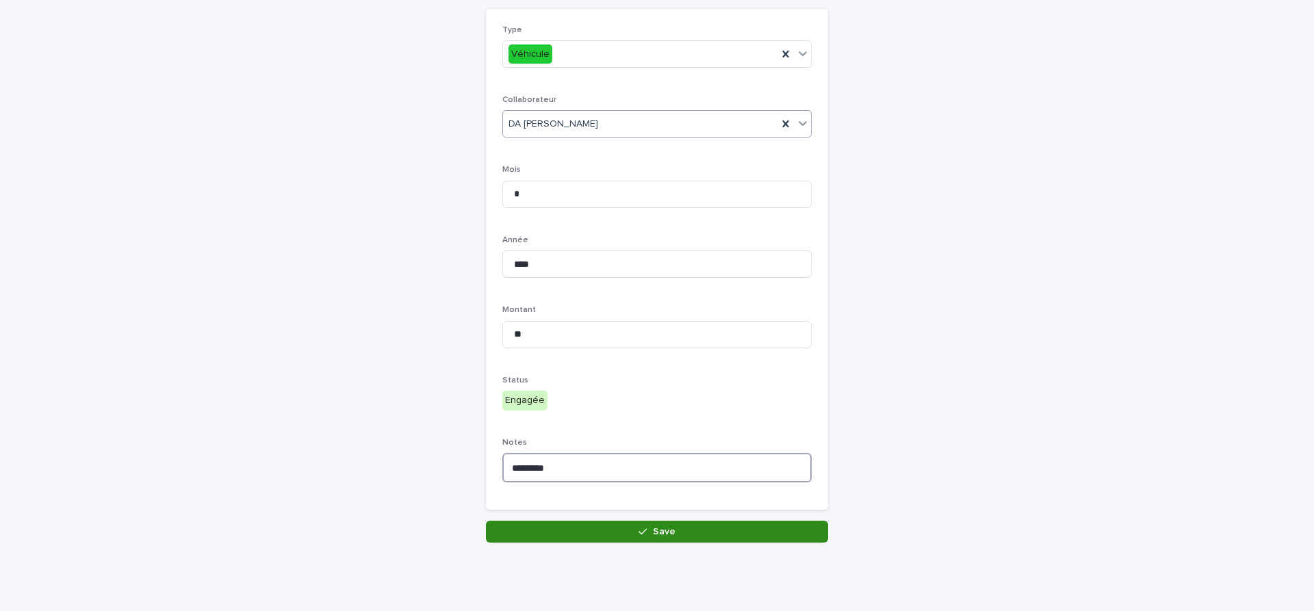
type textarea "*********"
click at [716, 532] on button "Save" at bounding box center [657, 532] width 342 height 22
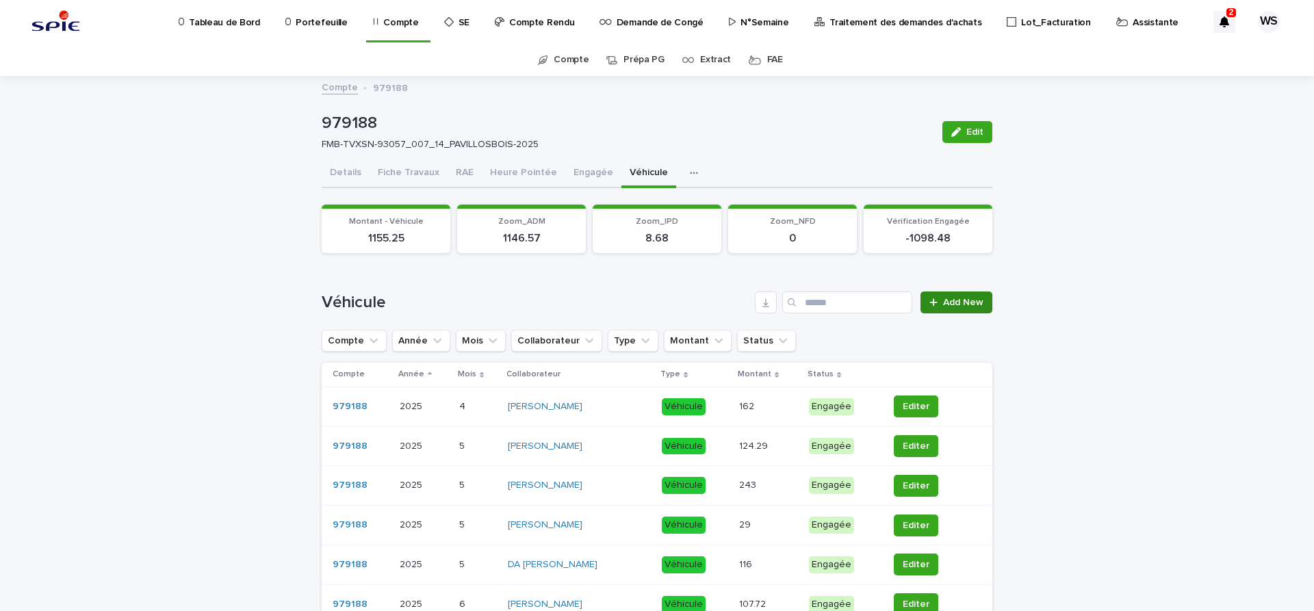
click at [953, 301] on span "Add New" at bounding box center [963, 303] width 40 height 10
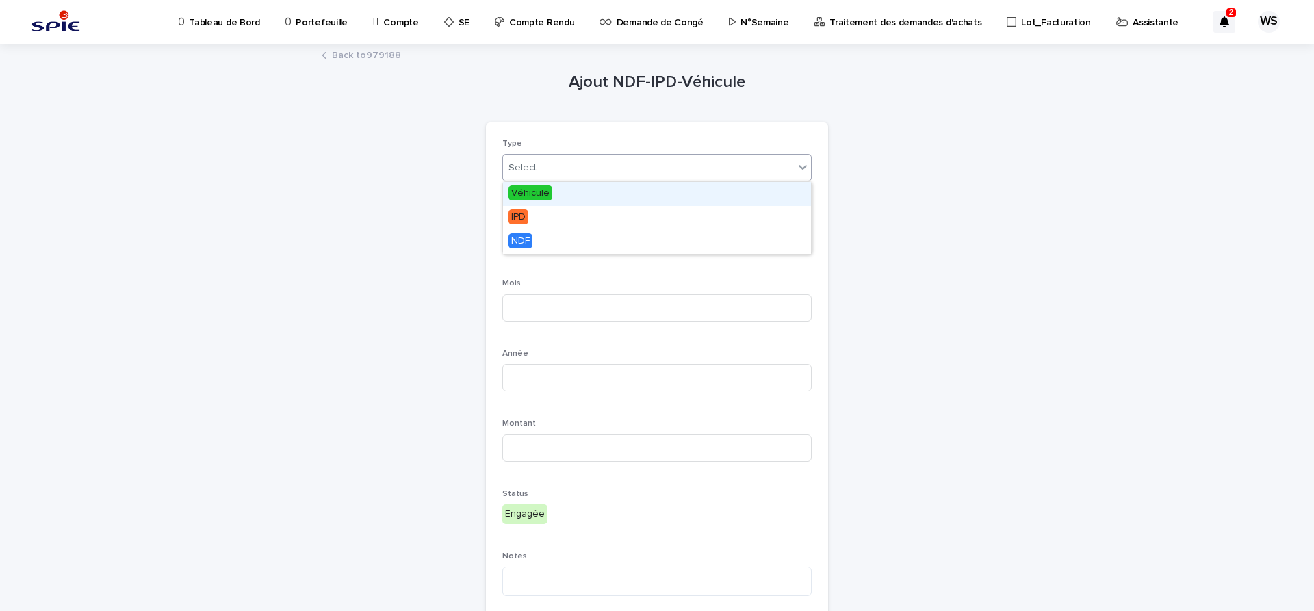
click at [535, 164] on div "Select..." at bounding box center [525, 168] width 34 height 14
click at [521, 192] on span "Véhicule" at bounding box center [530, 192] width 44 height 15
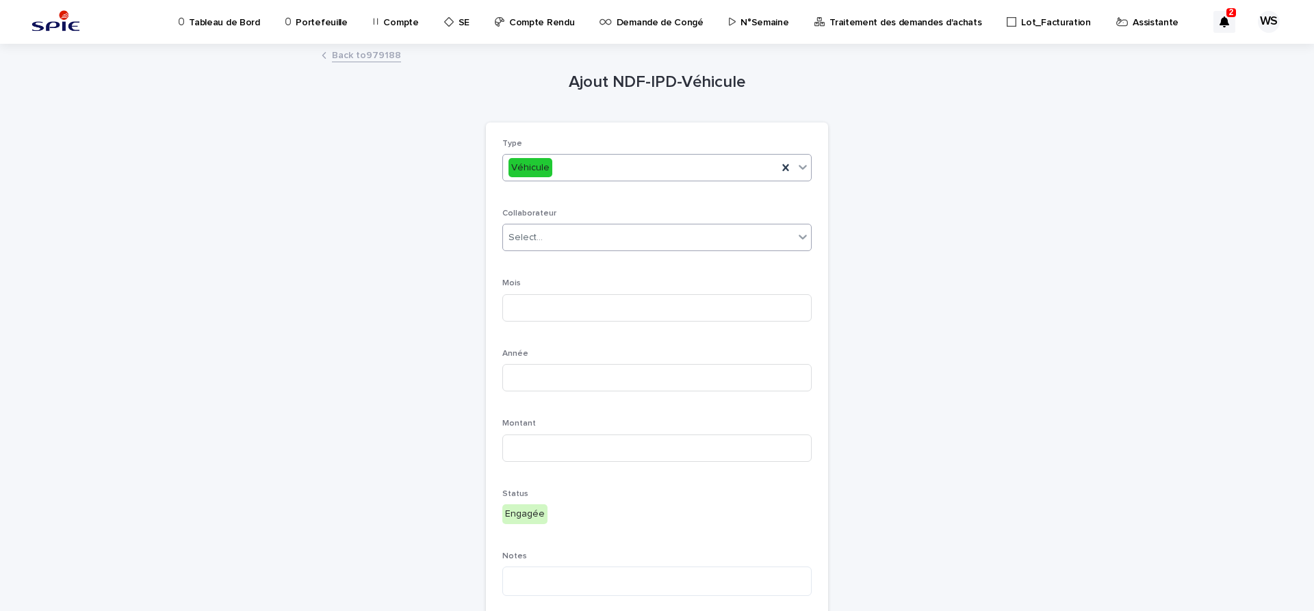
click at [534, 241] on div "Select..." at bounding box center [525, 238] width 34 height 14
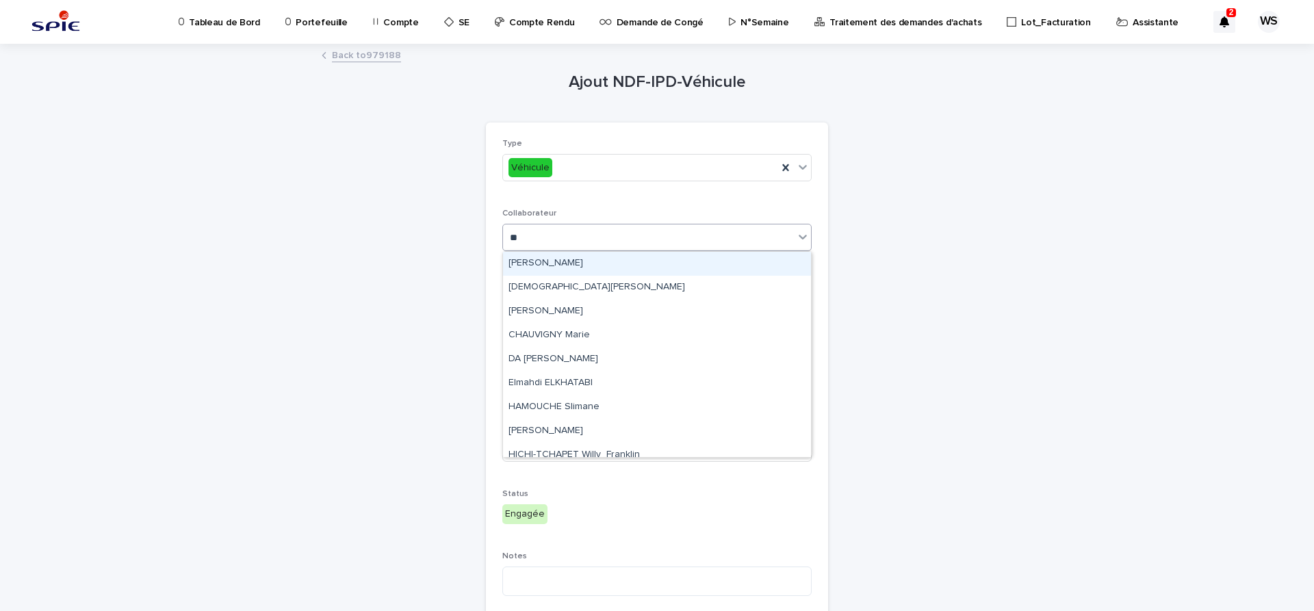
type input "***"
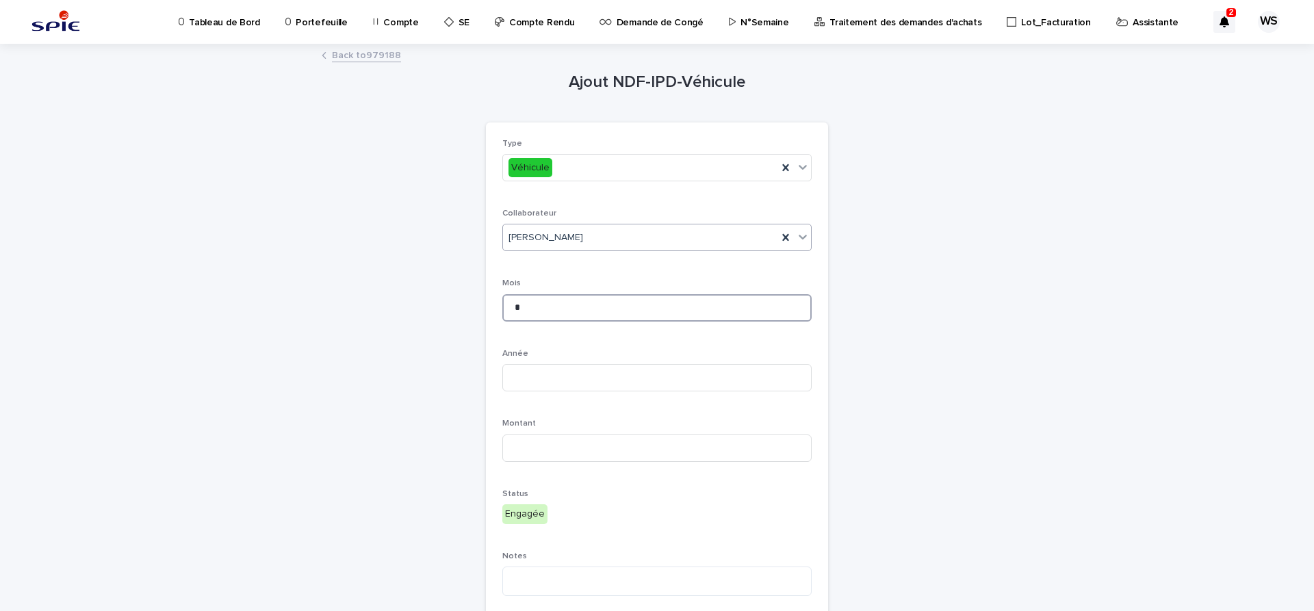
type input "*"
type input "****"
type input "*****"
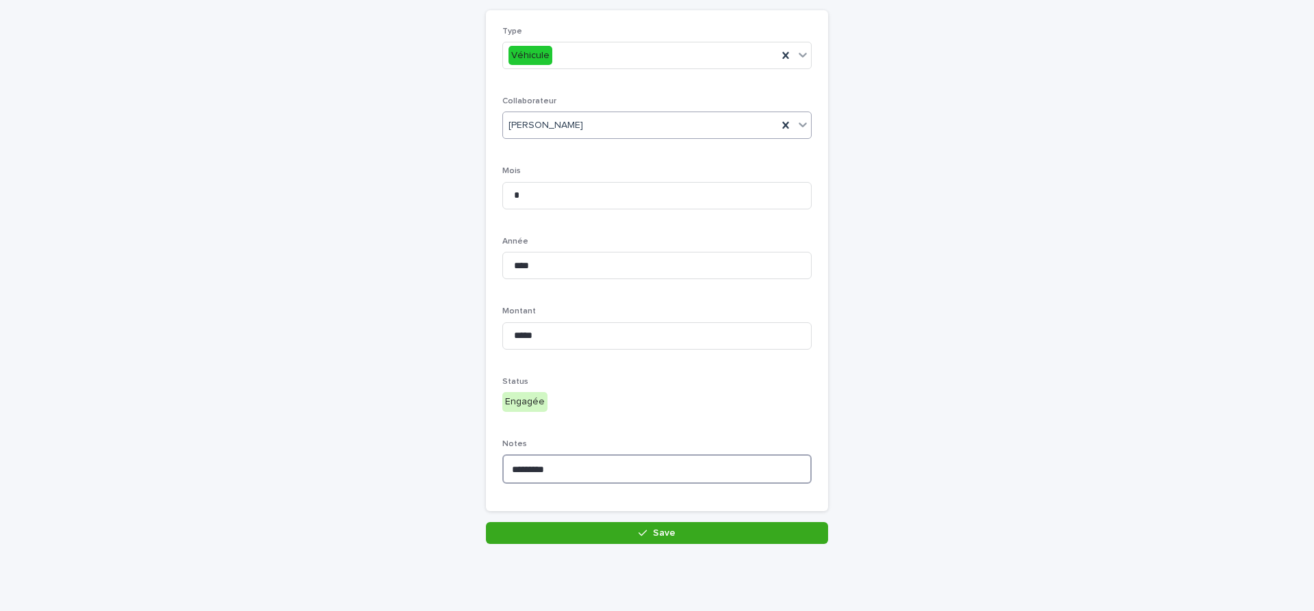
scroll to position [114, 0]
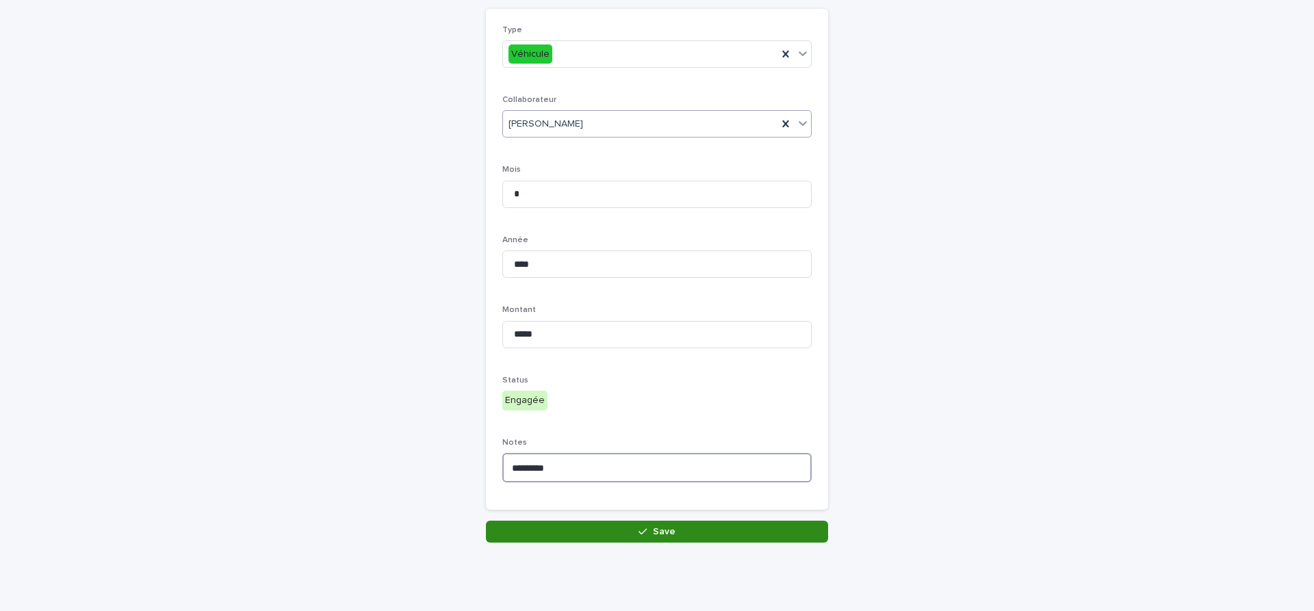
type textarea "*********"
click at [667, 533] on span "Save" at bounding box center [664, 532] width 23 height 10
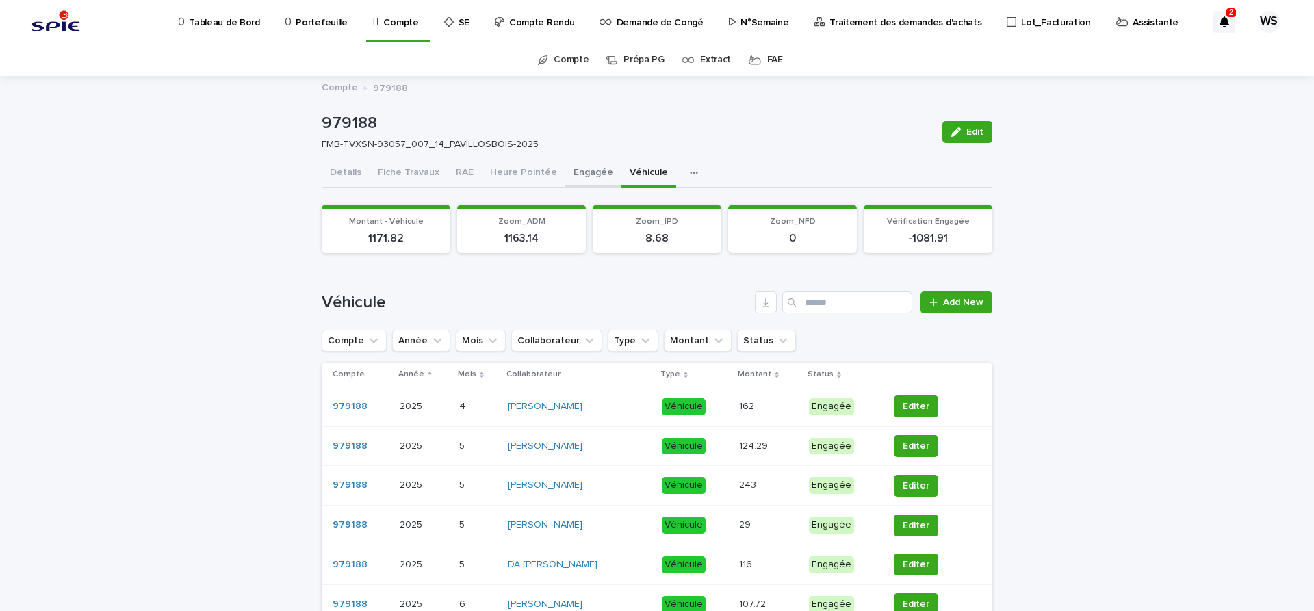
click at [581, 173] on button "Engagée" at bounding box center [593, 173] width 56 height 29
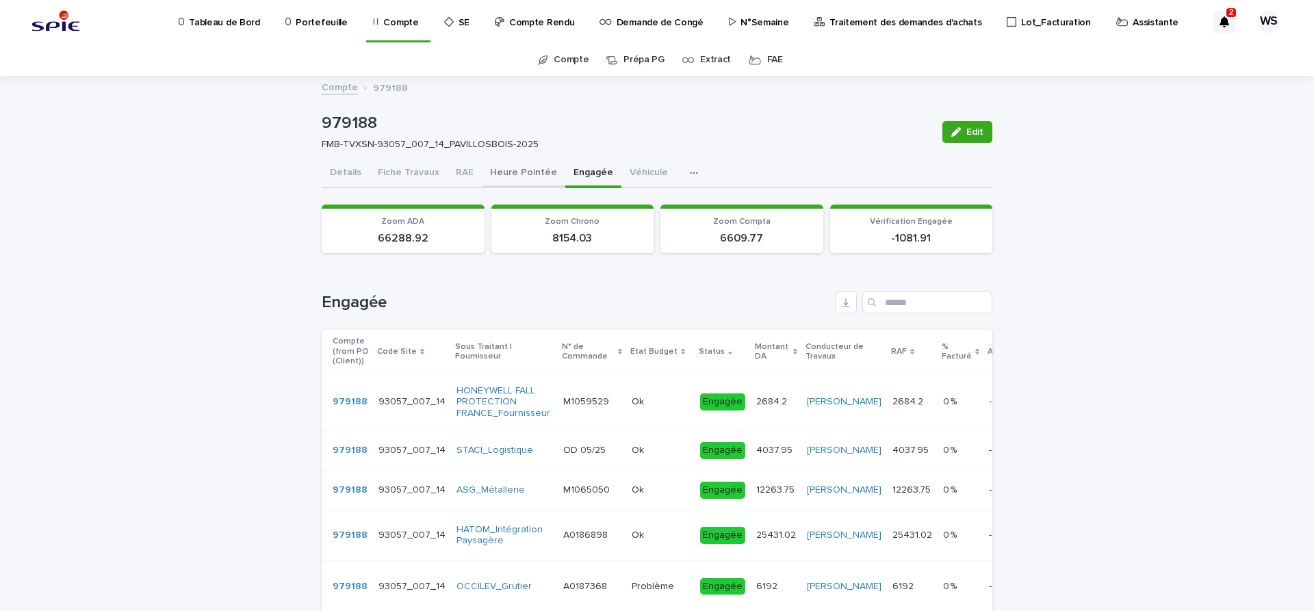
click at [524, 170] on button "Heure Pointée" at bounding box center [523, 173] width 83 height 29
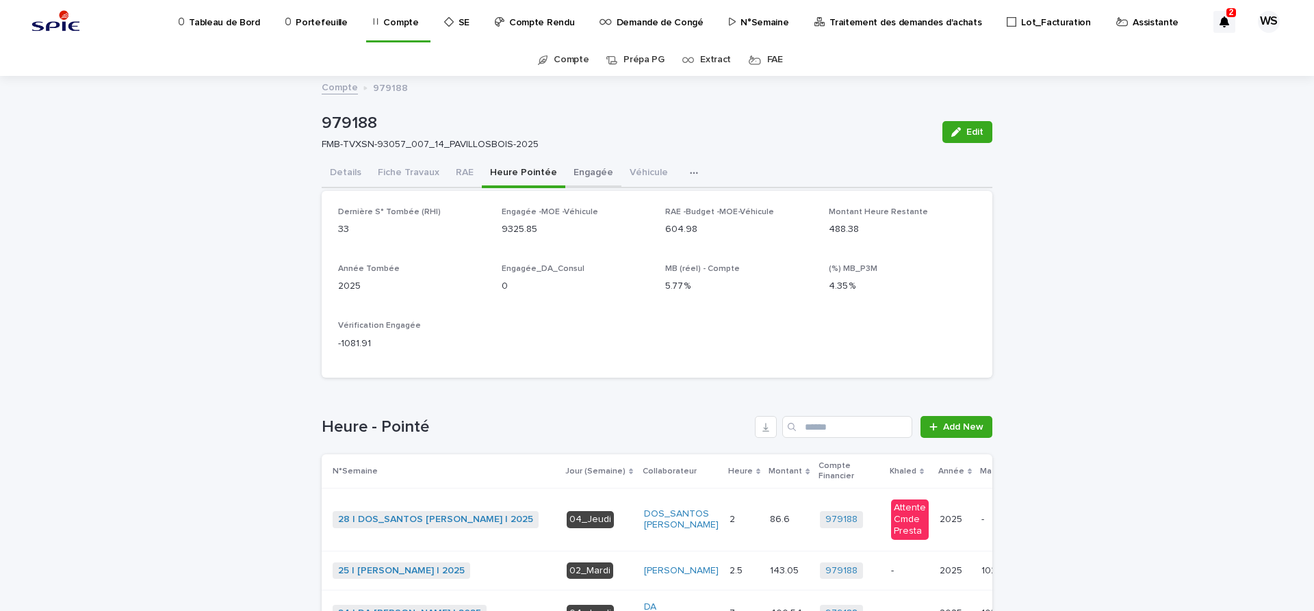
click at [585, 170] on button "Engagée" at bounding box center [593, 173] width 56 height 29
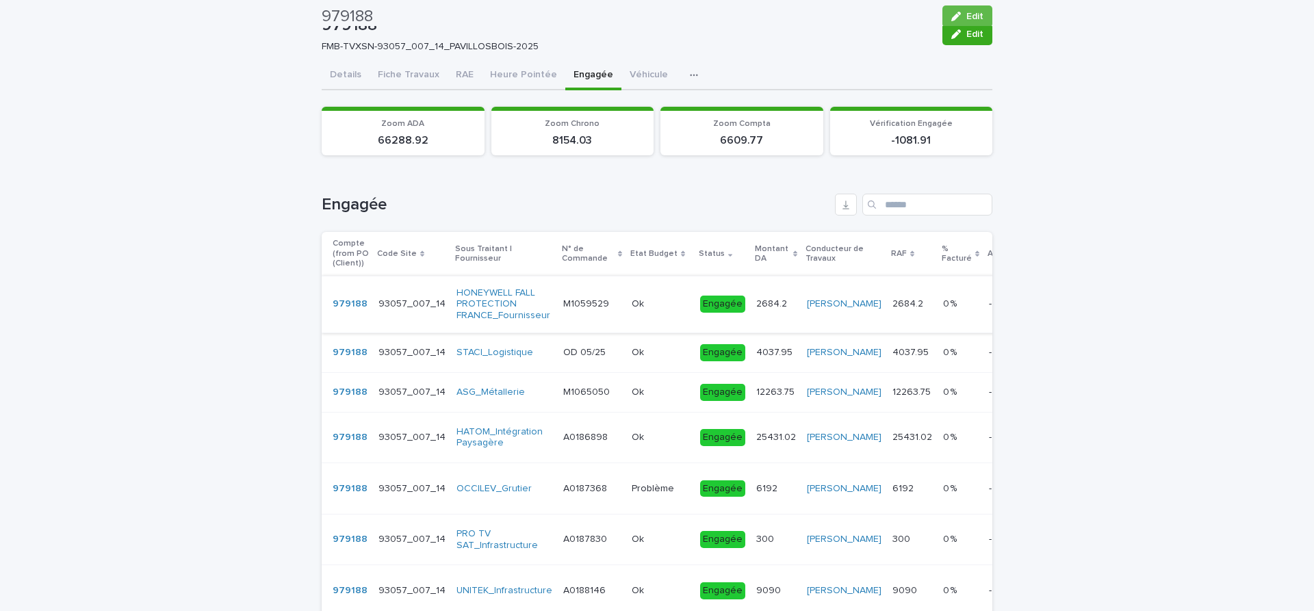
scroll to position [57, 0]
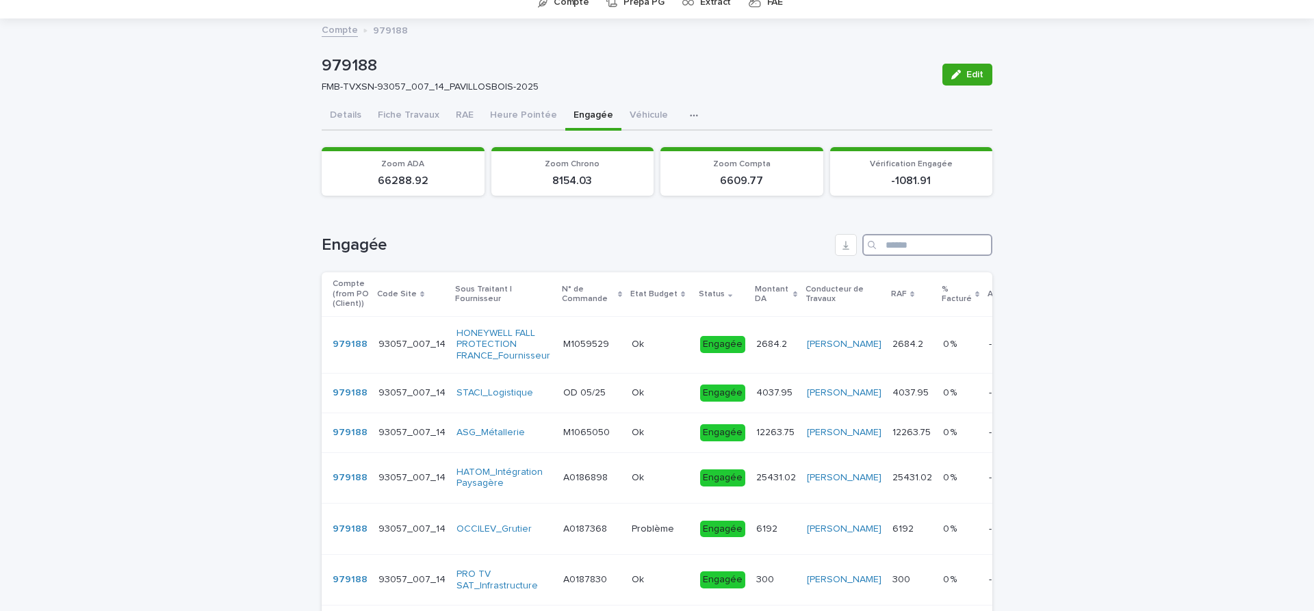
click at [915, 245] on input "Search" at bounding box center [927, 245] width 130 height 22
type input "**"
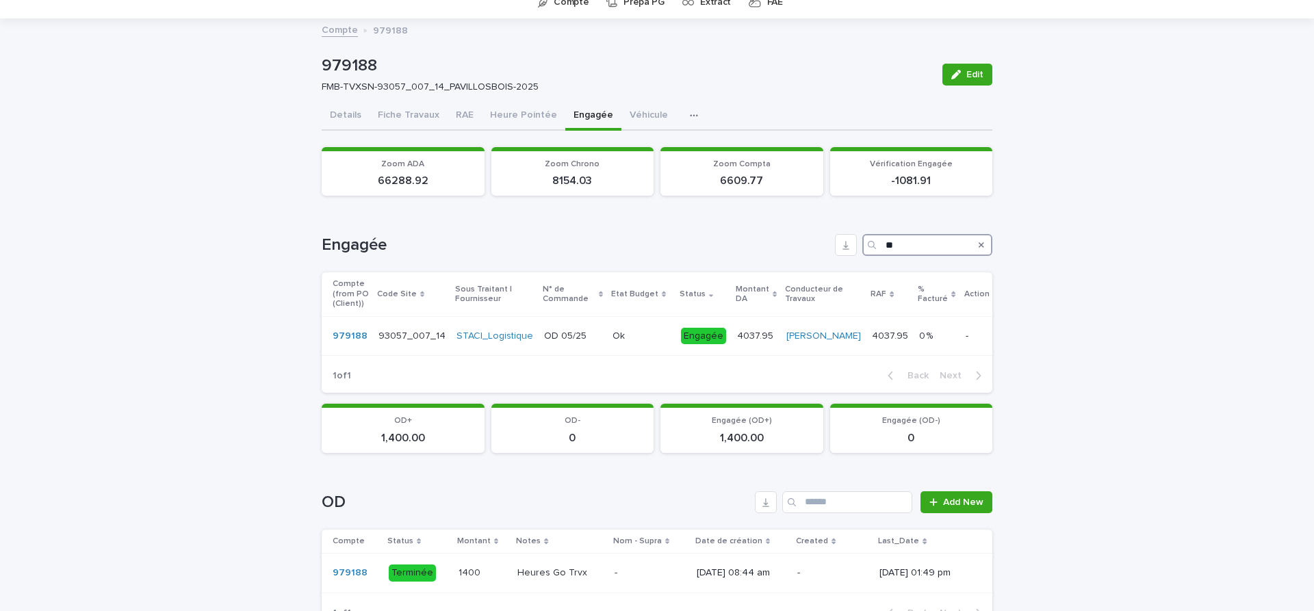
drag, startPoint x: 912, startPoint y: 242, endPoint x: 705, endPoint y: 241, distance: 207.4
click at [862, 241] on input "**" at bounding box center [927, 245] width 130 height 22
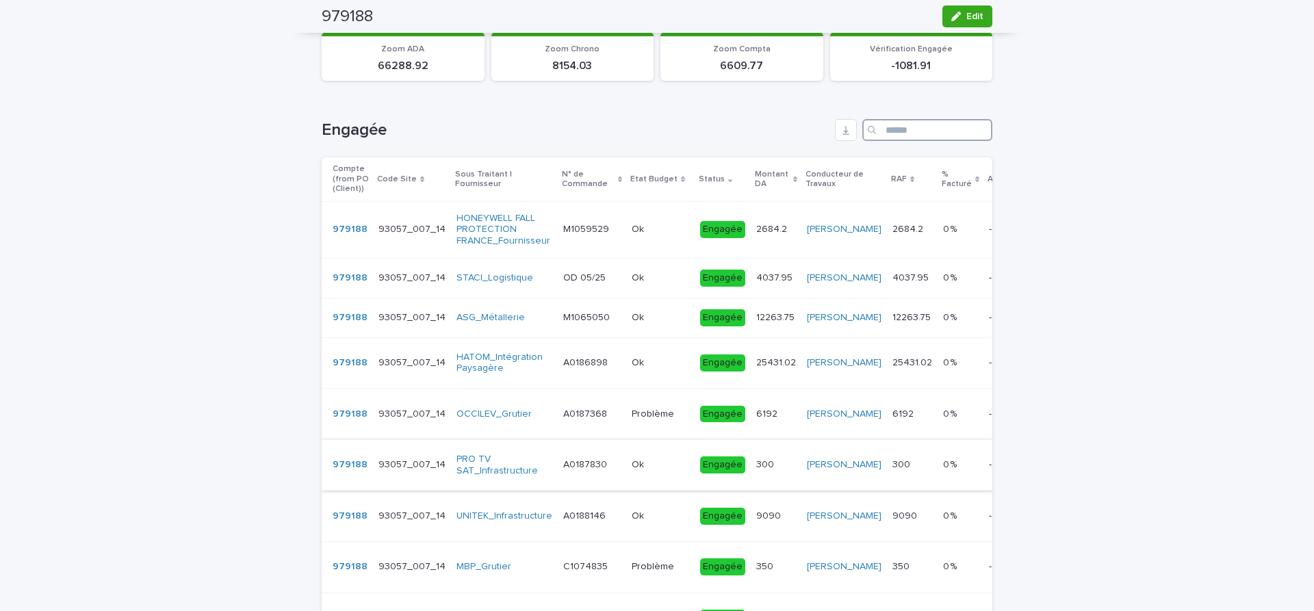
scroll to position [0, 0]
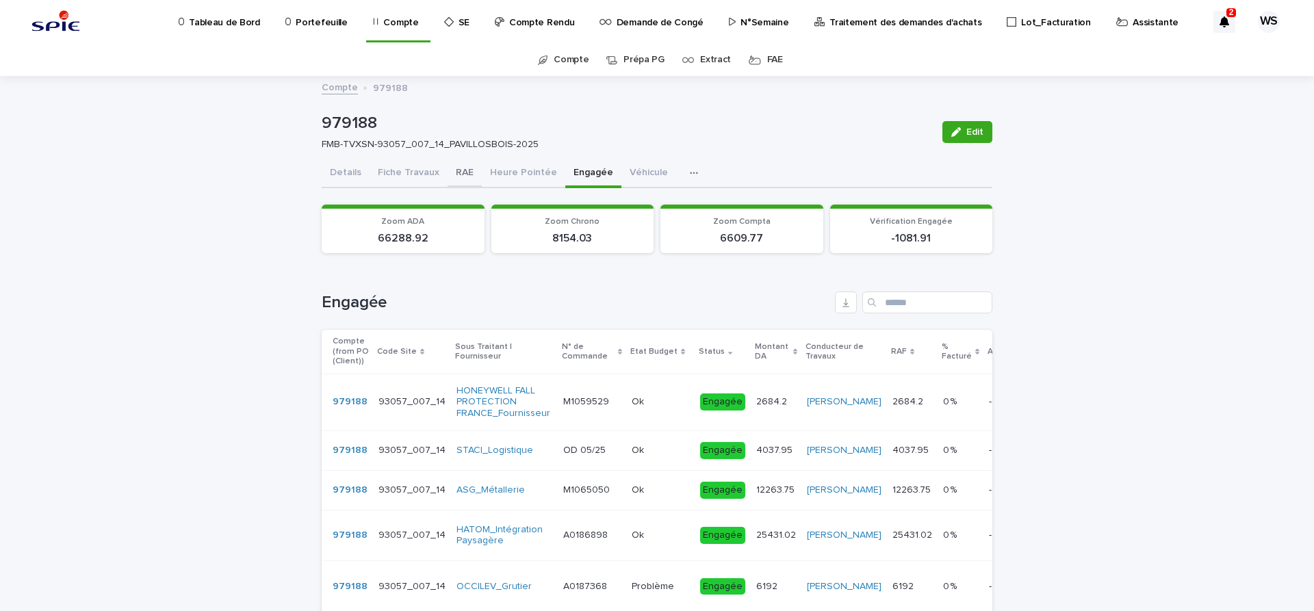
click at [457, 171] on button "RAE" at bounding box center [465, 173] width 34 height 29
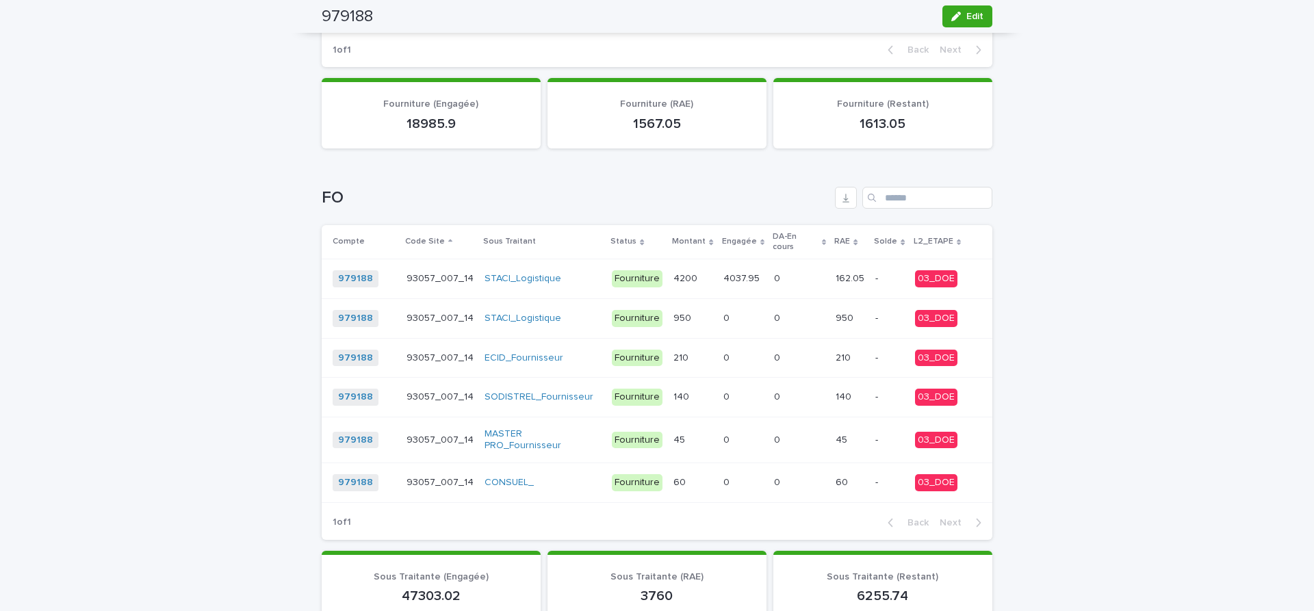
scroll to position [575, 0]
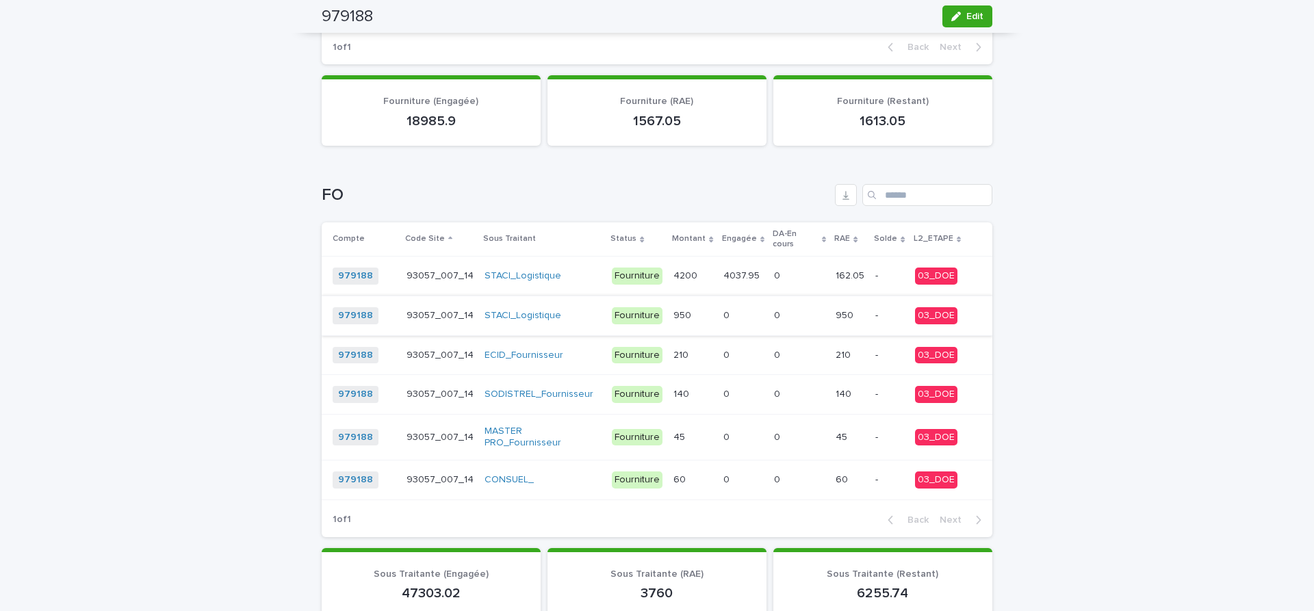
click at [790, 312] on p at bounding box center [799, 316] width 51 height 12
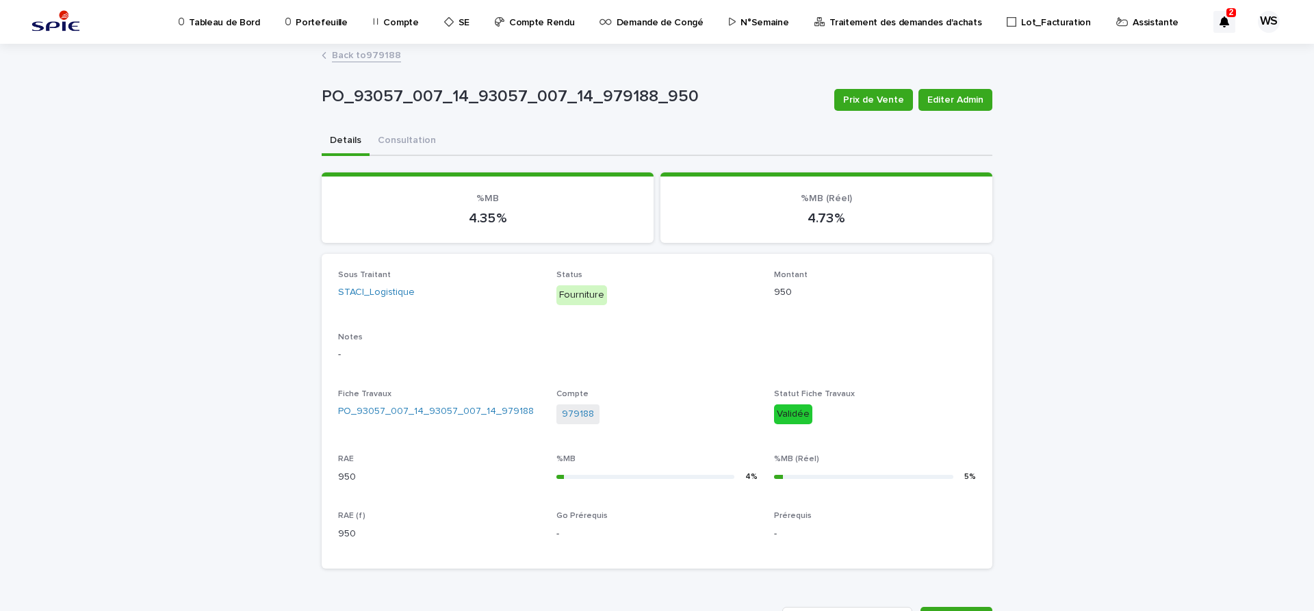
scroll to position [230, 0]
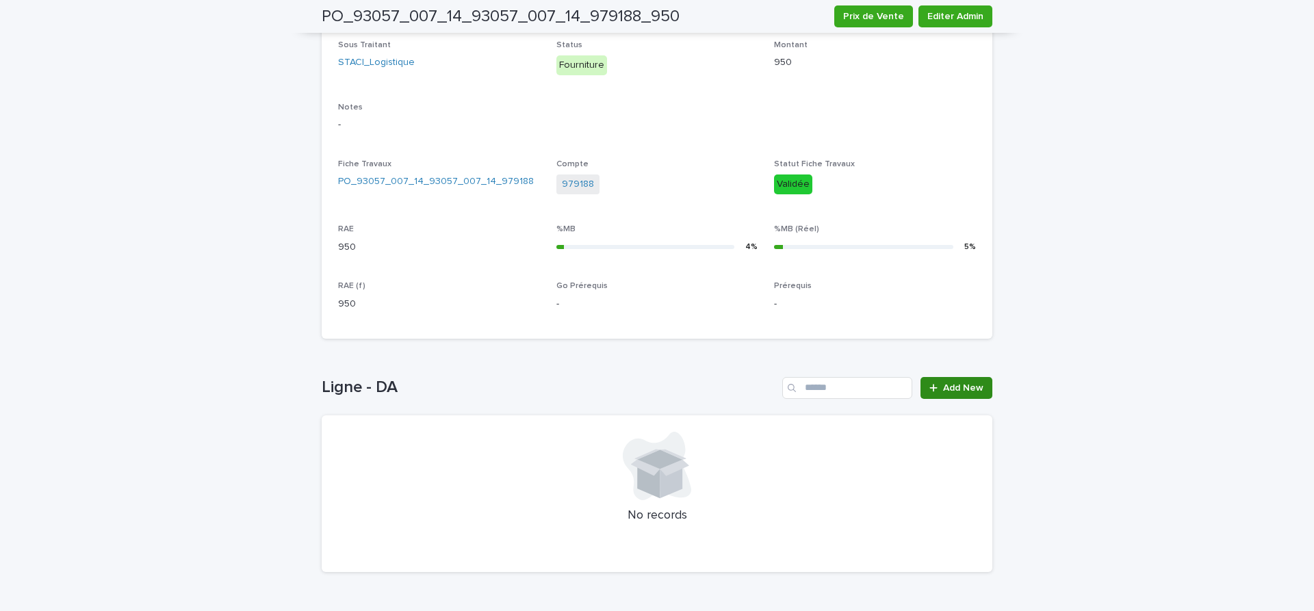
click at [967, 381] on link "Add New" at bounding box center [956, 388] width 72 height 22
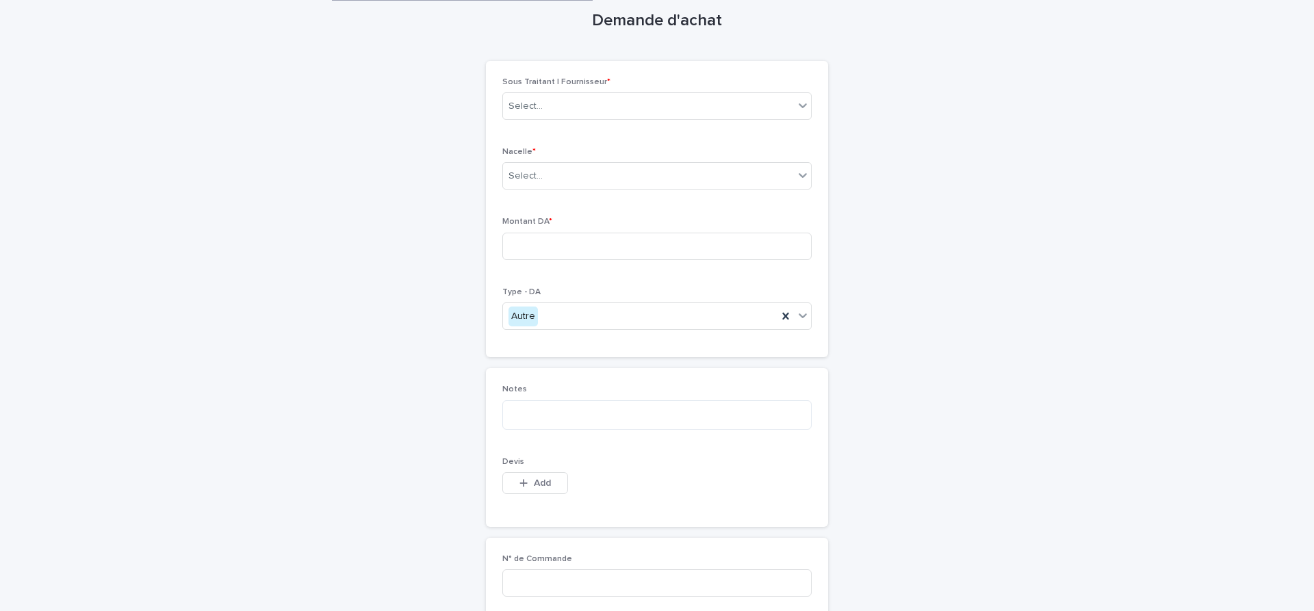
scroll to position [57, 0]
click at [530, 107] on div "Select..." at bounding box center [525, 110] width 34 height 14
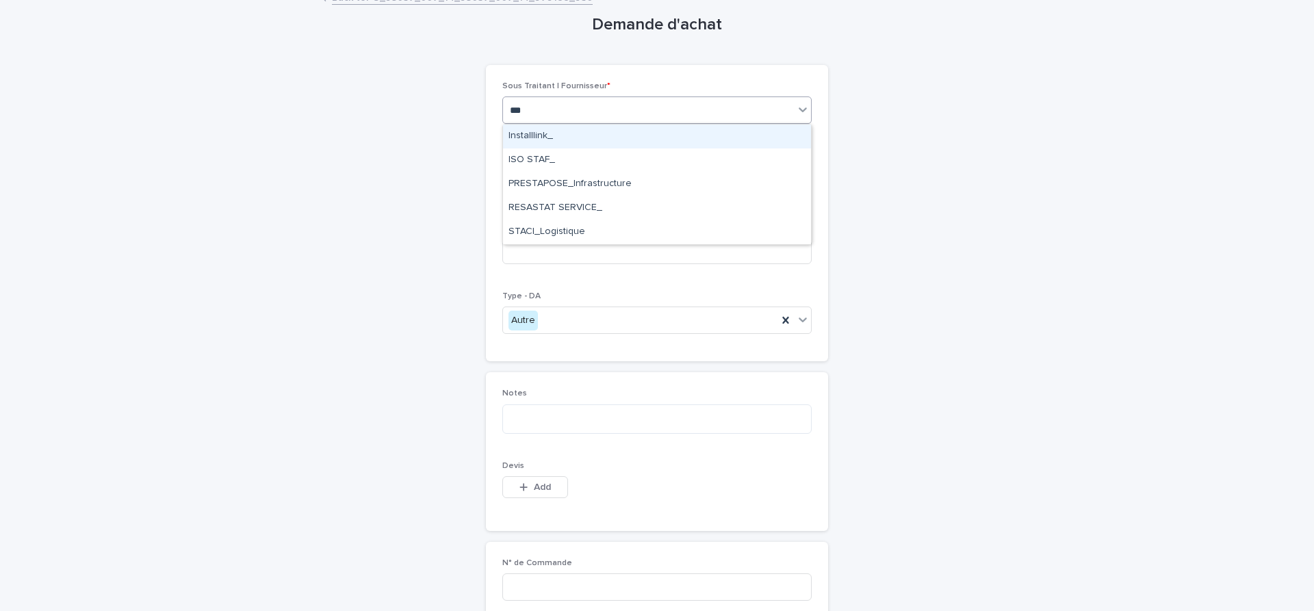
type input "****"
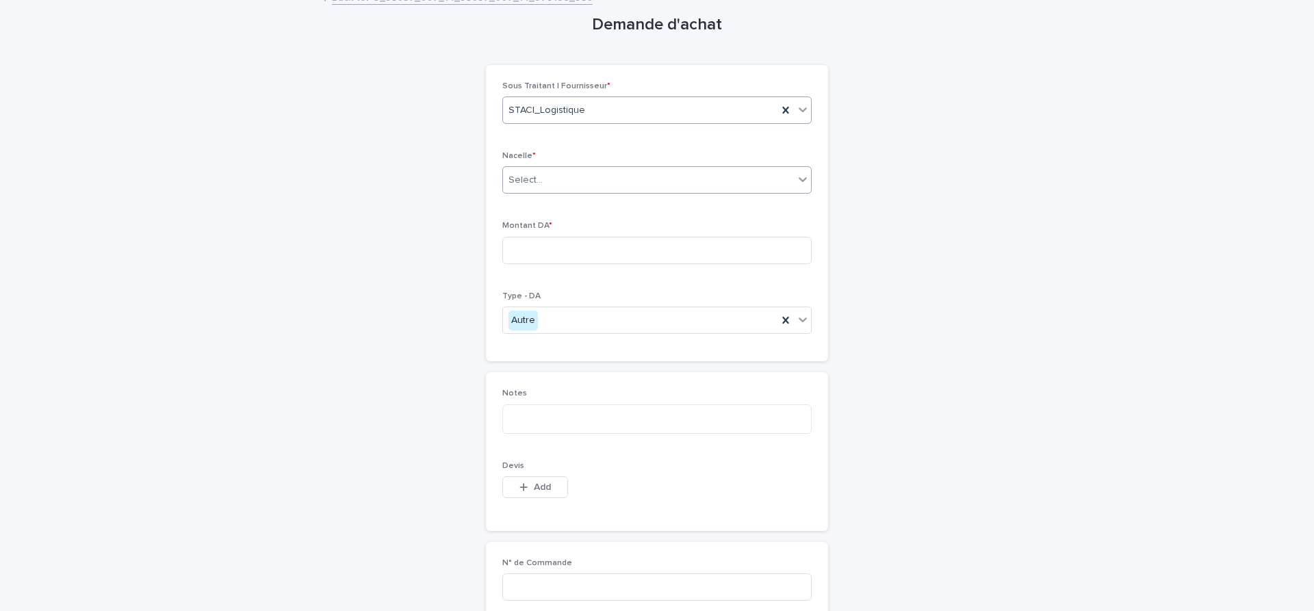
click at [557, 180] on div "Select..." at bounding box center [648, 180] width 291 height 23
click at [522, 229] on span "Non" at bounding box center [520, 229] width 24 height 15
click at [567, 251] on input at bounding box center [656, 250] width 309 height 27
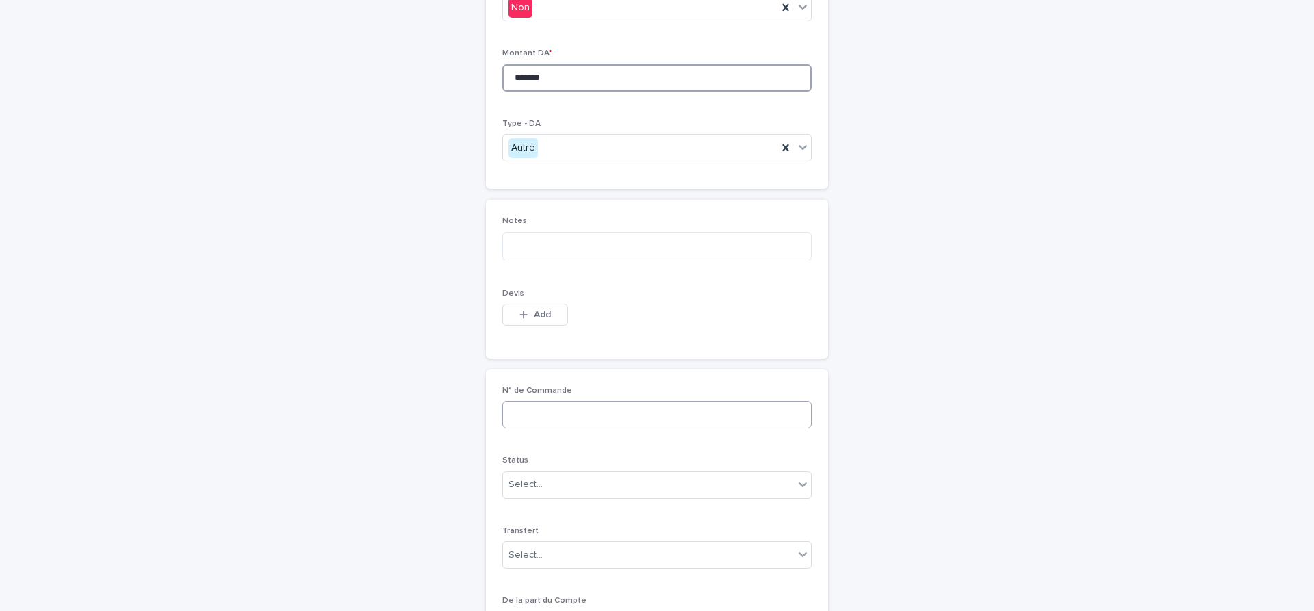
type input "*******"
click at [546, 419] on input at bounding box center [656, 414] width 309 height 27
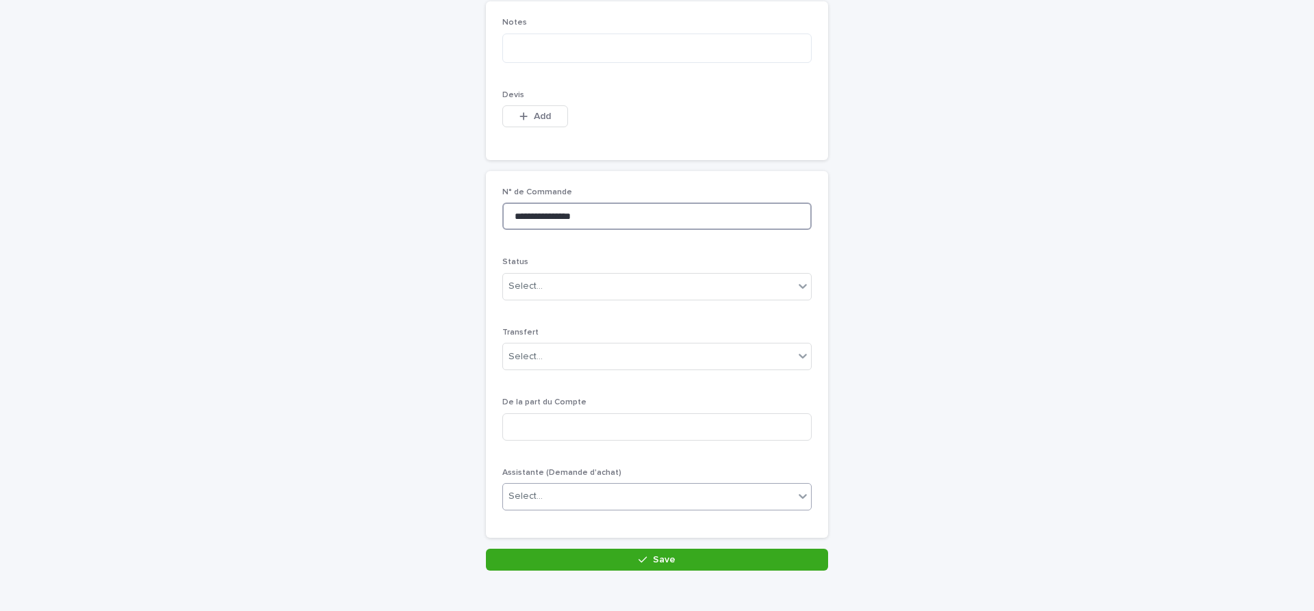
scroll to position [456, 0]
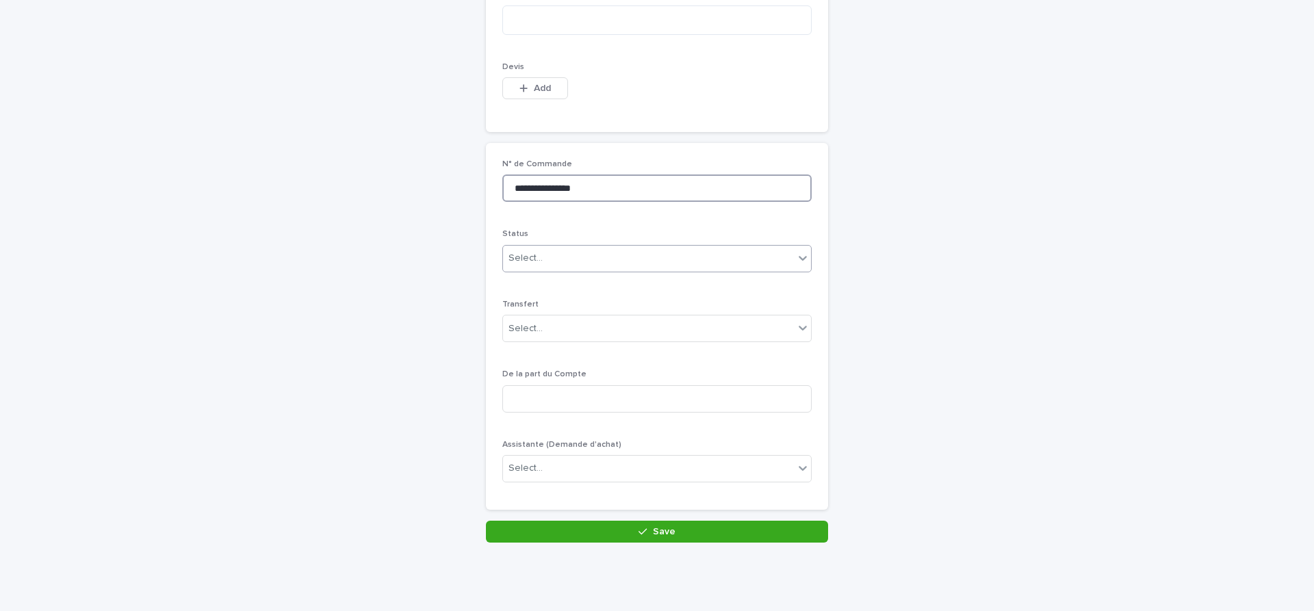
type input "**********"
click at [562, 255] on div "Select..." at bounding box center [648, 258] width 291 height 23
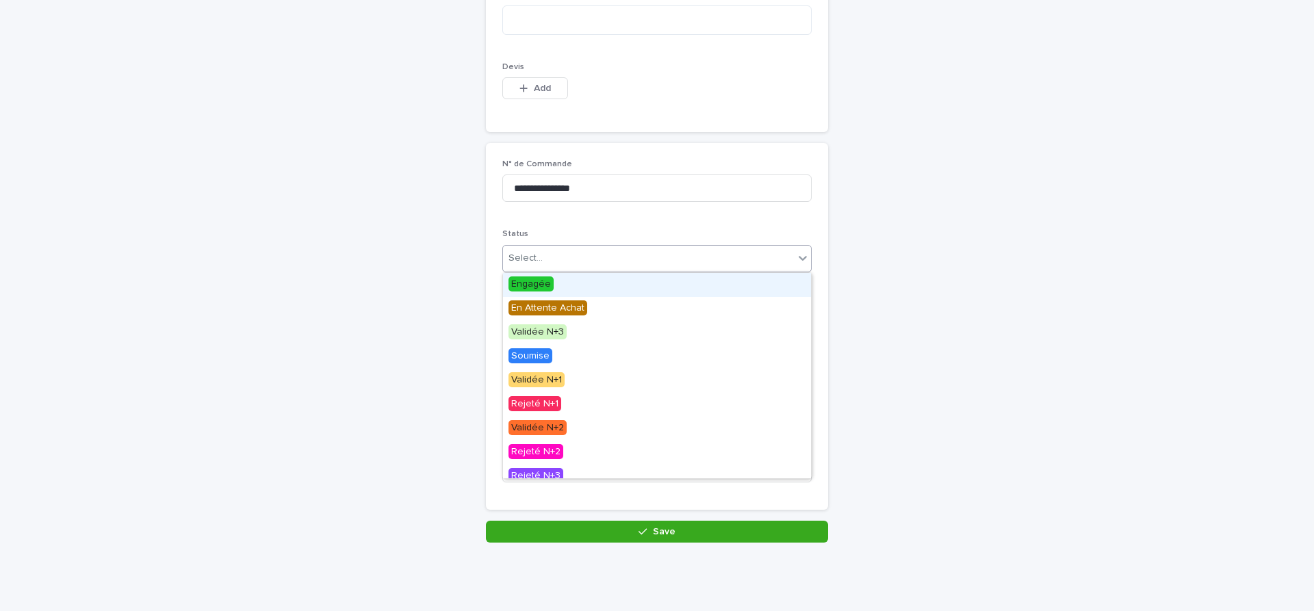
click at [533, 281] on span "Engagée" at bounding box center [530, 283] width 45 height 15
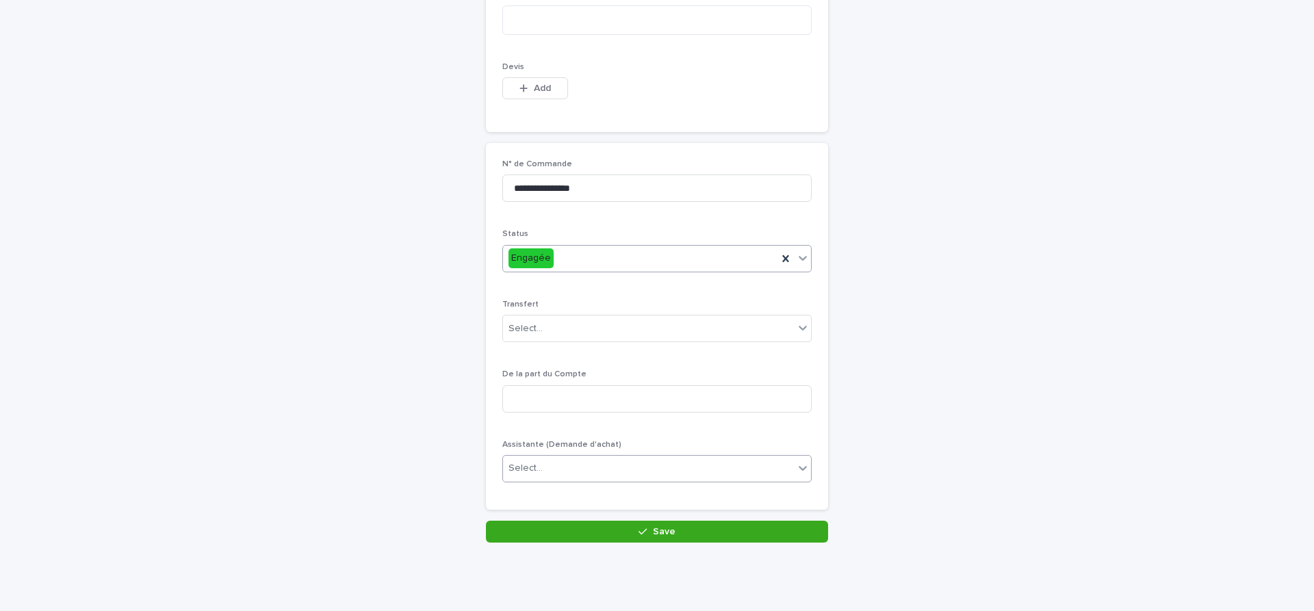
click at [649, 474] on div "Select..." at bounding box center [648, 468] width 291 height 23
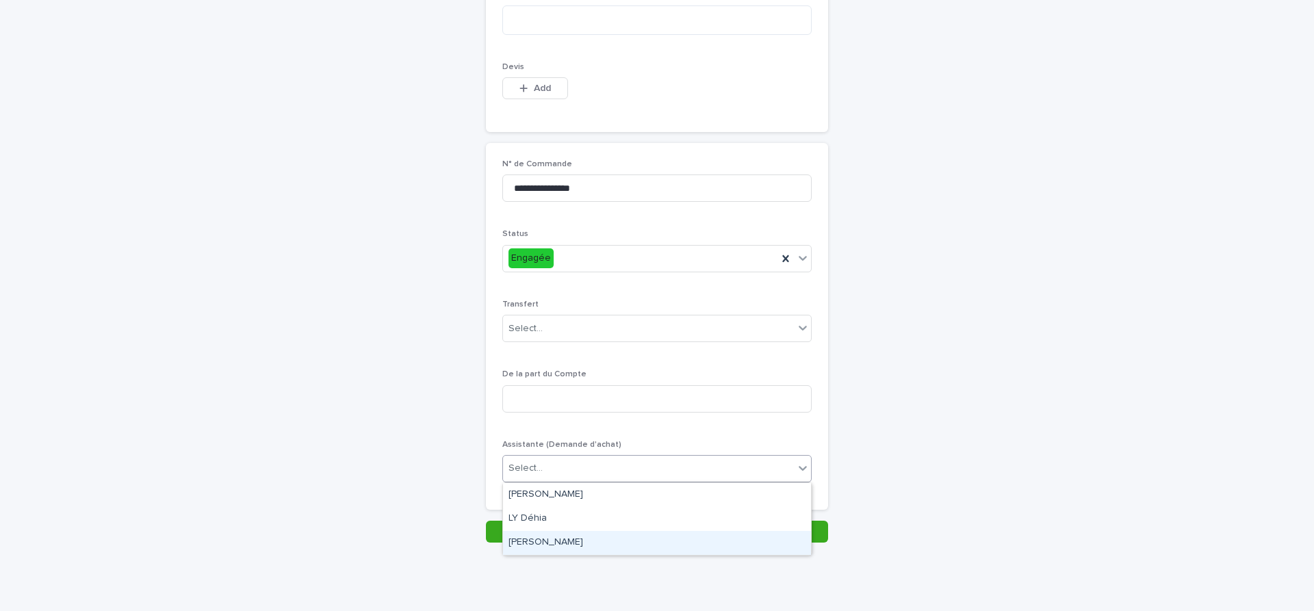
click at [593, 541] on div "[PERSON_NAME]" at bounding box center [657, 543] width 308 height 24
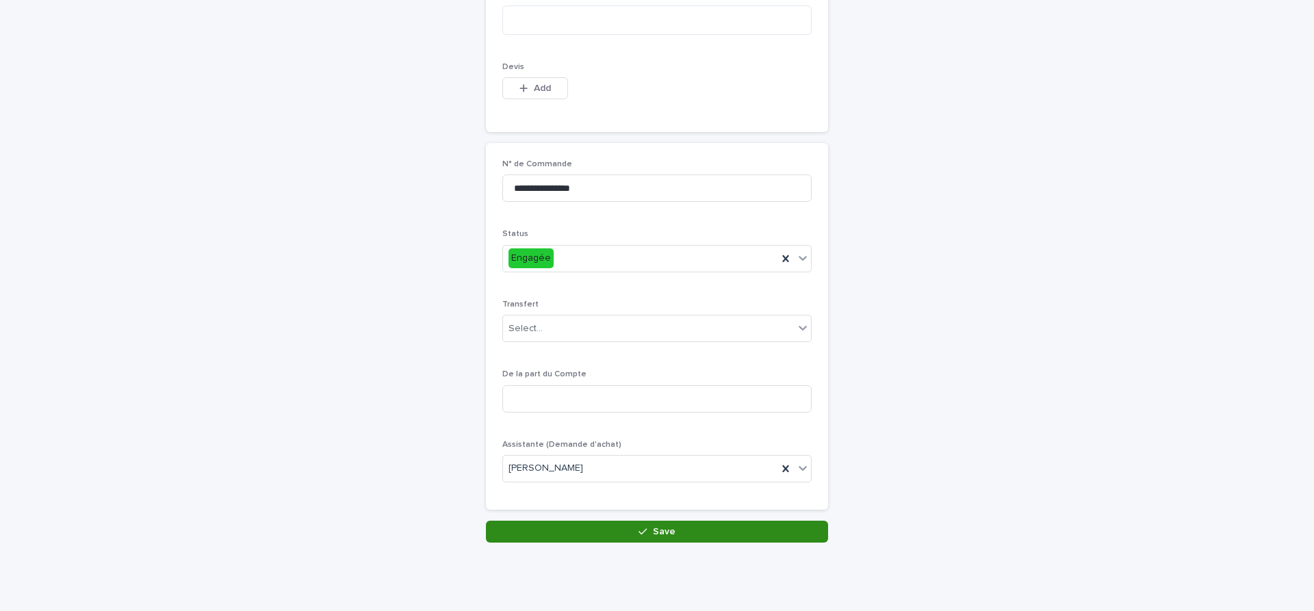
click at [699, 532] on button "Save" at bounding box center [657, 532] width 342 height 22
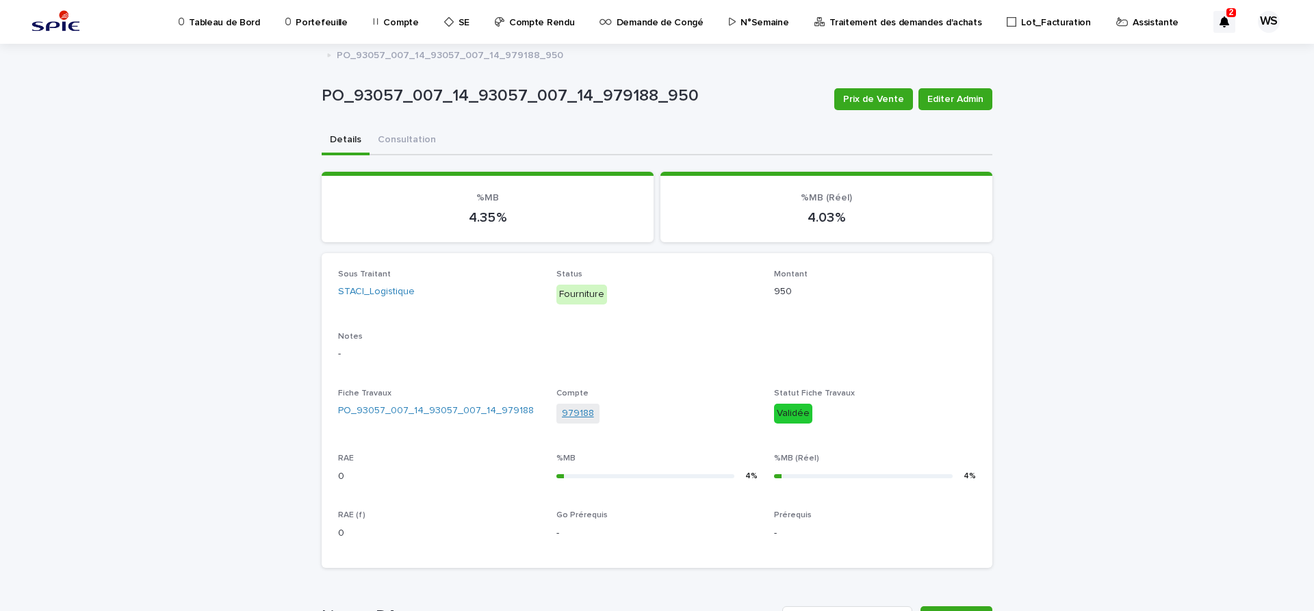
click at [585, 412] on link "979188" at bounding box center [578, 414] width 32 height 14
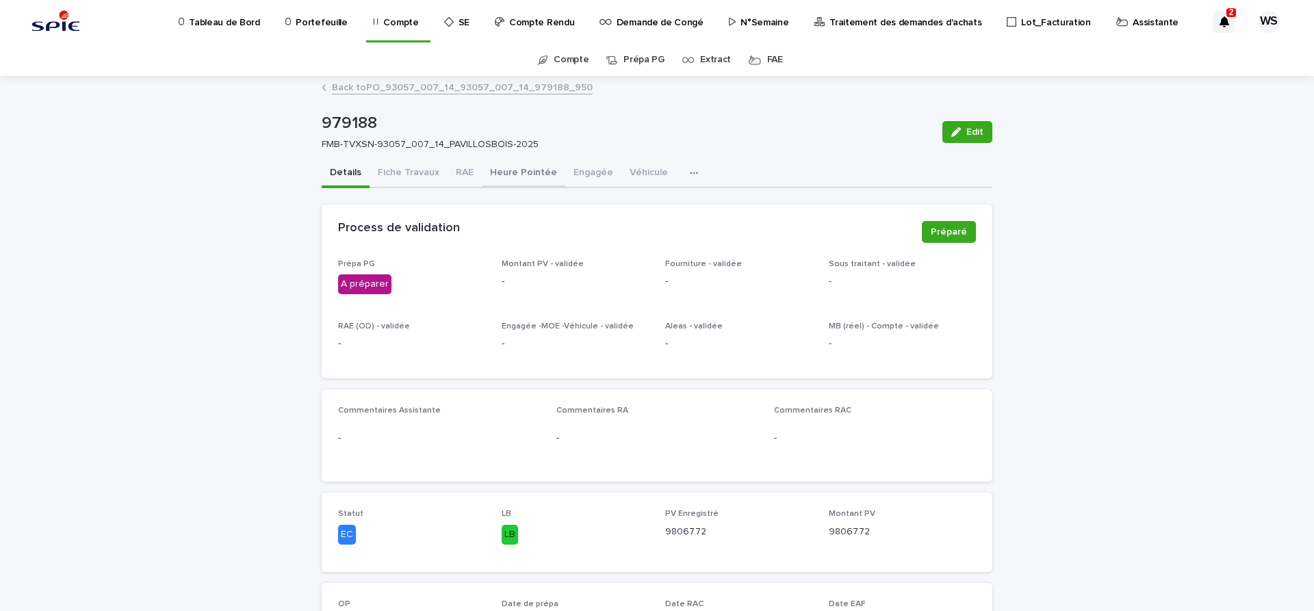
click at [504, 173] on button "Heure Pointée" at bounding box center [523, 173] width 83 height 29
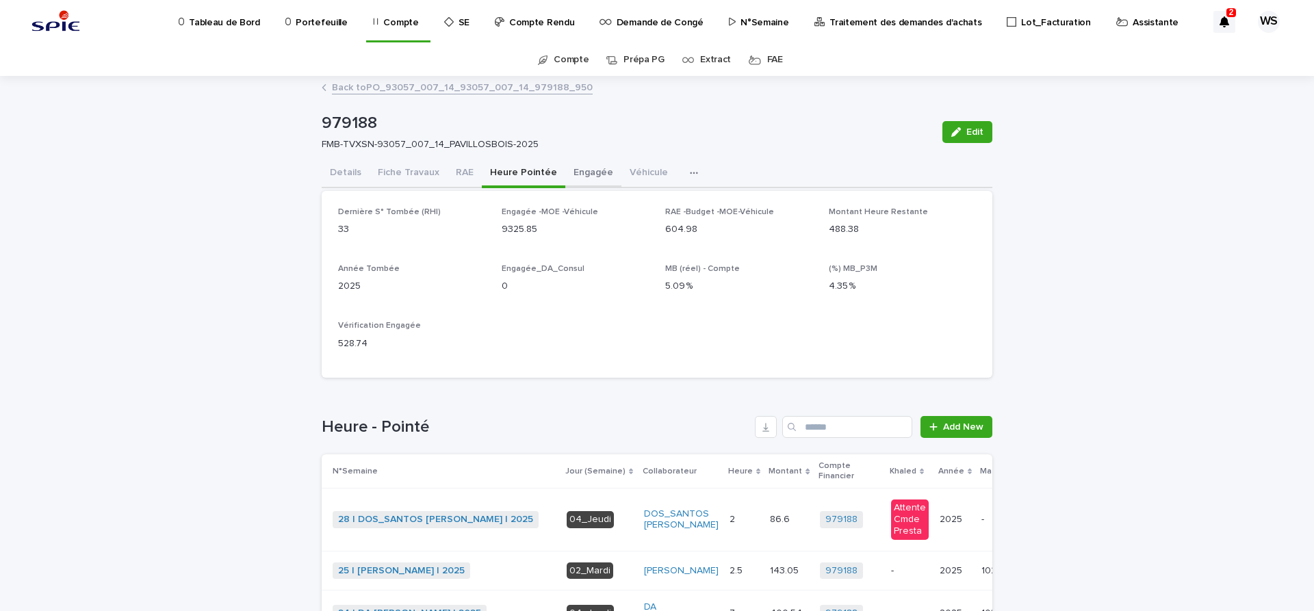
click at [593, 170] on button "Engagée" at bounding box center [593, 173] width 56 height 29
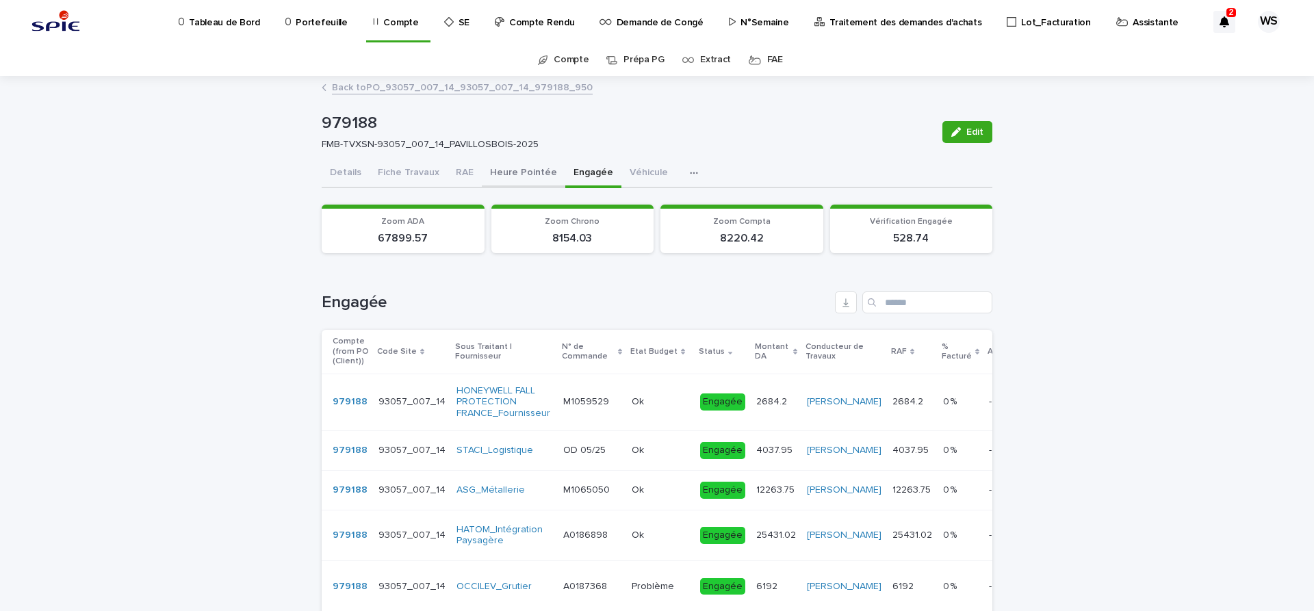
click at [510, 172] on button "Heure Pointée" at bounding box center [523, 173] width 83 height 29
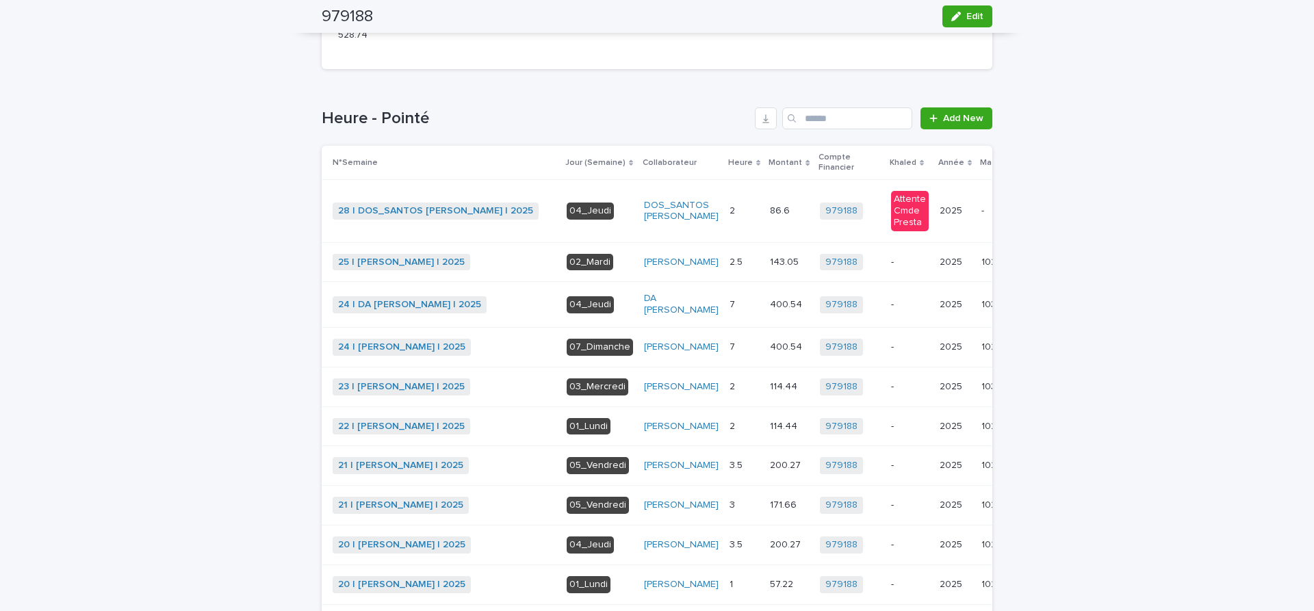
scroll to position [345, 0]
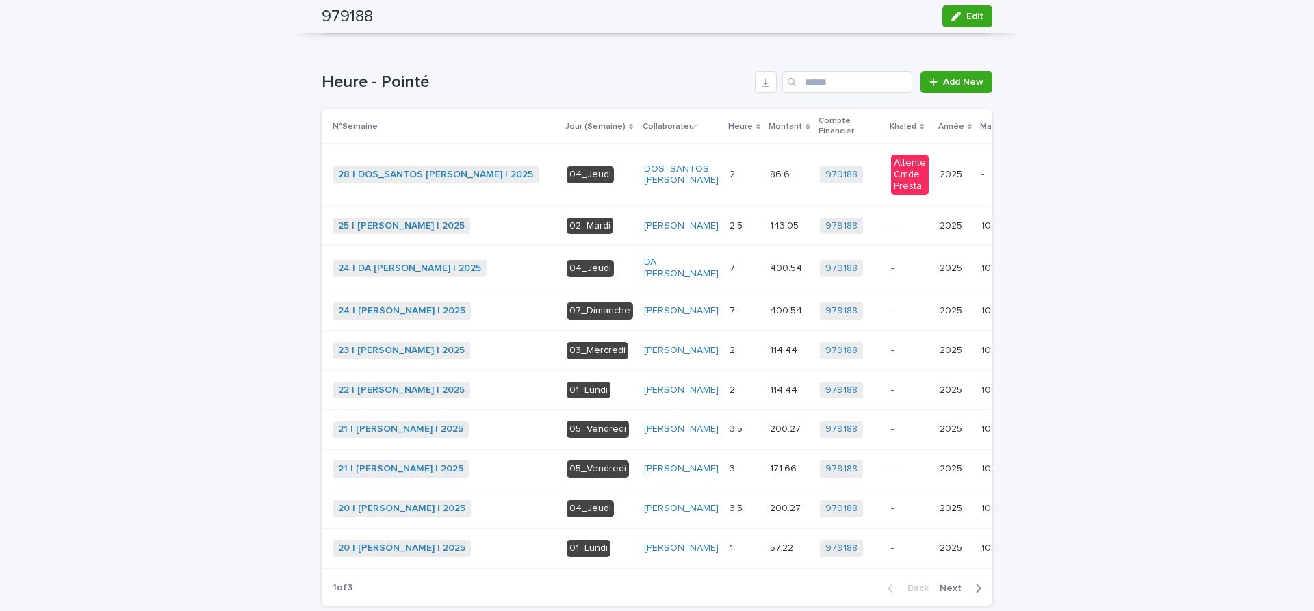
click at [953, 593] on span "Next" at bounding box center [955, 589] width 30 height 10
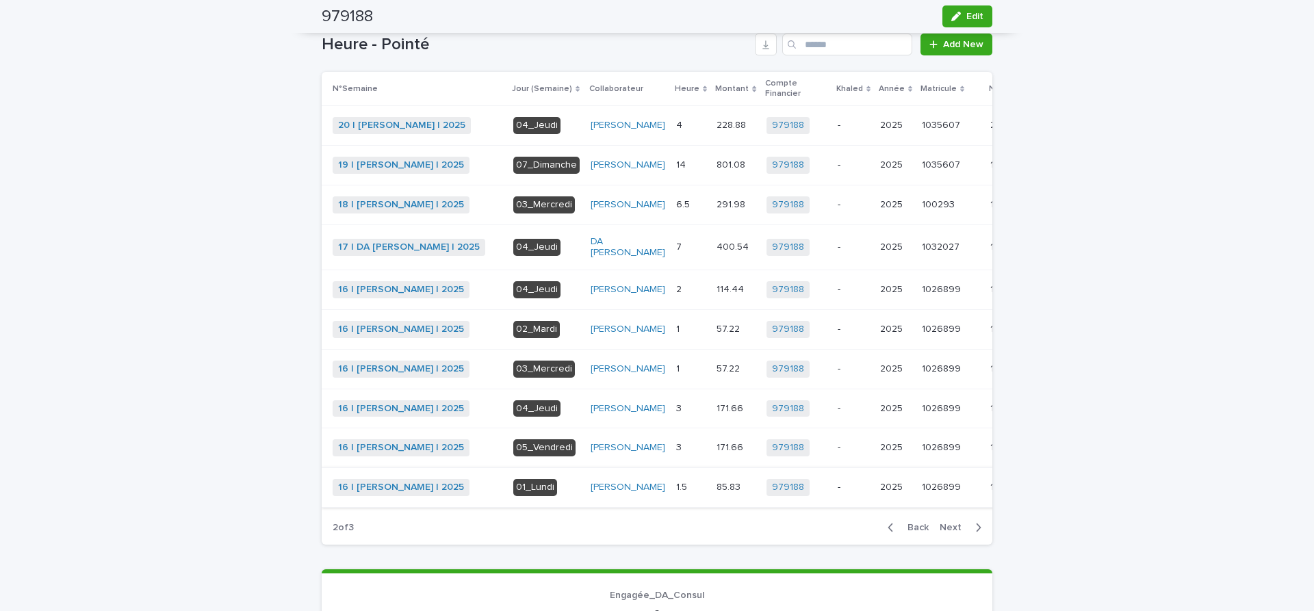
scroll to position [402, 0]
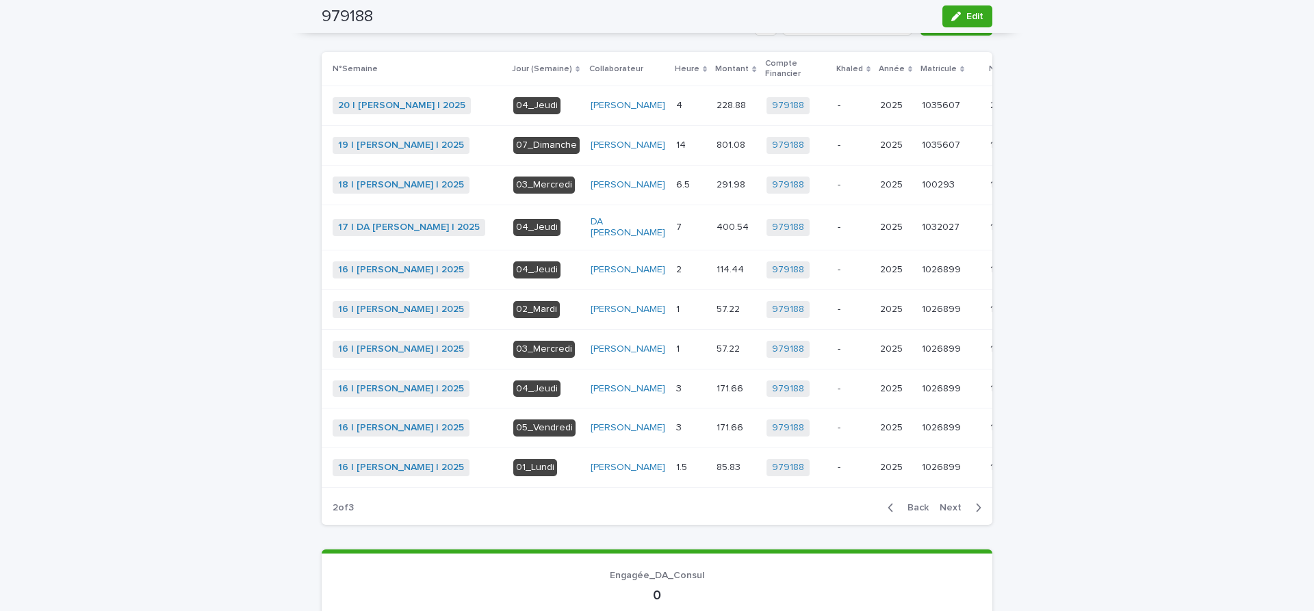
click at [949, 513] on span "Next" at bounding box center [955, 508] width 30 height 10
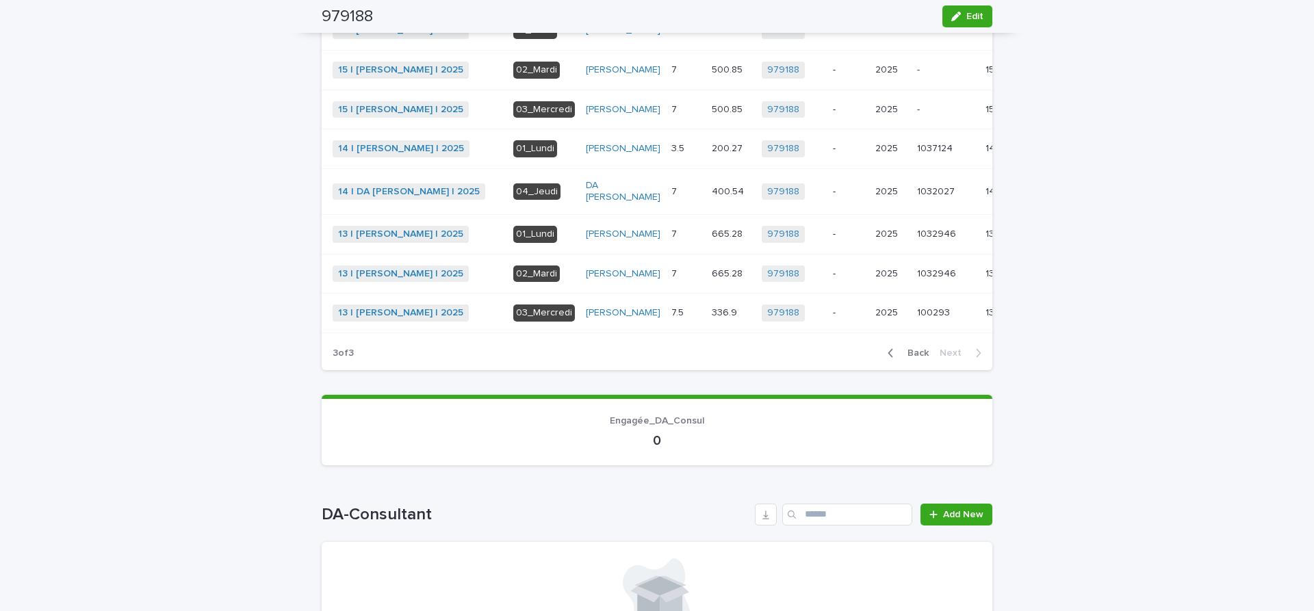
scroll to position [230, 0]
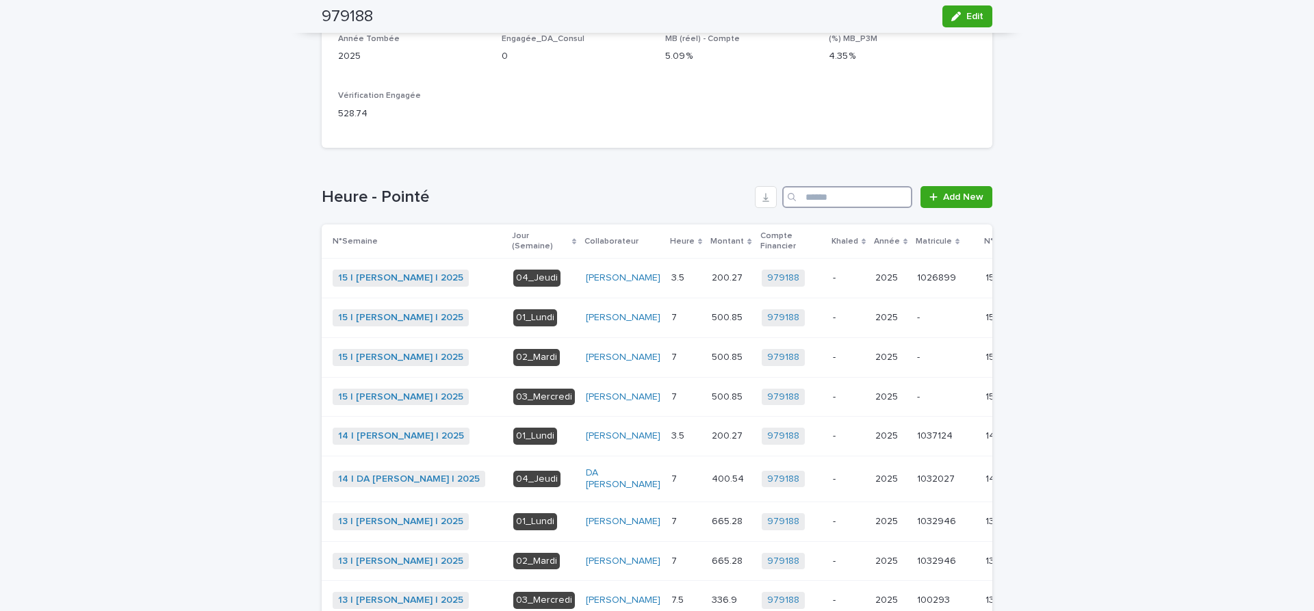
click at [847, 199] on input "Search" at bounding box center [847, 197] width 130 height 22
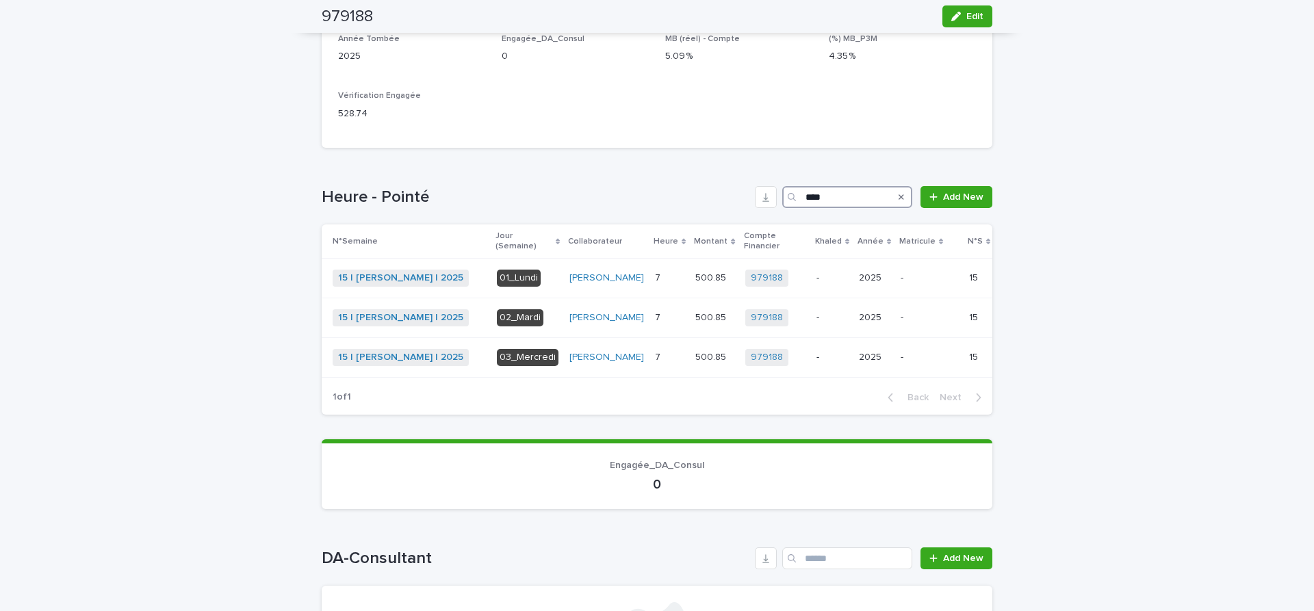
drag, startPoint x: 851, startPoint y: 196, endPoint x: 639, endPoint y: 201, distance: 211.5
click at [782, 201] on input "****" at bounding box center [847, 197] width 130 height 22
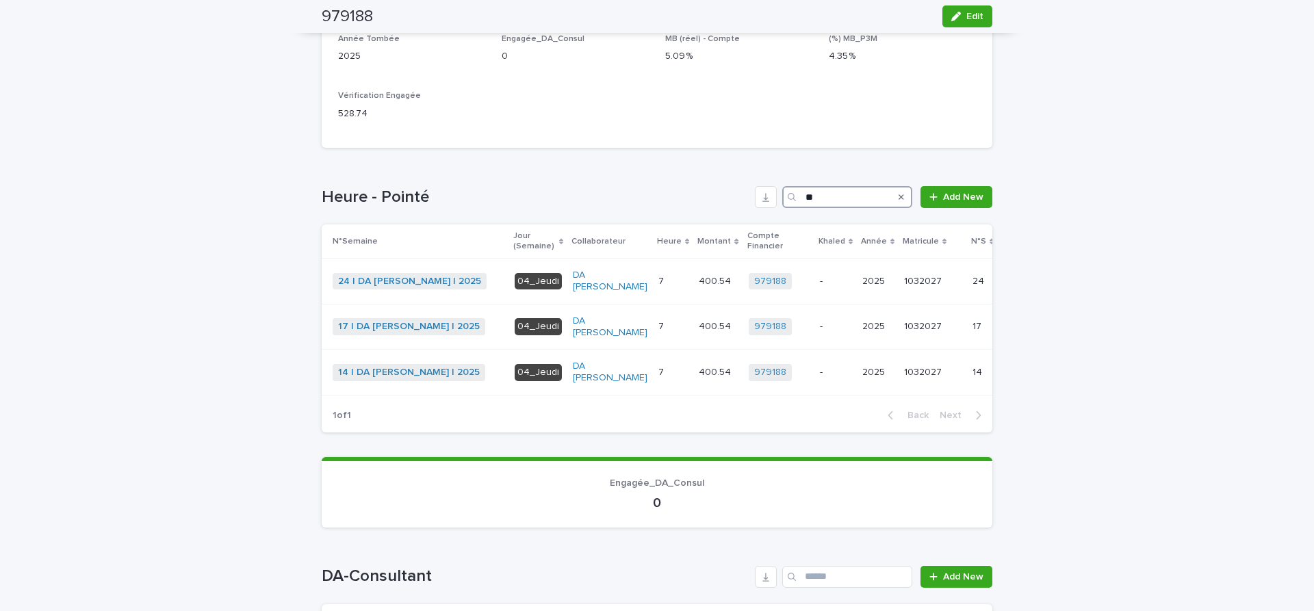
drag, startPoint x: 835, startPoint y: 201, endPoint x: 749, endPoint y: 201, distance: 86.2
click at [782, 201] on input "**" at bounding box center [847, 197] width 130 height 22
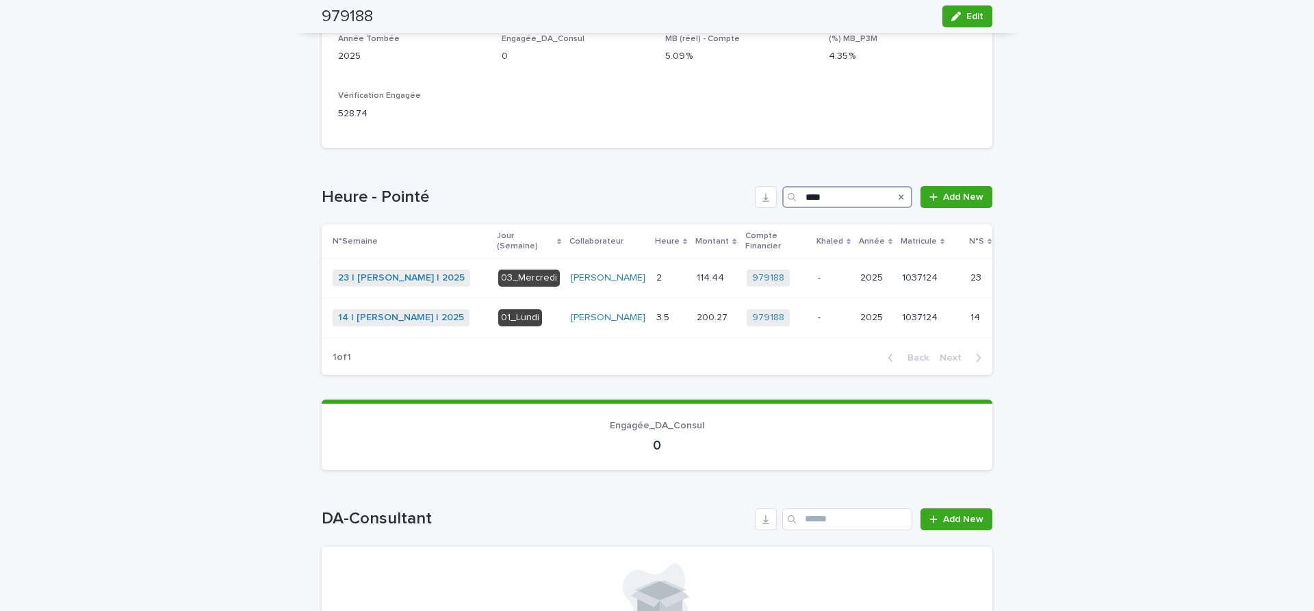
drag, startPoint x: 838, startPoint y: 201, endPoint x: 598, endPoint y: 168, distance: 242.4
click at [782, 186] on input "****" at bounding box center [847, 197] width 130 height 22
drag, startPoint x: 828, startPoint y: 198, endPoint x: 714, endPoint y: 194, distance: 113.7
click at [782, 194] on input "****" at bounding box center [847, 197] width 130 height 22
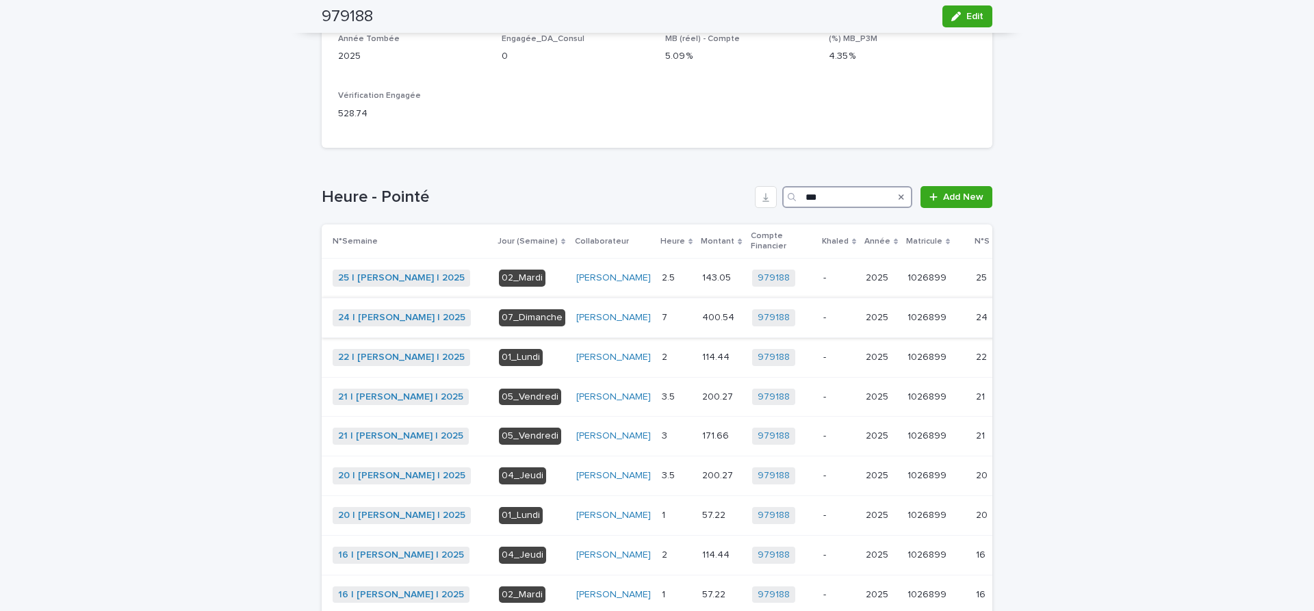
scroll to position [460, 0]
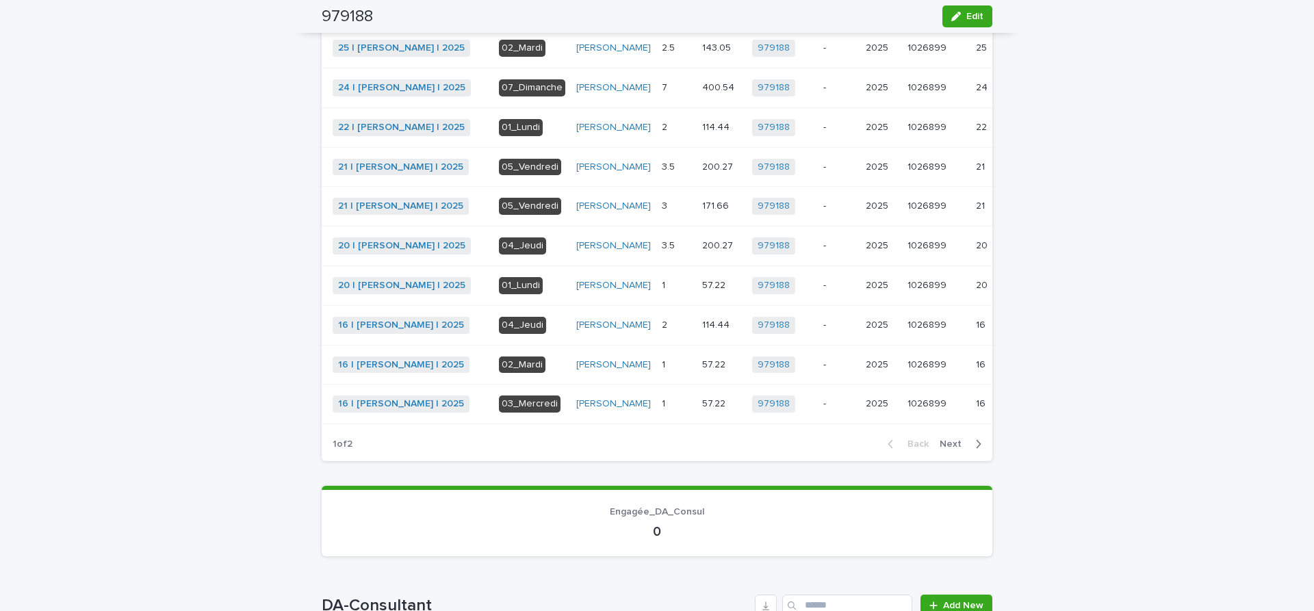
click at [955, 449] on span "Next" at bounding box center [955, 444] width 30 height 10
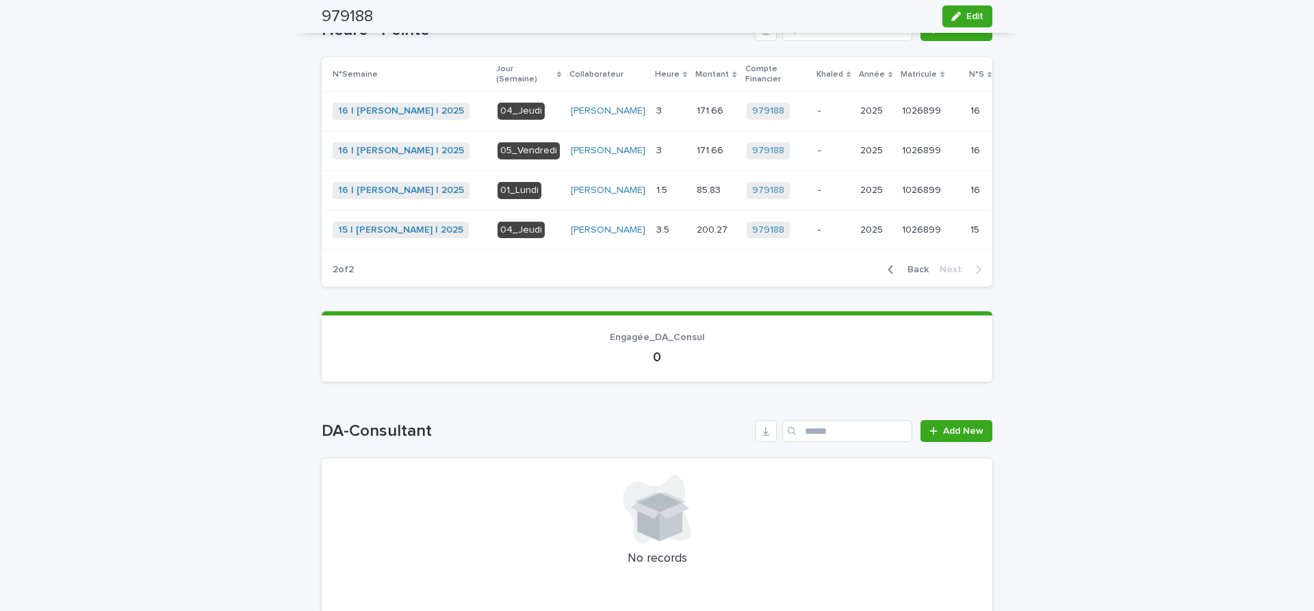
scroll to position [230, 0]
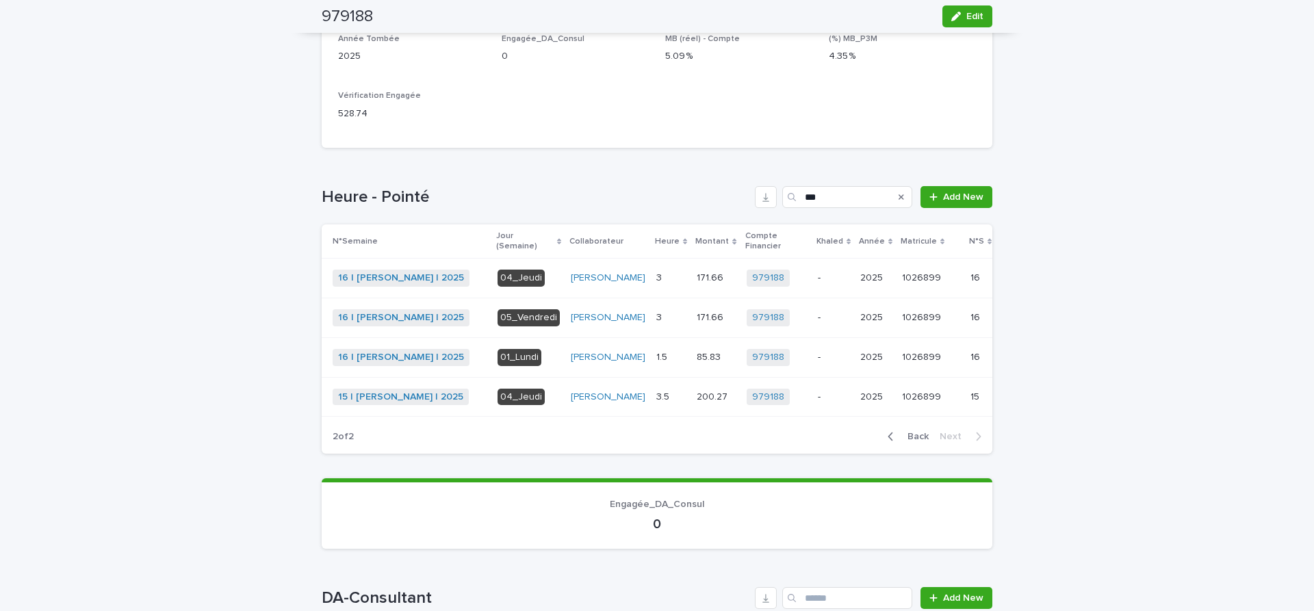
click at [922, 441] on span "Back" at bounding box center [913, 437] width 29 height 10
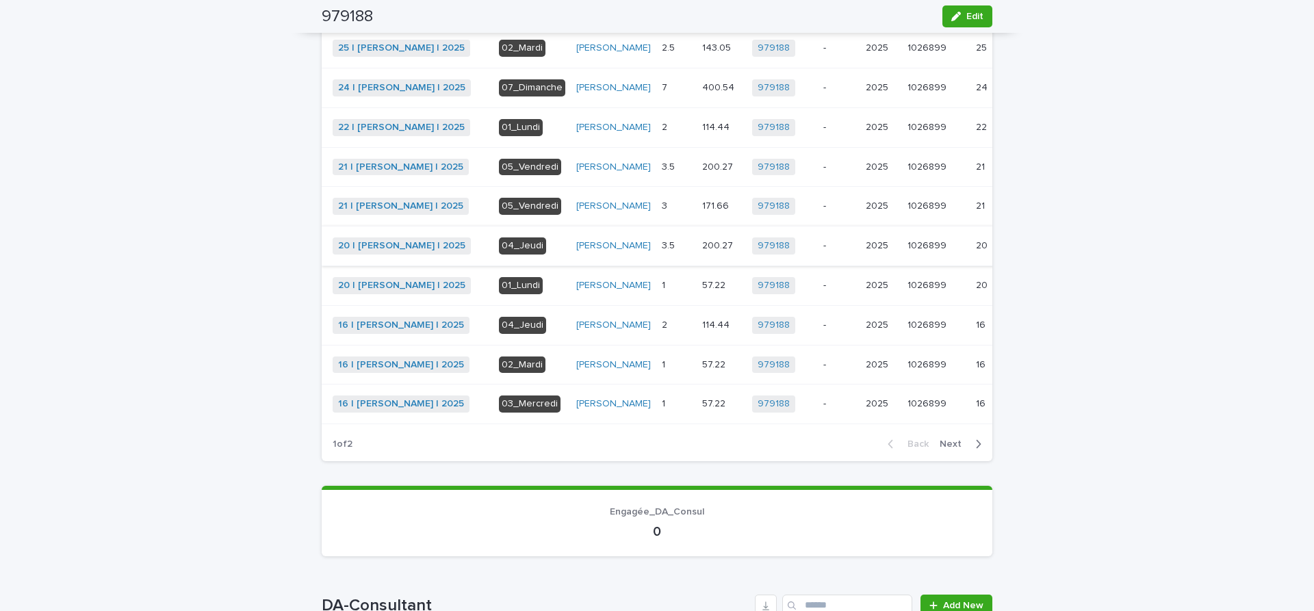
scroll to position [172, 0]
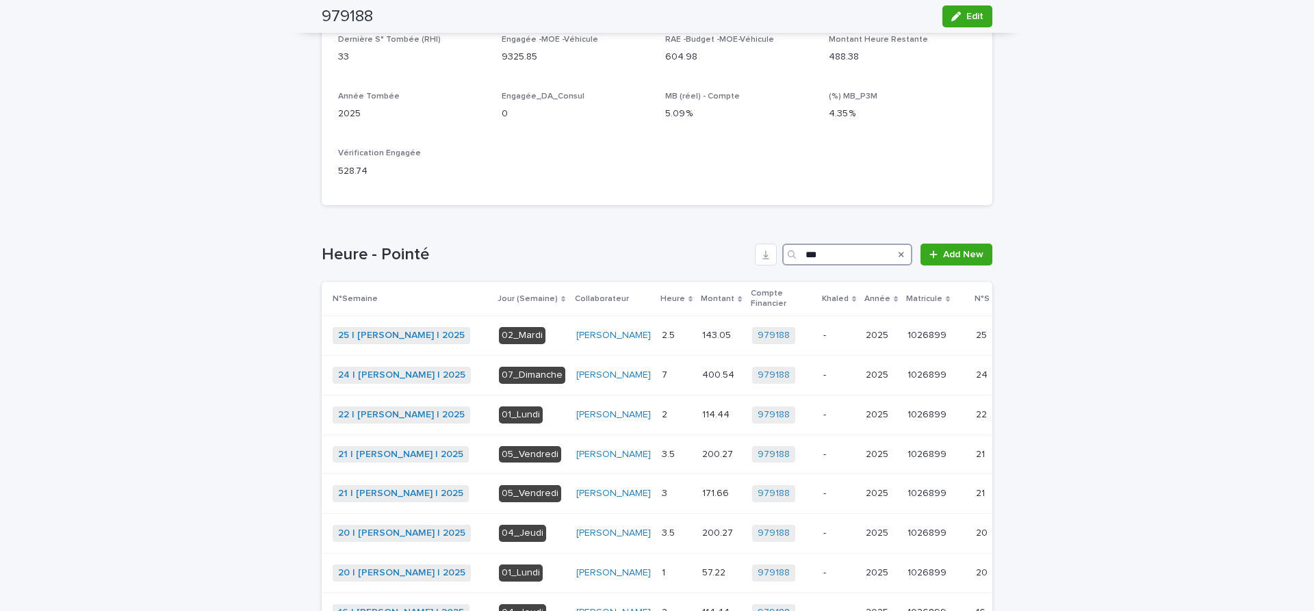
drag, startPoint x: 849, startPoint y: 257, endPoint x: 652, endPoint y: 257, distance: 197.1
click at [782, 257] on input "***" at bounding box center [847, 255] width 130 height 22
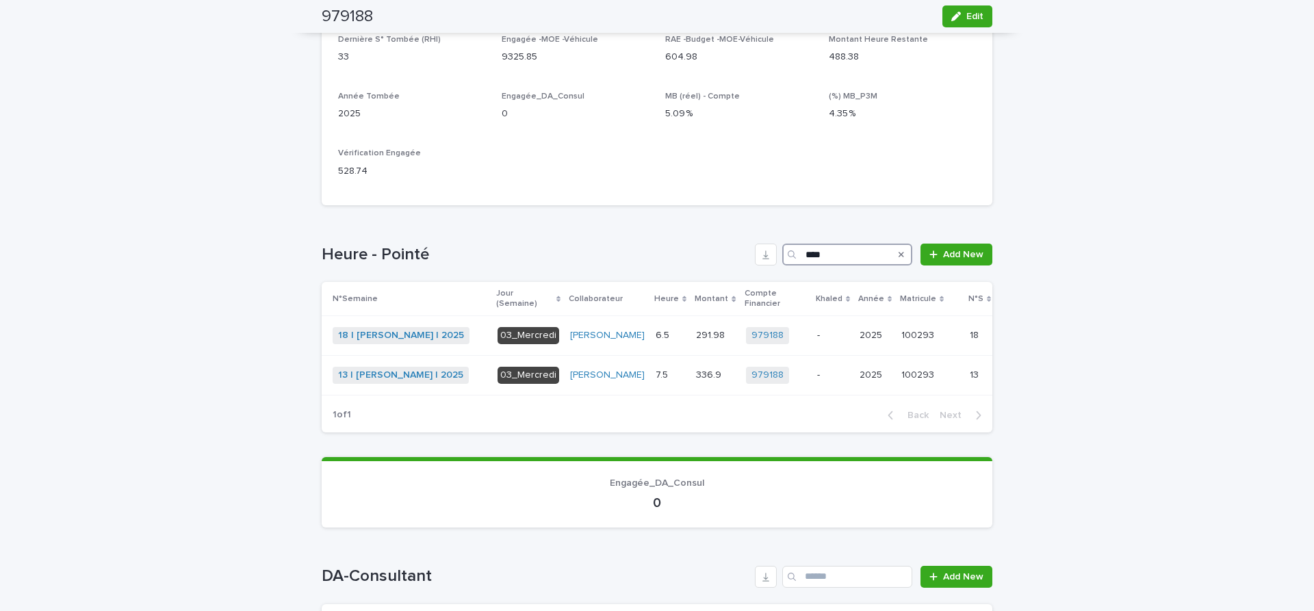
type input "****"
click at [901, 253] on icon "Search" at bounding box center [901, 255] width 5 height 5
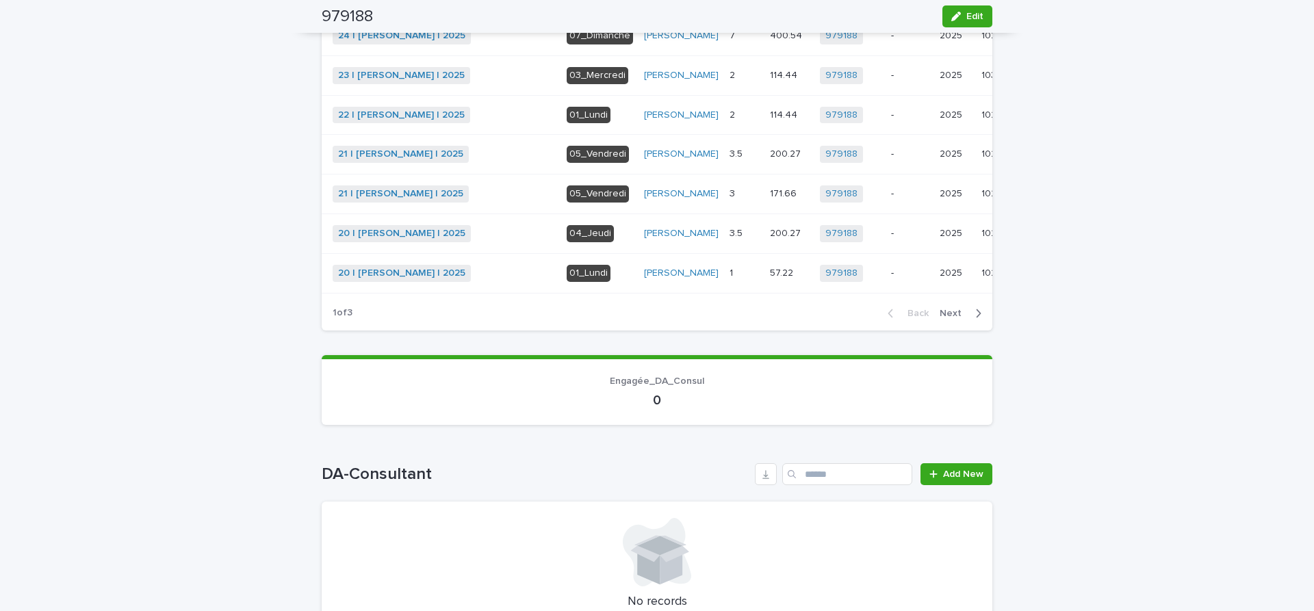
scroll to position [632, 0]
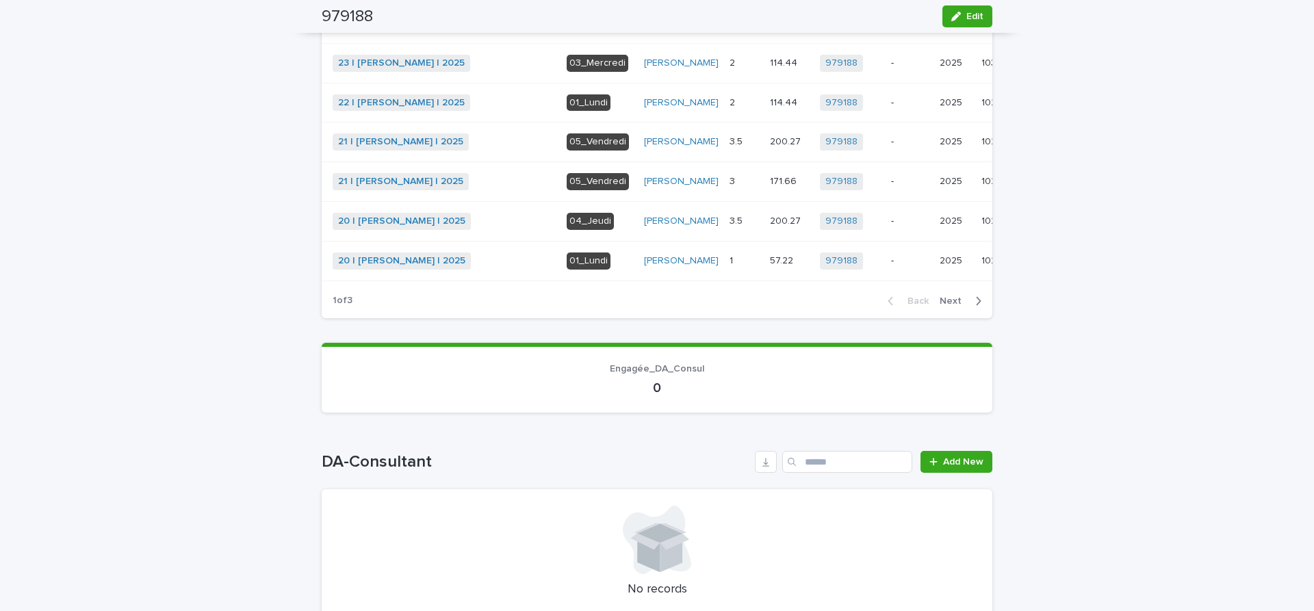
click at [956, 305] on span "Next" at bounding box center [955, 301] width 30 height 10
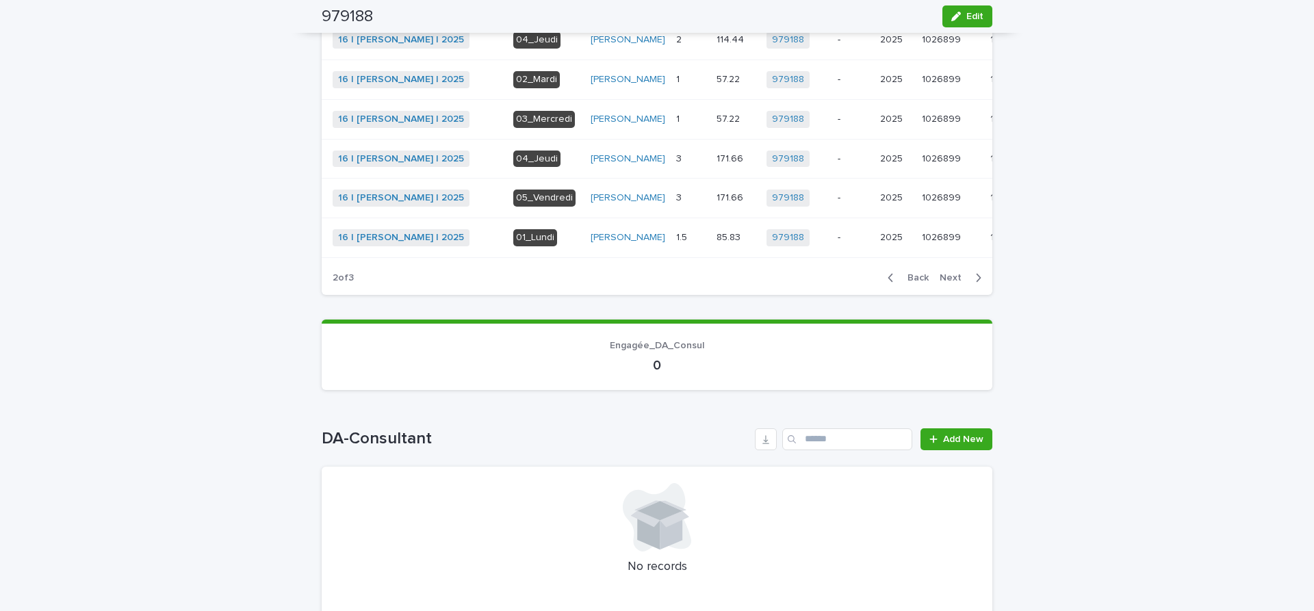
click at [949, 283] on span "Next" at bounding box center [955, 278] width 30 height 10
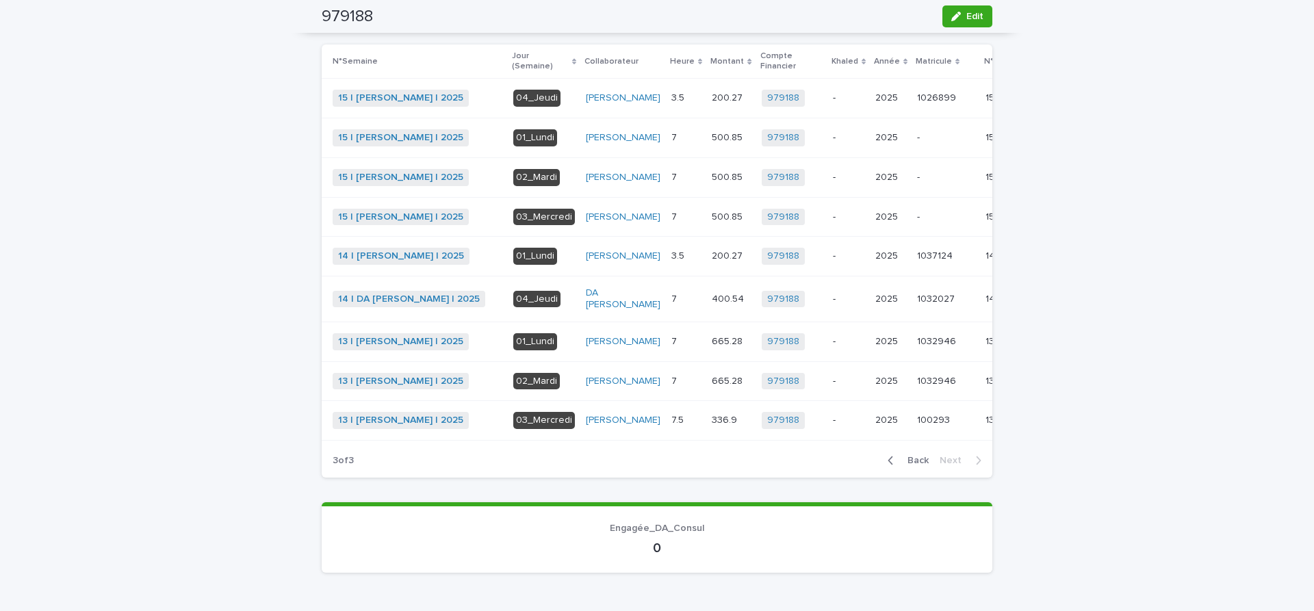
scroll to position [402, 0]
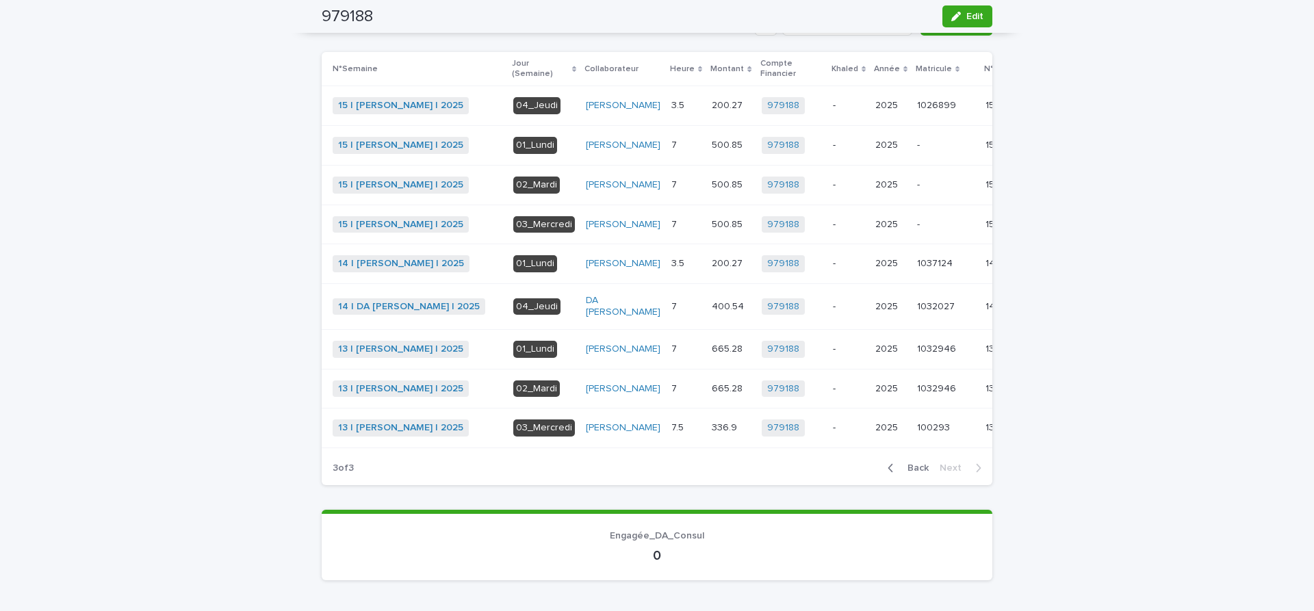
click at [923, 473] on span "Back" at bounding box center [913, 468] width 29 height 10
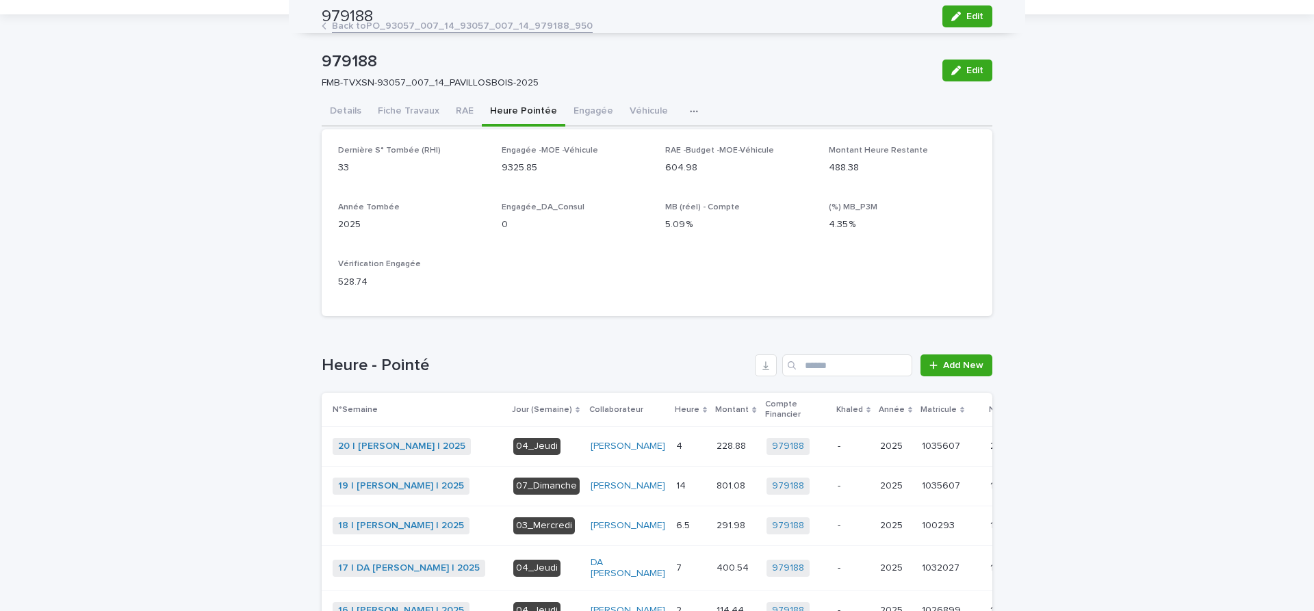
scroll to position [57, 0]
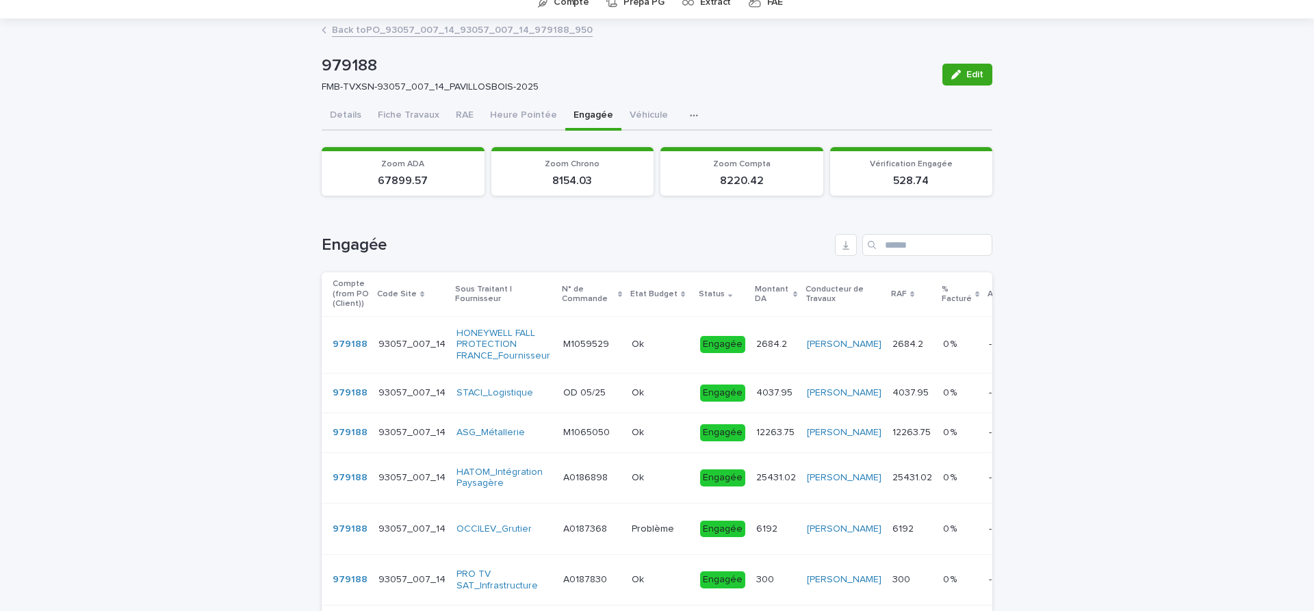
click at [585, 113] on button "Engagée" at bounding box center [593, 116] width 56 height 29
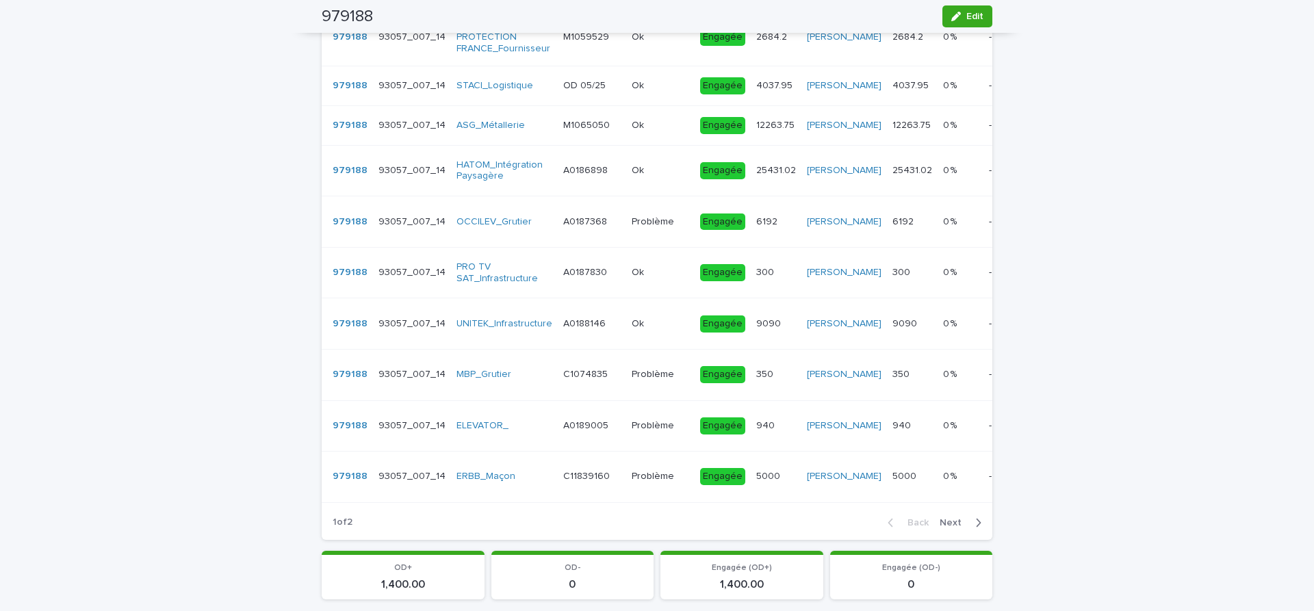
scroll to position [345, 0]
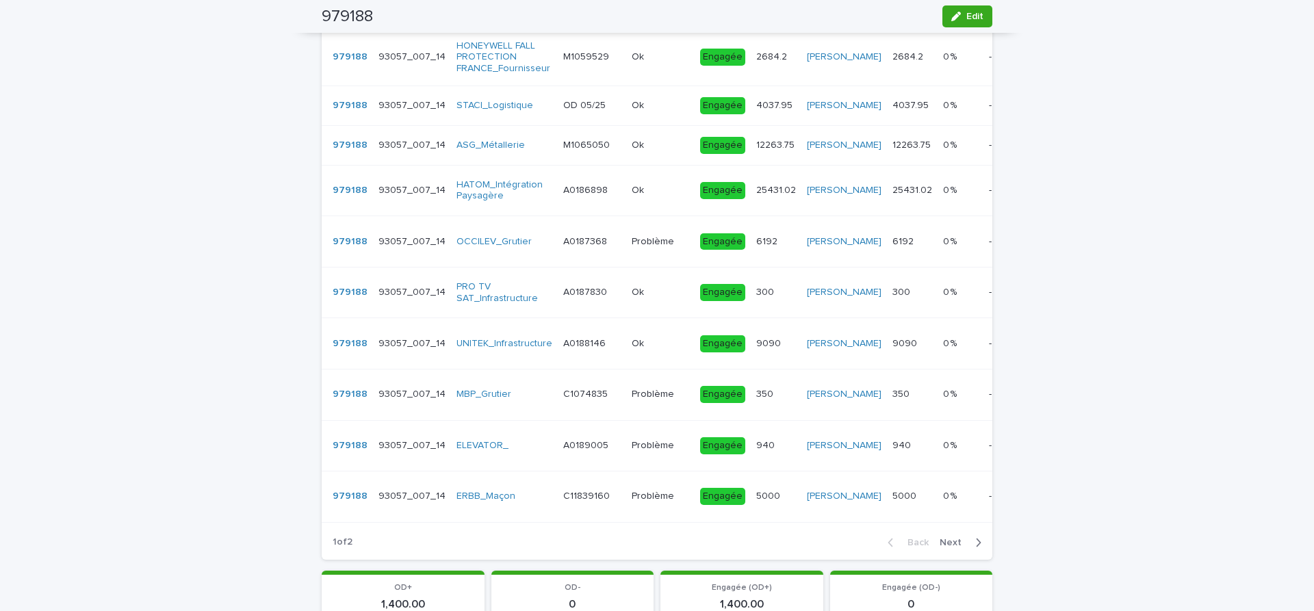
click at [956, 547] on span "Next" at bounding box center [955, 543] width 30 height 10
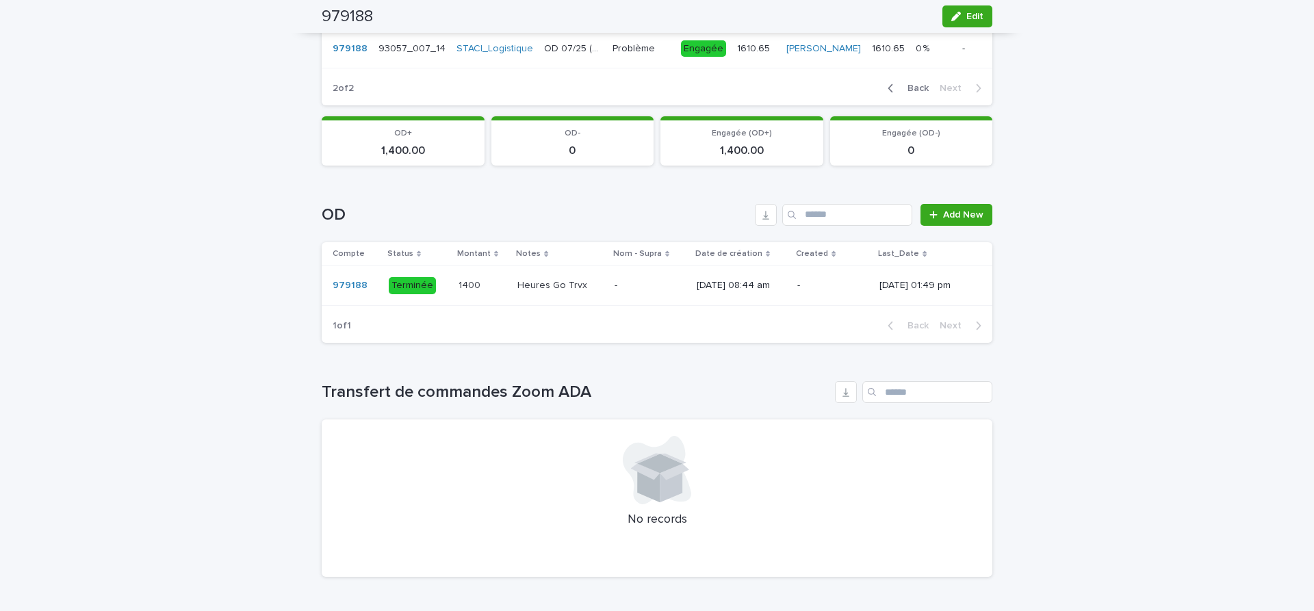
scroll to position [115, 0]
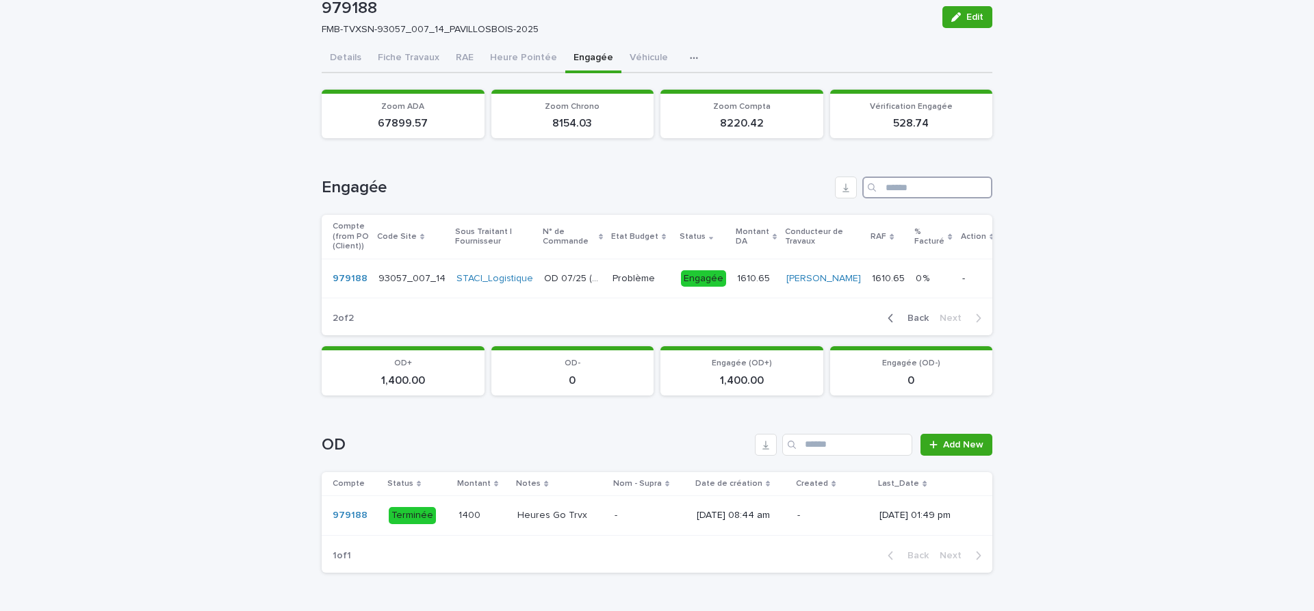
click at [920, 183] on input "Search" at bounding box center [927, 188] width 130 height 22
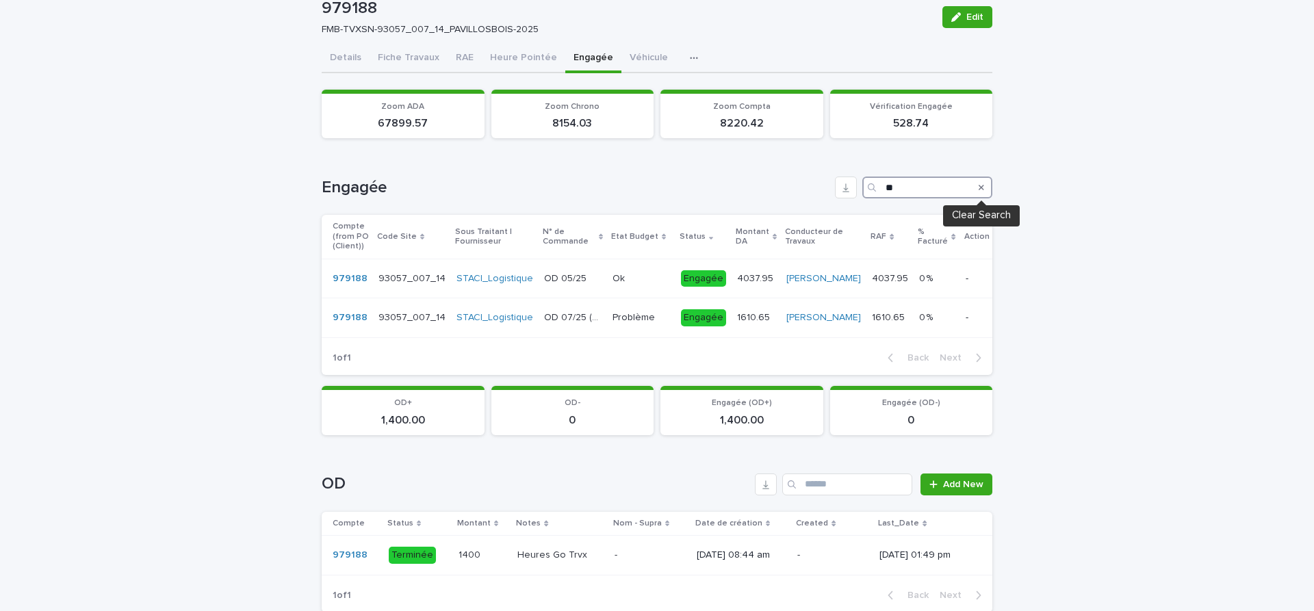
type input "**"
click at [981, 186] on icon "Search" at bounding box center [981, 187] width 5 height 8
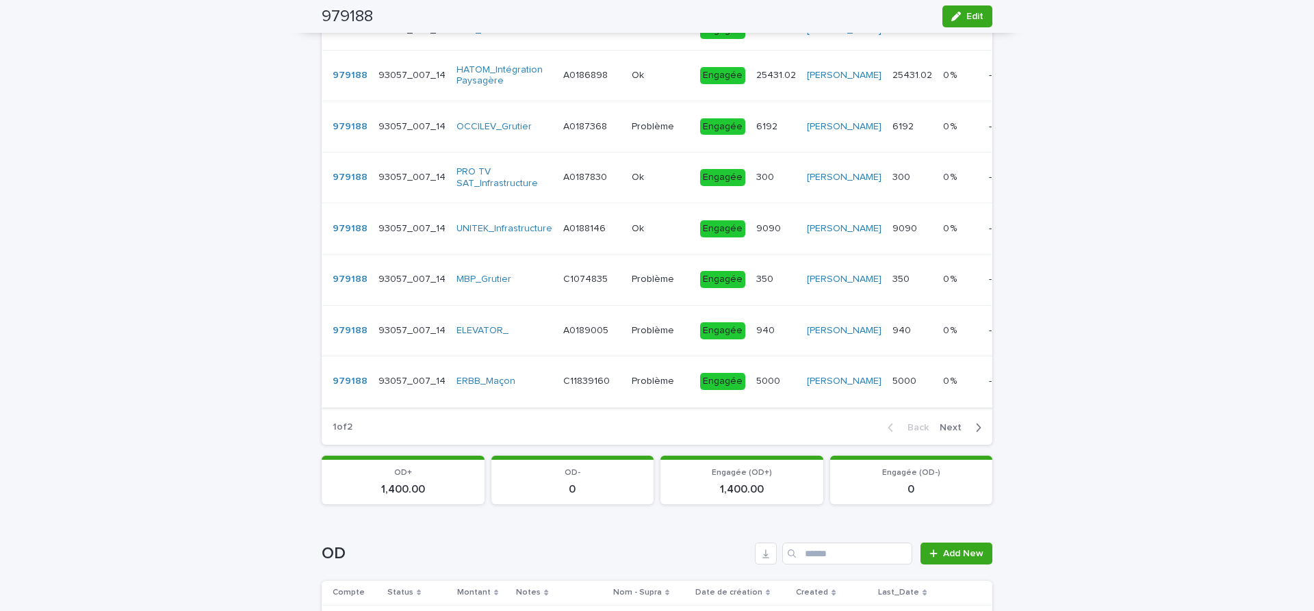
scroll to position [287, 0]
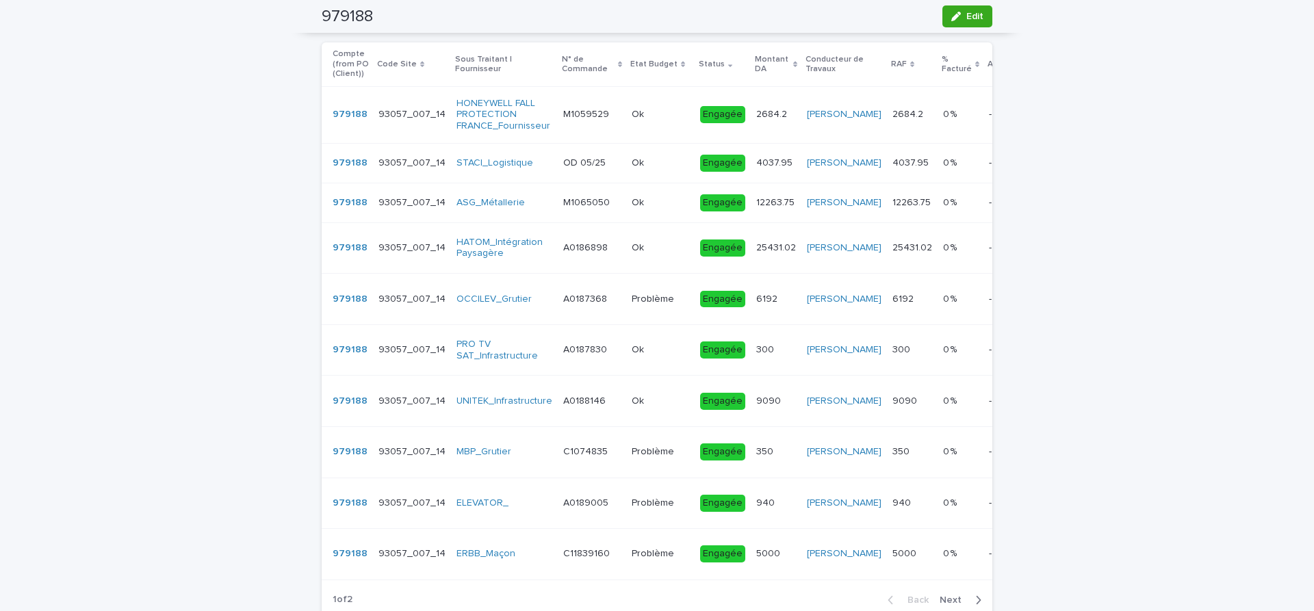
click at [576, 478] on td "C1074835 C1074835" at bounding box center [592, 451] width 68 height 51
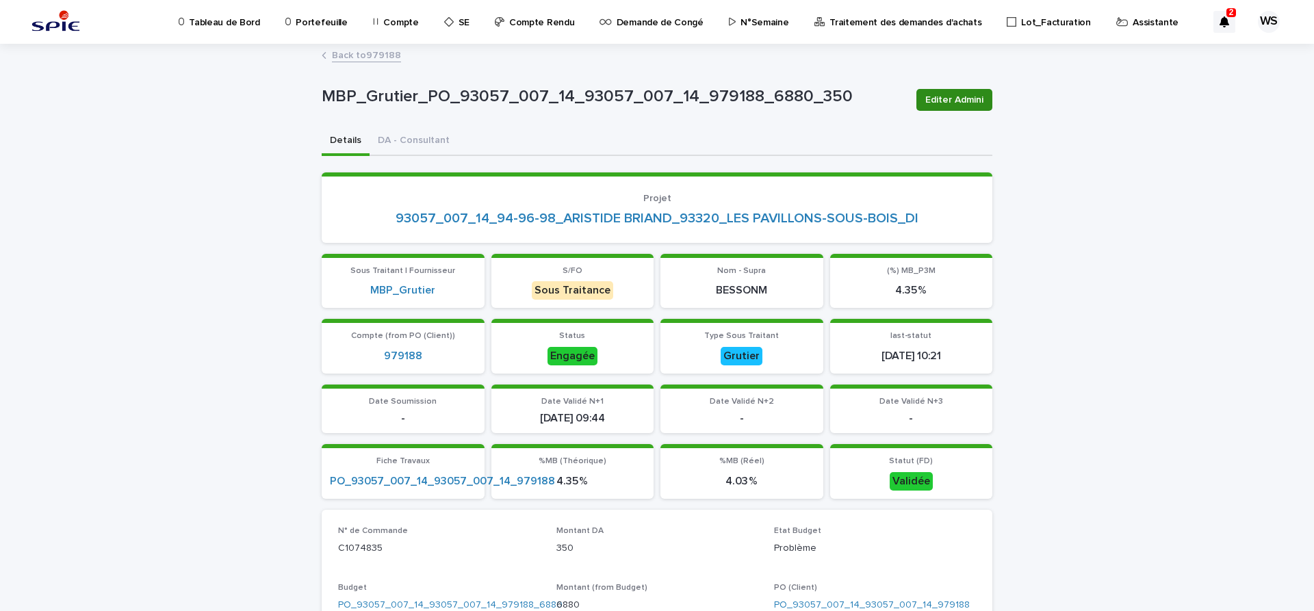
click at [956, 100] on span "Editer Admini" at bounding box center [954, 100] width 58 height 14
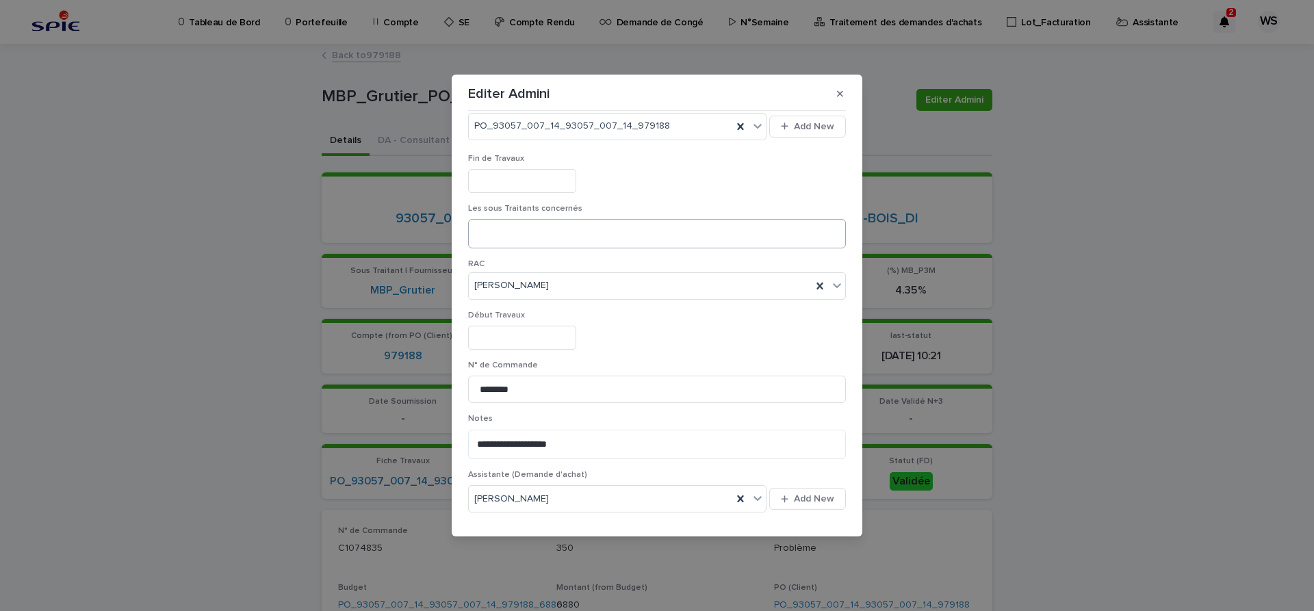
scroll to position [402, 0]
click at [487, 385] on input "********" at bounding box center [657, 387] width 378 height 27
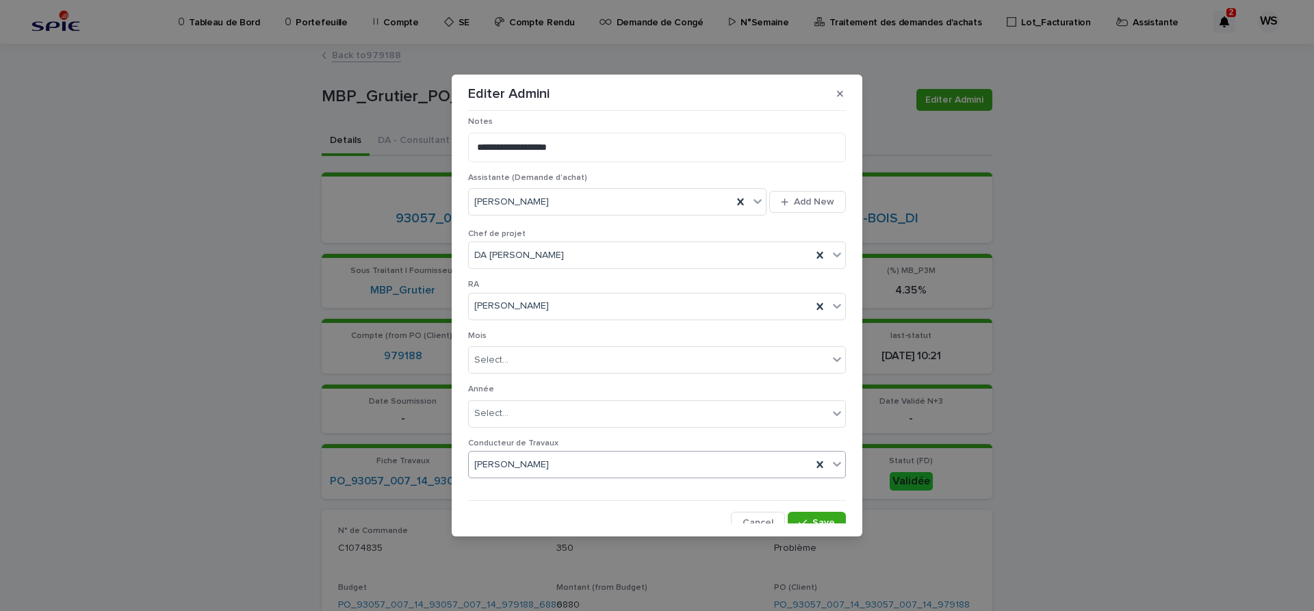
scroll to position [709, 0]
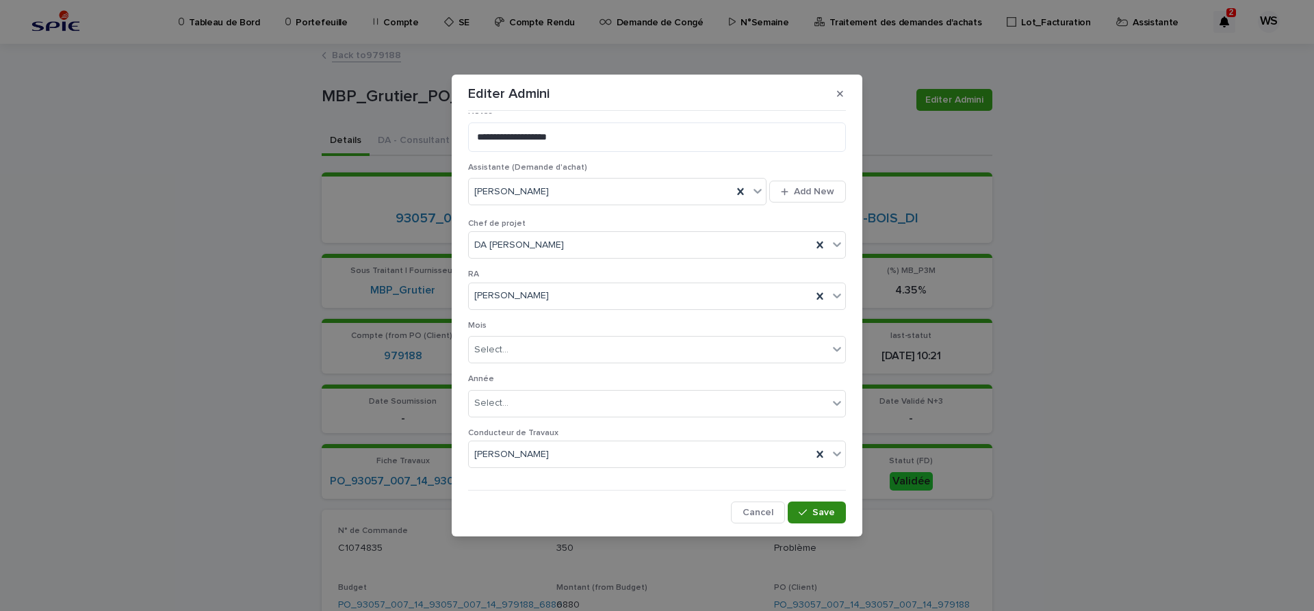
type input "********"
click at [828, 517] on button "Save" at bounding box center [817, 513] width 58 height 22
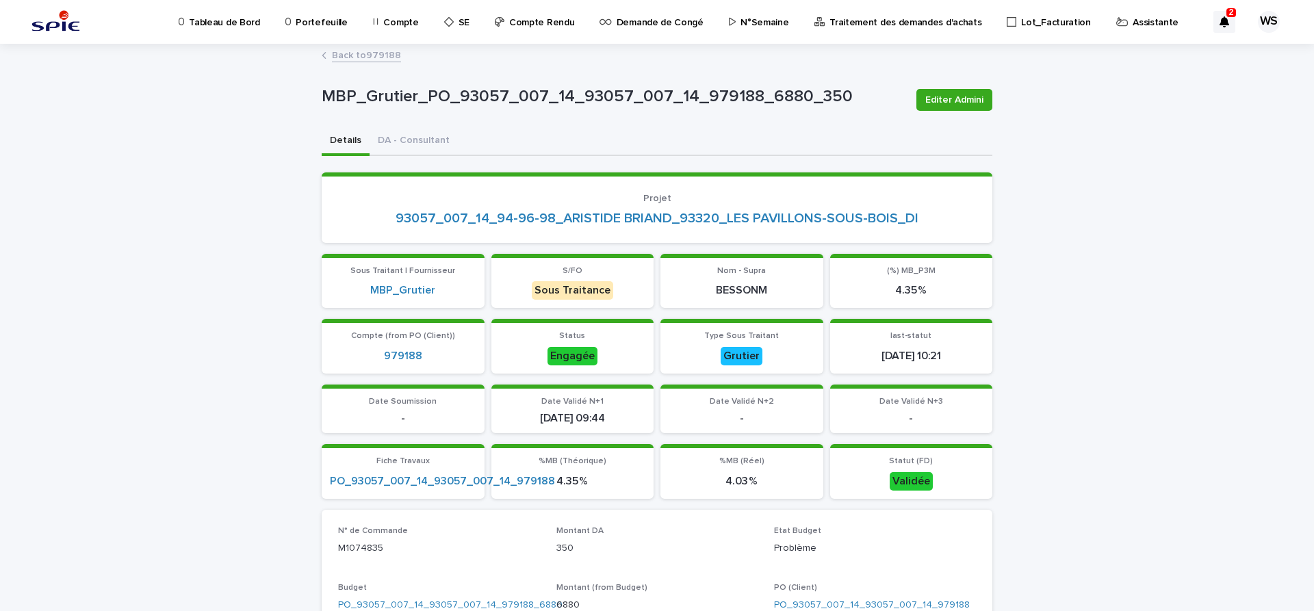
click at [378, 55] on link "Back to 979188" at bounding box center [366, 55] width 69 height 16
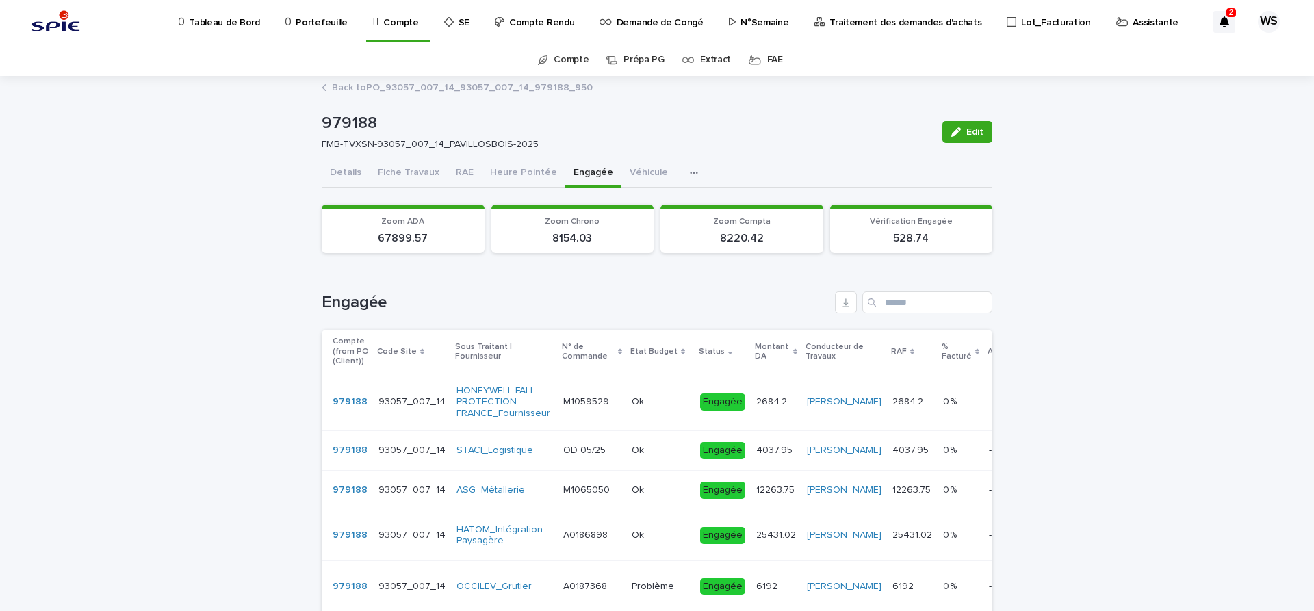
click at [1133, 19] on p "Assistante" at bounding box center [1156, 14] width 46 height 29
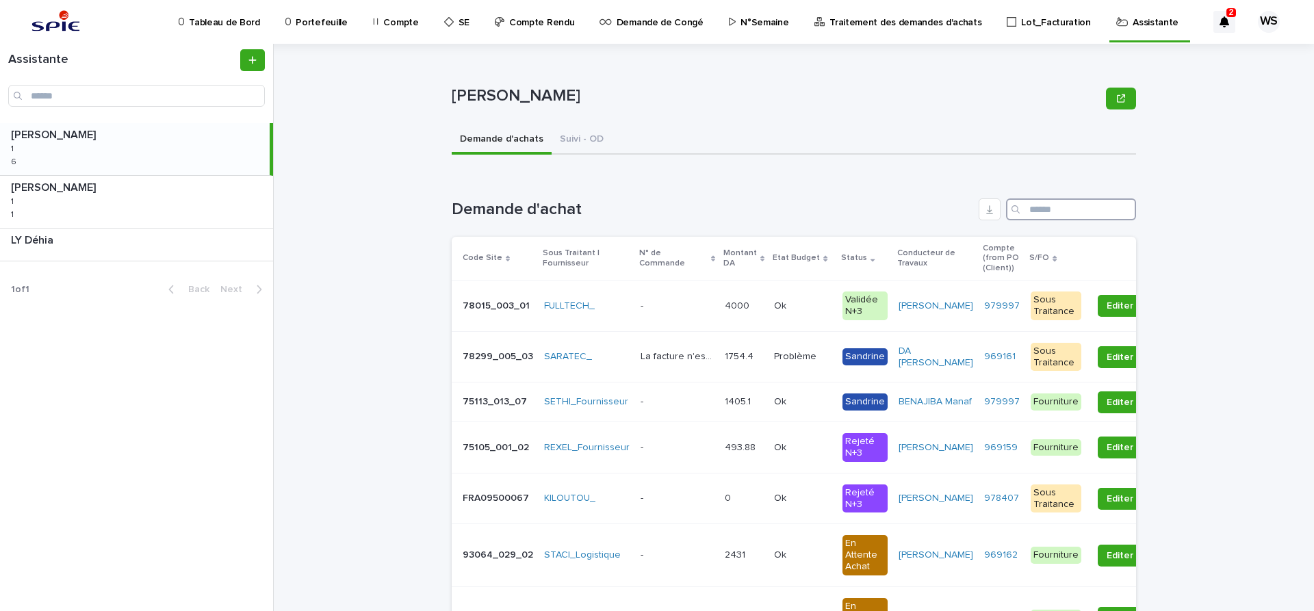
click at [1048, 208] on input "Search" at bounding box center [1071, 209] width 130 height 22
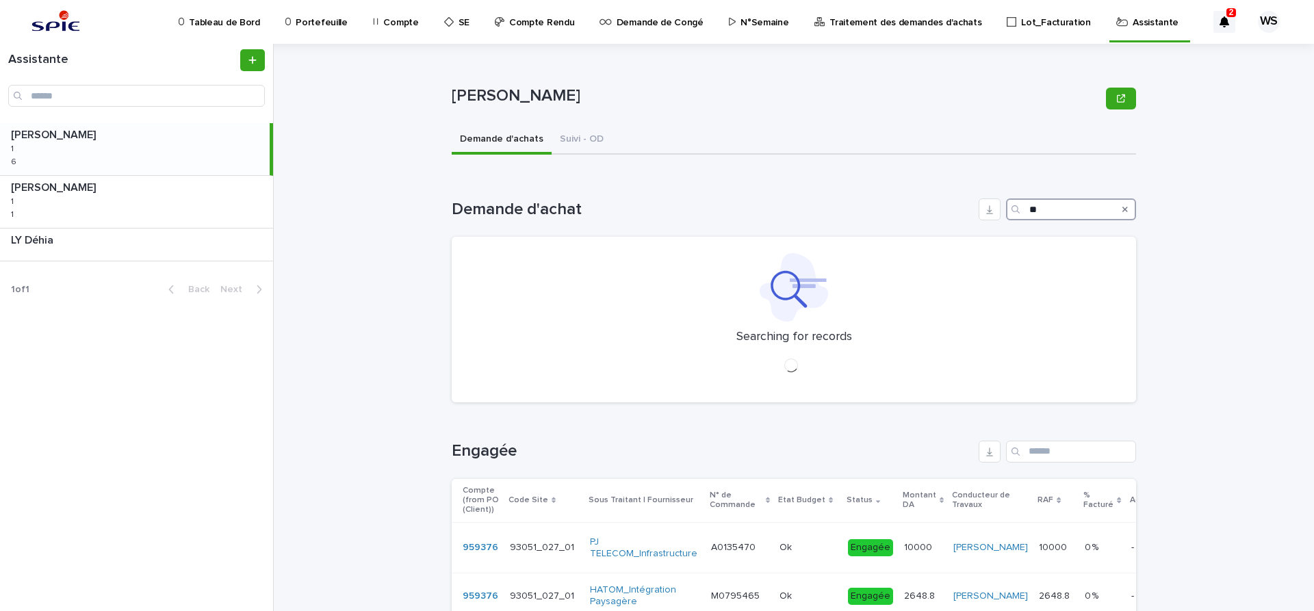
type input "*"
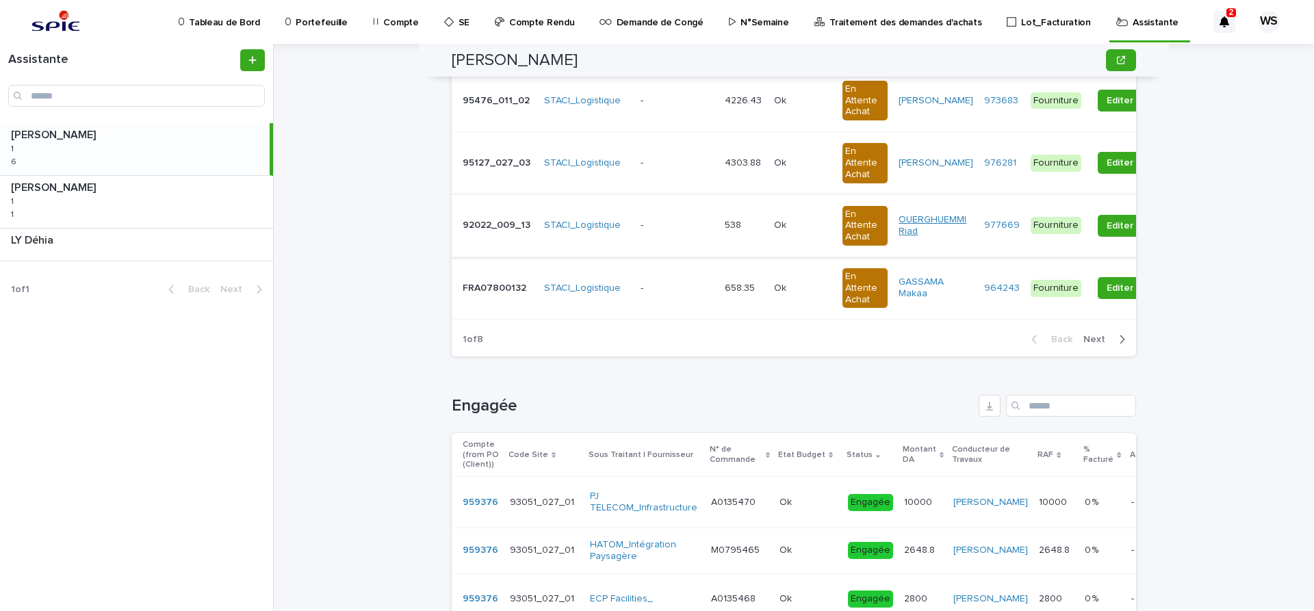
scroll to position [747, 0]
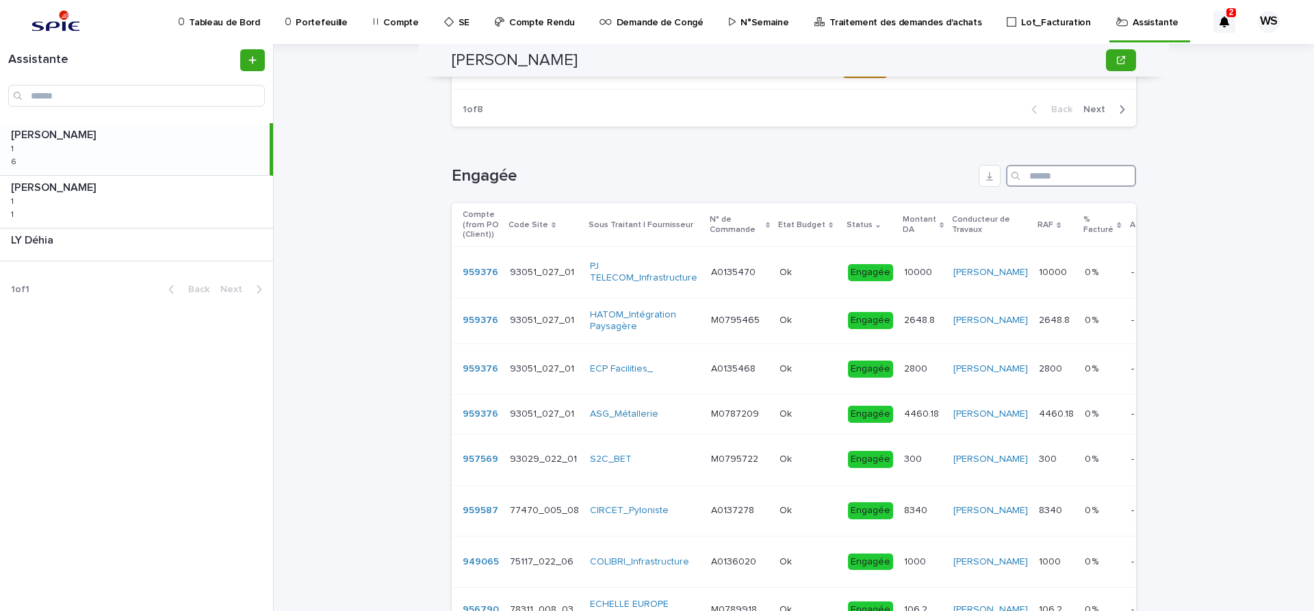
click at [1051, 181] on input "Search" at bounding box center [1071, 176] width 130 height 22
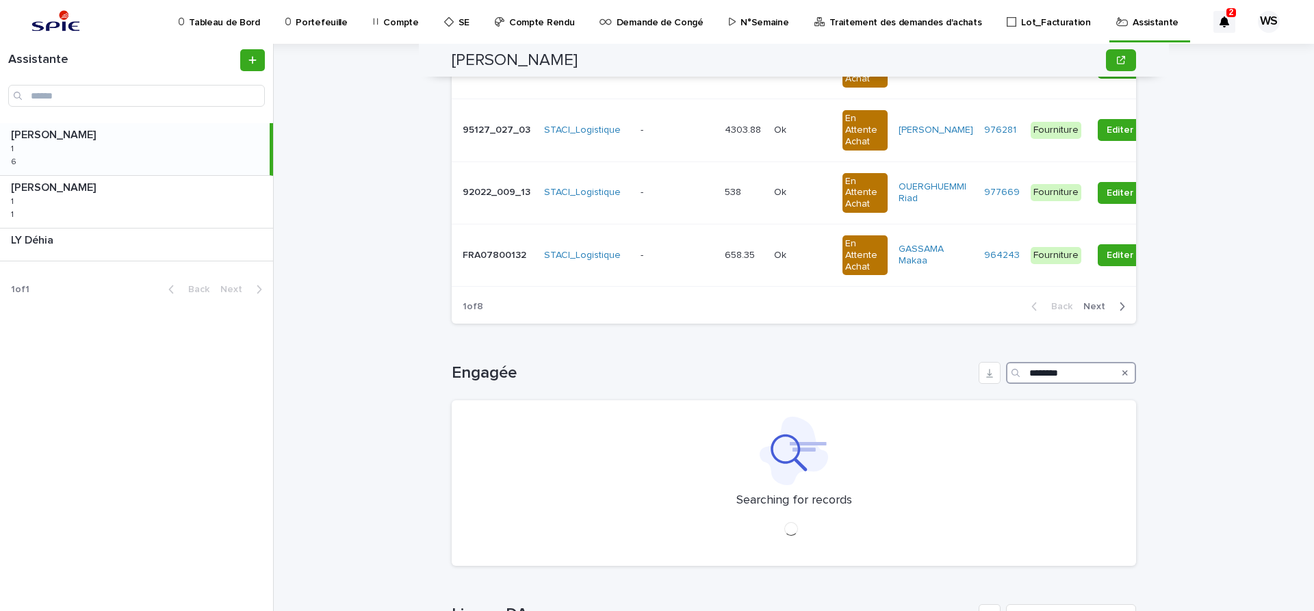
scroll to position [536, 0]
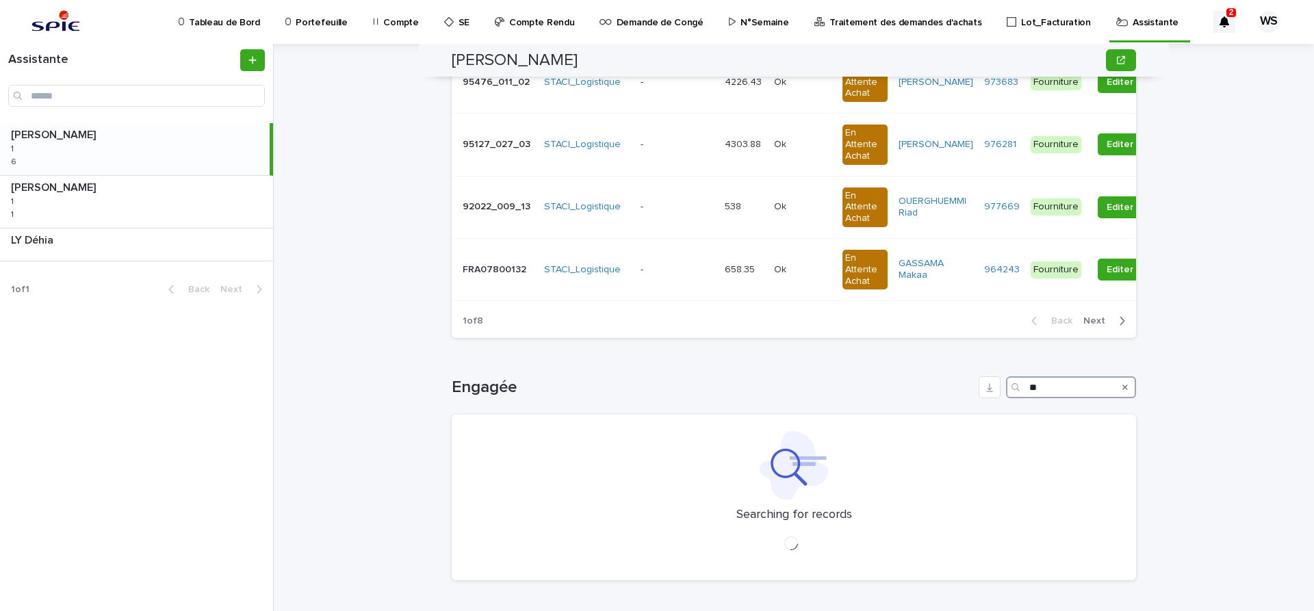
type input "*"
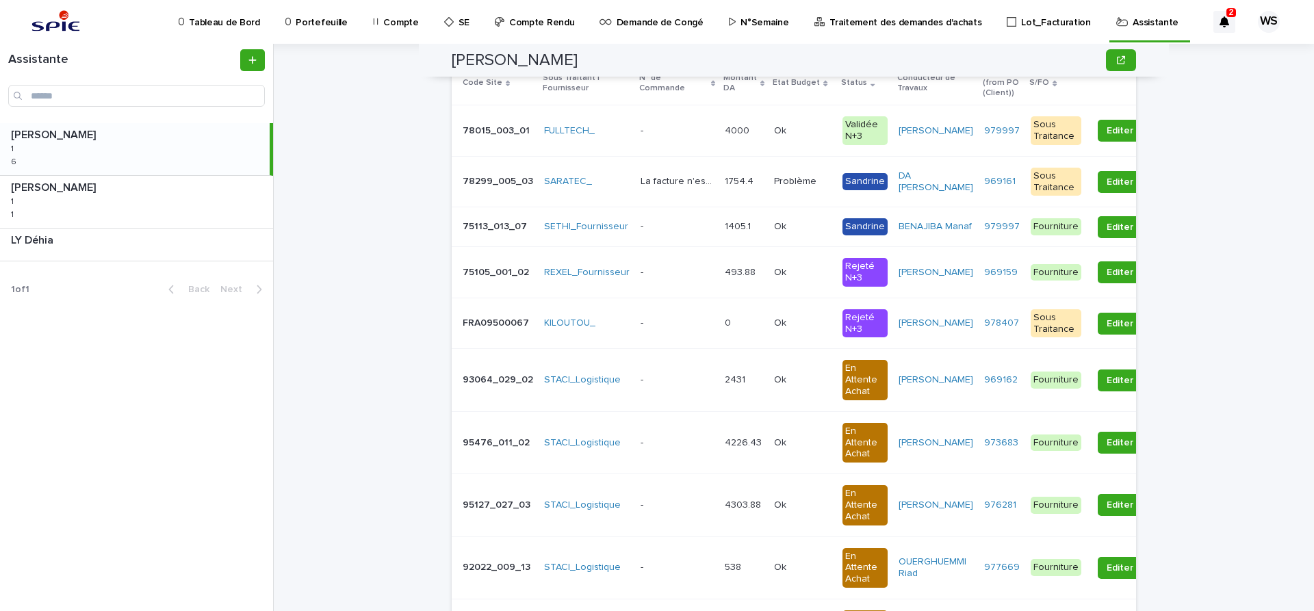
scroll to position [172, 0]
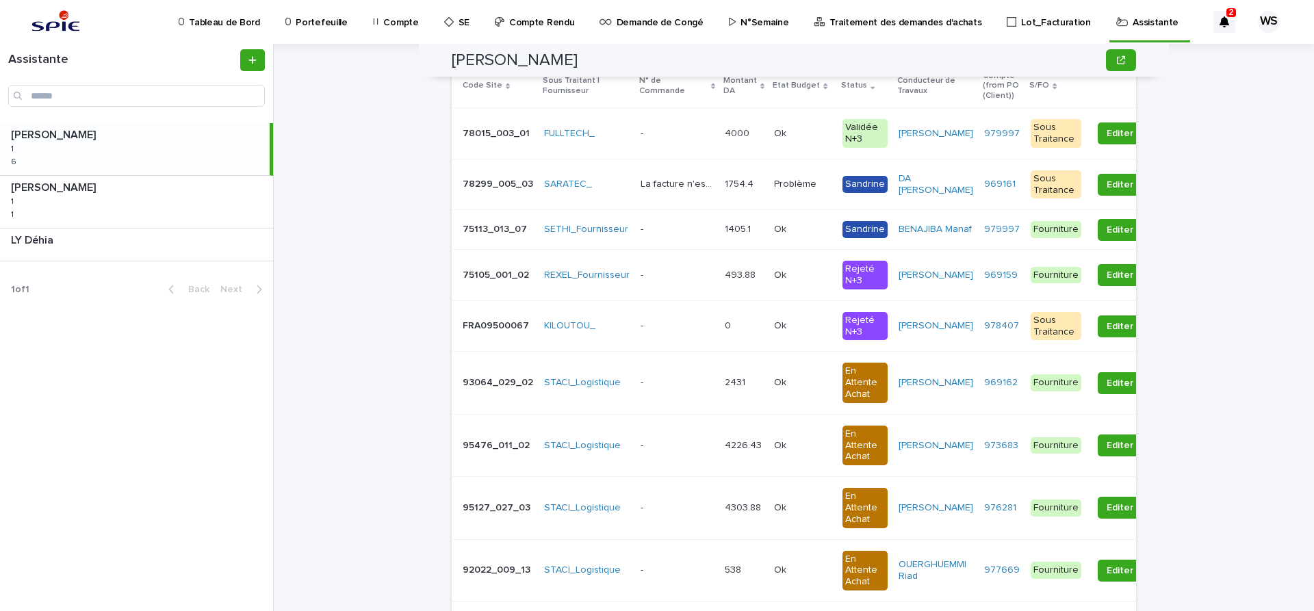
click at [878, 23] on p "Traitement des demandes d'achats" at bounding box center [905, 14] width 152 height 29
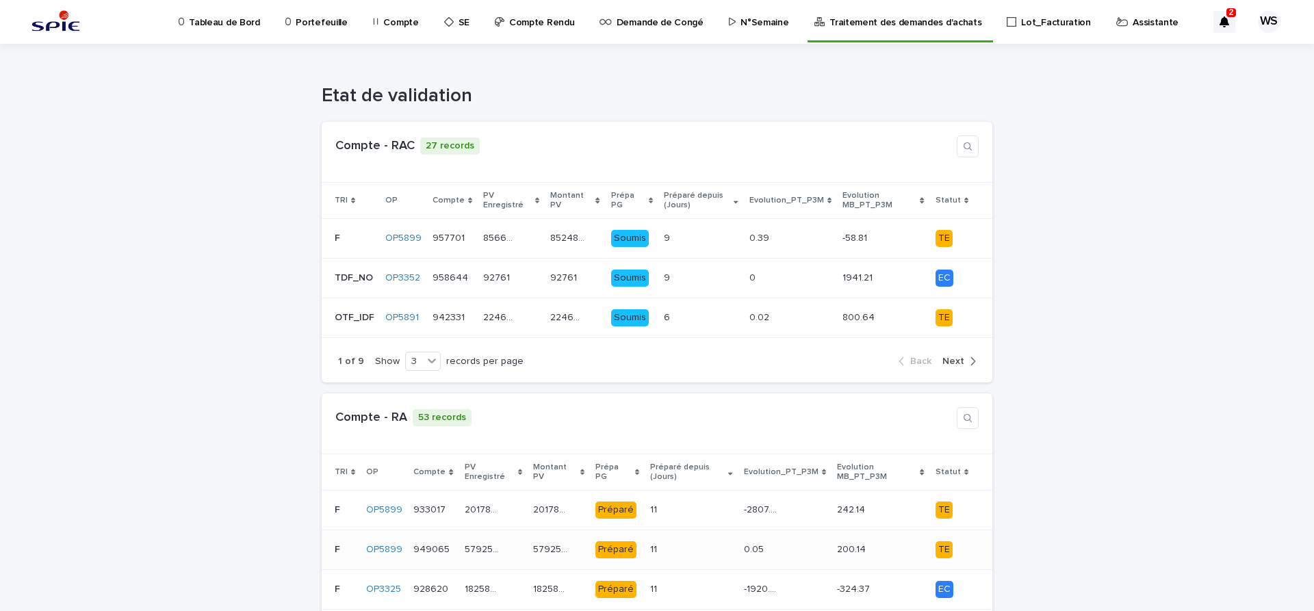
scroll to position [287, 0]
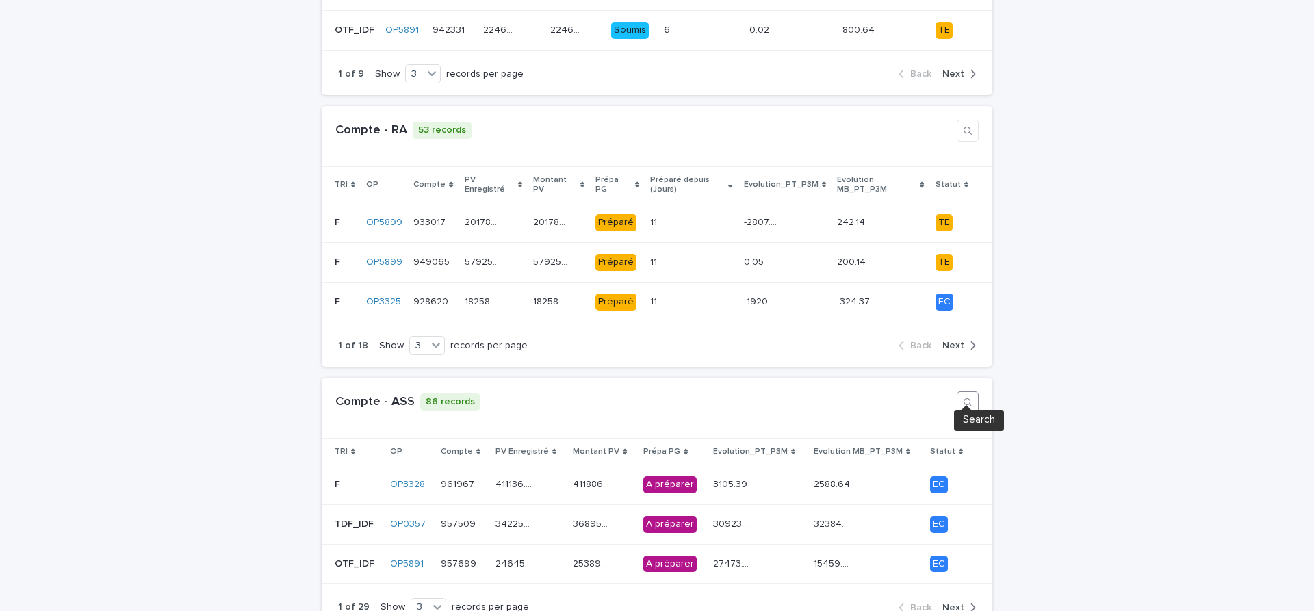
click at [968, 398] on icon "button" at bounding box center [968, 402] width 8 height 8
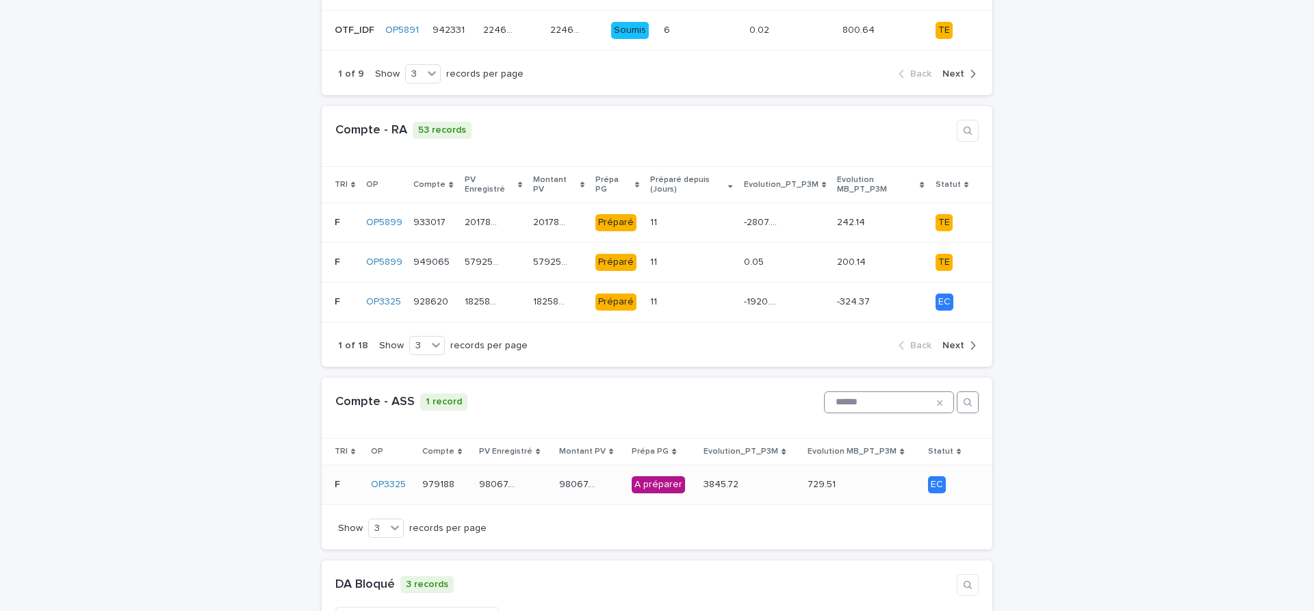
type input "******"
click at [611, 476] on div "98067.72 98067.72" at bounding box center [590, 485] width 62 height 23
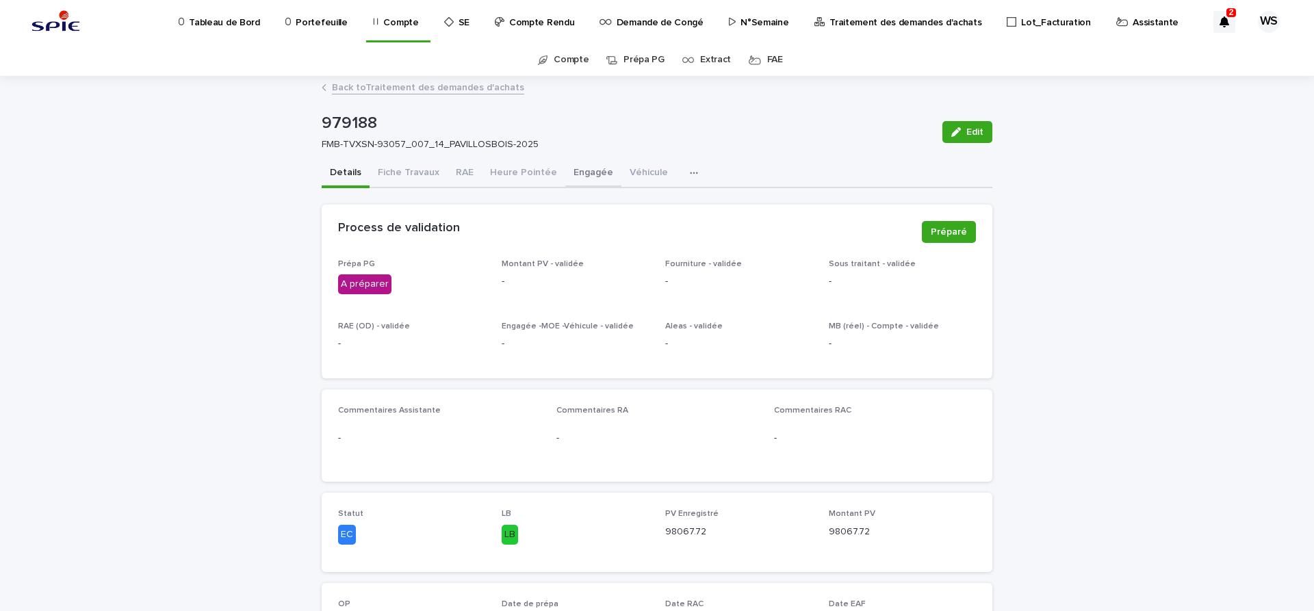
click at [587, 170] on button "Engagée" at bounding box center [593, 173] width 56 height 29
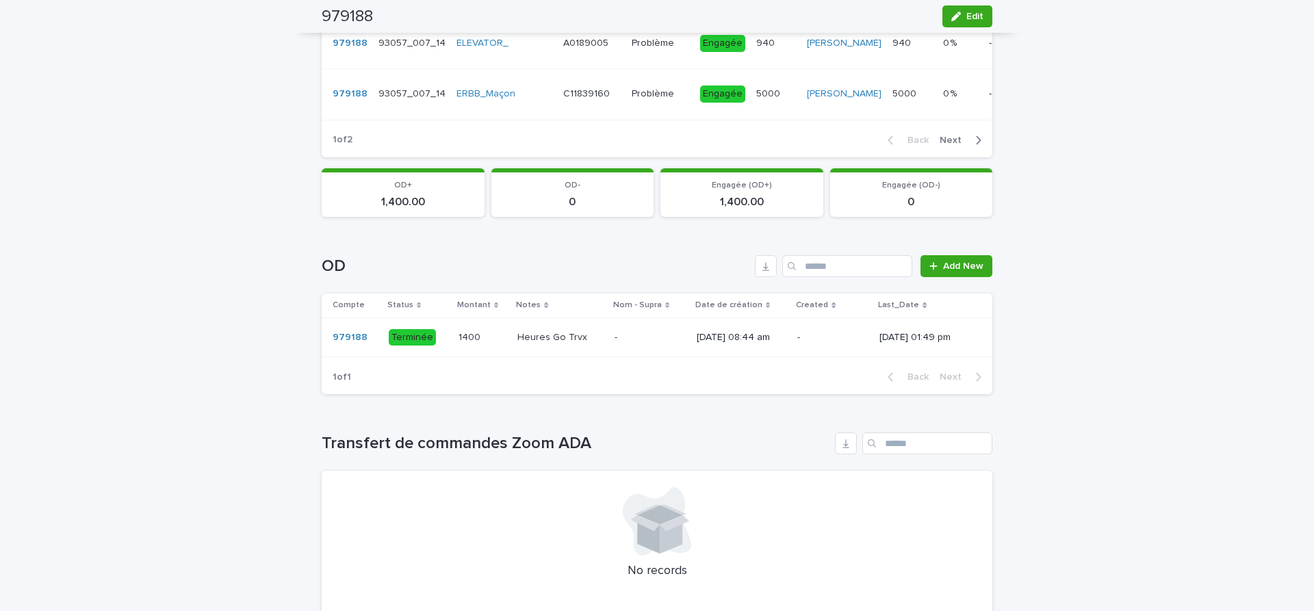
scroll to position [575, 0]
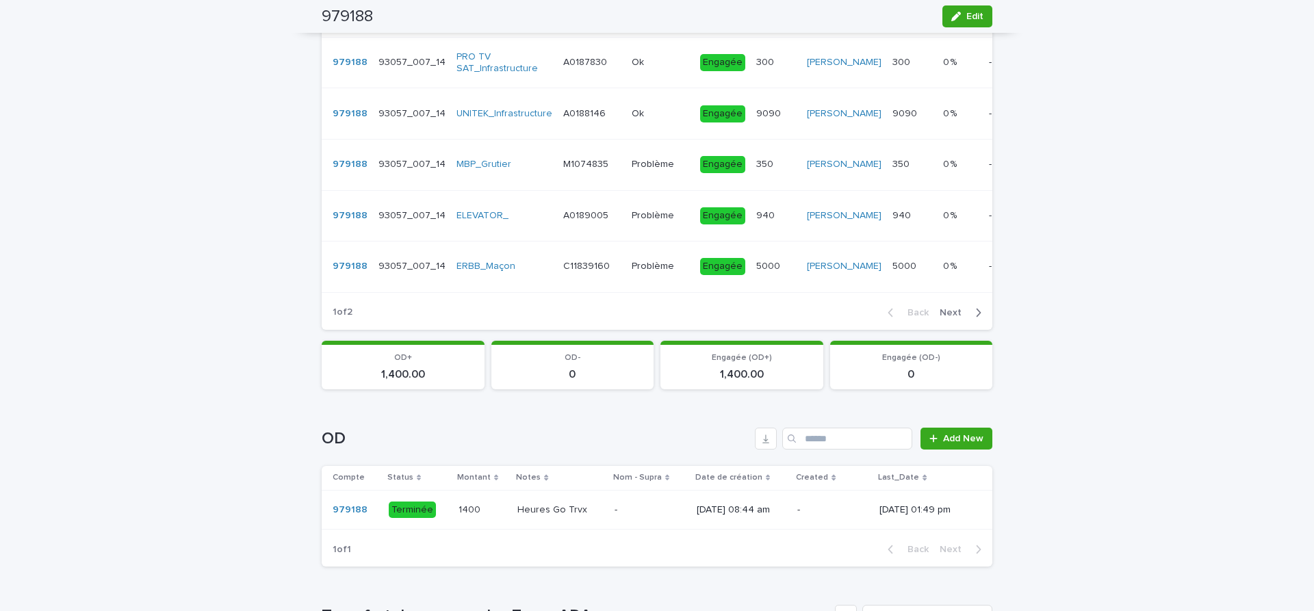
click at [953, 318] on span "Next" at bounding box center [955, 313] width 30 height 10
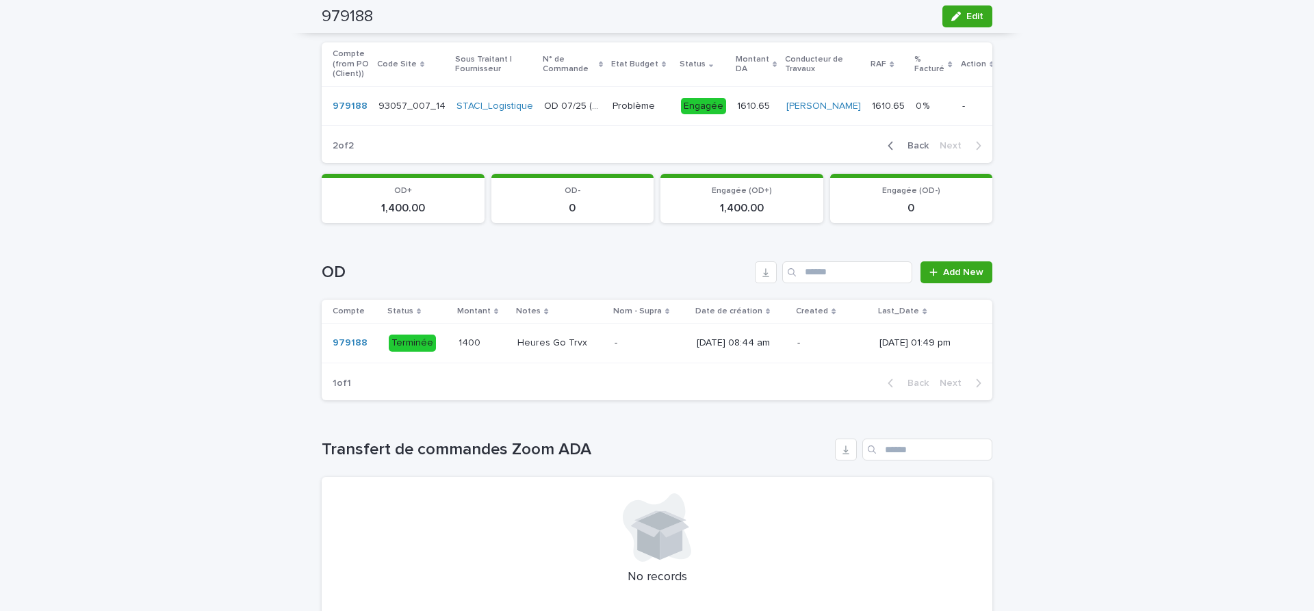
scroll to position [172, 0]
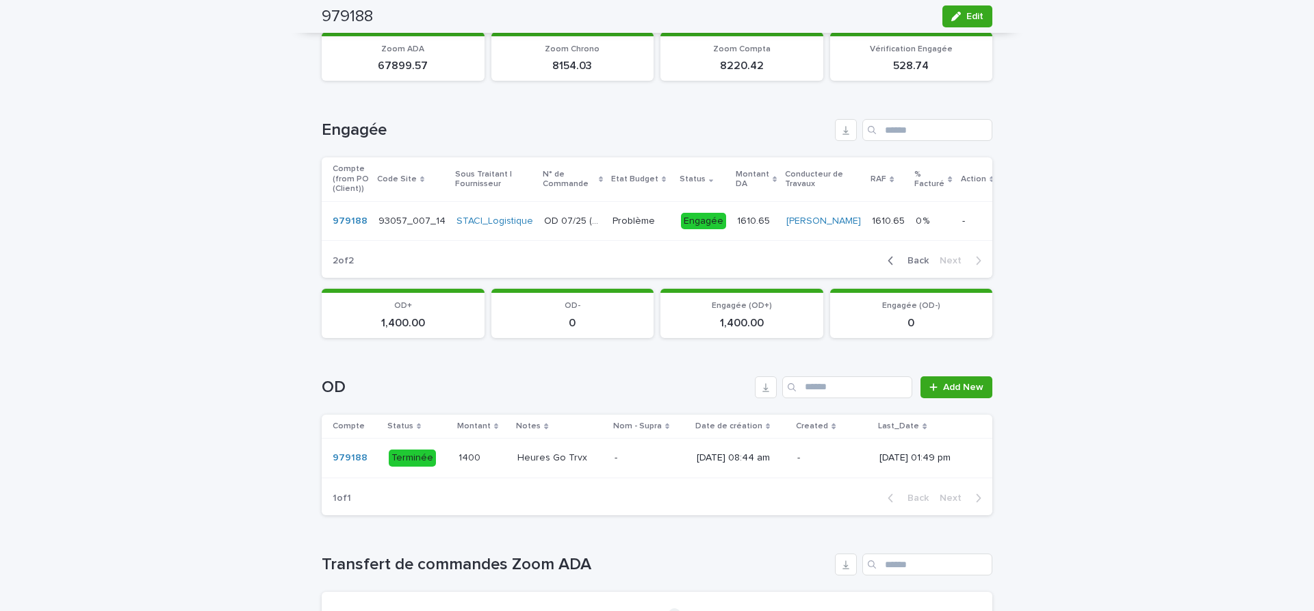
click at [918, 266] on span "Back" at bounding box center [913, 261] width 29 height 10
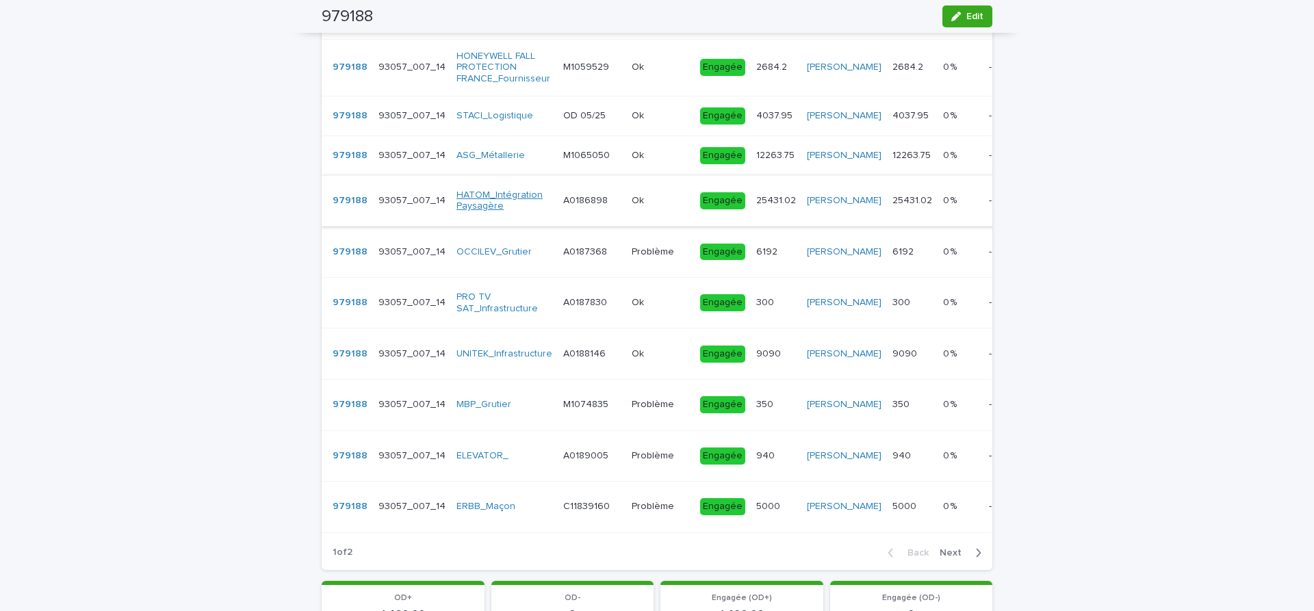
scroll to position [345, 0]
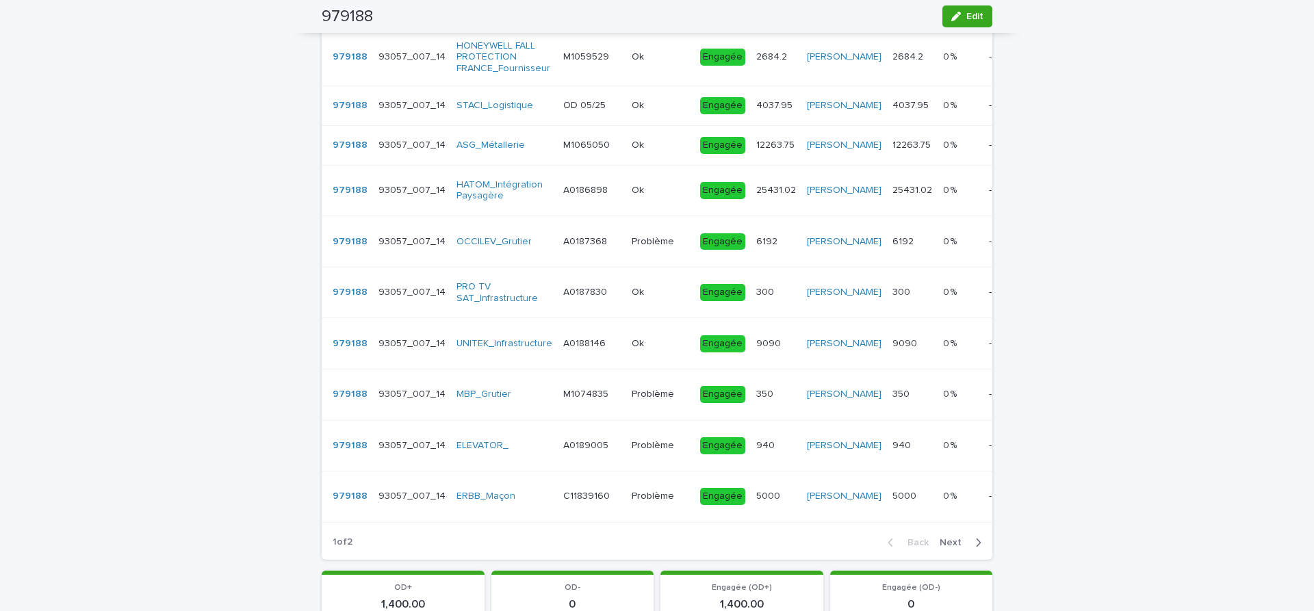
click at [526, 400] on div "MBP_Grutier" at bounding box center [504, 395] width 96 height 12
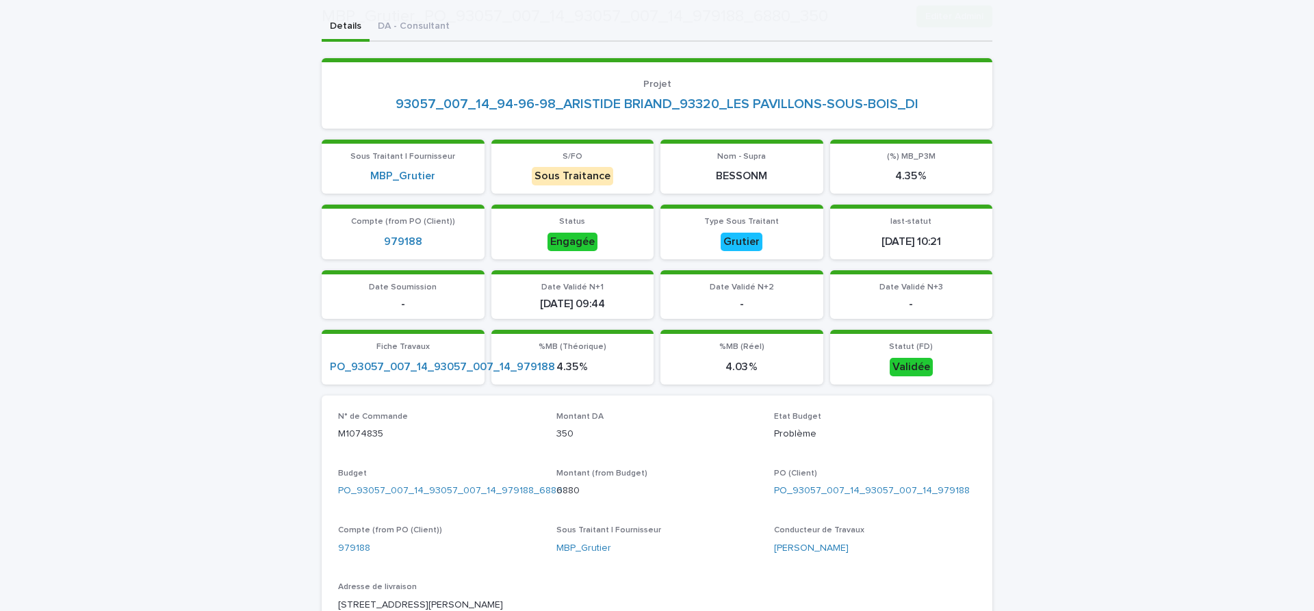
scroll to position [344, 0]
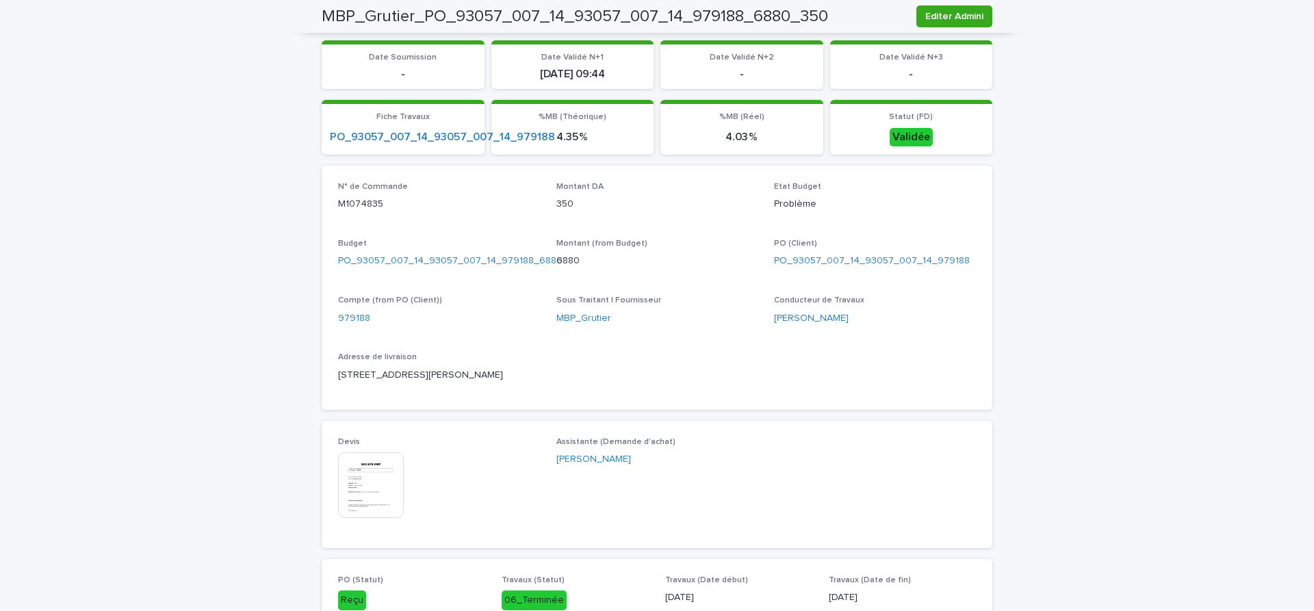
click at [363, 499] on img at bounding box center [371, 485] width 66 height 66
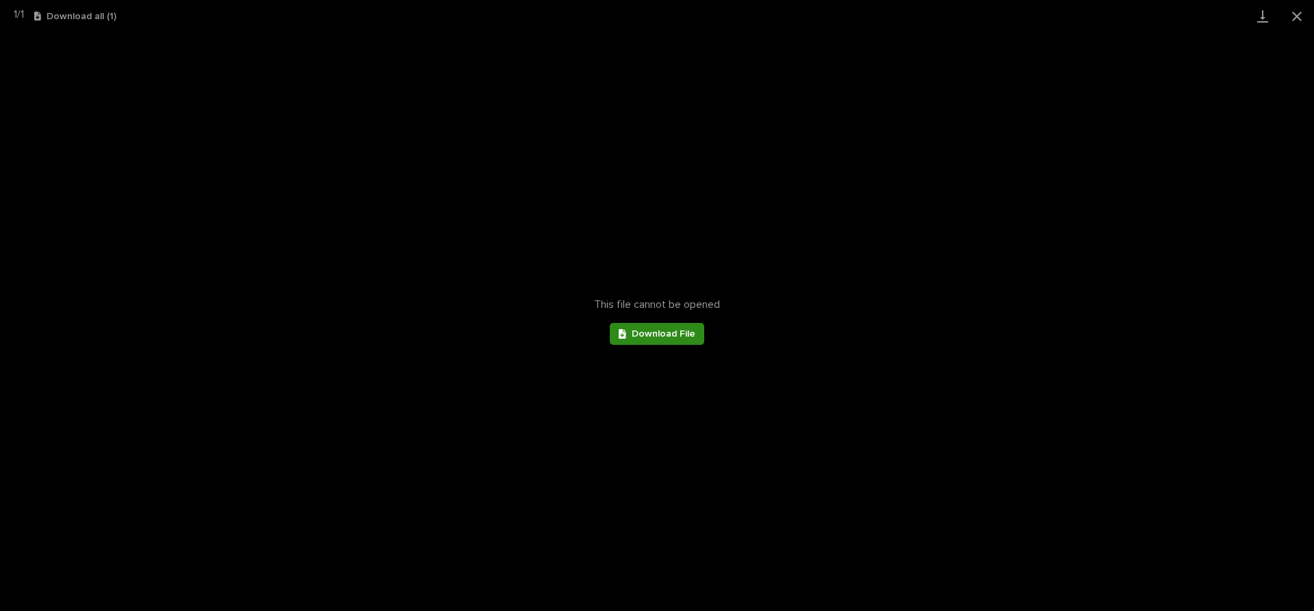
click at [663, 341] on link "Download File" at bounding box center [657, 334] width 94 height 22
drag, startPoint x: 599, startPoint y: 212, endPoint x: 251, endPoint y: 107, distance: 363.9
click at [597, 212] on div "This file cannot be opened Download File" at bounding box center [657, 321] width 1314 height 579
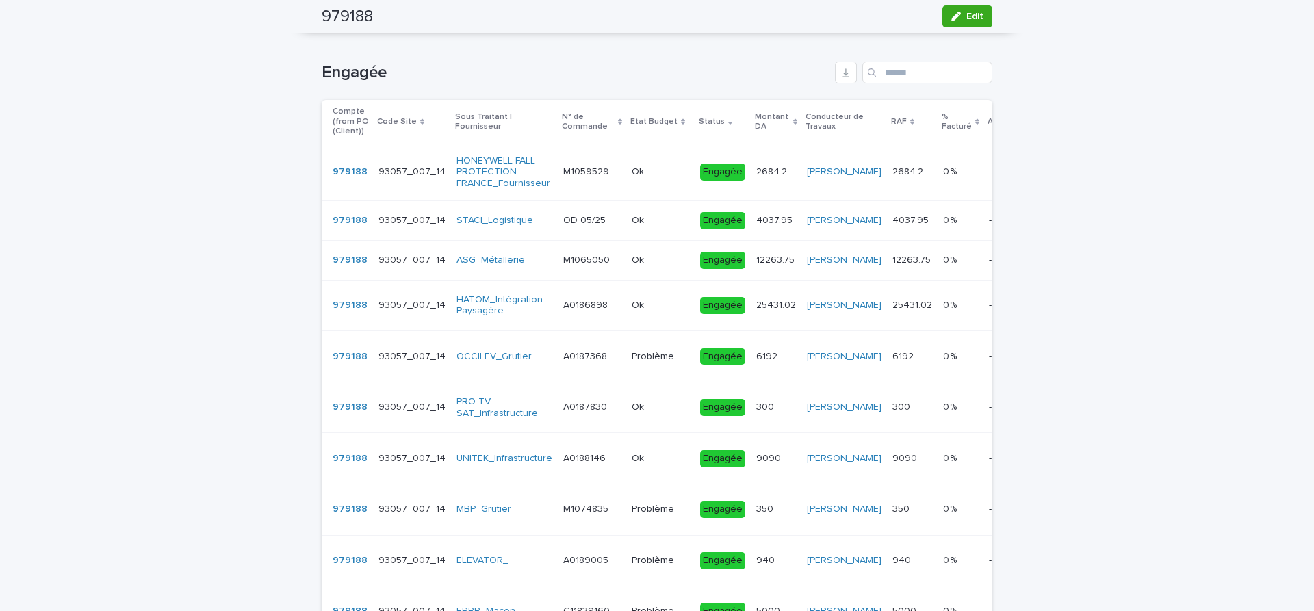
scroll to position [345, 0]
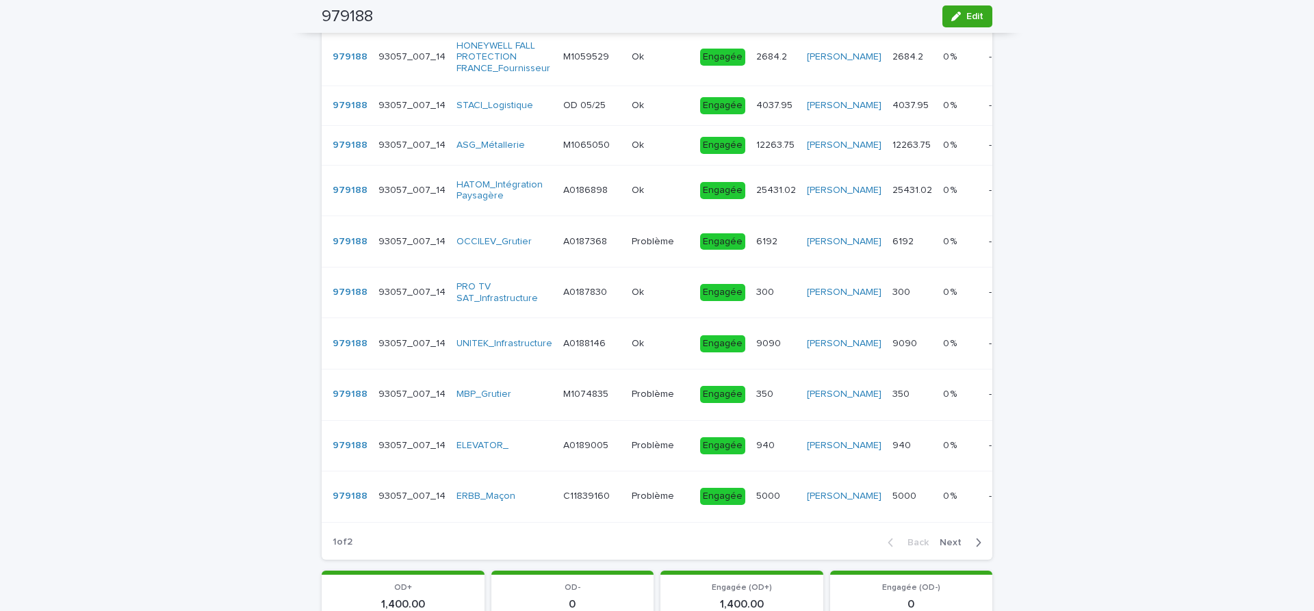
click at [635, 419] on td "Problème Problème" at bounding box center [660, 394] width 68 height 51
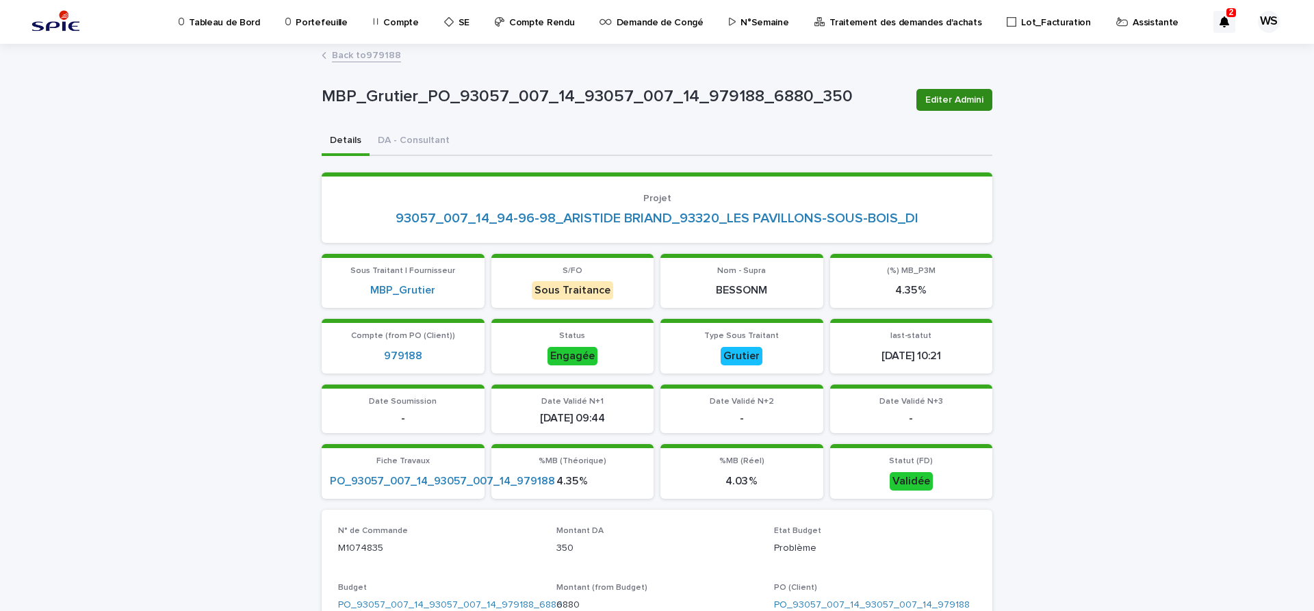
click at [968, 96] on span "Editer Admini" at bounding box center [954, 100] width 58 height 14
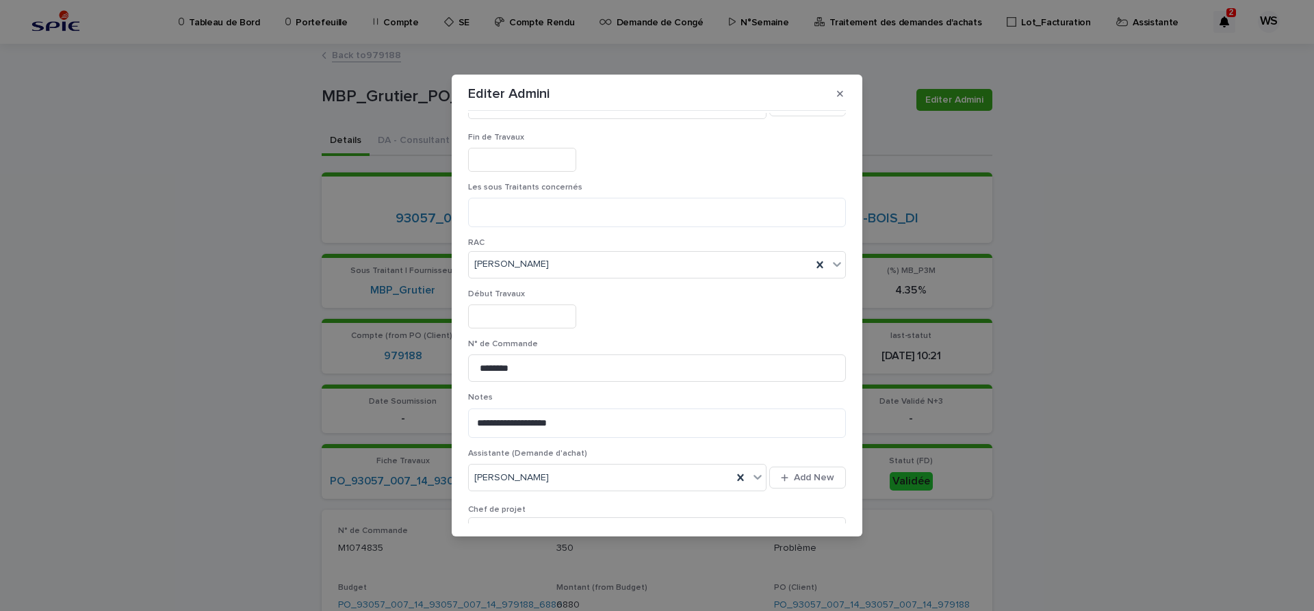
scroll to position [460, 0]
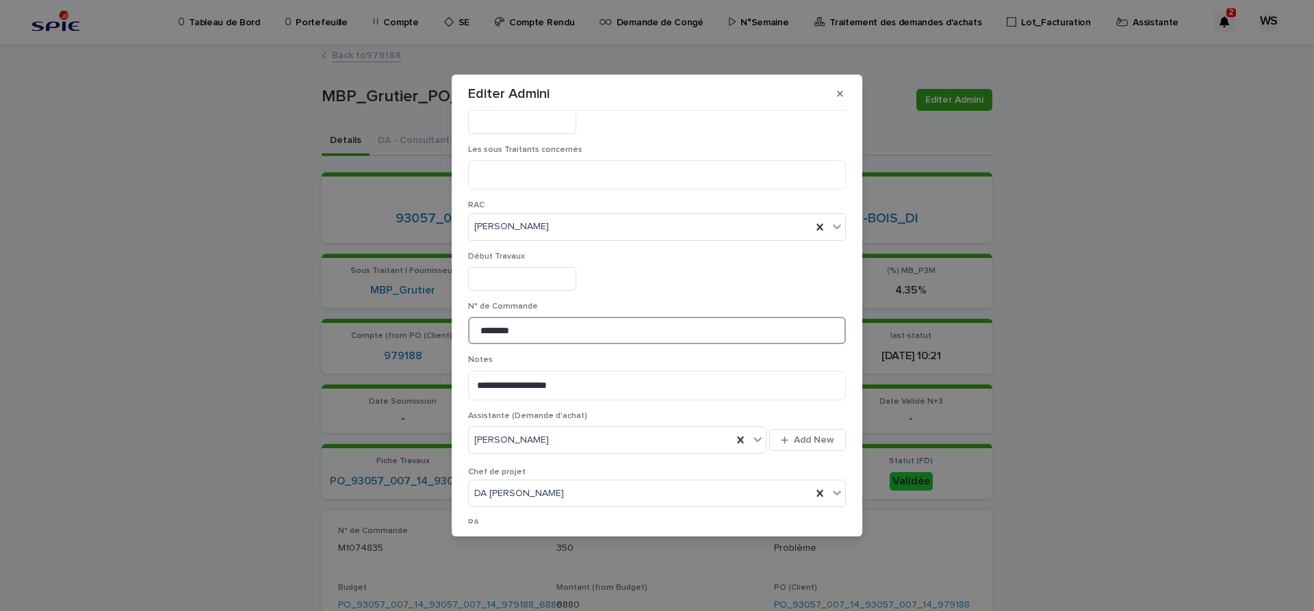
drag, startPoint x: 529, startPoint y: 333, endPoint x: 144, endPoint y: 294, distance: 386.5
click at [468, 317] on input "********" at bounding box center [657, 330] width 378 height 27
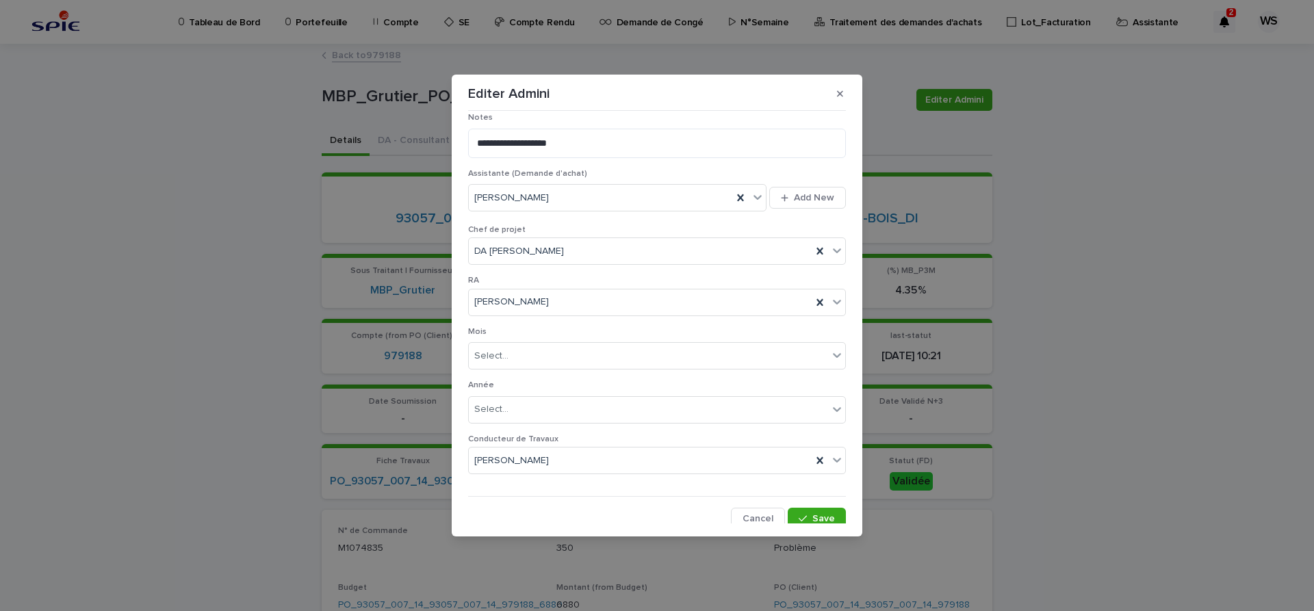
scroll to position [709, 0]
type input "*********"
click at [825, 511] on span "Save" at bounding box center [823, 513] width 23 height 10
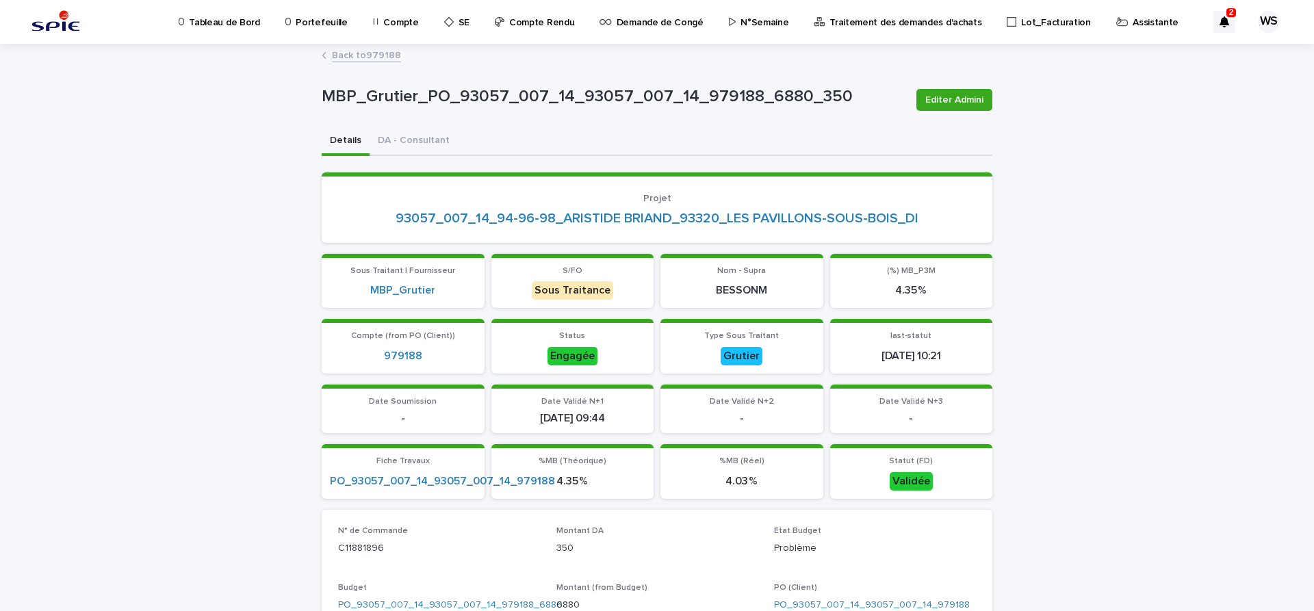
click at [389, 55] on link "Back to 979188" at bounding box center [366, 55] width 69 height 16
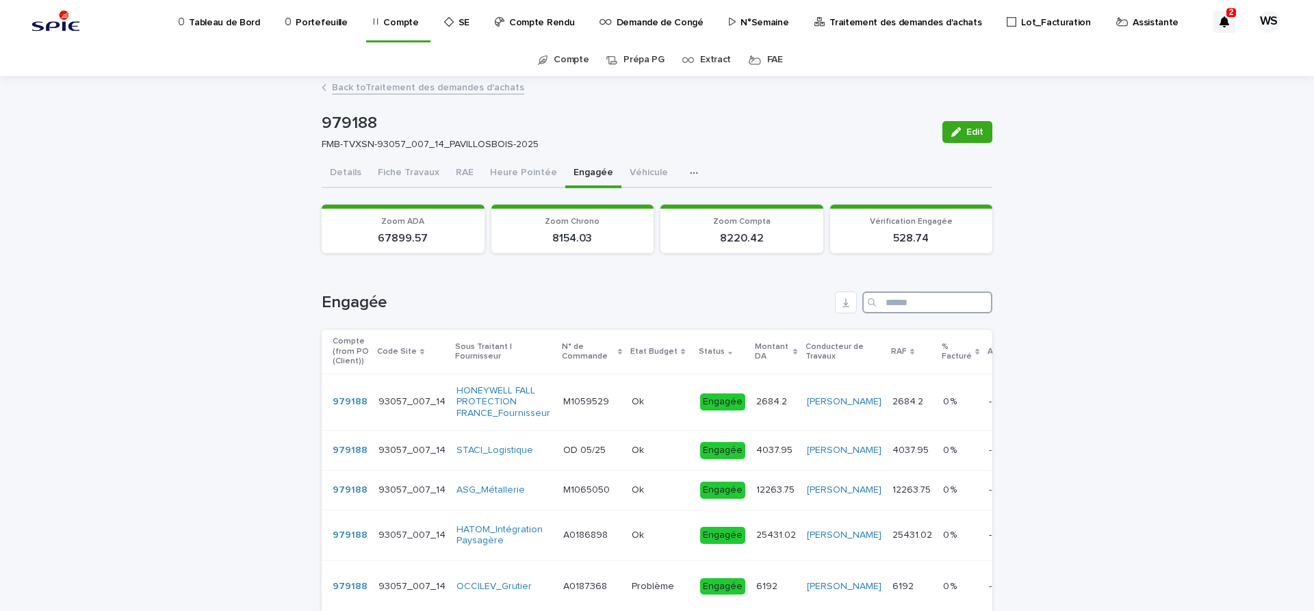
click at [932, 302] on input "Search" at bounding box center [927, 303] width 130 height 22
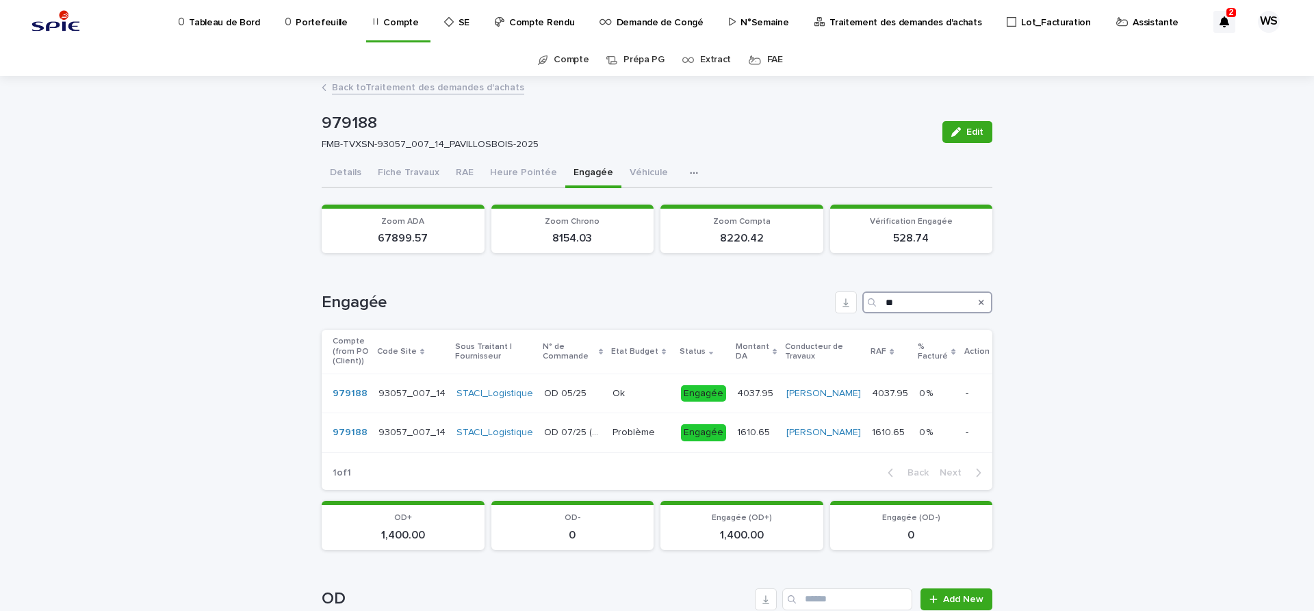
type input "**"
click at [981, 302] on icon "Search" at bounding box center [981, 302] width 5 height 5
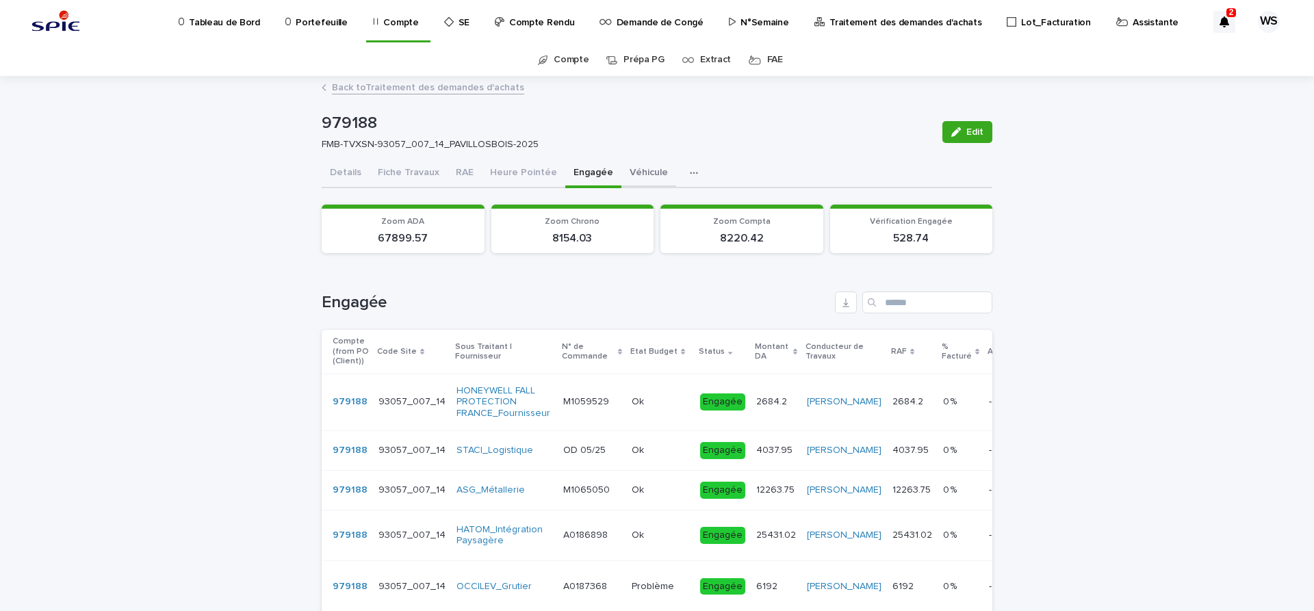
click at [645, 170] on button "Véhicule" at bounding box center [648, 173] width 55 height 29
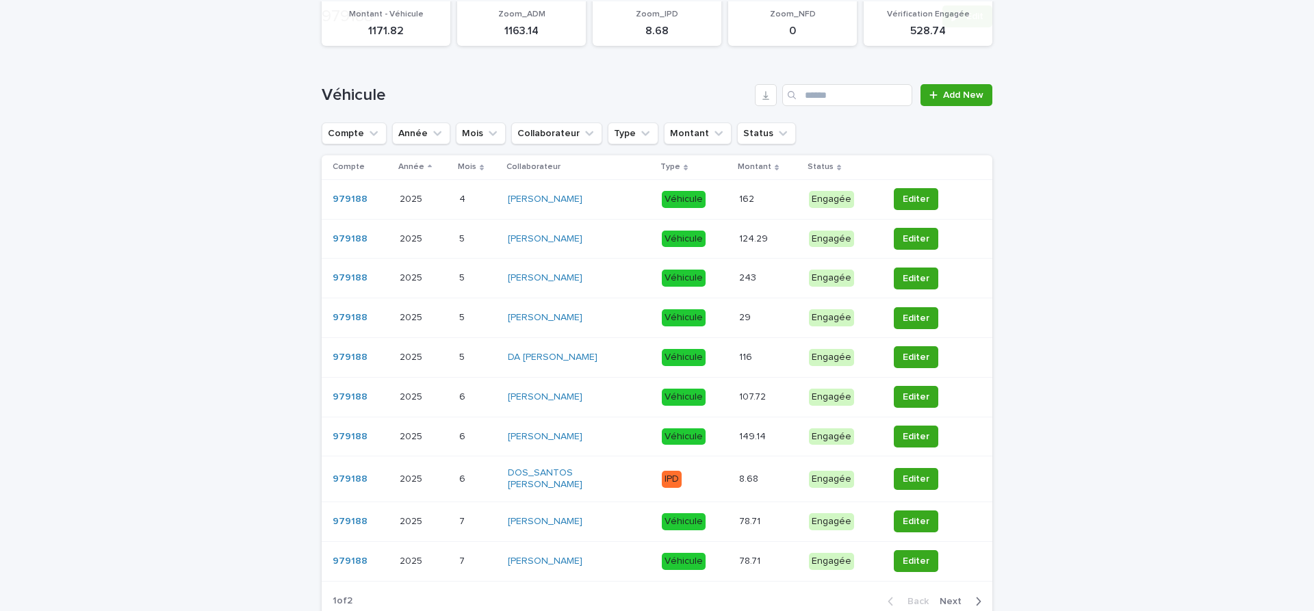
scroll to position [230, 0]
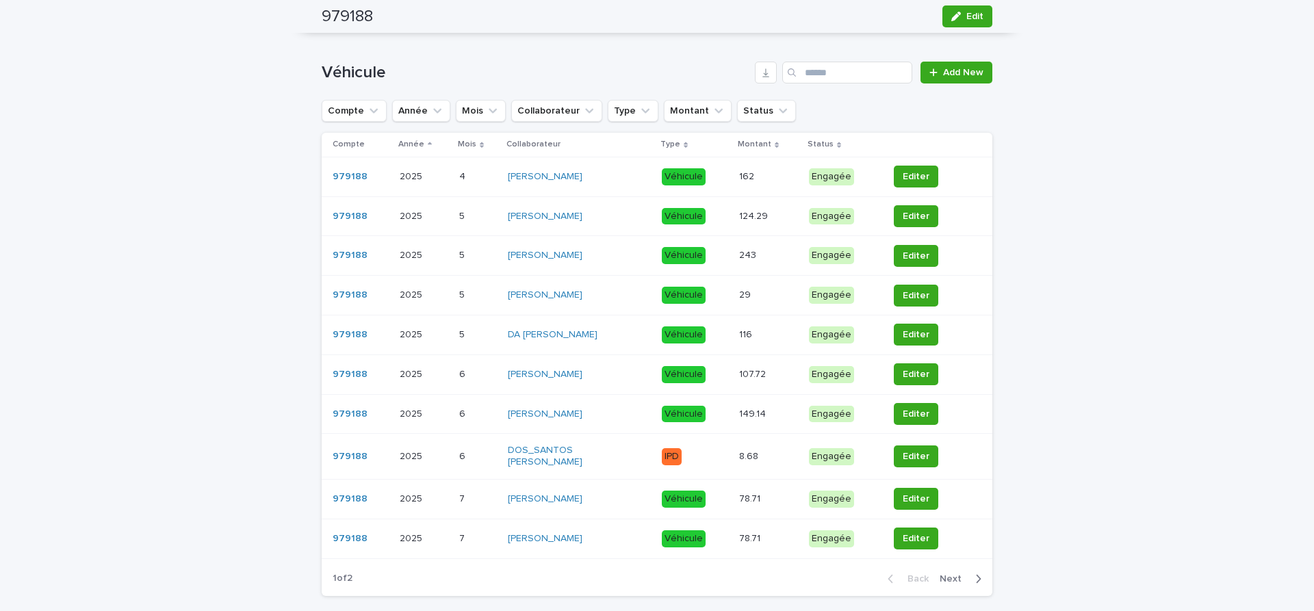
click at [785, 538] on p at bounding box center [763, 539] width 49 height 12
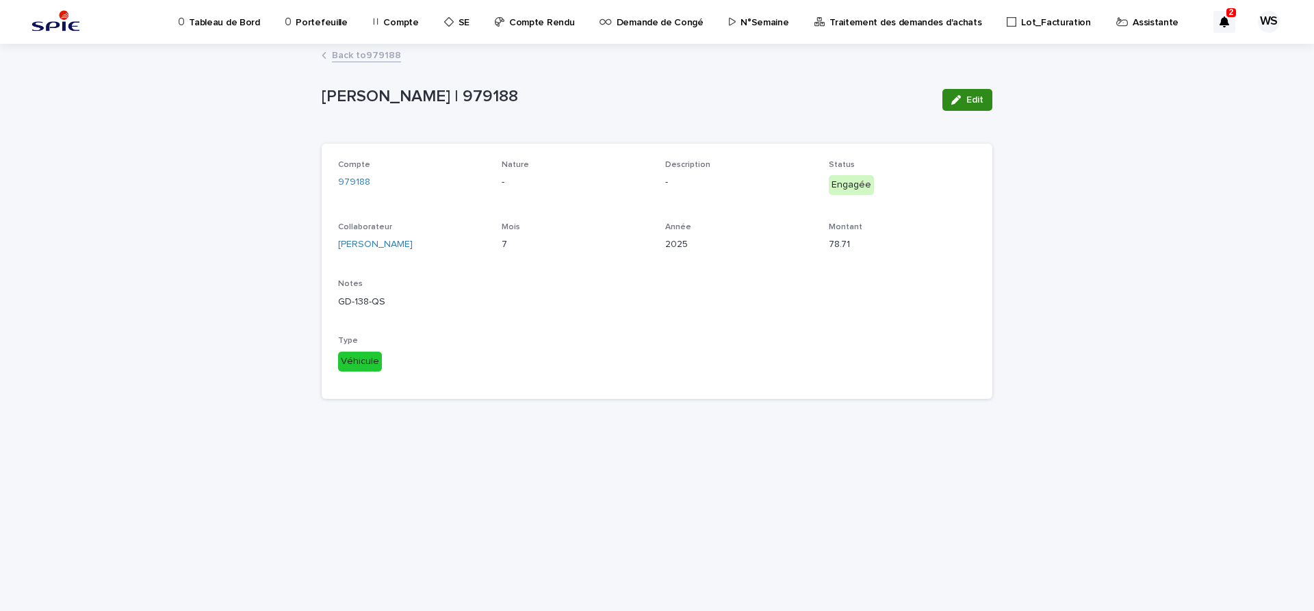
click at [975, 95] on span "Edit" at bounding box center [974, 100] width 17 height 10
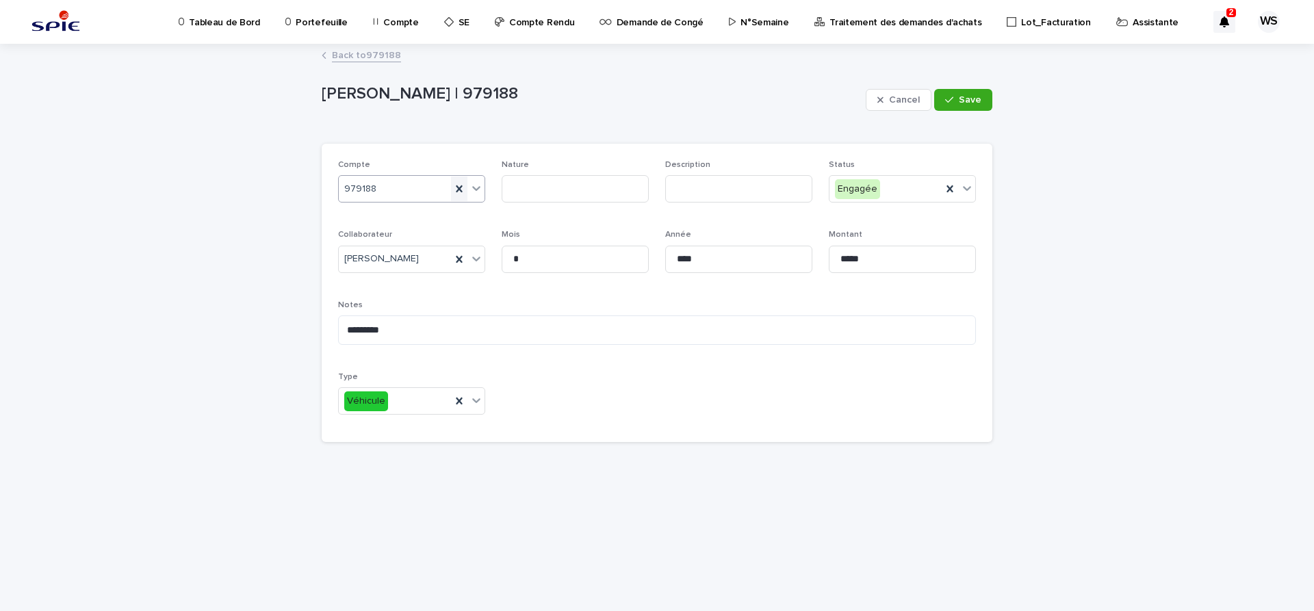
click at [458, 189] on icon at bounding box center [459, 189] width 14 height 14
click at [458, 258] on icon at bounding box center [459, 258] width 6 height 7
drag, startPoint x: 407, startPoint y: 328, endPoint x: 162, endPoint y: 326, distance: 245.0
click at [338, 326] on textarea "*********" at bounding box center [657, 329] width 638 height 29
drag, startPoint x: 533, startPoint y: 255, endPoint x: 489, endPoint y: 253, distance: 44.6
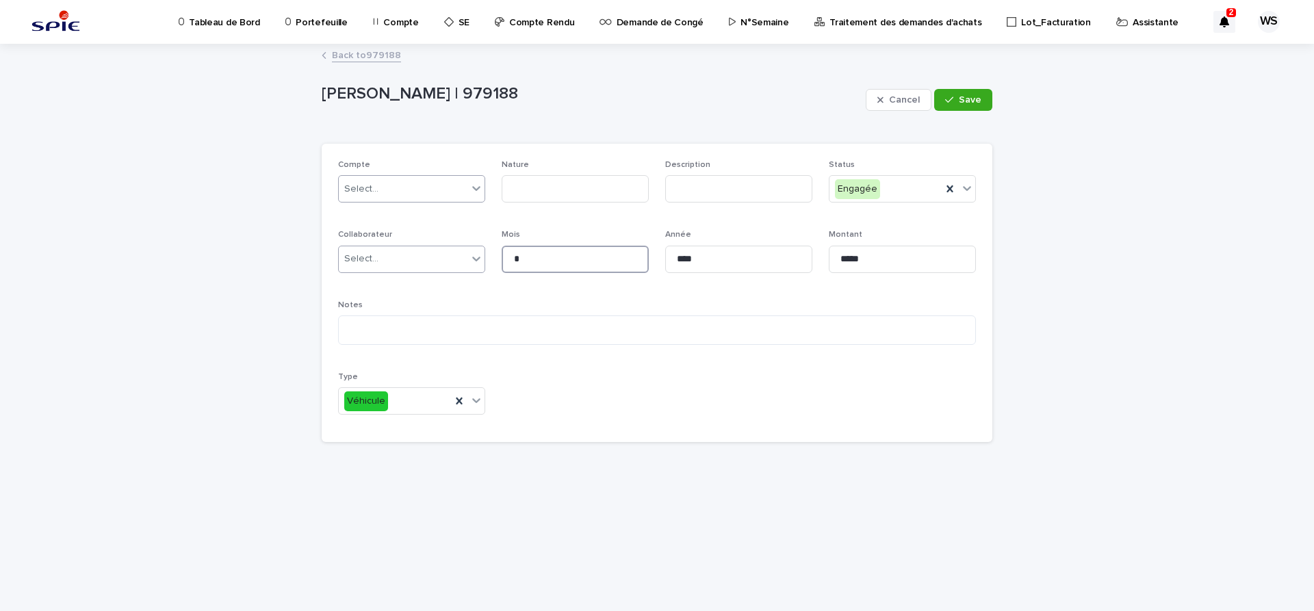
click at [502, 253] on input "*" at bounding box center [575, 259] width 147 height 27
drag, startPoint x: 716, startPoint y: 262, endPoint x: 620, endPoint y: 251, distance: 96.4
click at [665, 251] on input "****" at bounding box center [738, 259] width 147 height 27
drag, startPoint x: 859, startPoint y: 259, endPoint x: 731, endPoint y: 257, distance: 128.0
click at [829, 257] on input "*****" at bounding box center [902, 259] width 147 height 27
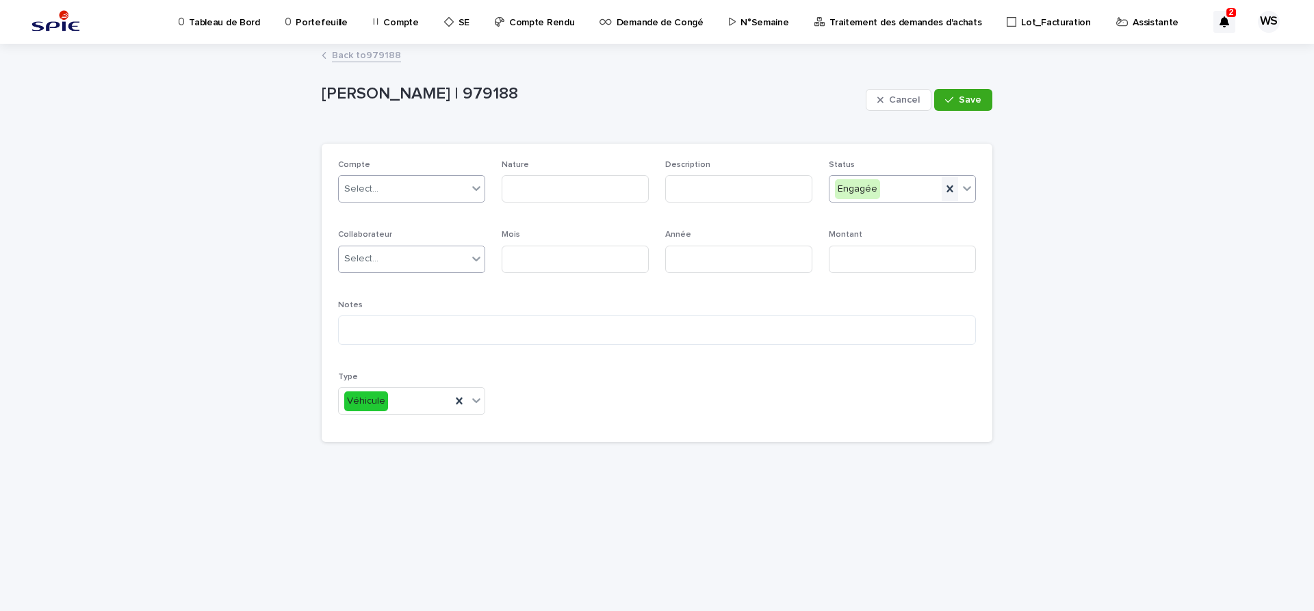
click at [951, 190] on icon at bounding box center [949, 188] width 6 height 7
click at [456, 399] on icon at bounding box center [459, 401] width 6 height 7
click at [960, 101] on button "Save" at bounding box center [963, 100] width 58 height 22
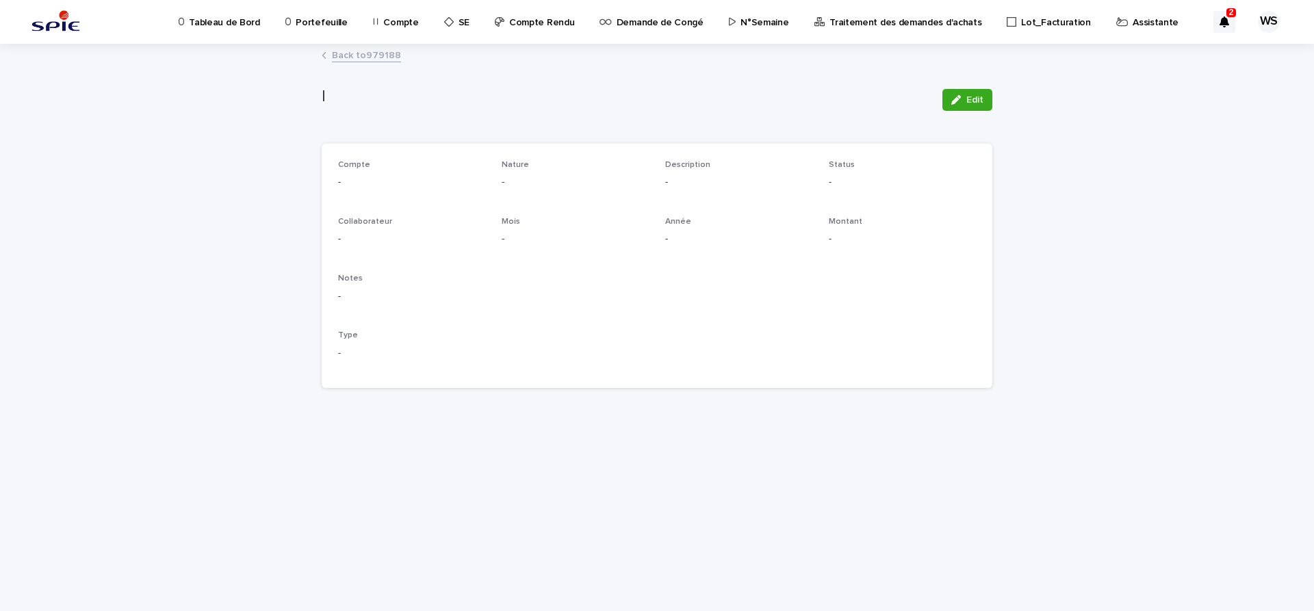
click at [388, 55] on link "Back to 979188" at bounding box center [366, 55] width 69 height 16
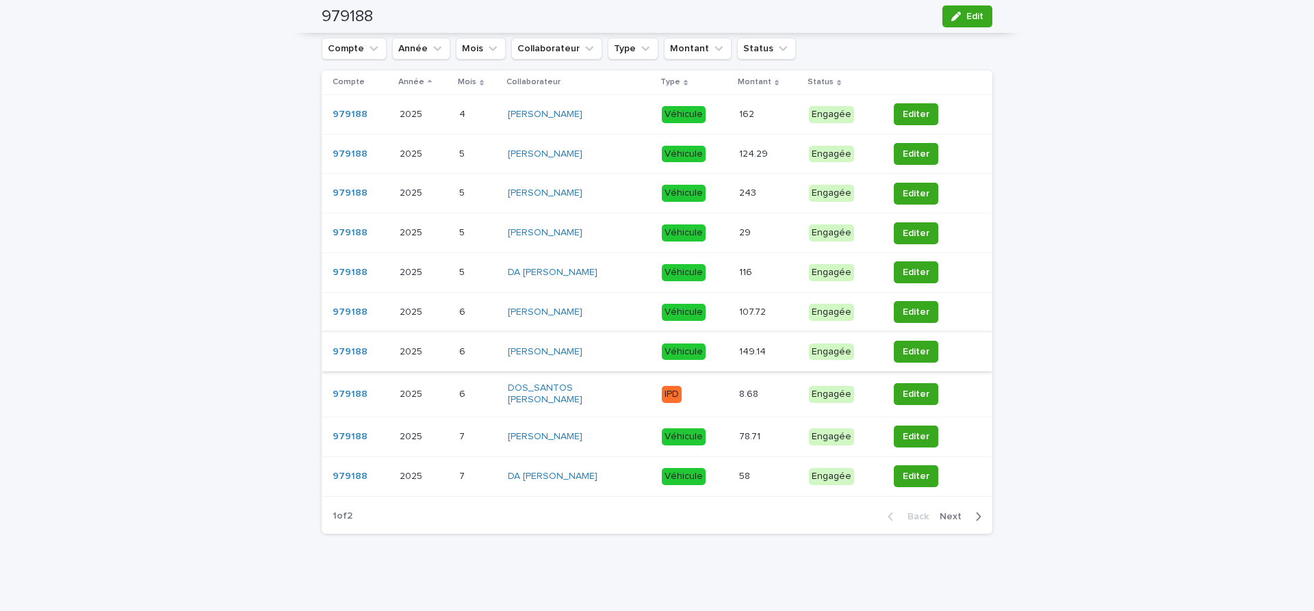
scroll to position [294, 0]
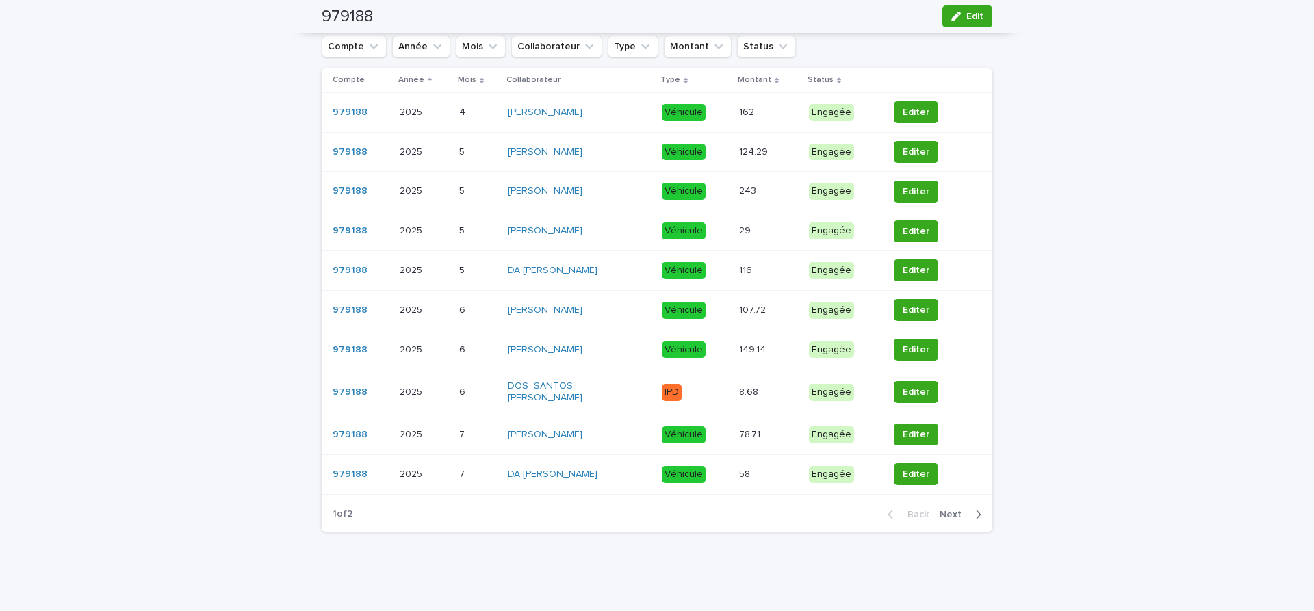
click at [944, 515] on span "Next" at bounding box center [955, 515] width 30 height 10
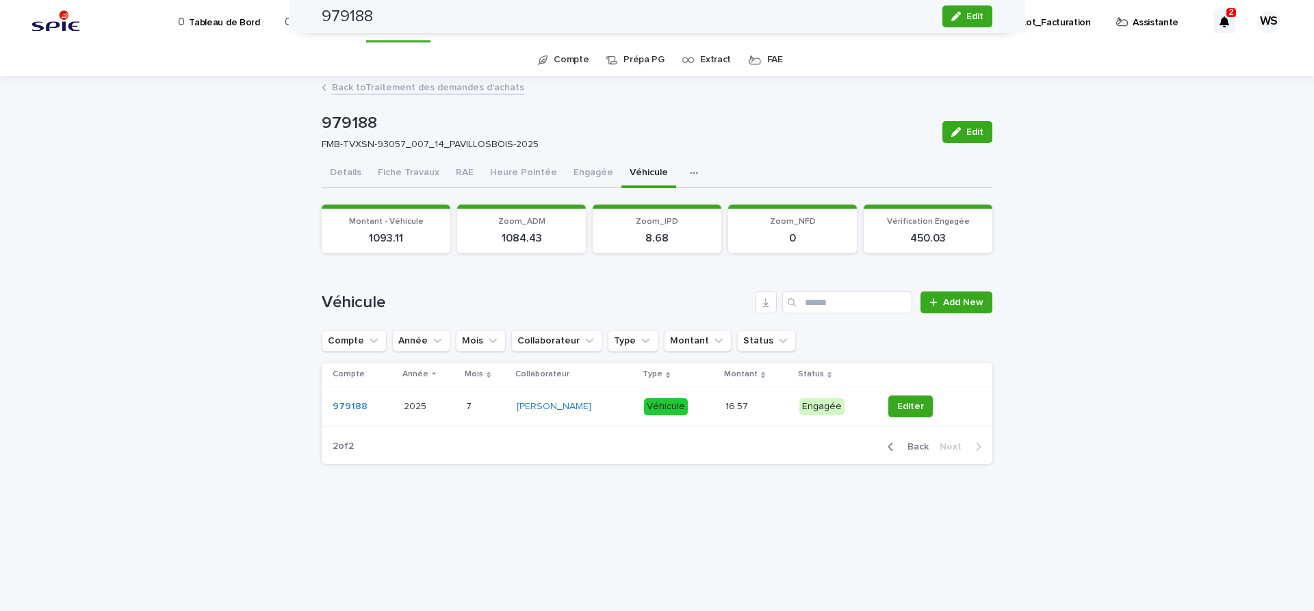
scroll to position [0, 0]
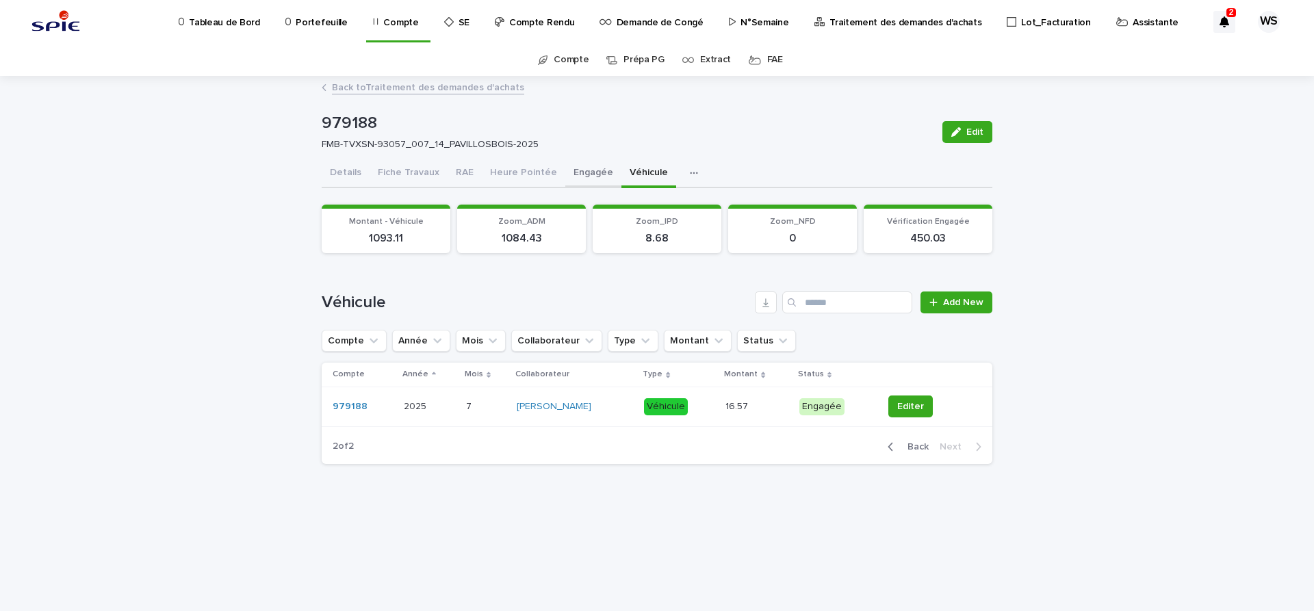
click at [582, 170] on button "Engagée" at bounding box center [593, 173] width 56 height 29
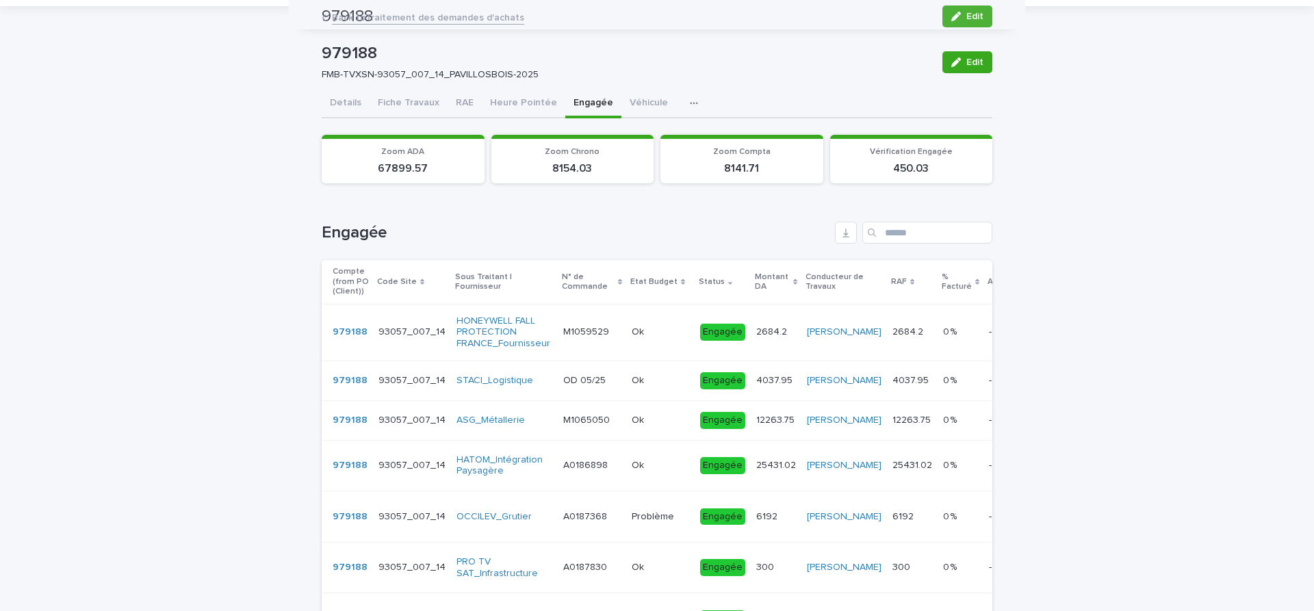
scroll to position [66, 0]
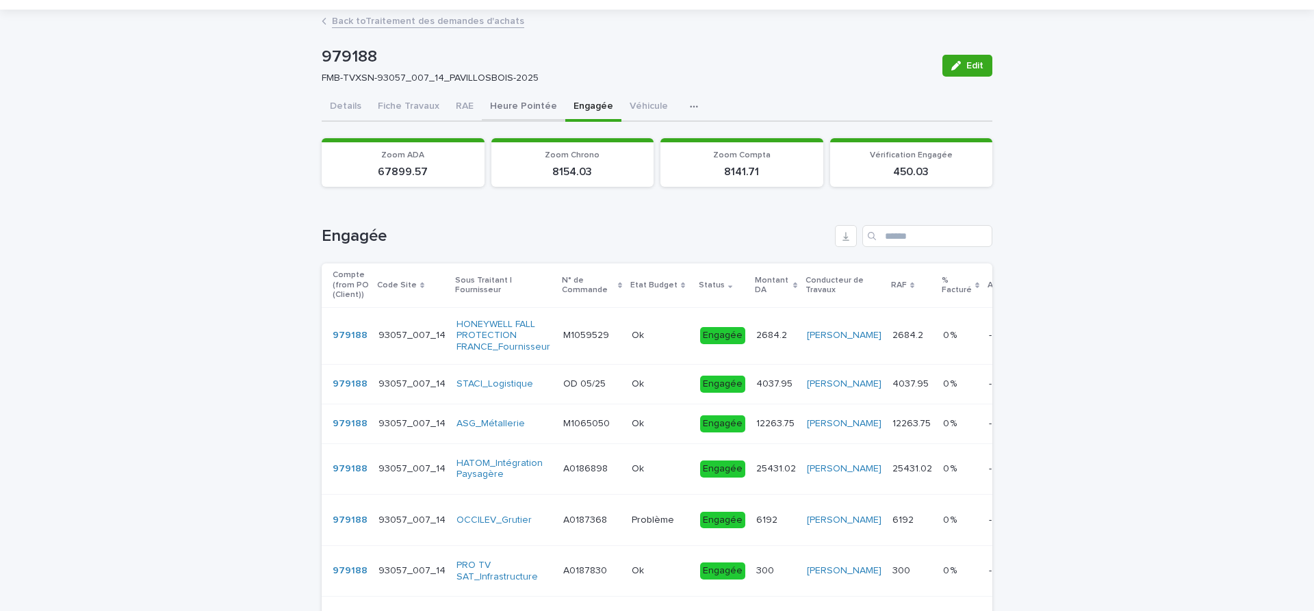
click at [521, 106] on button "Heure Pointée" at bounding box center [523, 107] width 83 height 29
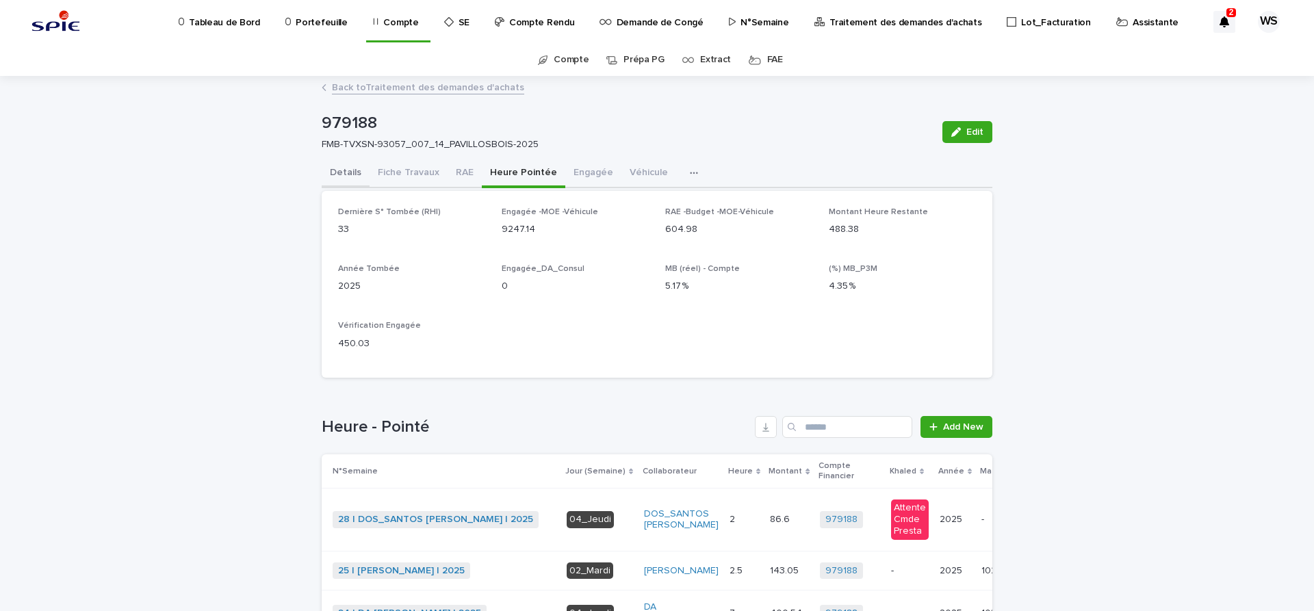
click at [345, 170] on button "Details" at bounding box center [346, 173] width 48 height 29
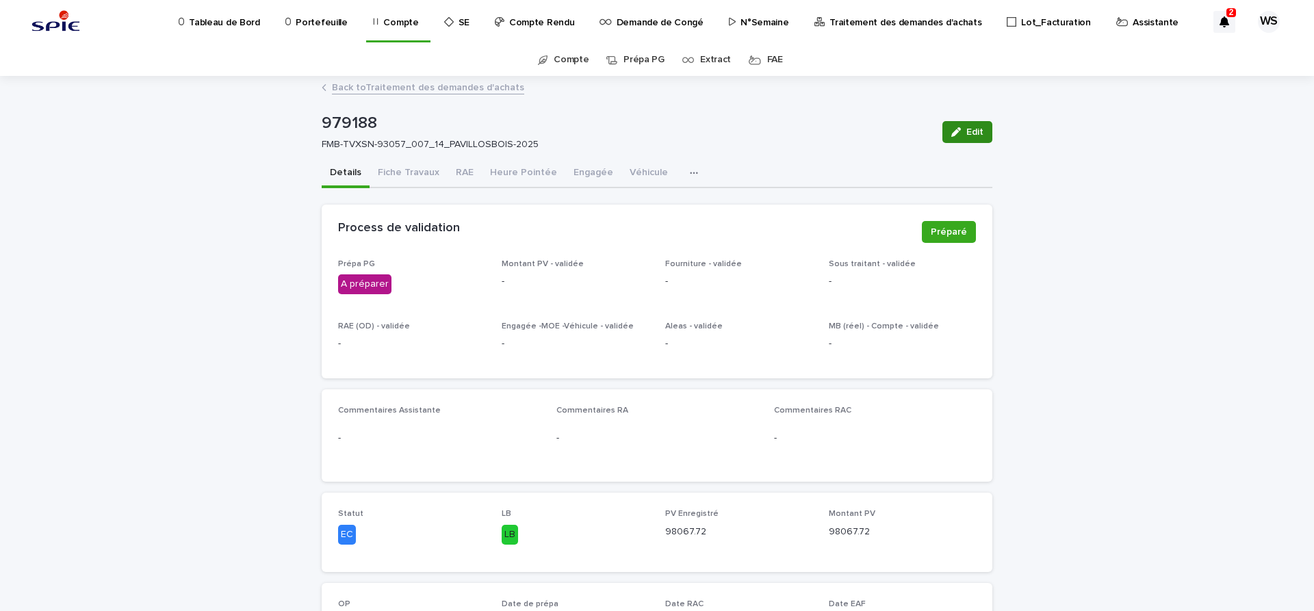
click at [980, 136] on span "Edit" at bounding box center [974, 132] width 17 height 10
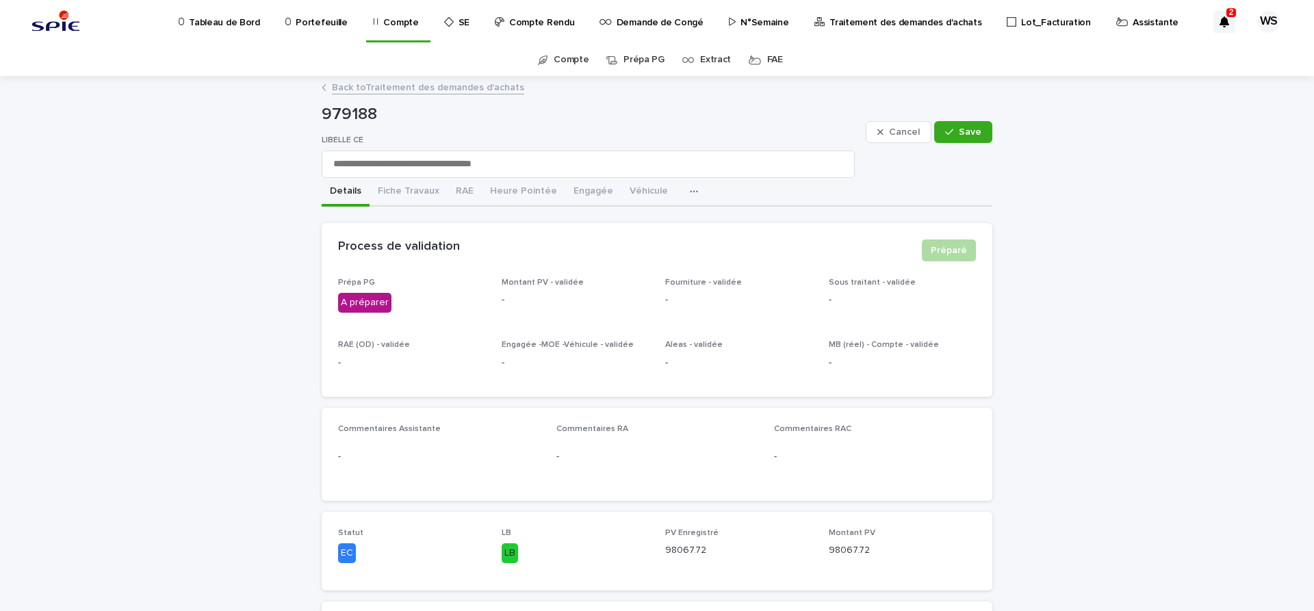
scroll to position [230, 0]
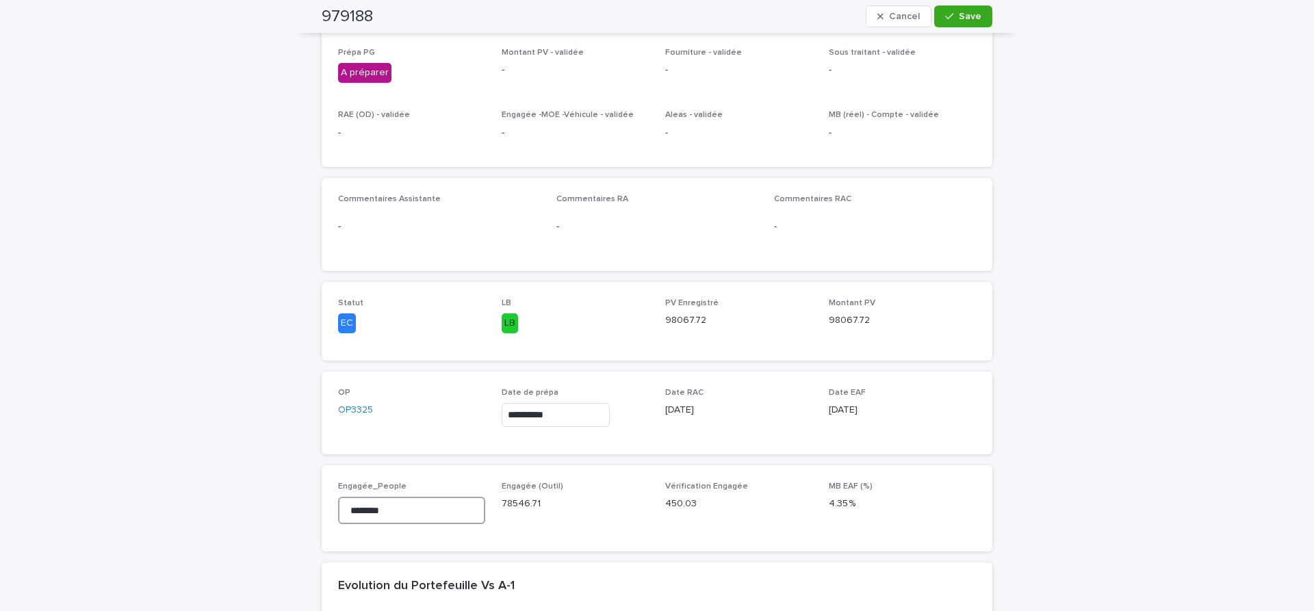
drag, startPoint x: 404, startPoint y: 509, endPoint x: 98, endPoint y: 469, distance: 308.5
click at [338, 497] on input "********" at bounding box center [411, 510] width 147 height 27
type input "********"
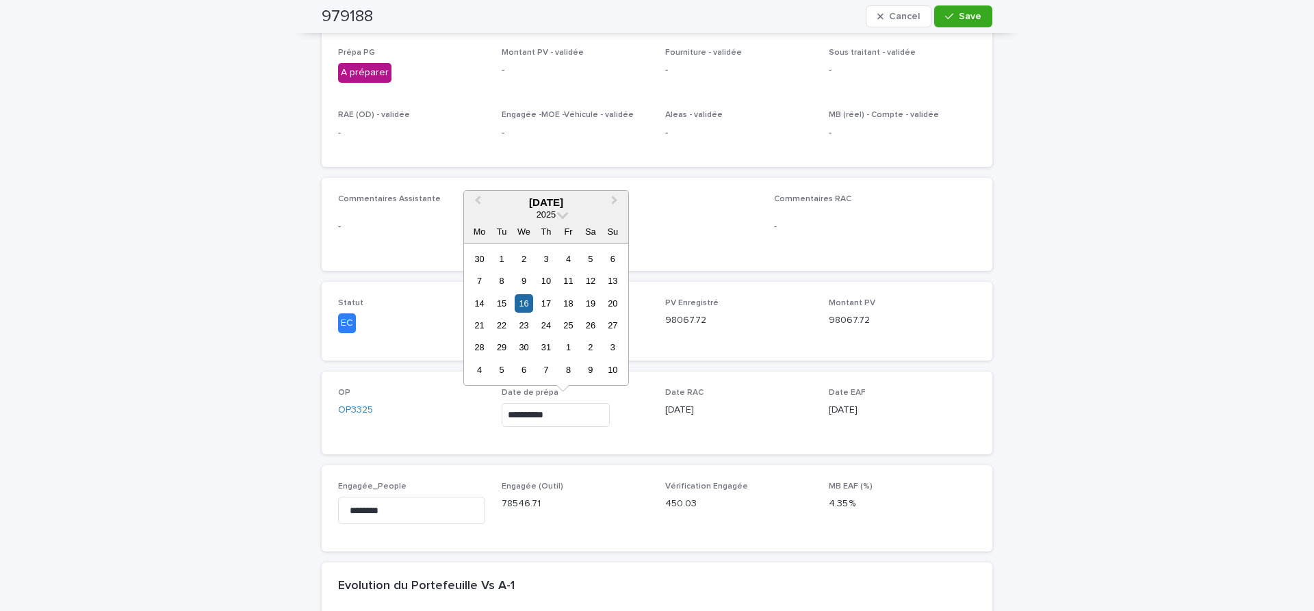
click at [588, 416] on input "**********" at bounding box center [556, 415] width 108 height 24
click at [615, 199] on span "Next Month" at bounding box center [615, 202] width 0 height 18
click at [527, 328] on div "20" at bounding box center [524, 325] width 18 height 18
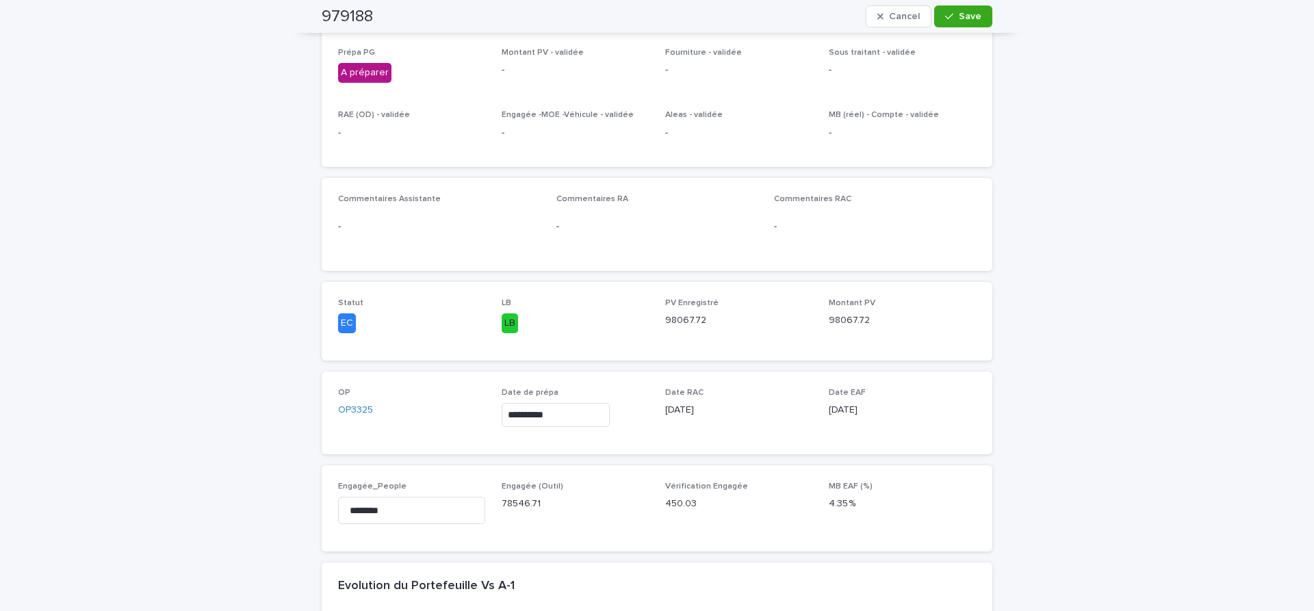
type input "**********"
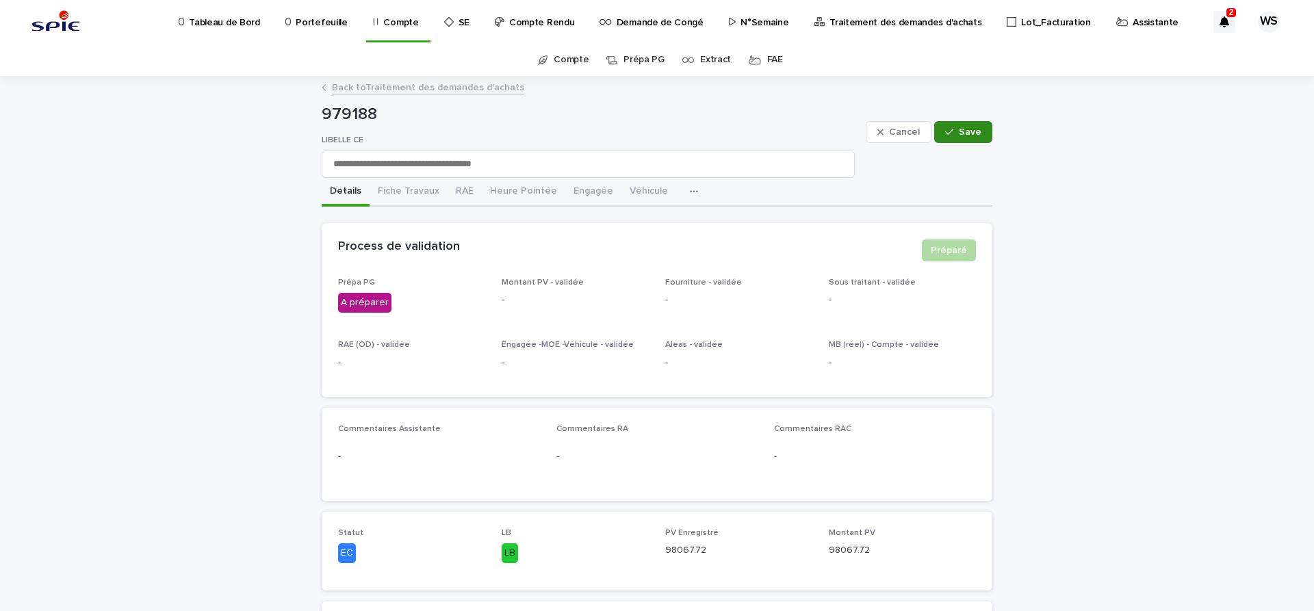
click at [980, 132] on span "Save" at bounding box center [970, 132] width 23 height 10
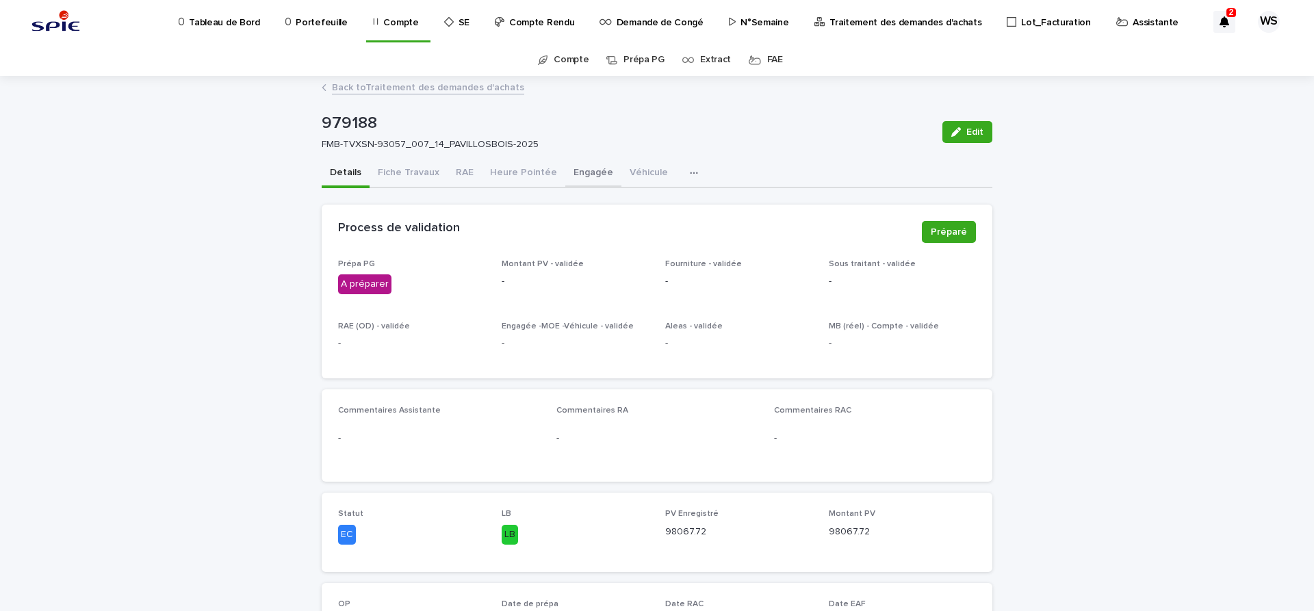
click at [586, 173] on button "Engagée" at bounding box center [593, 173] width 56 height 29
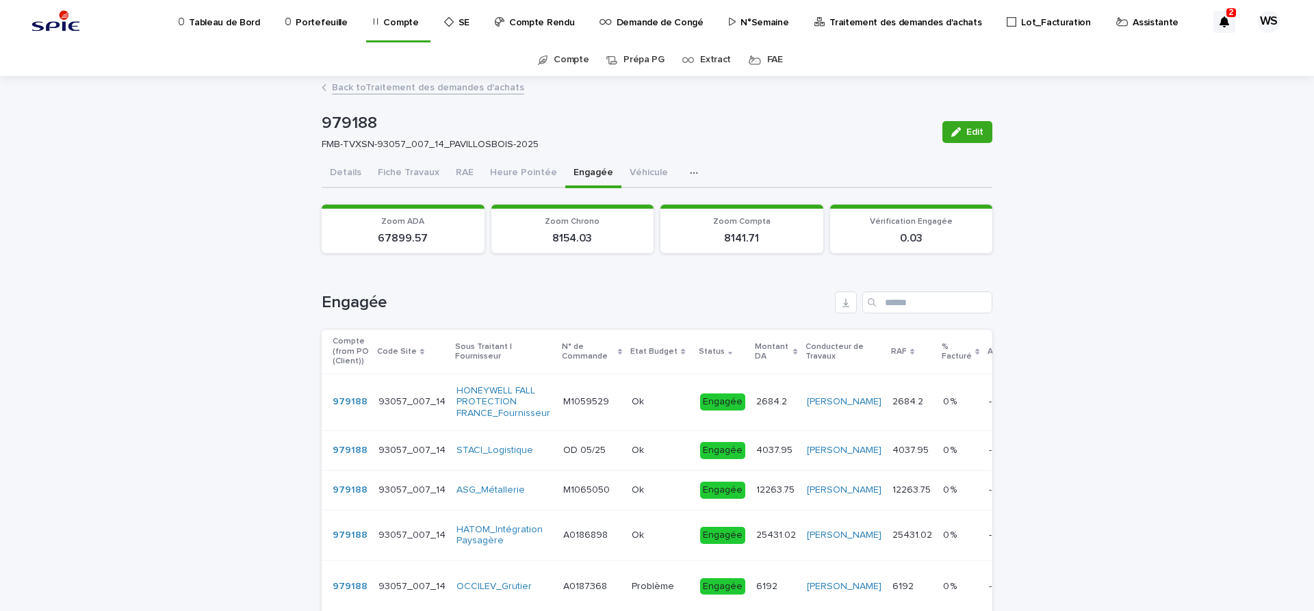
drag, startPoint x: 348, startPoint y: 173, endPoint x: 173, endPoint y: 295, distance: 212.8
click at [348, 172] on button "Details" at bounding box center [346, 173] width 48 height 29
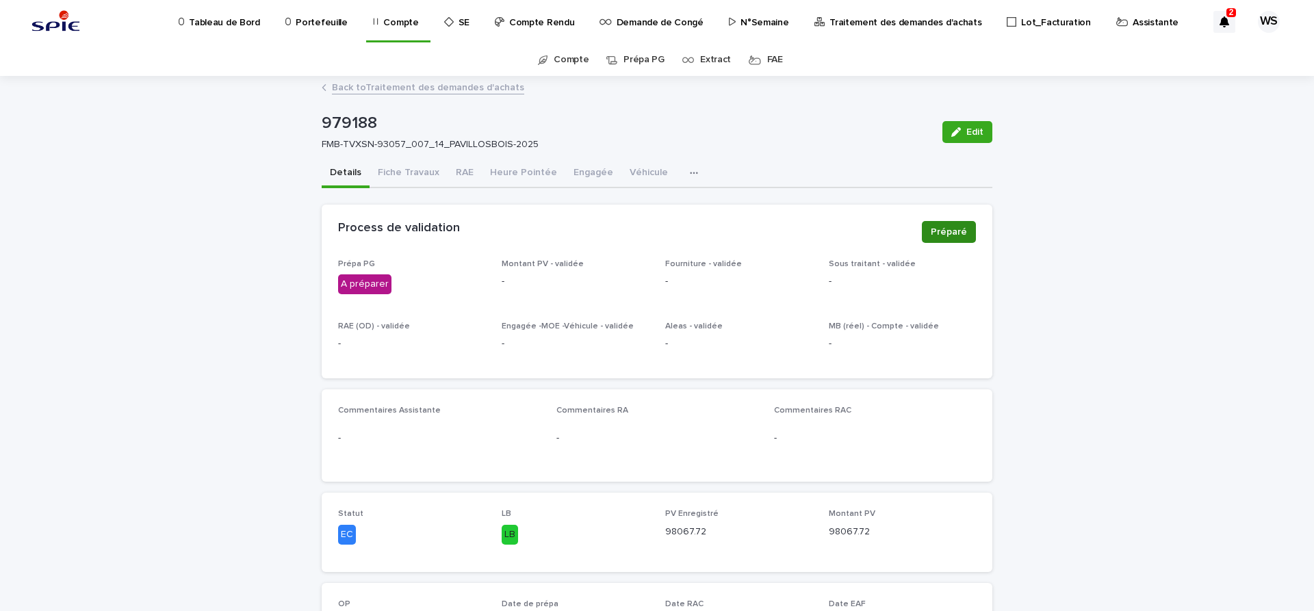
click at [962, 231] on span "Préparé" at bounding box center [949, 232] width 36 height 14
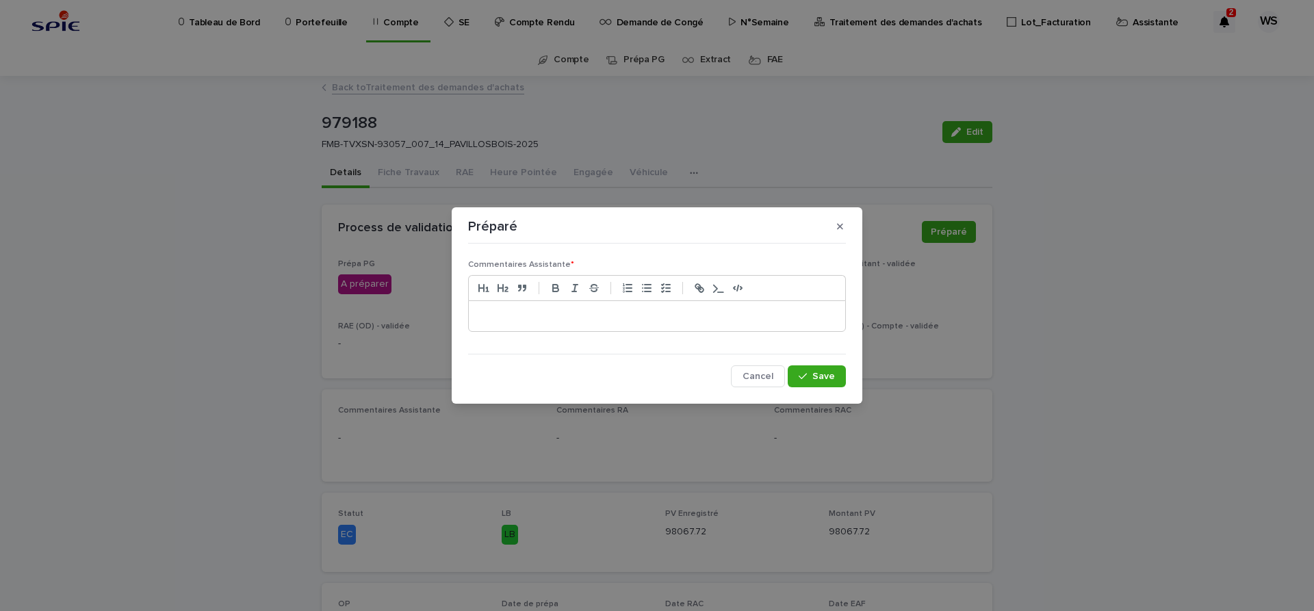
click at [526, 318] on p at bounding box center [657, 316] width 356 height 14
click at [827, 378] on span "Save" at bounding box center [823, 377] width 23 height 10
